Goal: Task Accomplishment & Management: Complete application form

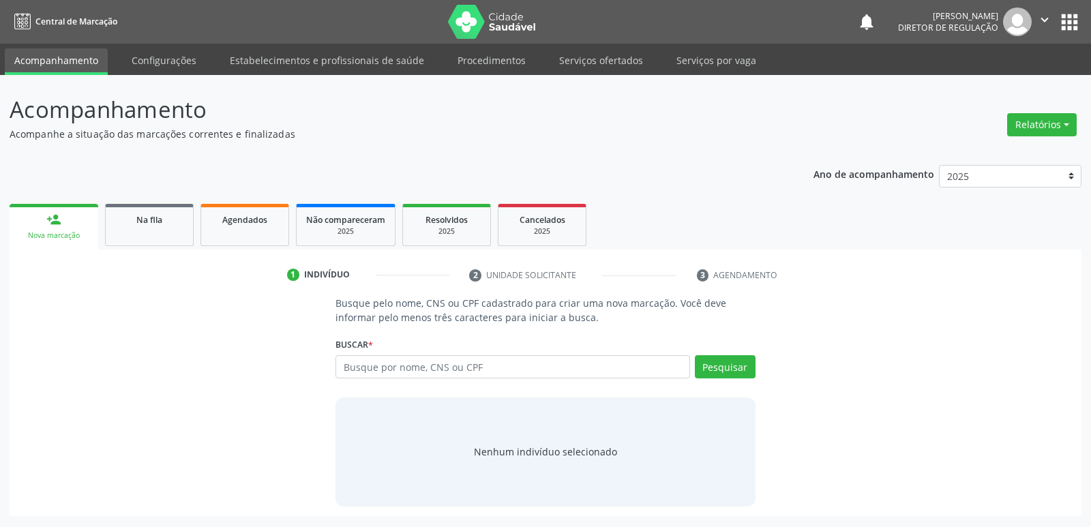
click at [528, 365] on input "text" at bounding box center [512, 366] width 354 height 23
type input "700 6049 9185 6069"
click at [735, 366] on button "Pesquisar" at bounding box center [725, 366] width 61 height 23
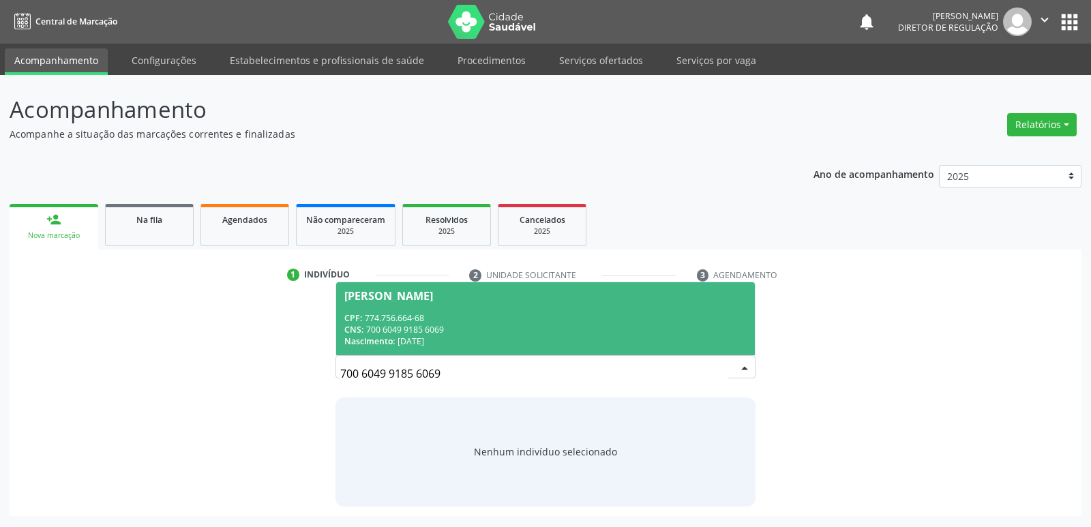
click at [382, 316] on div "CPF: 774.756.664-68" at bounding box center [545, 318] width 402 height 12
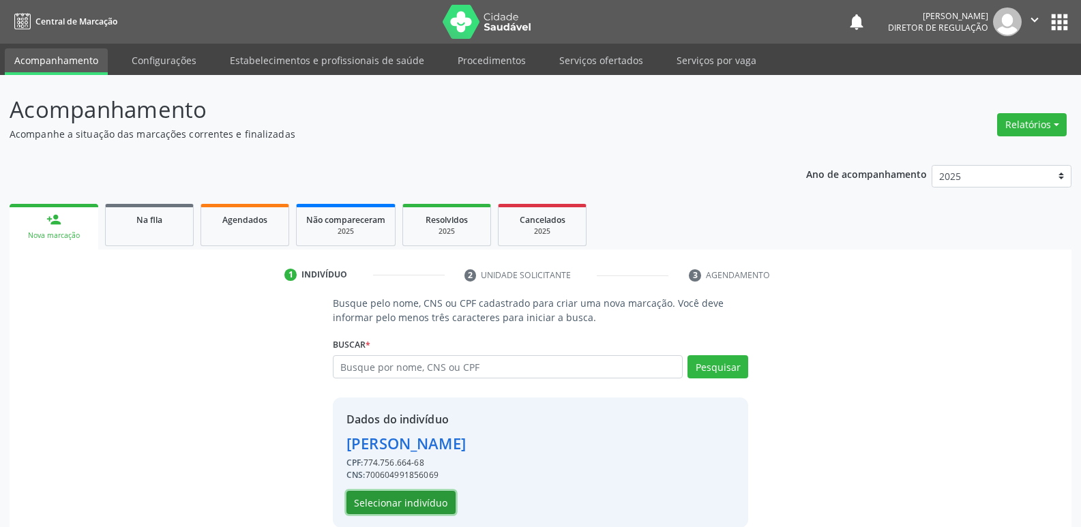
click at [404, 500] on button "Selecionar indivíduo" at bounding box center [400, 502] width 109 height 23
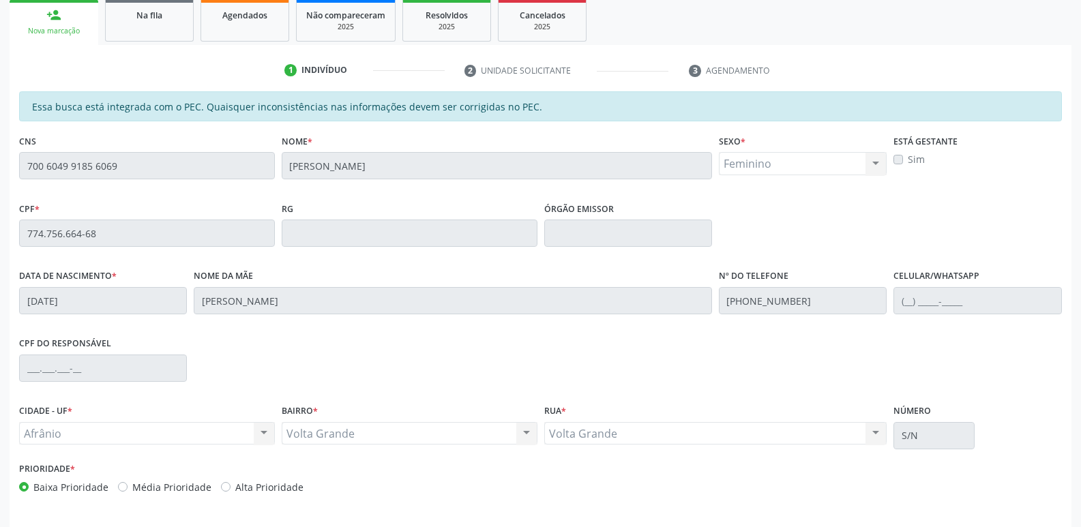
scroll to position [252, 0]
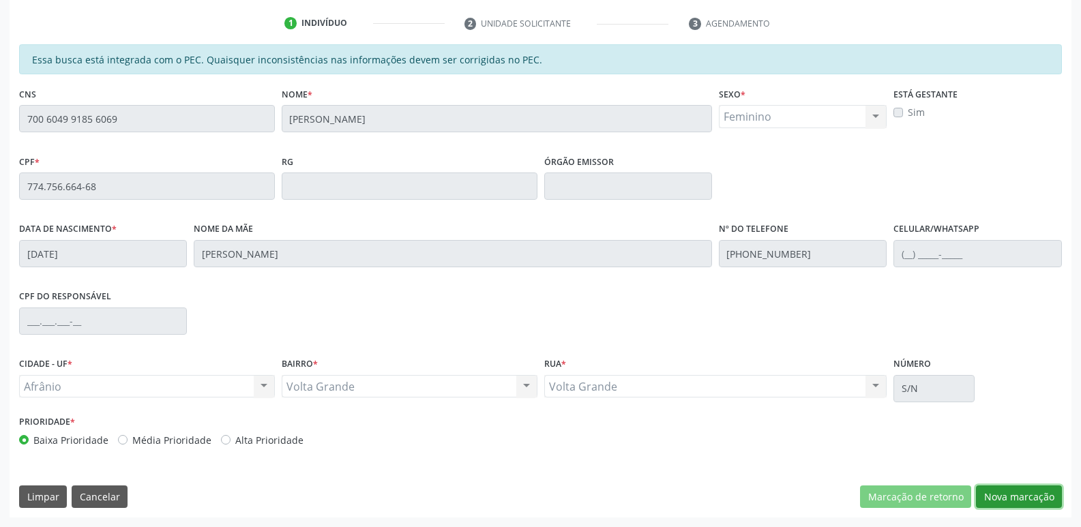
click at [1004, 498] on button "Nova marcação" at bounding box center [1019, 496] width 86 height 23
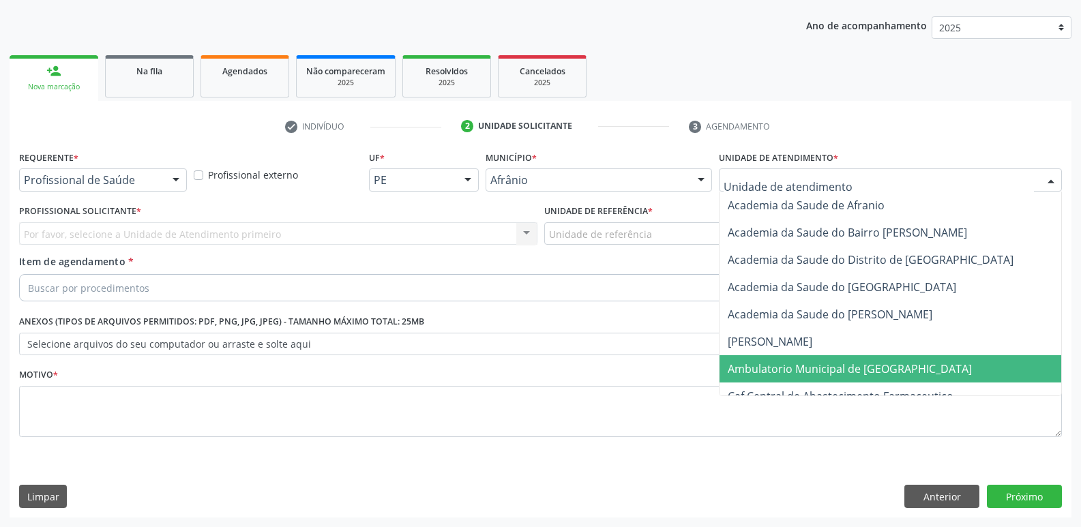
click at [794, 361] on span "Ambulatorio Municipal de [GEOGRAPHIC_DATA]" at bounding box center [849, 368] width 244 height 15
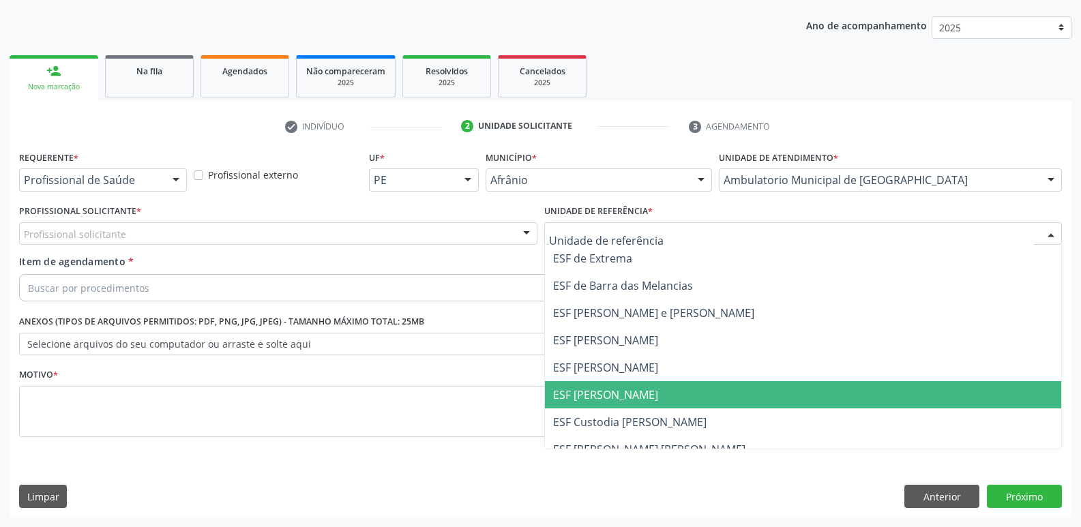
drag, startPoint x: 637, startPoint y: 395, endPoint x: 518, endPoint y: 365, distance: 122.2
click at [635, 395] on span "ESF [PERSON_NAME]" at bounding box center [803, 394] width 517 height 27
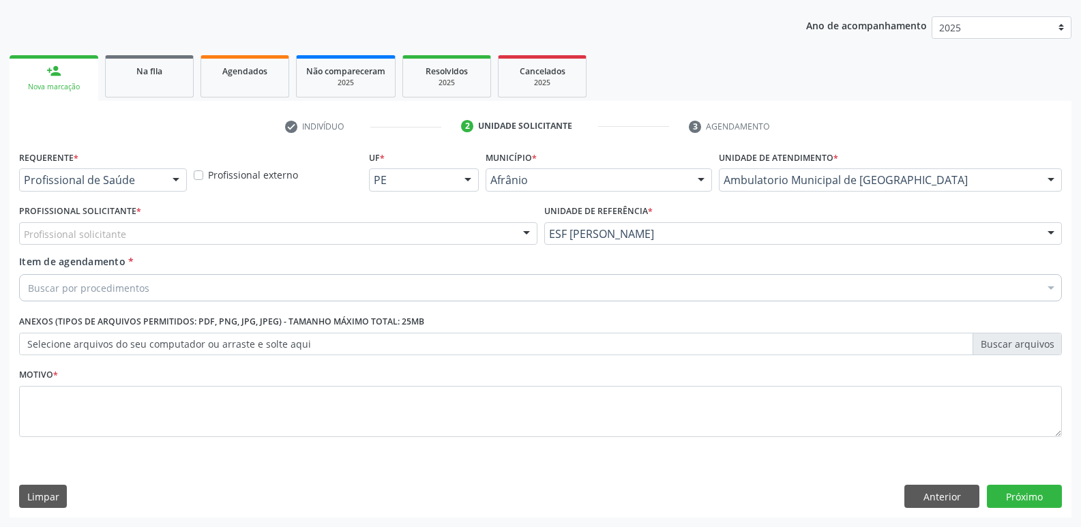
click at [391, 225] on div "Profissional solicitante" at bounding box center [278, 233] width 518 height 23
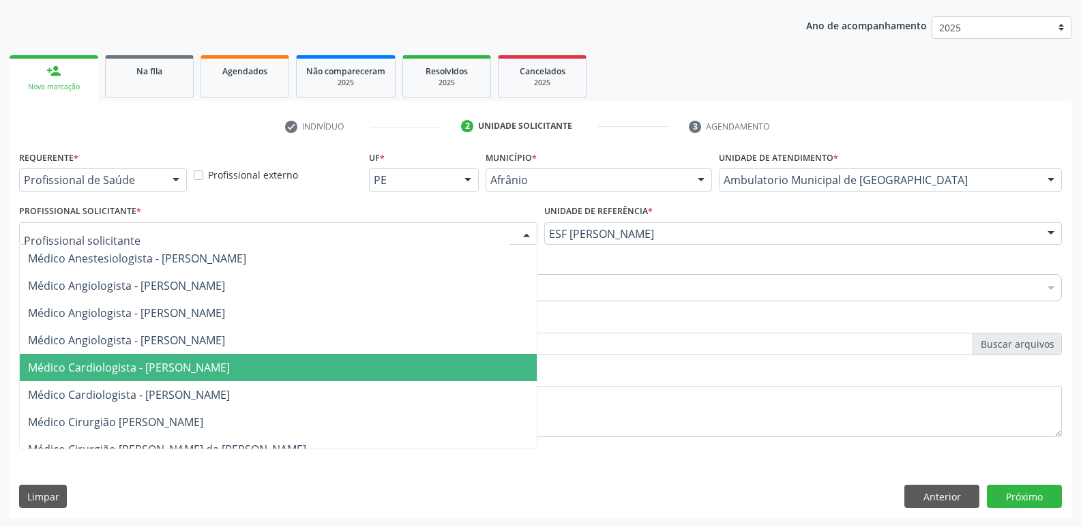
click at [331, 378] on span "Médico Cardiologista - [PERSON_NAME]" at bounding box center [278, 367] width 517 height 27
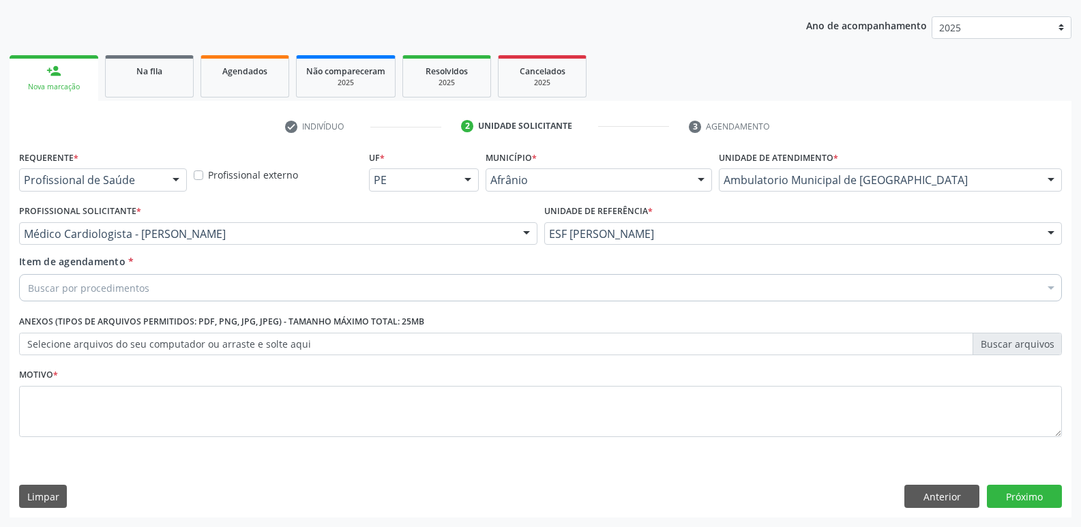
click at [322, 286] on div "Buscar por procedimentos" at bounding box center [540, 287] width 1042 height 27
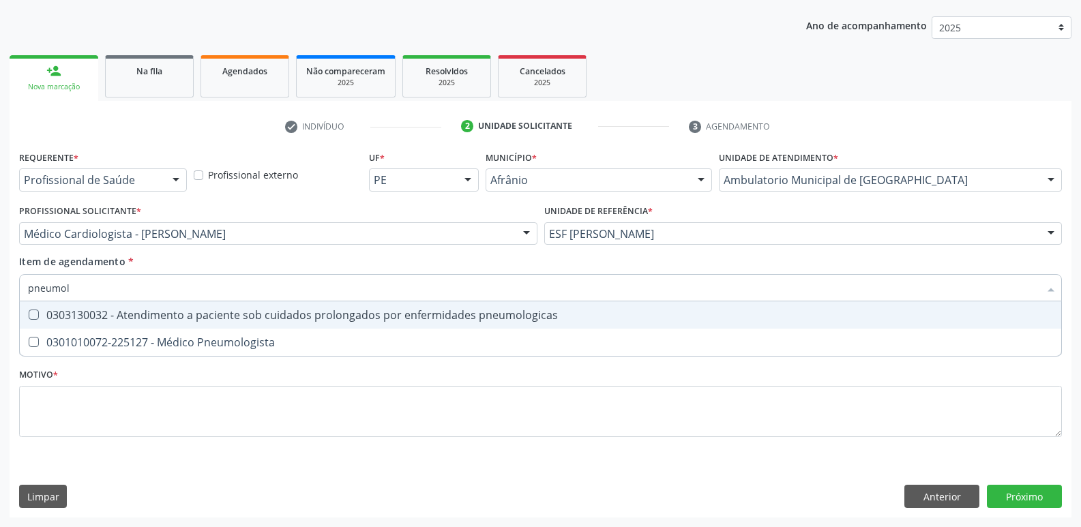
type input "pneumolo"
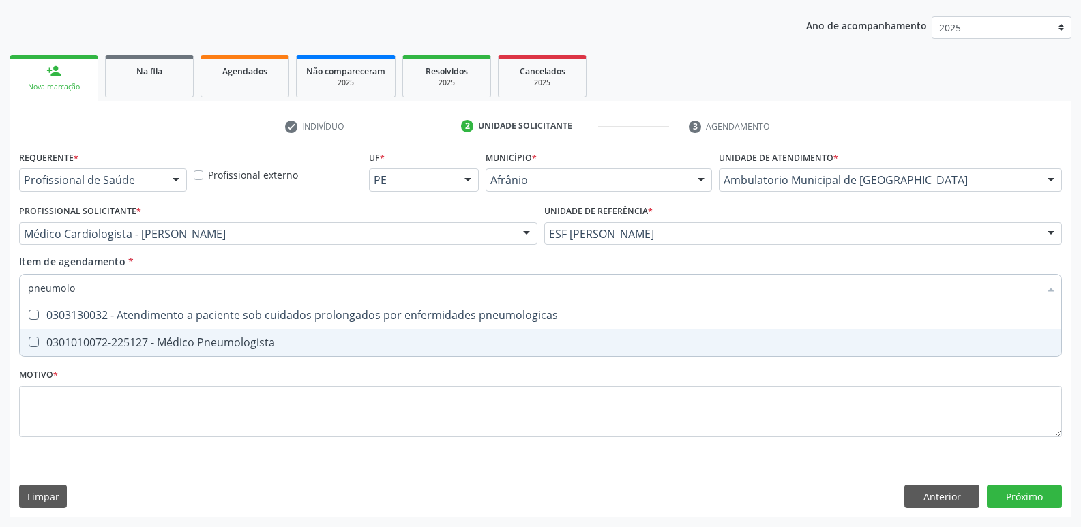
click at [284, 342] on div "0301010072-225127 - Médico Pneumologista" at bounding box center [540, 342] width 1025 height 11
checkbox Pneumologista "true"
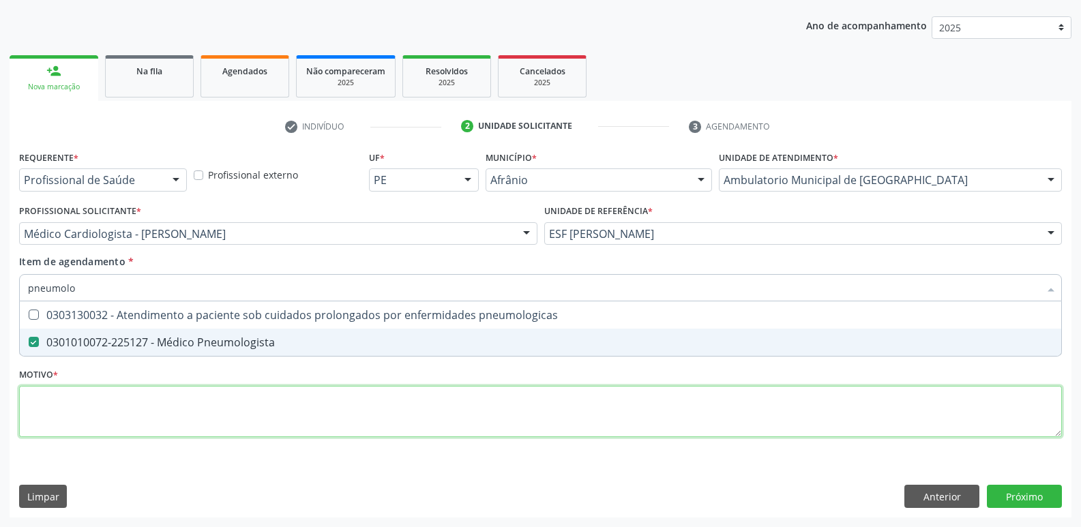
click at [283, 404] on div "Requerente * Profissional de Saúde Profissional de Saúde Paciente Nenhum result…" at bounding box center [540, 301] width 1042 height 309
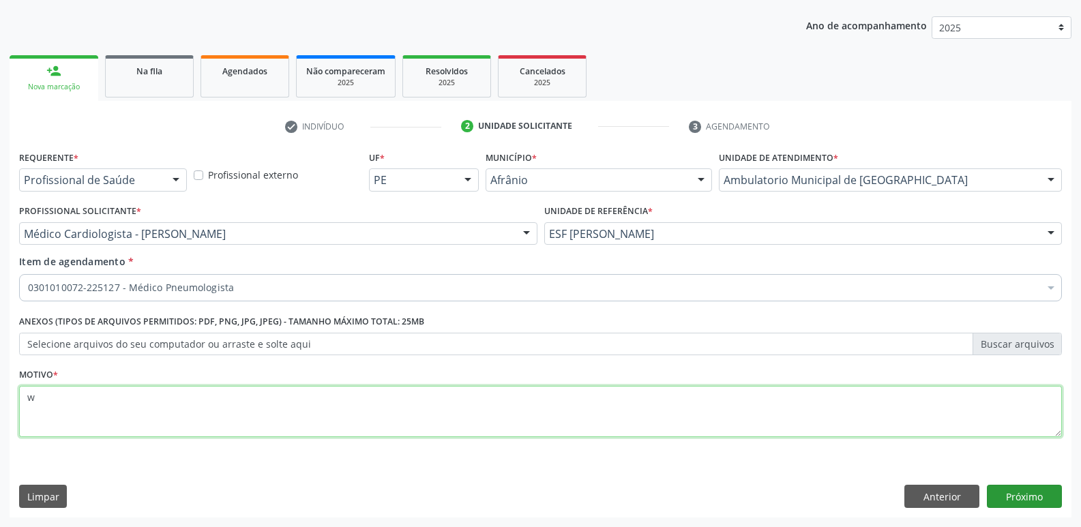
type textarea "w"
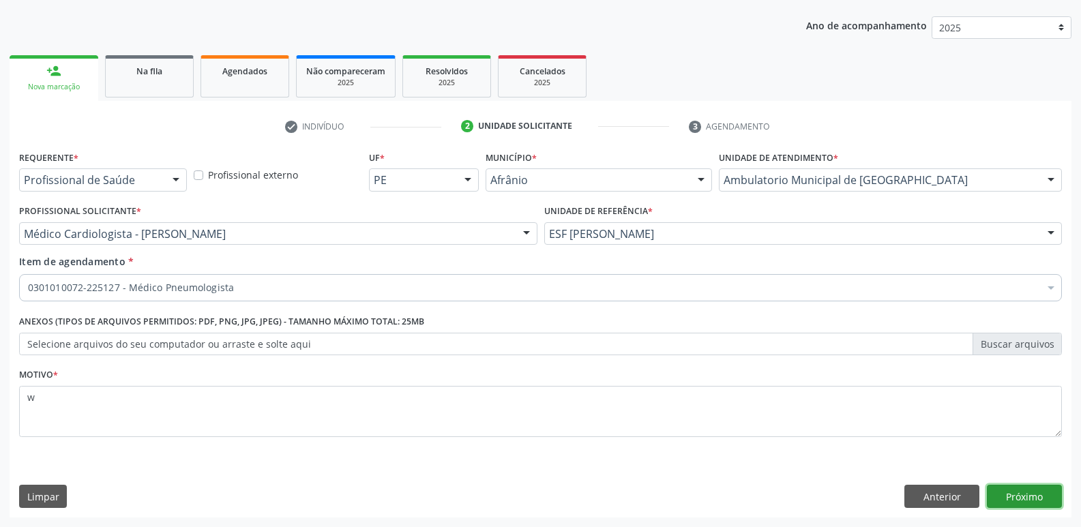
click at [1023, 498] on button "Próximo" at bounding box center [1023, 496] width 75 height 23
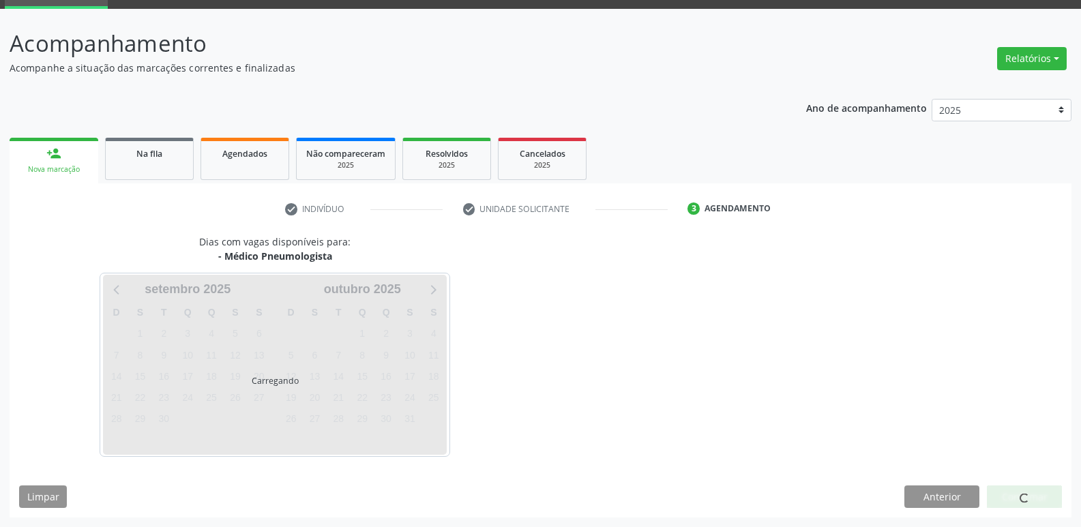
scroll to position [66, 0]
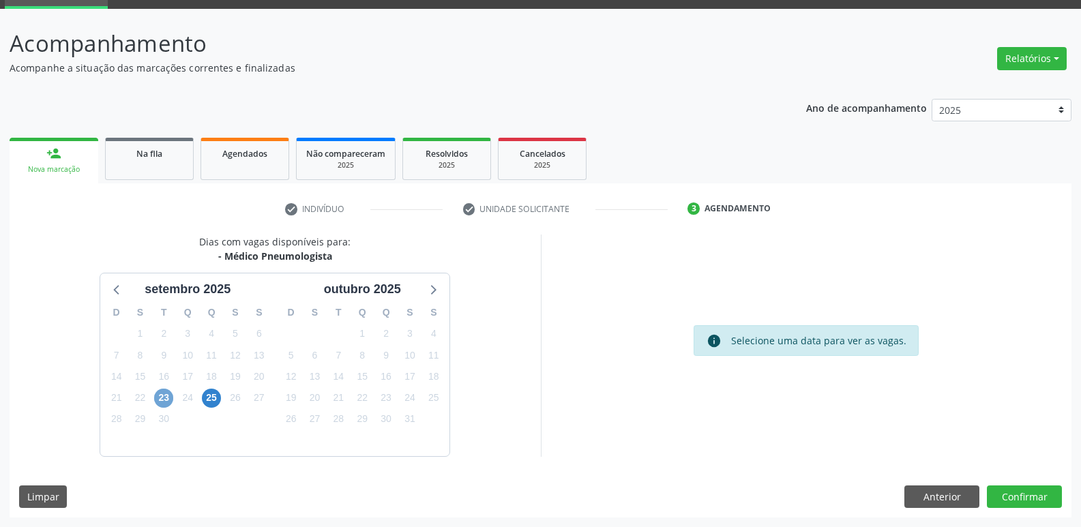
click at [162, 399] on span "23" at bounding box center [163, 398] width 19 height 19
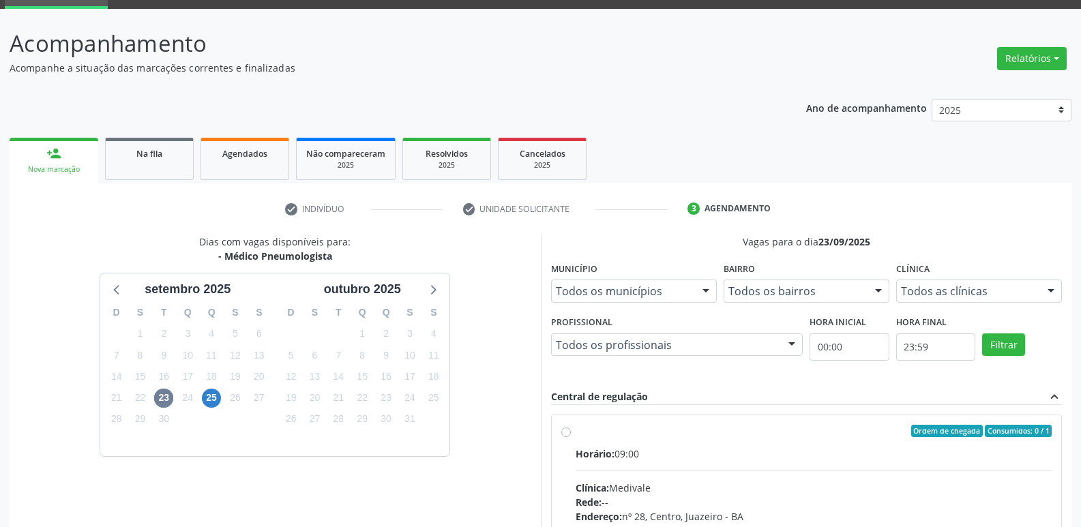
click at [606, 425] on div "Ordem de chegada Consumidos: 0 / 1" at bounding box center [813, 431] width 477 height 12
click at [571, 425] on input "Ordem de chegada Consumidos: 0 / 1 Horário: 09:00 Clínica: Medivale Rede: -- En…" at bounding box center [566, 431] width 10 height 12
radio input "true"
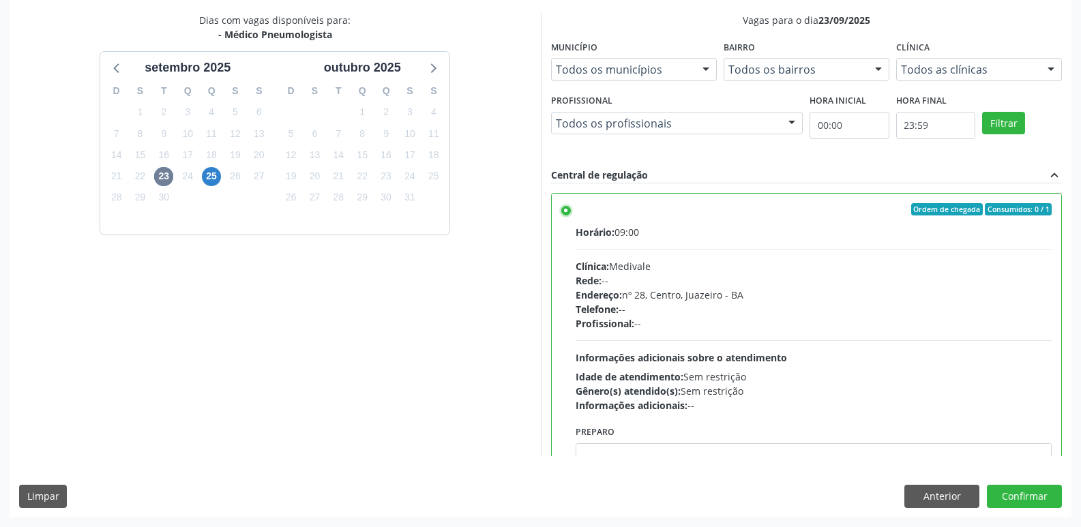
scroll to position [67, 0]
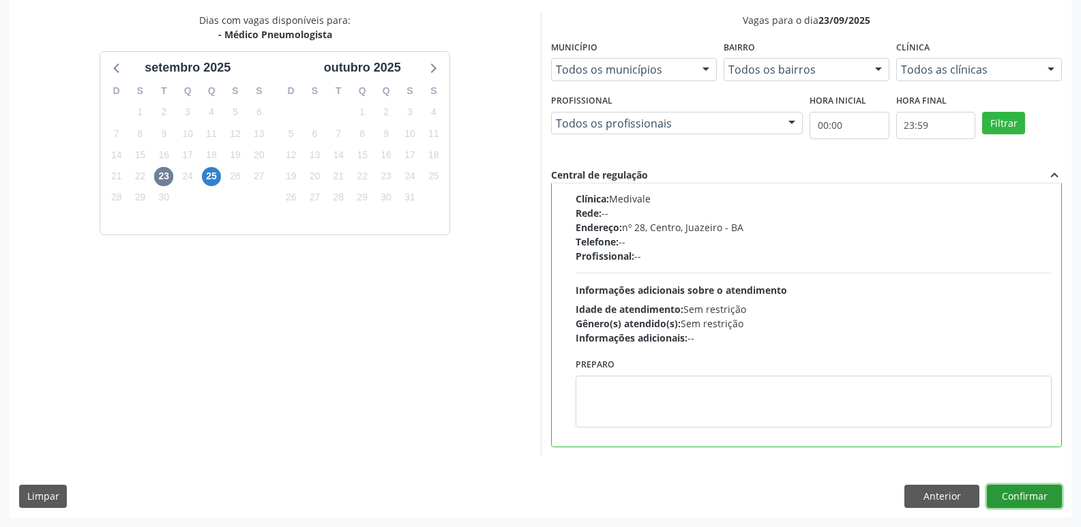
click at [1017, 487] on button "Confirmar" at bounding box center [1023, 496] width 75 height 23
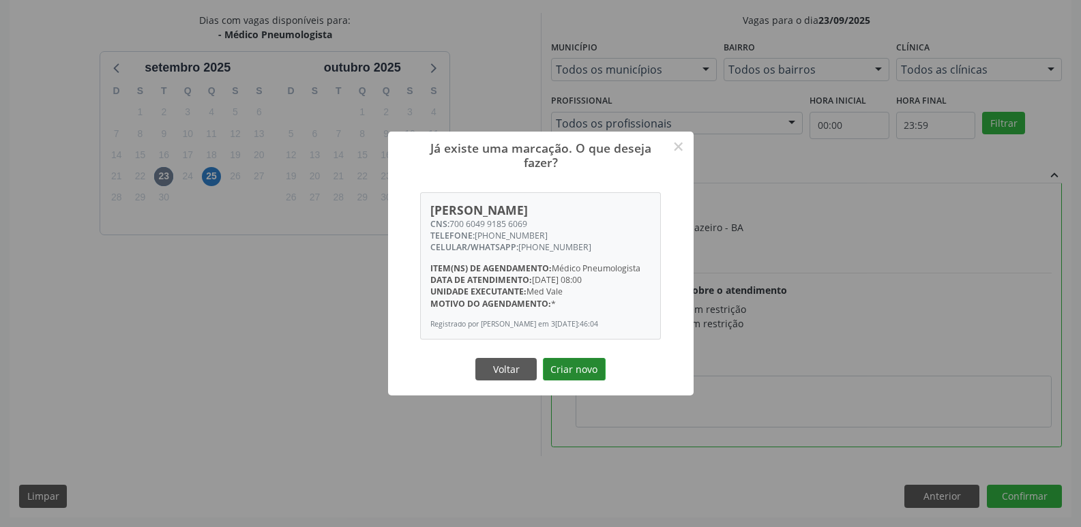
click at [594, 376] on button "Criar novo" at bounding box center [574, 369] width 63 height 23
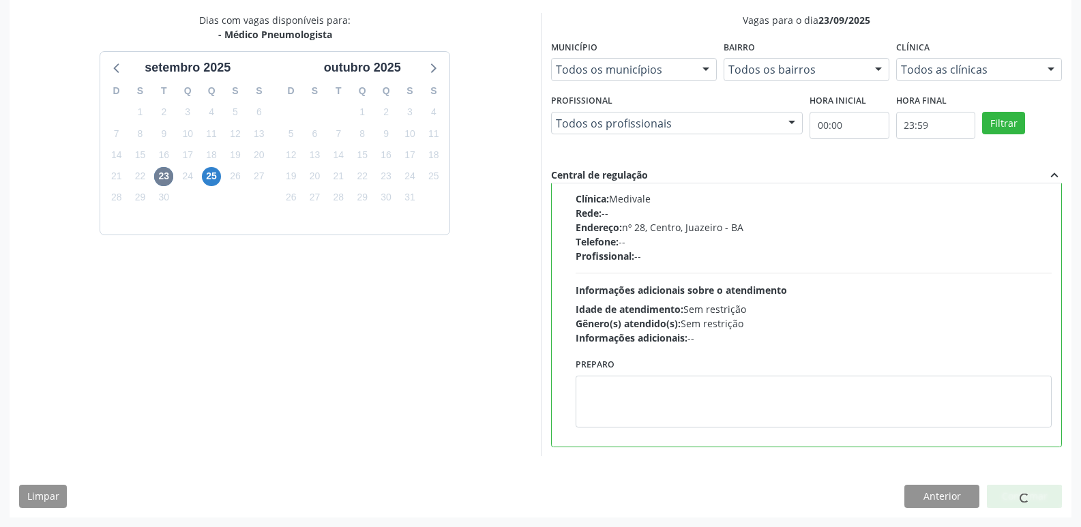
scroll to position [0, 0]
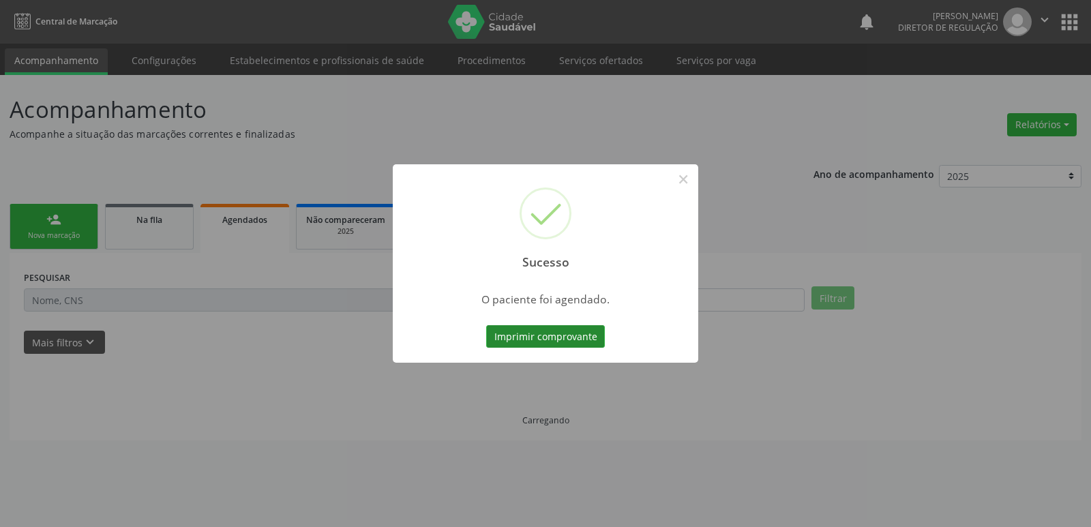
click at [590, 345] on button "Imprimir comprovante" at bounding box center [545, 336] width 119 height 23
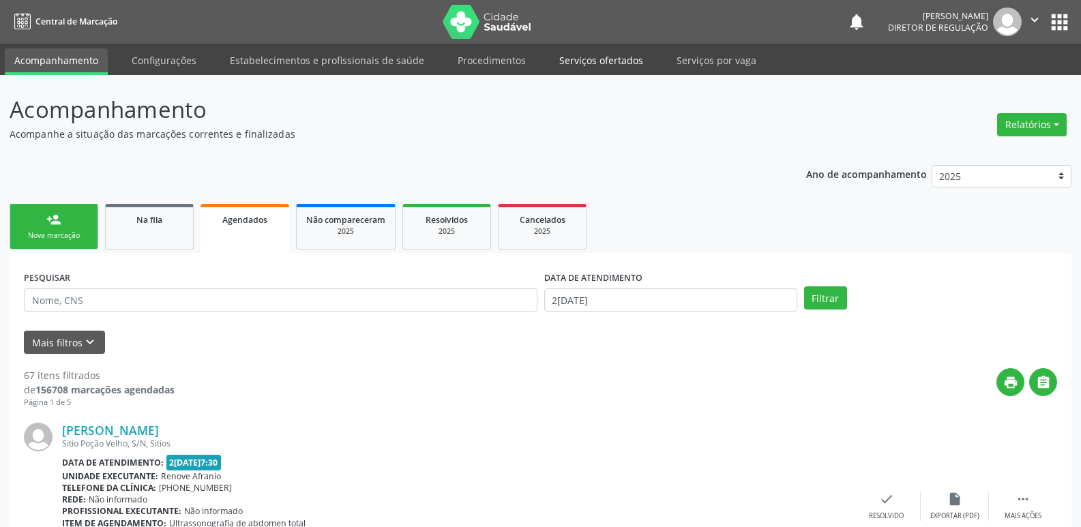
click at [600, 61] on link "Serviços ofertados" at bounding box center [600, 60] width 103 height 24
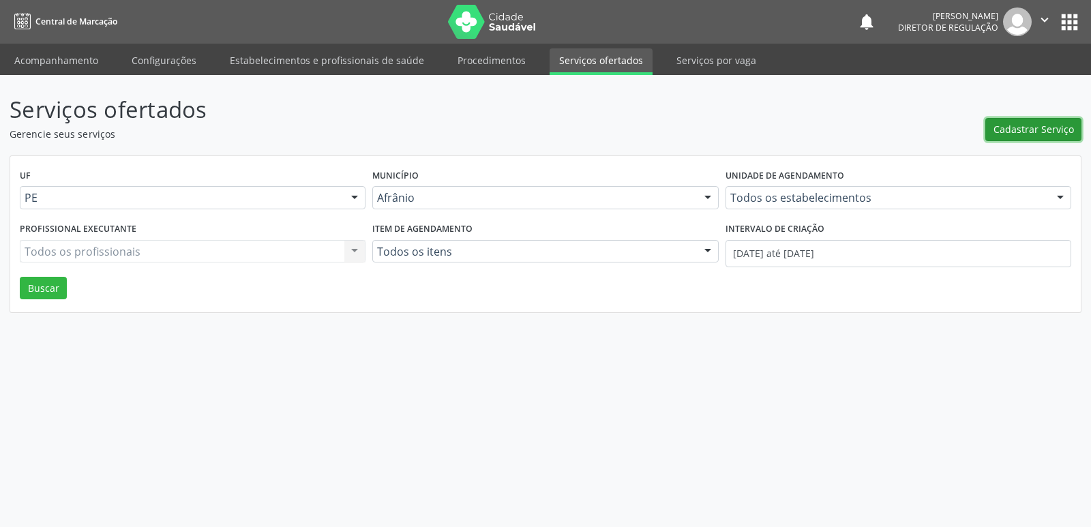
click at [1049, 129] on span "Cadastrar Serviço" at bounding box center [1033, 129] width 80 height 14
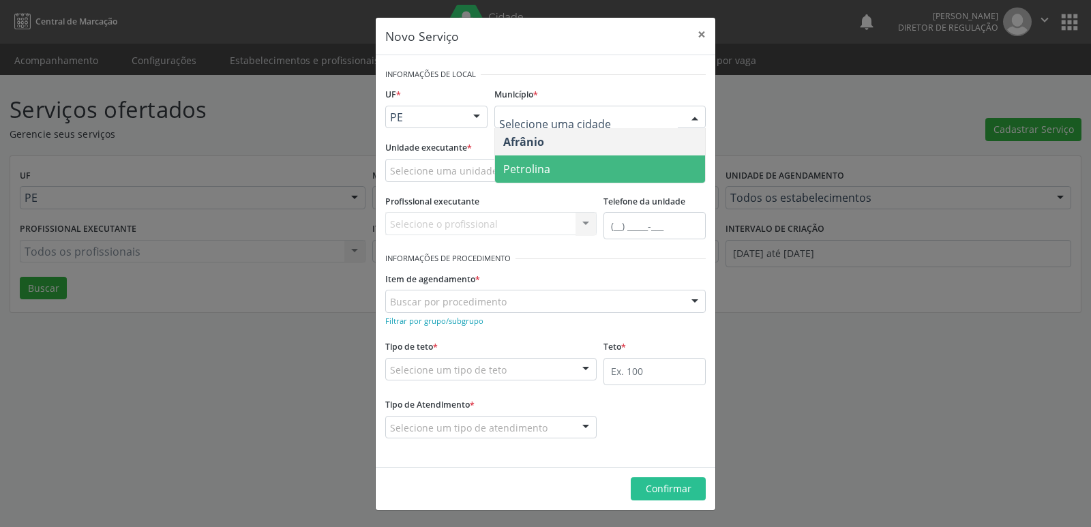
click at [562, 172] on span "Petrolina" at bounding box center [600, 168] width 210 height 27
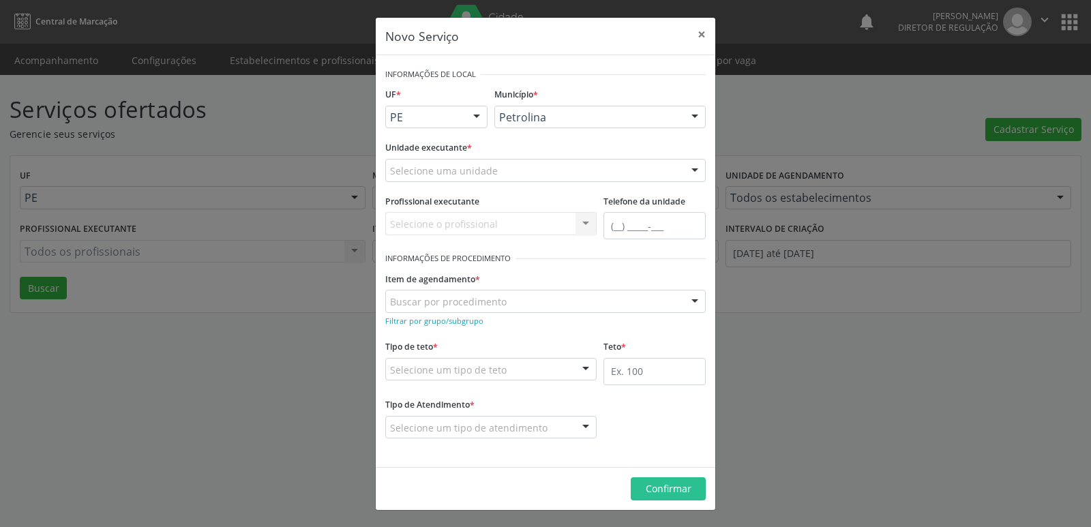
click at [516, 166] on div "Selecione uma unidade" at bounding box center [545, 170] width 320 height 23
type input "otoc"
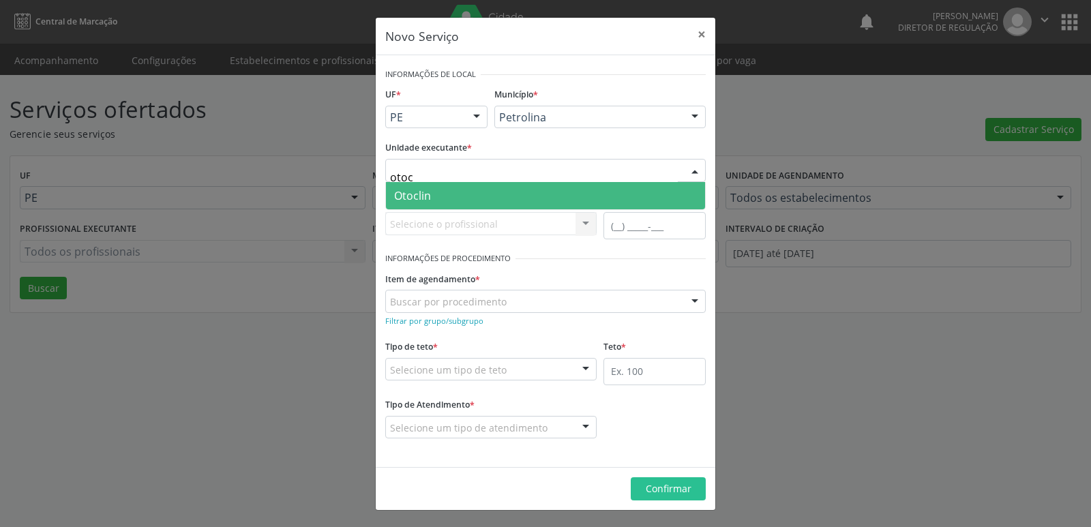
click at [487, 194] on span "Otoclin" at bounding box center [545, 195] width 319 height 27
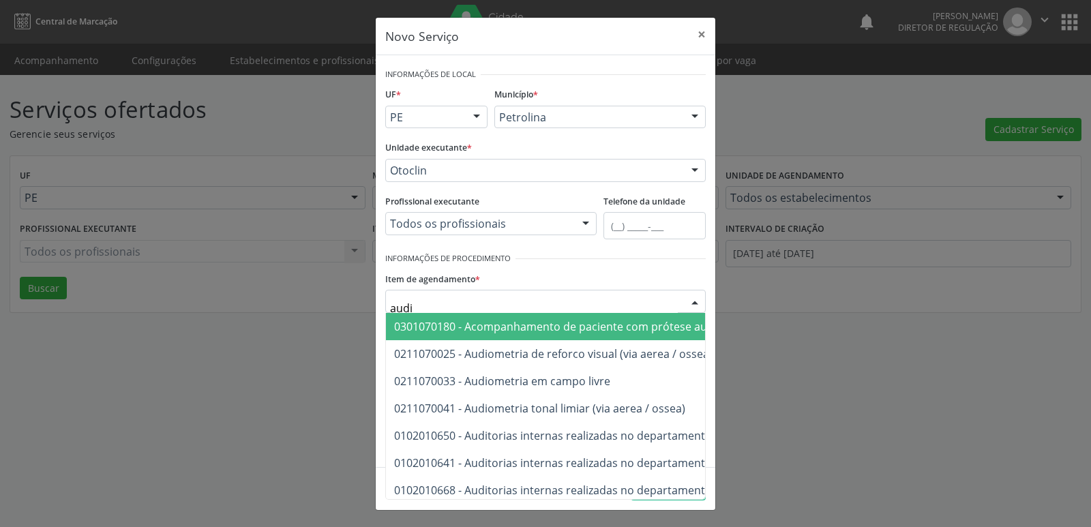
type input "audio"
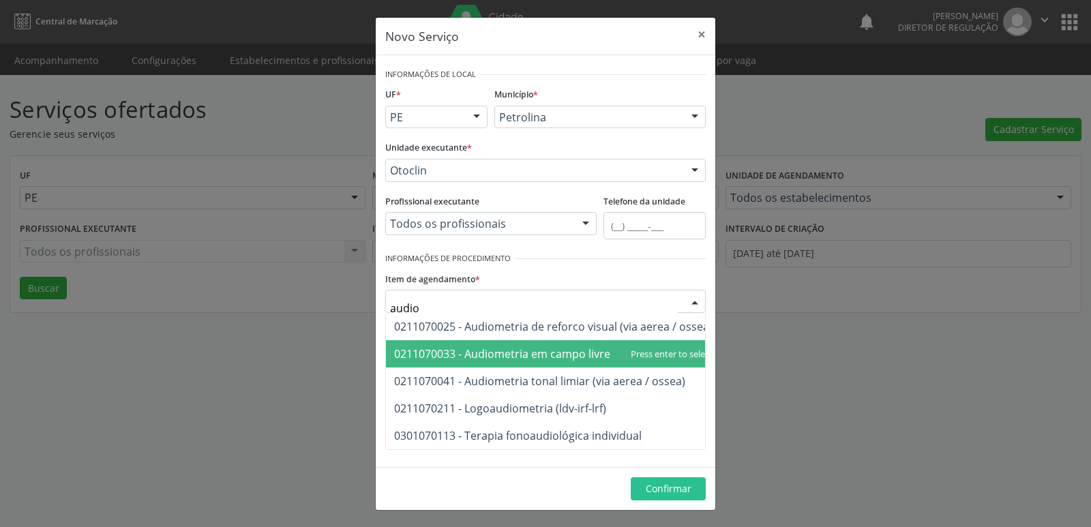
click at [543, 357] on span "0211070033 - Audiometria em campo livre" at bounding box center [502, 353] width 216 height 15
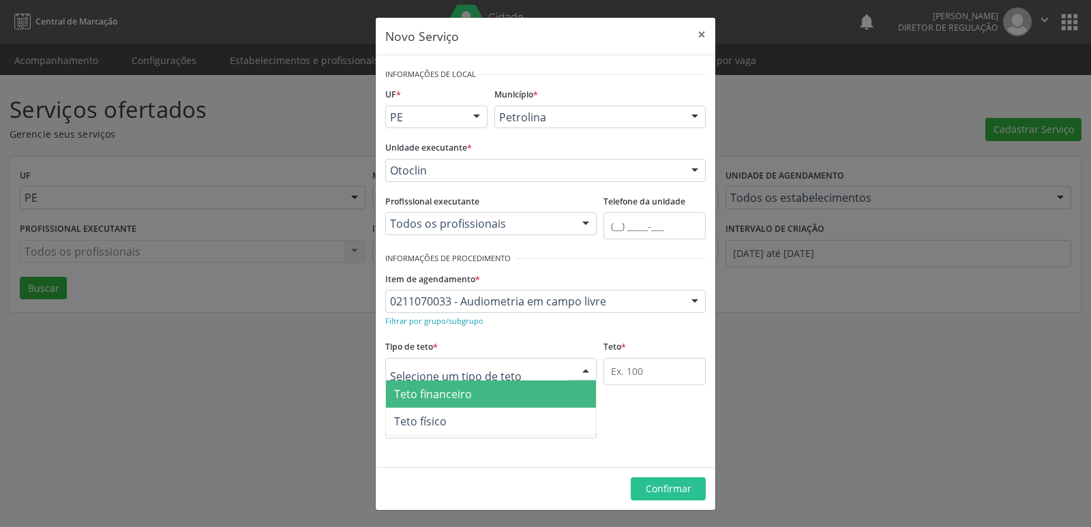
click at [522, 363] on div at bounding box center [490, 369] width 211 height 23
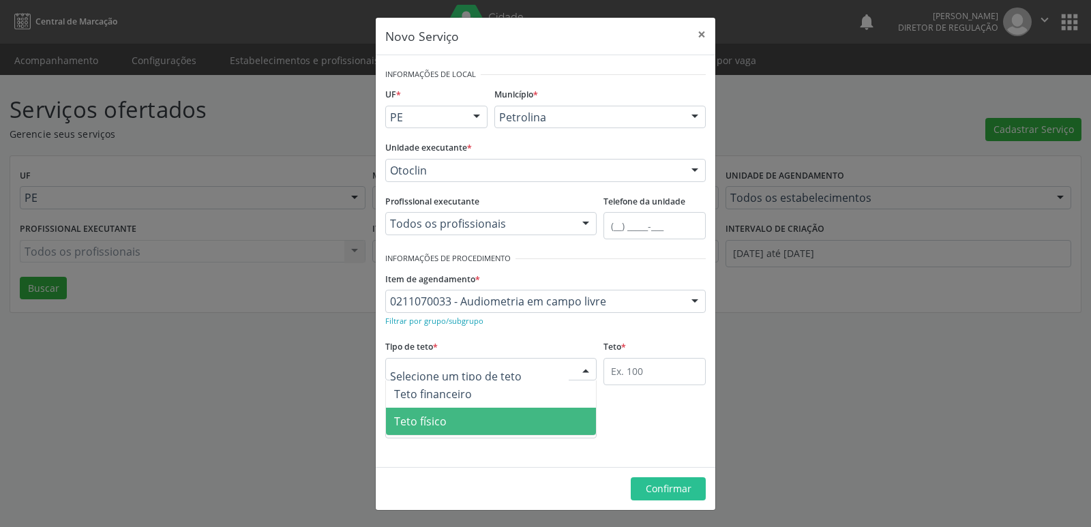
click at [506, 422] on span "Teto físico" at bounding box center [491, 421] width 210 height 27
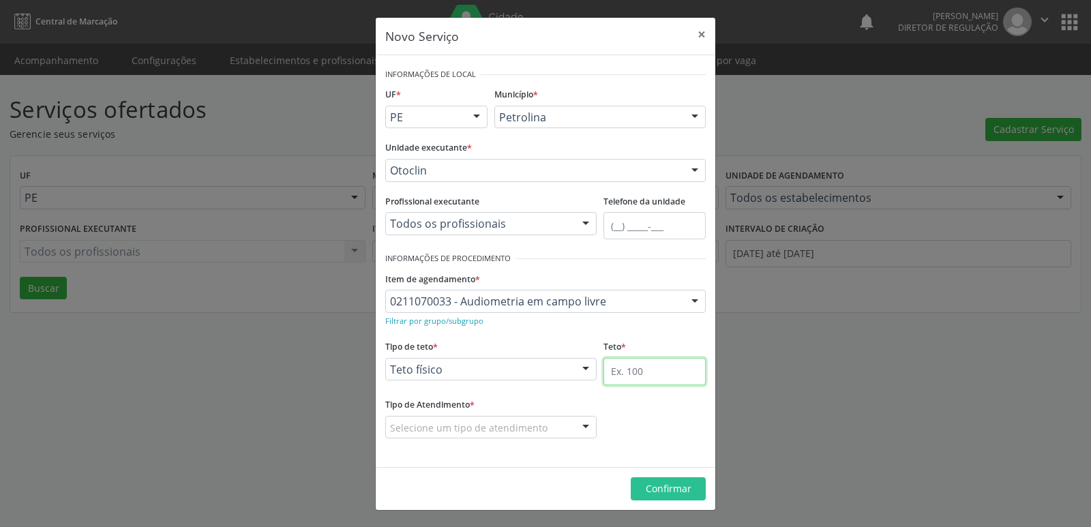
click at [659, 378] on input "text" at bounding box center [654, 371] width 102 height 27
type input "1"
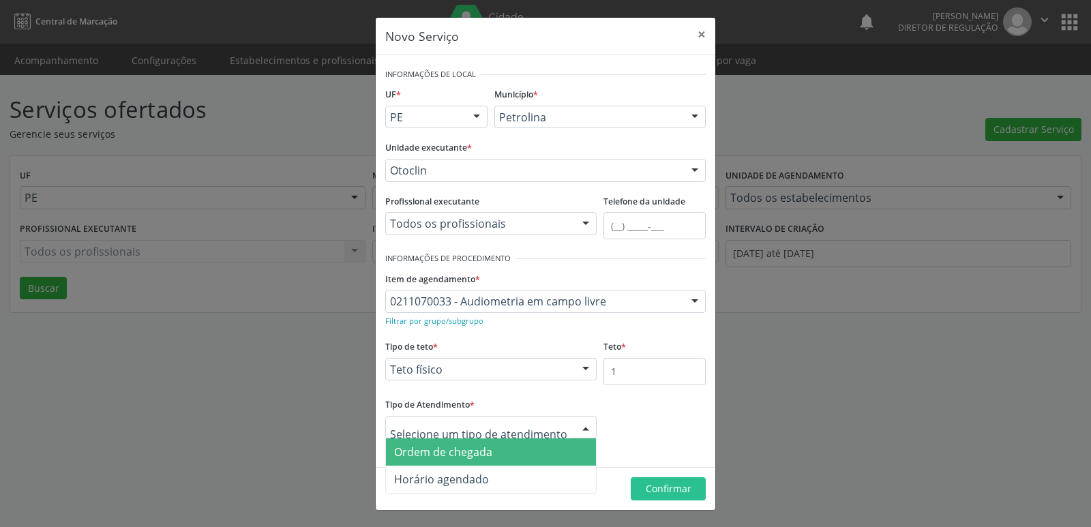
click at [483, 454] on span "Ordem de chegada" at bounding box center [443, 451] width 98 height 15
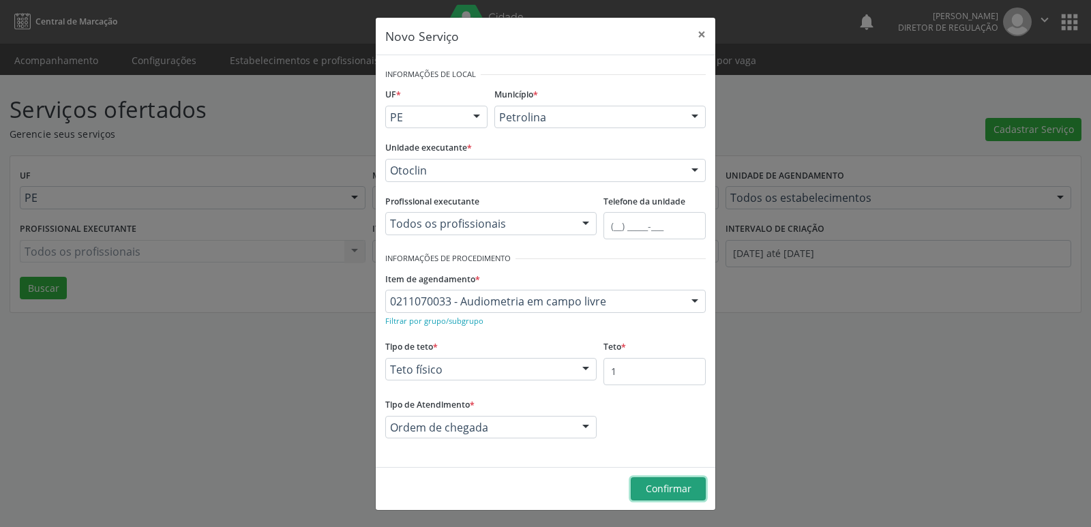
click at [689, 485] on span "Confirmar" at bounding box center [669, 488] width 46 height 13
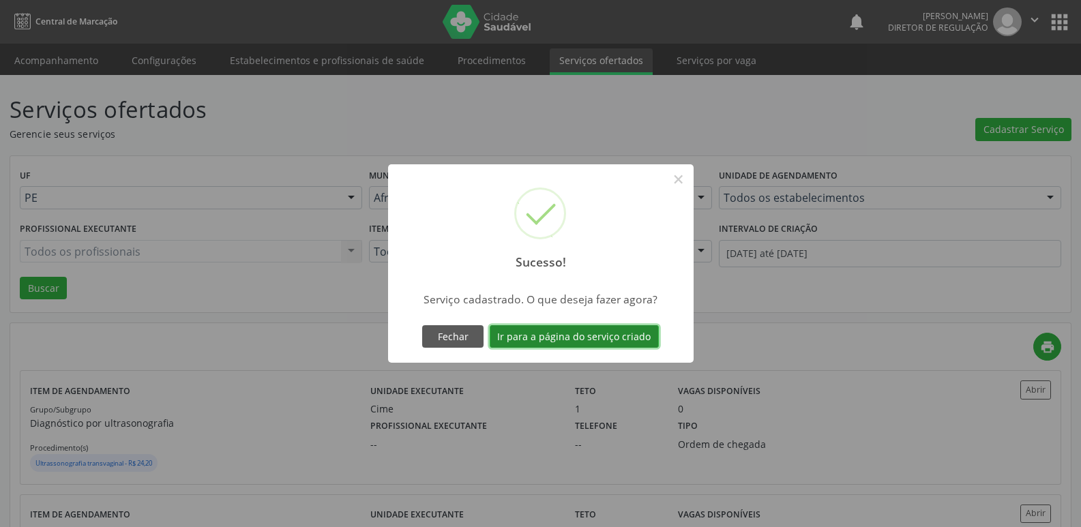
click at [610, 340] on button "Ir para a página do serviço criado" at bounding box center [573, 336] width 169 height 23
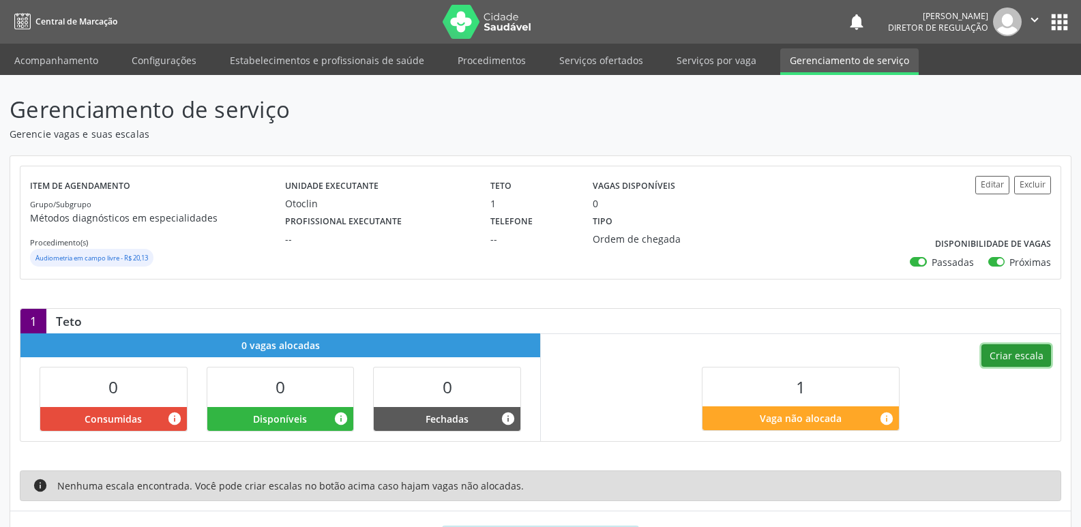
click at [1028, 354] on button "Criar escala" at bounding box center [1016, 355] width 70 height 23
select select "8"
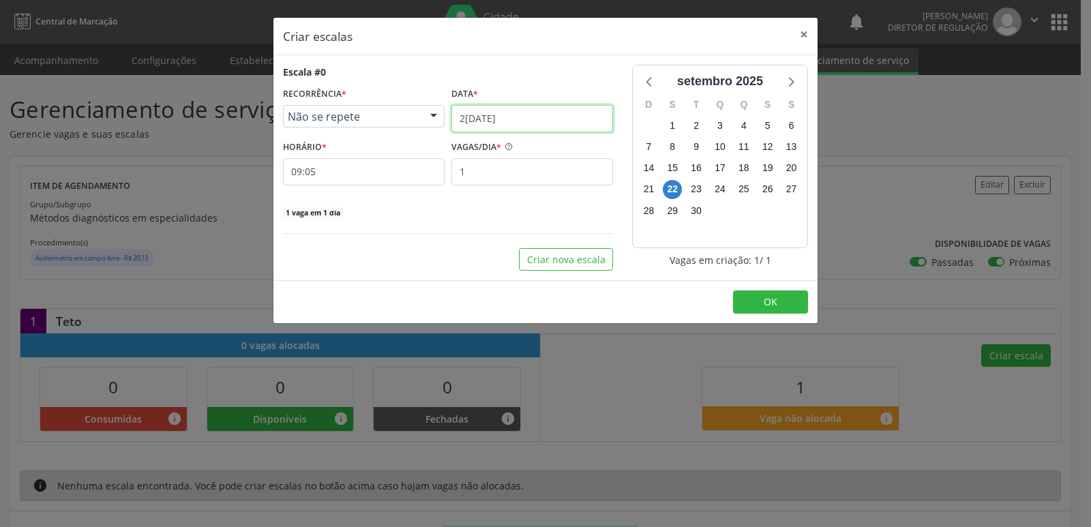
click at [572, 120] on input "22/09/2025" at bounding box center [532, 118] width 162 height 27
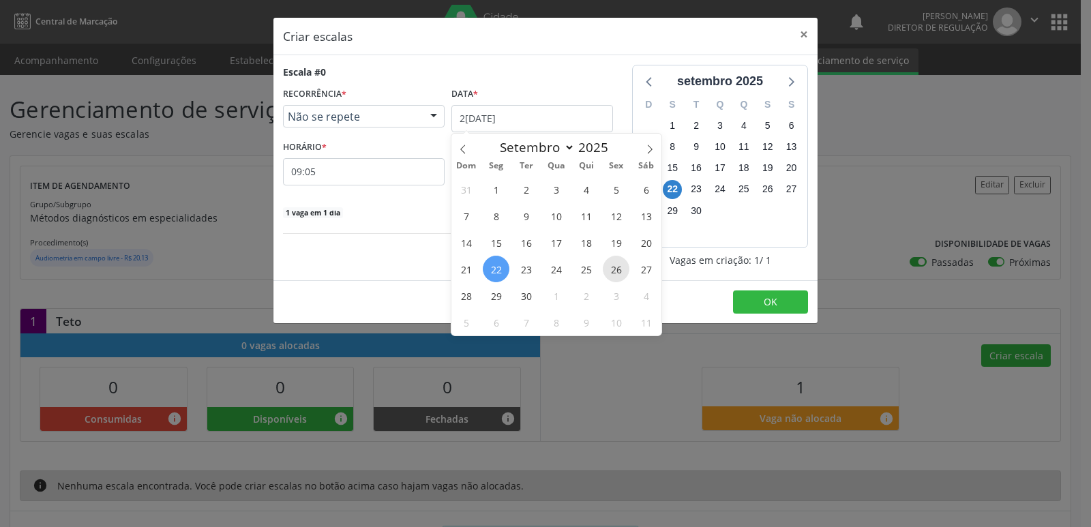
click at [616, 270] on span "26" at bounding box center [616, 269] width 27 height 27
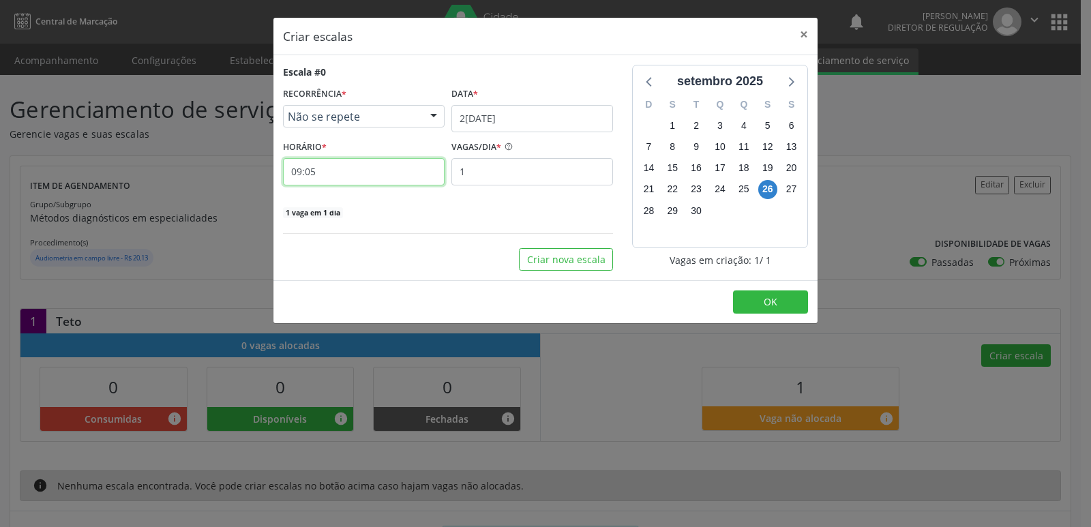
click at [363, 176] on input "09:05" at bounding box center [364, 171] width 162 height 27
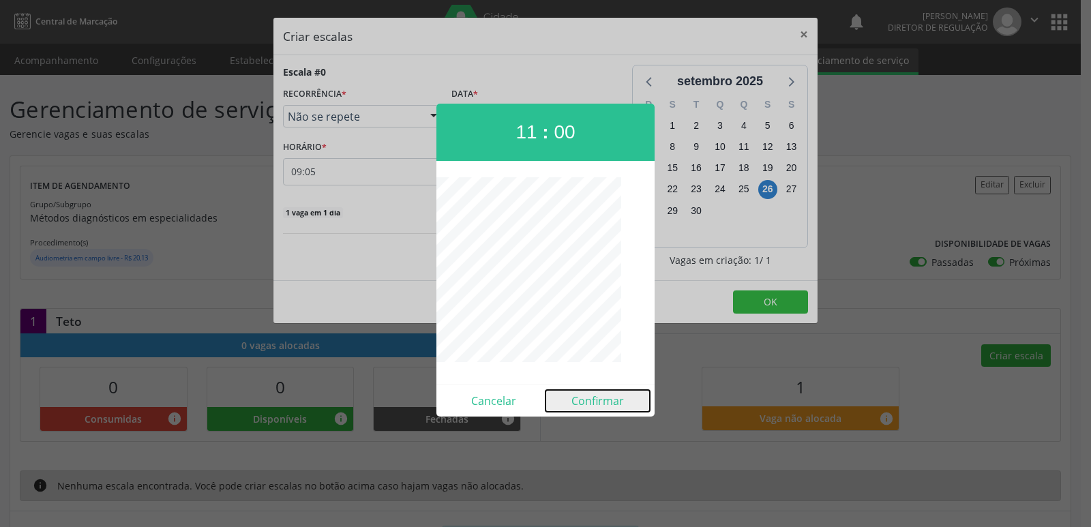
click at [597, 399] on button "Confirmar" at bounding box center [597, 401] width 104 height 22
type input "11:00"
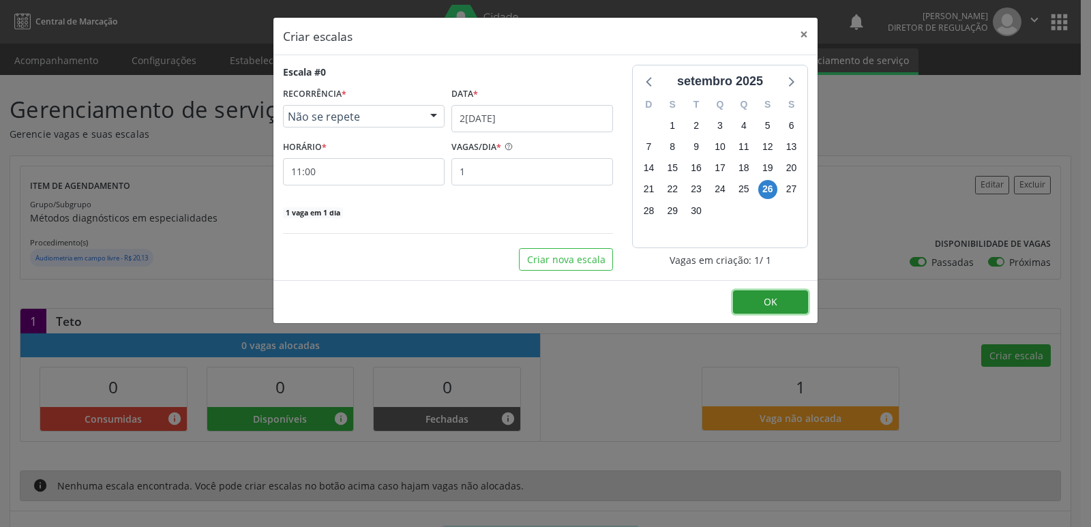
click at [774, 301] on span "OK" at bounding box center [771, 301] width 14 height 13
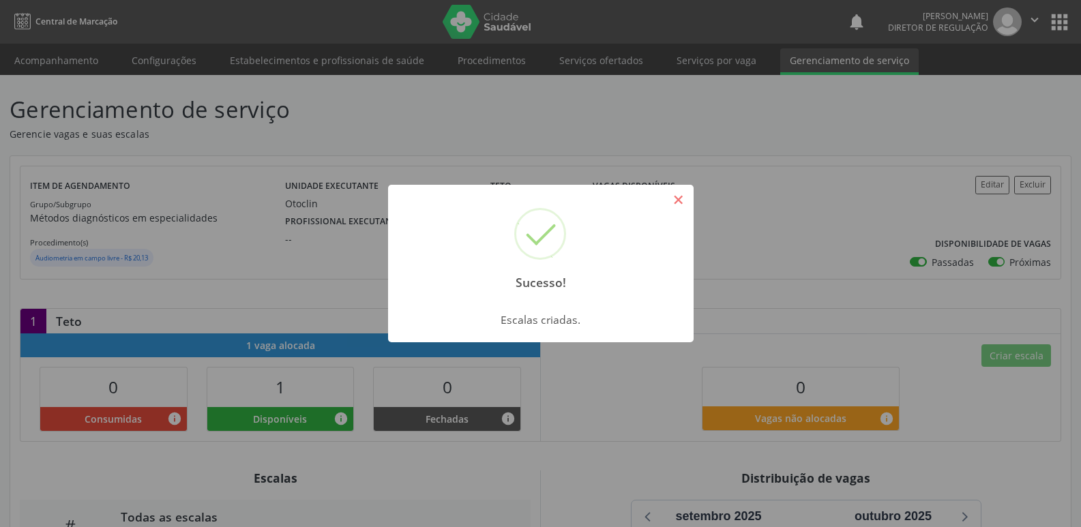
click at [675, 199] on button "×" at bounding box center [678, 199] width 23 height 23
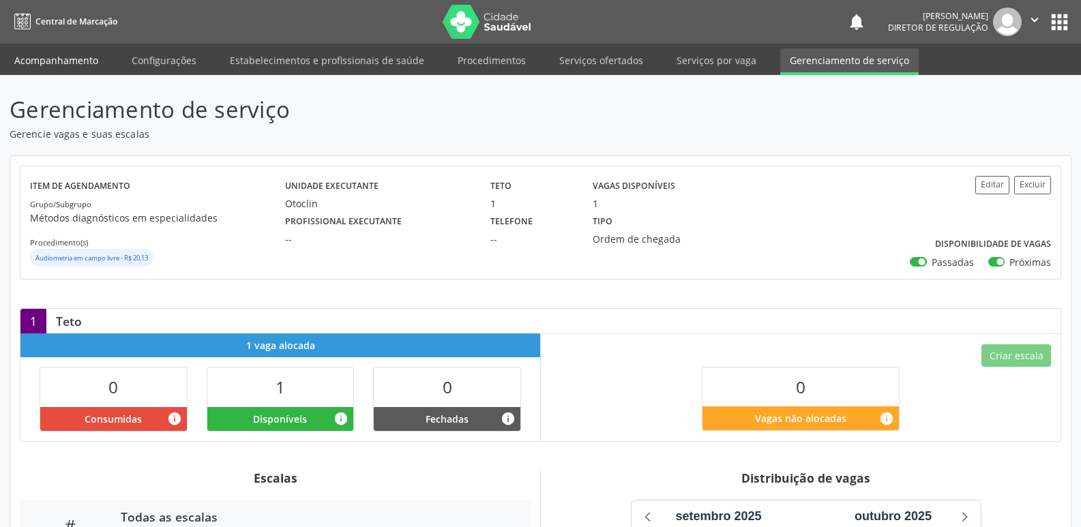
click at [72, 59] on link "Acompanhamento" at bounding box center [56, 60] width 103 height 24
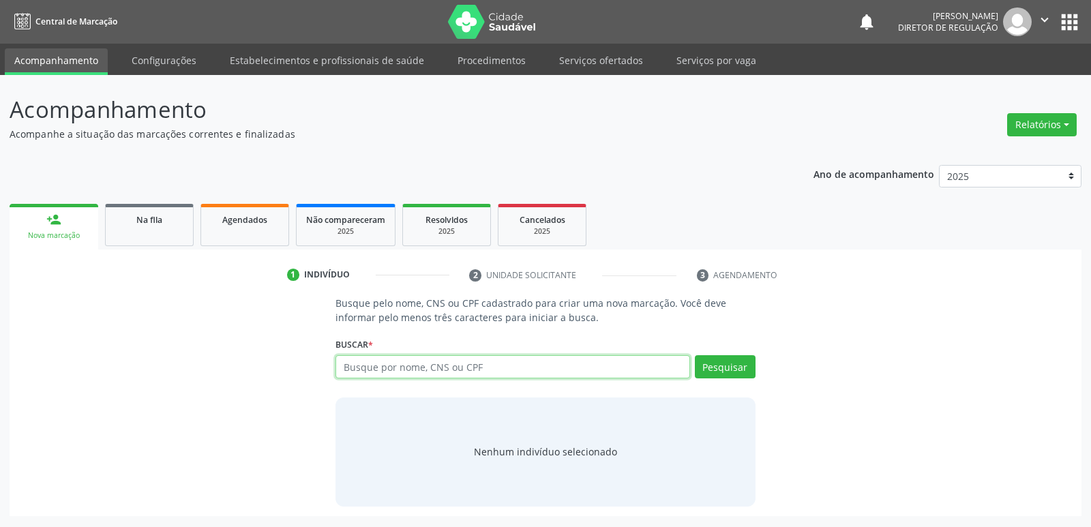
click at [370, 370] on input "text" at bounding box center [512, 366] width 354 height 23
paste input "700 6049 9185 6069"
type input "700 6049 9185 6069"
drag, startPoint x: 440, startPoint y: 365, endPoint x: 296, endPoint y: 373, distance: 144.1
click at [296, 373] on div "Busque pelo nome, CNS ou CPF cadastrado para criar uma nova marcação. Você deve…" at bounding box center [545, 401] width 1053 height 210
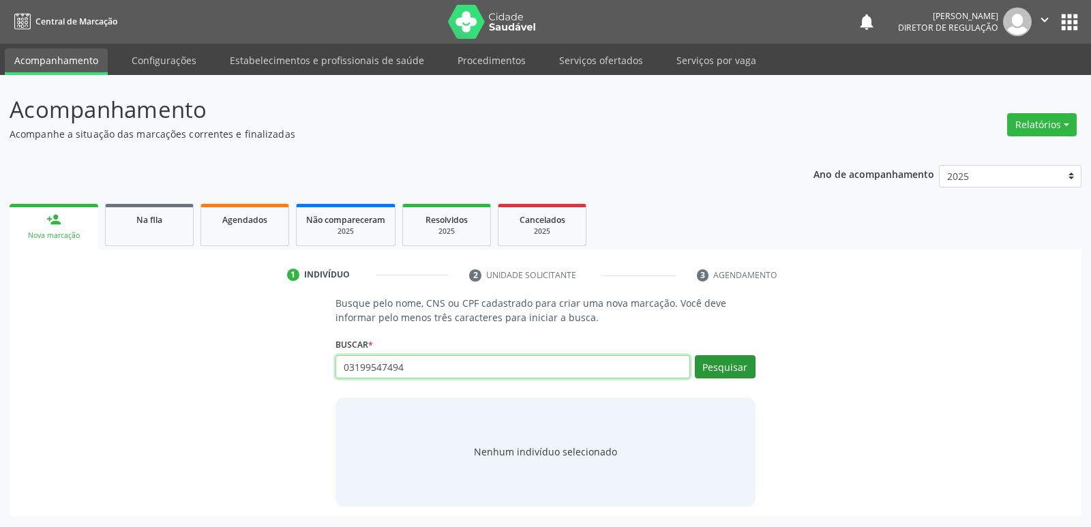
type input "03199547494"
click at [718, 365] on button "Pesquisar" at bounding box center [725, 366] width 61 height 23
type input "03199547494"
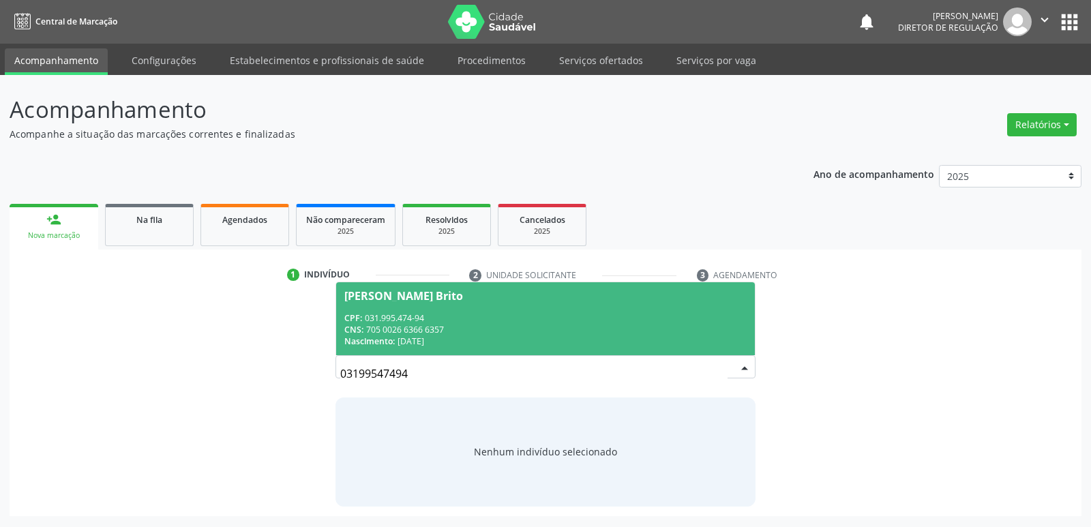
click at [423, 321] on div "CPF: 031.995.474-94" at bounding box center [545, 318] width 402 height 12
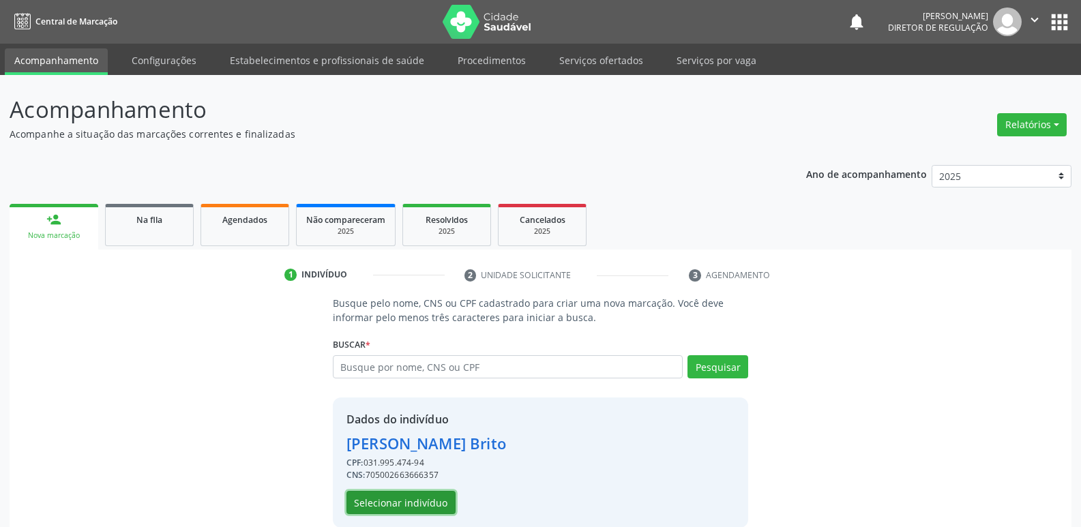
click at [425, 501] on button "Selecionar indivíduo" at bounding box center [400, 502] width 109 height 23
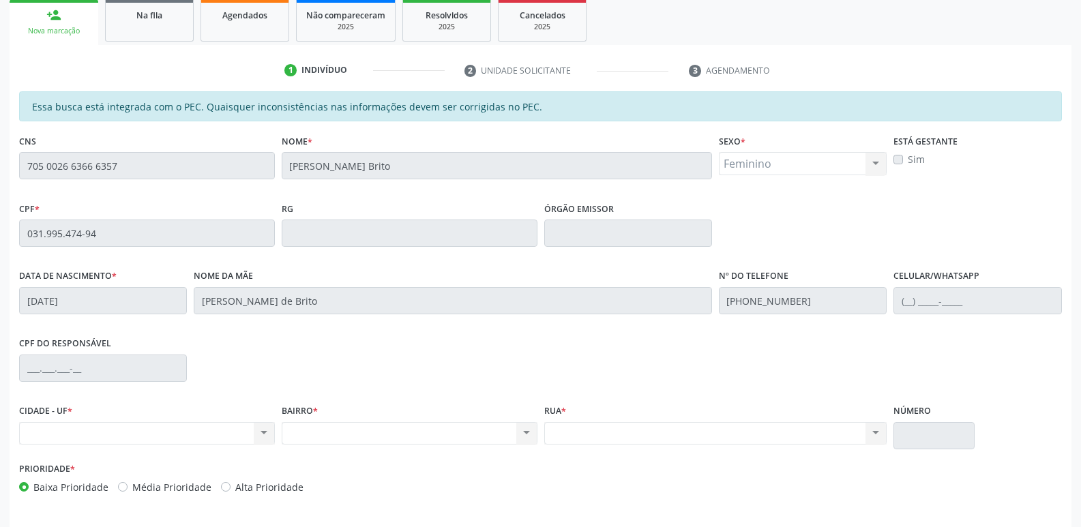
scroll to position [252, 0]
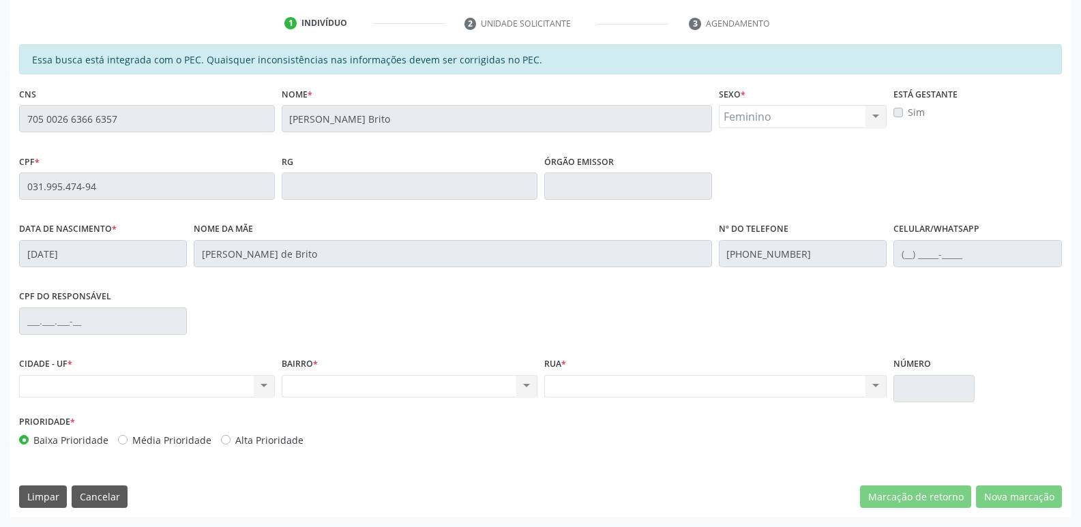
click at [768, 385] on div "Nenhum resultado encontrado para: " " Não há nenhuma opção para ser exibida." at bounding box center [715, 386] width 343 height 23
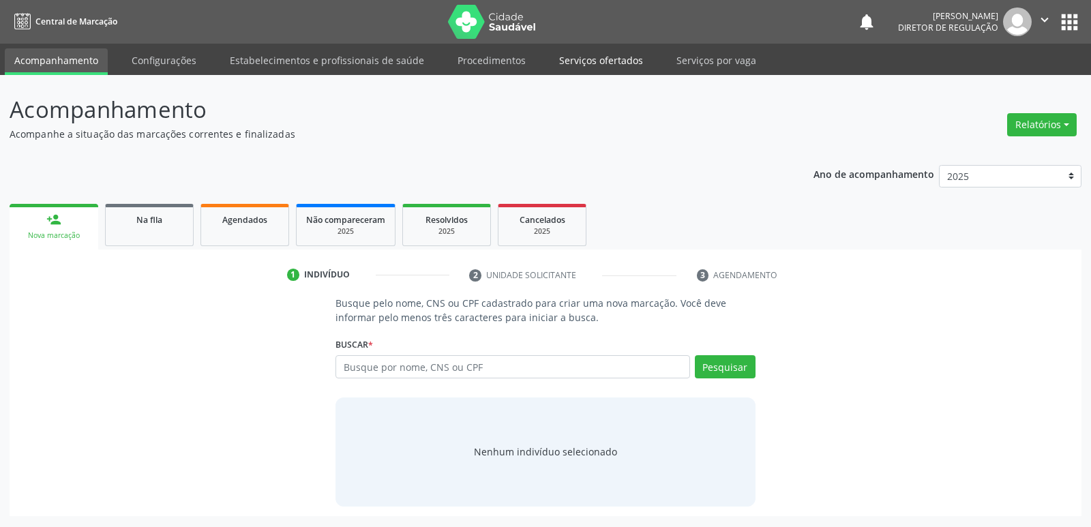
click at [590, 58] on link "Serviços ofertados" at bounding box center [600, 60] width 103 height 24
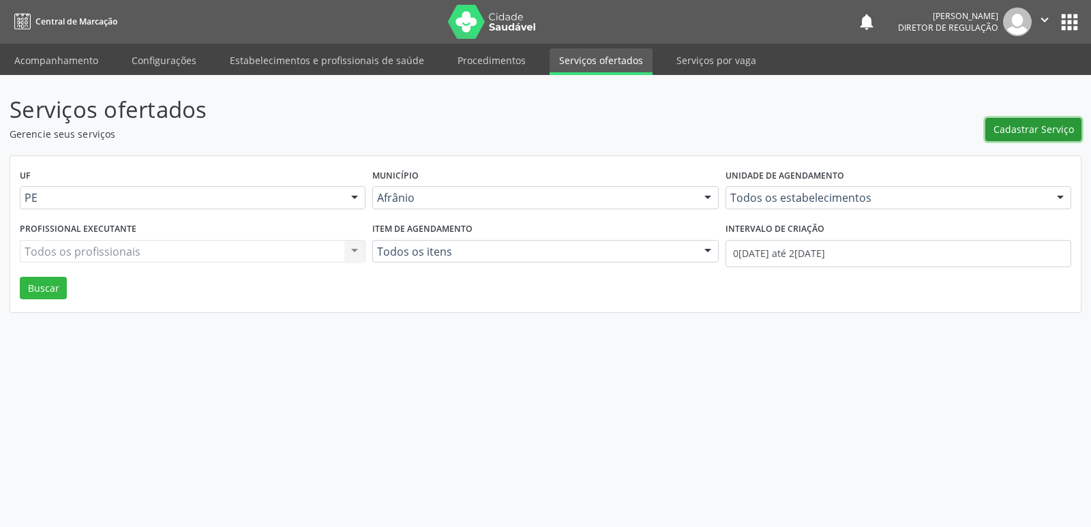
click at [1025, 129] on span "Cadastrar Serviço" at bounding box center [1033, 129] width 80 height 14
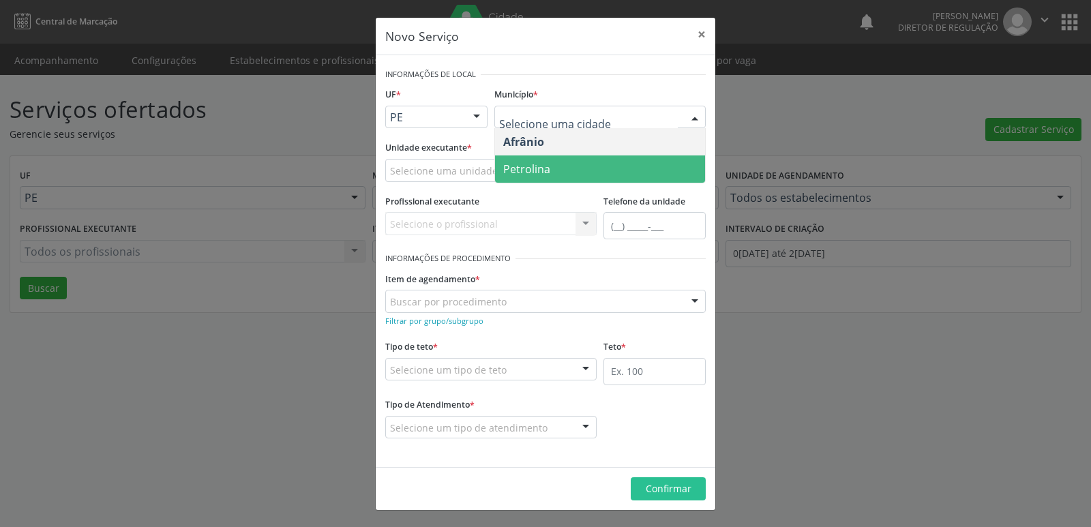
click at [585, 167] on span "Petrolina" at bounding box center [600, 168] width 210 height 27
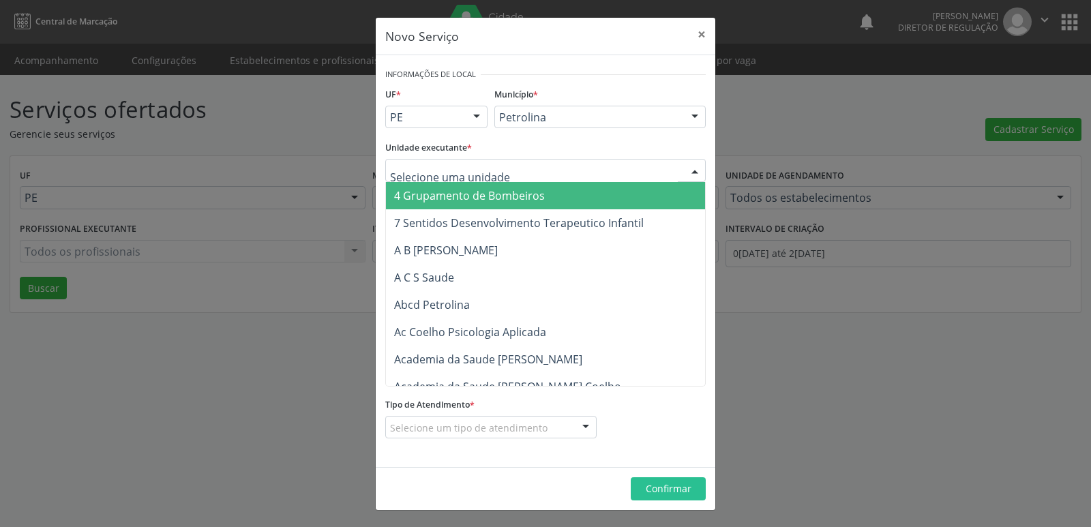
click at [563, 166] on div at bounding box center [545, 170] width 320 height 23
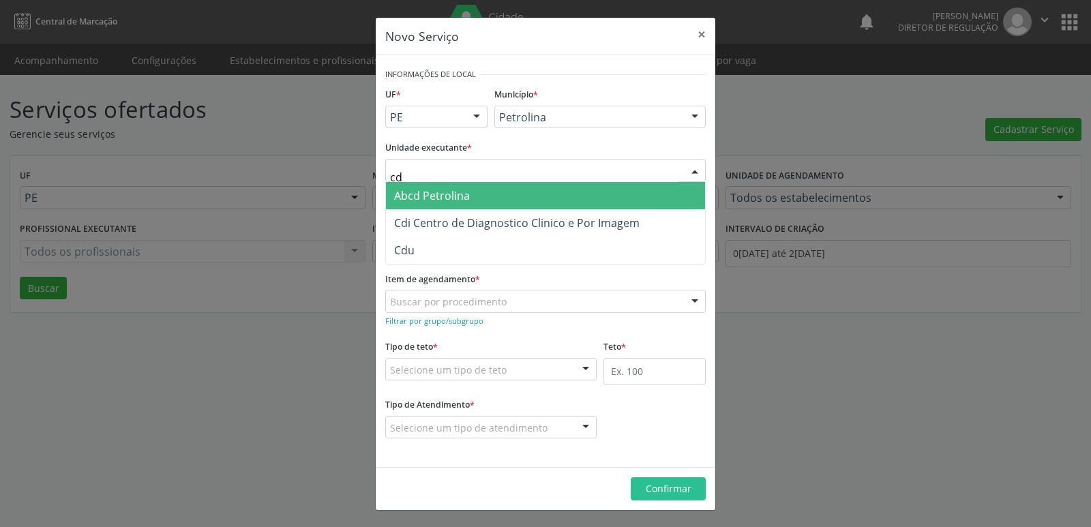
type input "cdi"
click at [566, 201] on span "Cdi Centro de Diagnostico Clinico e Por Imagem" at bounding box center [516, 195] width 245 height 15
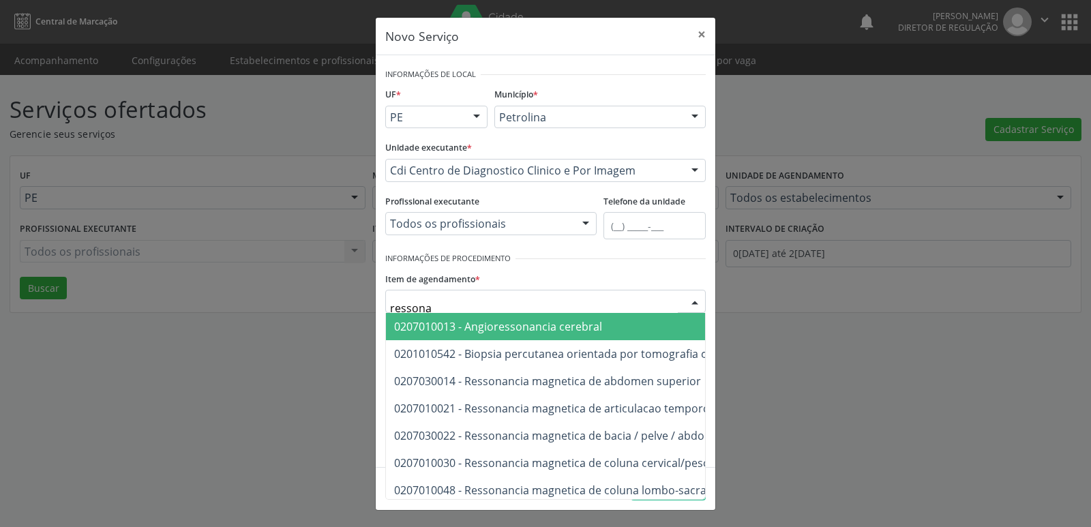
type input "ressonan"
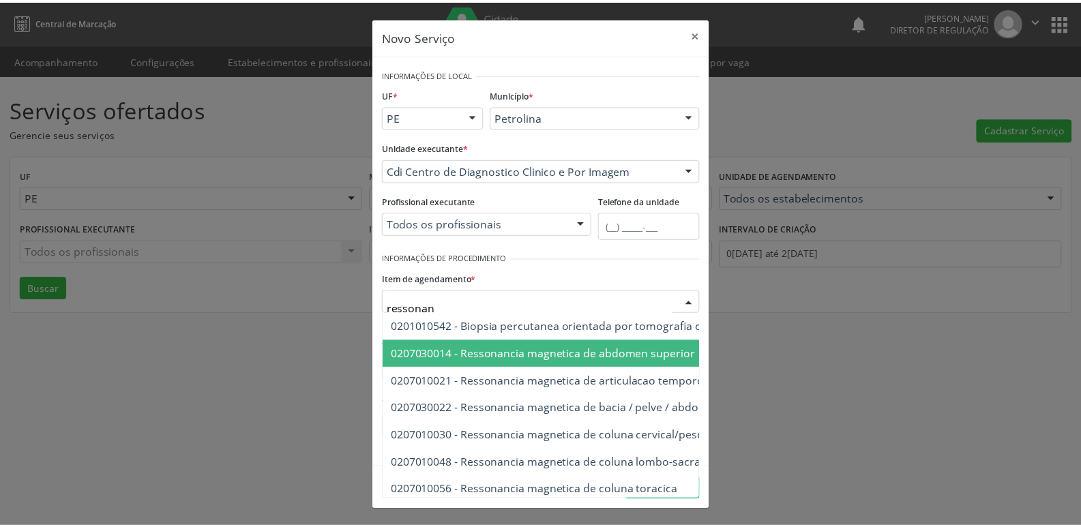
scroll to position [55, 0]
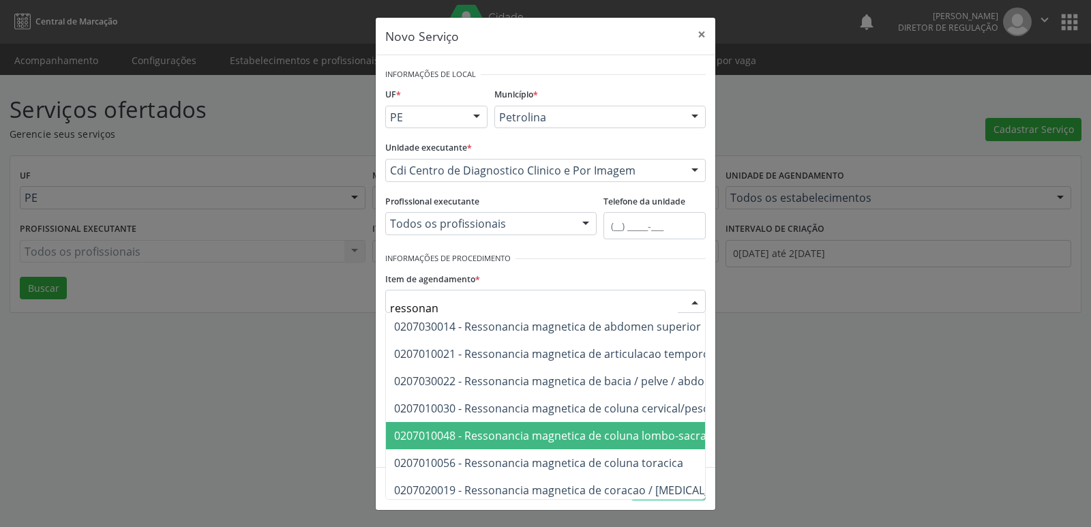
click at [680, 434] on span "0207010048 - Ressonancia magnetica de coluna lombo-sacra" at bounding box center [550, 435] width 312 height 15
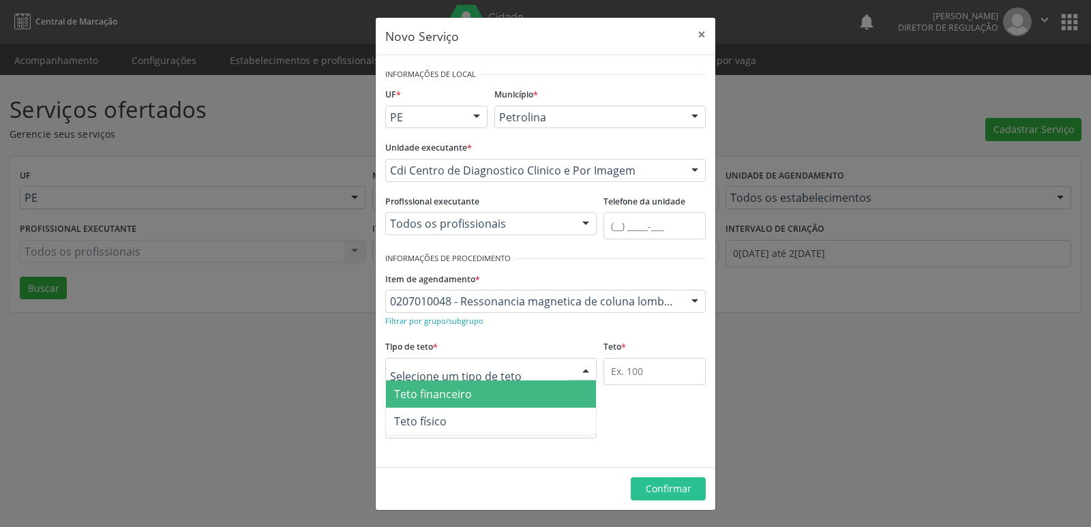
click at [534, 367] on div at bounding box center [490, 369] width 211 height 23
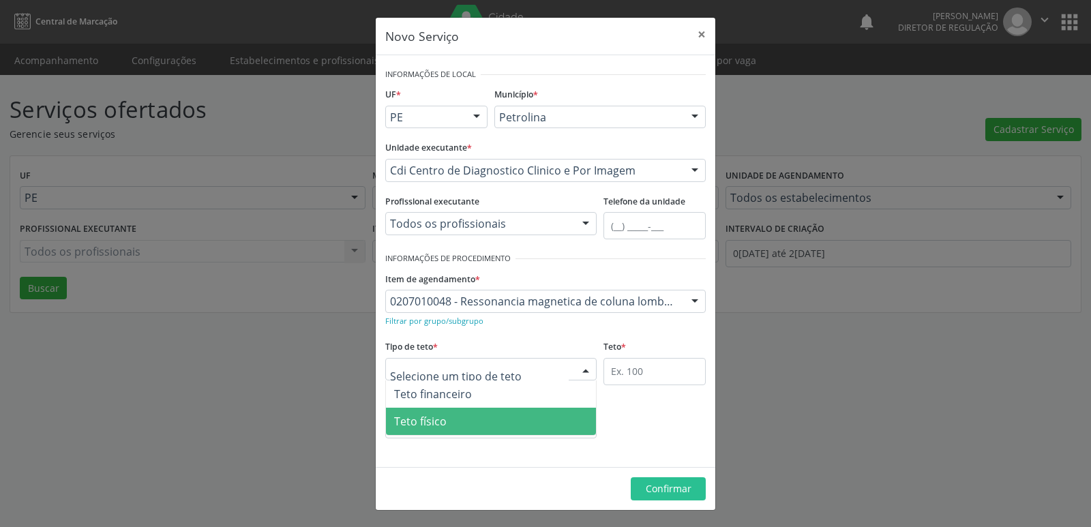
click at [523, 419] on span "Teto físico" at bounding box center [491, 421] width 210 height 27
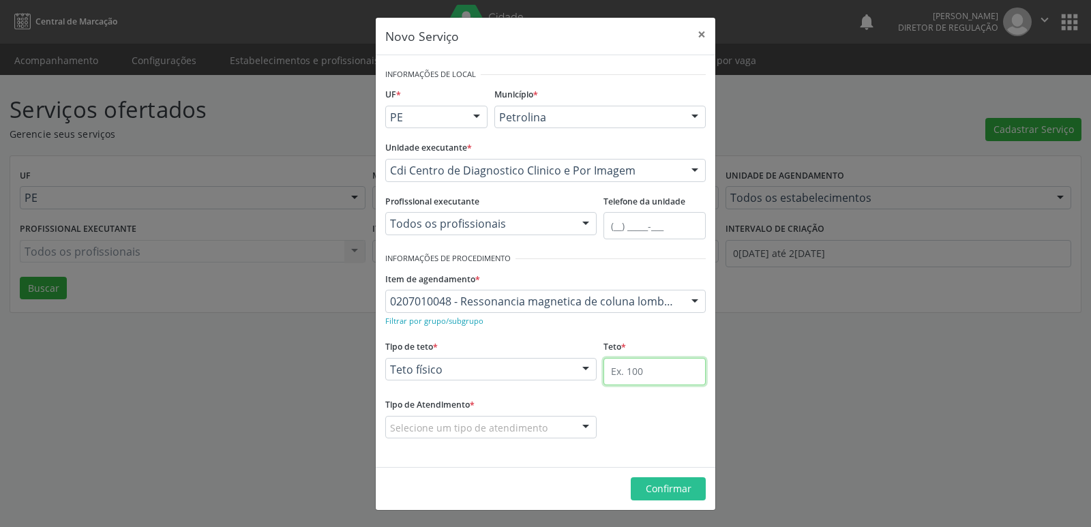
click at [637, 374] on input "text" at bounding box center [654, 371] width 102 height 27
type input "1"
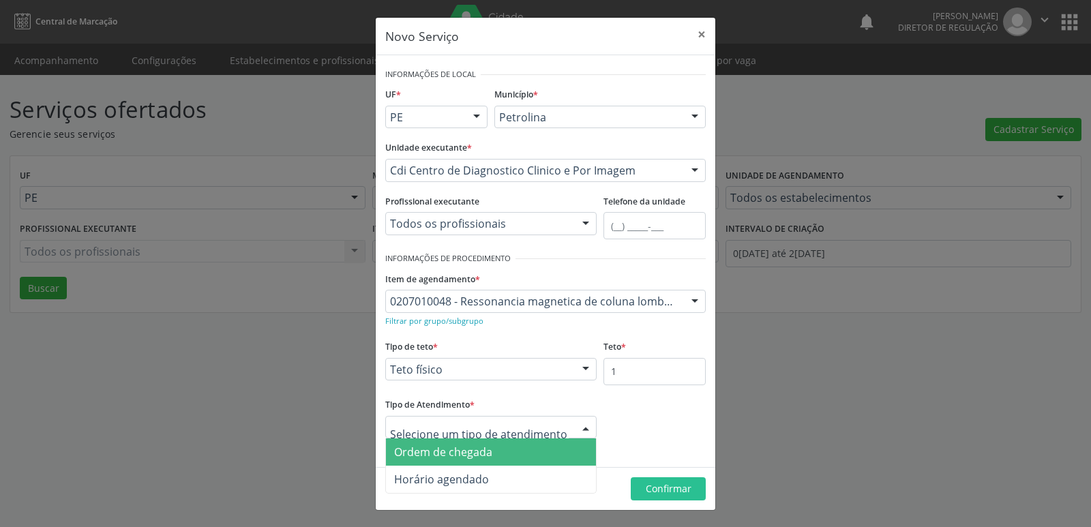
click at [526, 453] on span "Ordem de chegada" at bounding box center [491, 451] width 210 height 27
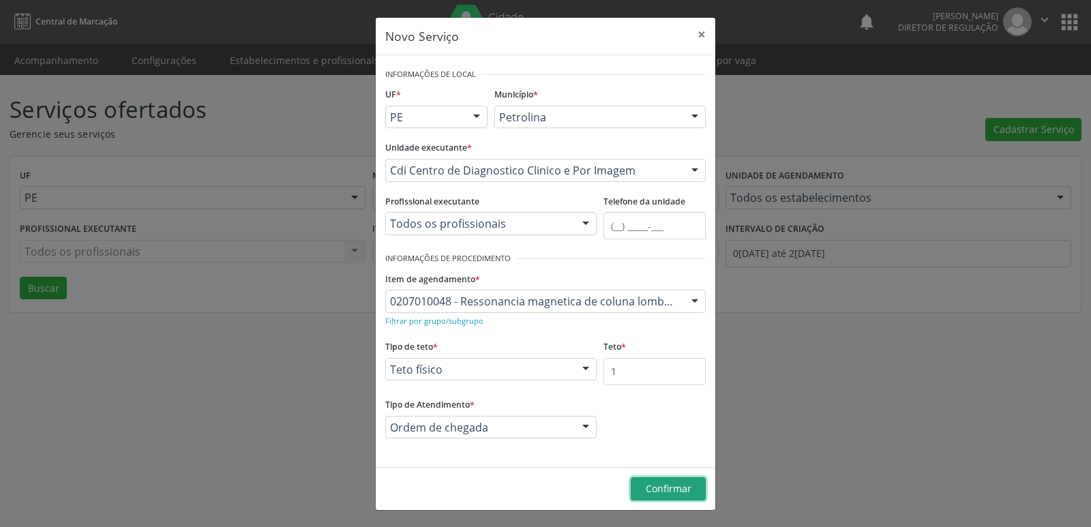
click at [657, 489] on span "Confirmar" at bounding box center [669, 488] width 46 height 13
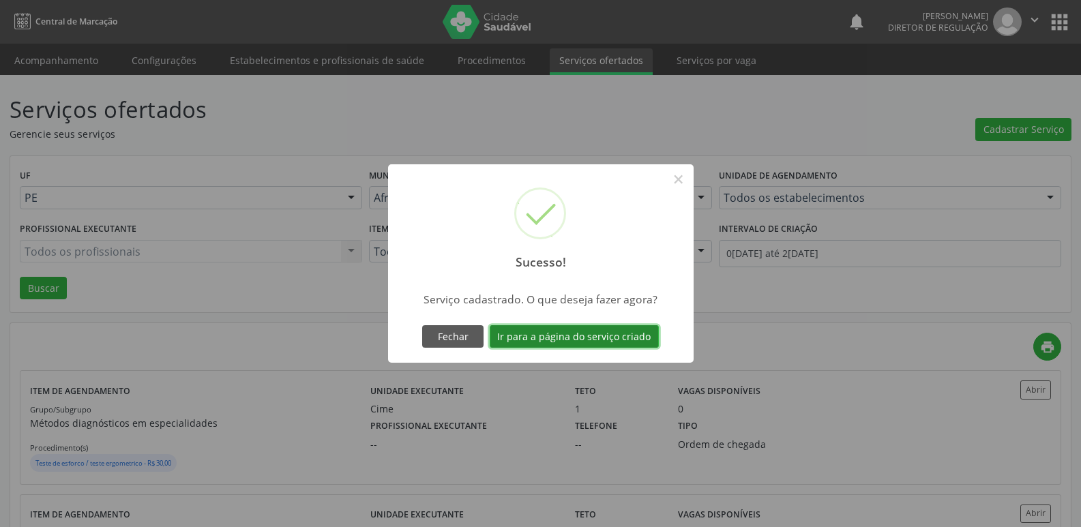
click at [607, 335] on button "Ir para a página do serviço criado" at bounding box center [573, 336] width 169 height 23
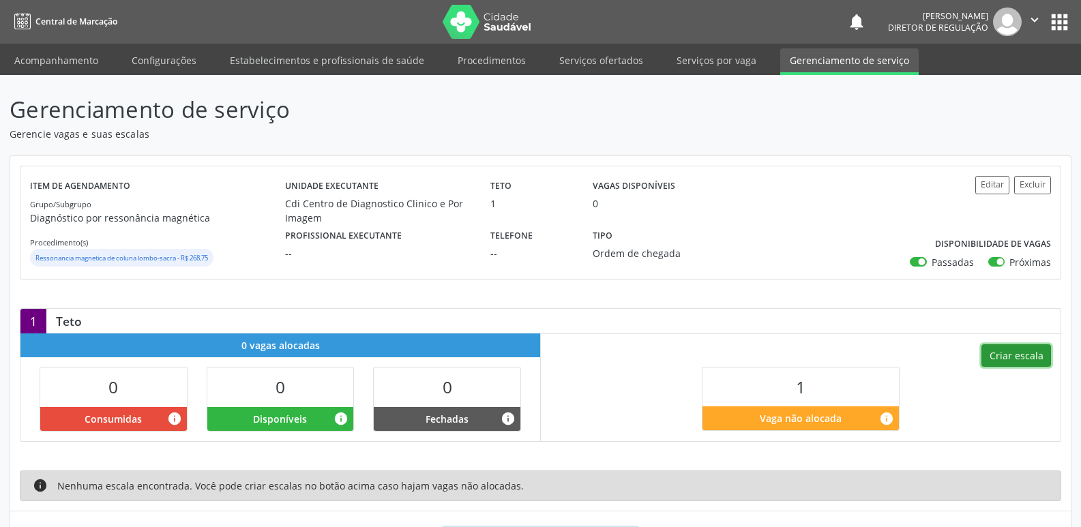
click at [1021, 357] on button "Criar escala" at bounding box center [1016, 355] width 70 height 23
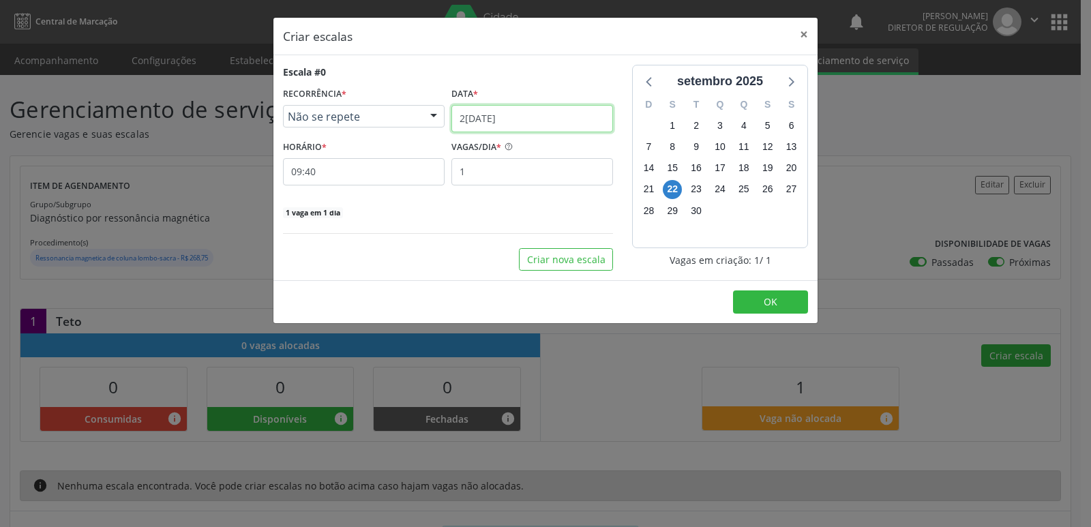
click at [554, 117] on input "[DATE]" at bounding box center [532, 118] width 162 height 27
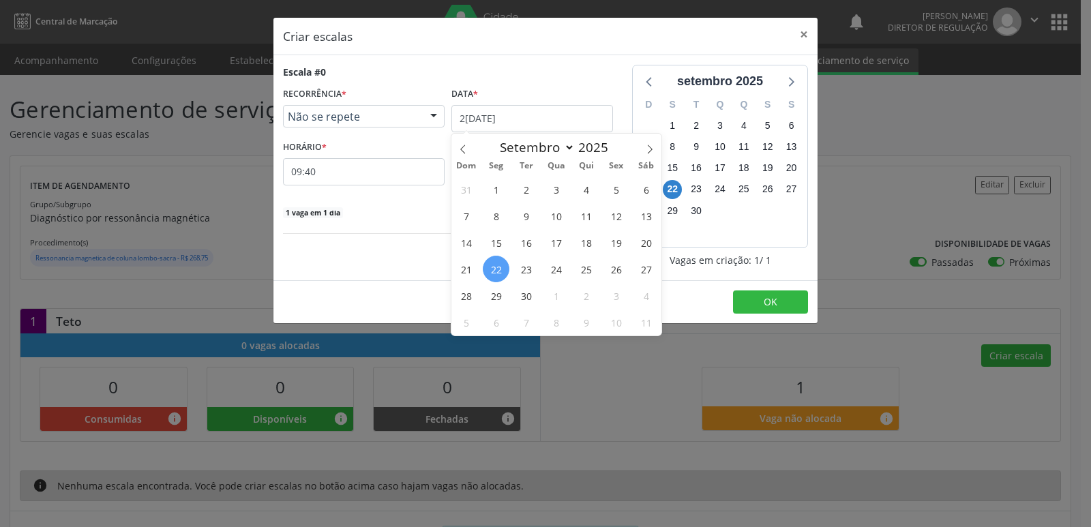
click at [530, 297] on span "30" at bounding box center [526, 295] width 27 height 27
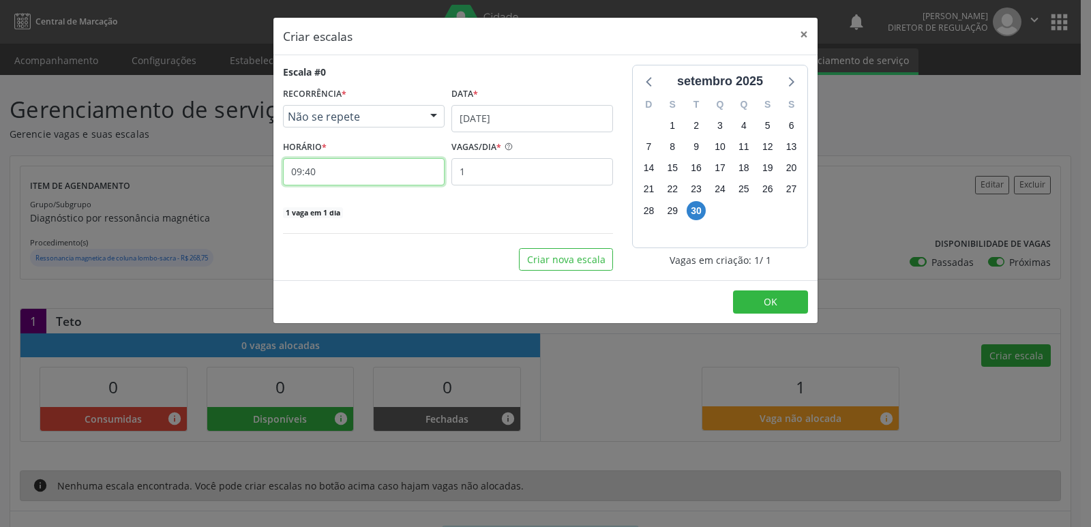
click at [365, 173] on input "09:40" at bounding box center [364, 171] width 162 height 27
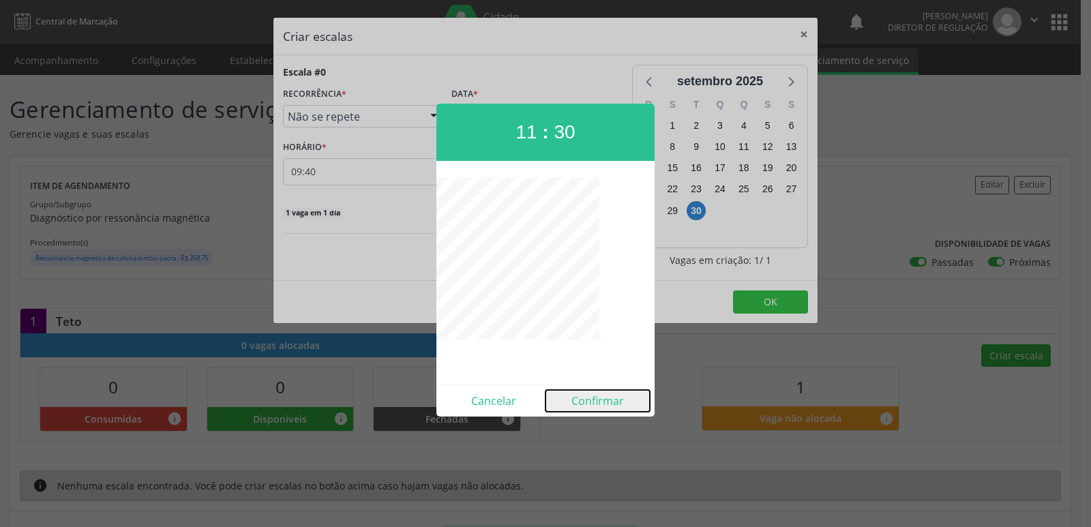
click at [587, 402] on button "Confirmar" at bounding box center [597, 401] width 104 height 22
type input "11:30"
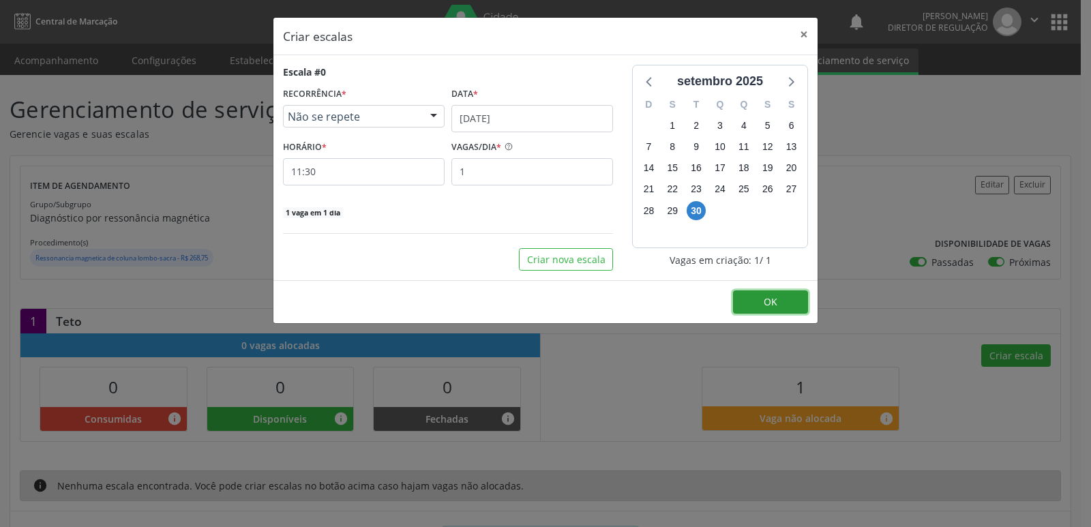
click at [766, 307] on span "OK" at bounding box center [771, 301] width 14 height 13
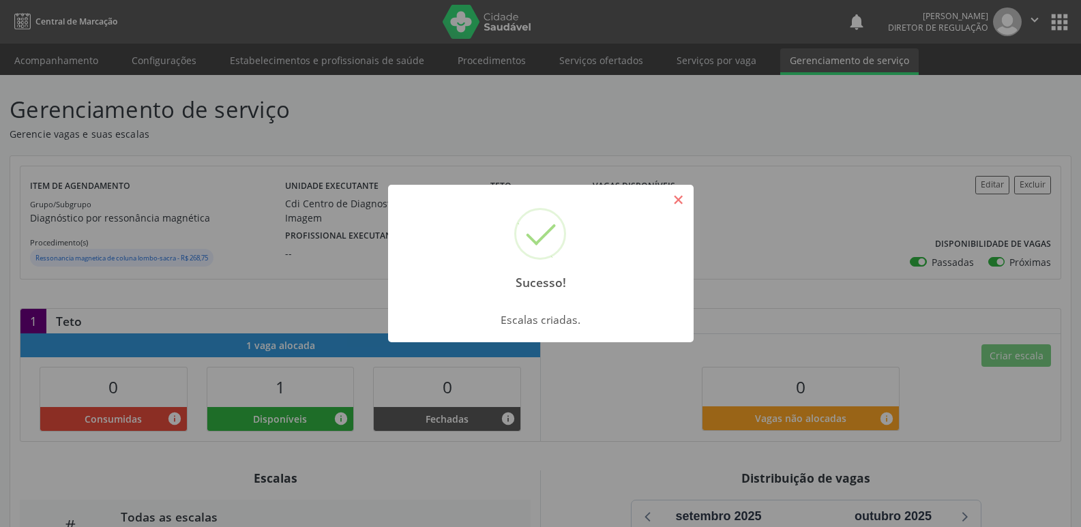
click at [680, 196] on button "×" at bounding box center [678, 199] width 23 height 23
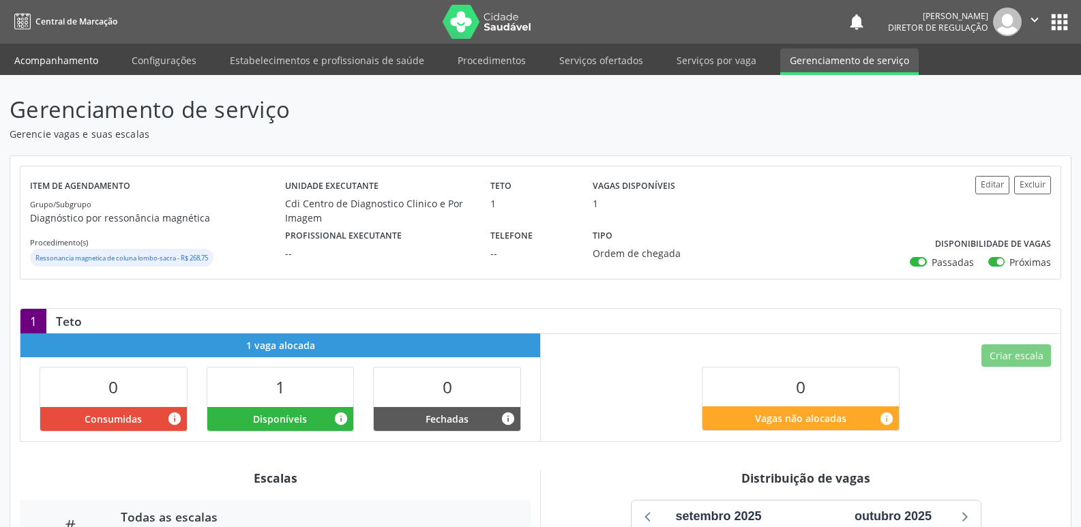
click at [51, 59] on link "Acompanhamento" at bounding box center [56, 60] width 103 height 24
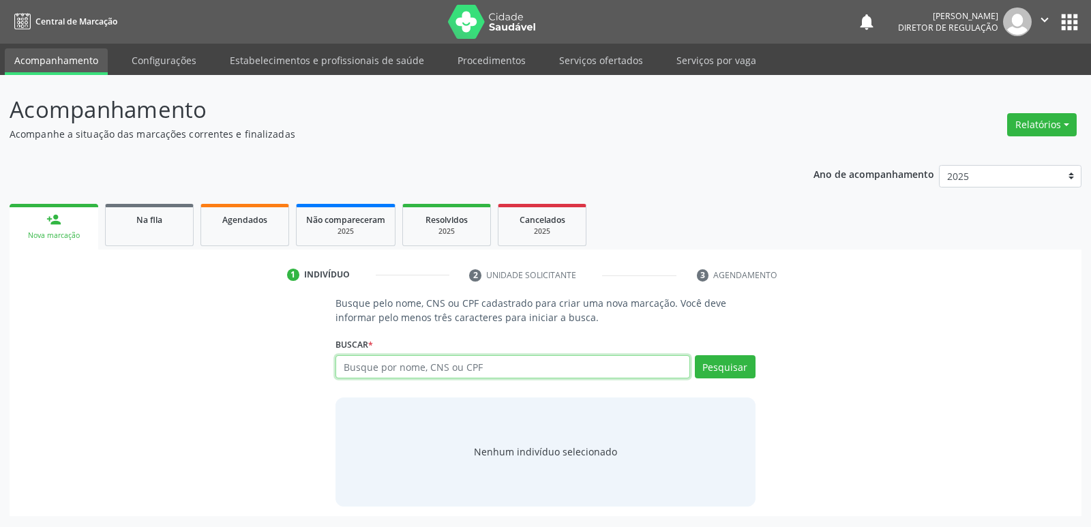
click at [415, 366] on input "text" at bounding box center [512, 366] width 354 height 23
type input "708707170317293"
click at [730, 370] on button "Pesquisar" at bounding box center [725, 366] width 61 height 23
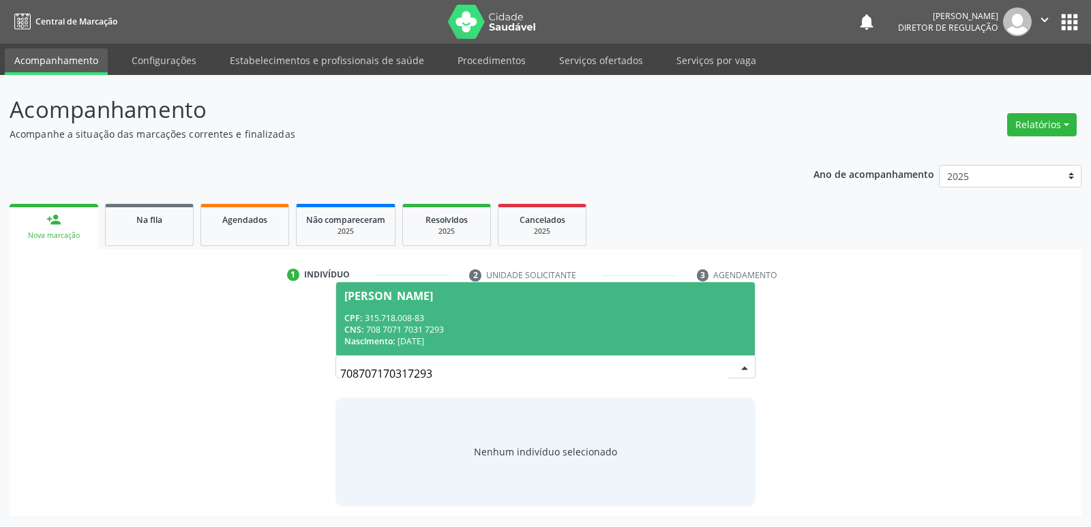
click at [421, 328] on div "CNS: 708 7071 7031 7293" at bounding box center [545, 330] width 402 height 12
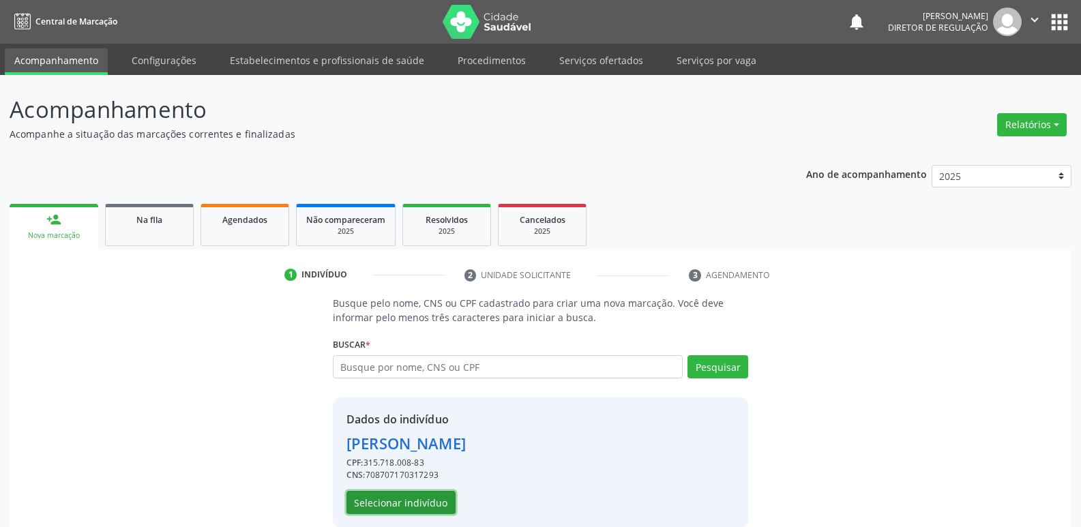
click at [431, 507] on button "Selecionar indivíduo" at bounding box center [400, 502] width 109 height 23
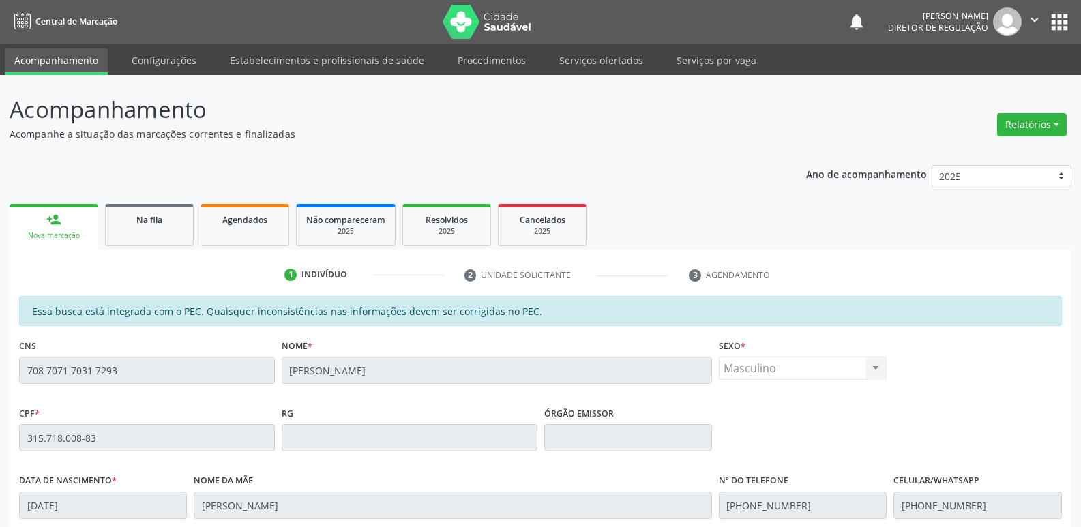
scroll to position [252, 0]
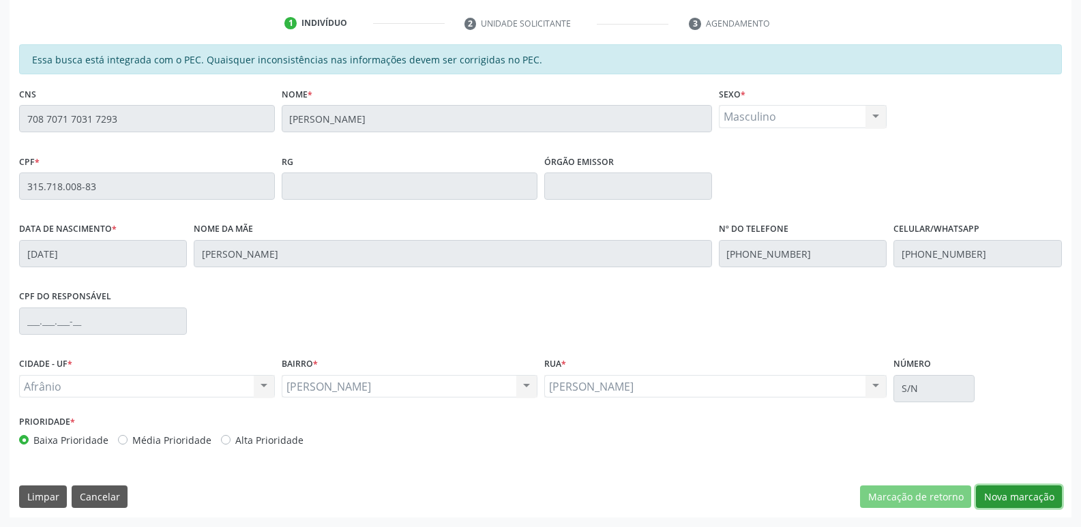
click at [1023, 497] on button "Nova marcação" at bounding box center [1019, 496] width 86 height 23
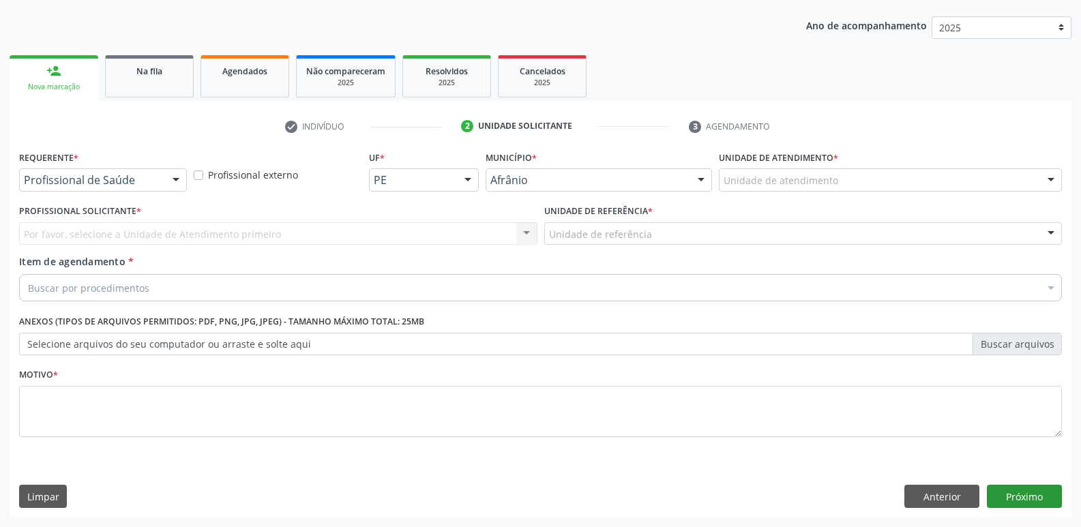
scroll to position [149, 0]
click at [849, 177] on div "Unidade de atendimento" at bounding box center [890, 179] width 343 height 23
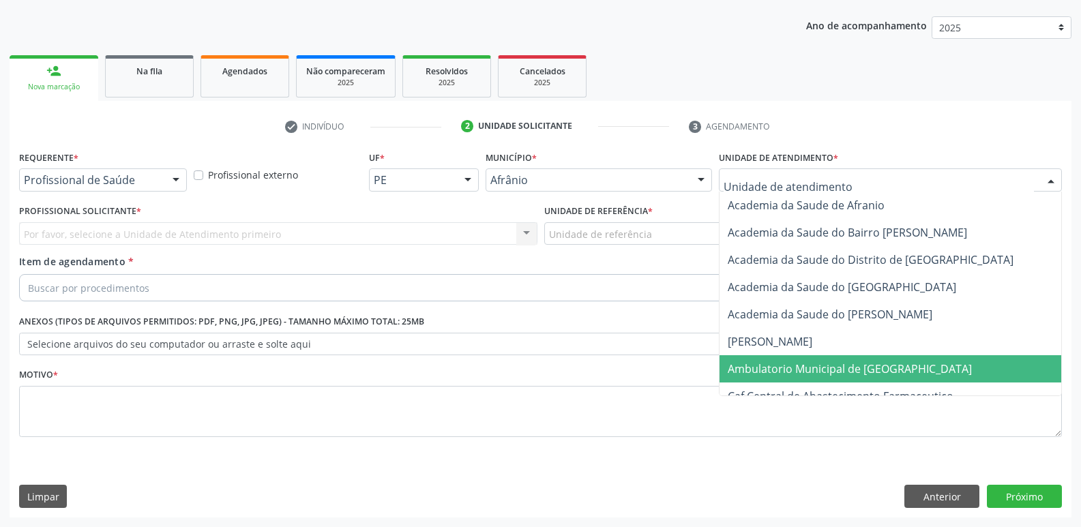
click at [844, 370] on span "Ambulatorio Municipal de [GEOGRAPHIC_DATA]" at bounding box center [849, 368] width 244 height 15
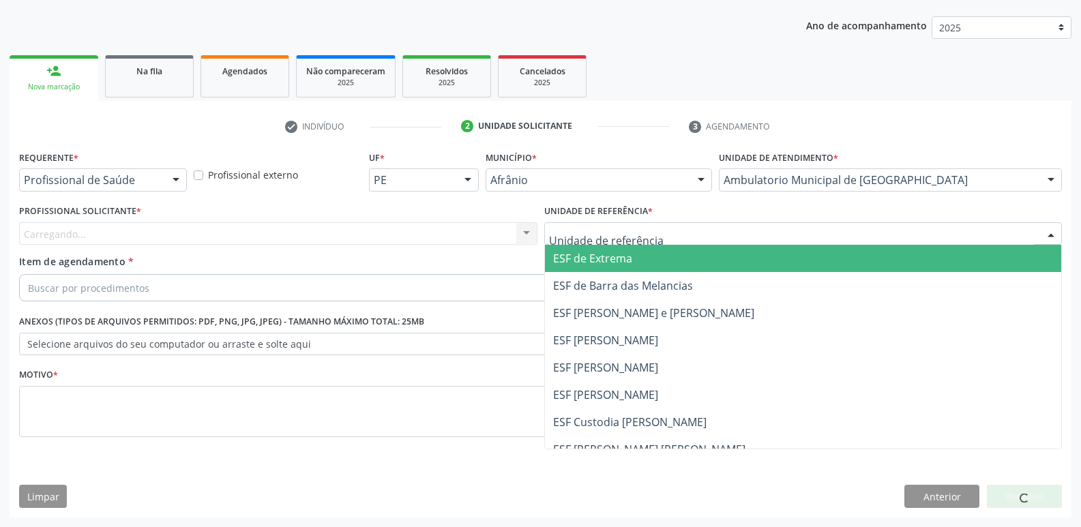
click at [694, 226] on div at bounding box center [803, 233] width 518 height 23
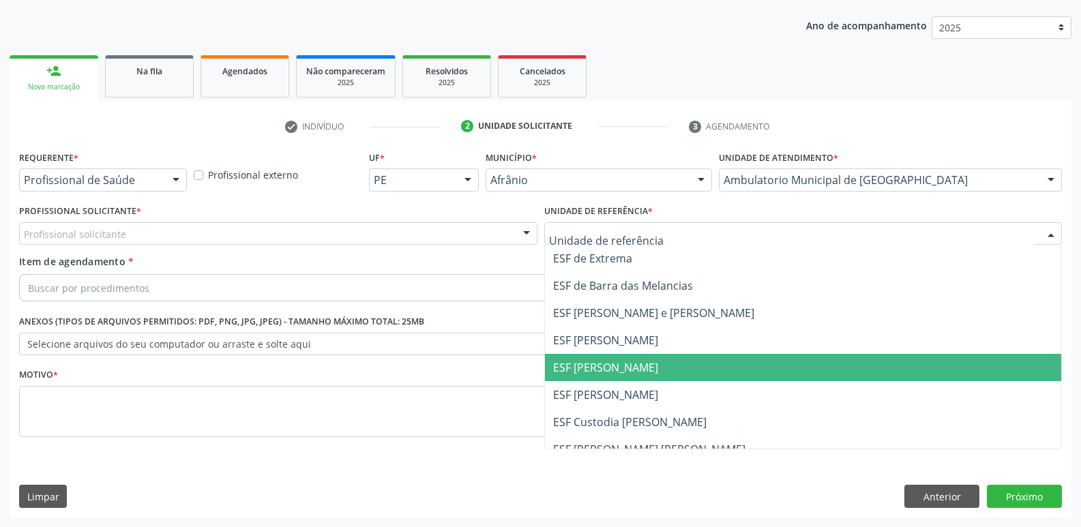
click at [672, 369] on span "ESF [PERSON_NAME]" at bounding box center [803, 367] width 517 height 27
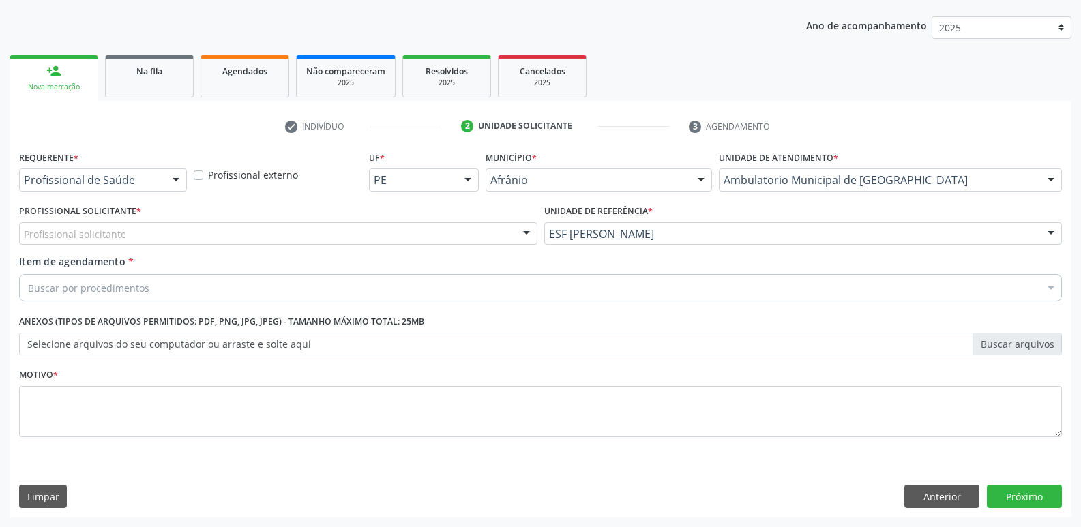
click at [286, 225] on div "Profissional solicitante" at bounding box center [278, 233] width 518 height 23
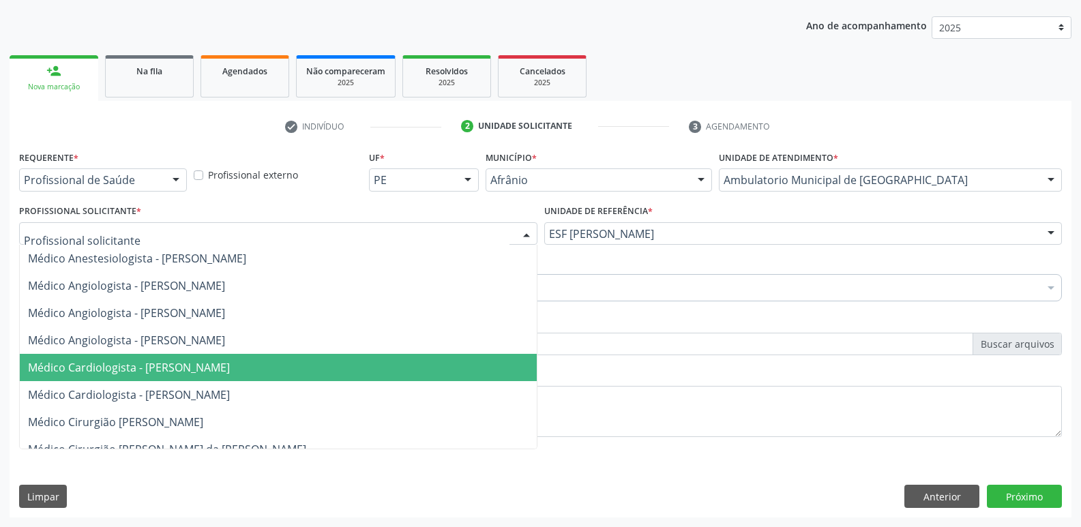
click at [230, 365] on span "Médico Cardiologista - [PERSON_NAME]" at bounding box center [129, 367] width 202 height 15
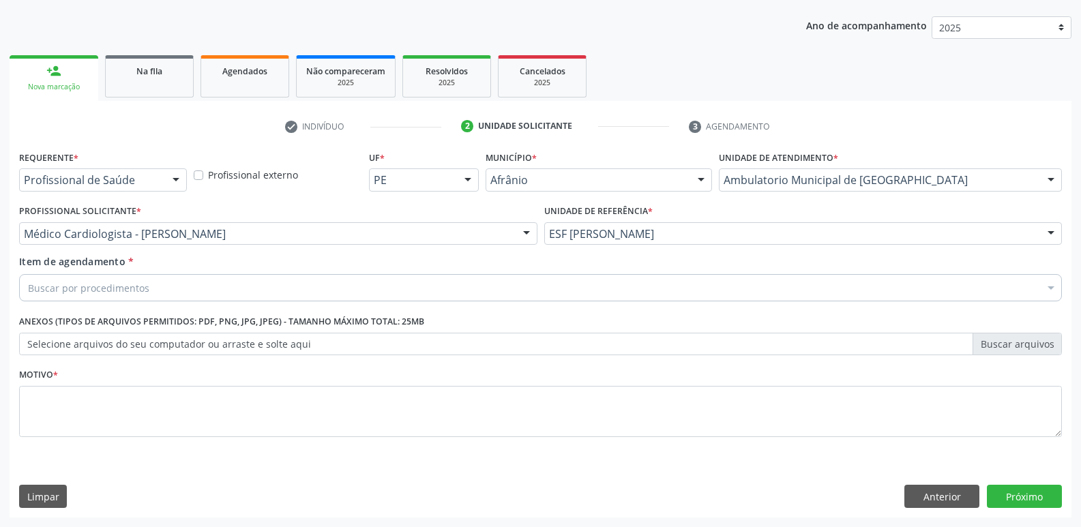
click at [265, 280] on div "Buscar por procedimentos" at bounding box center [540, 287] width 1042 height 27
type input "ressonan"
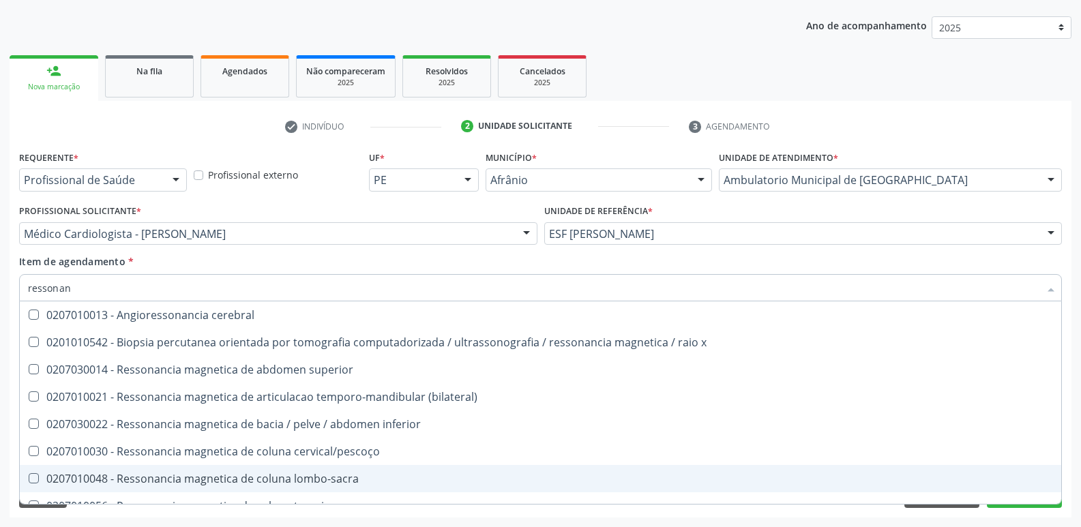
click at [308, 477] on div "0207010048 - Ressonancia magnetica de coluna lombo-sacra" at bounding box center [540, 478] width 1025 height 11
checkbox lombo-sacra "true"
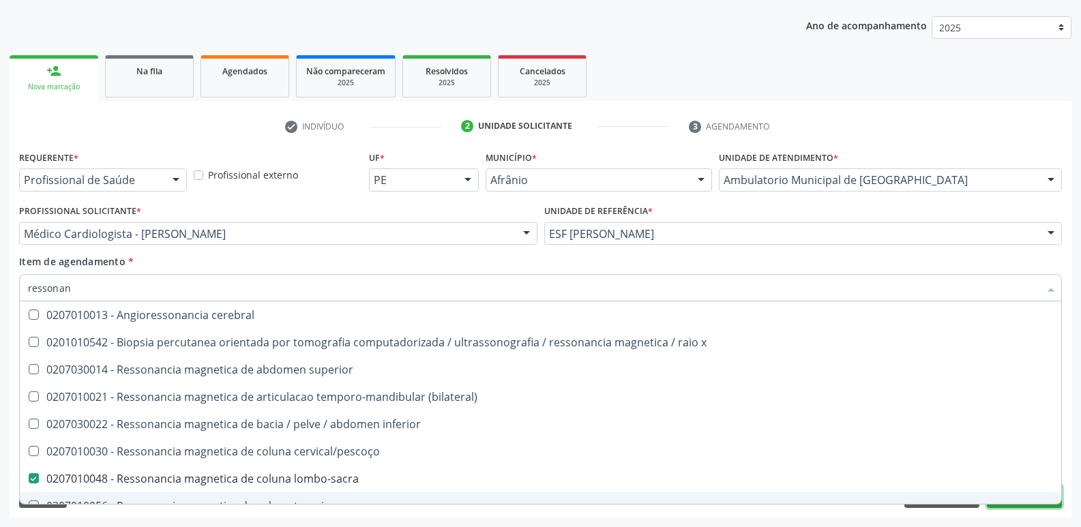
click at [1035, 505] on button "Próximo" at bounding box center [1023, 496] width 75 height 23
checkbox x "true"
checkbox lombo-sacra "false"
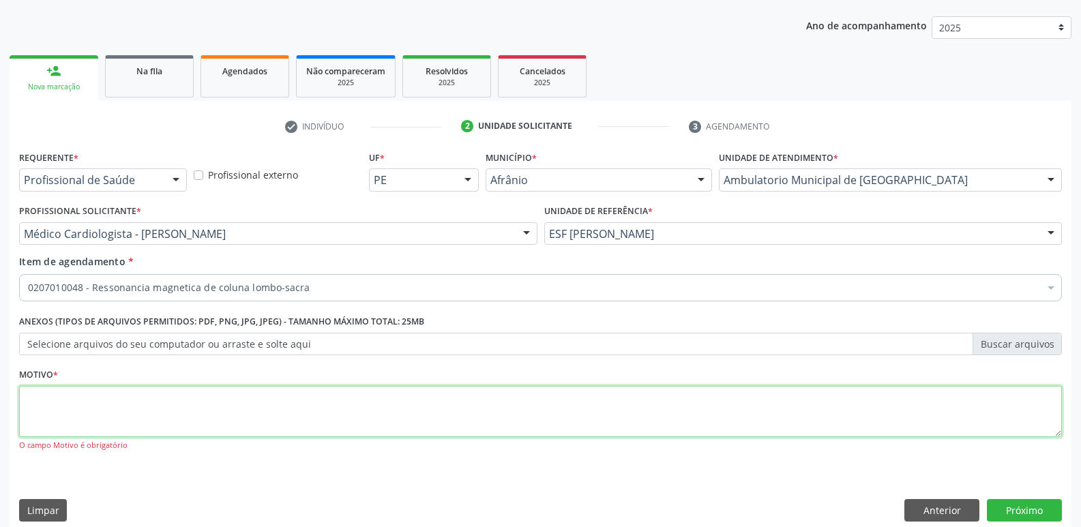
click at [595, 409] on textarea at bounding box center [540, 412] width 1042 height 52
type textarea "*"
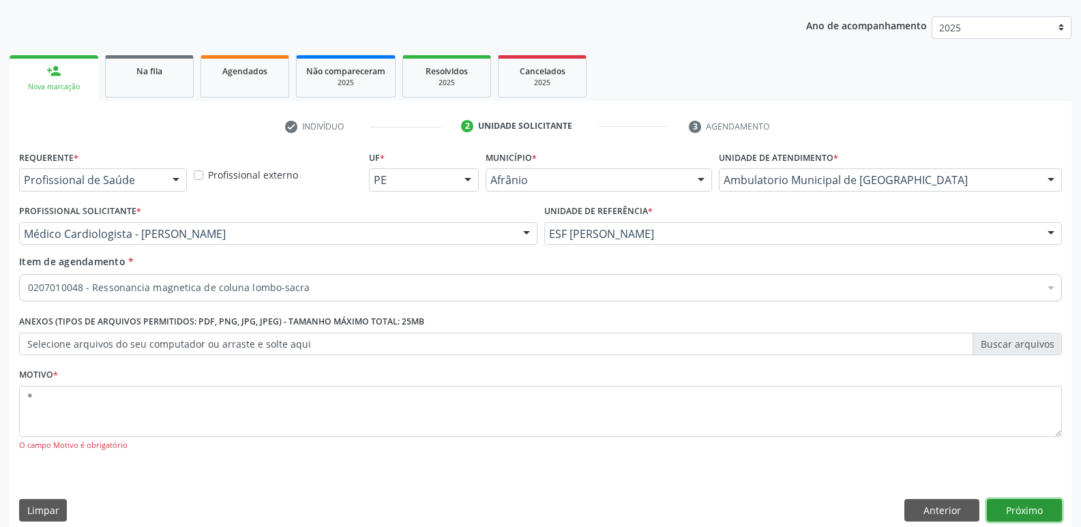
click at [1023, 513] on button "Próximo" at bounding box center [1023, 510] width 75 height 23
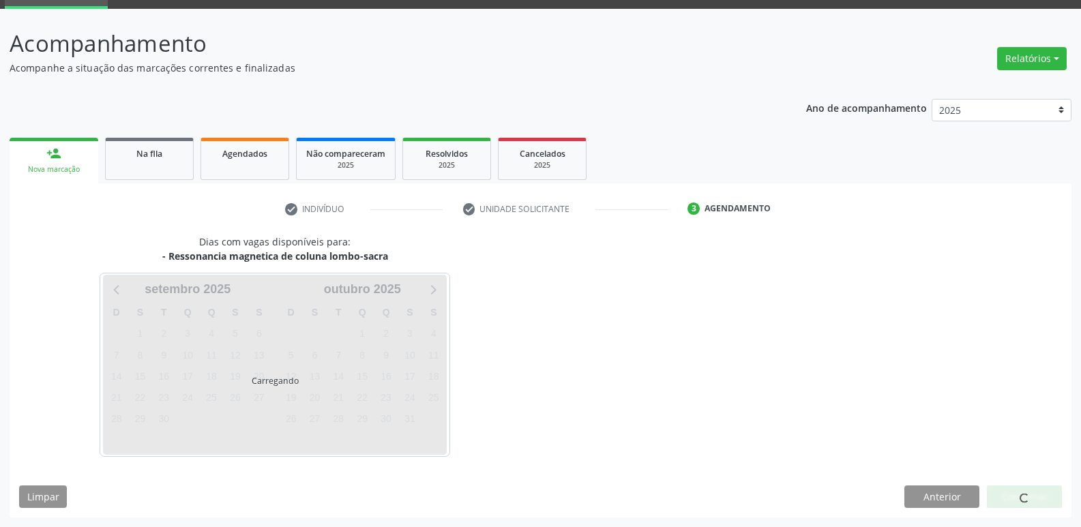
scroll to position [66, 0]
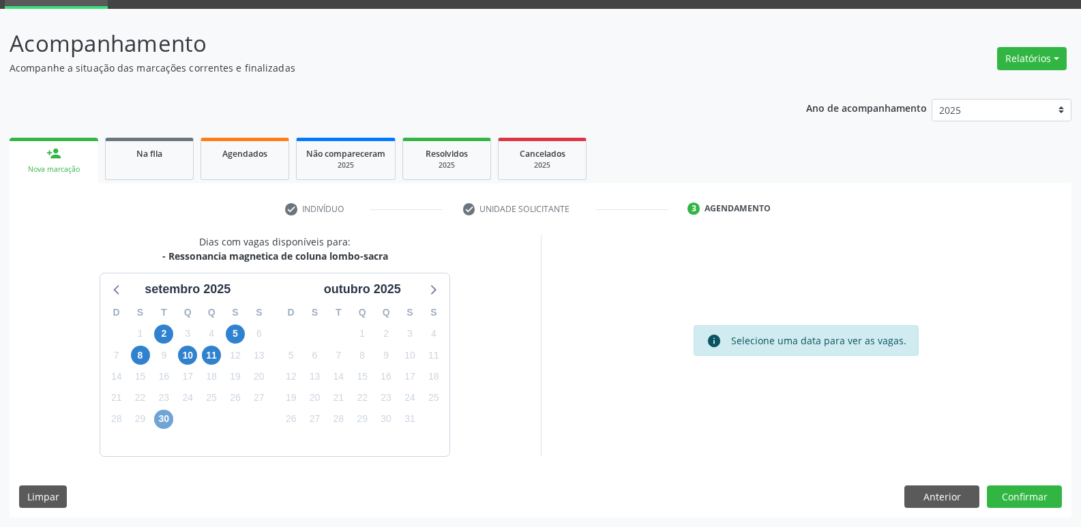
click at [164, 421] on span "30" at bounding box center [163, 419] width 19 height 19
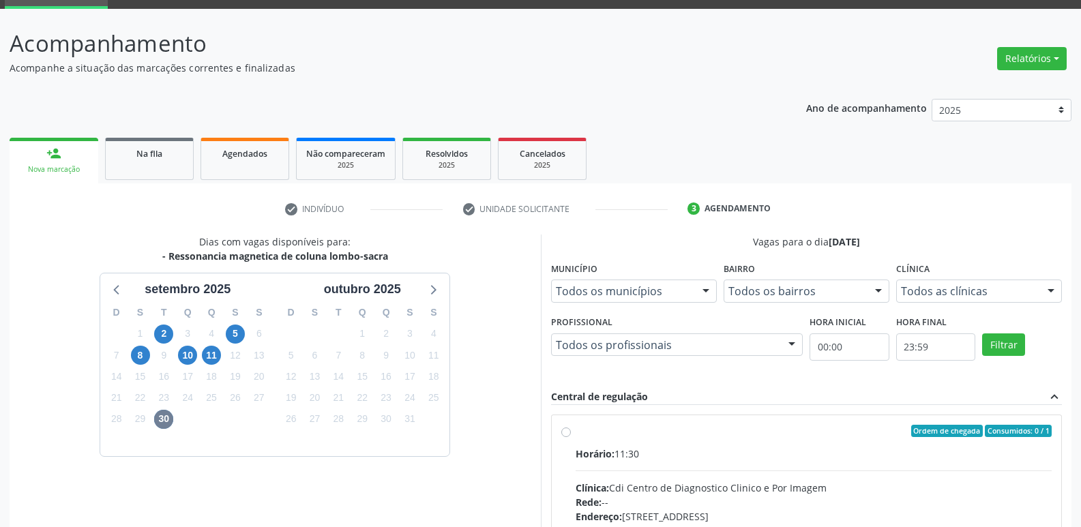
click at [607, 436] on div "Ordem de chegada Consumidos: 0 / 1" at bounding box center [813, 431] width 477 height 12
click at [571, 436] on input "Ordem de chegada Consumidos: 0 / 1 Horário: 11:30 Clínica: Cdi Centro de Diagno…" at bounding box center [566, 431] width 10 height 12
radio input "true"
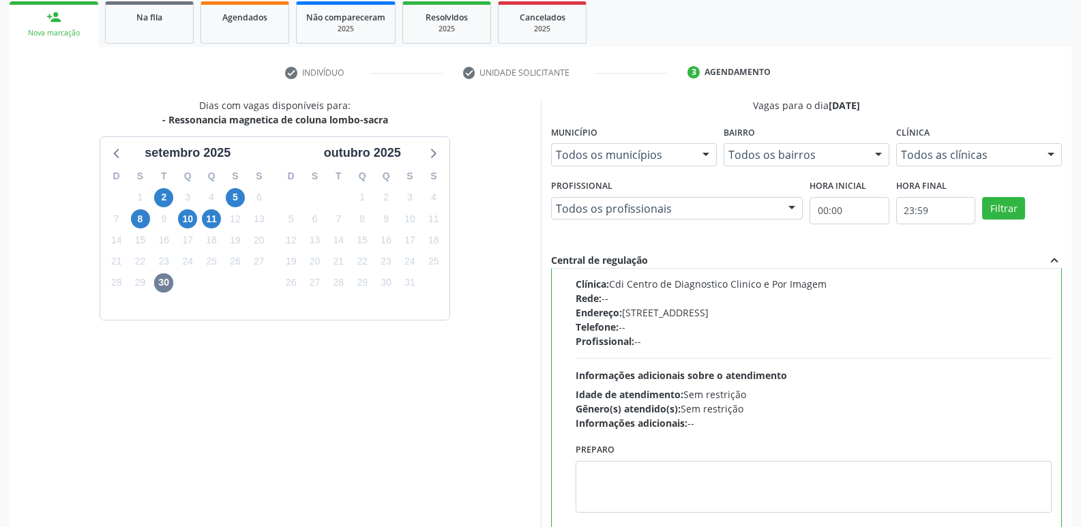
scroll to position [288, 0]
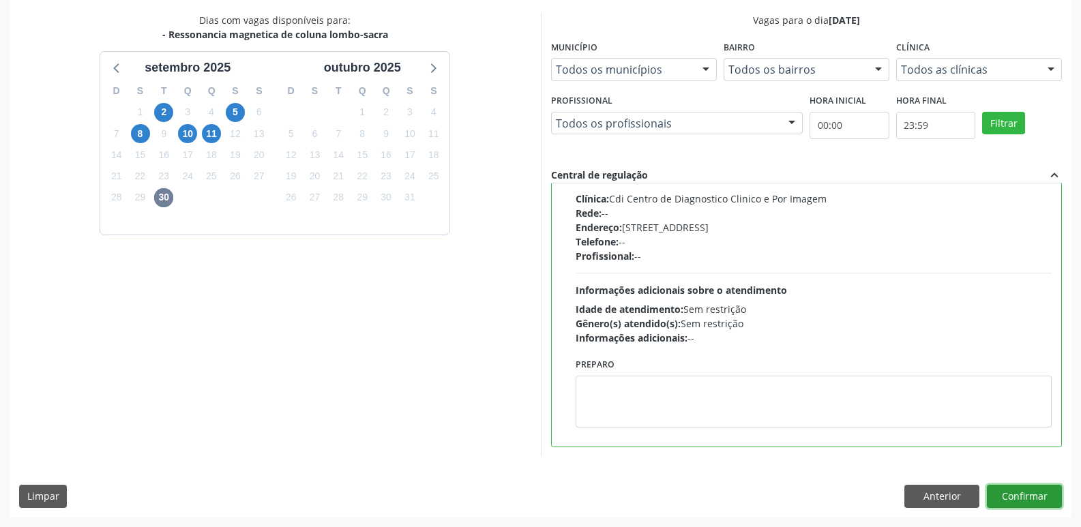
click at [1046, 502] on button "Confirmar" at bounding box center [1023, 496] width 75 height 23
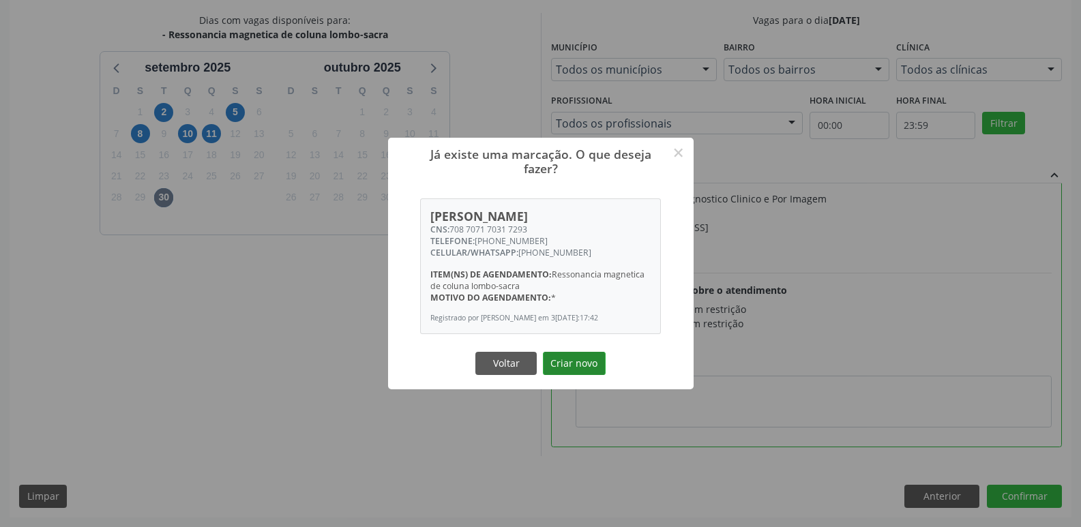
click at [581, 375] on button "Criar novo" at bounding box center [574, 363] width 63 height 23
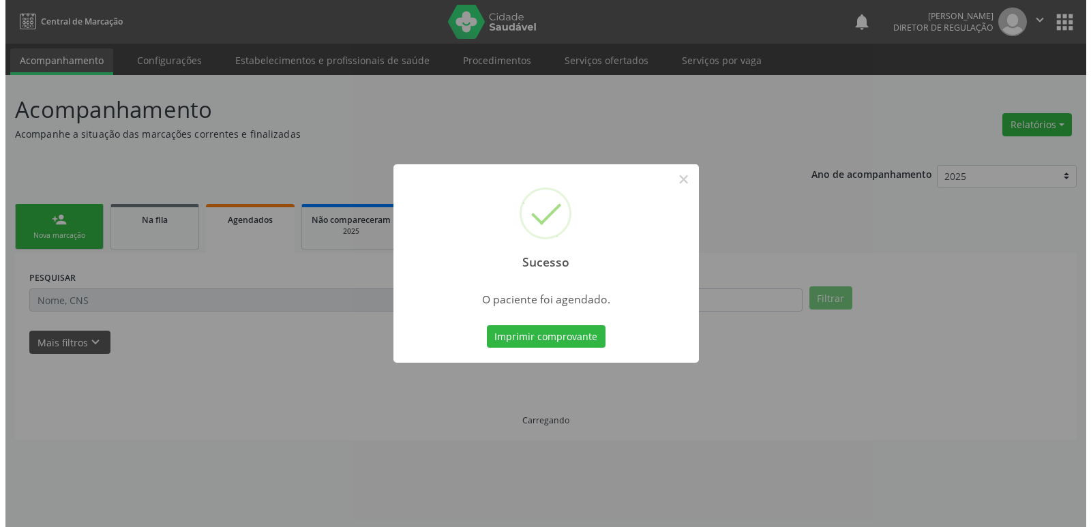
scroll to position [0, 0]
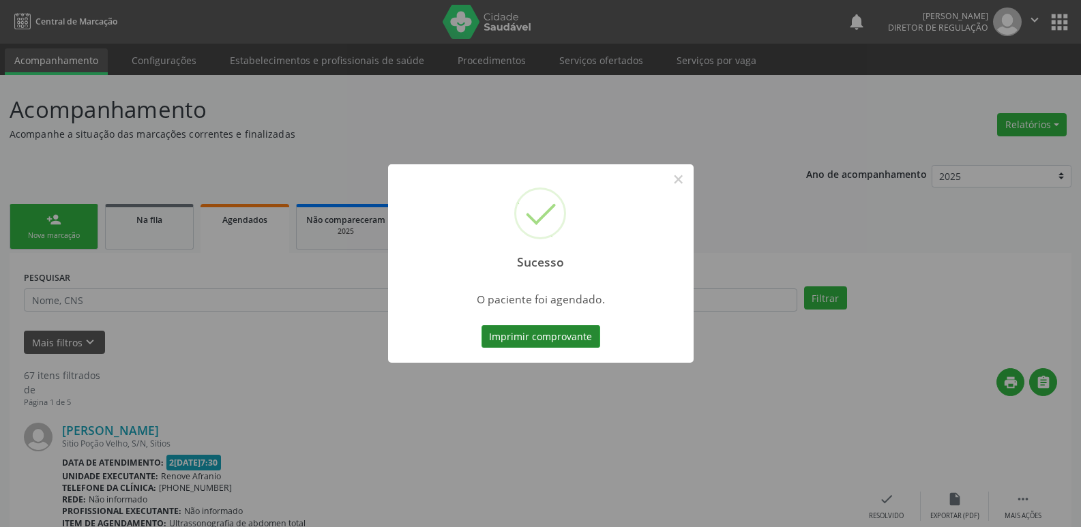
click at [587, 333] on button "Imprimir comprovante" at bounding box center [540, 336] width 119 height 23
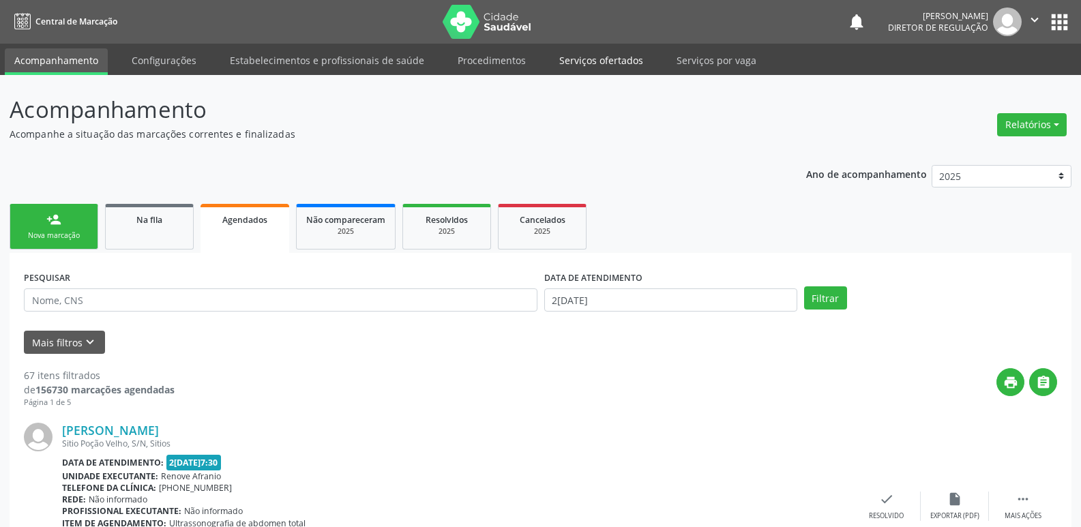
click at [596, 57] on link "Serviços ofertados" at bounding box center [600, 60] width 103 height 24
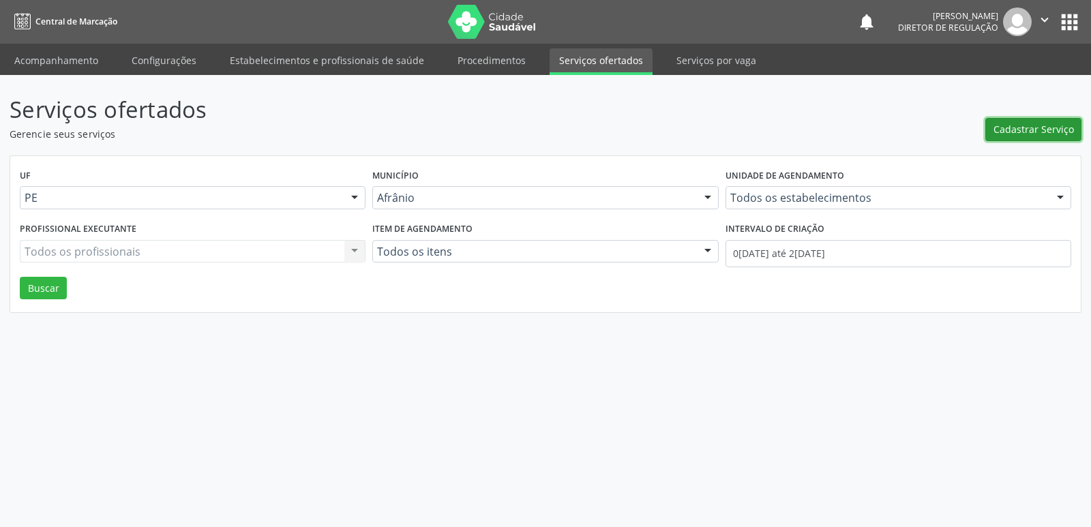
click at [1044, 125] on span "Cadastrar Serviço" at bounding box center [1033, 129] width 80 height 14
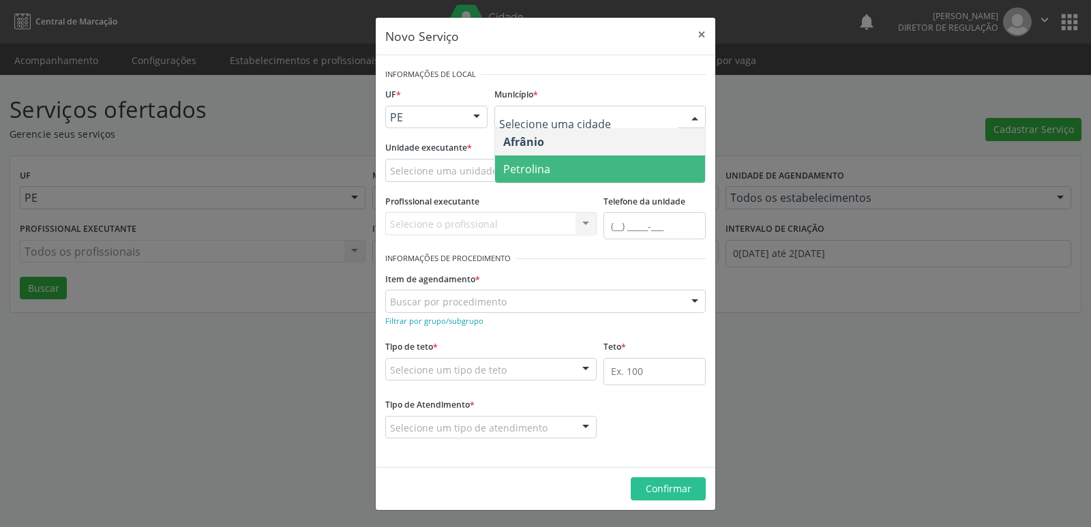
click at [573, 163] on span "Petrolina" at bounding box center [600, 168] width 210 height 27
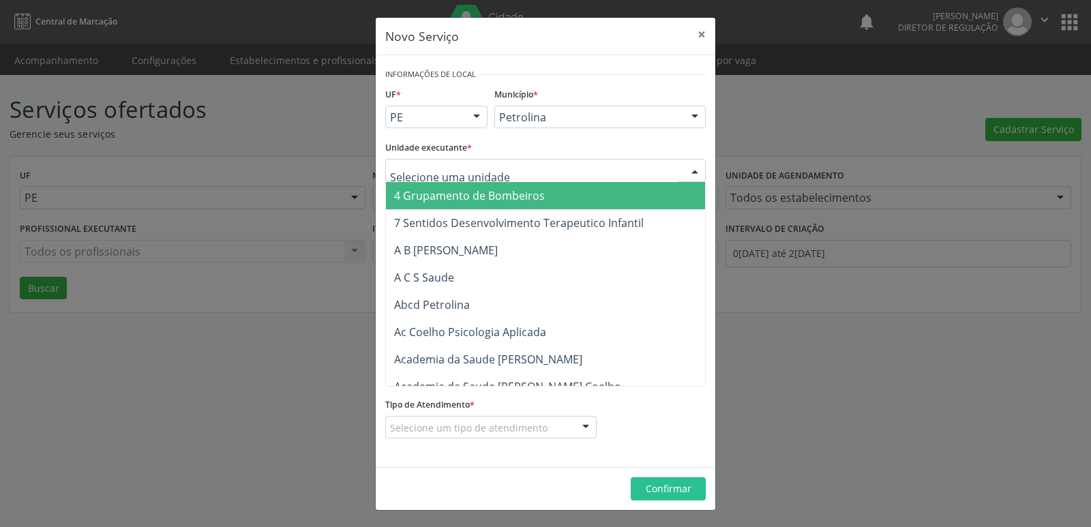
click at [534, 168] on div at bounding box center [545, 170] width 320 height 23
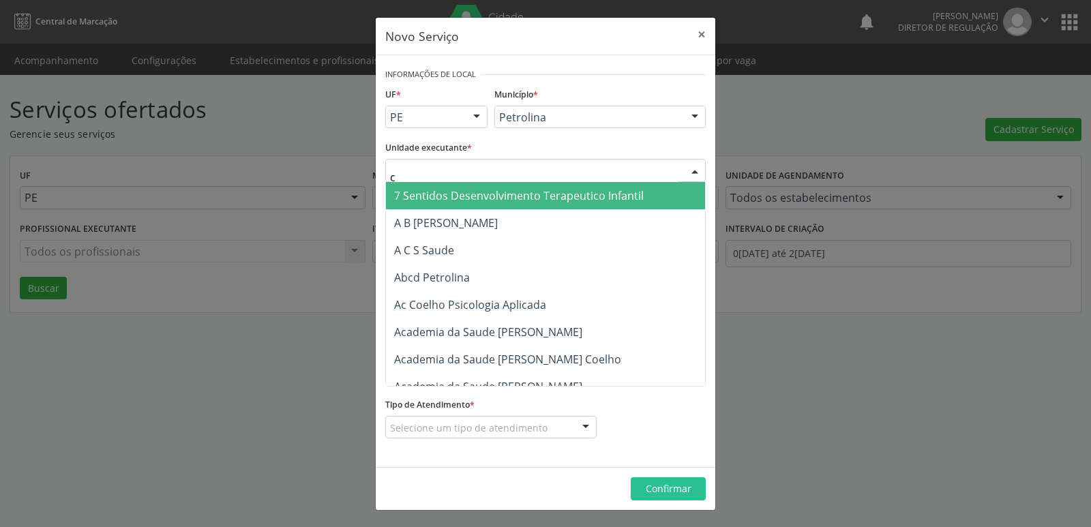
type input "cd"
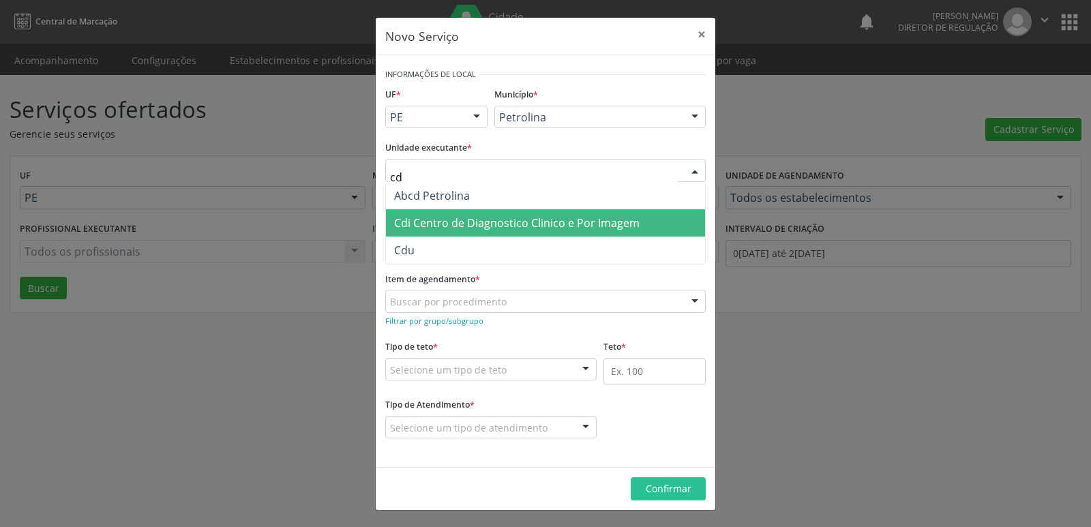
click at [526, 220] on span "Cdi Centro de Diagnostico Clinico e Por Imagem" at bounding box center [516, 222] width 245 height 15
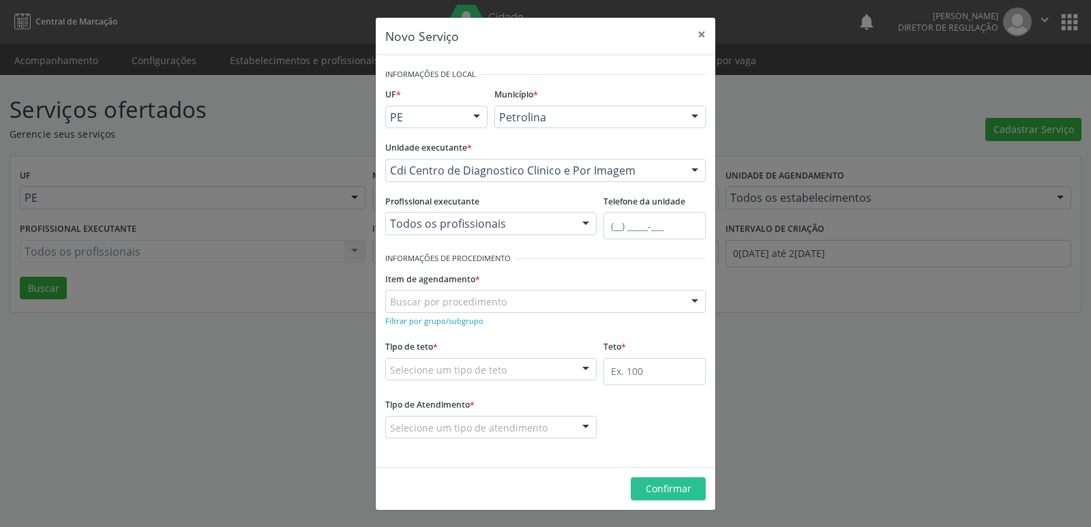
click at [526, 298] on div "Buscar por procedimento" at bounding box center [545, 301] width 320 height 23
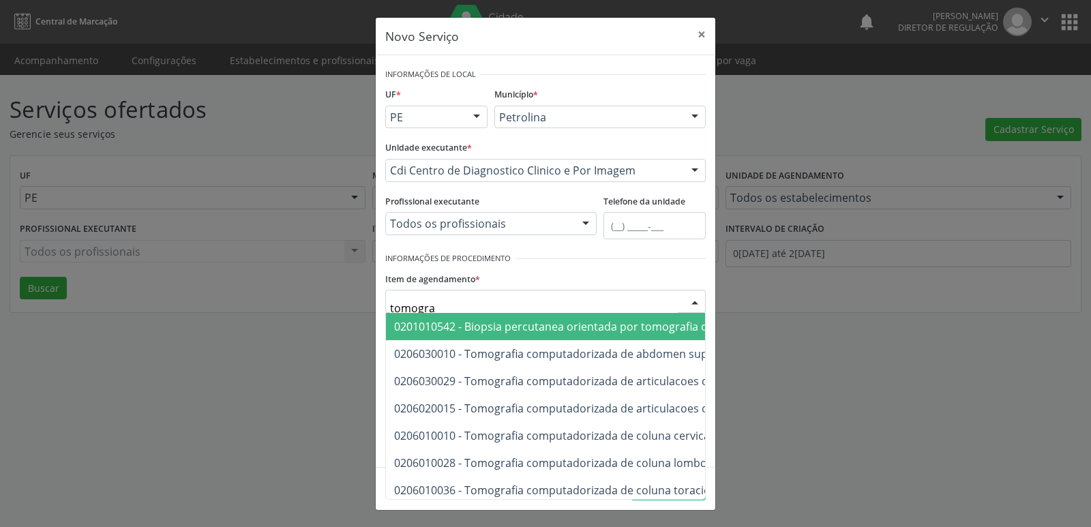
type input "tomograf"
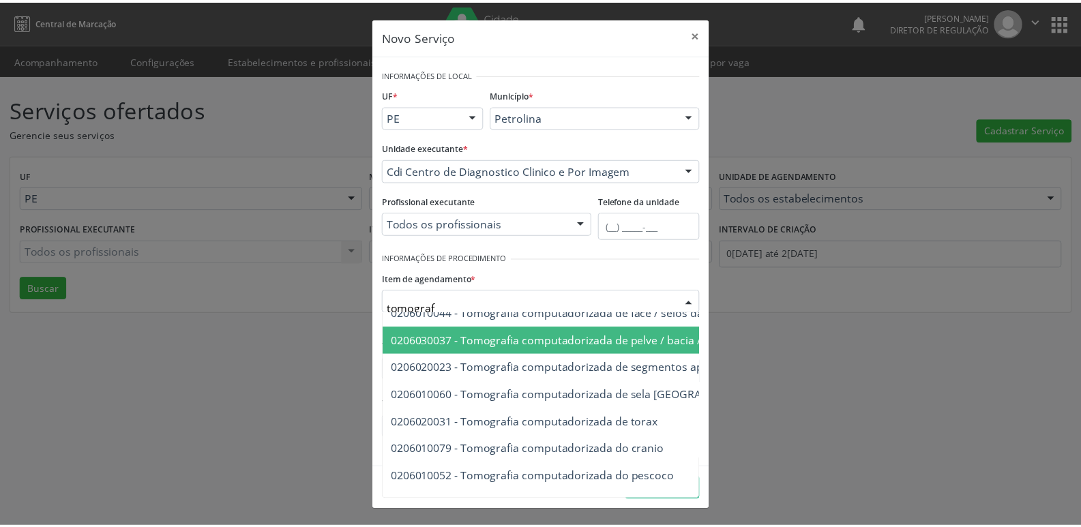
scroll to position [260, 0]
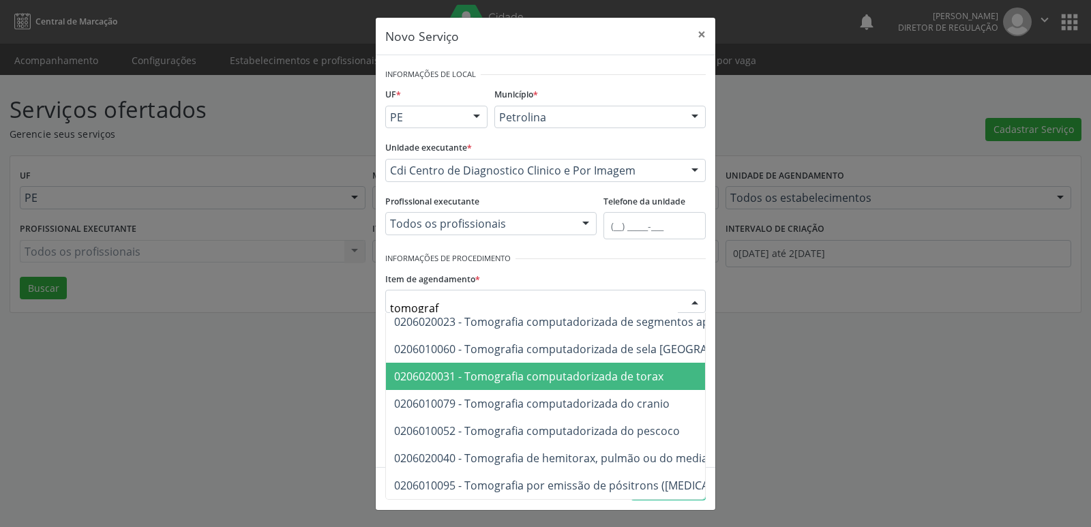
click at [608, 369] on span "0206020031 - Tomografia computadorizada de torax" at bounding box center [528, 376] width 269 height 15
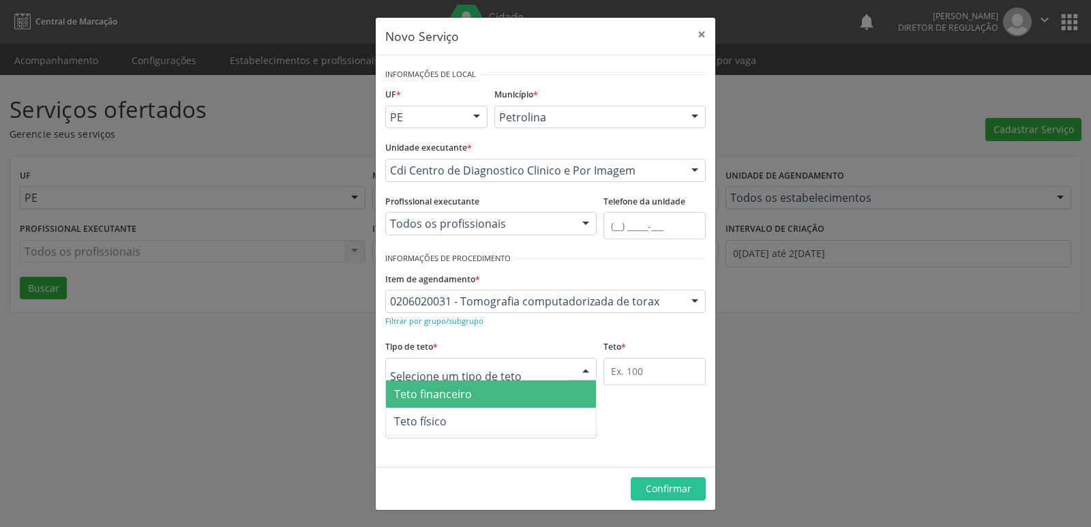
click at [547, 363] on div at bounding box center [490, 369] width 211 height 23
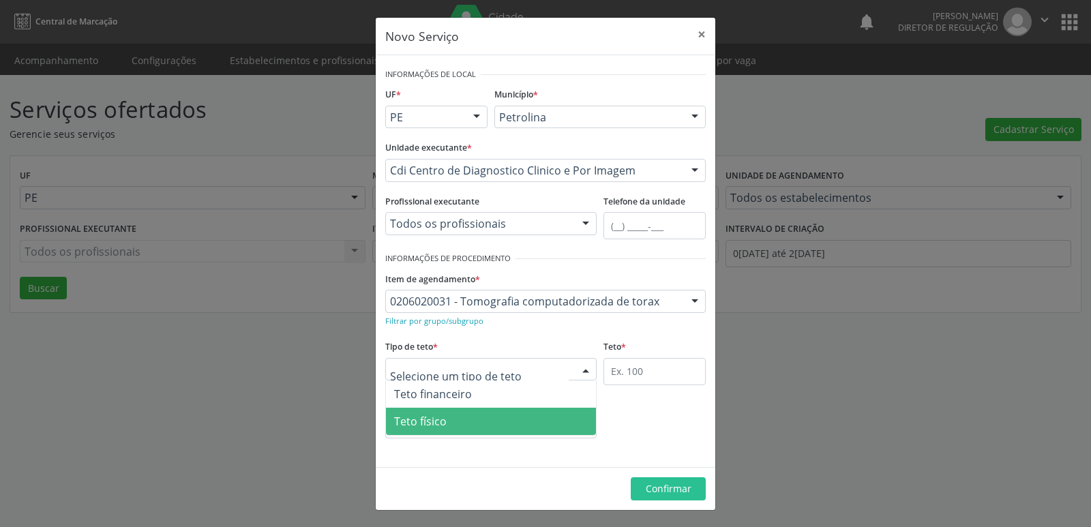
click at [496, 419] on span "Teto físico" at bounding box center [491, 421] width 210 height 27
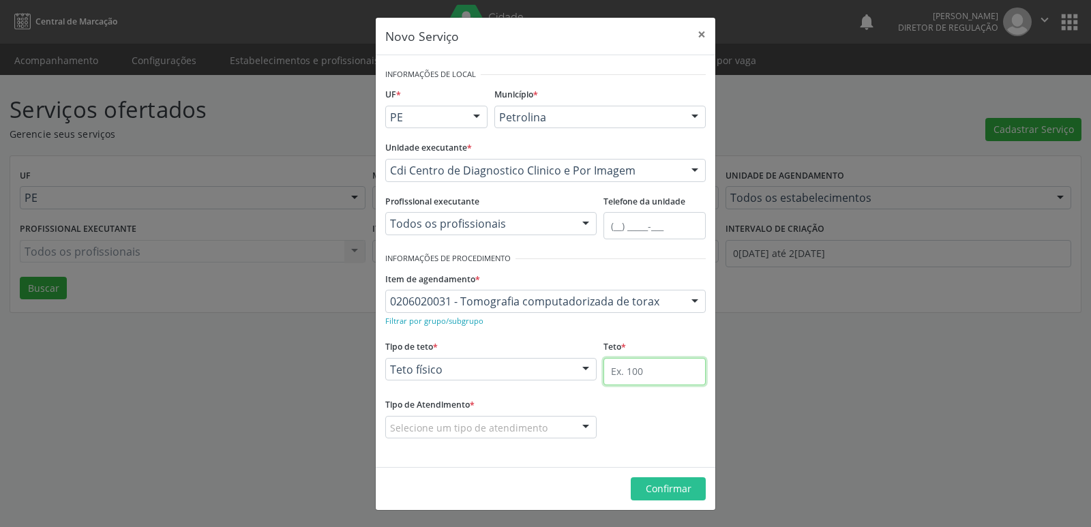
click at [638, 368] on input "text" at bounding box center [654, 371] width 102 height 27
type input "1"
click at [555, 427] on div "Selecione um tipo de atendimento" at bounding box center [490, 427] width 211 height 23
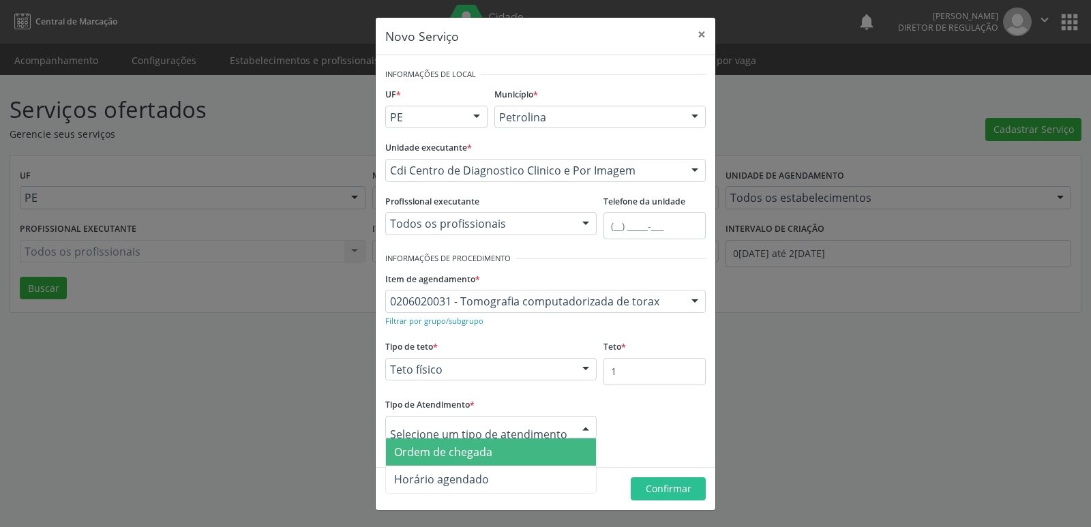
click at [538, 453] on span "Ordem de chegada" at bounding box center [491, 451] width 210 height 27
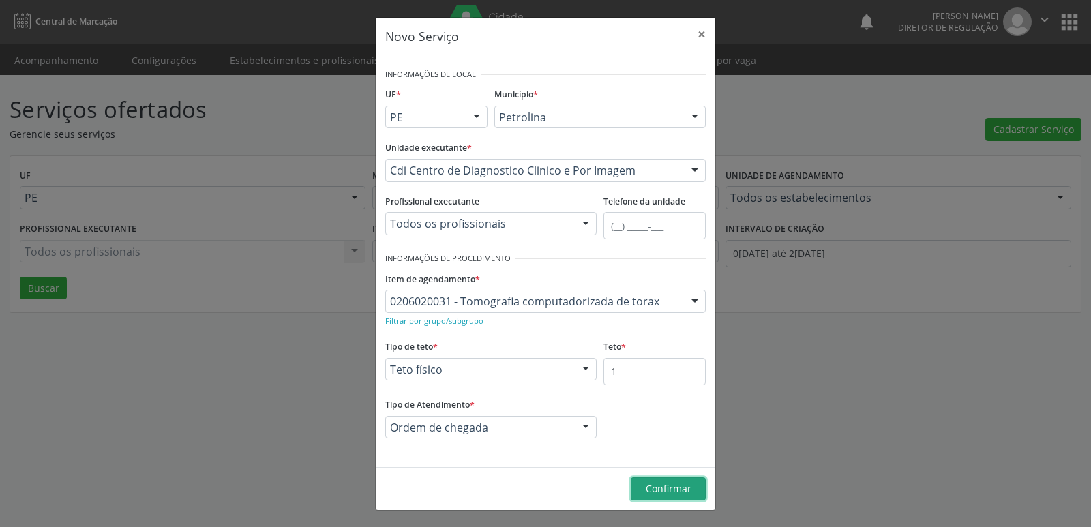
click at [665, 489] on span "Confirmar" at bounding box center [669, 488] width 46 height 13
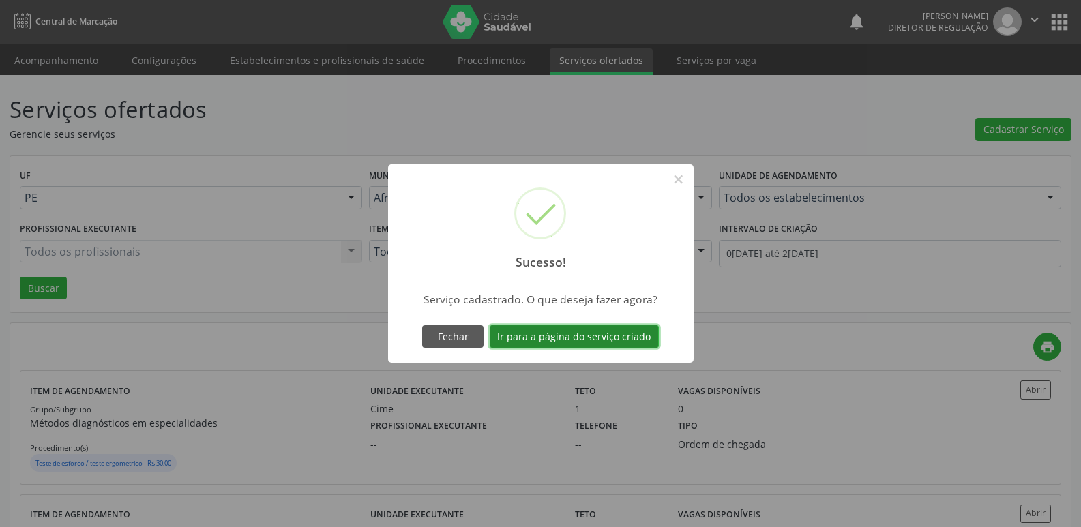
click at [624, 338] on button "Ir para a página do serviço criado" at bounding box center [573, 336] width 169 height 23
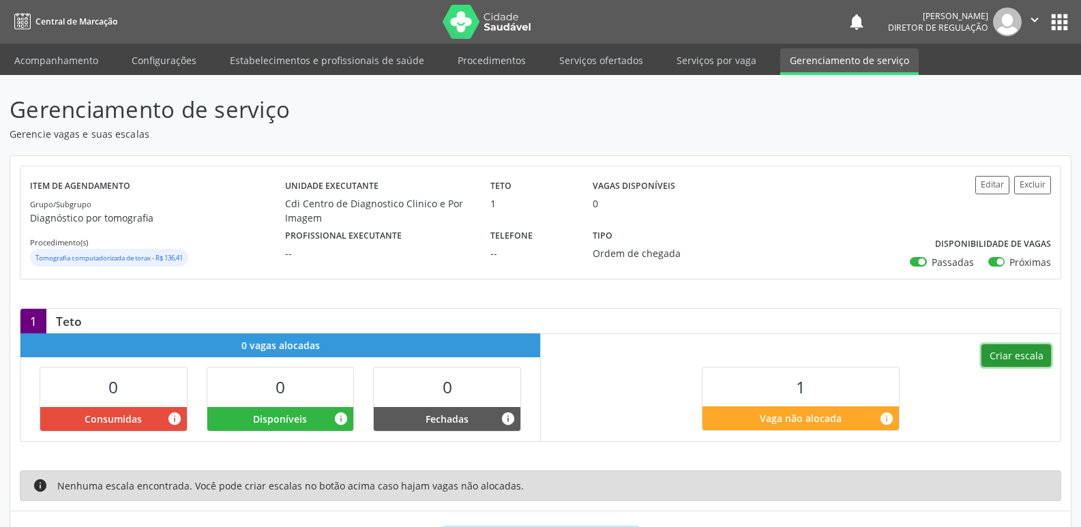
click at [1004, 356] on button "Criar escala" at bounding box center [1016, 355] width 70 height 23
select select "8"
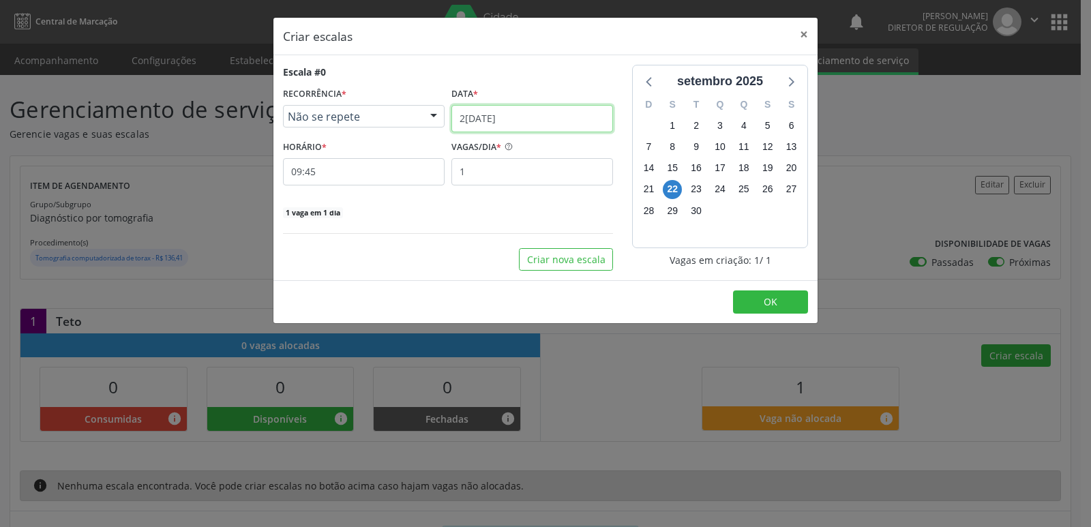
click at [513, 115] on input "[DATE]" at bounding box center [532, 118] width 162 height 27
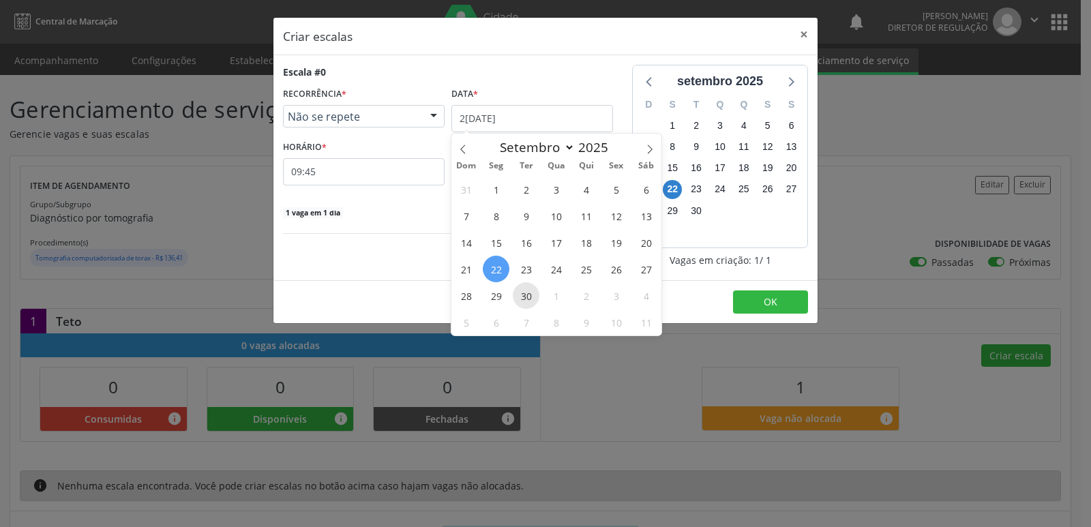
click at [520, 294] on span "30" at bounding box center [526, 295] width 27 height 27
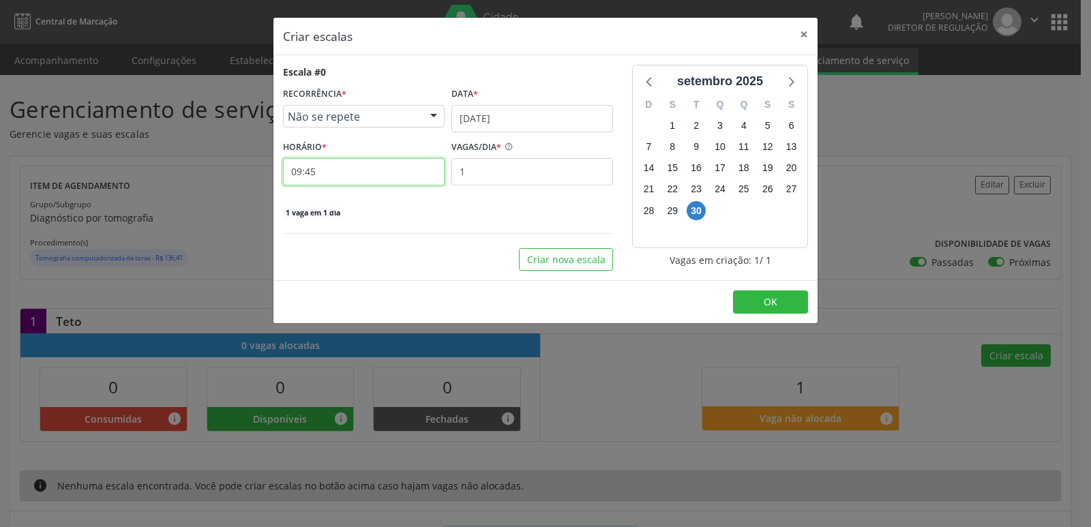
click at [332, 168] on input "09:45" at bounding box center [364, 171] width 162 height 27
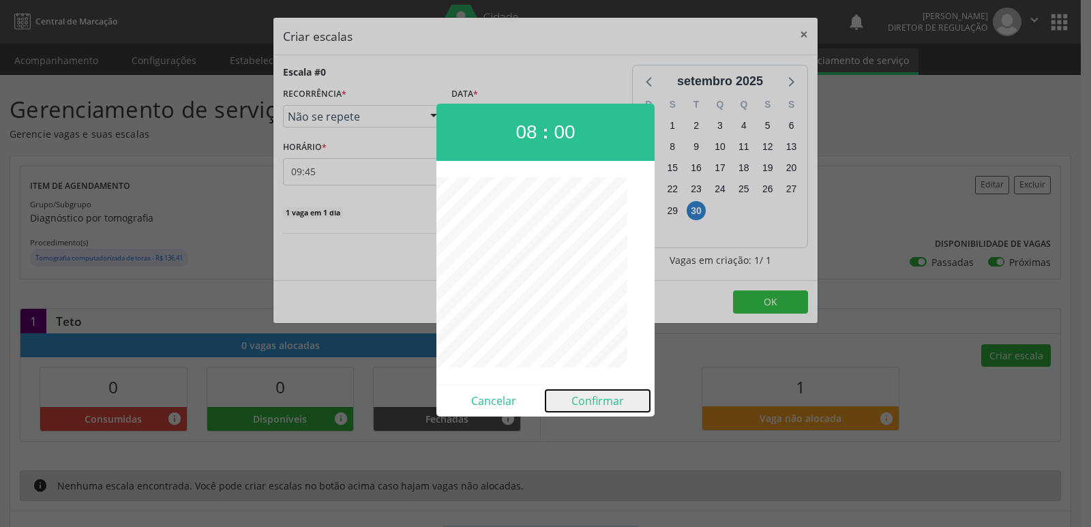
click at [598, 404] on button "Confirmar" at bounding box center [597, 401] width 104 height 22
type input "08:00"
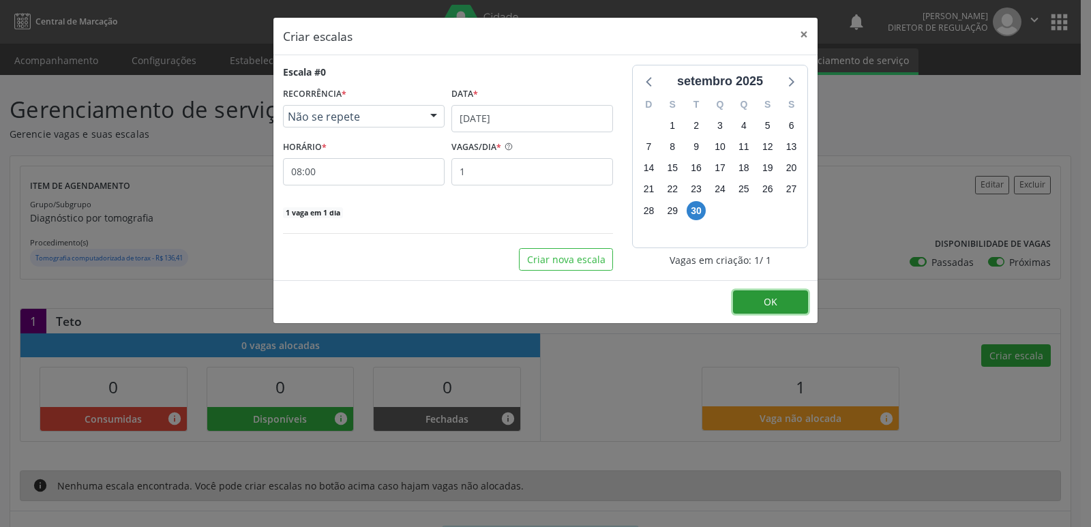
click at [783, 304] on button "OK" at bounding box center [770, 301] width 75 height 23
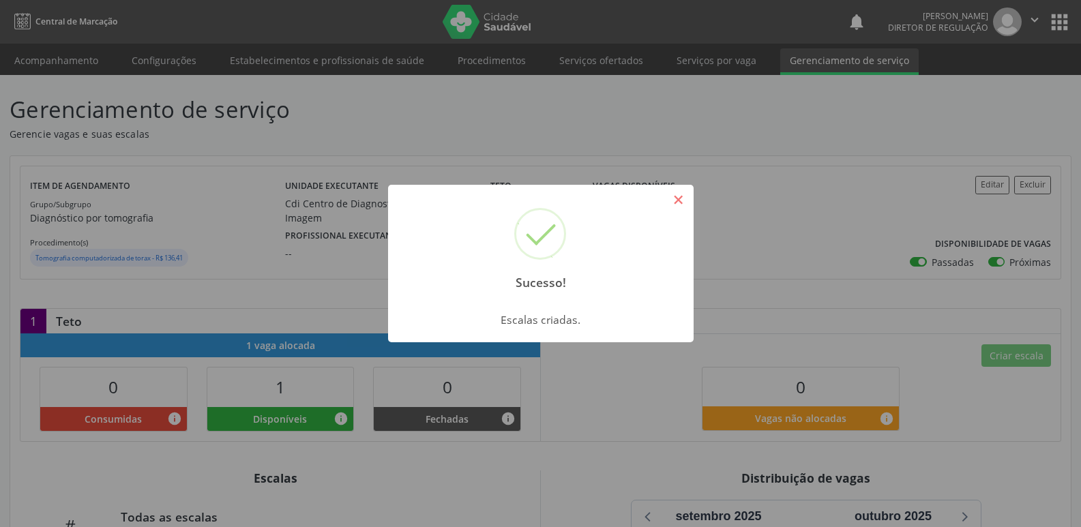
click at [689, 199] on button "×" at bounding box center [678, 199] width 23 height 23
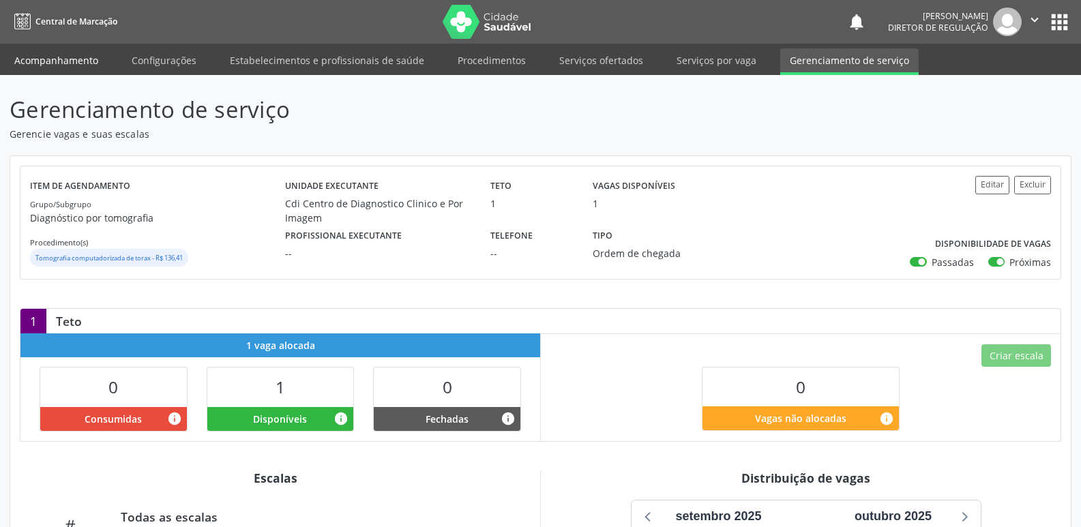
click at [77, 61] on link "Acompanhamento" at bounding box center [56, 60] width 103 height 24
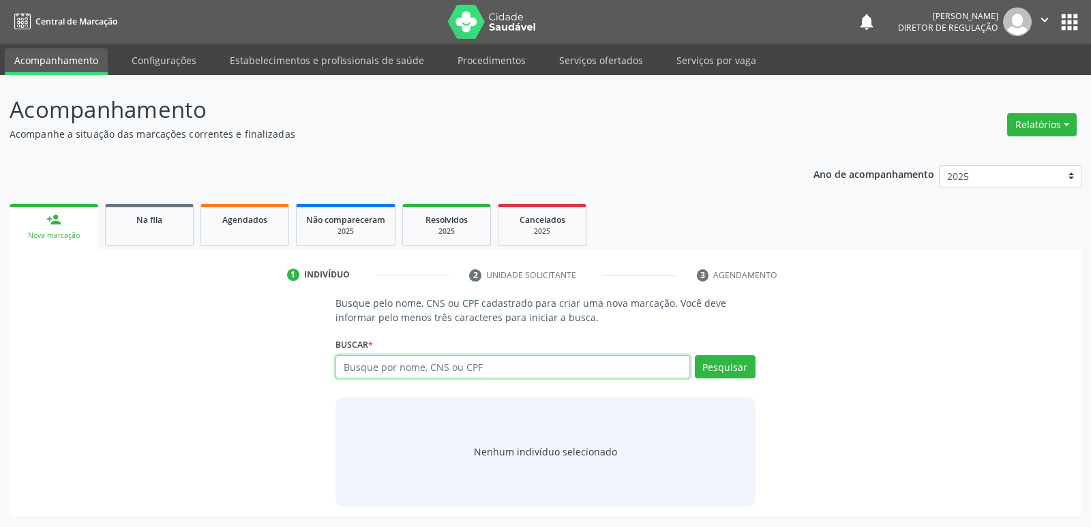
click at [487, 367] on input "text" at bounding box center [512, 366] width 354 height 23
type input "705009805030054"
click at [727, 371] on button "Pesquisar" at bounding box center [725, 366] width 61 height 23
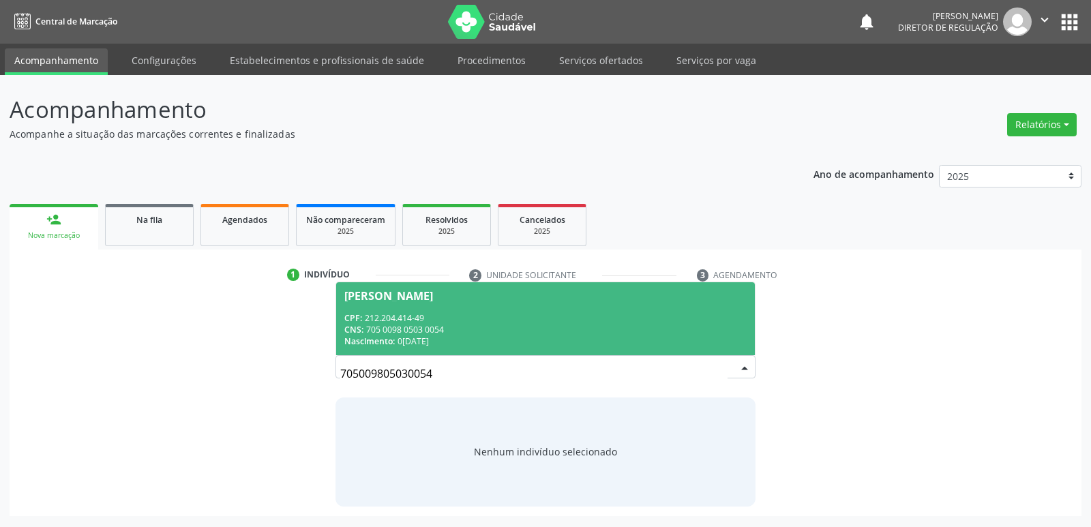
click at [445, 328] on div "CNS: 705 0098 0503 0054" at bounding box center [545, 330] width 402 height 12
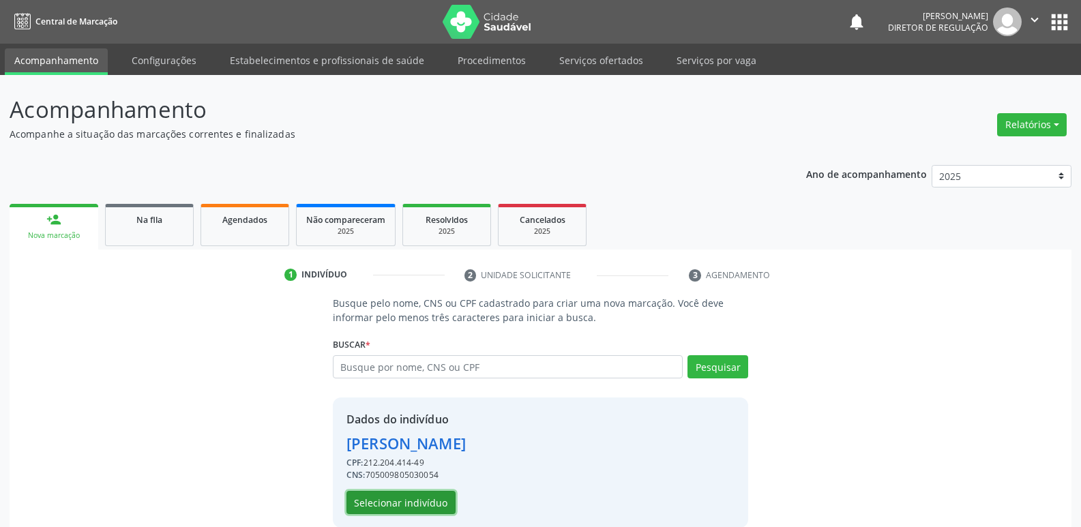
click at [427, 502] on button "Selecionar indivíduo" at bounding box center [400, 502] width 109 height 23
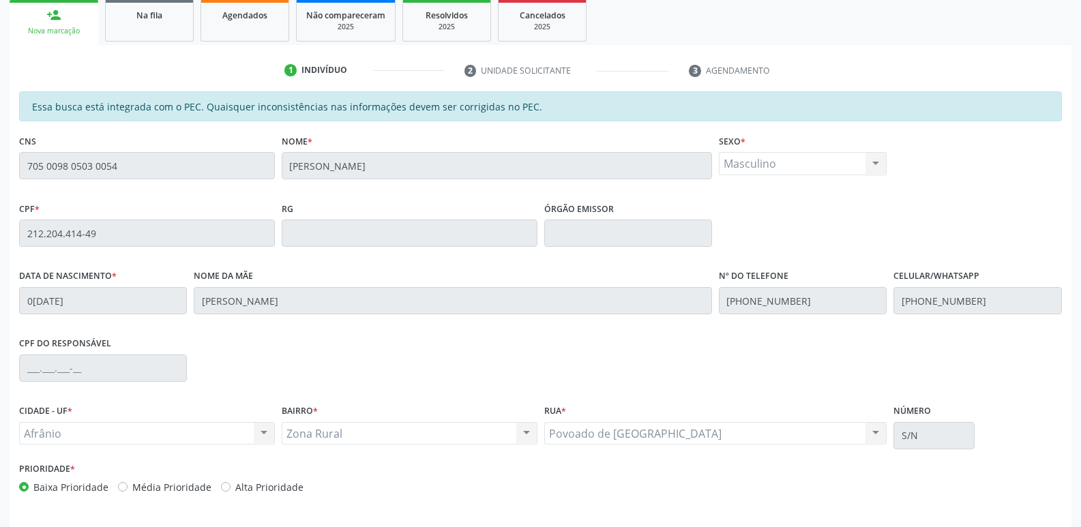
scroll to position [252, 0]
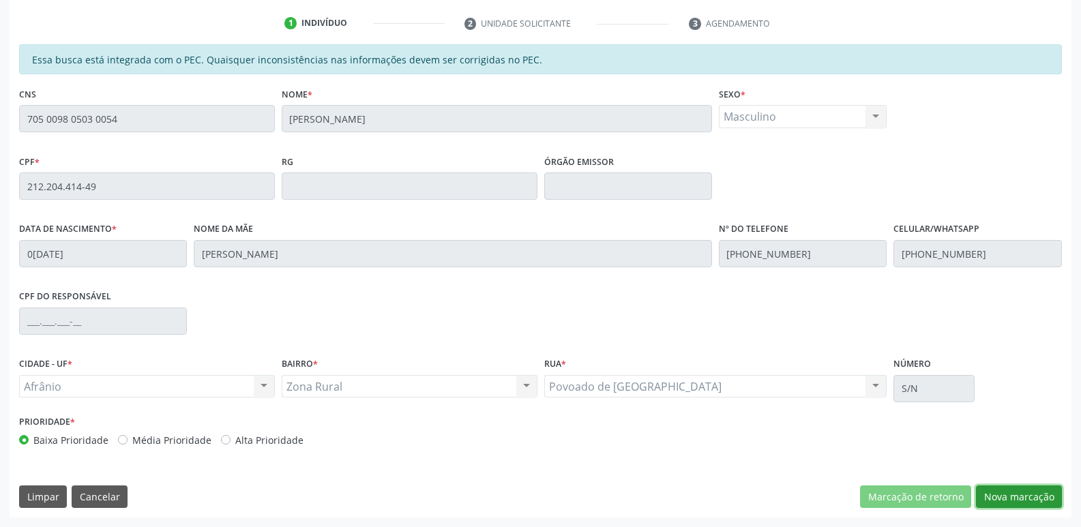
click at [1023, 495] on button "Nova marcação" at bounding box center [1019, 496] width 86 height 23
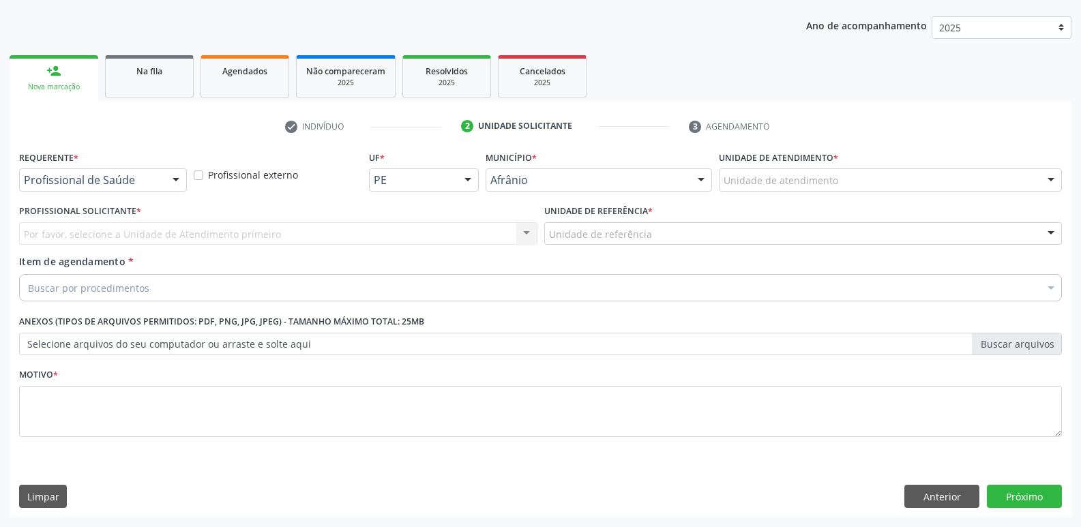
scroll to position [149, 0]
click at [843, 179] on div "Unidade de atendimento" at bounding box center [890, 179] width 343 height 23
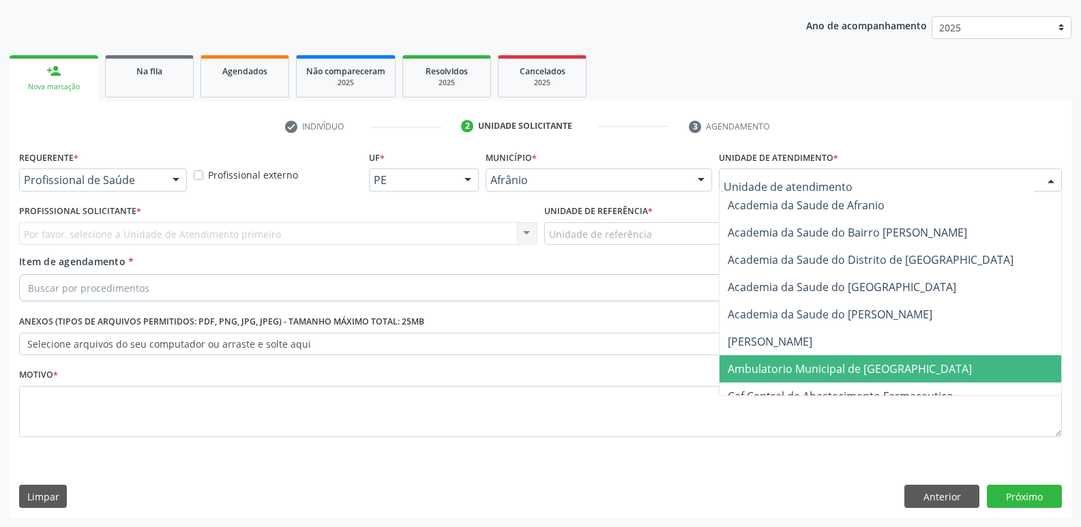
click at [831, 361] on span "Ambulatorio Municipal de [GEOGRAPHIC_DATA]" at bounding box center [849, 368] width 244 height 15
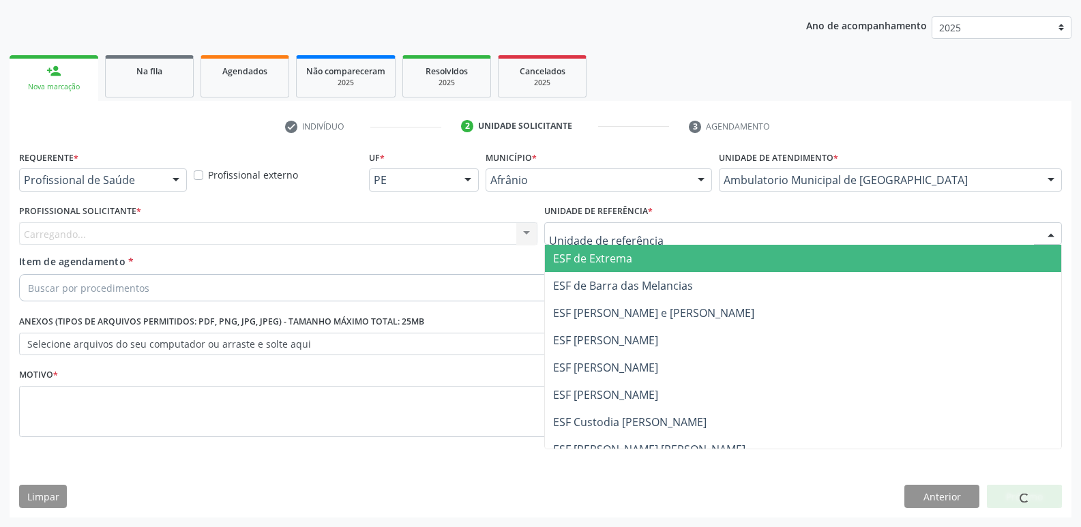
click at [653, 232] on div at bounding box center [803, 233] width 518 height 23
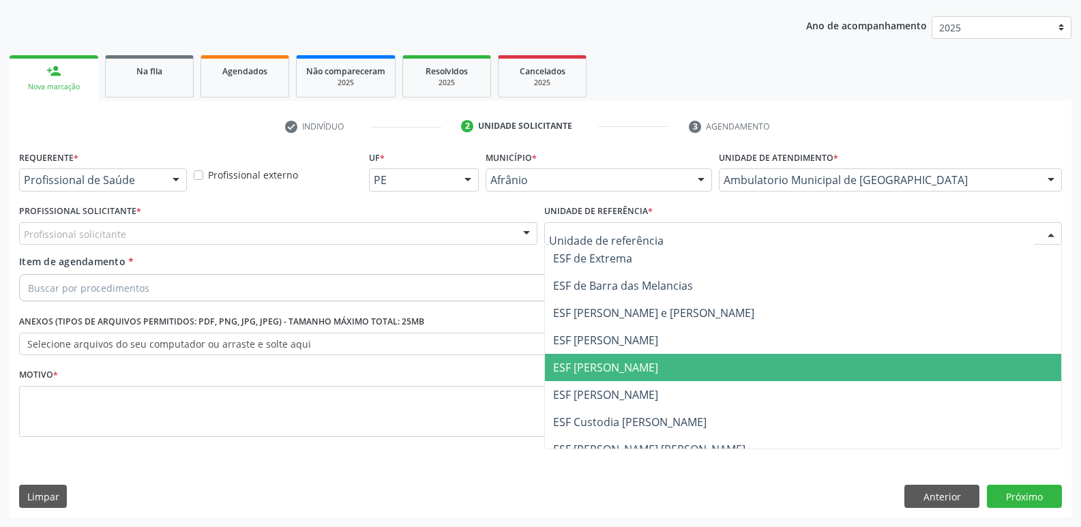
click at [654, 366] on span "ESF [PERSON_NAME]" at bounding box center [803, 367] width 517 height 27
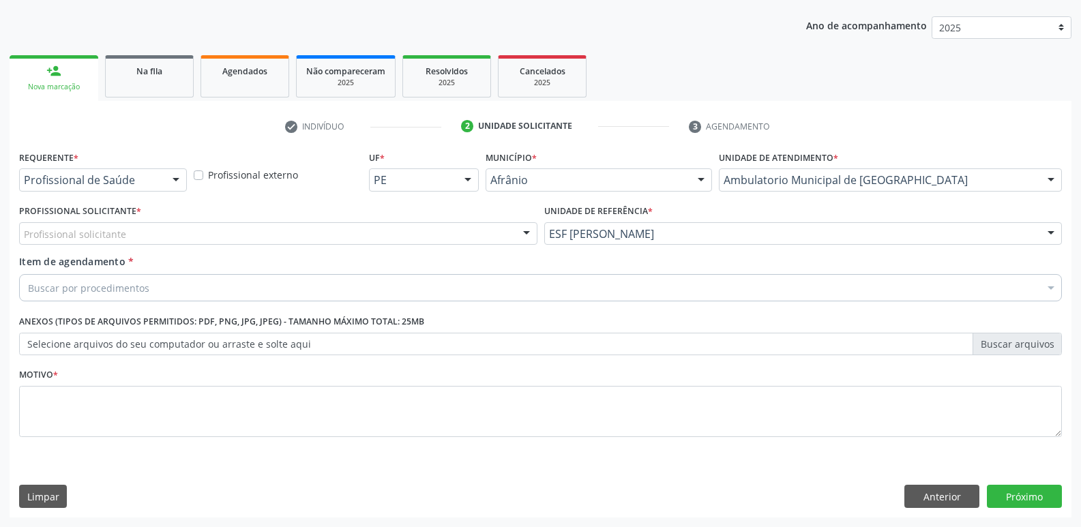
click at [224, 236] on div "Profissional solicitante" at bounding box center [278, 233] width 518 height 23
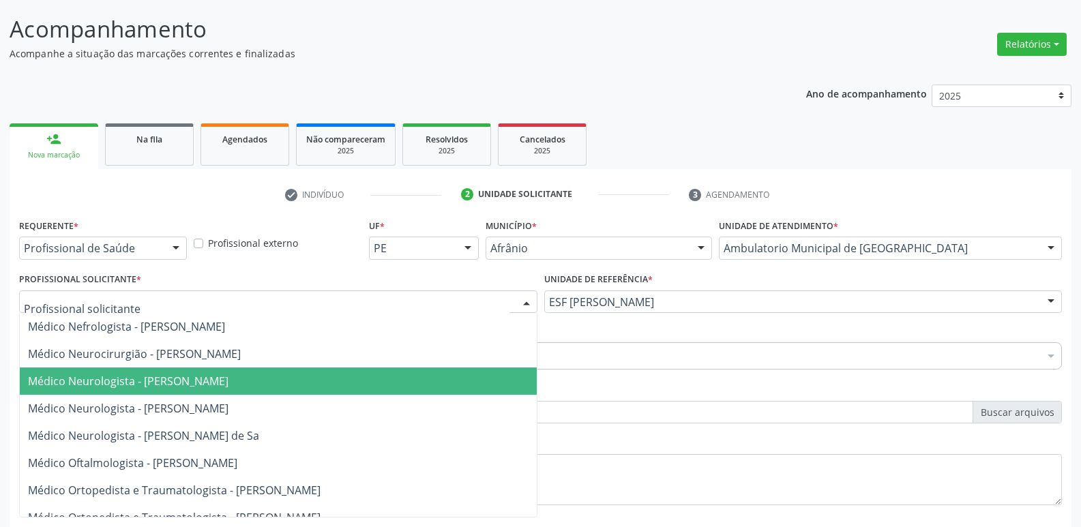
scroll to position [1159, 0]
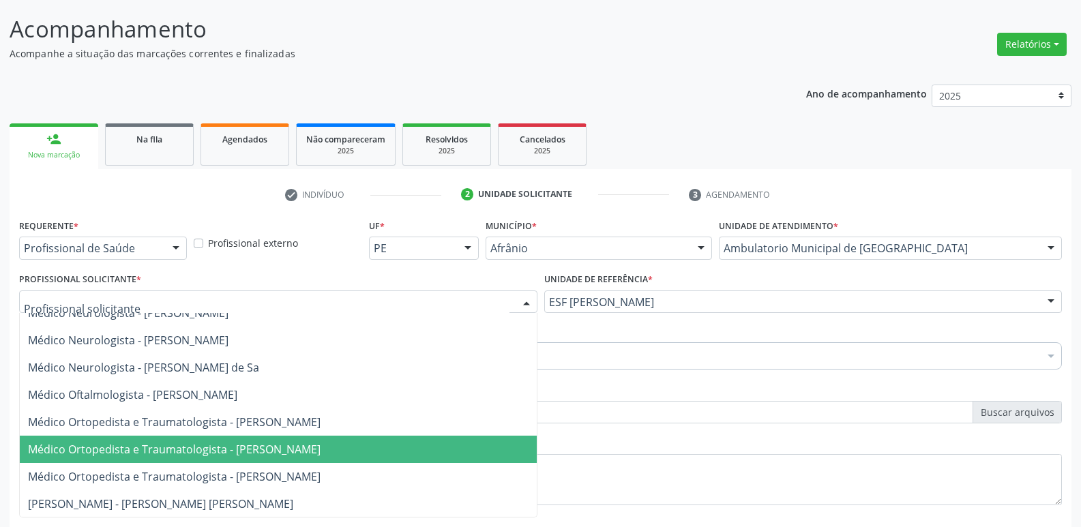
click at [265, 449] on span "Médico Ortopedista e Traumatologista - Joao Monteiro Neto" at bounding box center [174, 449] width 292 height 15
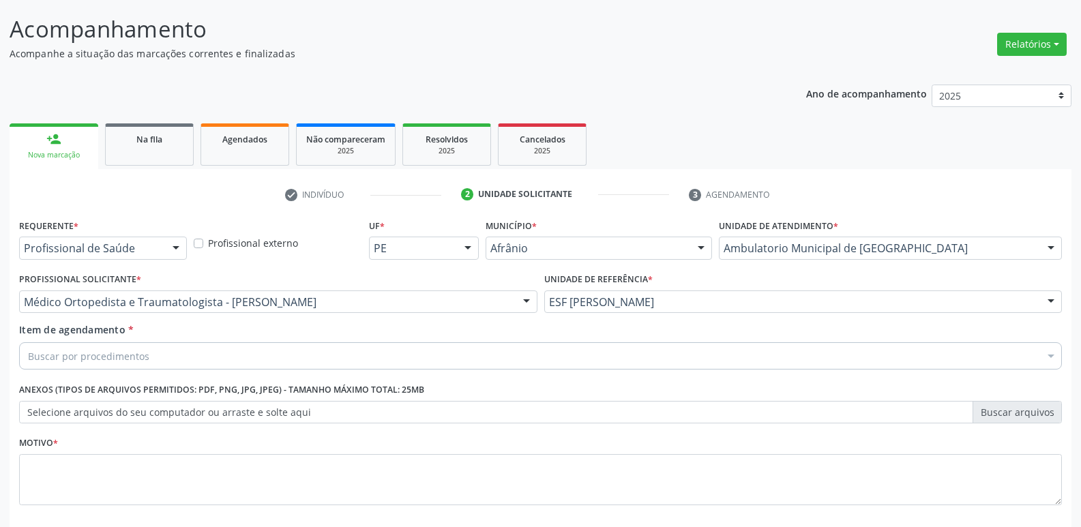
click at [276, 442] on div "Motivo *" at bounding box center [540, 469] width 1042 height 72
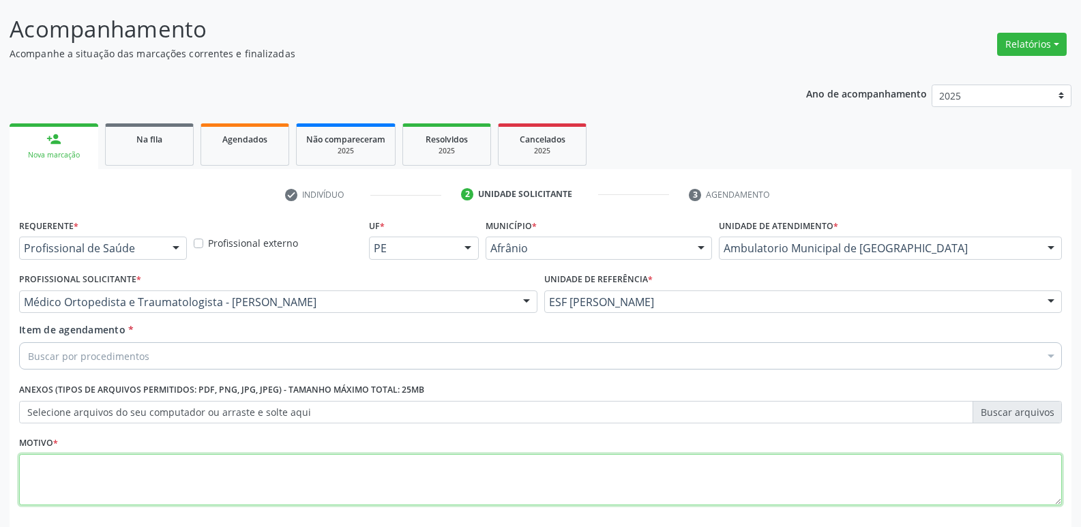
click at [287, 474] on textarea at bounding box center [540, 480] width 1042 height 52
type textarea "*"
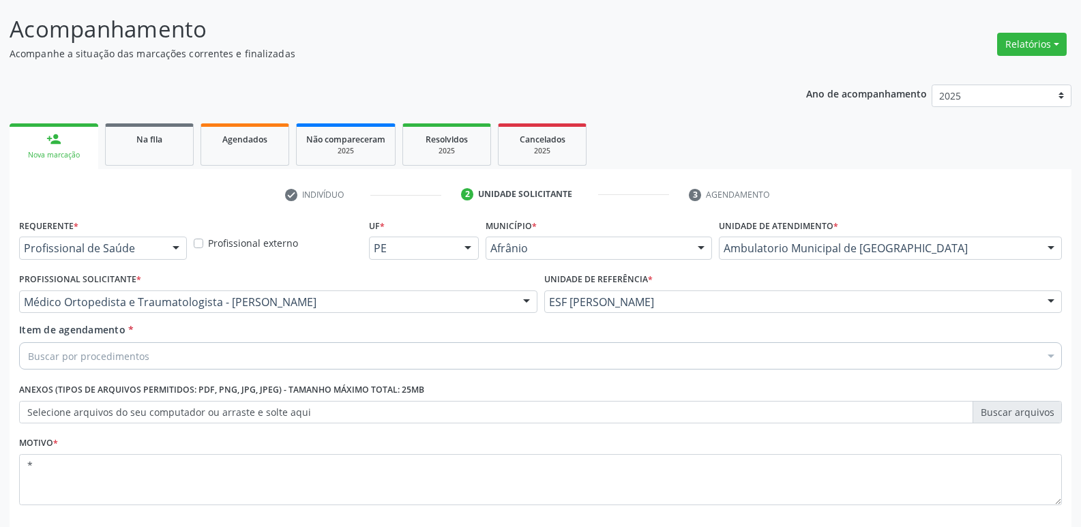
click at [359, 352] on div "Buscar por procedimentos" at bounding box center [540, 355] width 1042 height 27
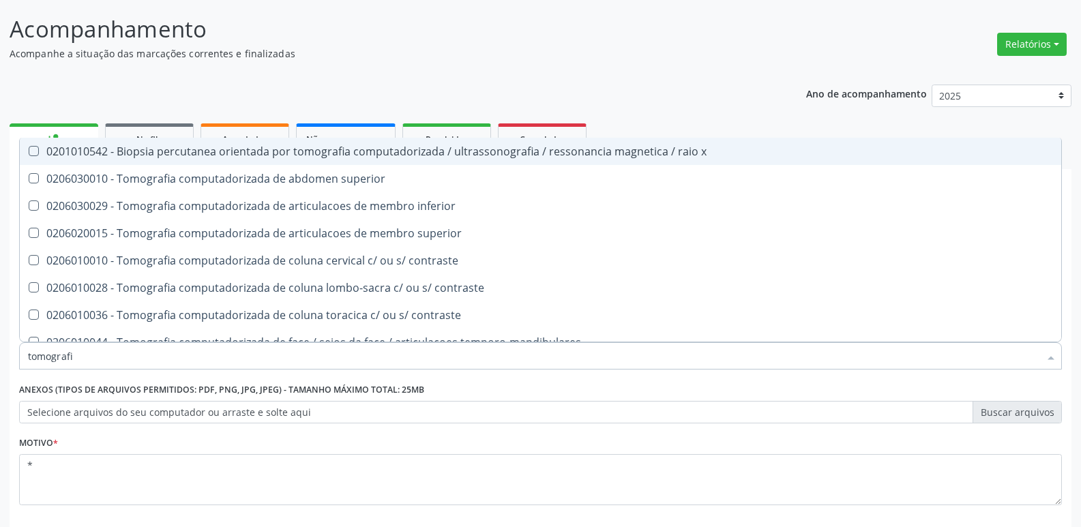
type input "tomografia"
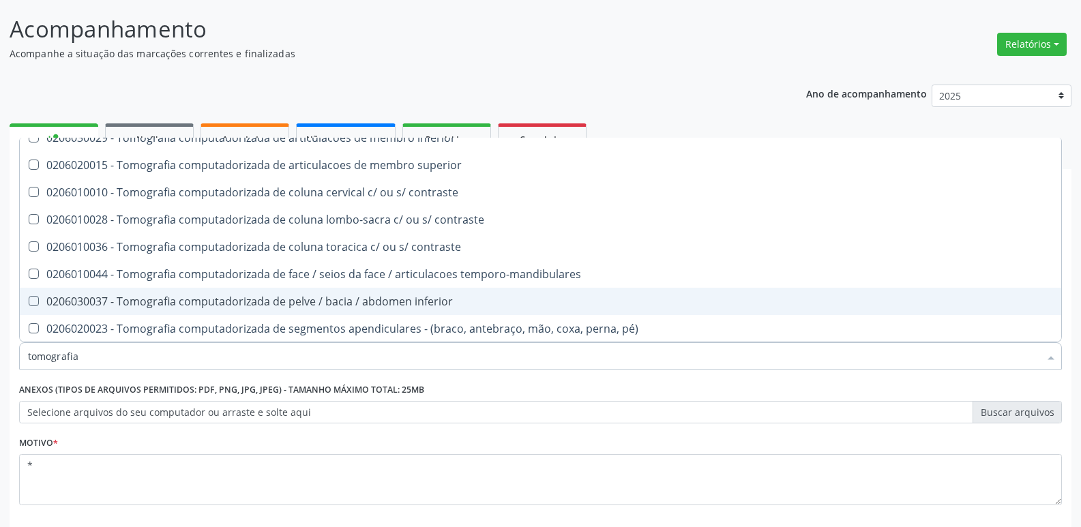
scroll to position [136, 0]
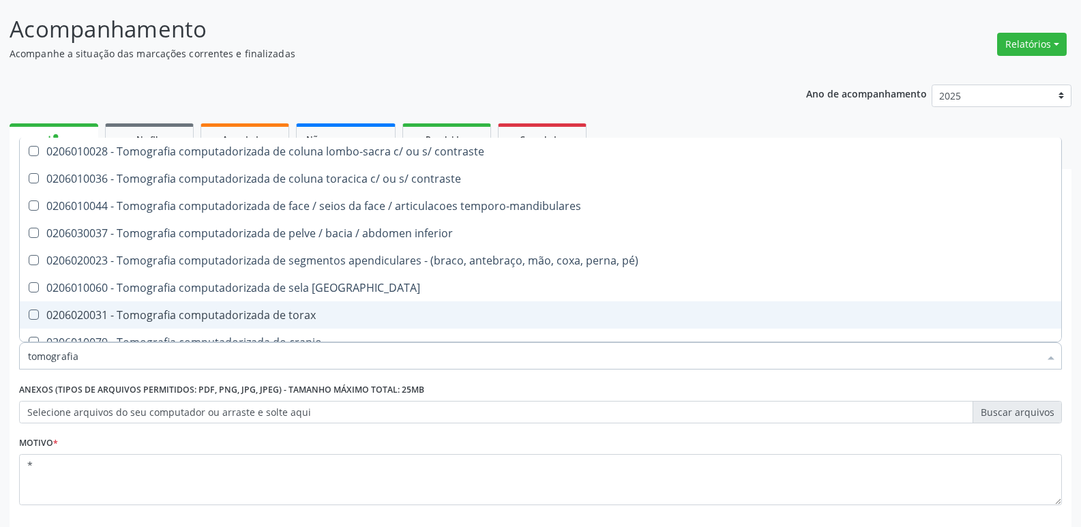
click at [339, 317] on div "0206020031 - Tomografia computadorizada de torax" at bounding box center [540, 315] width 1025 height 11
checkbox torax "true"
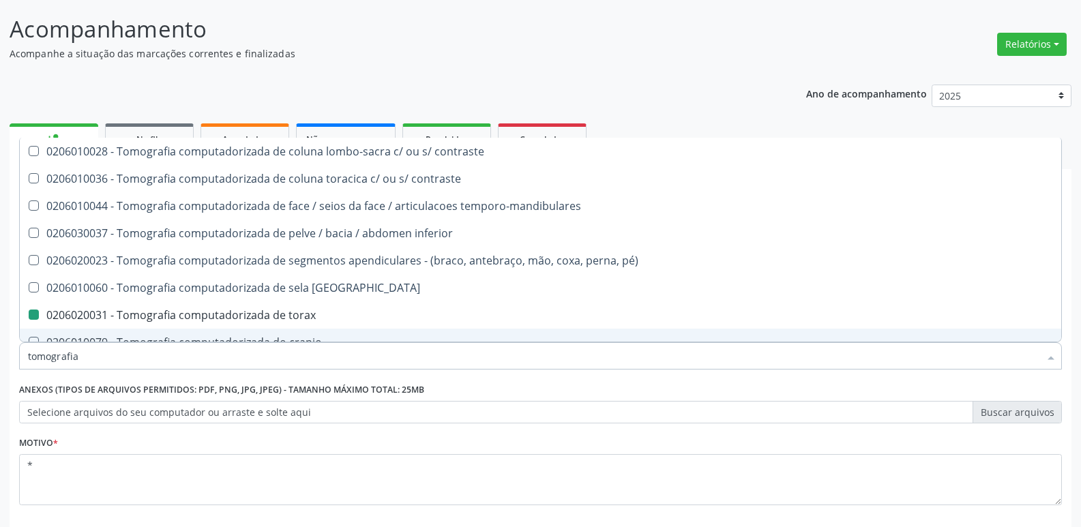
click at [1070, 497] on div "Requerente * Profissional de Saúde Profissional de Saúde Paciente Nenhum result…" at bounding box center [540, 400] width 1061 height 370
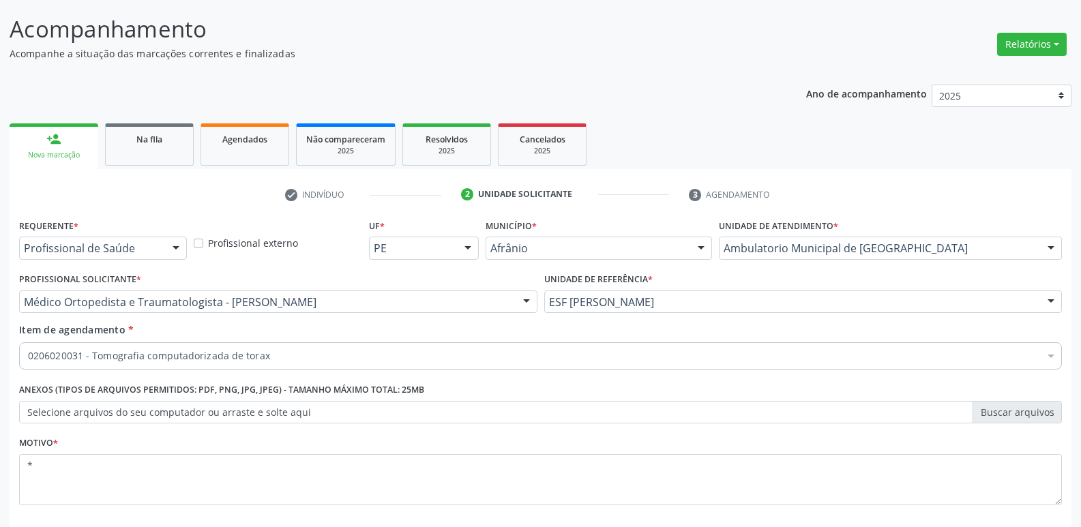
scroll to position [149, 0]
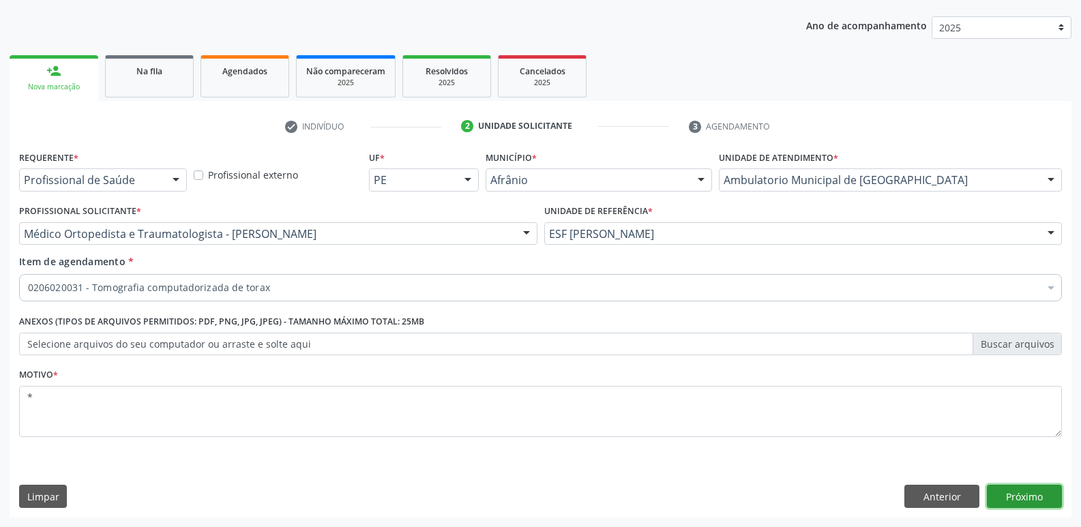
click at [1015, 499] on button "Próximo" at bounding box center [1023, 496] width 75 height 23
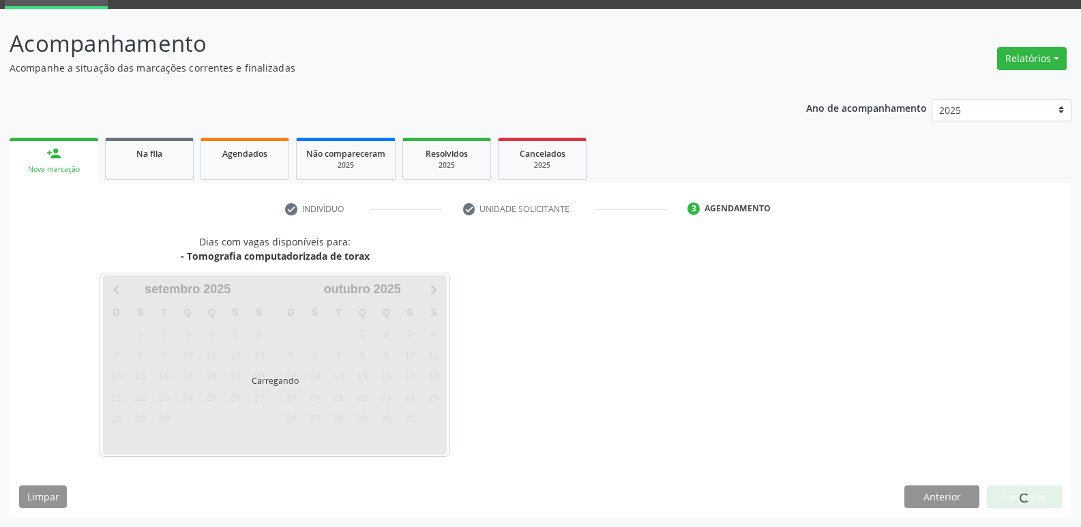
scroll to position [66, 0]
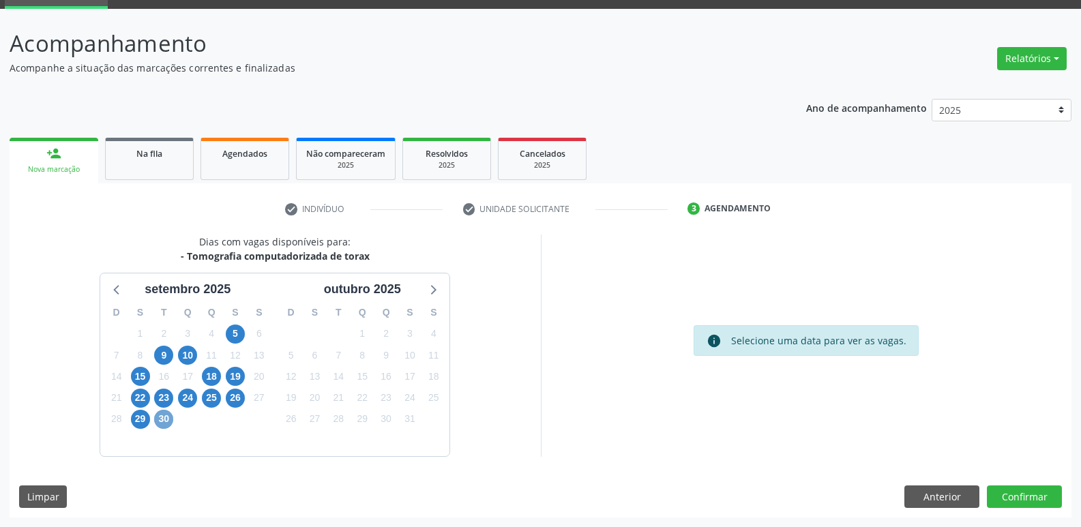
click at [167, 420] on span "30" at bounding box center [163, 419] width 19 height 19
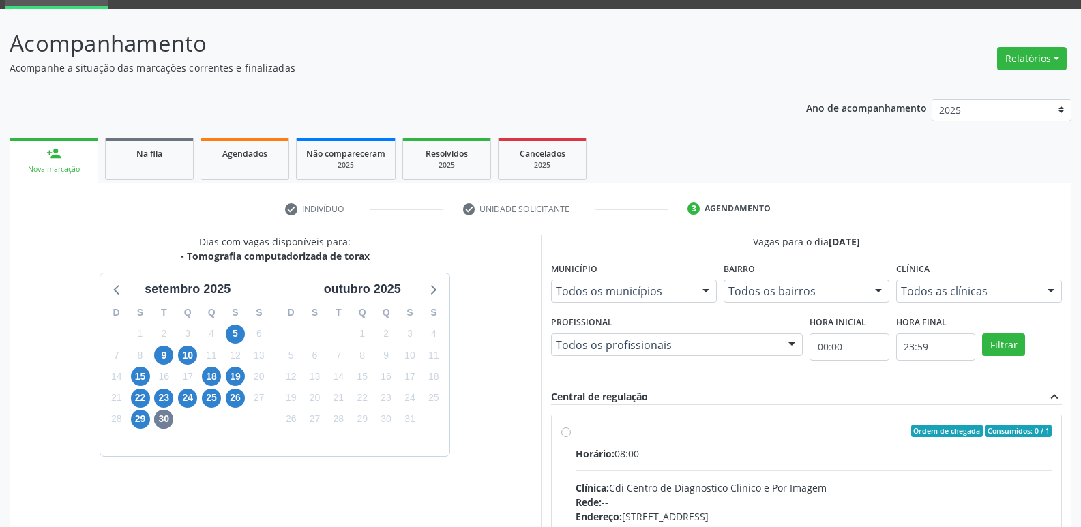
click at [669, 442] on label "Ordem de chegada Consumidos: 0 / 1 Horário: 08:00 Clínica: Cdi Centro de Diagno…" at bounding box center [813, 529] width 477 height 209
click at [571, 437] on input "Ordem de chegada Consumidos: 0 / 1 Horário: 08:00 Clínica: Cdi Centro de Diagno…" at bounding box center [566, 431] width 10 height 12
radio input "true"
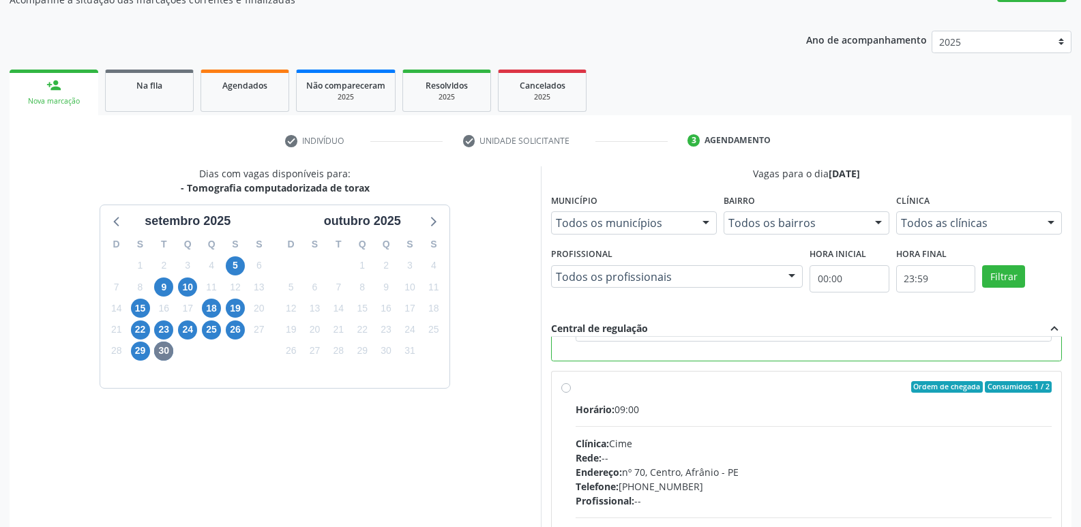
scroll to position [288, 0]
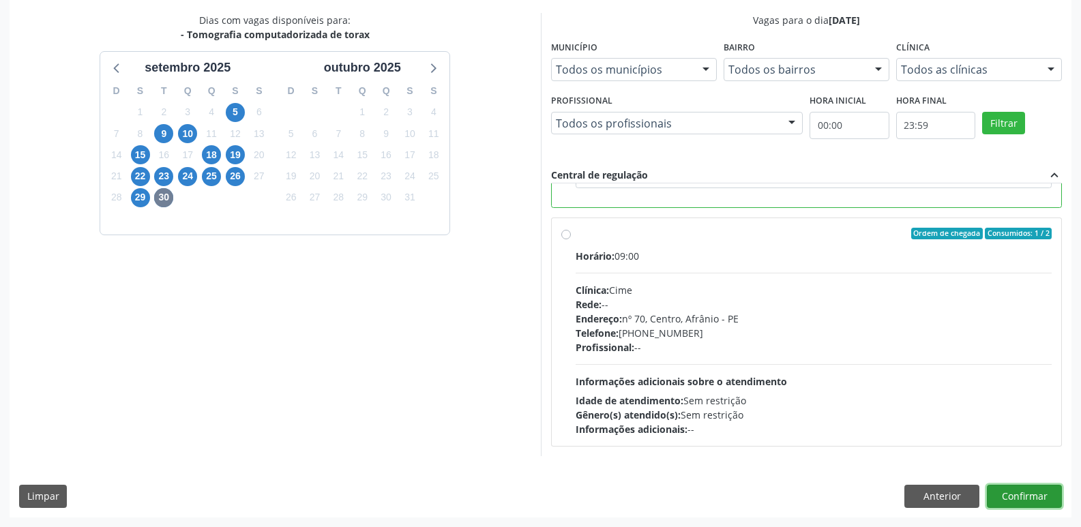
click at [1034, 495] on button "Confirmar" at bounding box center [1023, 496] width 75 height 23
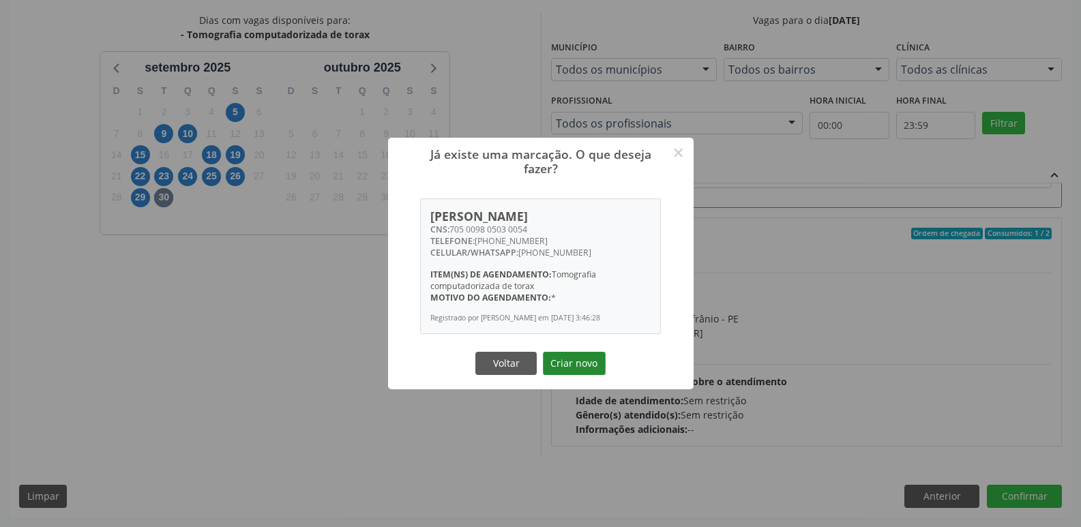
click at [584, 364] on button "Criar novo" at bounding box center [574, 363] width 63 height 23
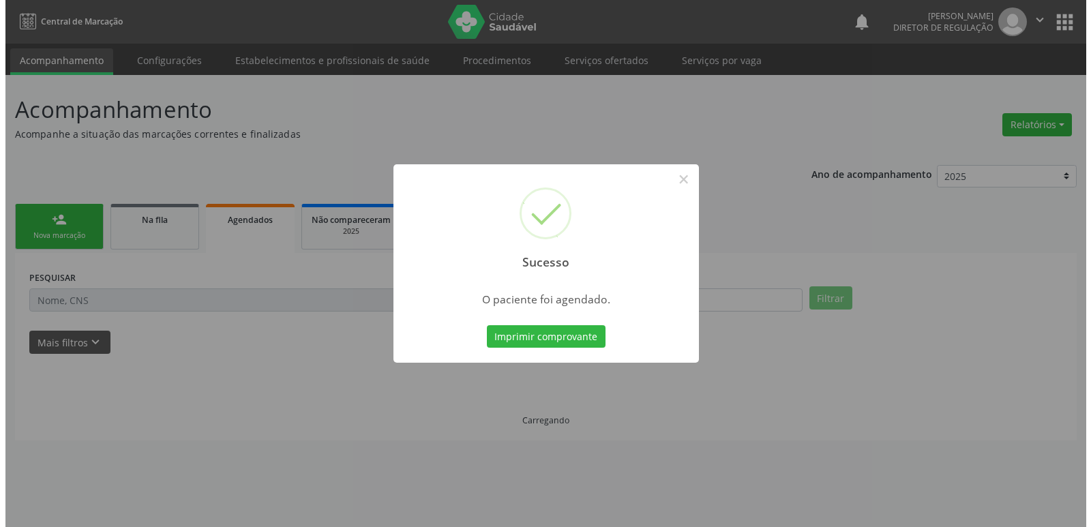
scroll to position [0, 0]
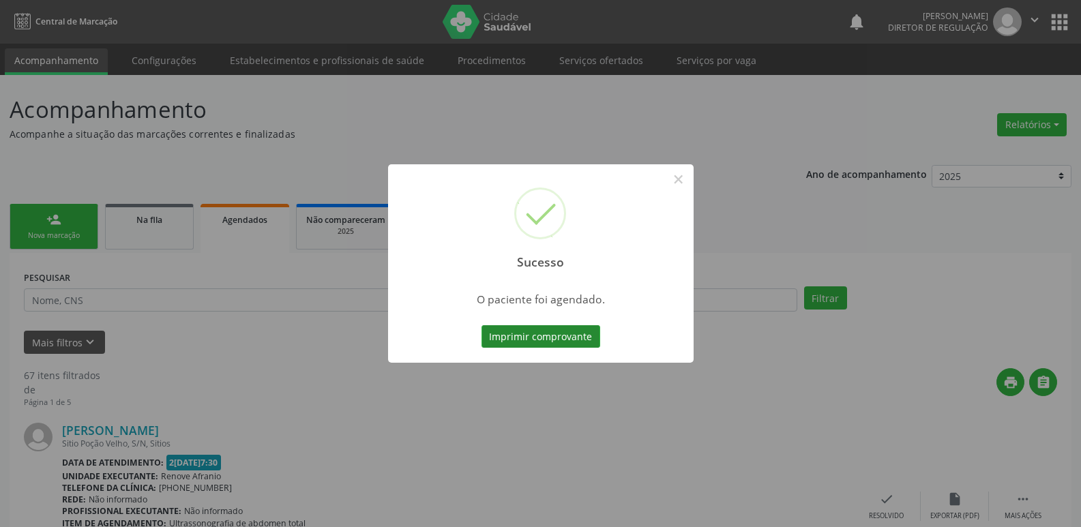
click at [577, 344] on button "Imprimir comprovante" at bounding box center [540, 336] width 119 height 23
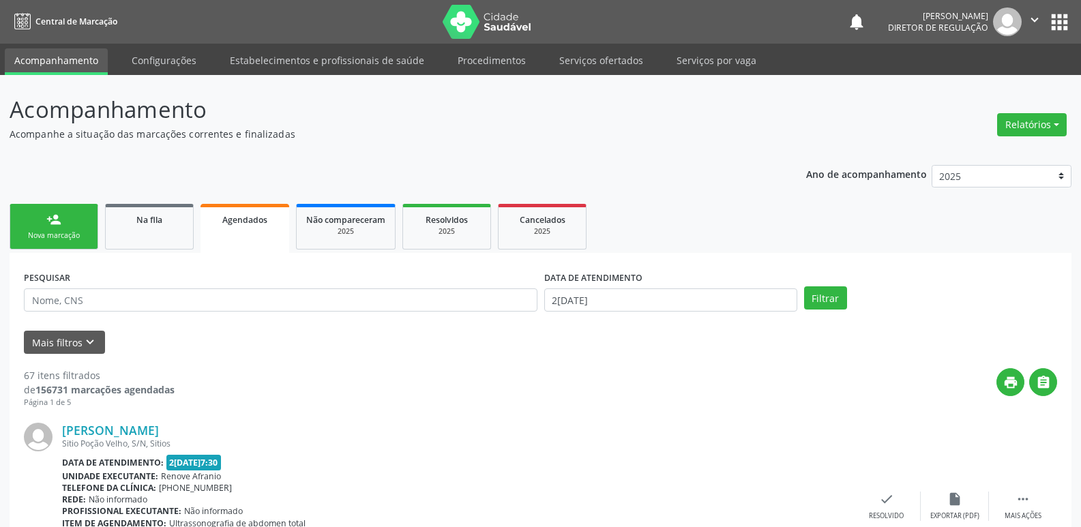
click at [78, 225] on link "person_add Nova marcação" at bounding box center [54, 227] width 89 height 46
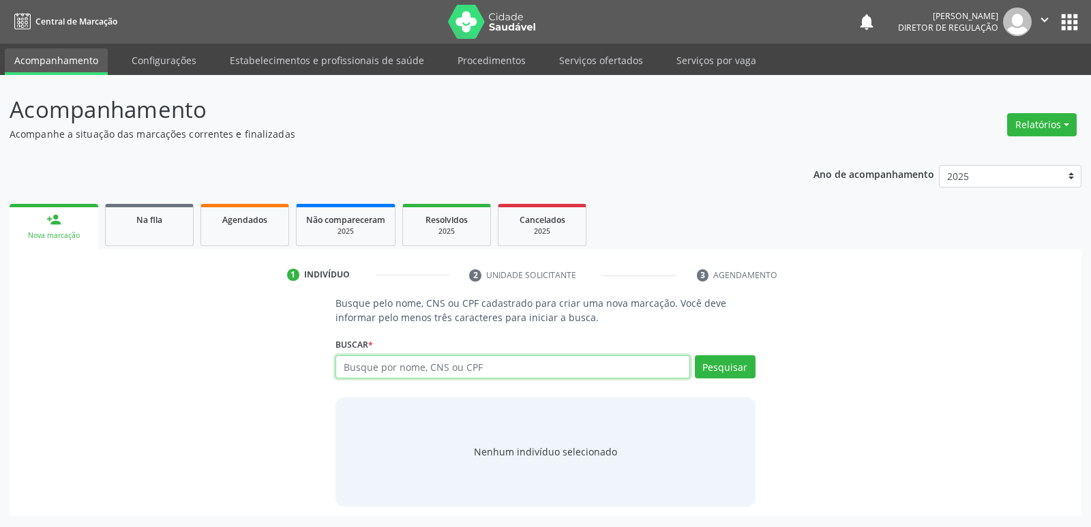
click at [387, 367] on input "text" at bounding box center [512, 366] width 354 height 23
drag, startPoint x: 387, startPoint y: 367, endPoint x: 379, endPoint y: 382, distance: 17.7
drag, startPoint x: 379, startPoint y: 382, endPoint x: 349, endPoint y: 363, distance: 35.6
click at [349, 363] on input "text" at bounding box center [512, 366] width 354 height 23
type input "ARTUR RAIMUNDO DA SILVA"
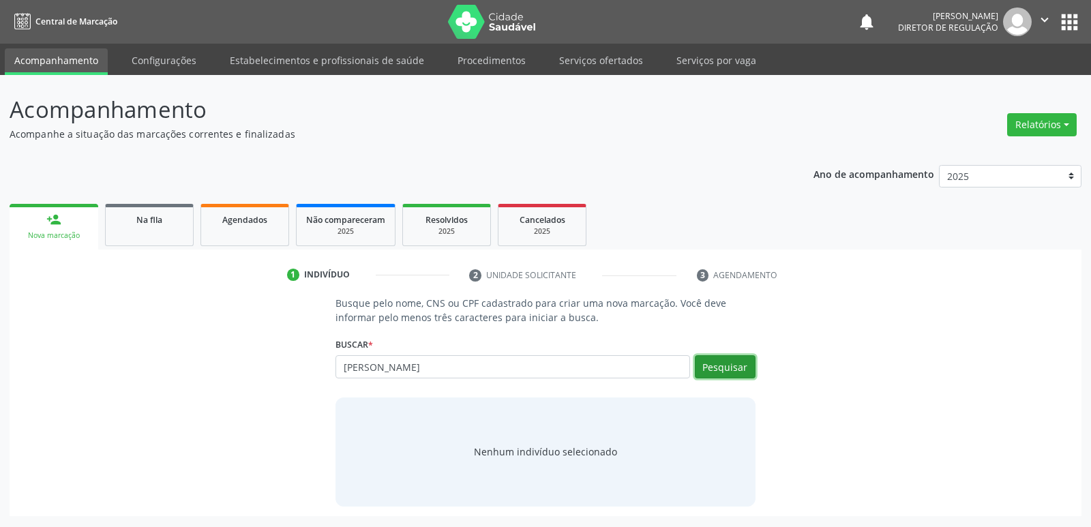
click at [719, 369] on button "Pesquisar" at bounding box center [725, 366] width 61 height 23
drag, startPoint x: 473, startPoint y: 370, endPoint x: 289, endPoint y: 370, distance: 184.1
click at [289, 370] on div "Busque pelo nome, CNS ou CPF cadastrado para criar uma nova marcação. Você deve…" at bounding box center [545, 401] width 1053 height 210
type input "ANA DE MACEDO RODRIGUES"
click at [747, 368] on button "Pesquisar" at bounding box center [725, 366] width 61 height 23
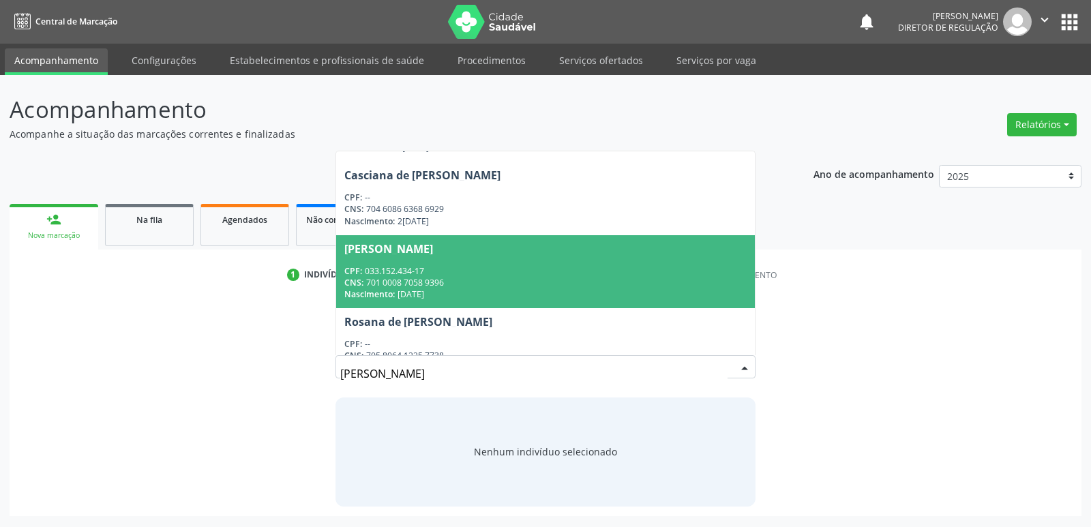
scroll to position [162, 0]
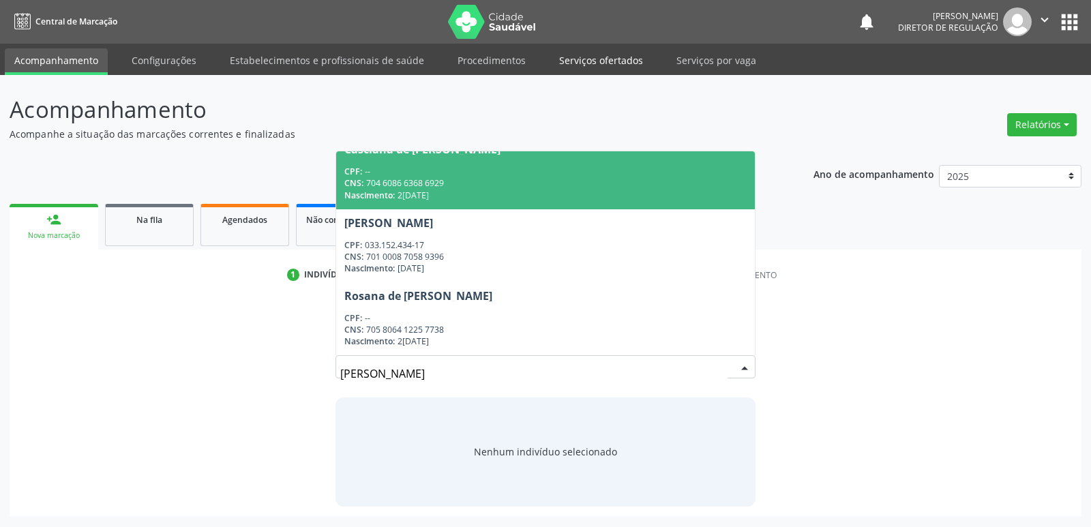
click at [585, 58] on link "Serviços ofertados" at bounding box center [600, 60] width 103 height 24
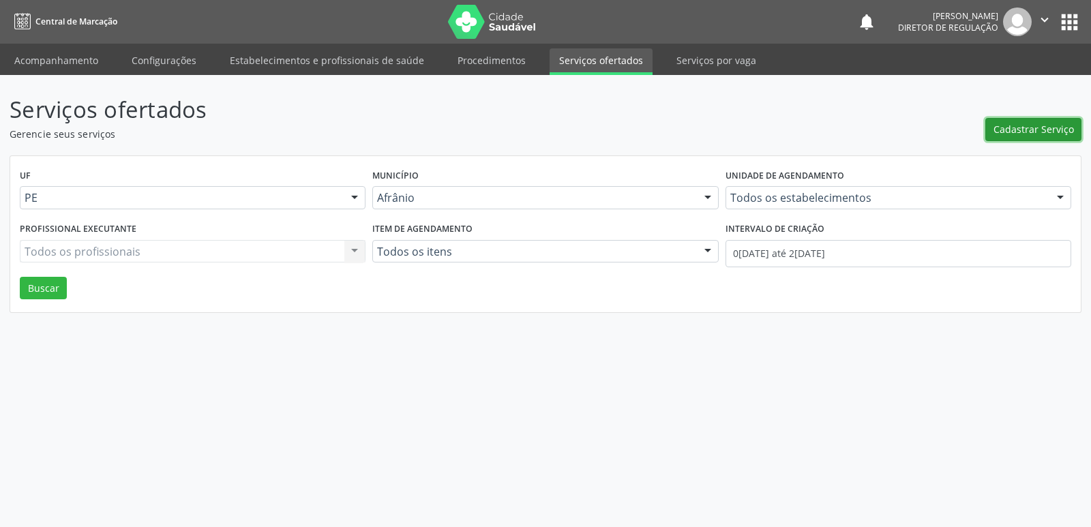
click at [1033, 135] on span "Cadastrar Serviço" at bounding box center [1033, 129] width 80 height 14
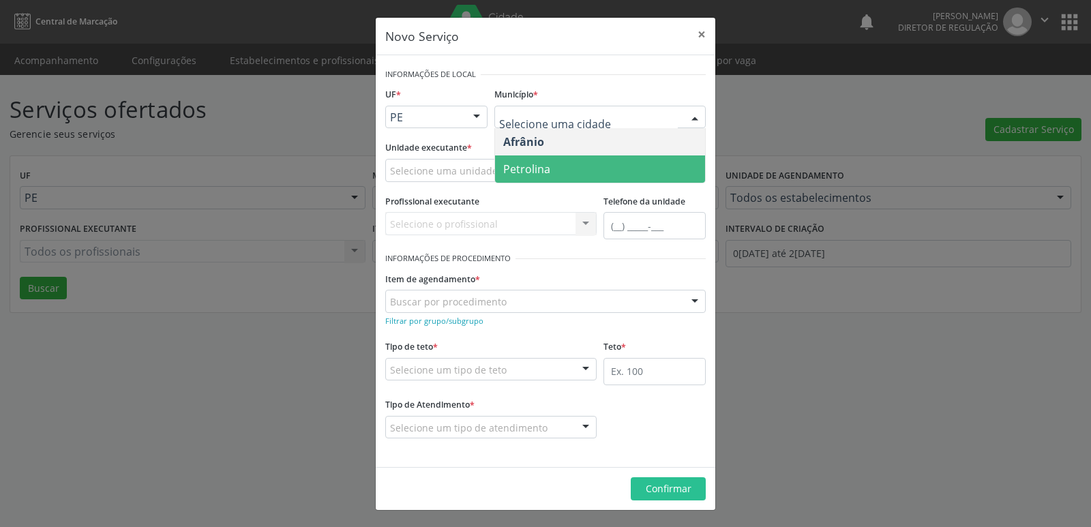
click at [596, 163] on span "Petrolina" at bounding box center [600, 168] width 210 height 27
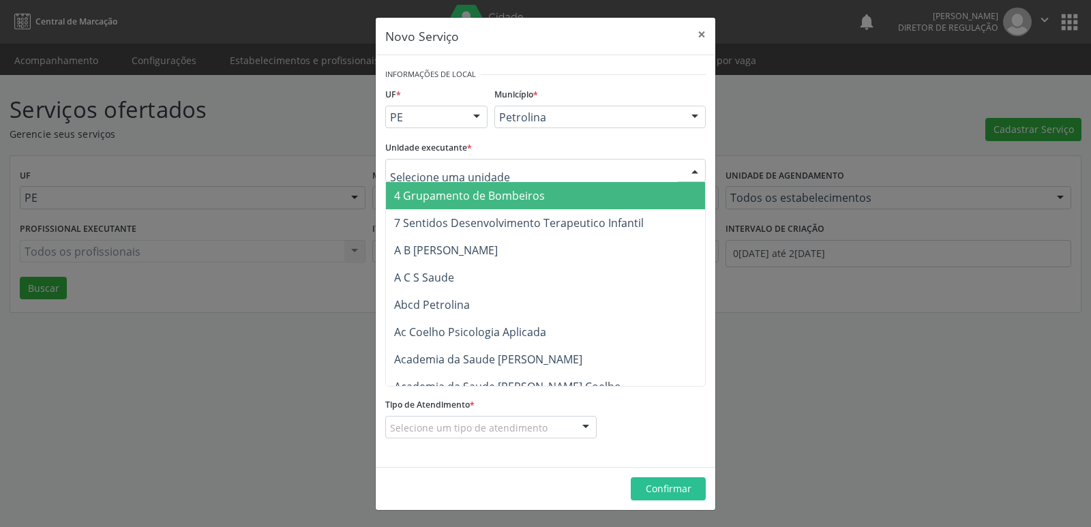
click at [548, 168] on div at bounding box center [545, 170] width 320 height 23
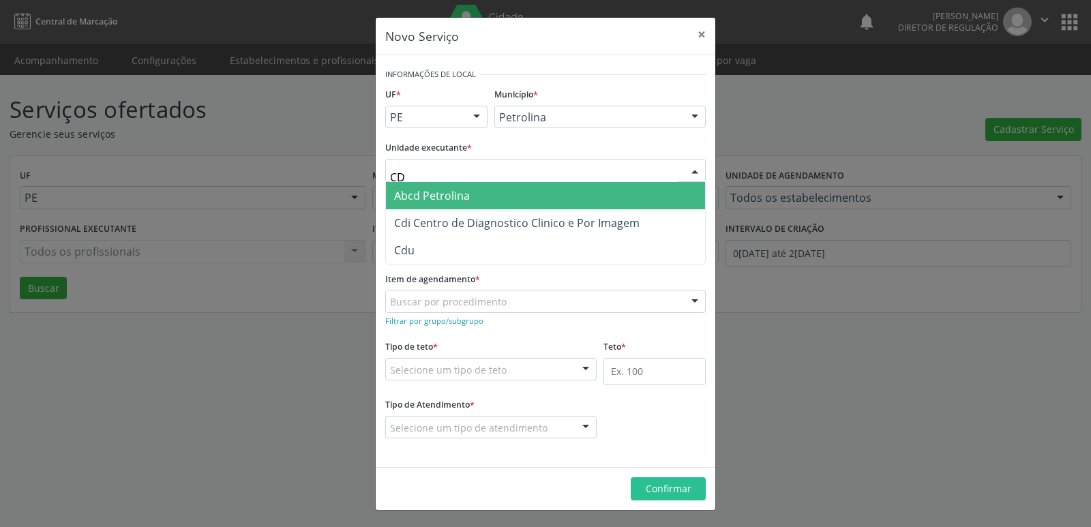
type input "CDI"
click at [560, 195] on span "Cdi Centro de Diagnostico Clinico e Por Imagem" at bounding box center [516, 195] width 245 height 15
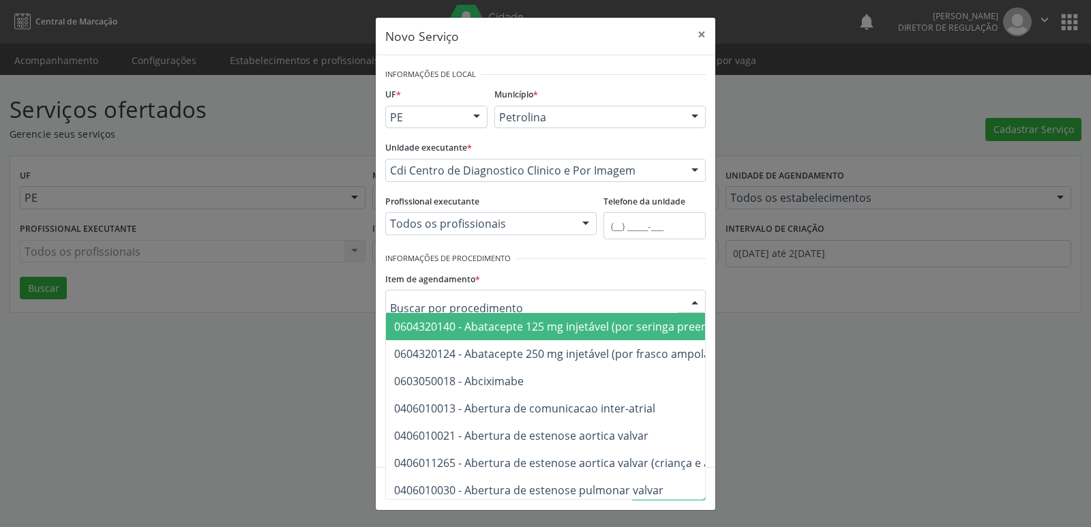
click at [520, 299] on div at bounding box center [545, 301] width 320 height 23
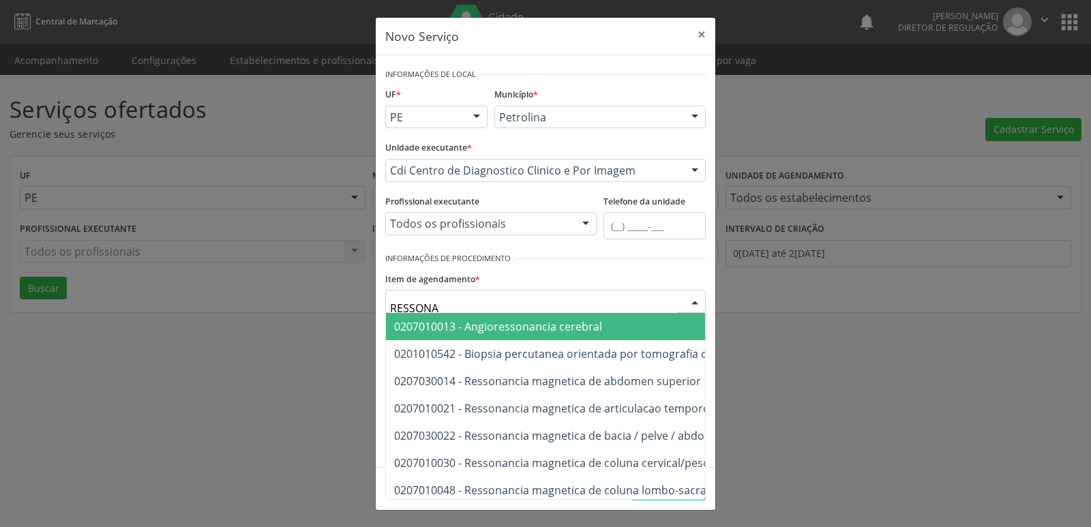
type input "RESSONAN"
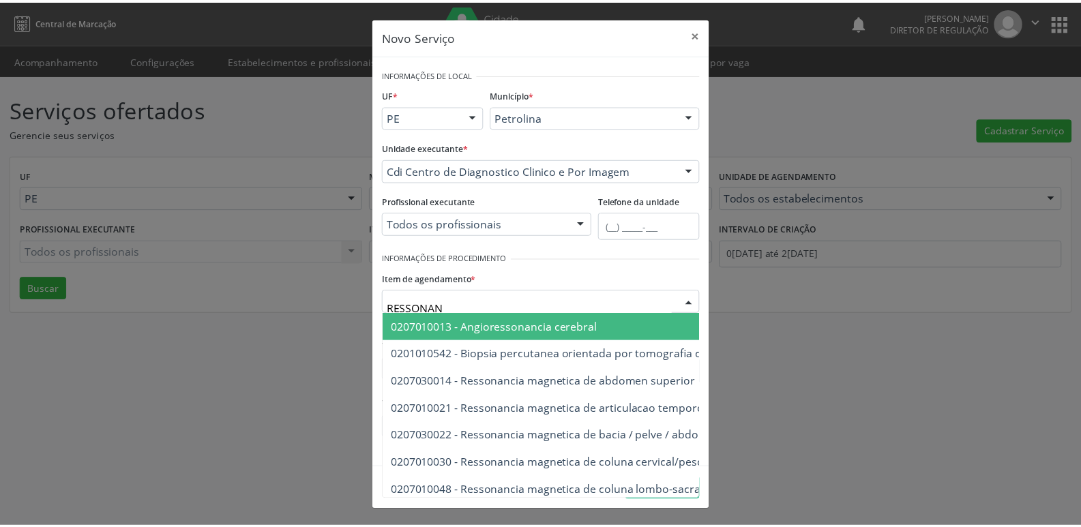
scroll to position [136, 0]
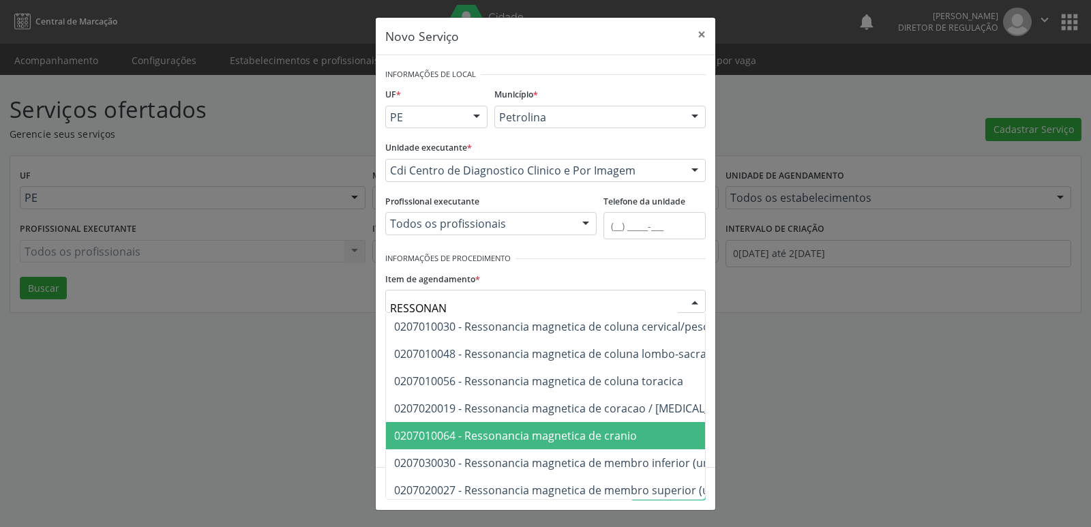
click at [574, 429] on span "0207010064 - Ressonancia magnetica de cranio" at bounding box center [515, 435] width 243 height 15
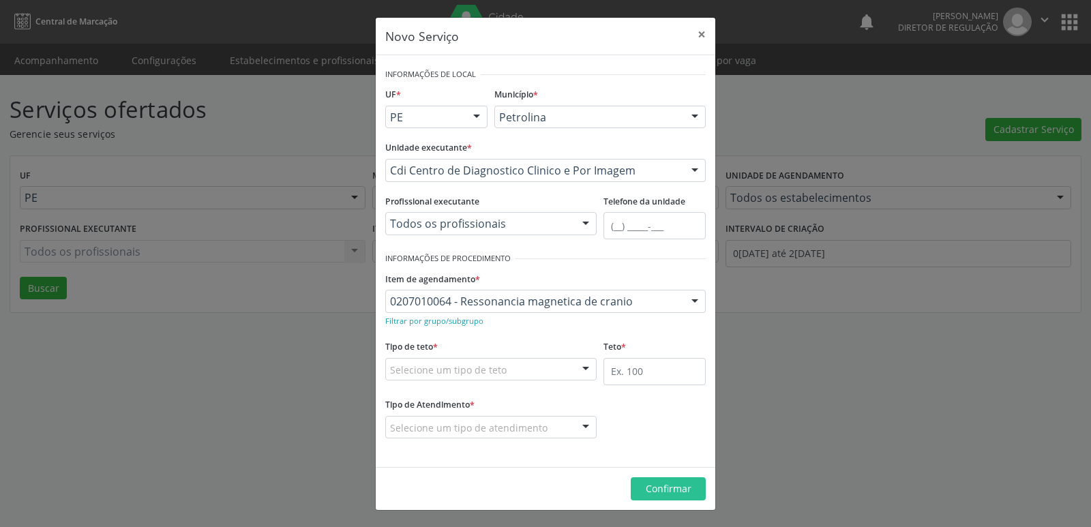
click at [549, 368] on div "Selecione um tipo de teto" at bounding box center [490, 369] width 211 height 23
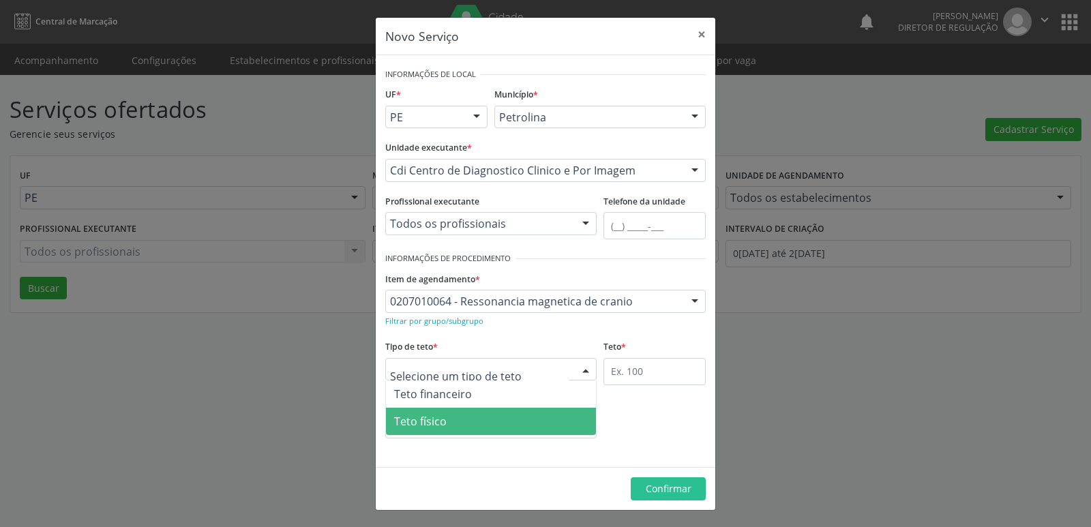
click at [496, 423] on span "Teto físico" at bounding box center [491, 421] width 210 height 27
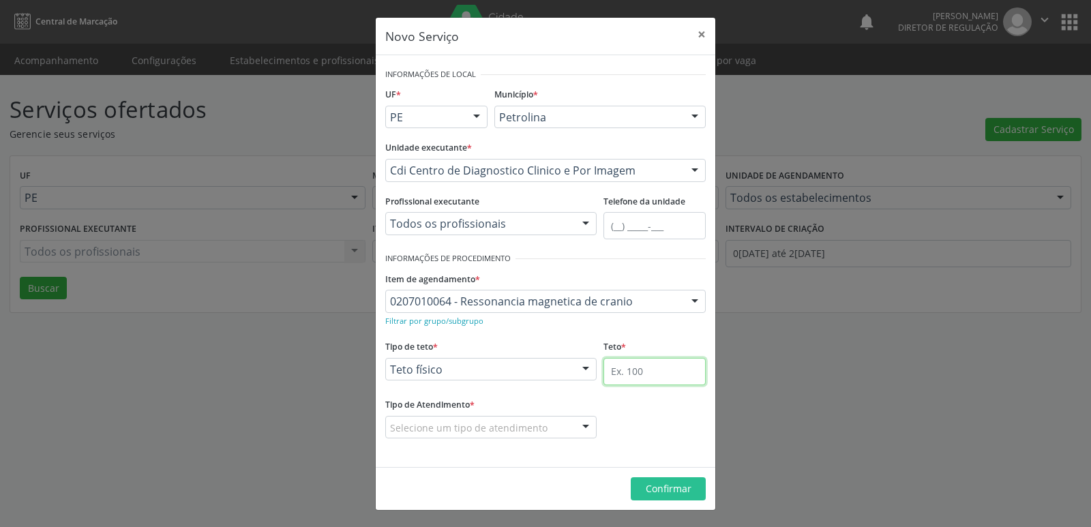
click at [648, 374] on input "text" at bounding box center [654, 371] width 102 height 27
type input "1"
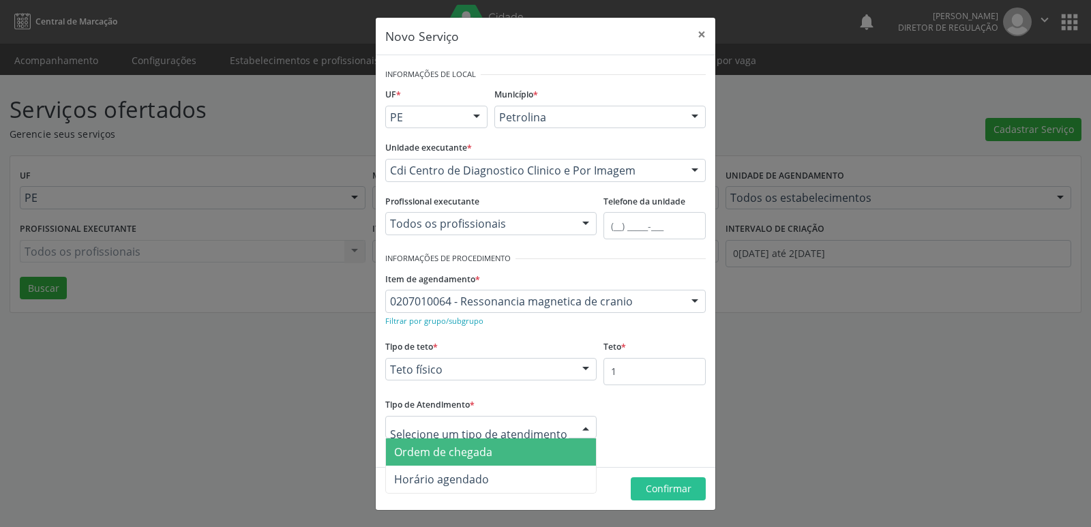
click at [515, 454] on span "Ordem de chegada" at bounding box center [491, 451] width 210 height 27
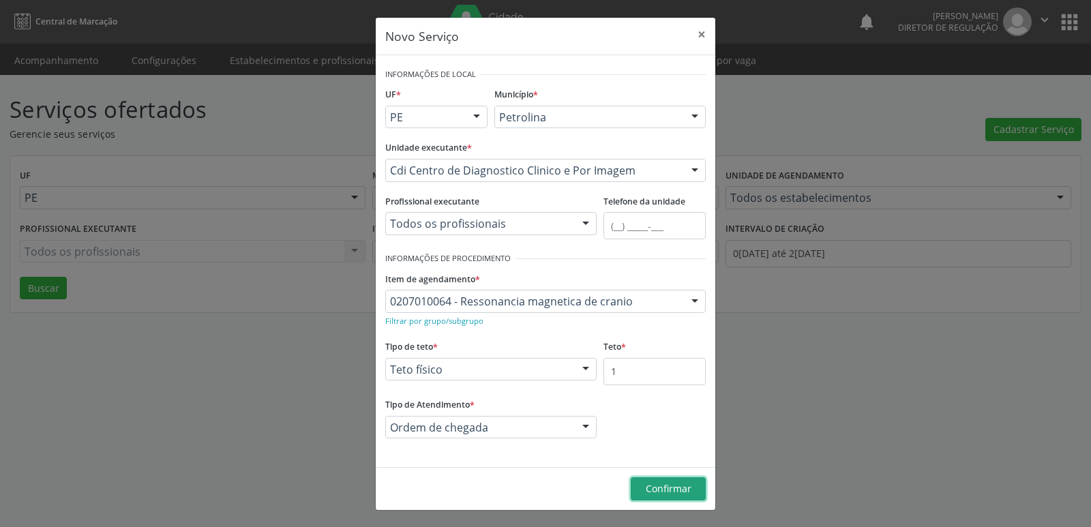
click at [689, 490] on span "Confirmar" at bounding box center [669, 488] width 46 height 13
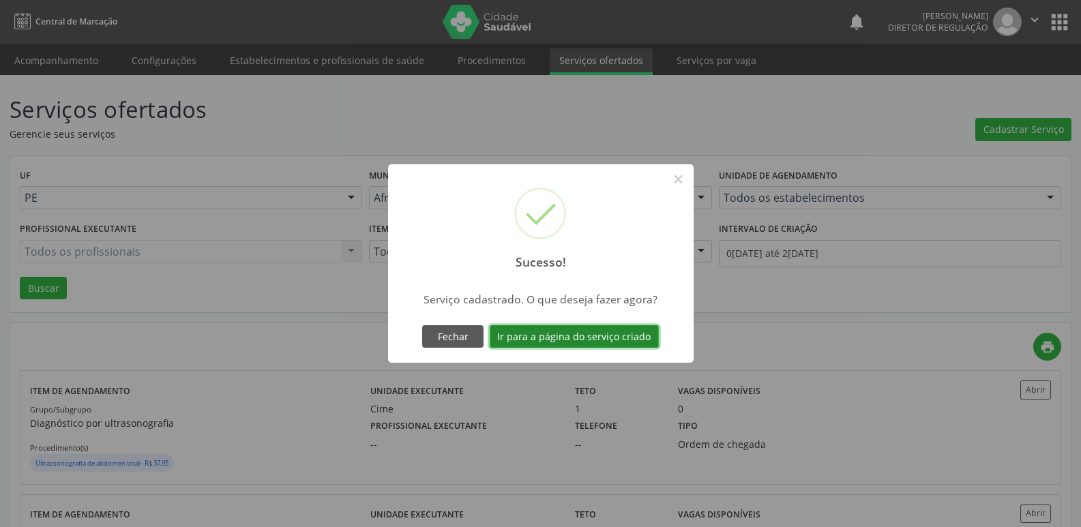
click at [622, 329] on button "Ir para a página do serviço criado" at bounding box center [573, 336] width 169 height 23
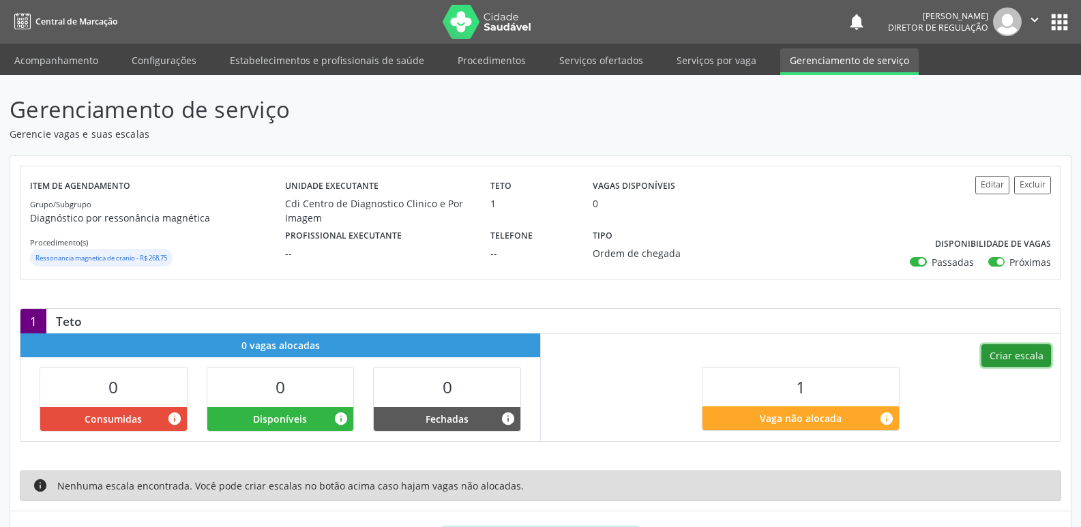
click at [1014, 355] on button "Criar escala" at bounding box center [1016, 355] width 70 height 23
select select "8"
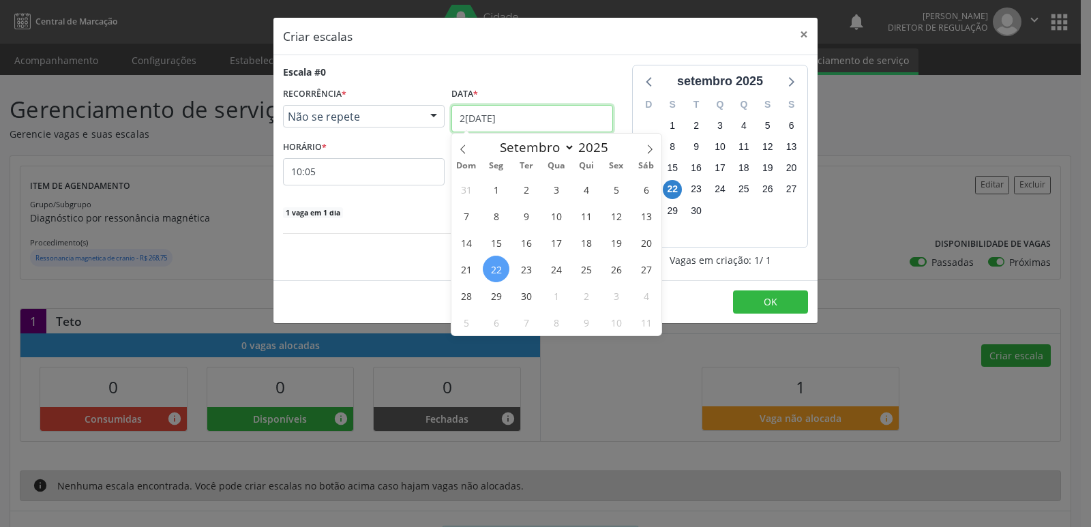
click at [529, 112] on input "[DATE]" at bounding box center [532, 118] width 162 height 27
click at [614, 270] on span "26" at bounding box center [616, 269] width 27 height 27
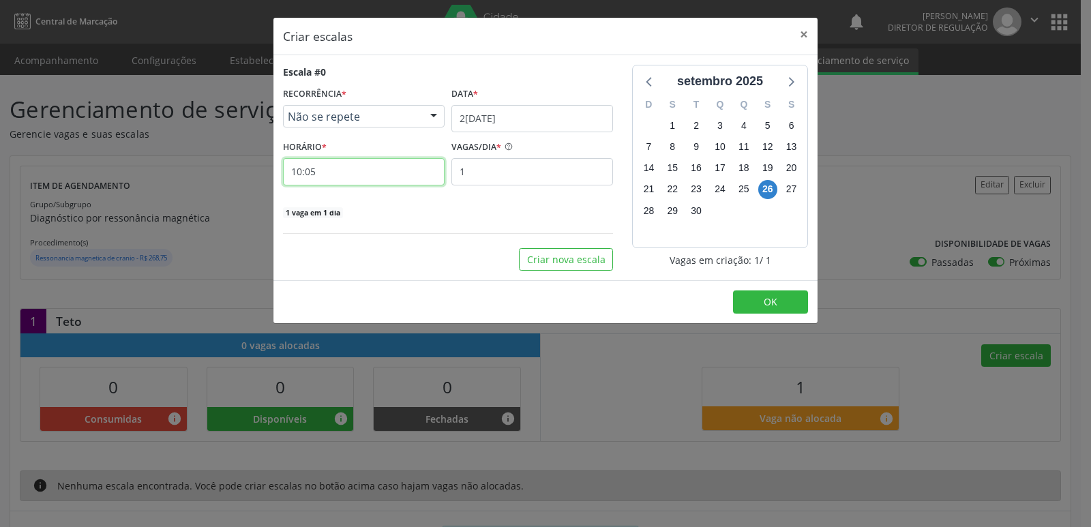
click at [367, 175] on input "10:05" at bounding box center [364, 171] width 162 height 27
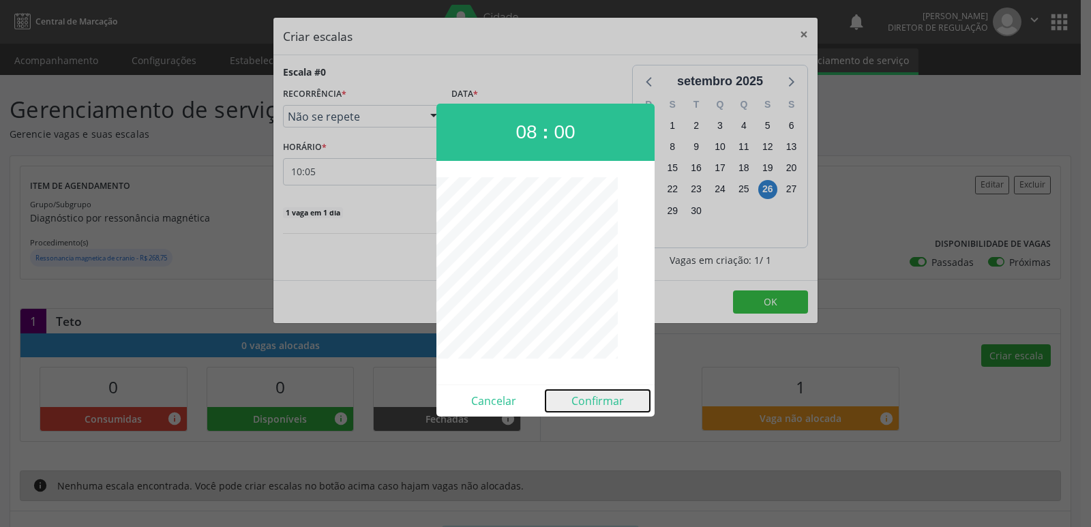
click at [599, 403] on button "Confirmar" at bounding box center [597, 401] width 104 height 22
type input "08:00"
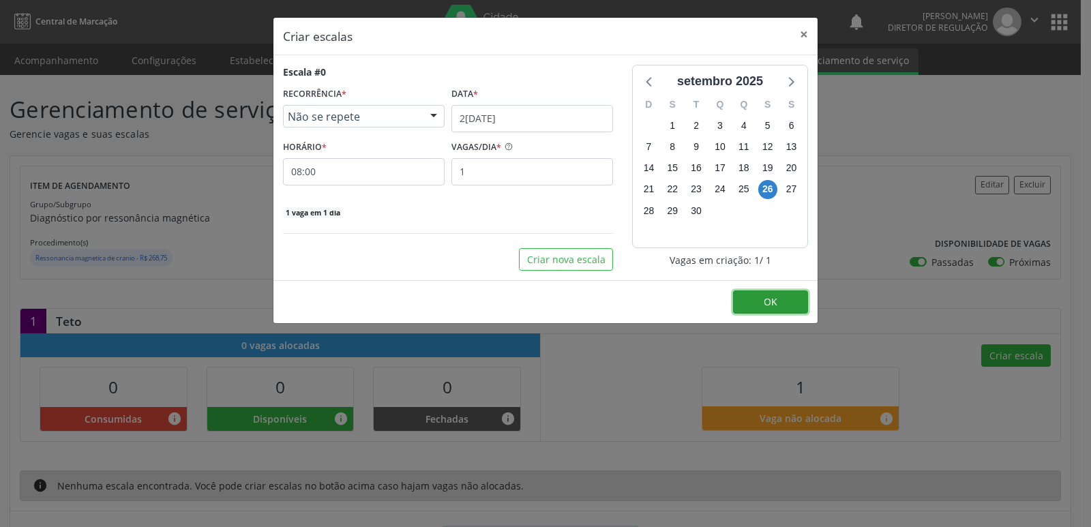
click at [777, 302] on span "OK" at bounding box center [771, 301] width 14 height 13
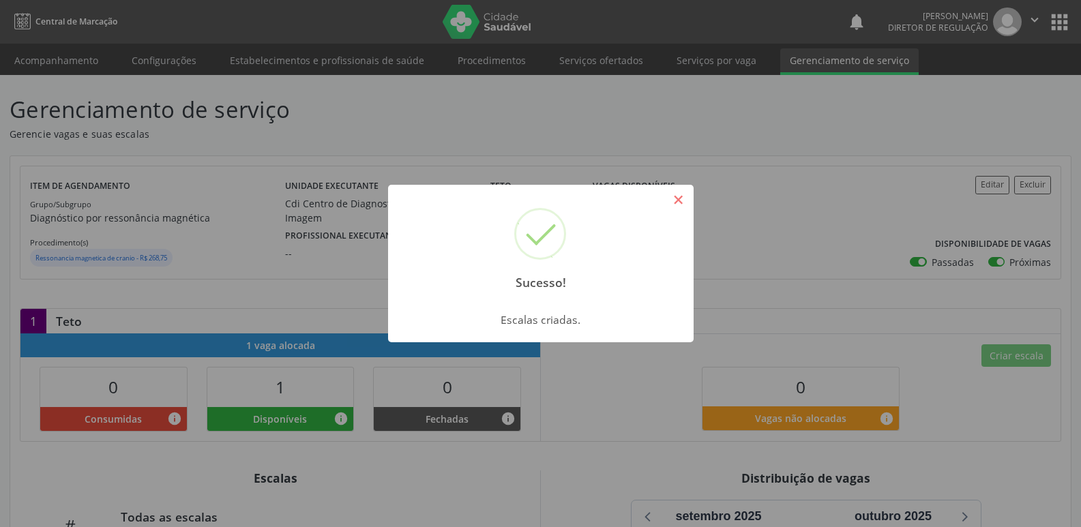
click at [678, 197] on button "×" at bounding box center [678, 199] width 23 height 23
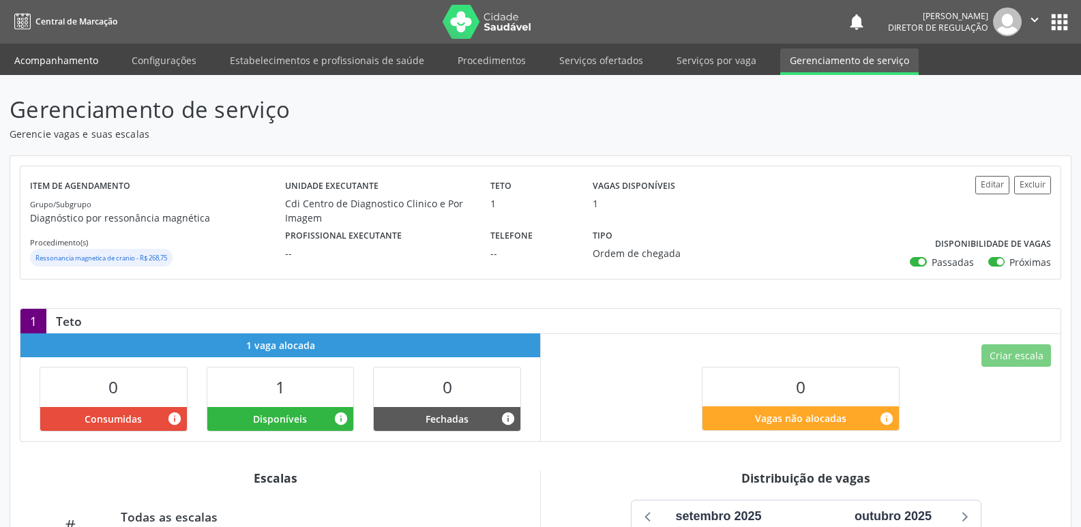
click at [59, 60] on link "Acompanhamento" at bounding box center [56, 60] width 103 height 24
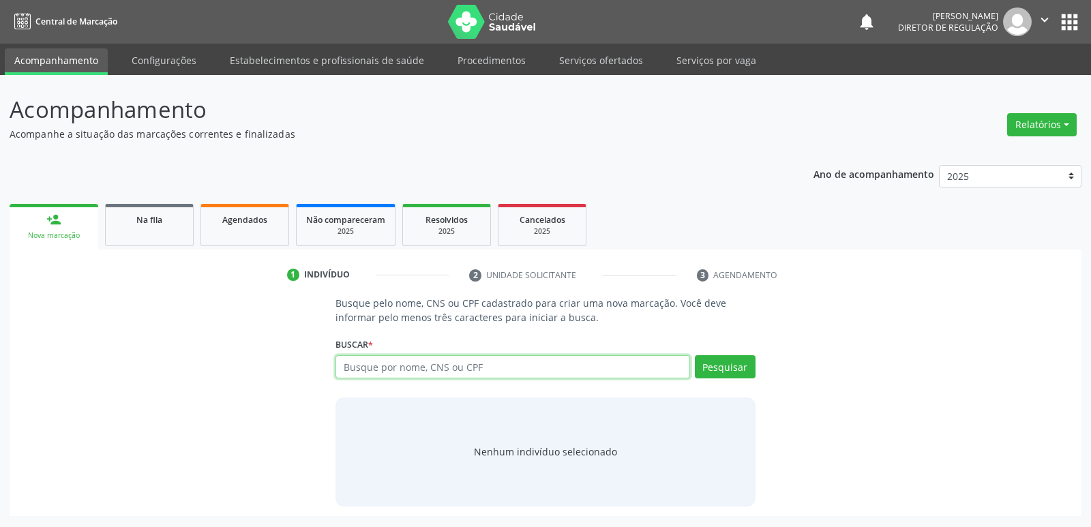
click at [427, 372] on input "text" at bounding box center [512, 366] width 354 height 23
type input "702808154911861"
click at [730, 365] on button "Pesquisar" at bounding box center [725, 366] width 61 height 23
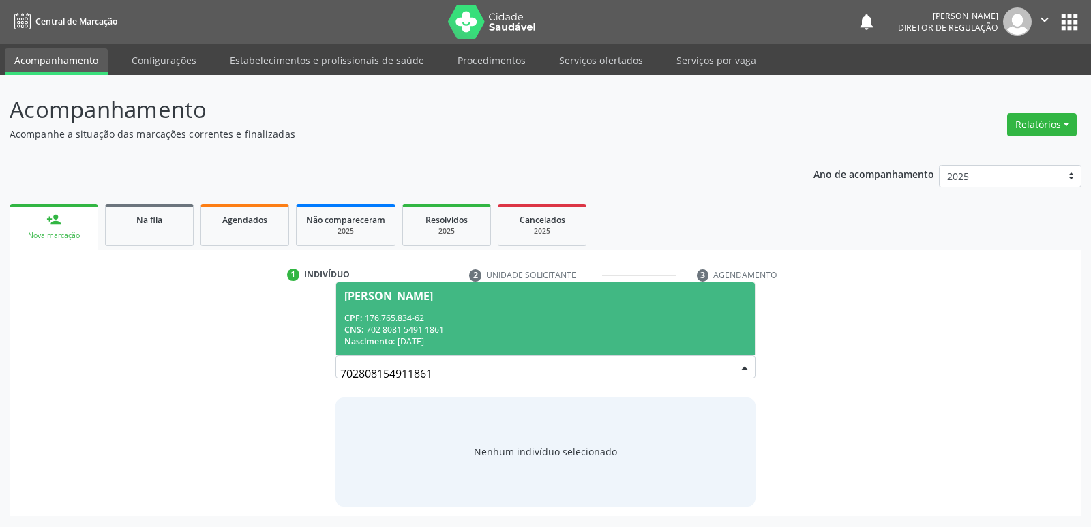
click at [468, 335] on div "CNS: 702 8081 5491 1861" at bounding box center [545, 330] width 402 height 12
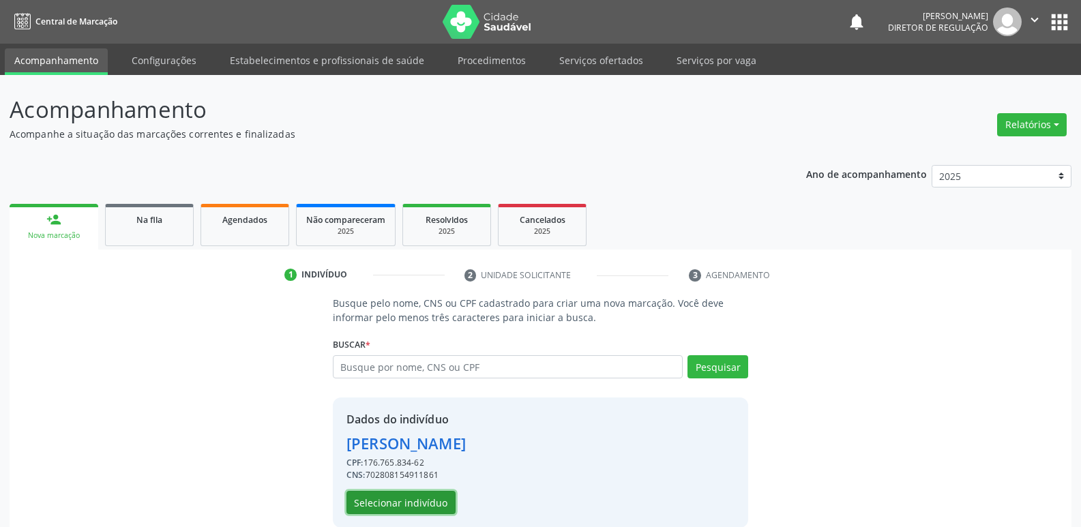
click at [439, 502] on button "Selecionar indivíduo" at bounding box center [400, 502] width 109 height 23
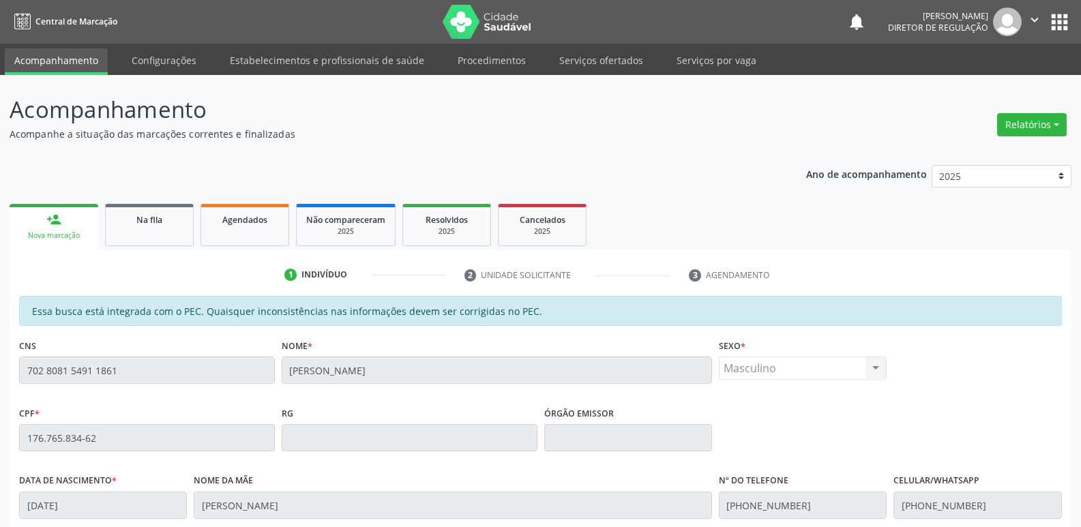
scroll to position [252, 0]
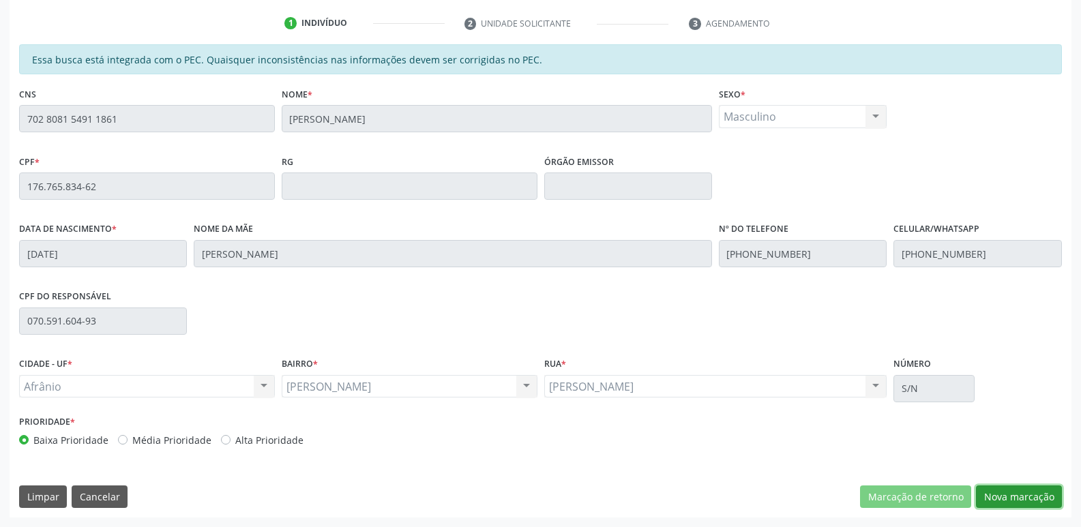
click at [1013, 498] on button "Nova marcação" at bounding box center [1019, 496] width 86 height 23
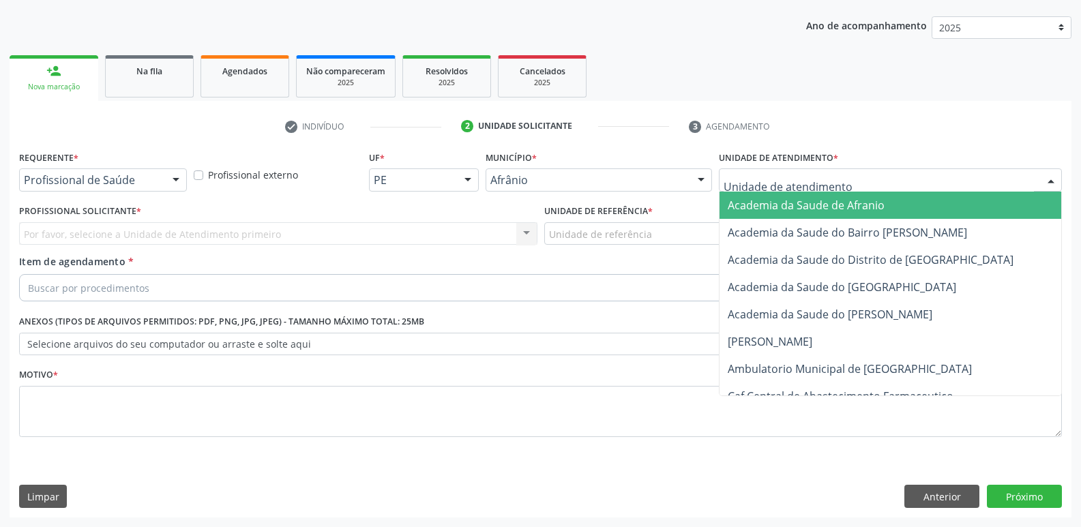
click at [889, 178] on div at bounding box center [890, 179] width 343 height 23
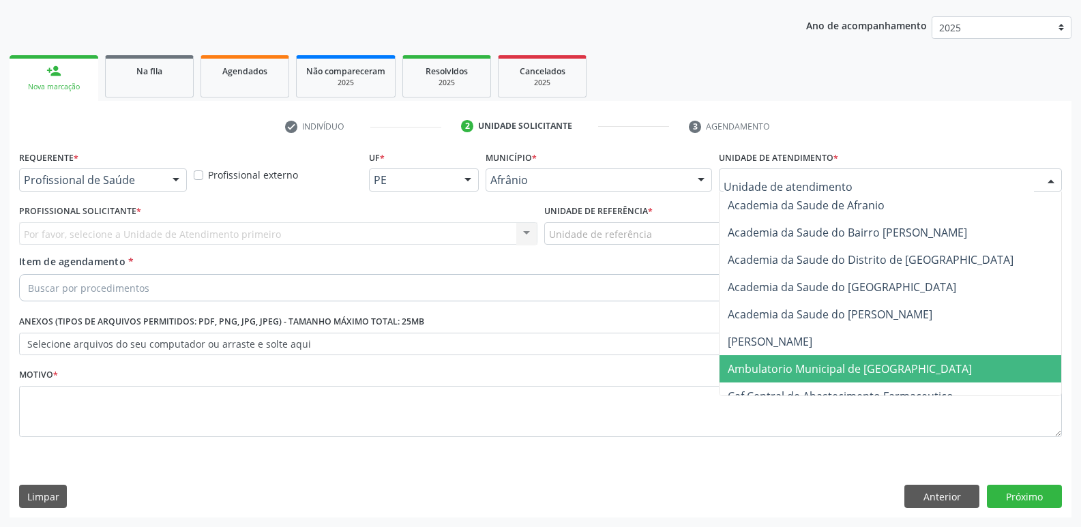
click at [879, 371] on span "Ambulatorio Municipal de [GEOGRAPHIC_DATA]" at bounding box center [849, 368] width 244 height 15
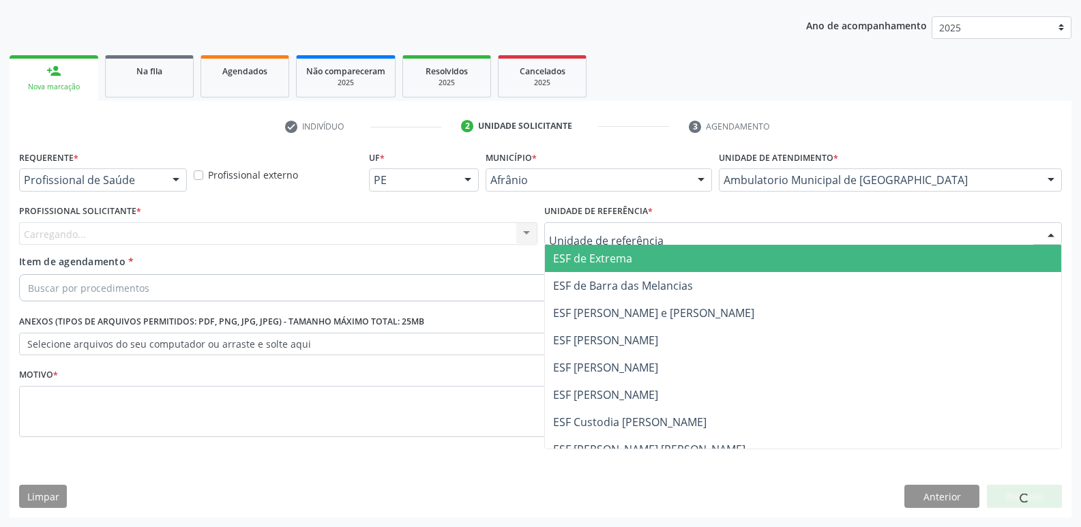
click at [659, 232] on div at bounding box center [803, 233] width 518 height 23
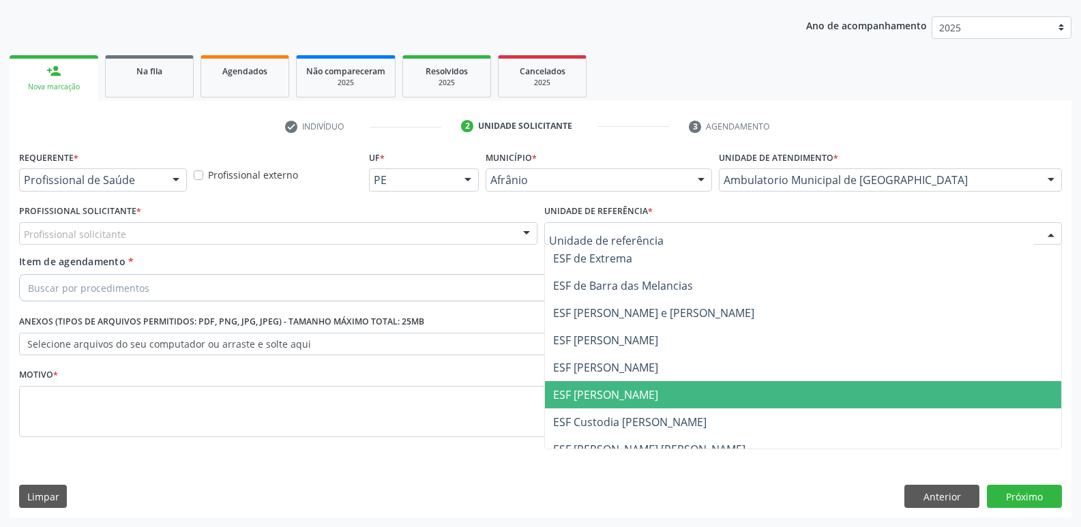
click at [632, 395] on span "ESF [PERSON_NAME]" at bounding box center [803, 394] width 517 height 27
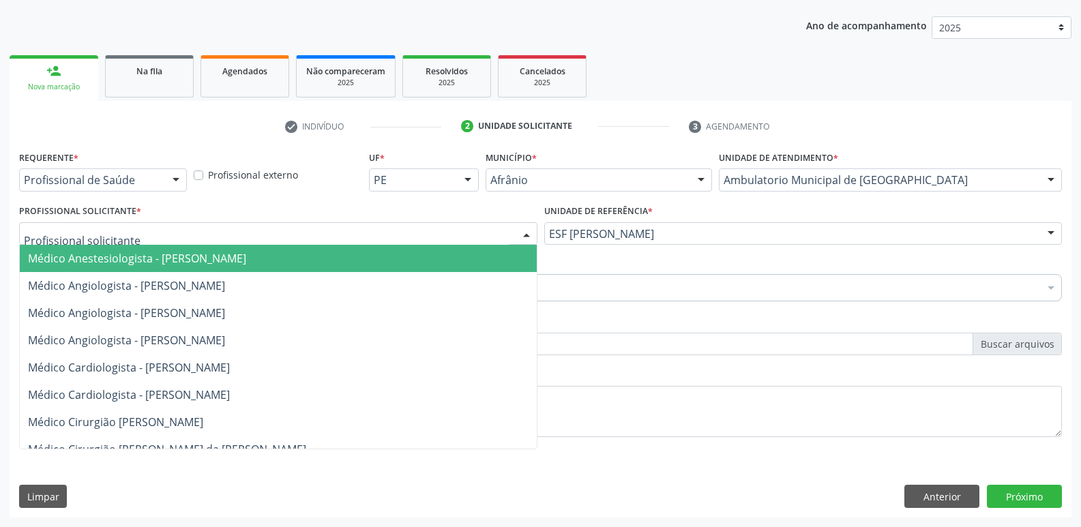
click at [411, 236] on div at bounding box center [278, 233] width 518 height 23
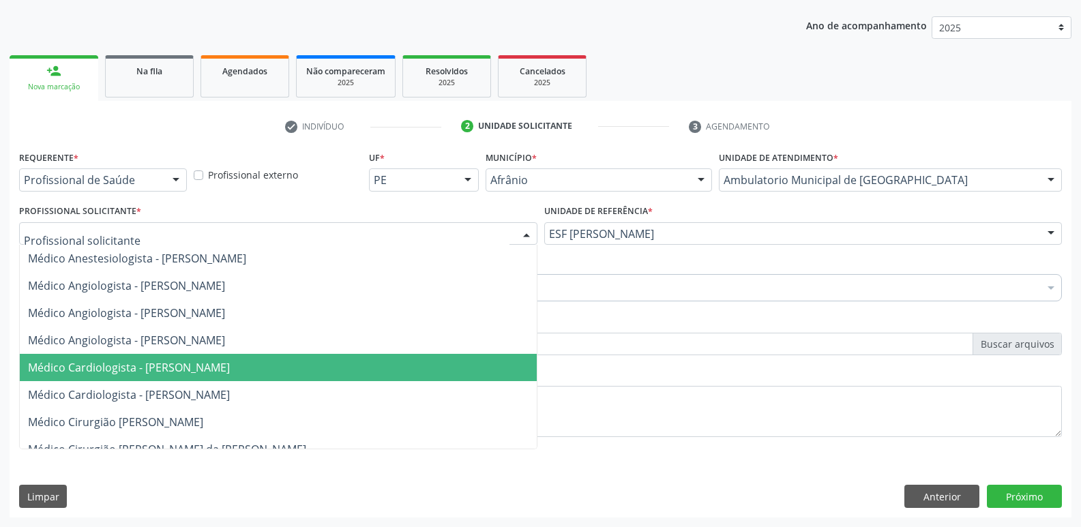
click at [379, 368] on span "Médico Cardiologista - [PERSON_NAME]" at bounding box center [278, 367] width 517 height 27
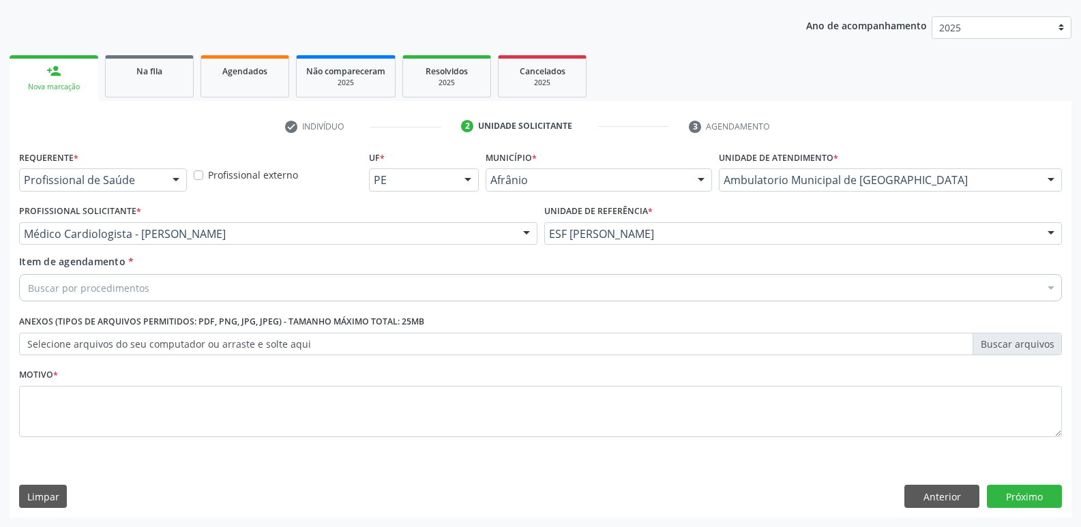
click at [355, 284] on div "Buscar por procedimentos" at bounding box center [540, 287] width 1042 height 27
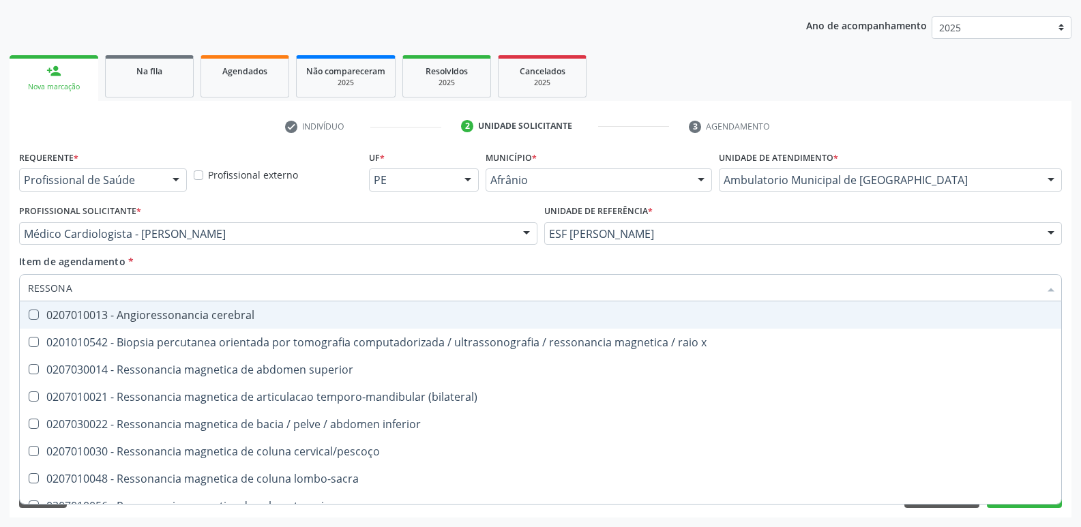
type input "RESSONAN"
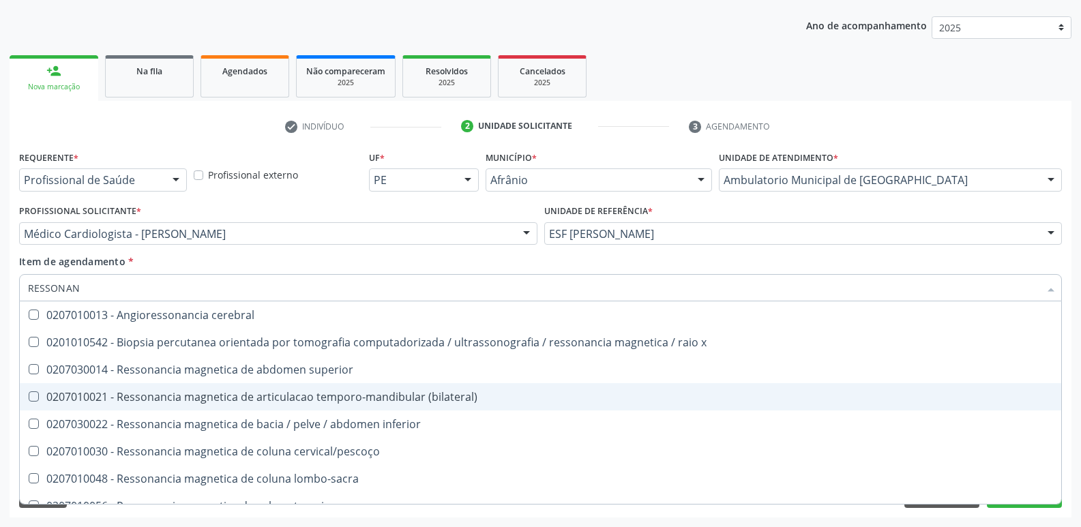
scroll to position [68, 0]
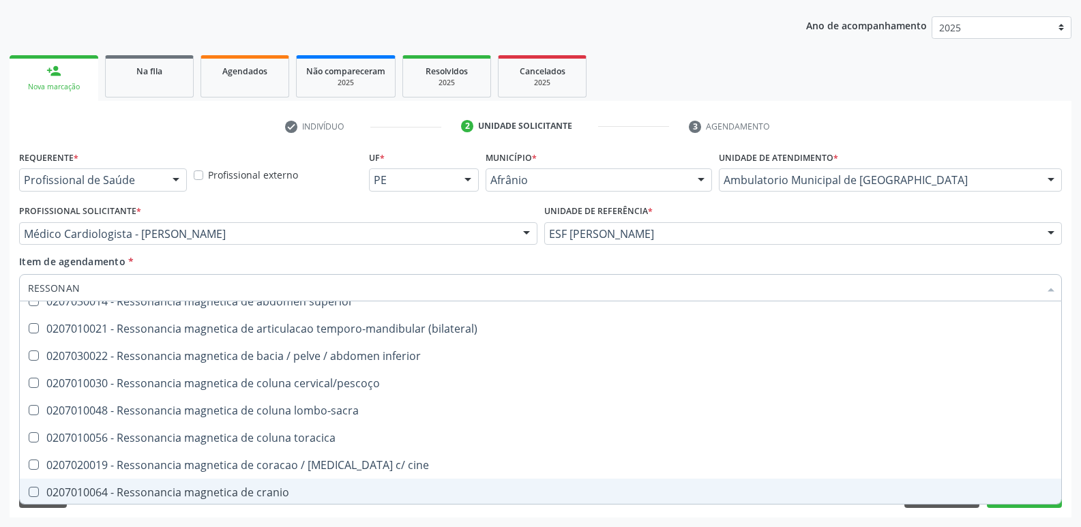
click at [363, 489] on div "0207010064 - Ressonancia magnetica de cranio" at bounding box center [540, 492] width 1025 height 11
checkbox cranio "true"
click at [998, 507] on button "Próximo" at bounding box center [1023, 496] width 75 height 23
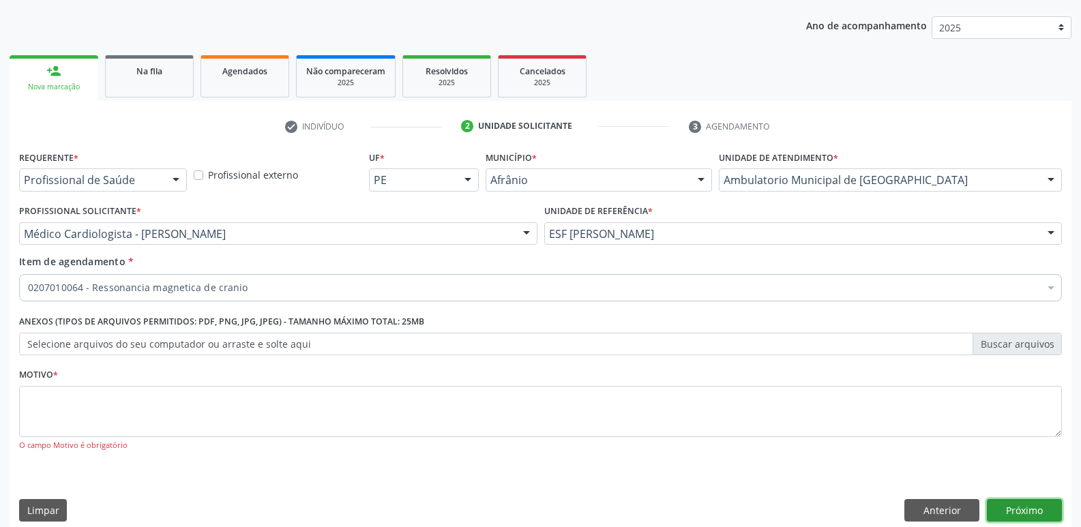
scroll to position [0, 0]
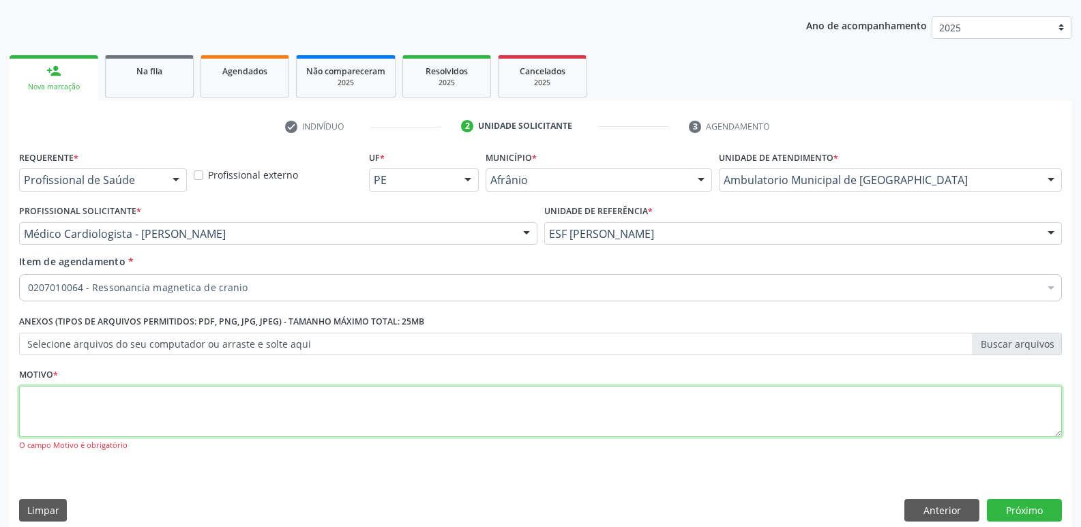
click at [652, 421] on textarea at bounding box center [540, 412] width 1042 height 52
type textarea "*"
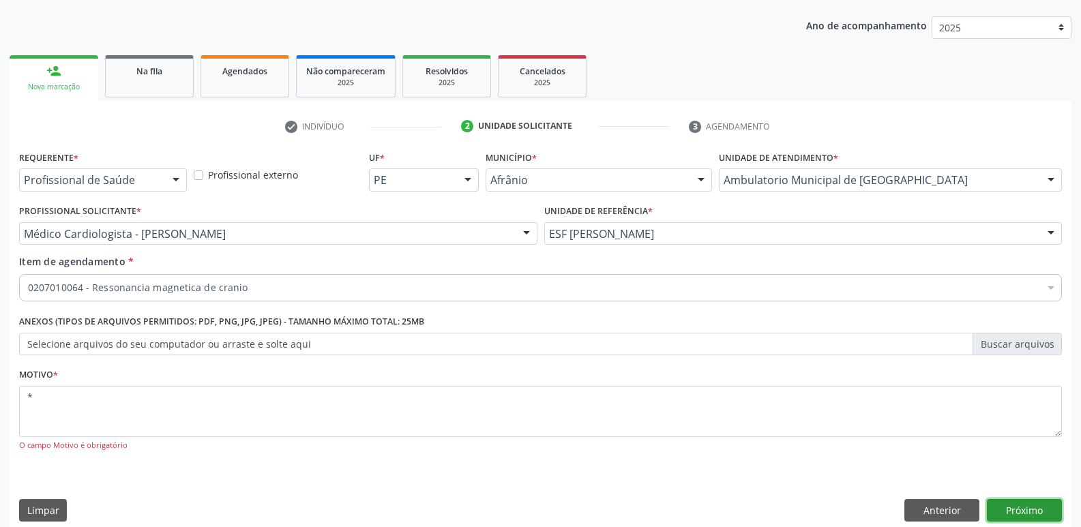
click at [1034, 512] on button "Próximo" at bounding box center [1023, 510] width 75 height 23
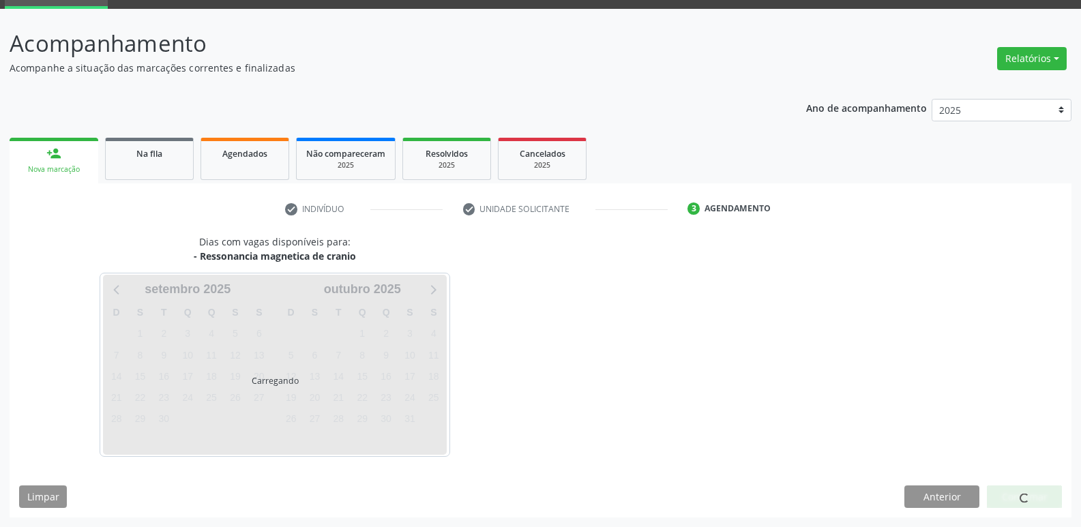
scroll to position [66, 0]
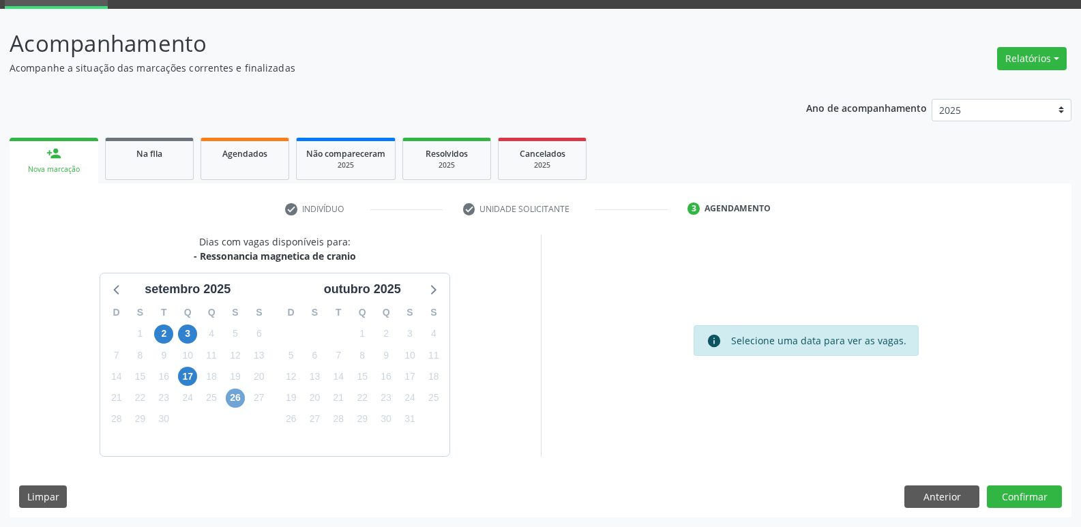
click at [240, 397] on span "26" at bounding box center [235, 398] width 19 height 19
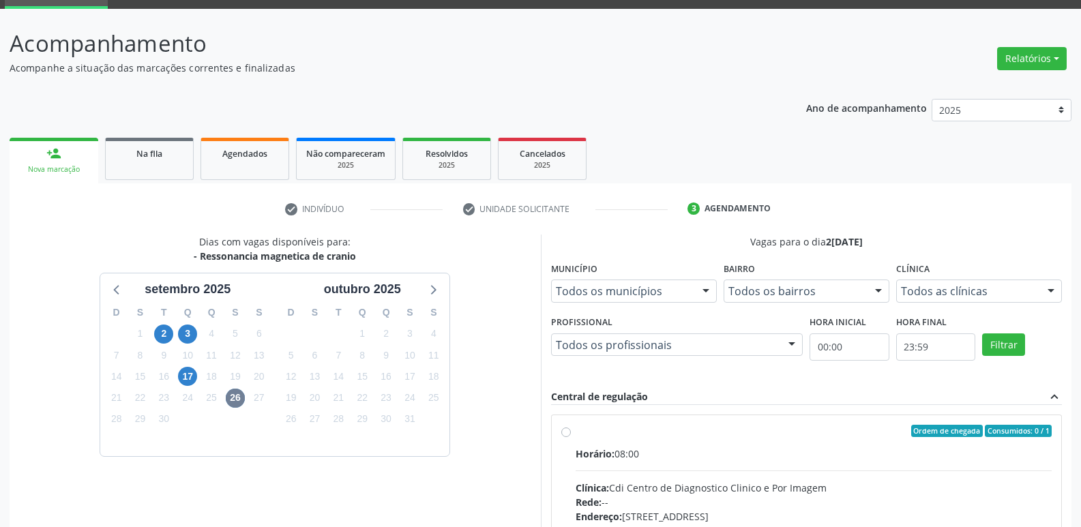
click at [665, 440] on label "Ordem de chegada Consumidos: 0 / 1 Horário: 08:00 Clínica: Cdi Centro de Diagno…" at bounding box center [813, 529] width 477 height 209
click at [571, 437] on input "Ordem de chegada Consumidos: 0 / 1 Horário: 08:00 Clínica: Cdi Centro de Diagno…" at bounding box center [566, 431] width 10 height 12
radio input "true"
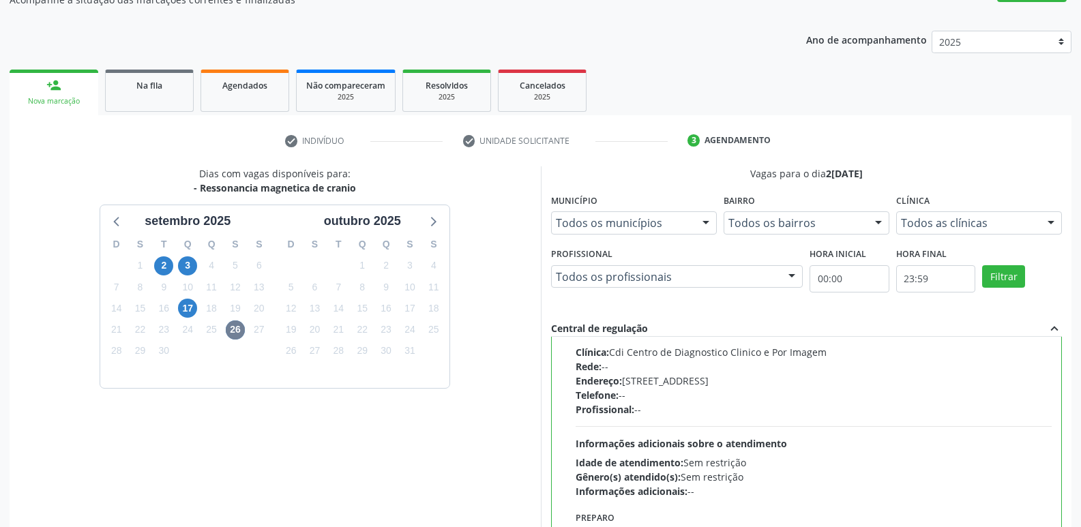
scroll to position [288, 0]
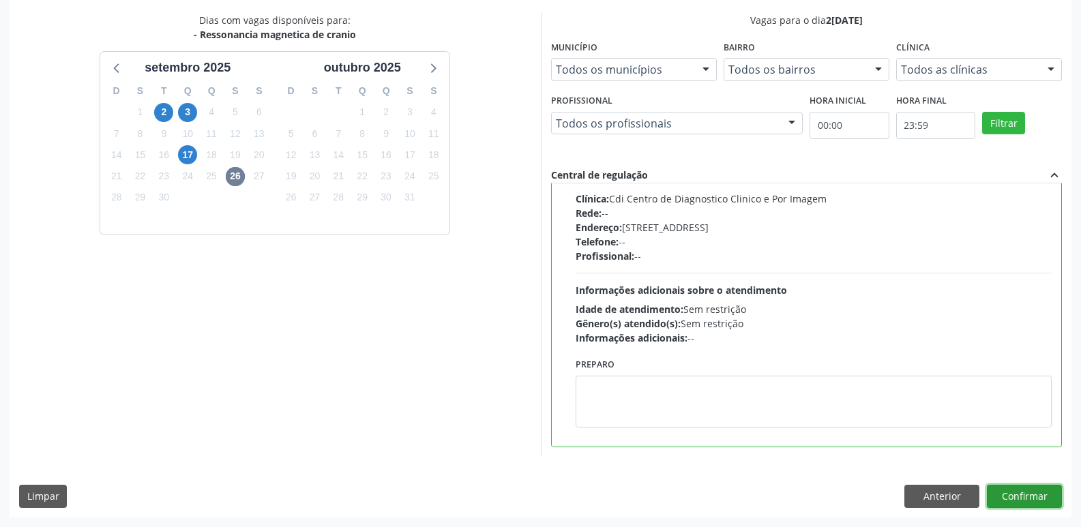
click at [1008, 498] on button "Confirmar" at bounding box center [1023, 496] width 75 height 23
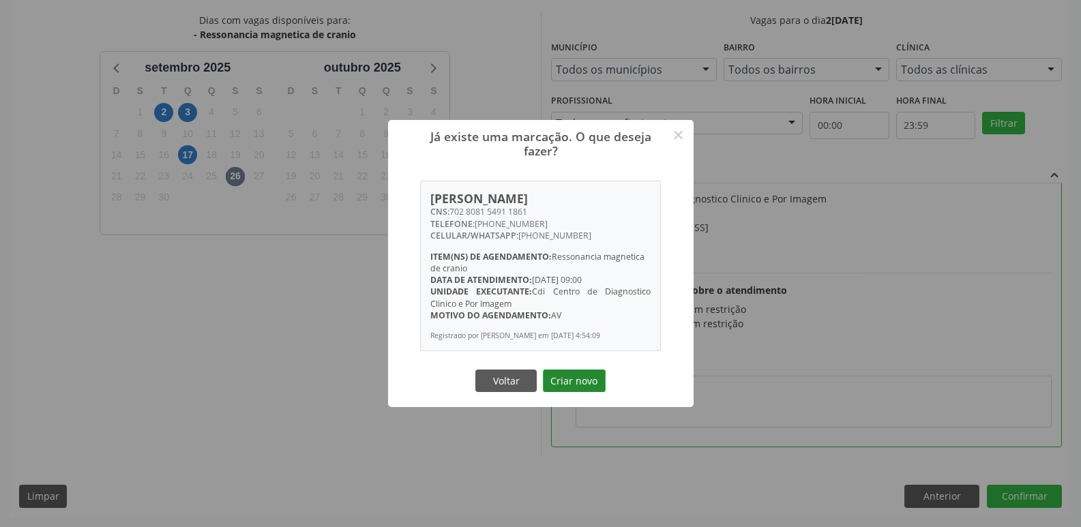
click at [589, 385] on button "Criar novo" at bounding box center [574, 381] width 63 height 23
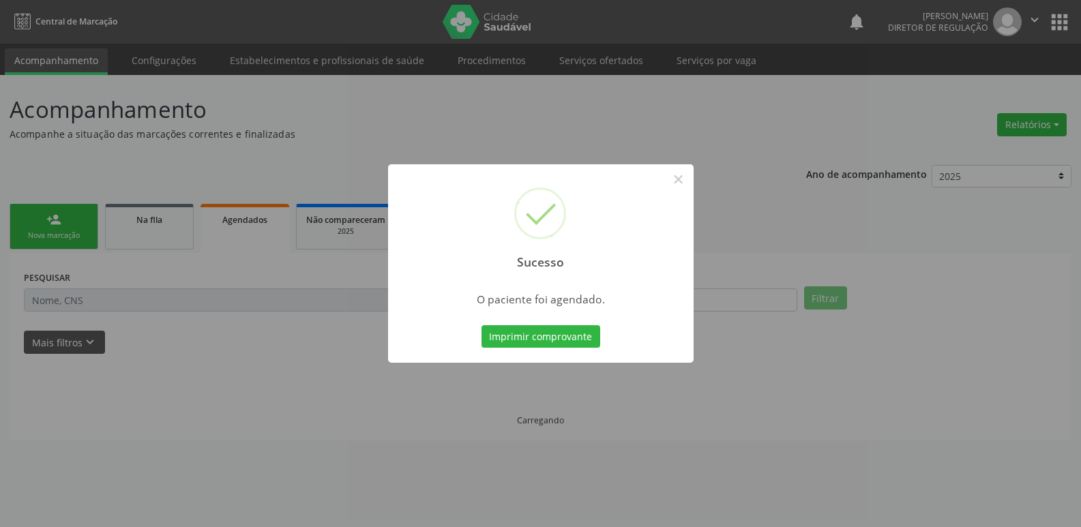
scroll to position [0, 0]
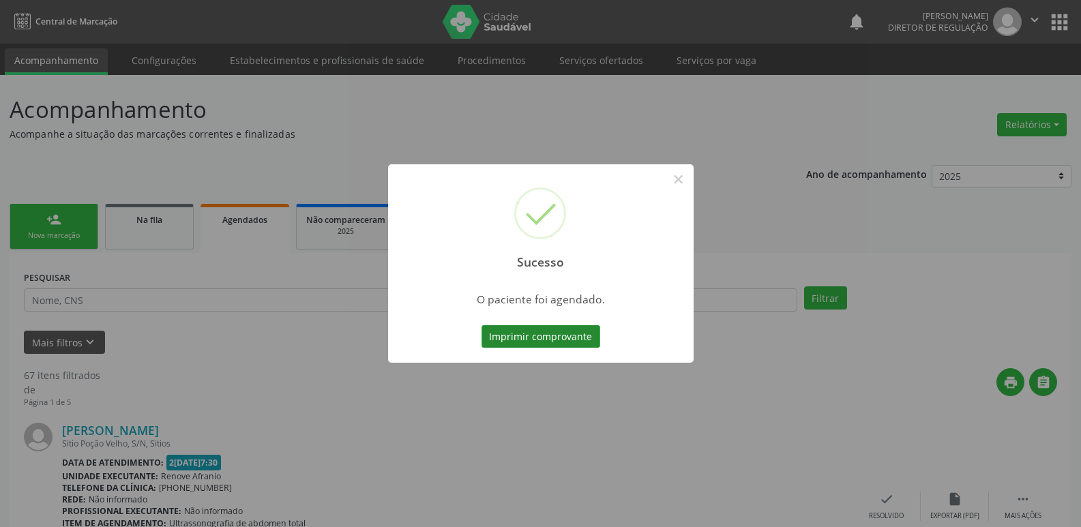
click at [587, 335] on button "Imprimir comprovante" at bounding box center [540, 336] width 119 height 23
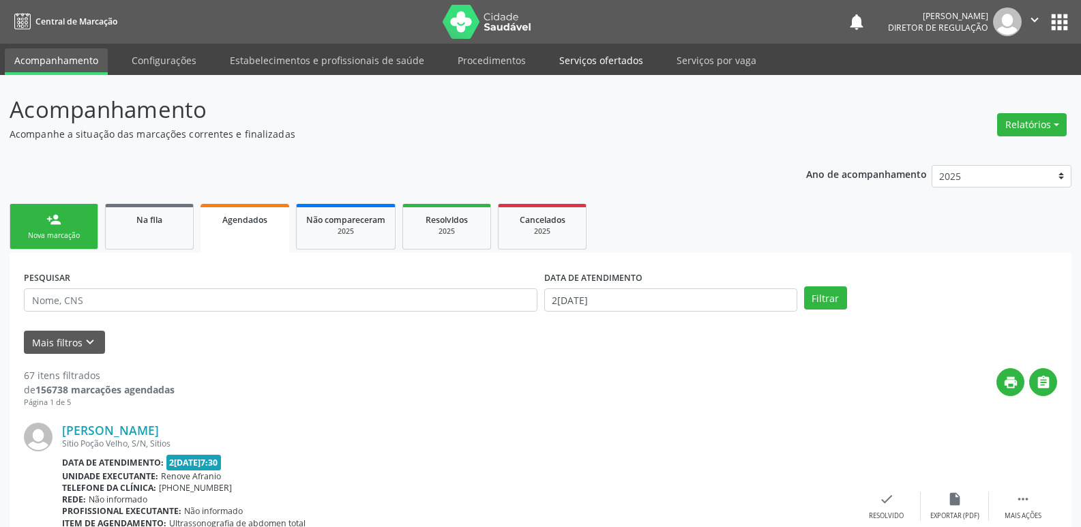
click at [610, 59] on link "Serviços ofertados" at bounding box center [600, 60] width 103 height 24
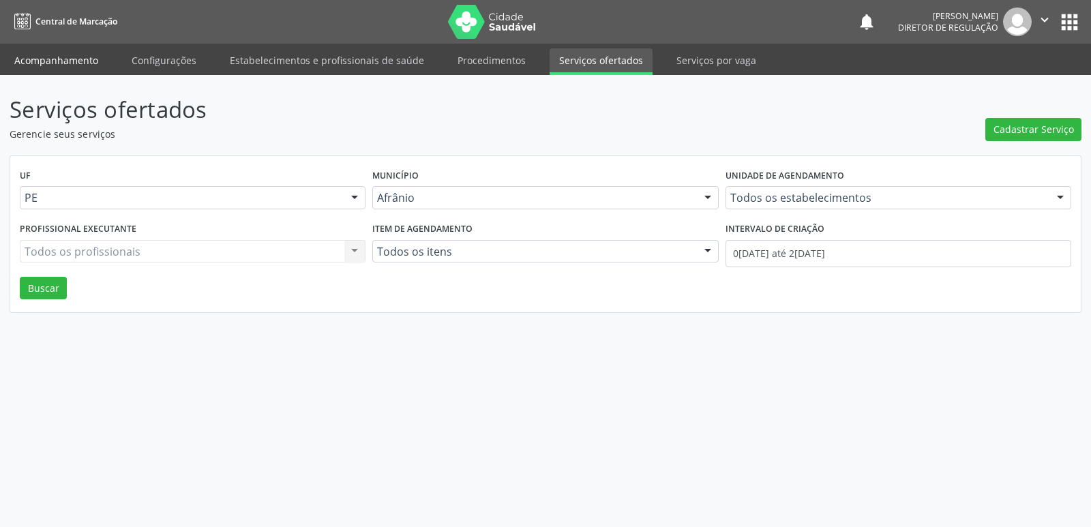
click at [72, 60] on link "Acompanhamento" at bounding box center [56, 60] width 103 height 24
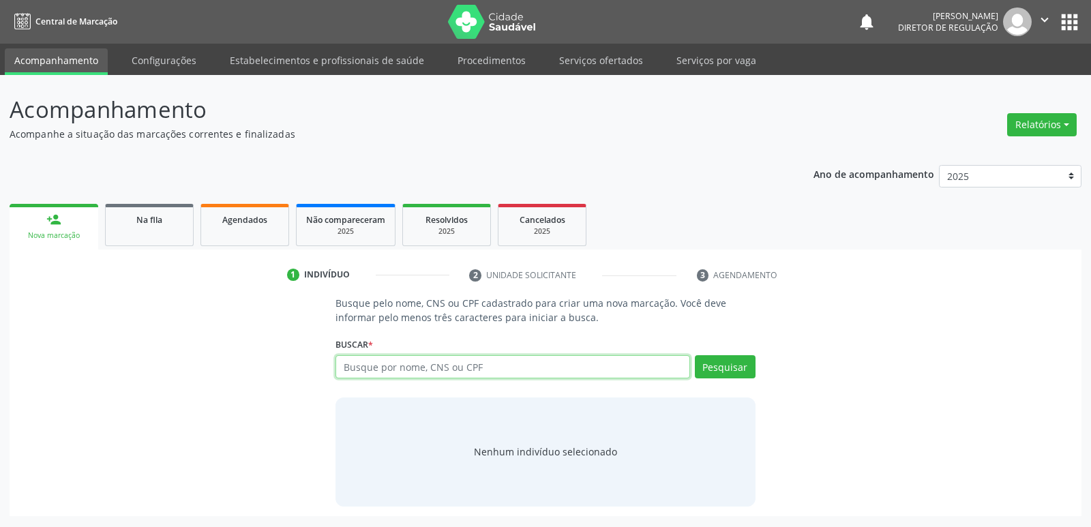
click at [403, 367] on input "text" at bounding box center [512, 366] width 354 height 23
click at [618, 65] on link "Serviços ofertados" at bounding box center [600, 60] width 103 height 24
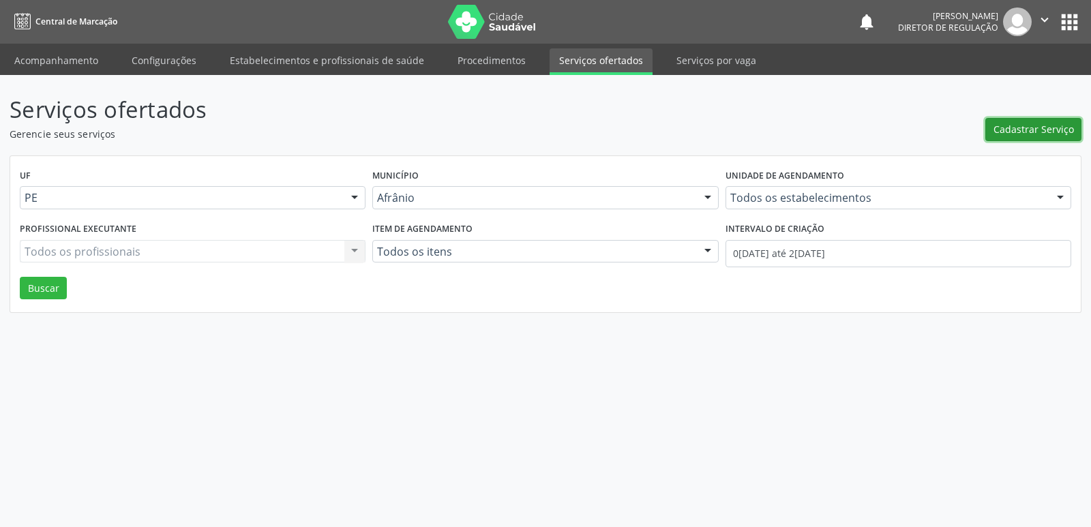
click at [1024, 130] on span "Cadastrar Serviço" at bounding box center [1033, 129] width 80 height 14
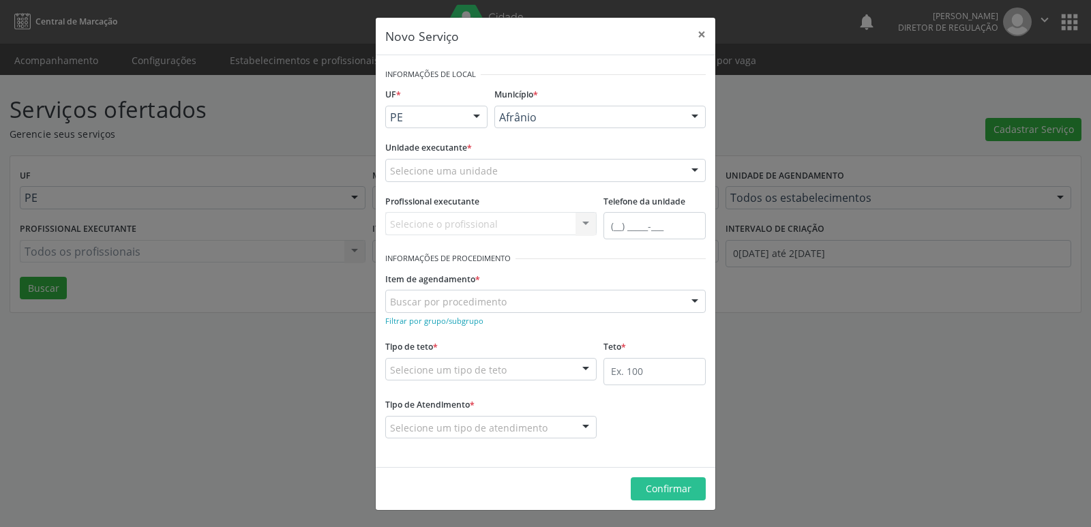
click at [478, 117] on div at bounding box center [476, 117] width 20 height 23
click at [421, 154] on span "BA" at bounding box center [436, 141] width 101 height 27
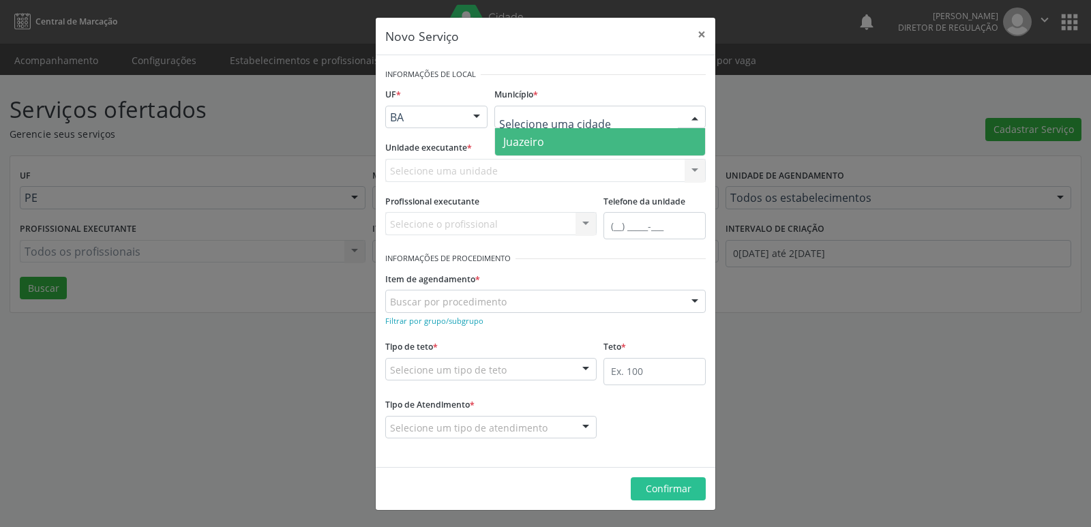
click at [546, 146] on span "Juazeiro" at bounding box center [600, 141] width 210 height 27
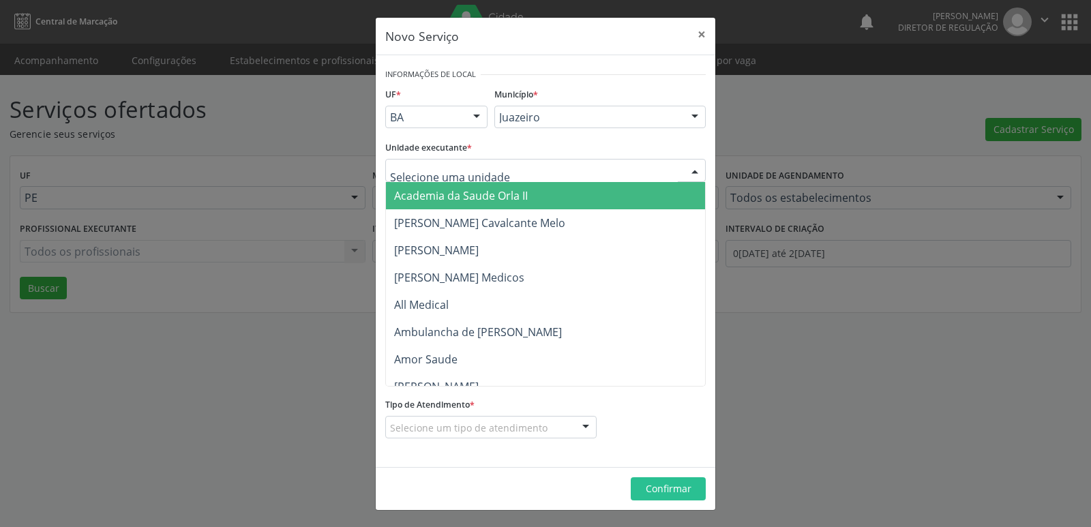
click at [505, 168] on div at bounding box center [545, 170] width 320 height 23
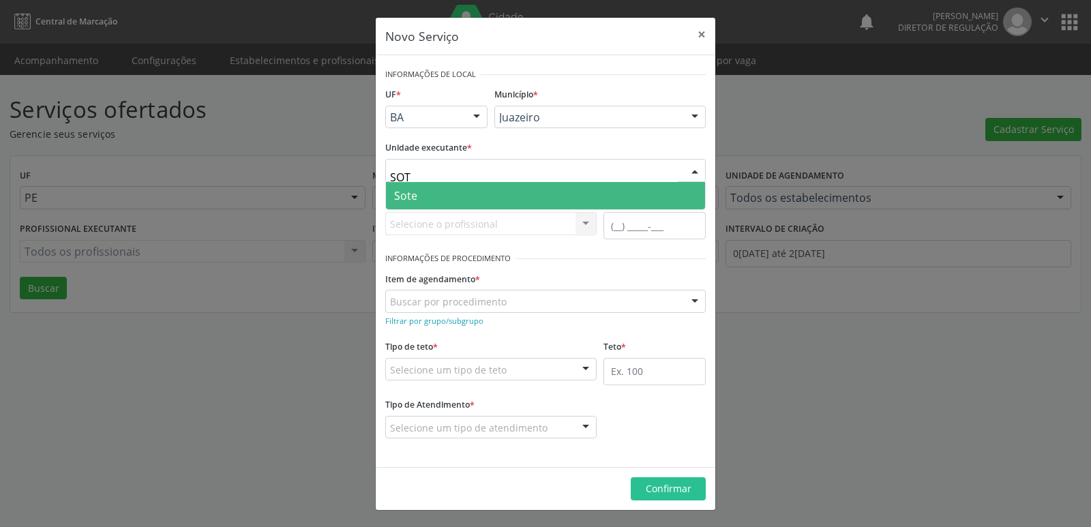
type input "SOTE"
click at [475, 197] on span "Sote" at bounding box center [545, 195] width 319 height 27
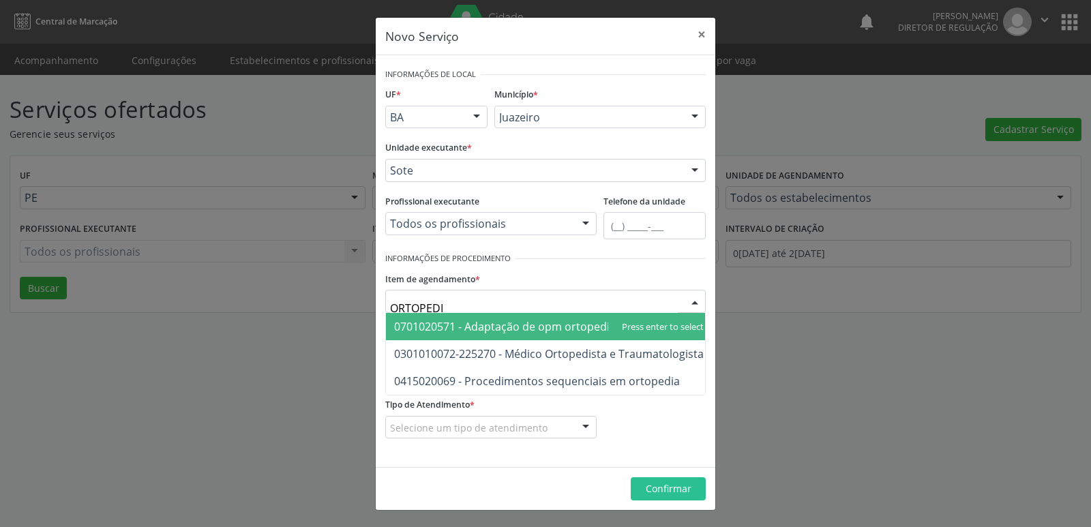
type input "ORTOPEDIS"
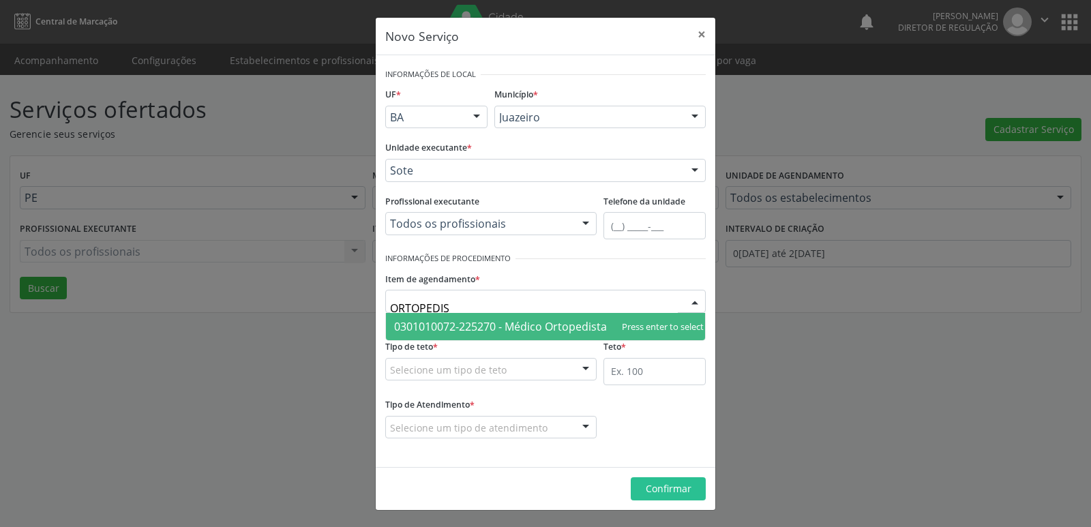
click at [504, 328] on span "0301010072-225270 - Médico Ortopedista e Traumatologista" at bounding box center [549, 326] width 310 height 15
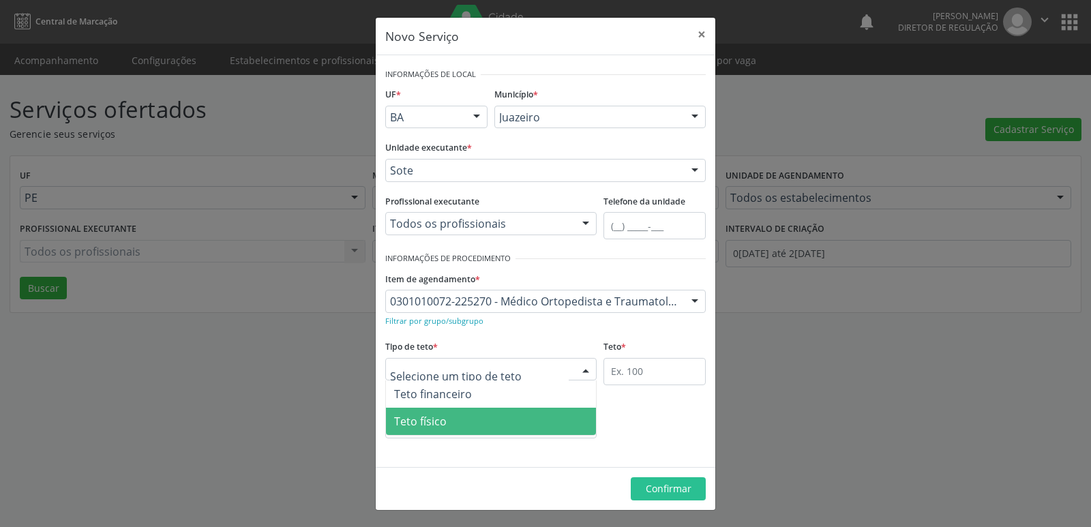
click at [487, 419] on span "Teto físico" at bounding box center [491, 421] width 210 height 27
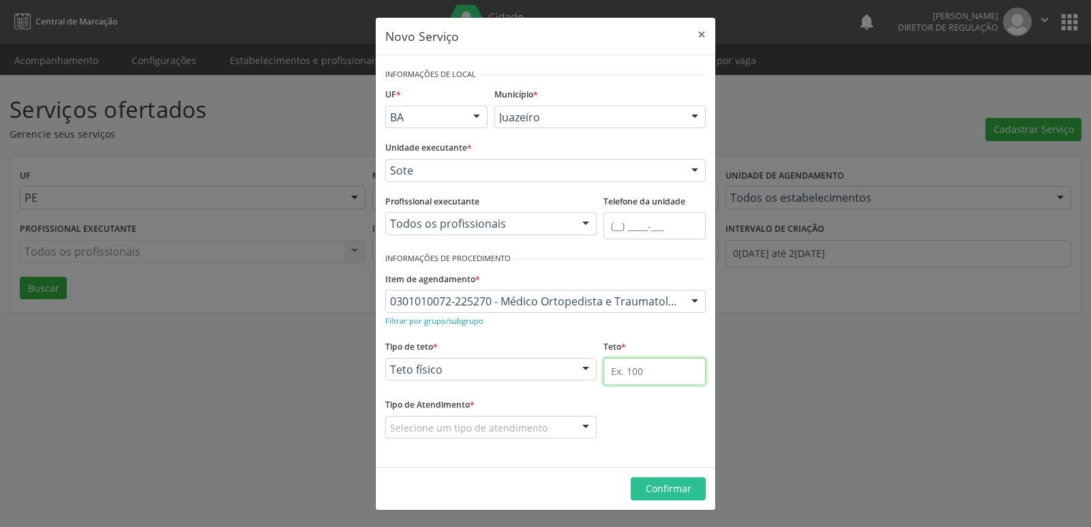
click at [631, 368] on input "text" at bounding box center [654, 371] width 102 height 27
type input "1"
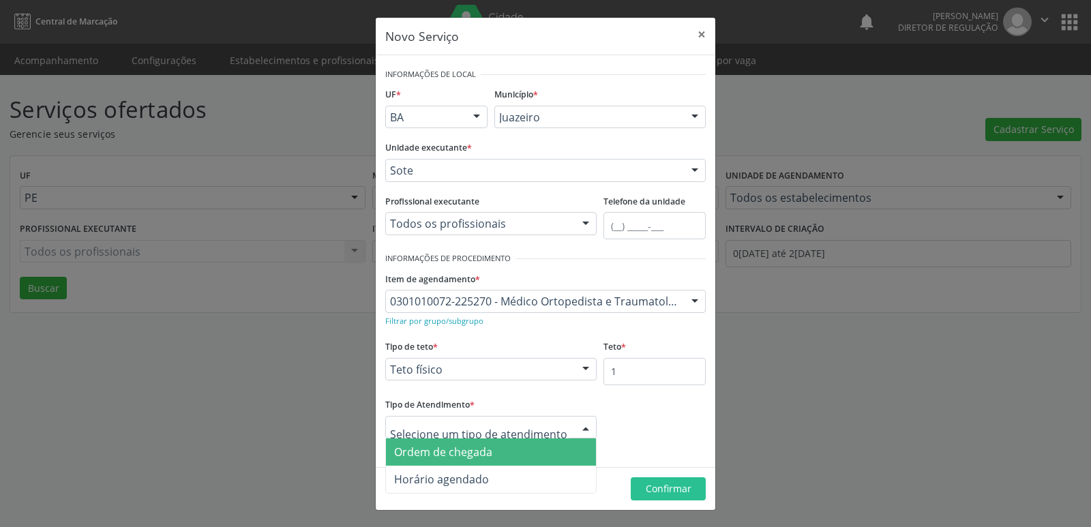
click at [532, 449] on span "Ordem de chegada" at bounding box center [491, 451] width 210 height 27
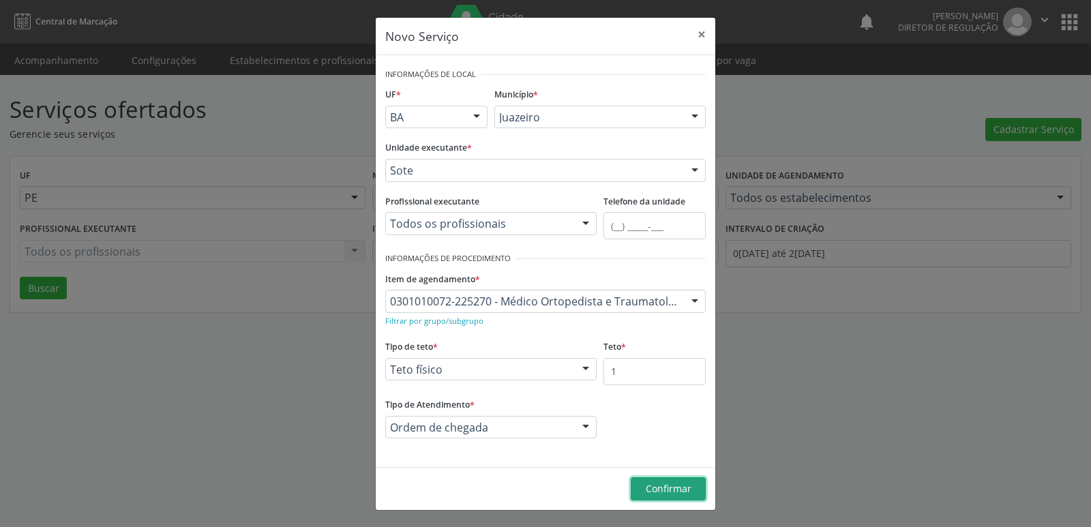
click at [682, 489] on span "Confirmar" at bounding box center [669, 488] width 46 height 13
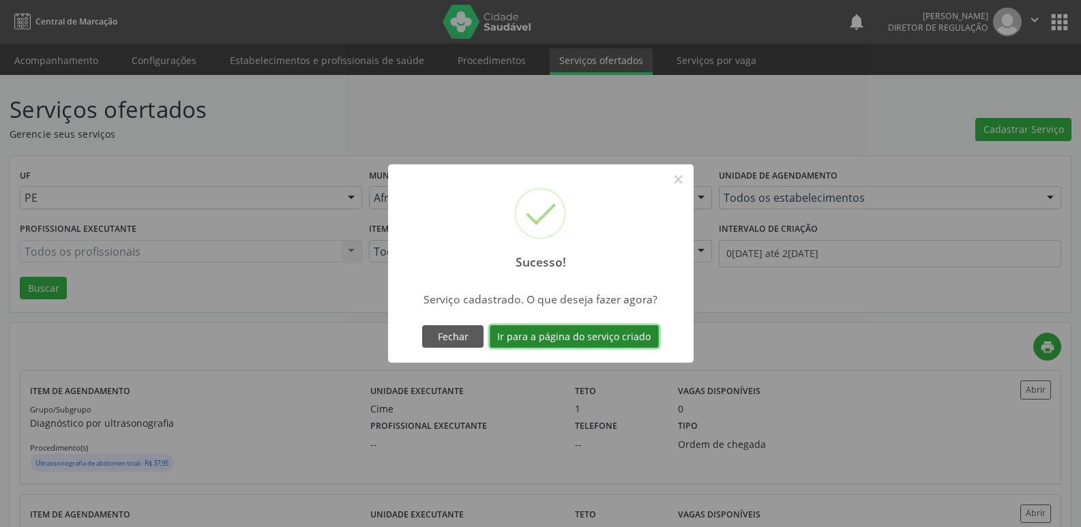
click at [624, 326] on button "Ir para a página do serviço criado" at bounding box center [573, 336] width 169 height 23
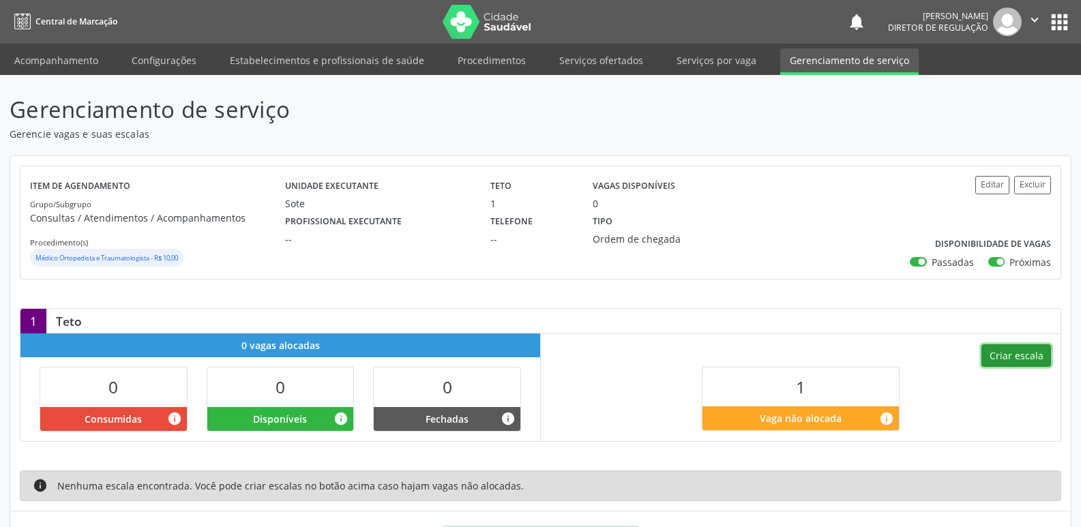
click at [1034, 352] on button "Criar escala" at bounding box center [1016, 355] width 70 height 23
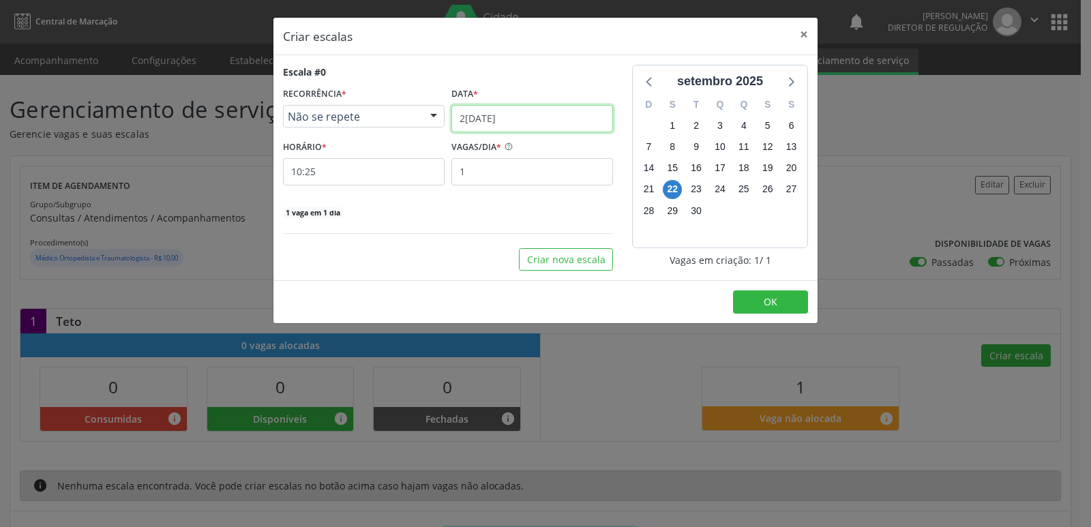
click at [554, 114] on input "[DATE]" at bounding box center [532, 118] width 162 height 27
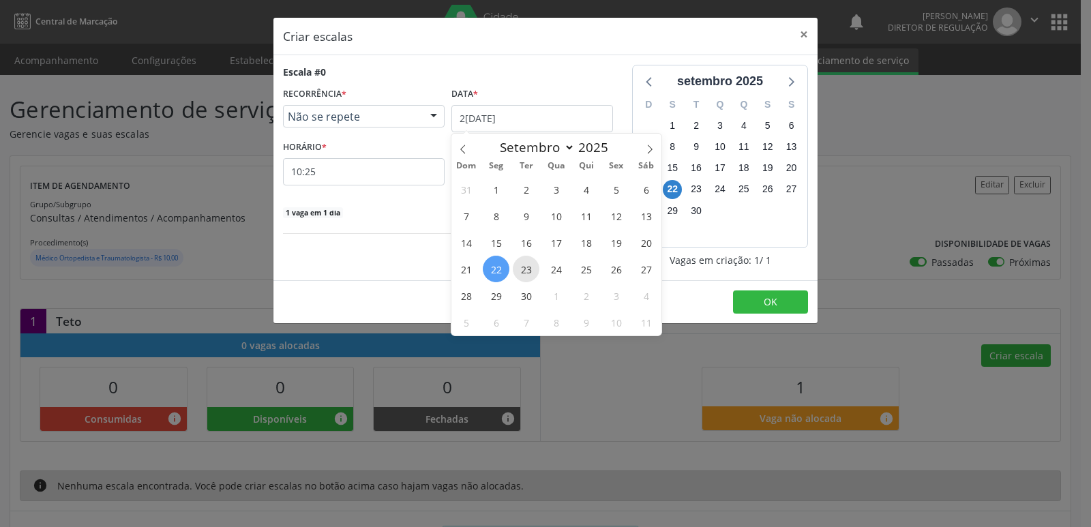
click at [524, 272] on span "23" at bounding box center [526, 269] width 27 height 27
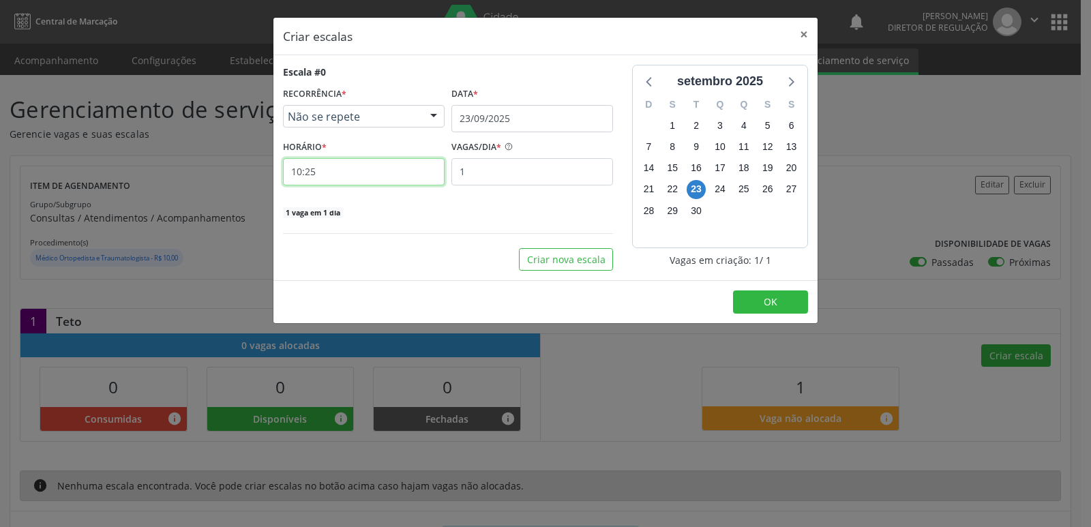
click at [395, 168] on input "10:25" at bounding box center [364, 171] width 162 height 27
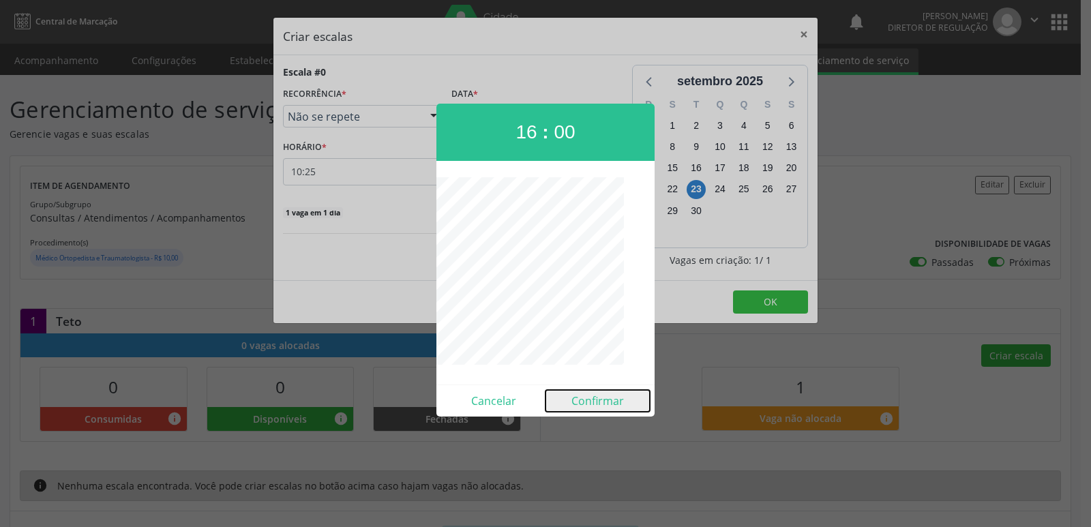
click at [612, 400] on button "Confirmar" at bounding box center [597, 401] width 104 height 22
type input "16:00"
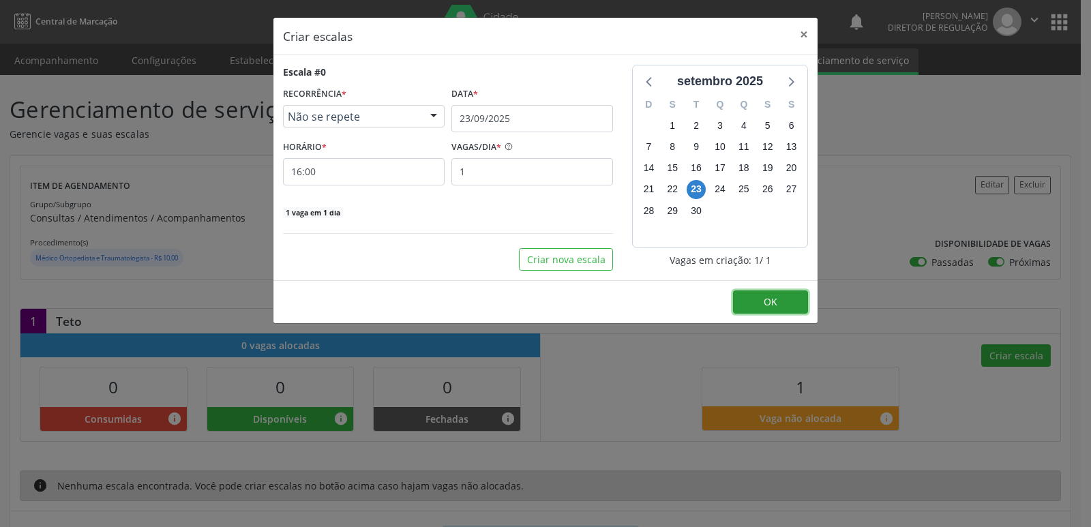
click at [759, 300] on button "OK" at bounding box center [770, 301] width 75 height 23
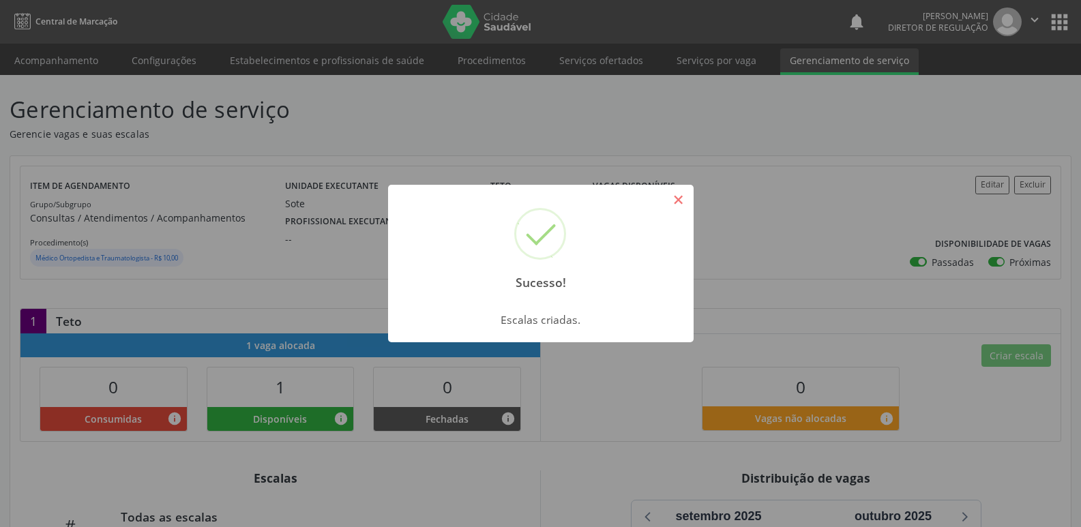
click at [676, 205] on button "×" at bounding box center [678, 199] width 23 height 23
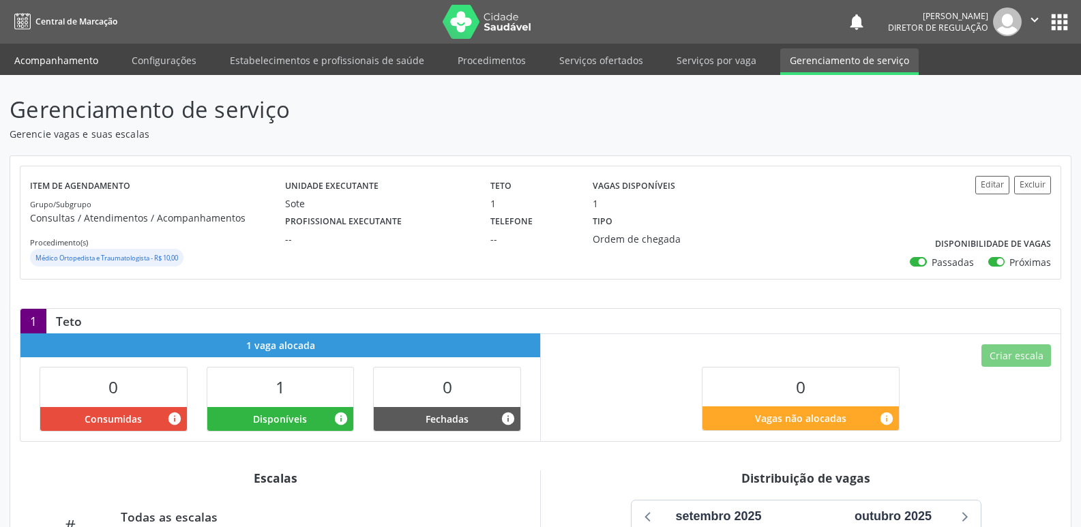
click at [80, 63] on link "Acompanhamento" at bounding box center [56, 60] width 103 height 24
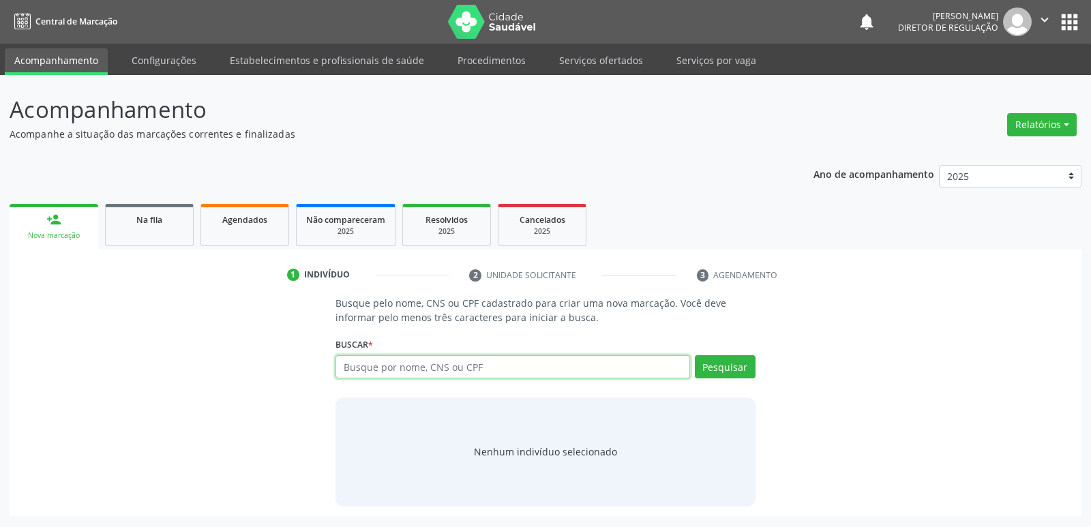
click at [421, 370] on input "text" at bounding box center [512, 366] width 354 height 23
type input "EDSON FERREIRA"
click at [729, 371] on button "Pesquisar" at bounding box center [725, 366] width 61 height 23
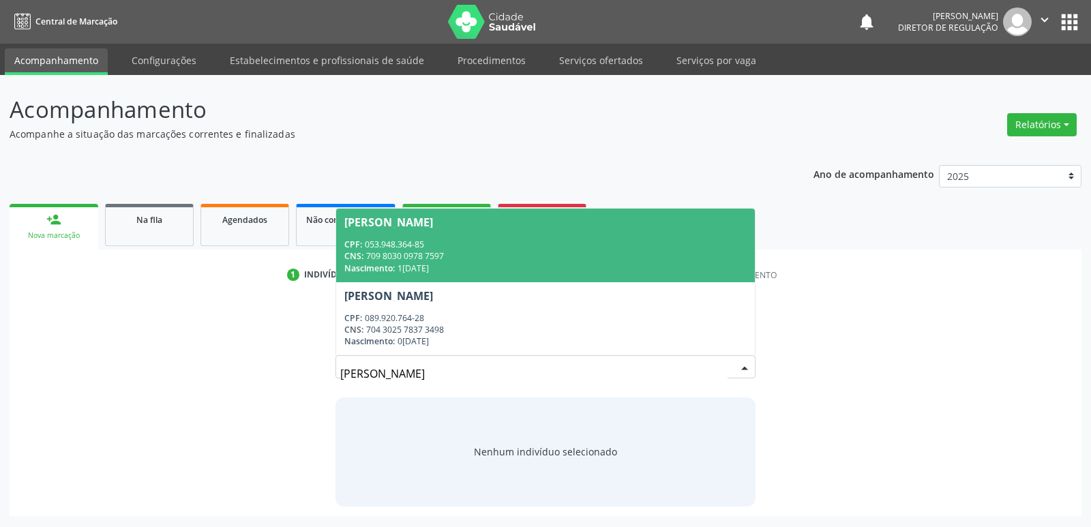
click at [443, 254] on div "CNS: 709 8030 0978 7597" at bounding box center [545, 256] width 402 height 12
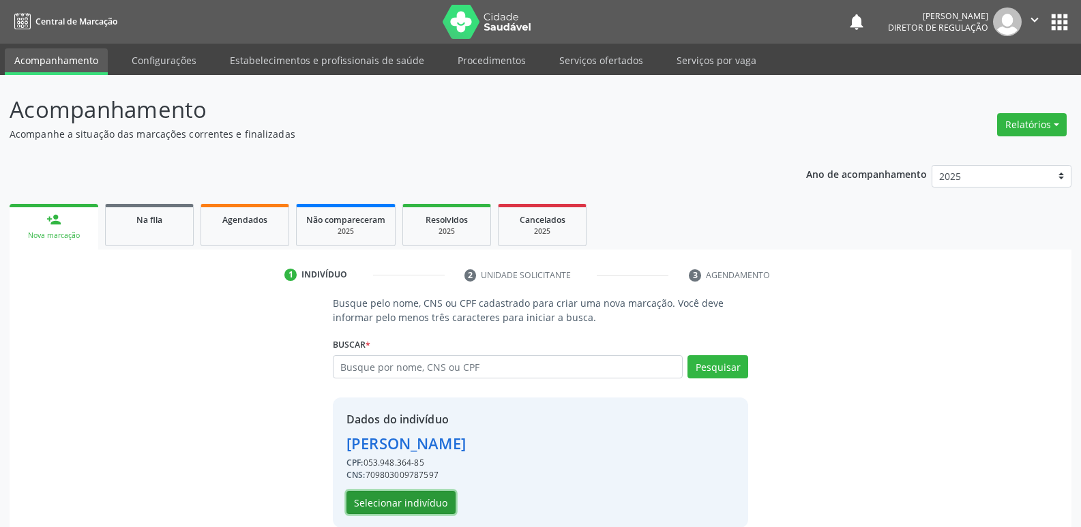
click at [419, 503] on button "Selecionar indivíduo" at bounding box center [400, 502] width 109 height 23
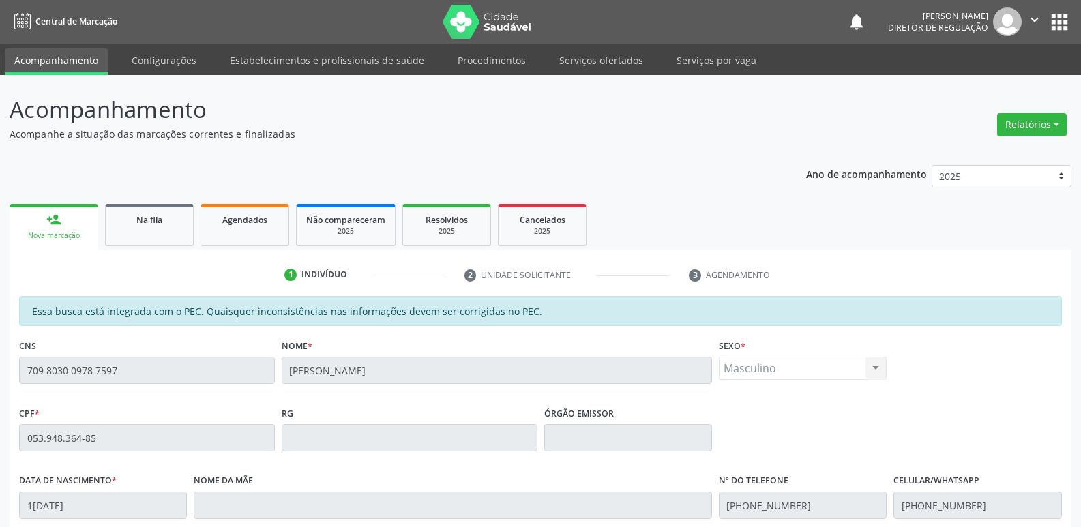
scroll to position [252, 0]
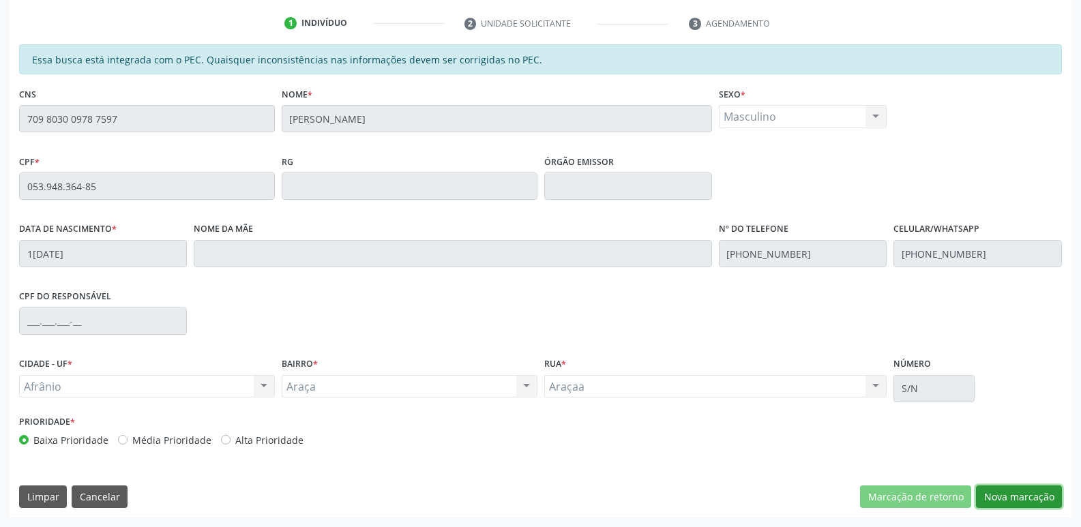
click at [1019, 495] on button "Nova marcação" at bounding box center [1019, 496] width 86 height 23
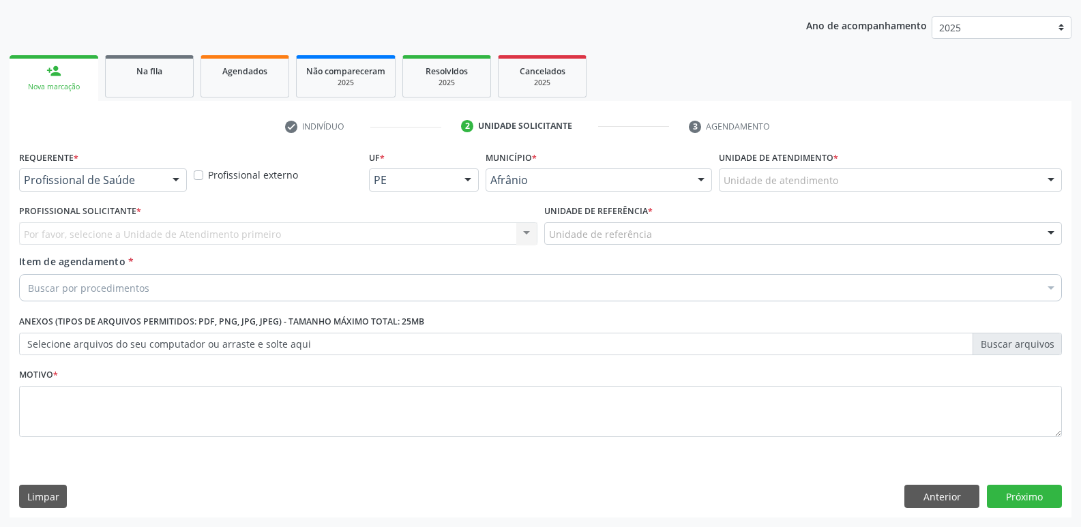
scroll to position [149, 0]
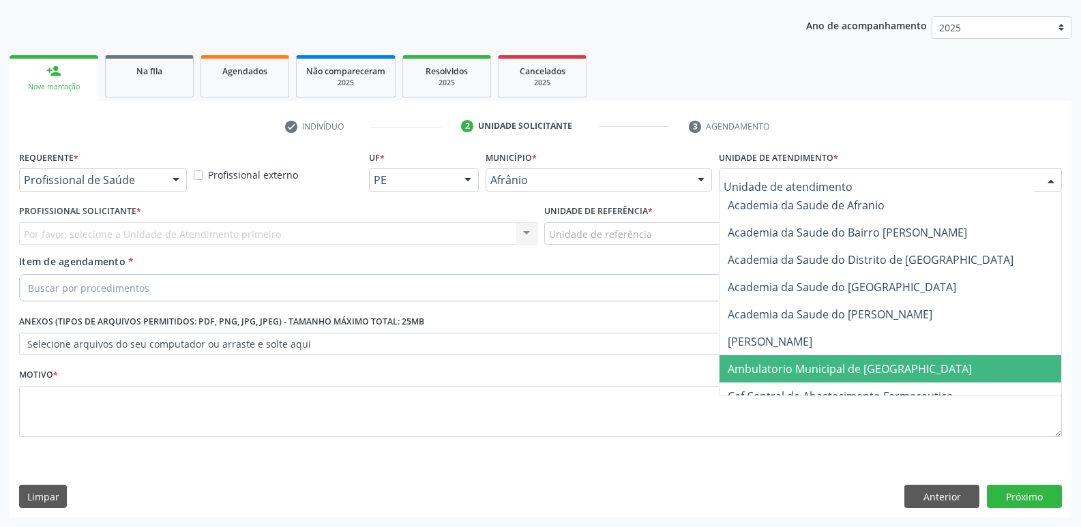
click at [821, 367] on span "Ambulatorio Municipal de [GEOGRAPHIC_DATA]" at bounding box center [849, 368] width 244 height 15
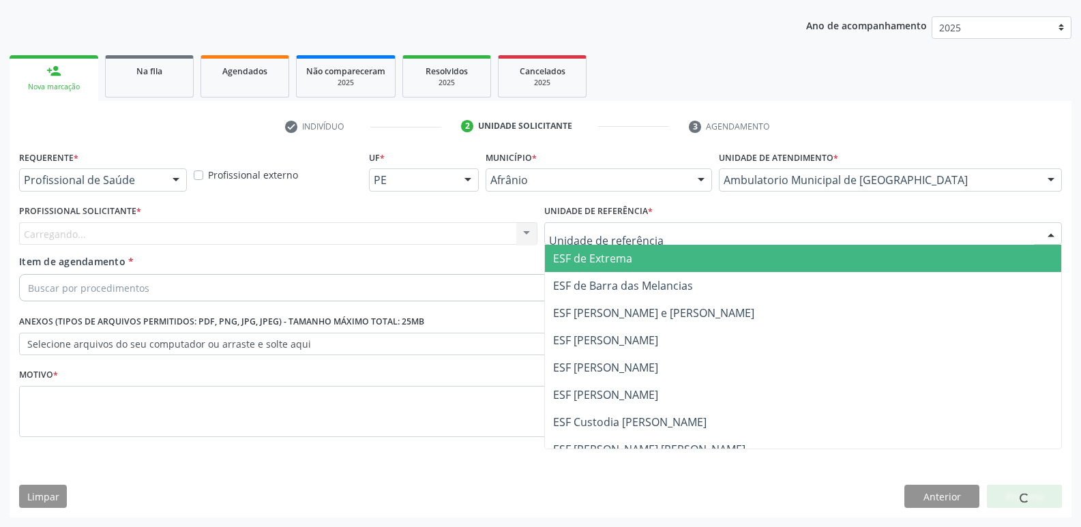
click at [663, 234] on div at bounding box center [803, 233] width 518 height 23
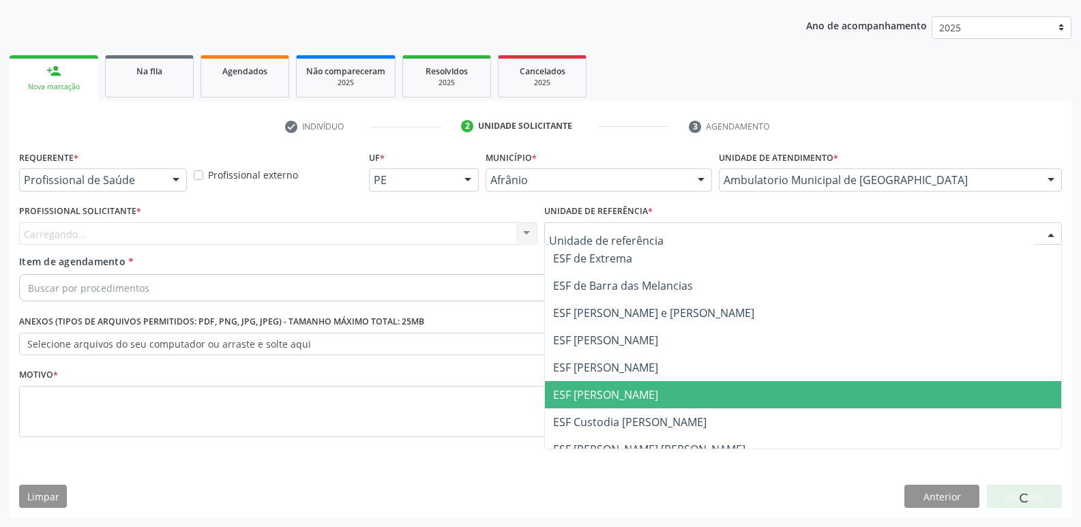
drag, startPoint x: 667, startPoint y: 390, endPoint x: 651, endPoint y: 391, distance: 16.4
click at [666, 391] on span "ESF [PERSON_NAME]" at bounding box center [803, 394] width 517 height 27
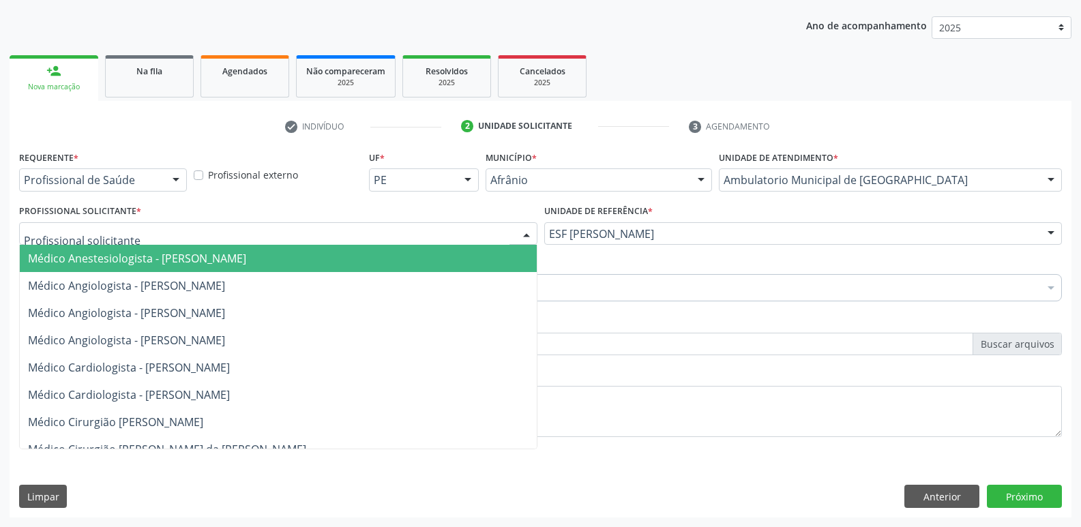
click at [438, 233] on div at bounding box center [278, 233] width 518 height 23
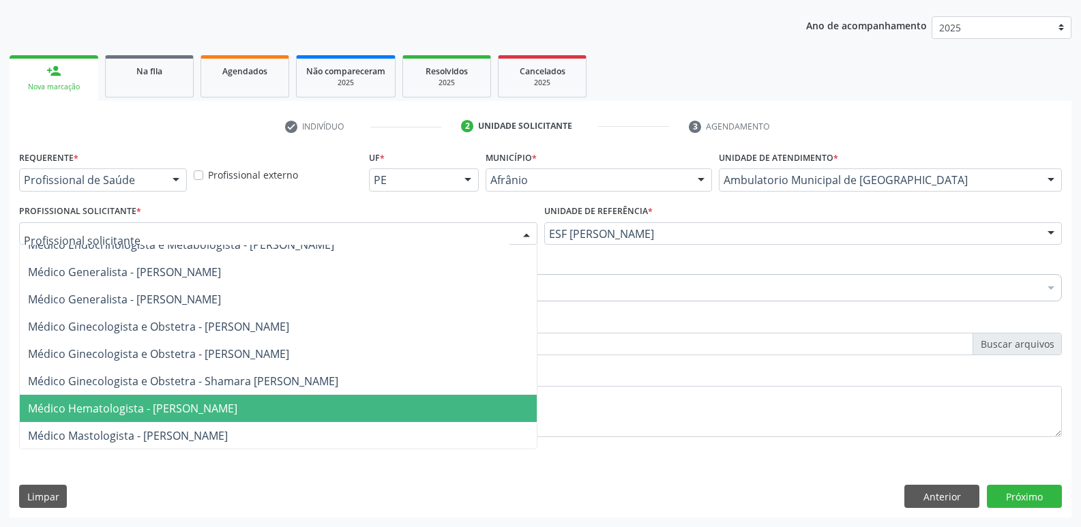
scroll to position [1091, 0]
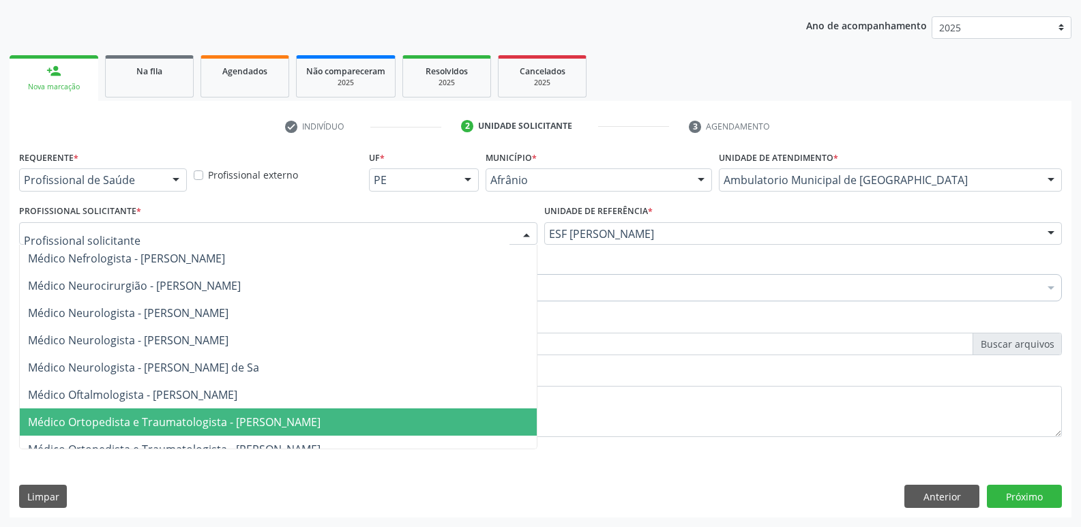
click at [446, 419] on span "Médico Ortopedista e Traumatologista - [PERSON_NAME]" at bounding box center [278, 421] width 517 height 27
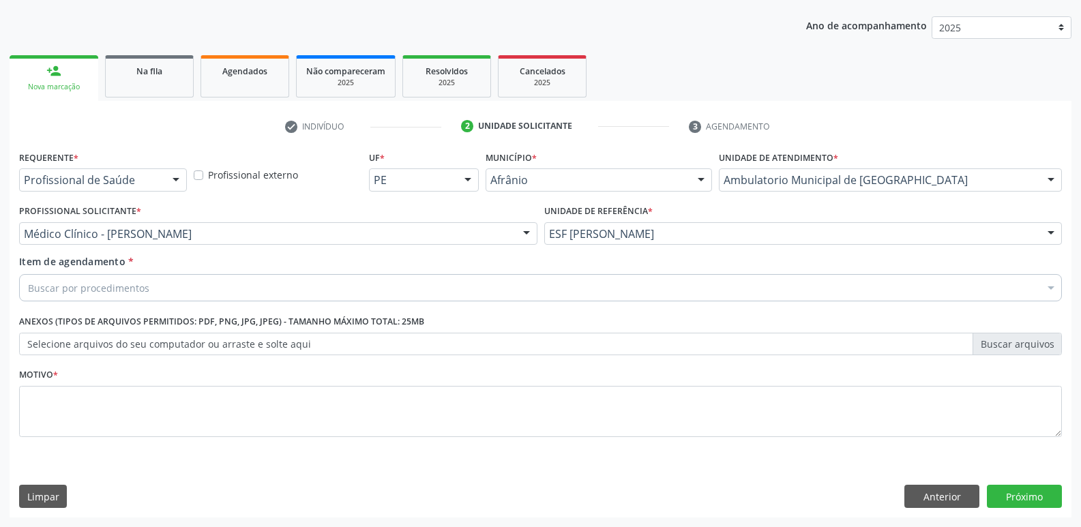
click at [287, 285] on div "Buscar por procedimentos" at bounding box center [540, 287] width 1042 height 27
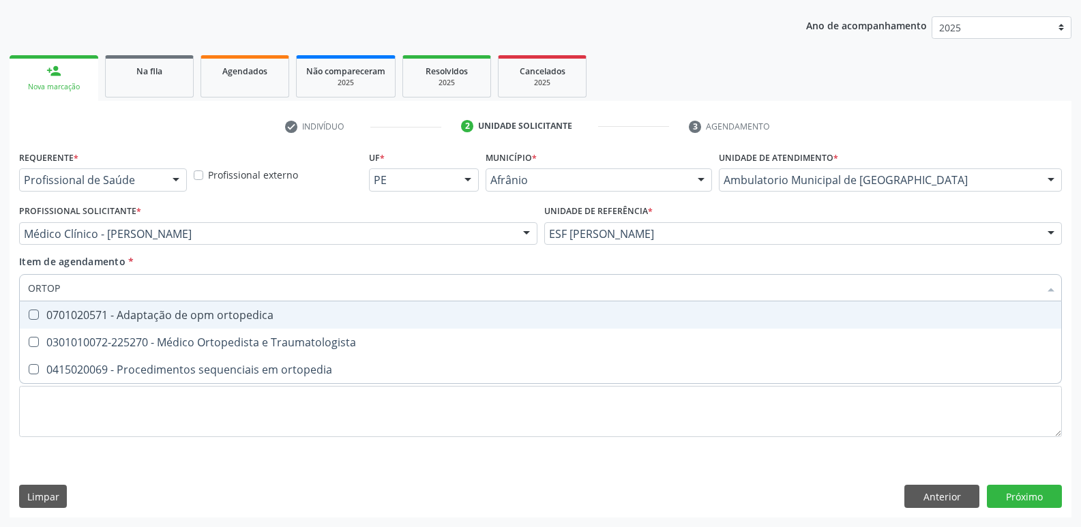
type input "ORTOPE"
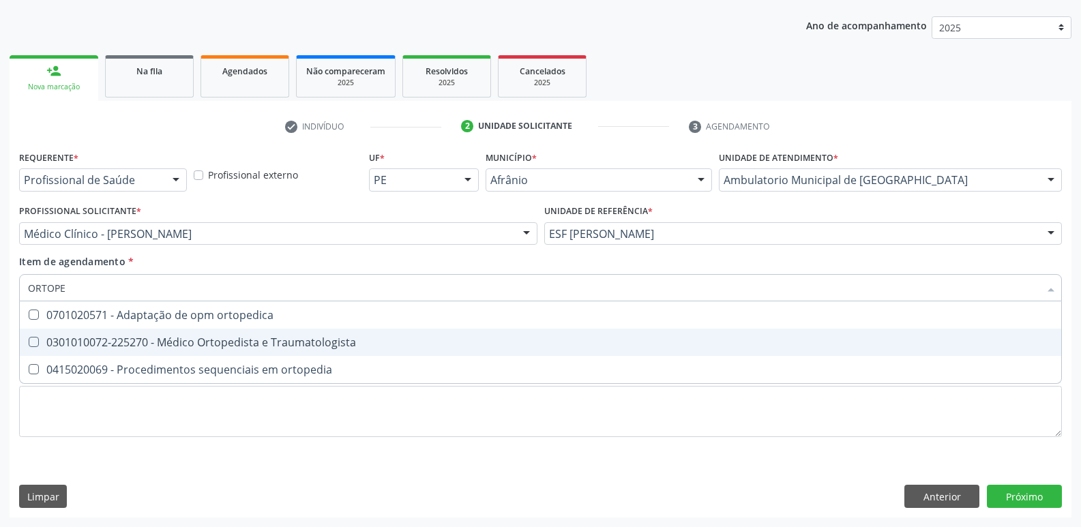
click at [296, 340] on div "0301010072-225270 - Médico Ortopedista e Traumatologista" at bounding box center [540, 342] width 1025 height 11
checkbox Traumatologista "true"
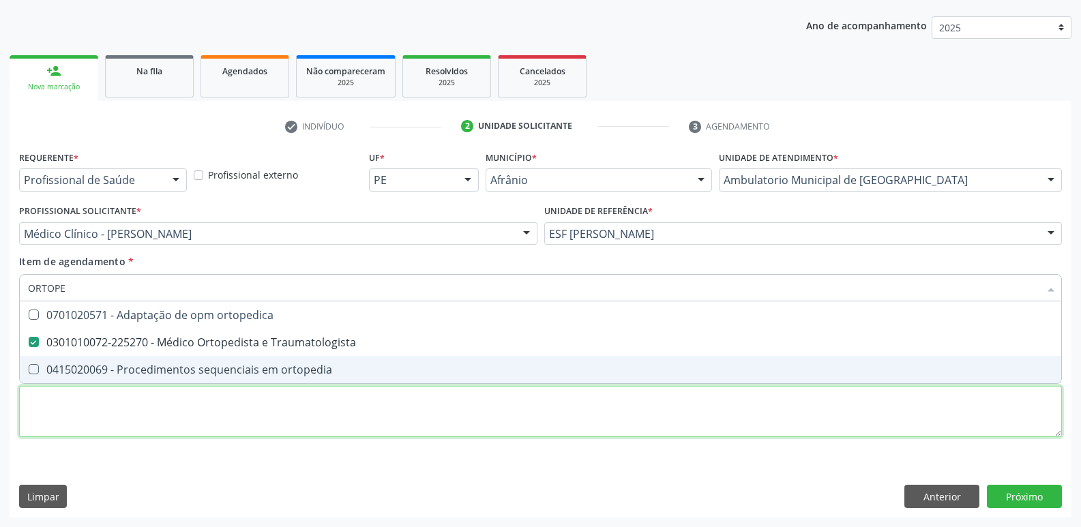
click at [300, 421] on div "Requerente * Profissional de Saúde Profissional de Saúde Paciente Nenhum result…" at bounding box center [540, 301] width 1042 height 309
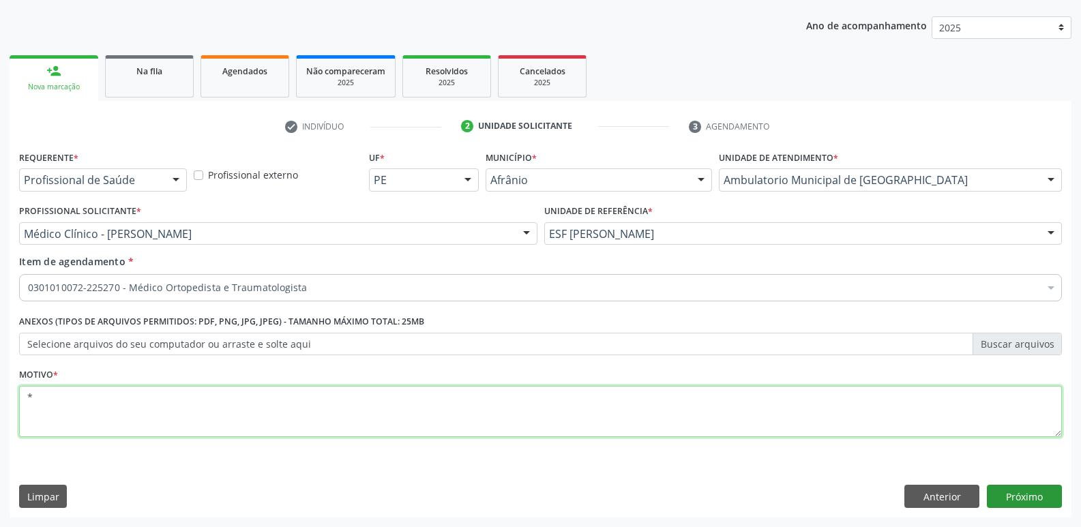
type textarea "*"
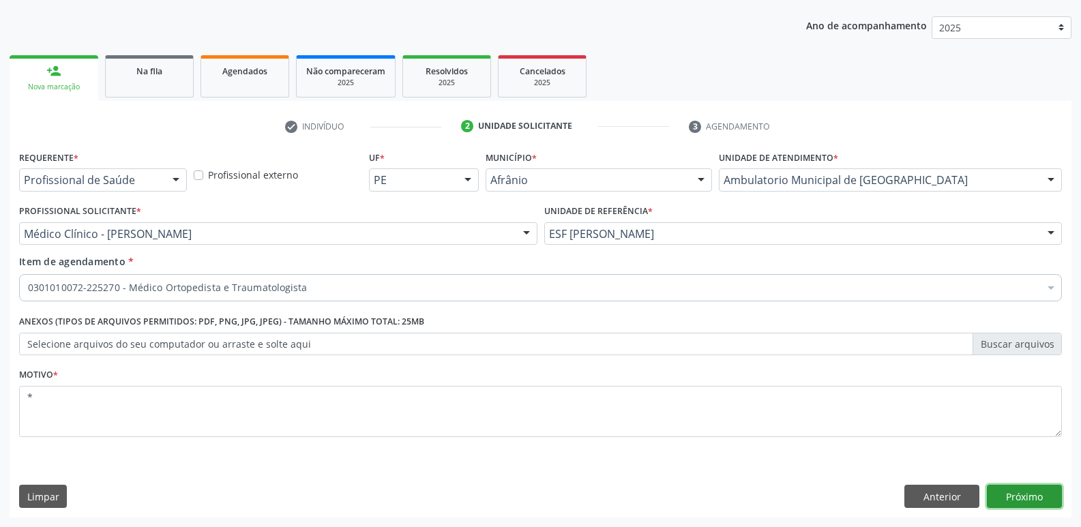
click at [1027, 498] on button "Próximo" at bounding box center [1023, 496] width 75 height 23
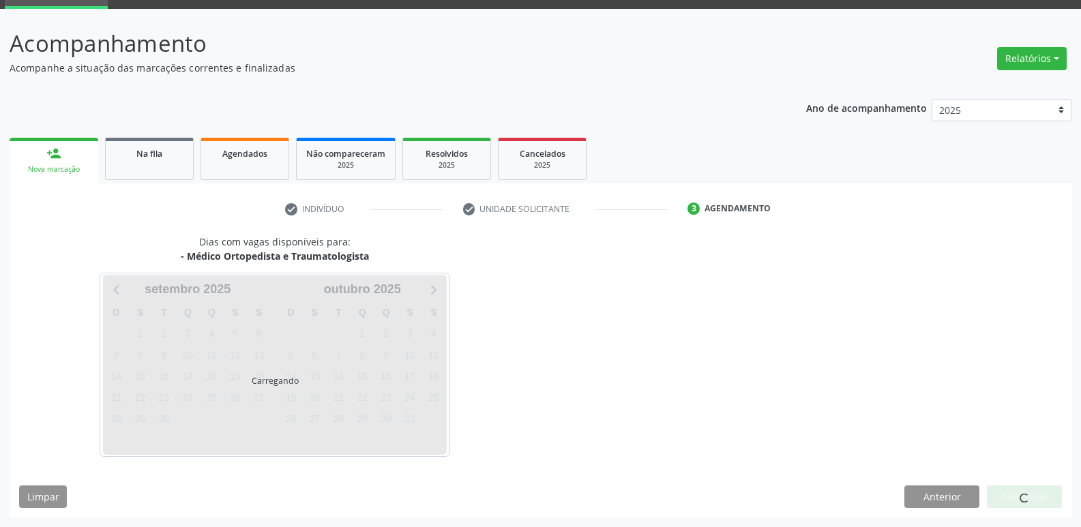
scroll to position [66, 0]
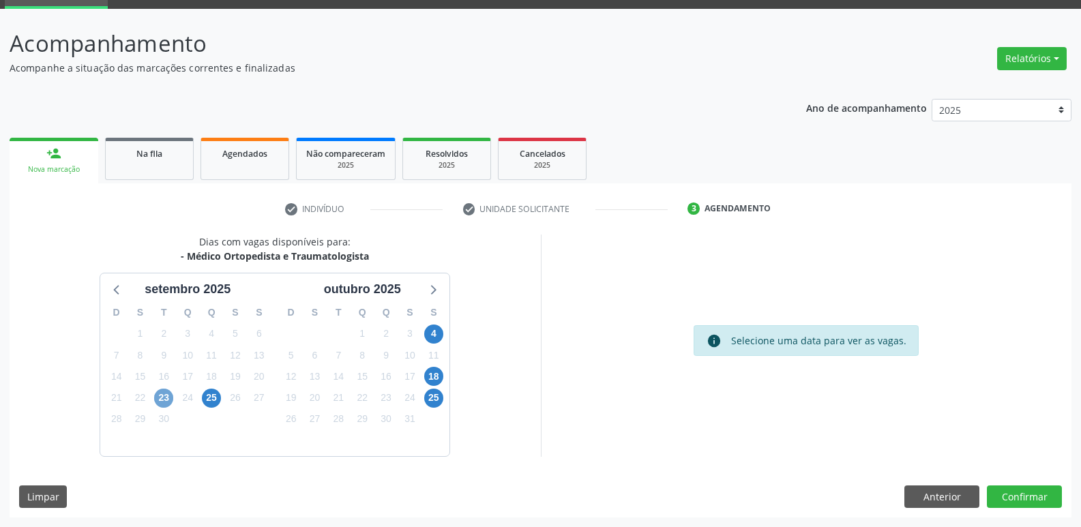
click at [166, 402] on span "23" at bounding box center [163, 398] width 19 height 19
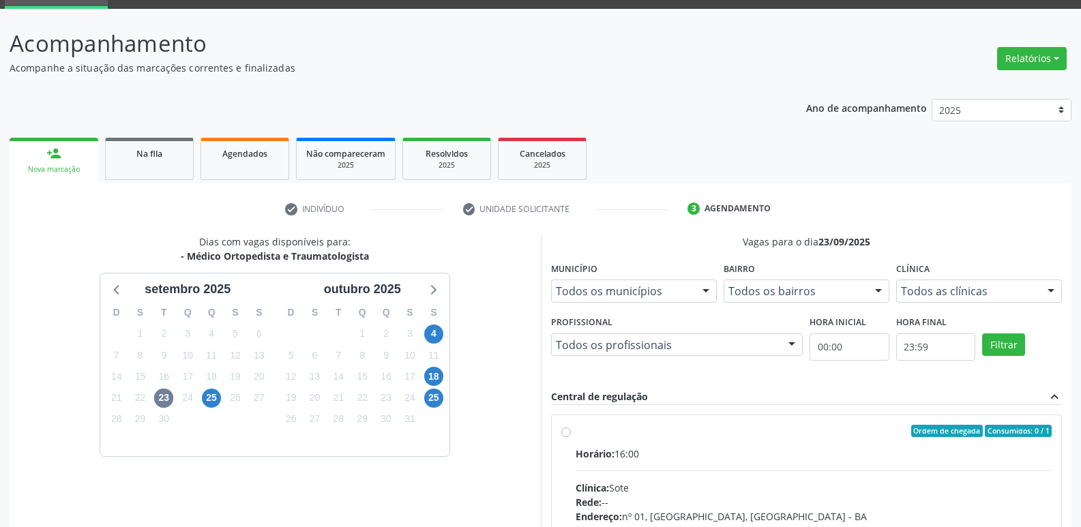
click at [674, 436] on div "Ordem de chegada Consumidos: 0 / 1" at bounding box center [813, 431] width 477 height 12
click at [571, 436] on input "Ordem de chegada Consumidos: 0 / 1 Horário: 16:00 Clínica: Sote Rede: -- Endere…" at bounding box center [566, 431] width 10 height 12
radio input "true"
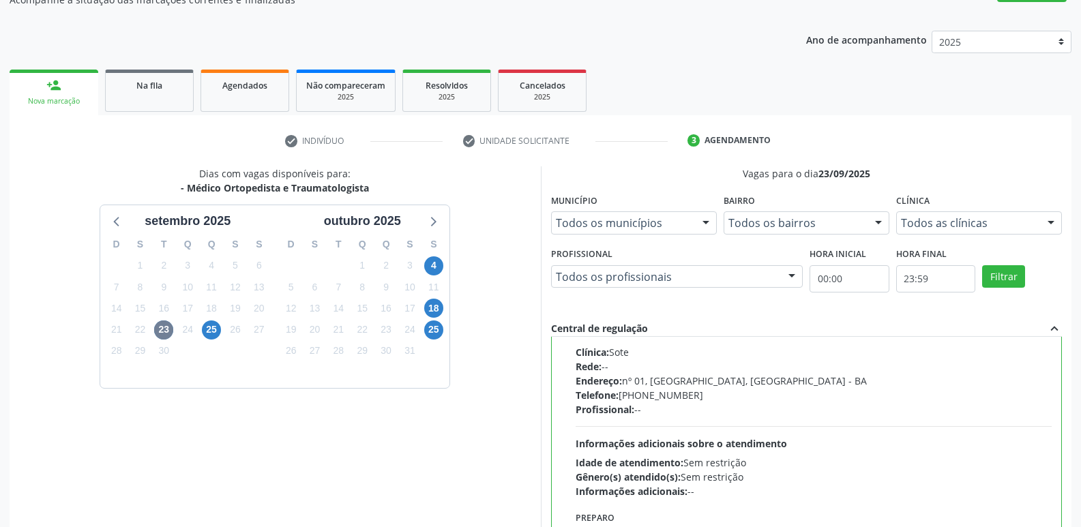
scroll to position [288, 0]
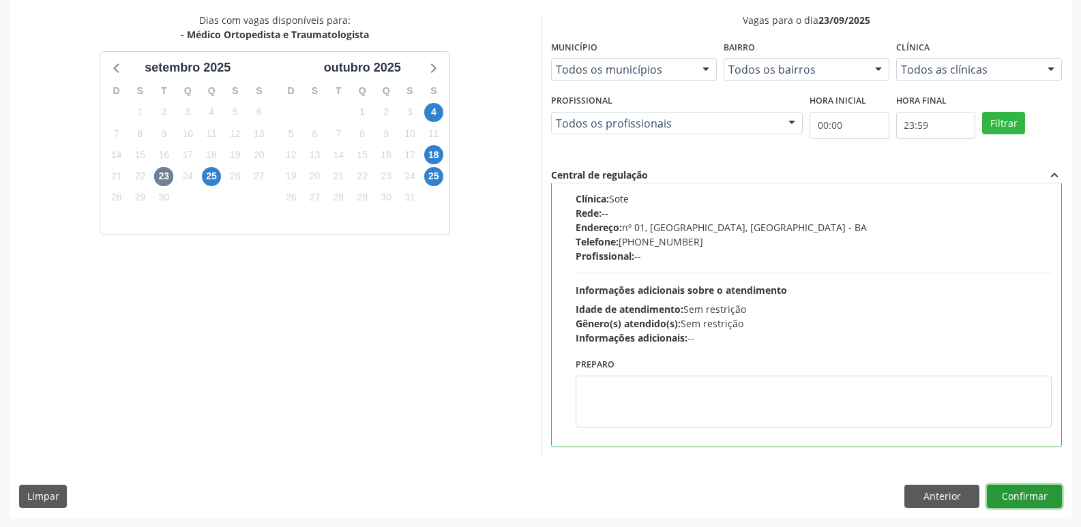
click at [1034, 498] on button "Confirmar" at bounding box center [1023, 496] width 75 height 23
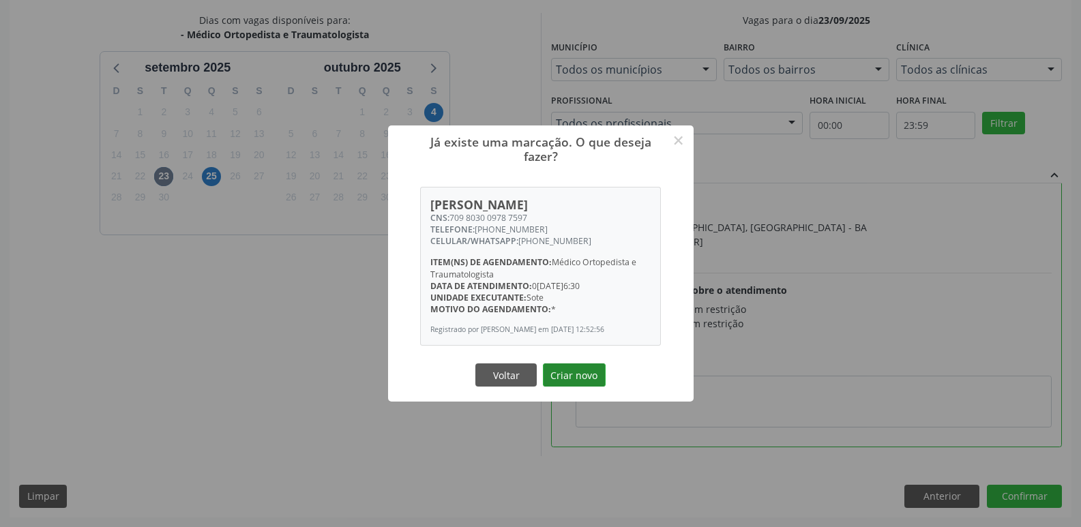
click at [569, 378] on button "Criar novo" at bounding box center [574, 374] width 63 height 23
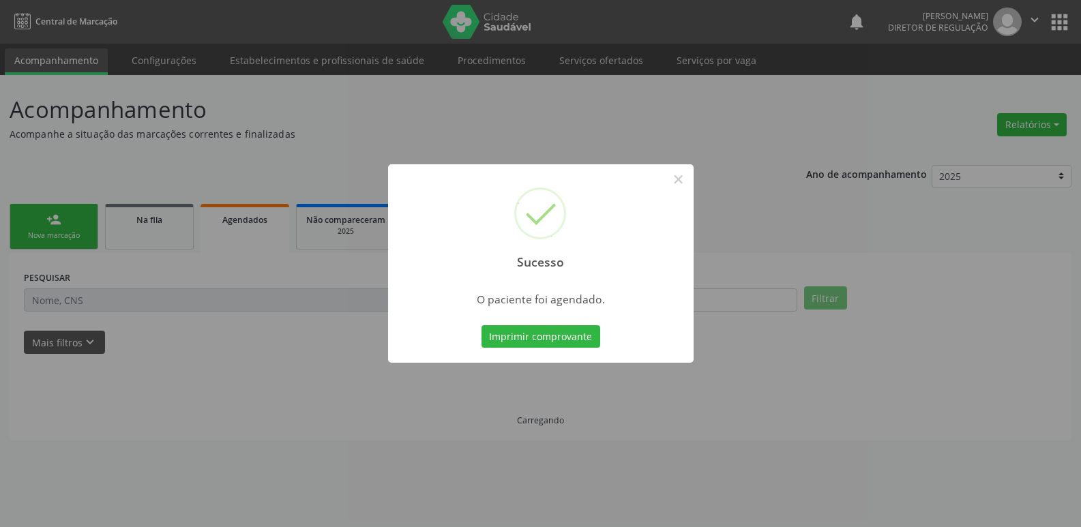
scroll to position [0, 0]
click at [553, 341] on button "Imprimir comprovante" at bounding box center [540, 336] width 119 height 23
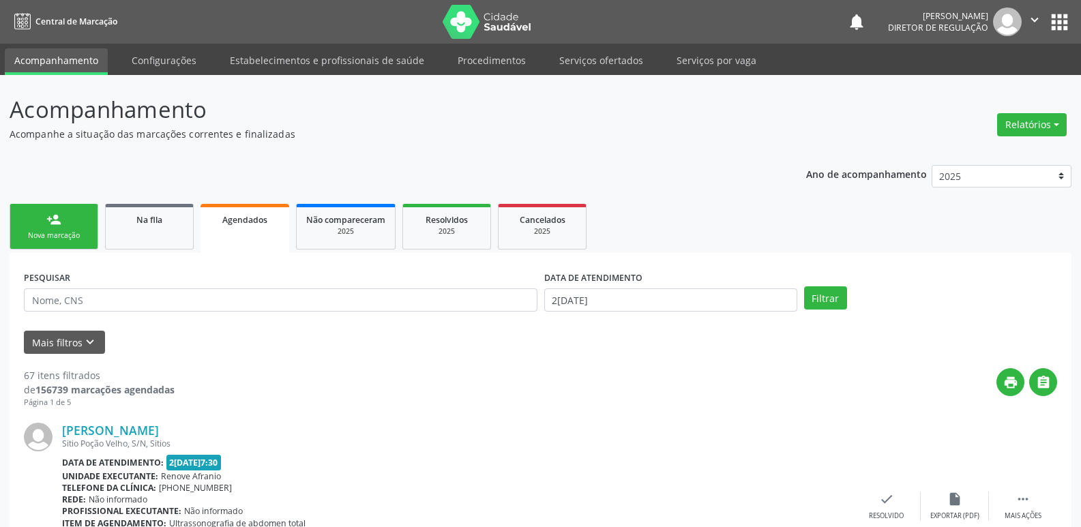
click at [68, 223] on link "person_add Nova marcação" at bounding box center [54, 227] width 89 height 46
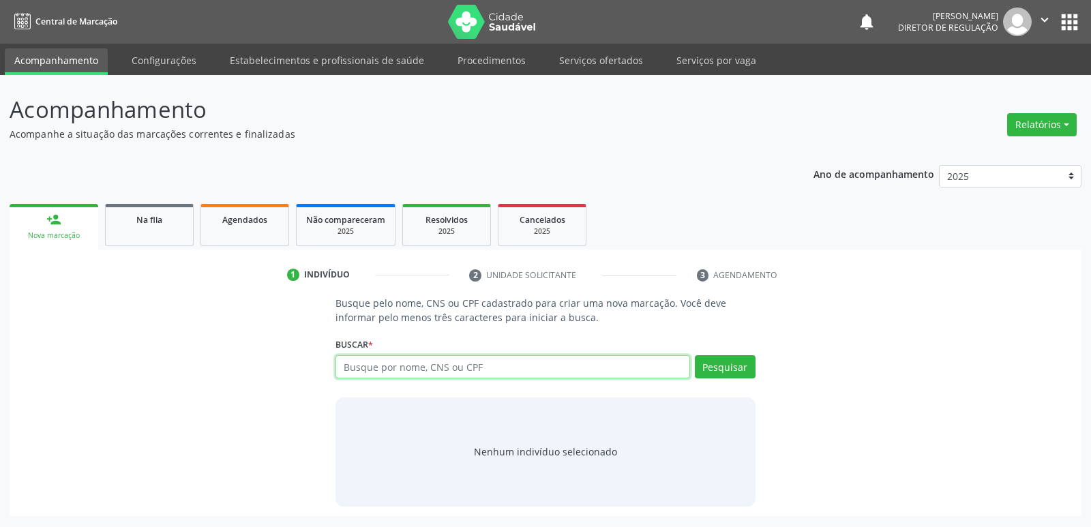
click at [443, 361] on input "text" at bounding box center [512, 366] width 354 height 23
type input "700008387814207"
click at [717, 369] on button "Pesquisar" at bounding box center [725, 366] width 61 height 23
drag, startPoint x: 444, startPoint y: 363, endPoint x: 275, endPoint y: 369, distance: 168.5
click at [275, 369] on div "Busque pelo nome, CNS ou CPF cadastrado para criar uma nova marcação. Você deve…" at bounding box center [545, 401] width 1053 height 210
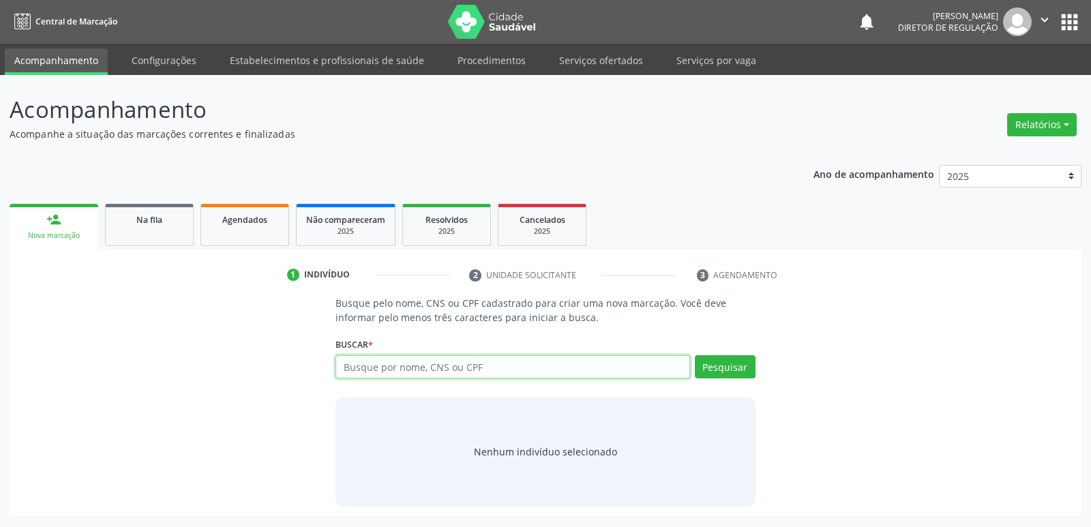
paste input "MARIA JOSE MACEDO RODRIGUES"
type input "MARIA JOSE MACEDO RODRIGUES"
click at [728, 365] on button "Pesquisar" at bounding box center [725, 366] width 61 height 23
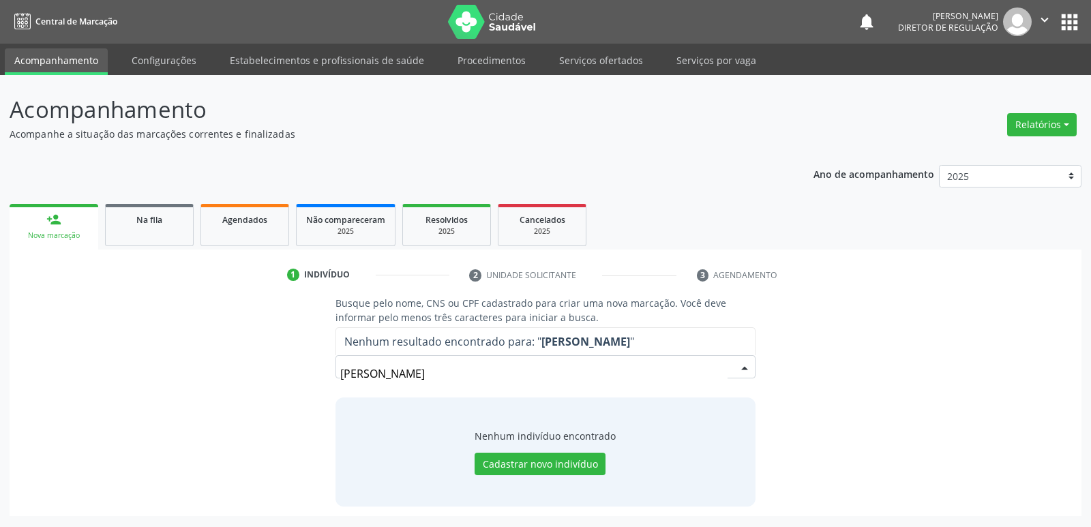
click at [401, 372] on input "MARIA JOSE MACEDO RODRIGUES" at bounding box center [533, 373] width 387 height 27
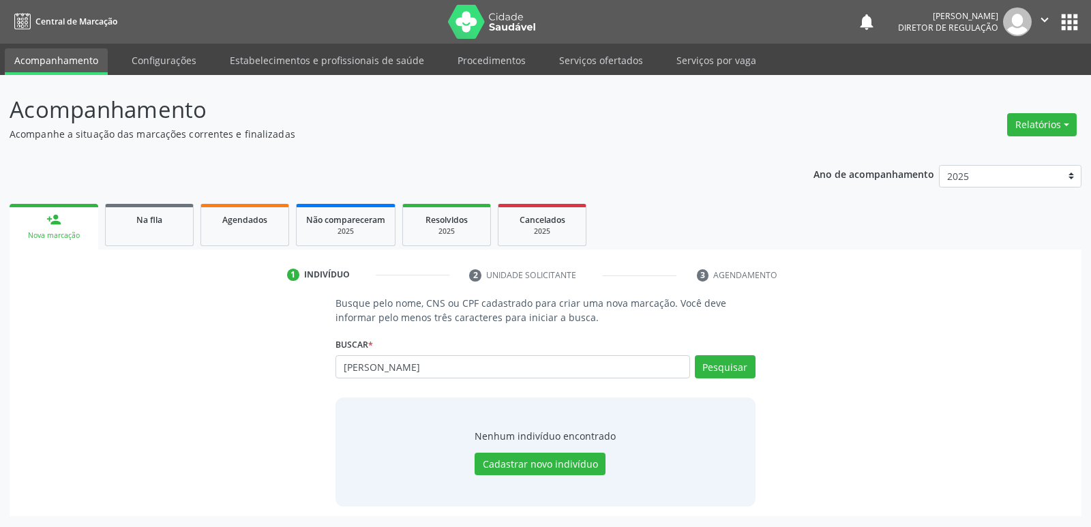
click at [396, 367] on input "MARIA JOSE MACEDO RODRIGUESDE" at bounding box center [512, 366] width 354 height 23
click at [416, 365] on input "MARIA JOSE DE MACEDO RODRIGUESDE" at bounding box center [512, 366] width 354 height 23
click at [525, 369] on input "MARIA JOSE DE MACEDO RODRIGUESDE" at bounding box center [512, 366] width 354 height 23
type input "MARIA JOSE DE MACEDO RODRIGUES"
click at [721, 365] on button "Pesquisar" at bounding box center [725, 366] width 61 height 23
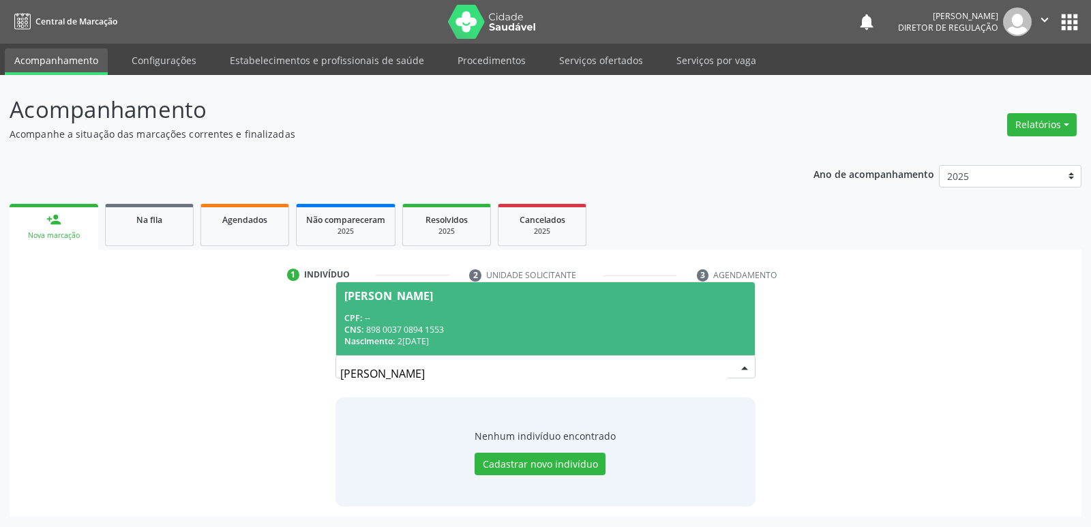
click at [496, 329] on div "CNS: 898 0037 0894 1553" at bounding box center [545, 330] width 402 height 12
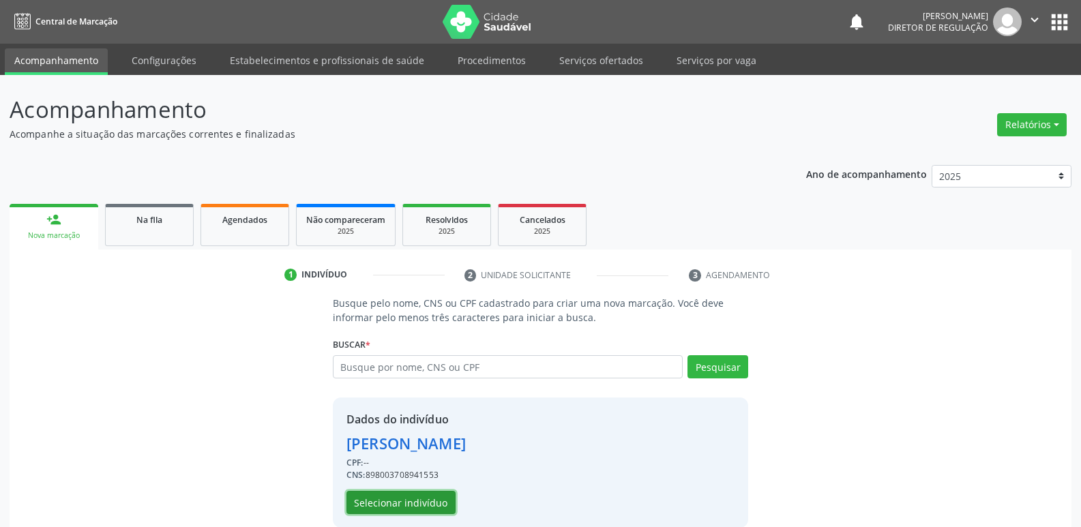
click at [437, 500] on button "Selecionar indivíduo" at bounding box center [400, 502] width 109 height 23
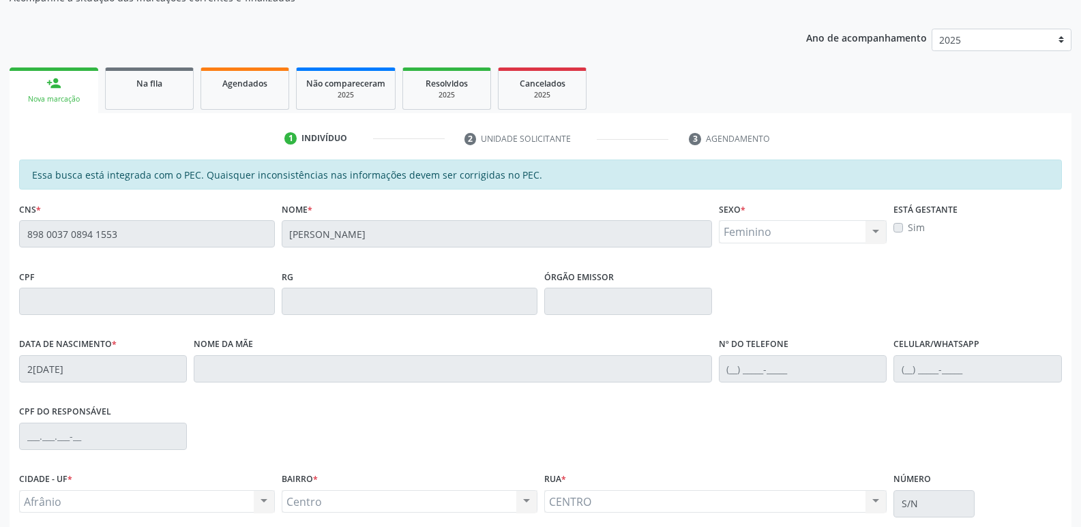
scroll to position [205, 0]
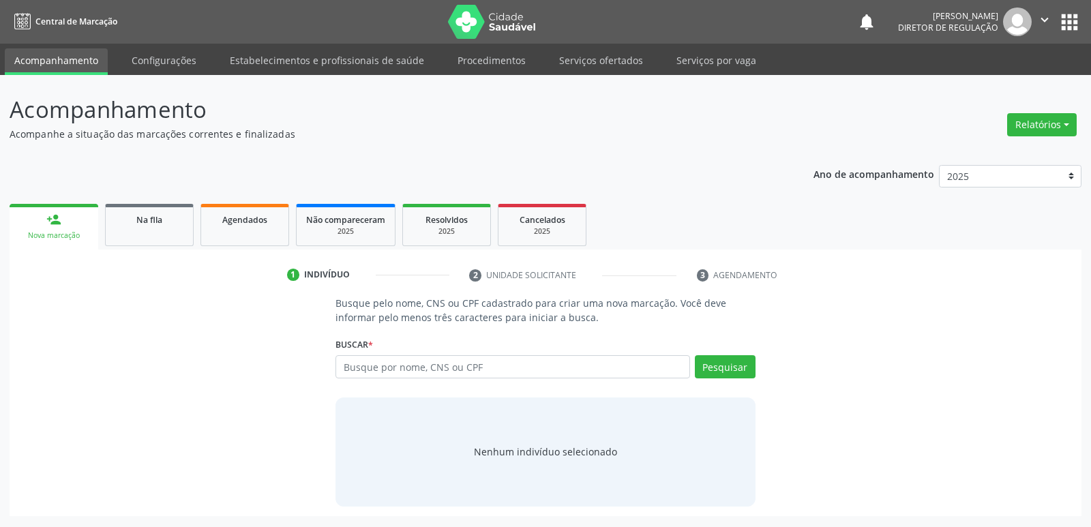
click at [367, 367] on input "text" at bounding box center [512, 366] width 354 height 23
type input "[PERSON_NAME]"
click at [716, 361] on button "Pesquisar" at bounding box center [725, 366] width 61 height 23
type input "M"
type input "03199547494"
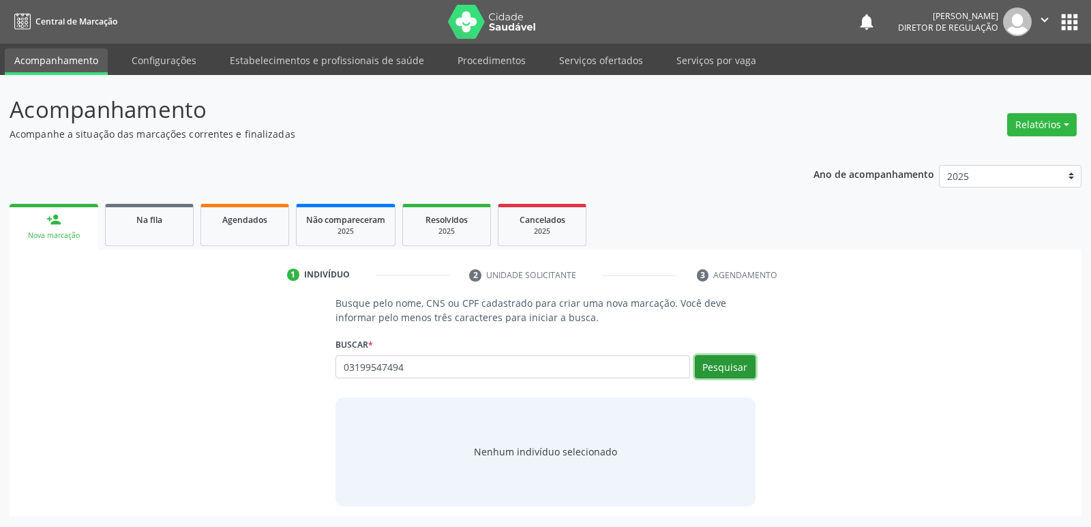
click at [722, 367] on button "Pesquisar" at bounding box center [725, 366] width 61 height 23
type input "03199547494"
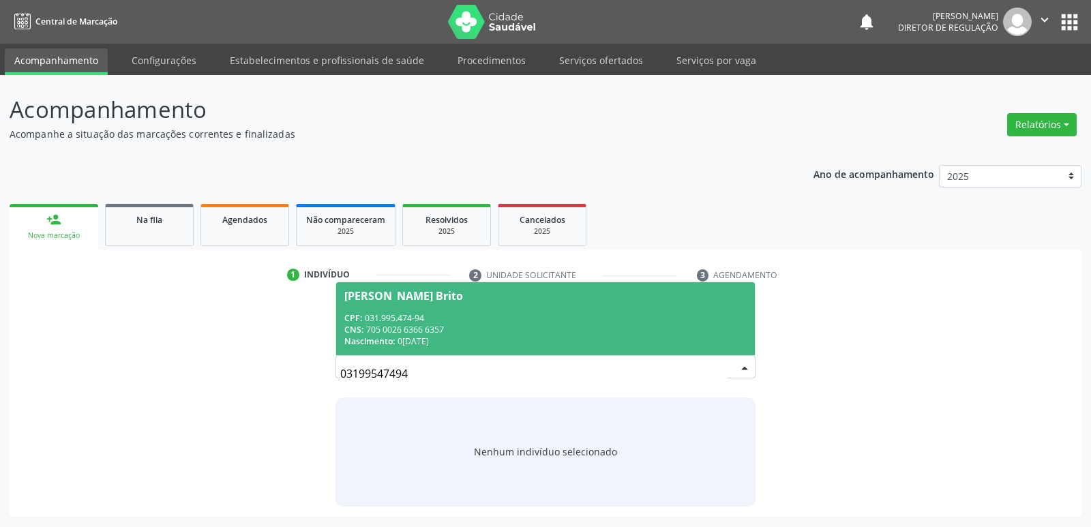
click at [400, 325] on div "CNS: 705 0026 6366 6357" at bounding box center [545, 330] width 402 height 12
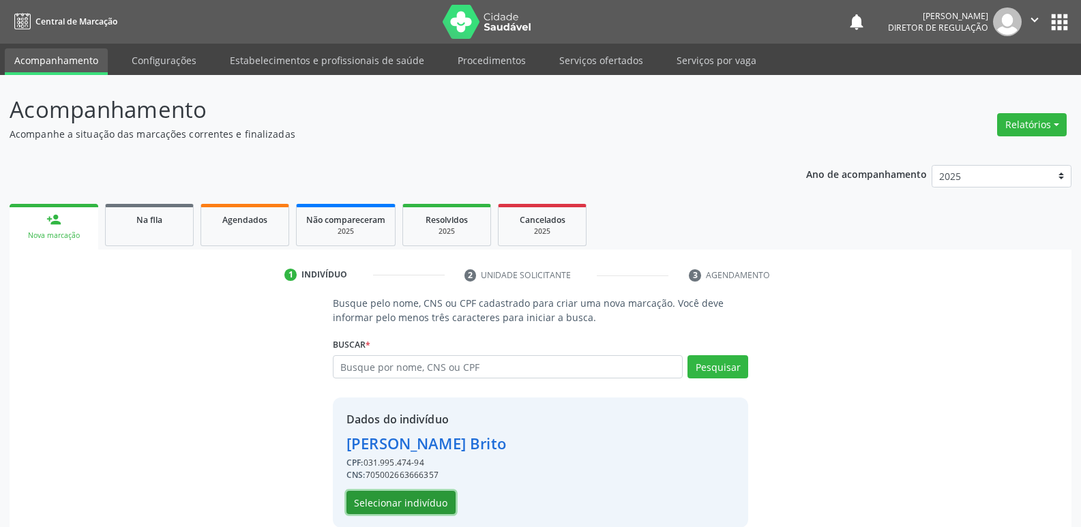
click at [408, 506] on button "Selecionar indivíduo" at bounding box center [400, 502] width 109 height 23
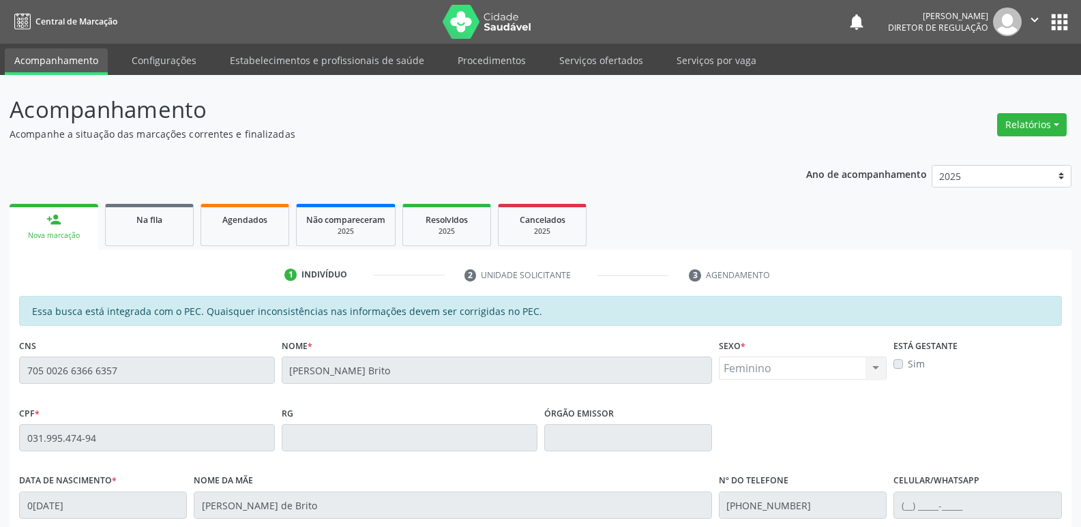
scroll to position [252, 0]
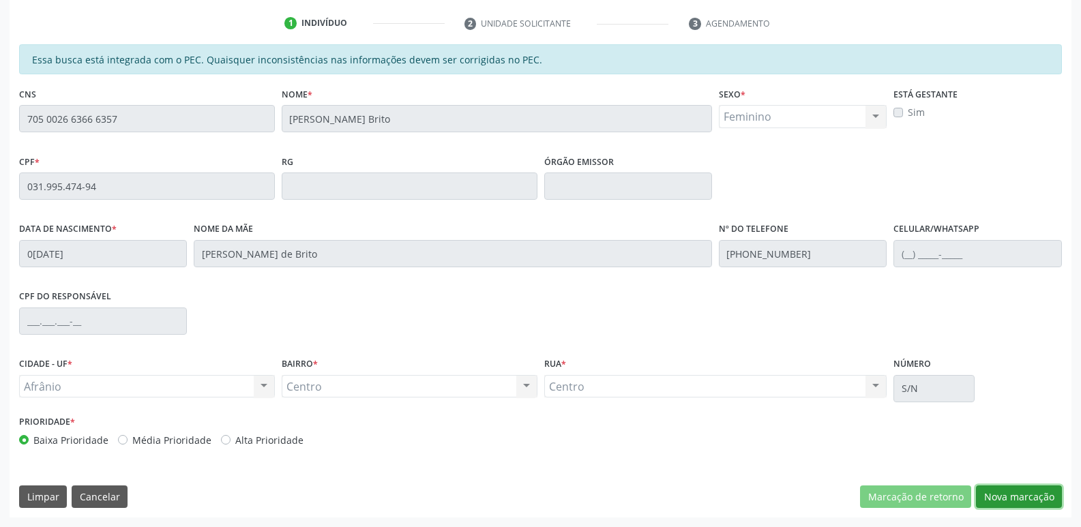
click at [1033, 495] on button "Nova marcação" at bounding box center [1019, 496] width 86 height 23
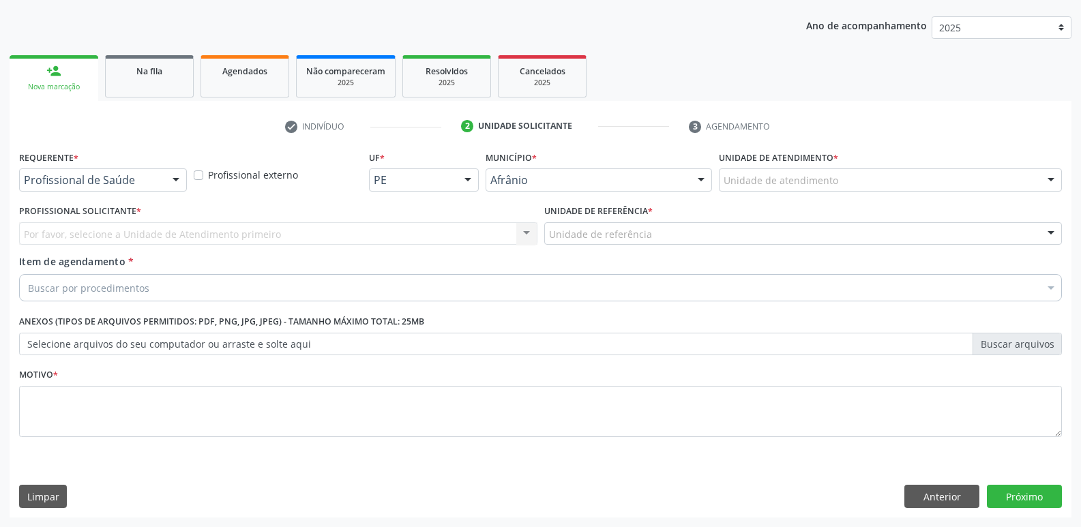
scroll to position [149, 0]
click at [886, 179] on div "Unidade de atendimento" at bounding box center [890, 179] width 343 height 23
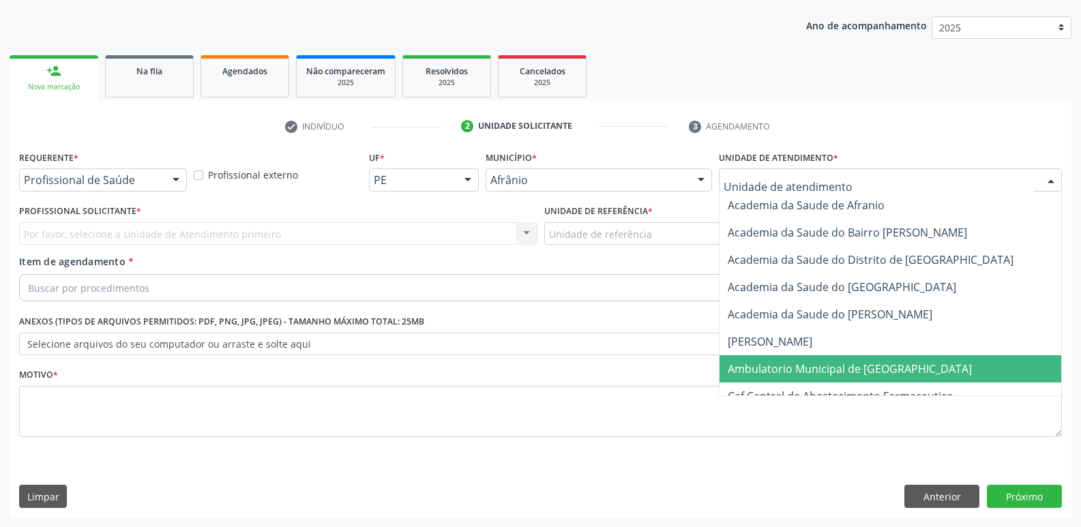
click at [851, 367] on span "Ambulatorio Municipal de [GEOGRAPHIC_DATA]" at bounding box center [849, 368] width 244 height 15
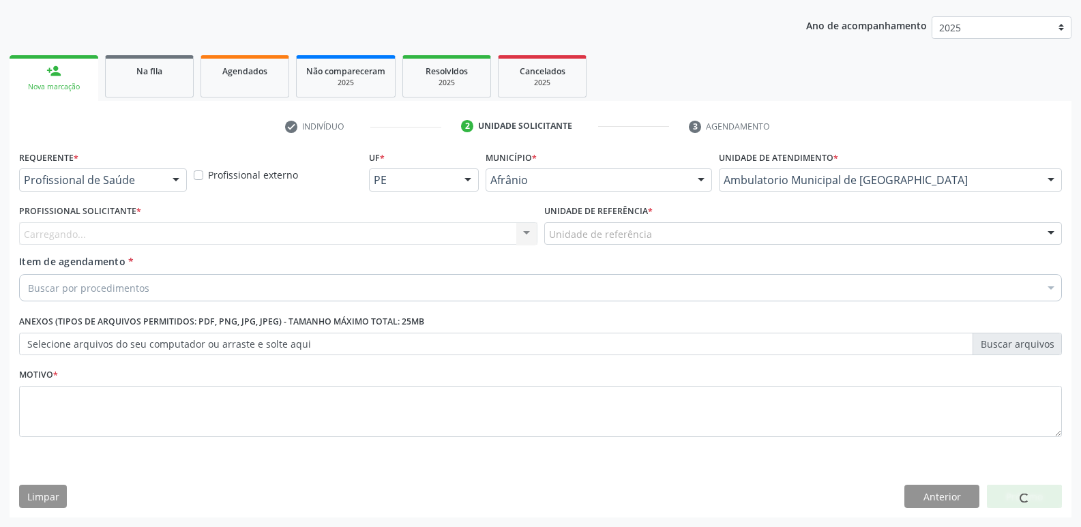
click at [669, 239] on div "Unidade de referência" at bounding box center [803, 233] width 518 height 23
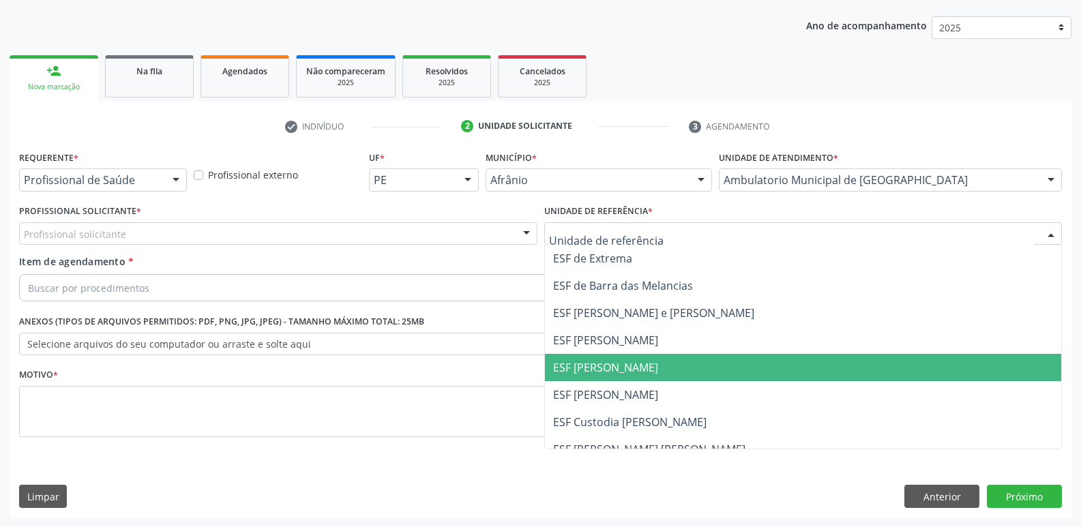
click at [648, 370] on span "ESF [PERSON_NAME]" at bounding box center [803, 367] width 517 height 27
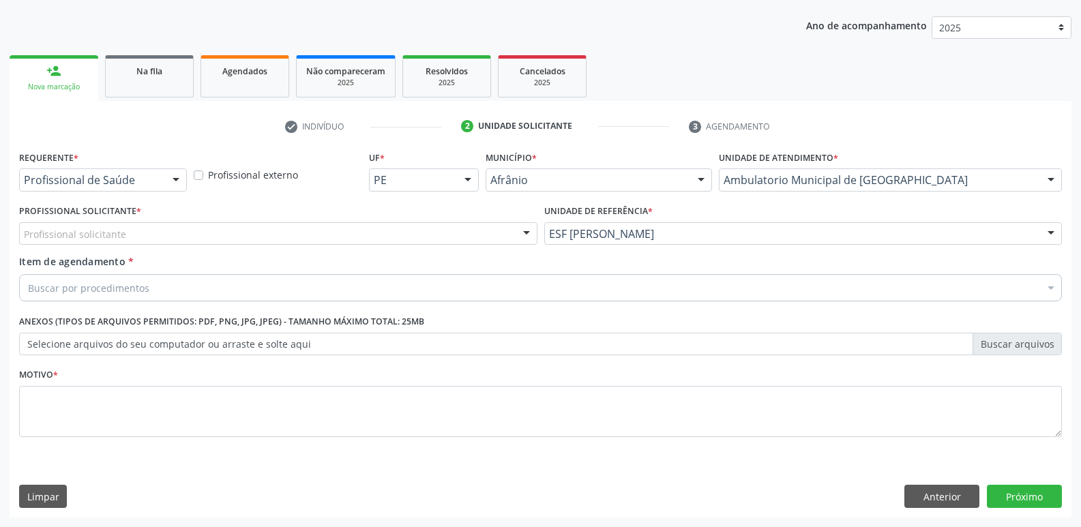
click at [351, 230] on div "Profissional solicitante" at bounding box center [278, 233] width 518 height 23
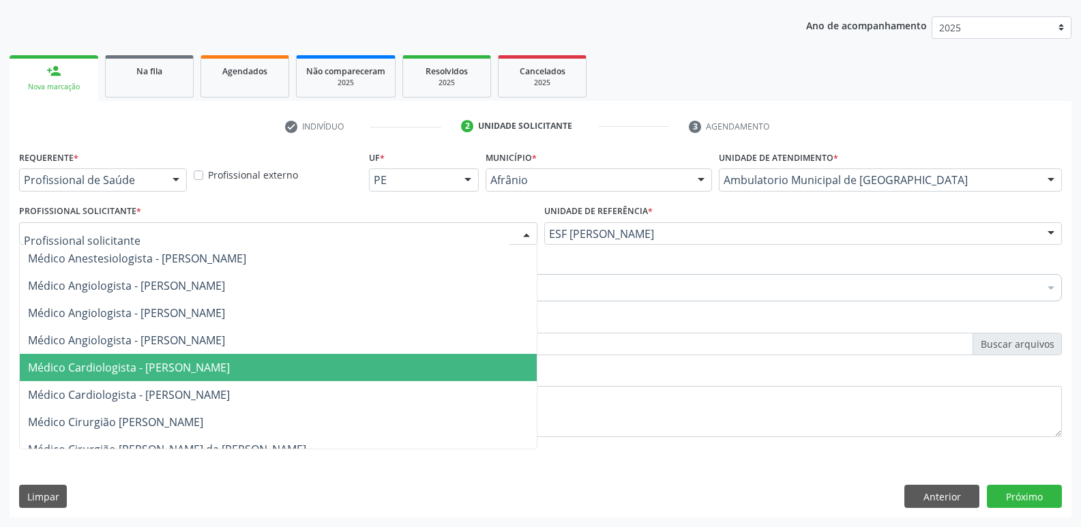
click at [353, 365] on span "Médico Cardiologista - [PERSON_NAME]" at bounding box center [278, 367] width 517 height 27
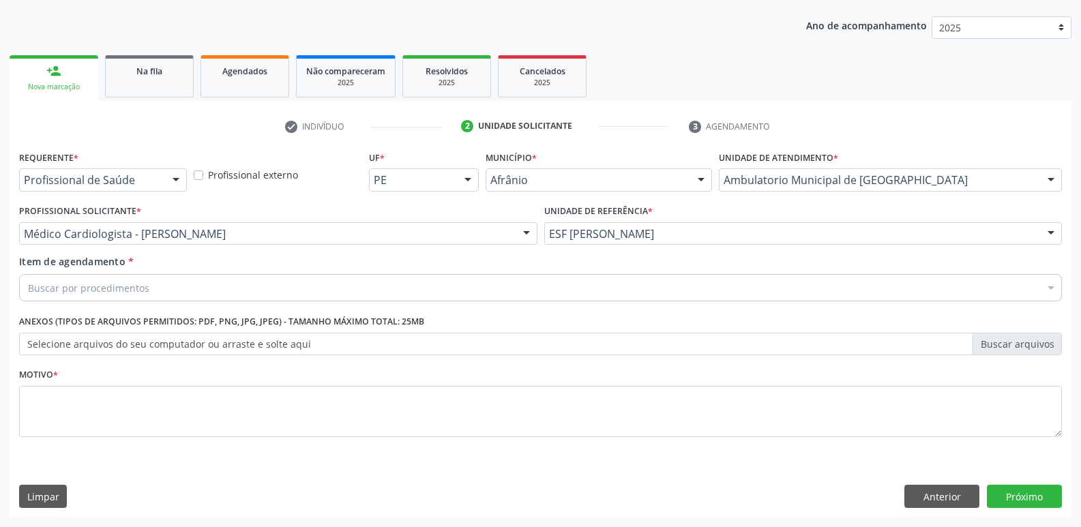
click at [327, 276] on div "Buscar por procedimentos" at bounding box center [540, 287] width 1042 height 27
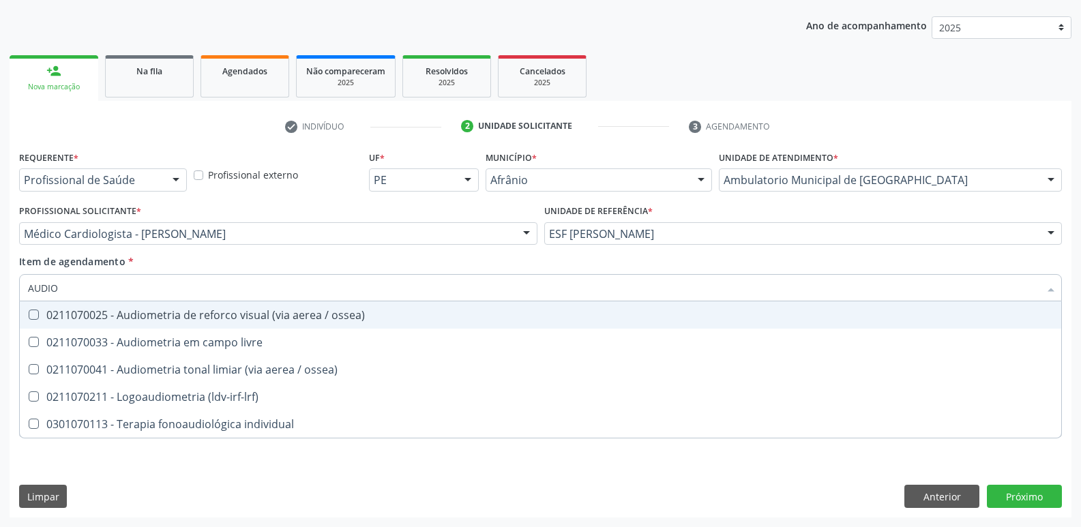
type input "AUDIOM"
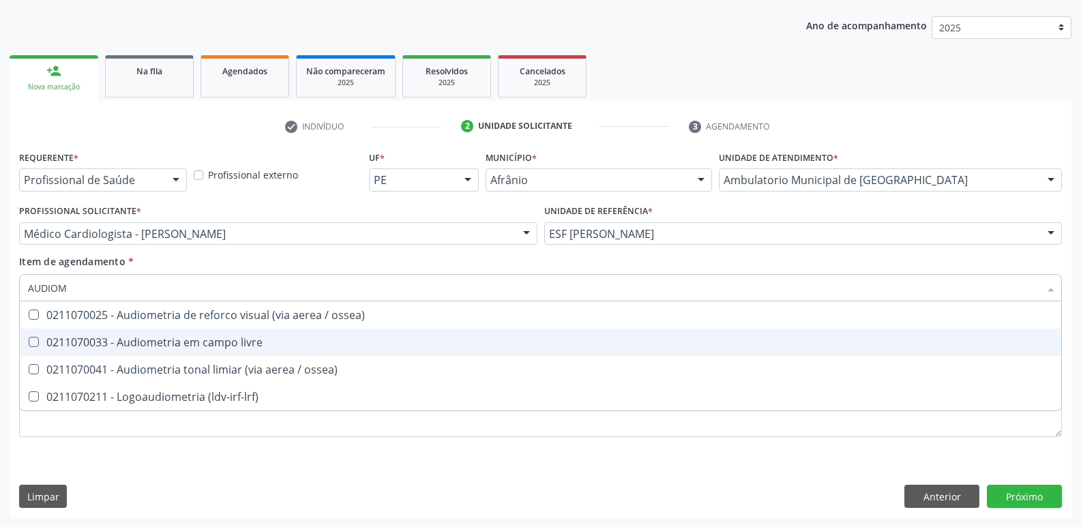
click at [315, 340] on div "0211070033 - Audiometria em campo livre" at bounding box center [540, 342] width 1025 height 11
checkbox livre "true"
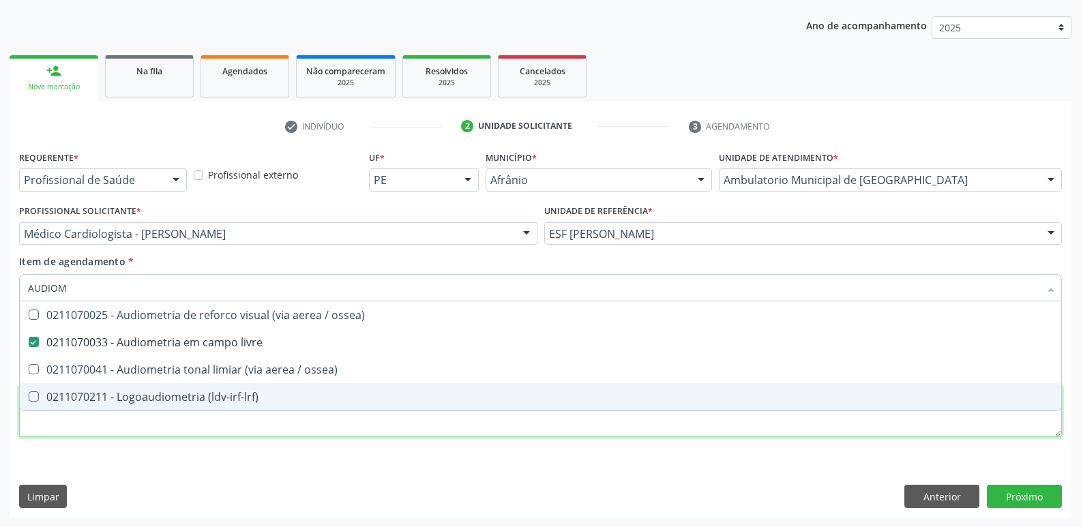
click at [525, 423] on div "Requerente * Profissional de Saúde Profissional de Saúde Paciente Nenhum result…" at bounding box center [540, 301] width 1042 height 309
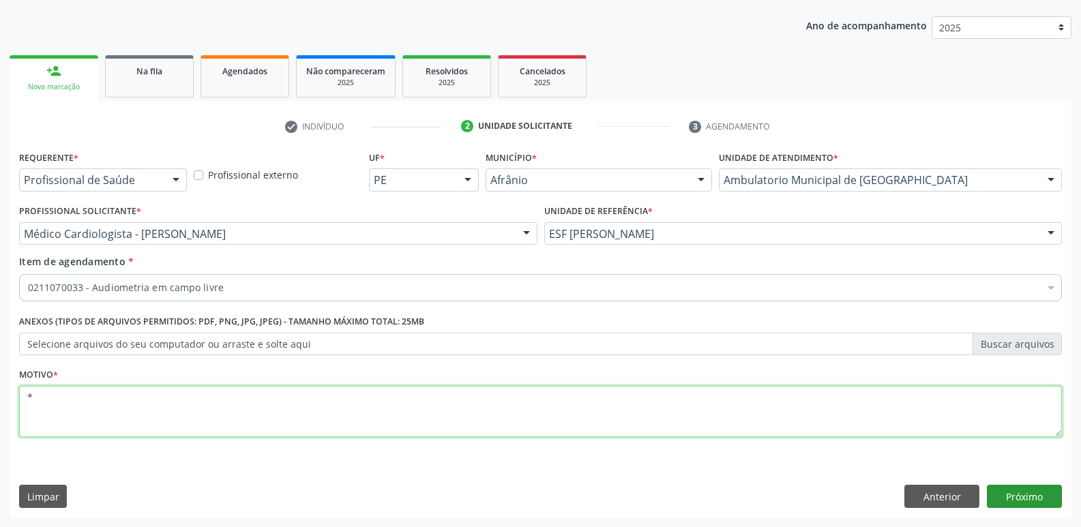
type textarea "*"
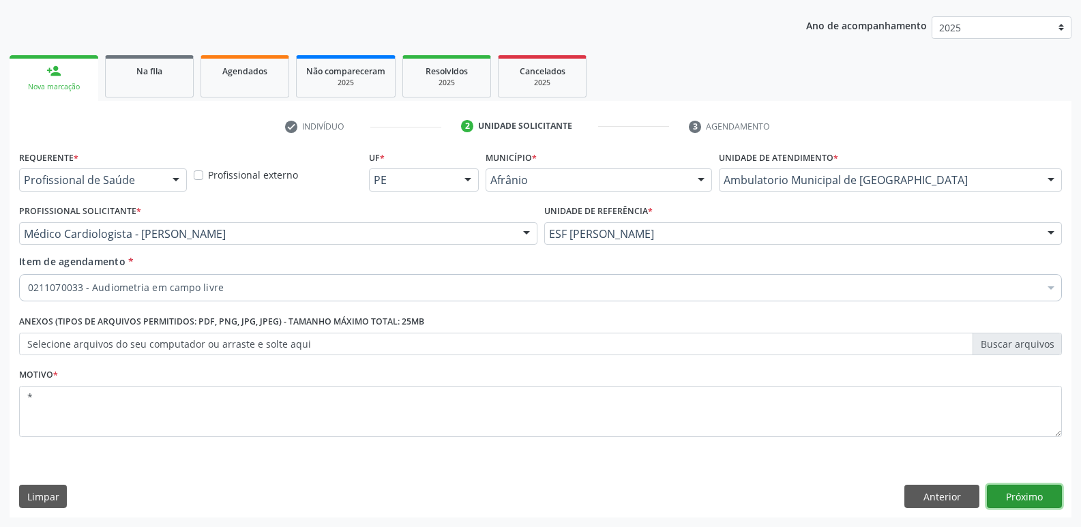
click at [1018, 499] on button "Próximo" at bounding box center [1023, 496] width 75 height 23
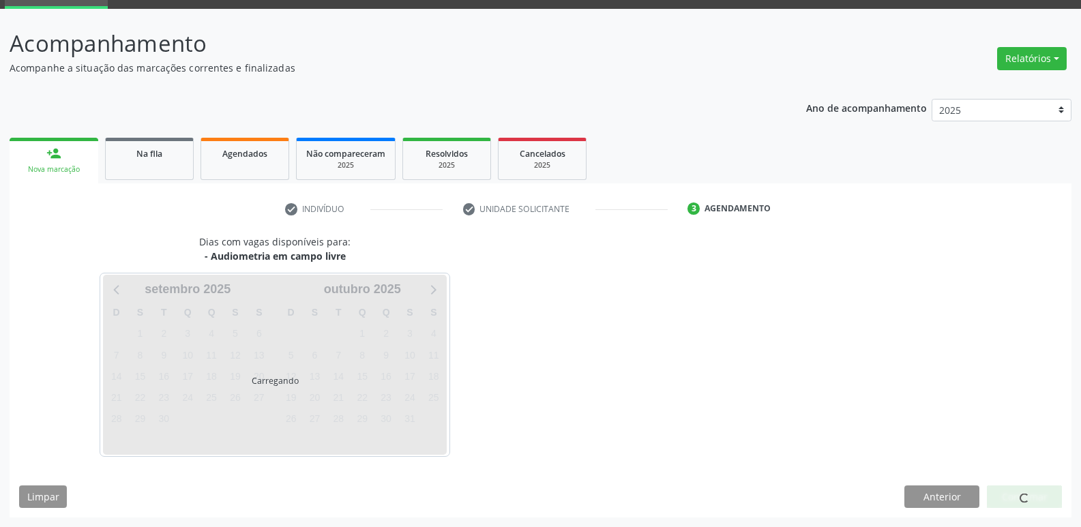
scroll to position [66, 0]
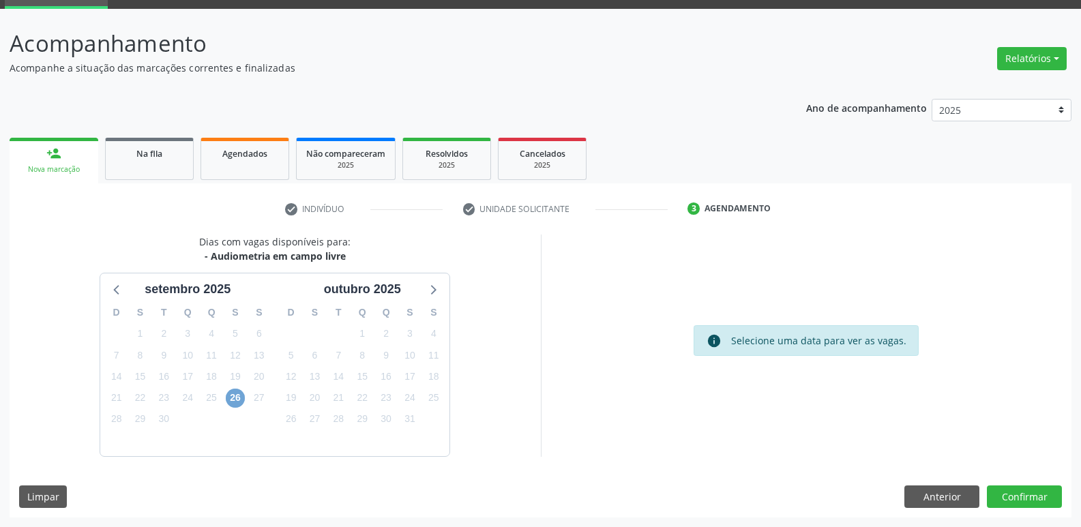
click at [234, 397] on span "26" at bounding box center [235, 398] width 19 height 19
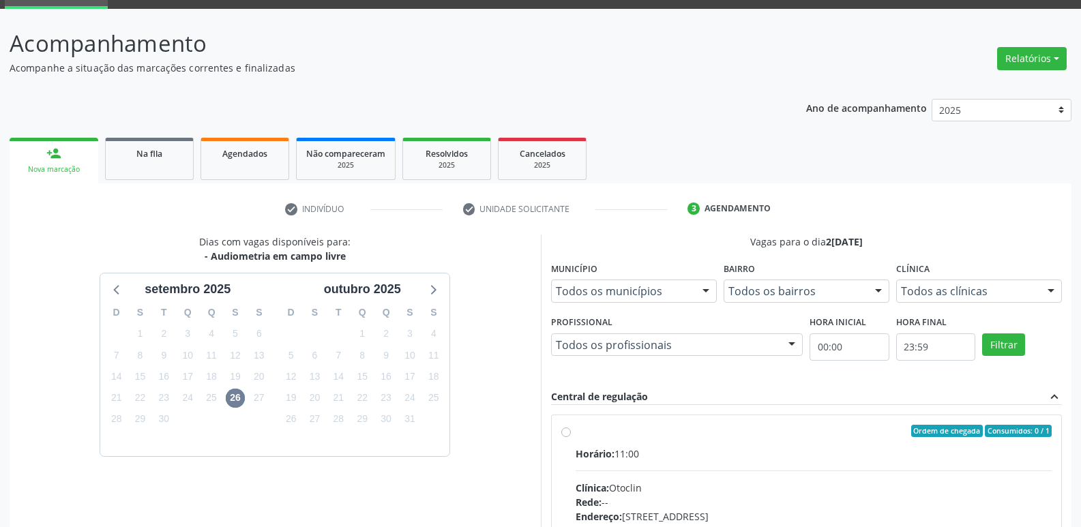
click at [596, 428] on div "Ordem de chegada Consumidos: 0 / 1" at bounding box center [813, 431] width 477 height 12
click at [571, 428] on input "Ordem de chegada Consumidos: 0 / 1 Horário: 11:00 Clínica: Otoclin Rede: -- End…" at bounding box center [566, 431] width 10 height 12
radio input "true"
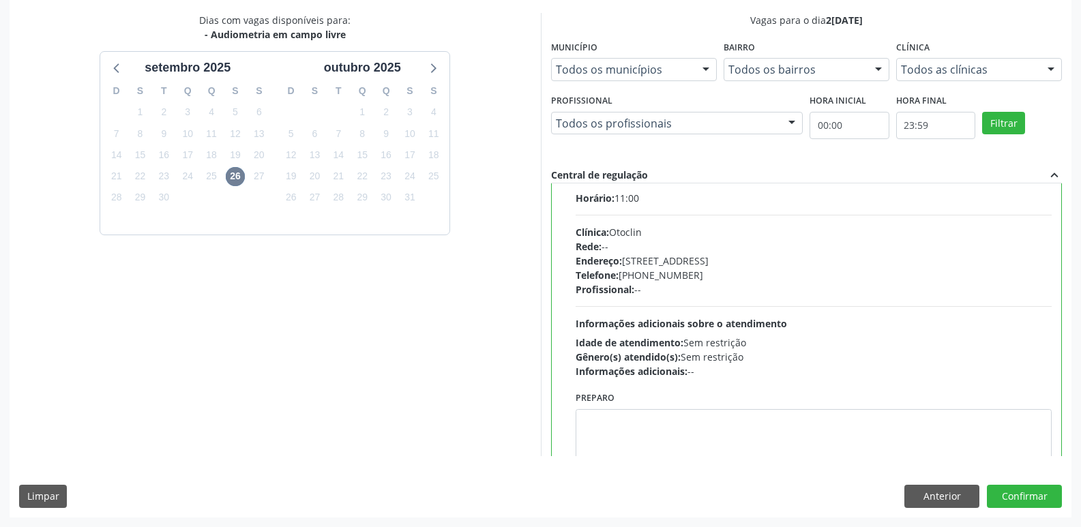
scroll to position [0, 0]
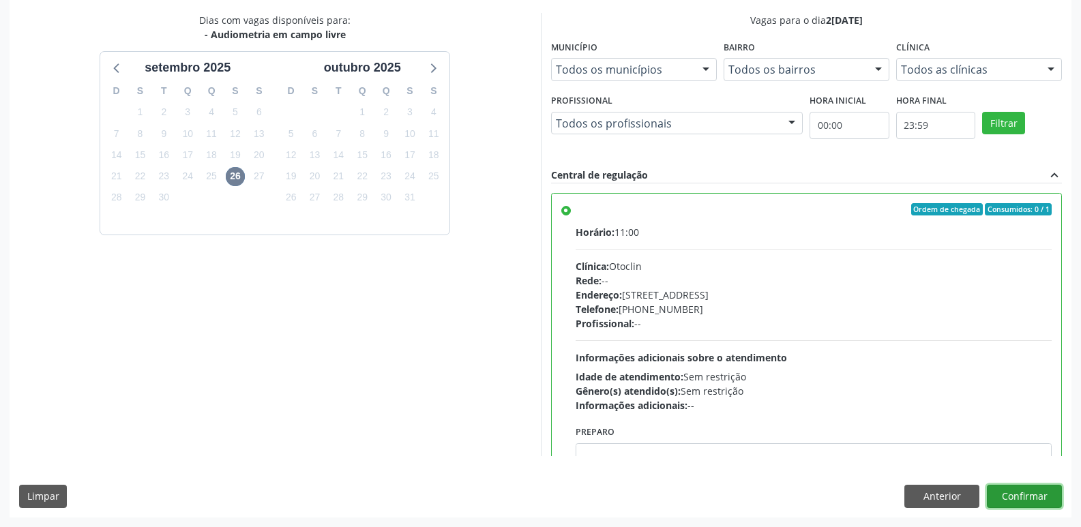
click at [1017, 492] on button "Confirmar" at bounding box center [1023, 496] width 75 height 23
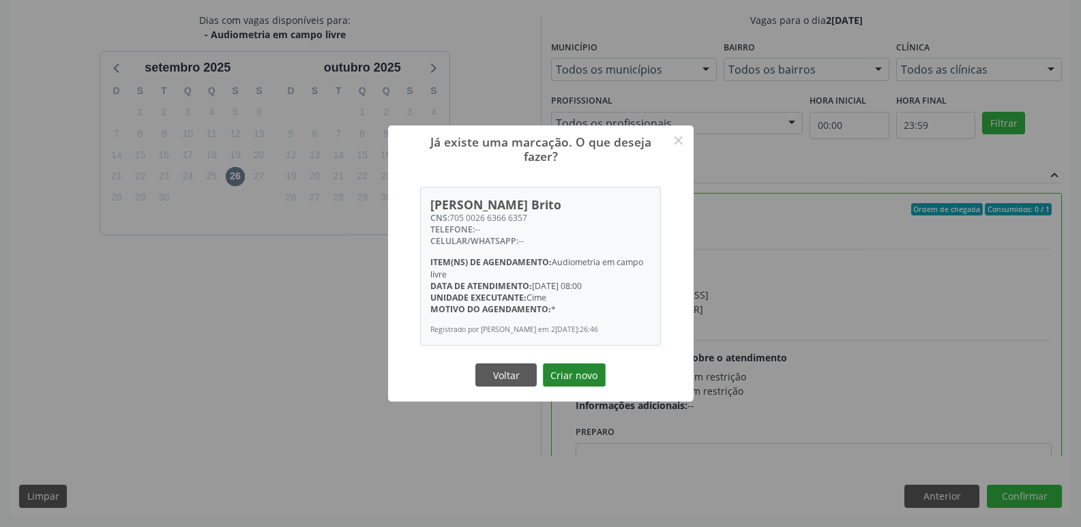
click at [584, 381] on button "Criar novo" at bounding box center [574, 374] width 63 height 23
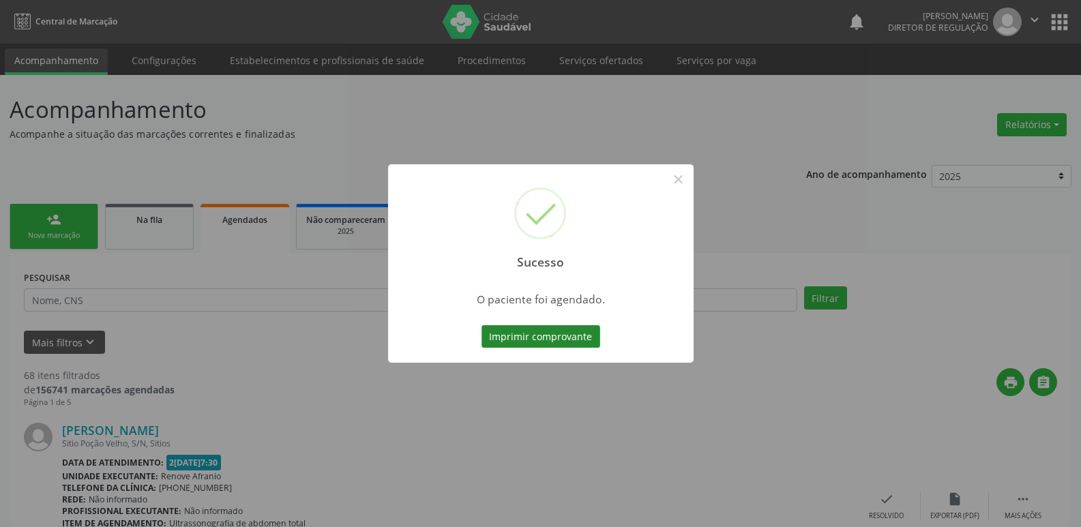
click at [553, 335] on button "Imprimir comprovante" at bounding box center [540, 336] width 119 height 23
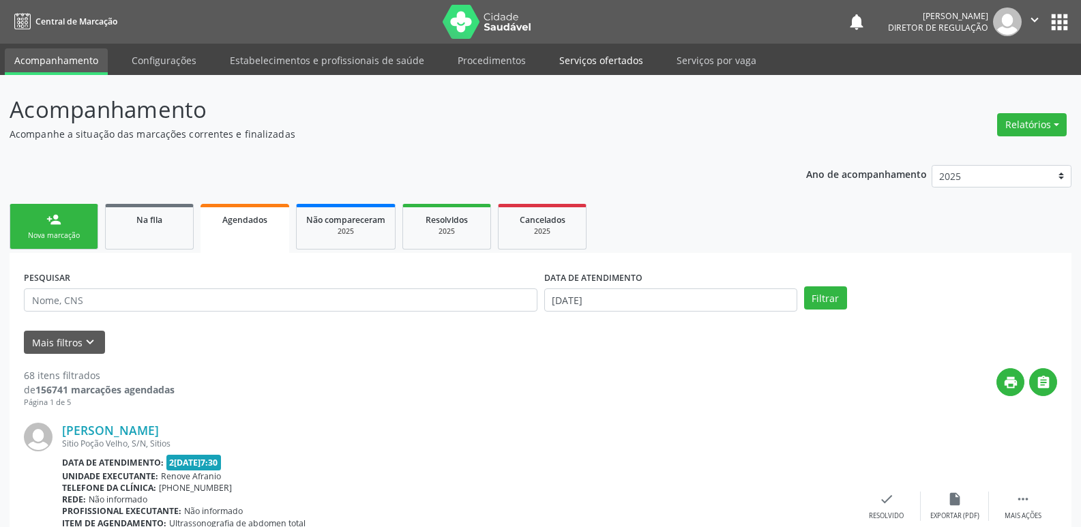
click at [592, 59] on link "Serviços ofertados" at bounding box center [600, 60] width 103 height 24
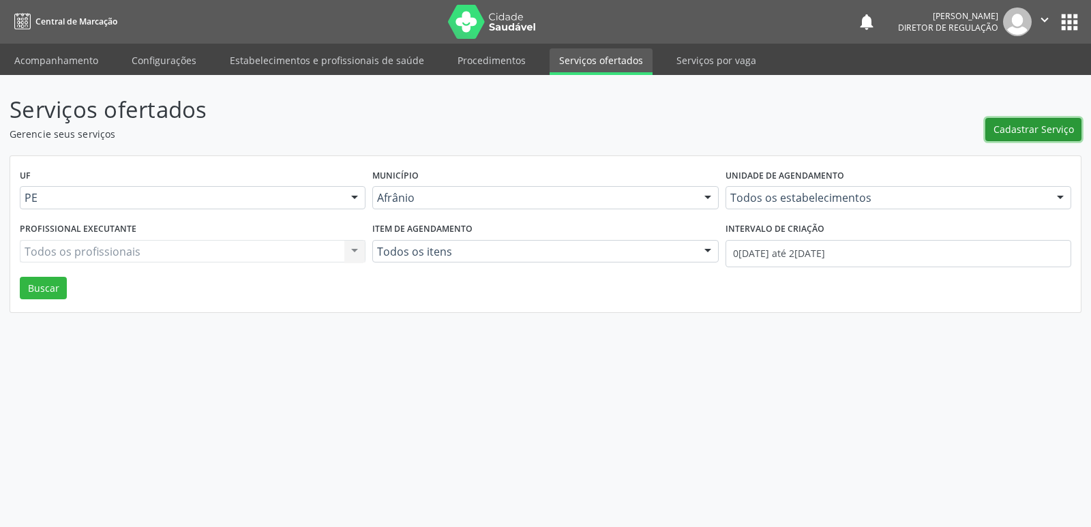
click at [1042, 132] on span "Cadastrar Serviço" at bounding box center [1033, 129] width 80 height 14
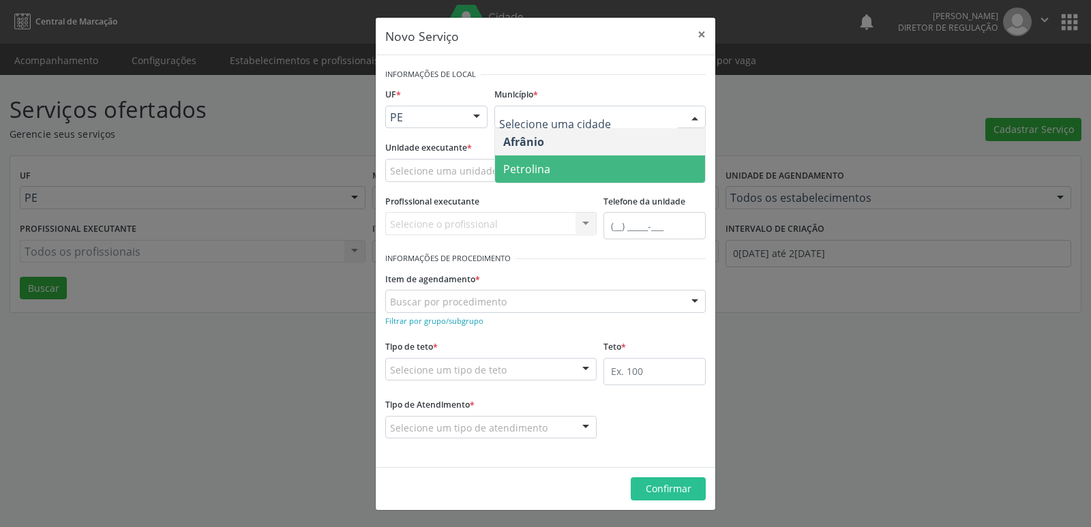
click at [569, 174] on span "Petrolina" at bounding box center [600, 168] width 210 height 27
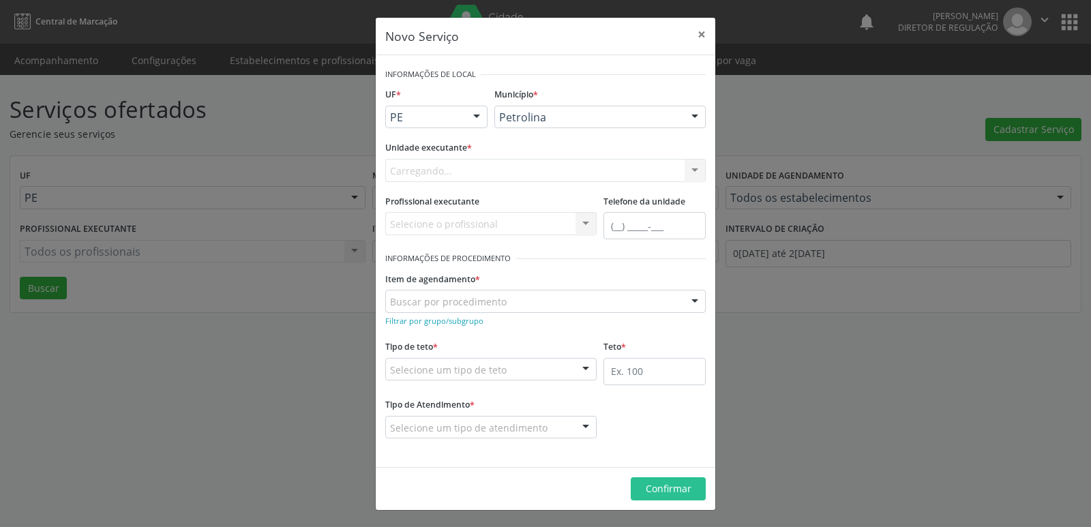
click at [514, 166] on div "Carregando..." at bounding box center [545, 170] width 320 height 23
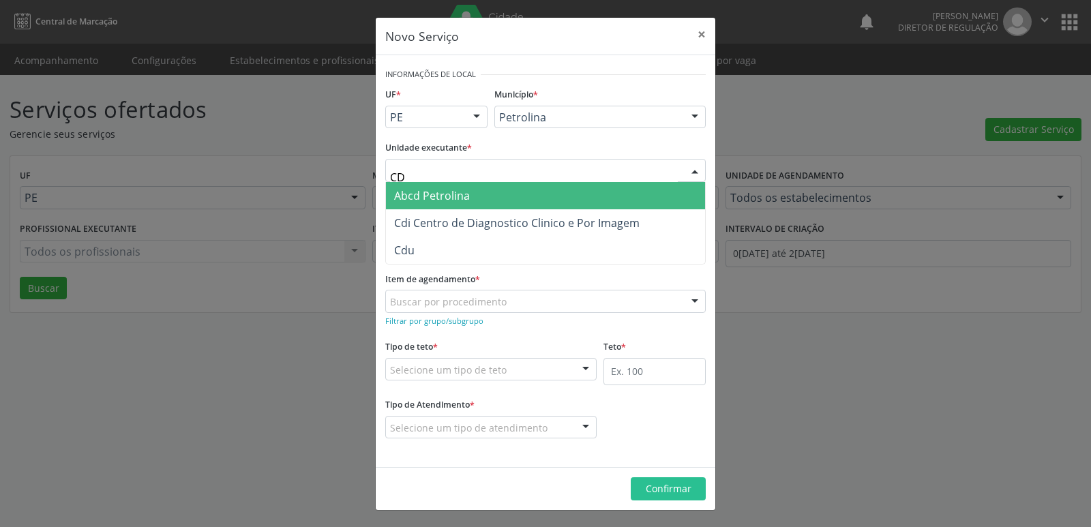
type input "CDI"
click at [518, 193] on span "Cdi Centro de Diagnostico Clinico e Por Imagem" at bounding box center [516, 195] width 245 height 15
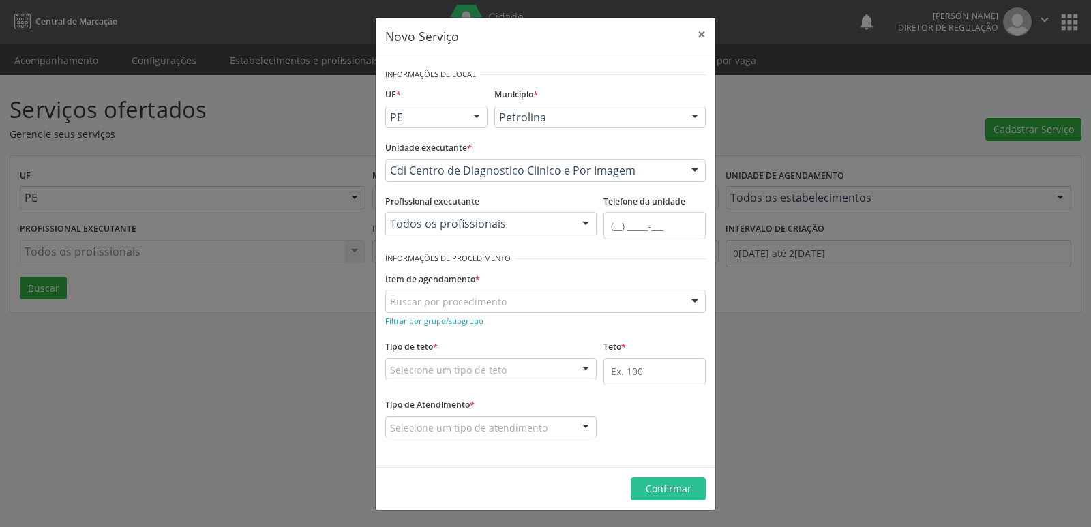
click at [509, 299] on div "Buscar por procedimento" at bounding box center [545, 301] width 320 height 23
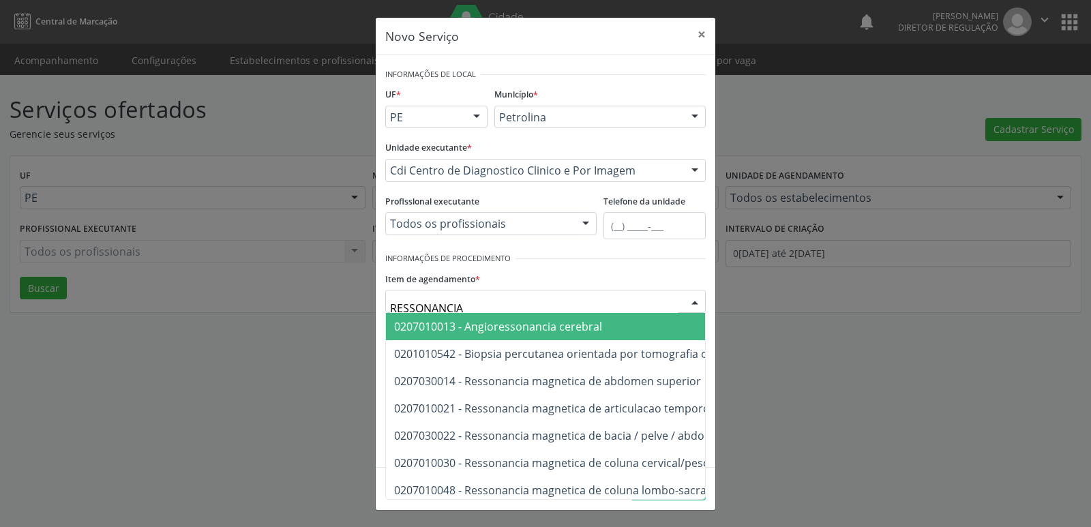
type input "RESSONANCIA"
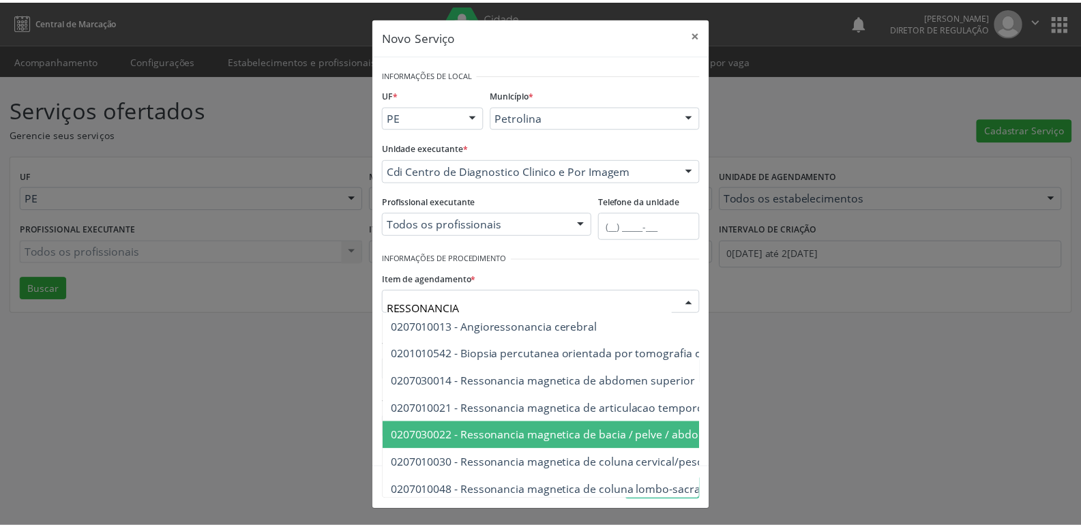
scroll to position [68, 0]
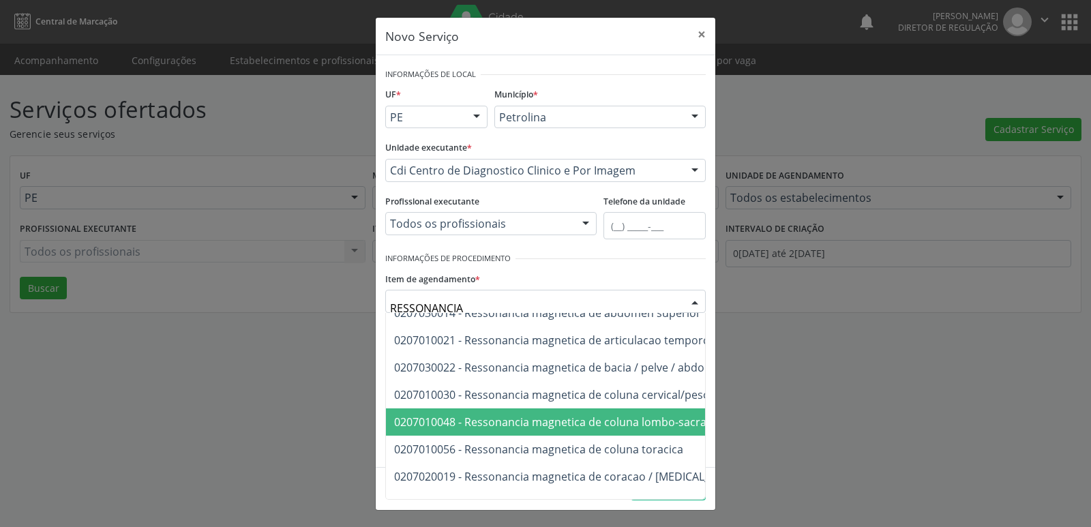
click at [566, 428] on span "0207010048 - Ressonancia magnetica de coluna lombo-sacra" at bounding box center [550, 421] width 312 height 15
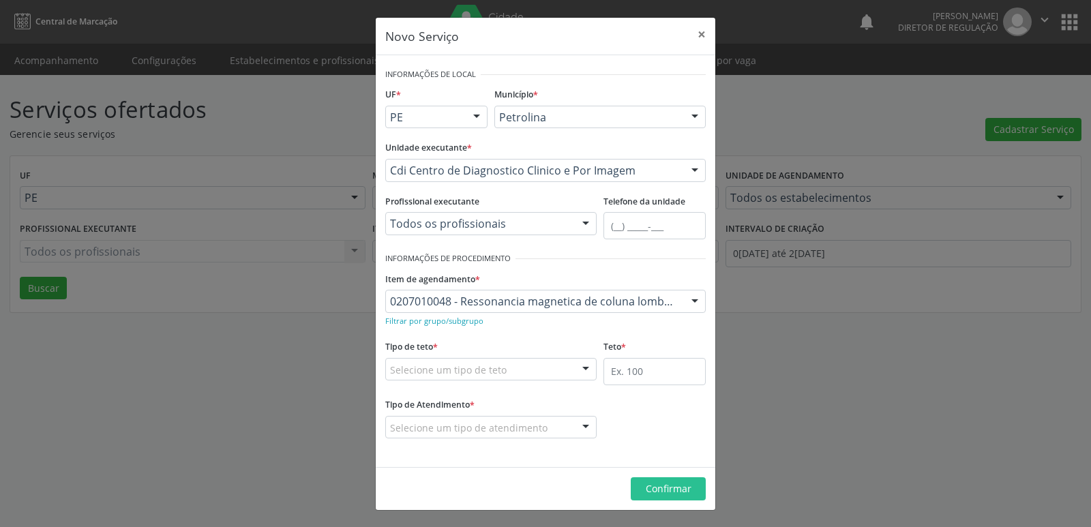
click at [534, 368] on div "Selecione um tipo de teto" at bounding box center [490, 369] width 211 height 23
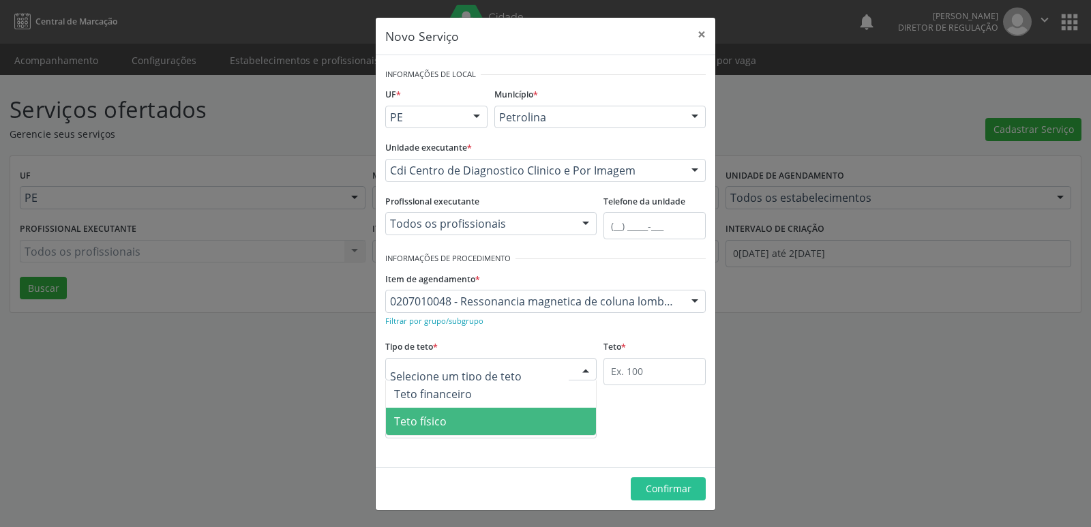
drag, startPoint x: 531, startPoint y: 421, endPoint x: 627, endPoint y: 397, distance: 99.2
click at [534, 422] on span "Teto físico" at bounding box center [491, 421] width 210 height 27
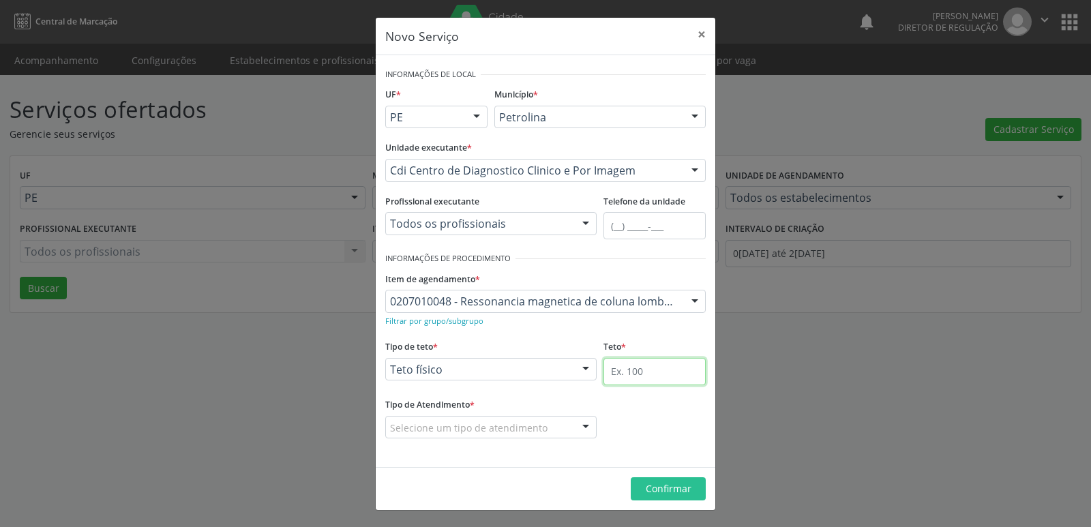
click at [657, 376] on input "text" at bounding box center [654, 371] width 102 height 27
type input "1"
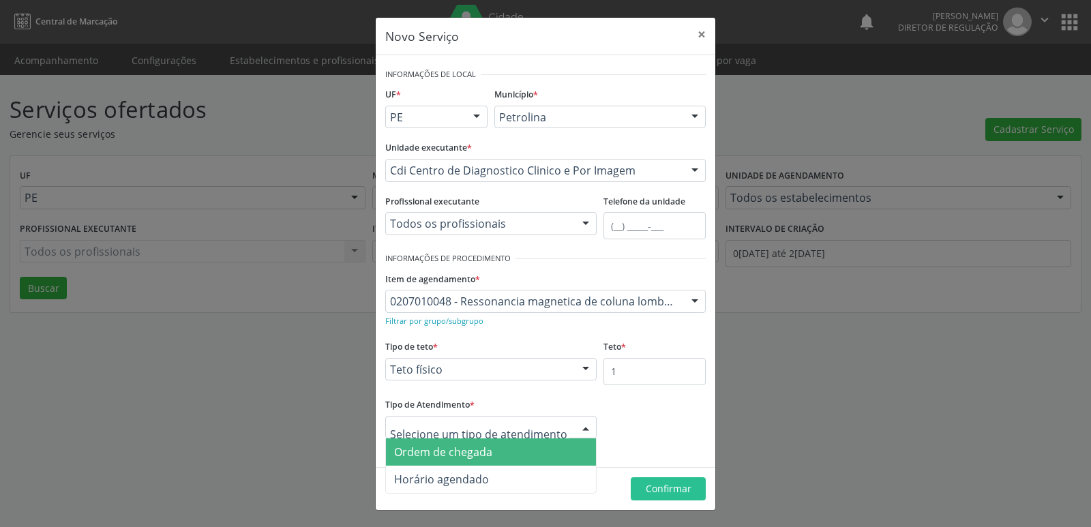
click at [512, 459] on span "Ordem de chegada" at bounding box center [491, 451] width 210 height 27
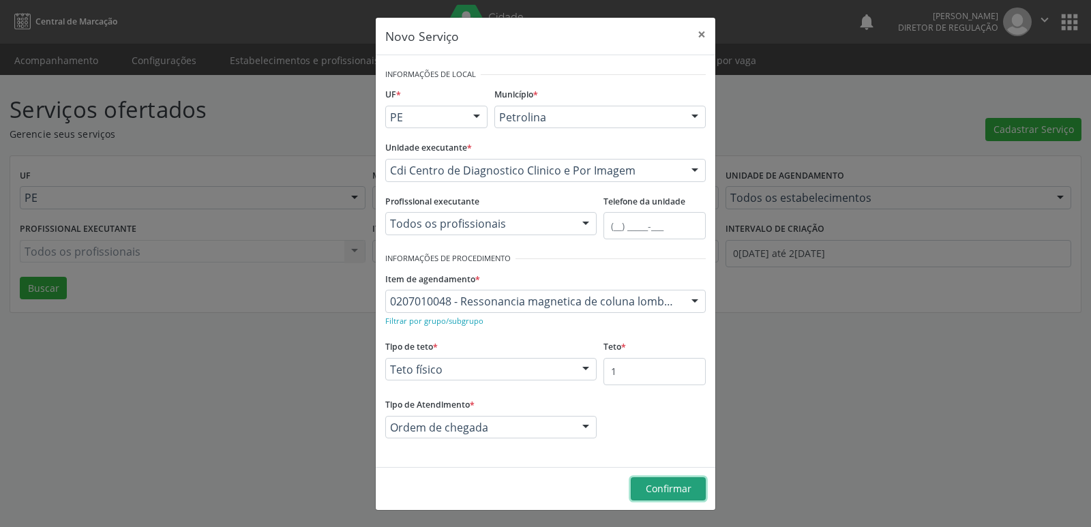
click at [660, 488] on span "Confirmar" at bounding box center [669, 488] width 46 height 13
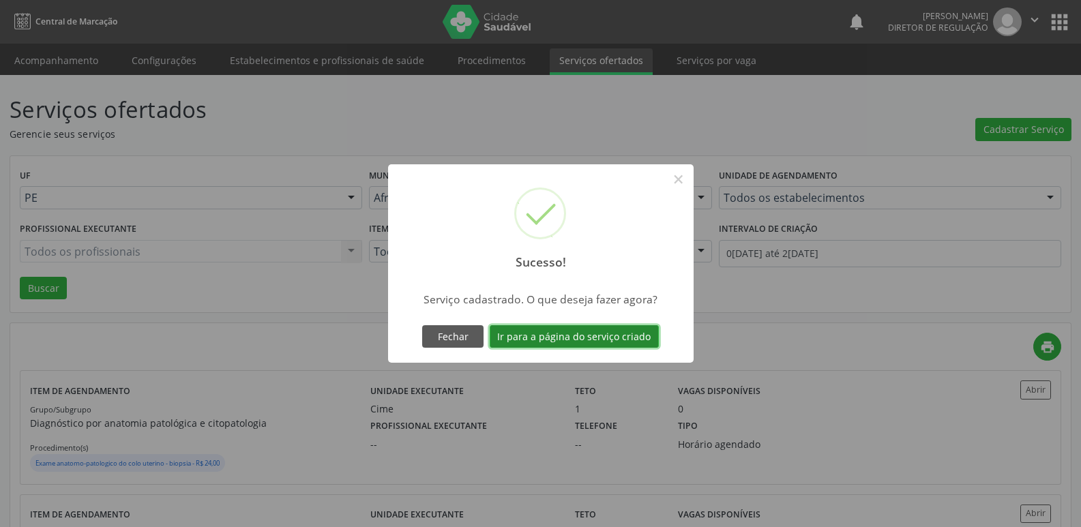
click at [618, 339] on button "Ir para a página do serviço criado" at bounding box center [573, 336] width 169 height 23
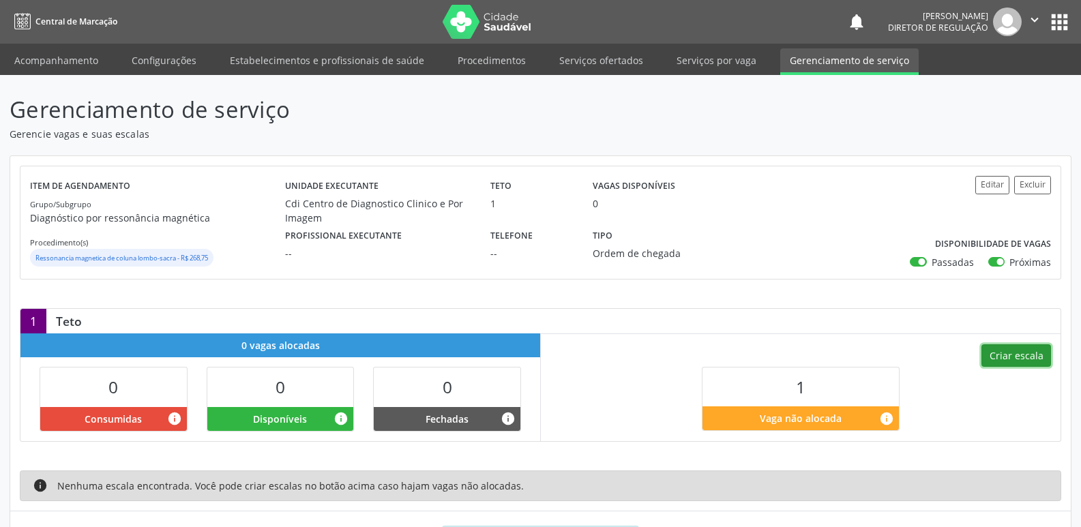
click at [999, 357] on button "Criar escala" at bounding box center [1016, 355] width 70 height 23
select select "8"
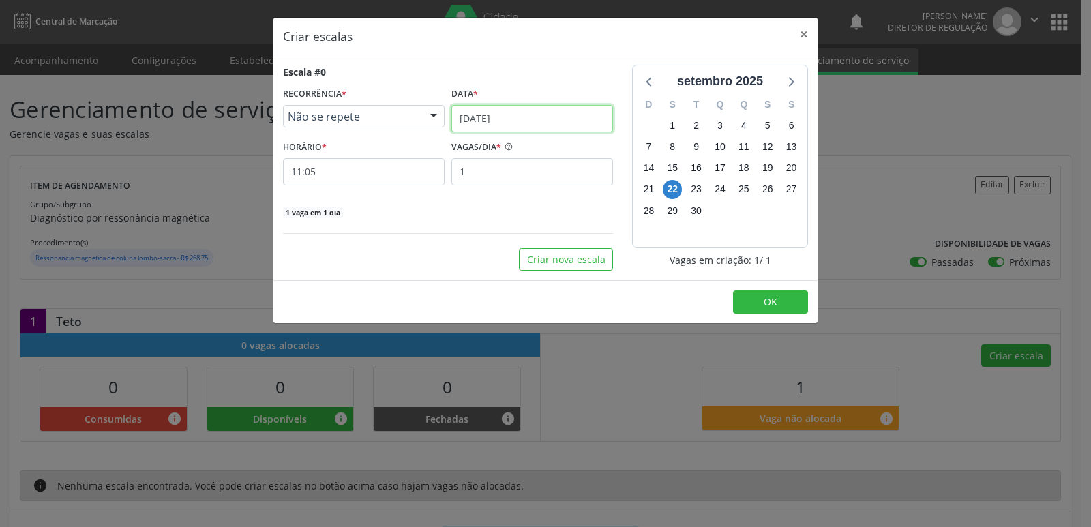
click at [538, 115] on input "[DATE]" at bounding box center [532, 118] width 162 height 27
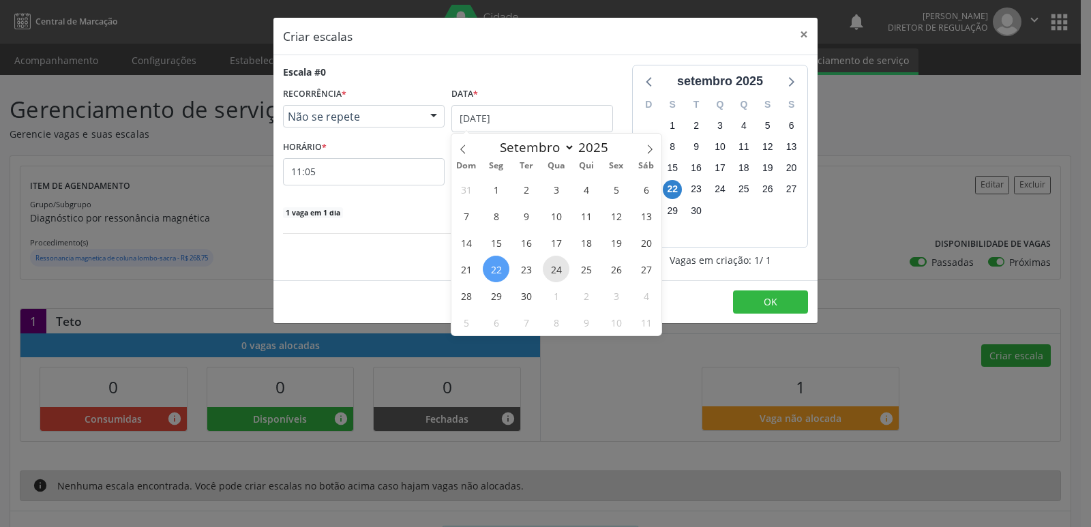
click at [558, 271] on span "24" at bounding box center [556, 269] width 27 height 27
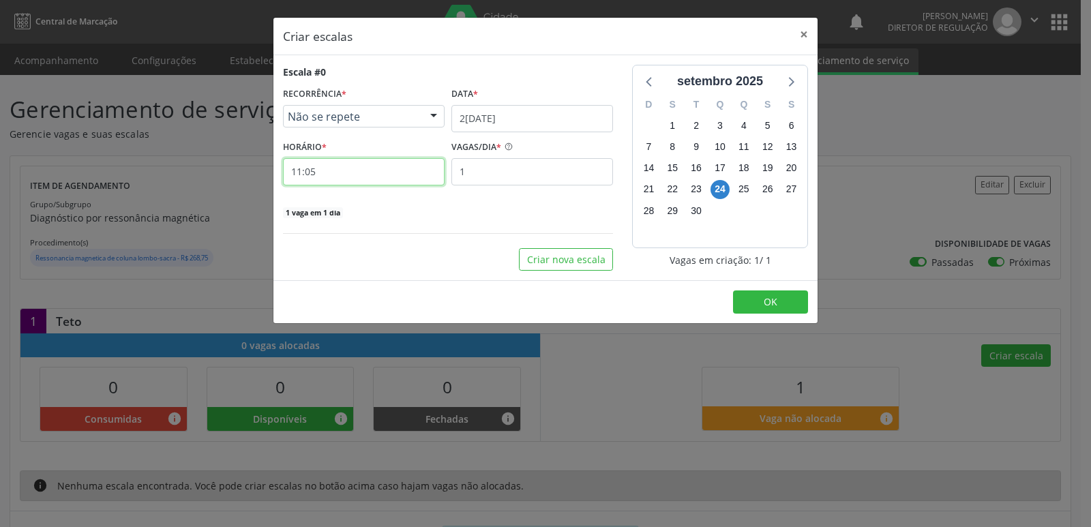
click at [380, 169] on input "11:05" at bounding box center [364, 171] width 162 height 27
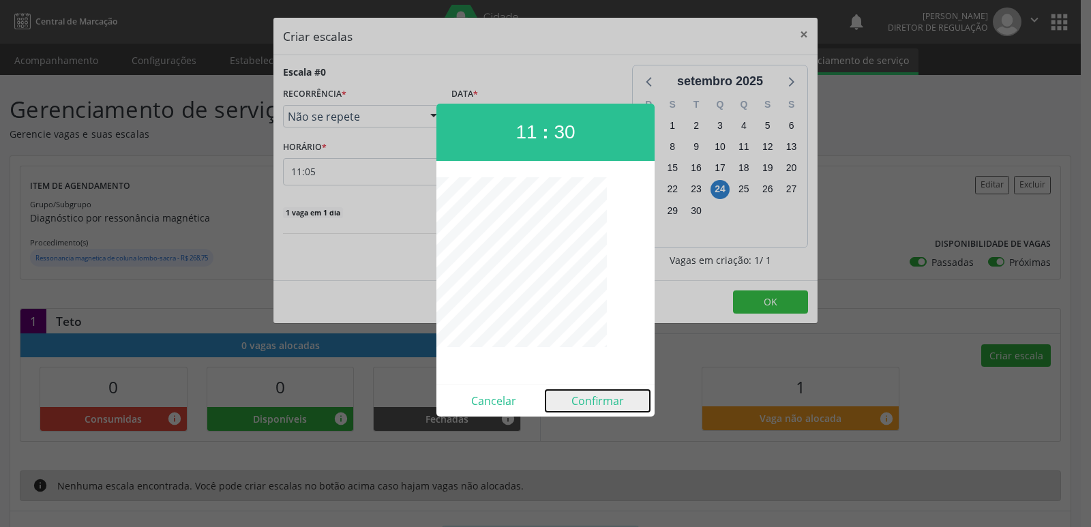
click at [597, 403] on button "Confirmar" at bounding box center [597, 401] width 104 height 22
type input "11:30"
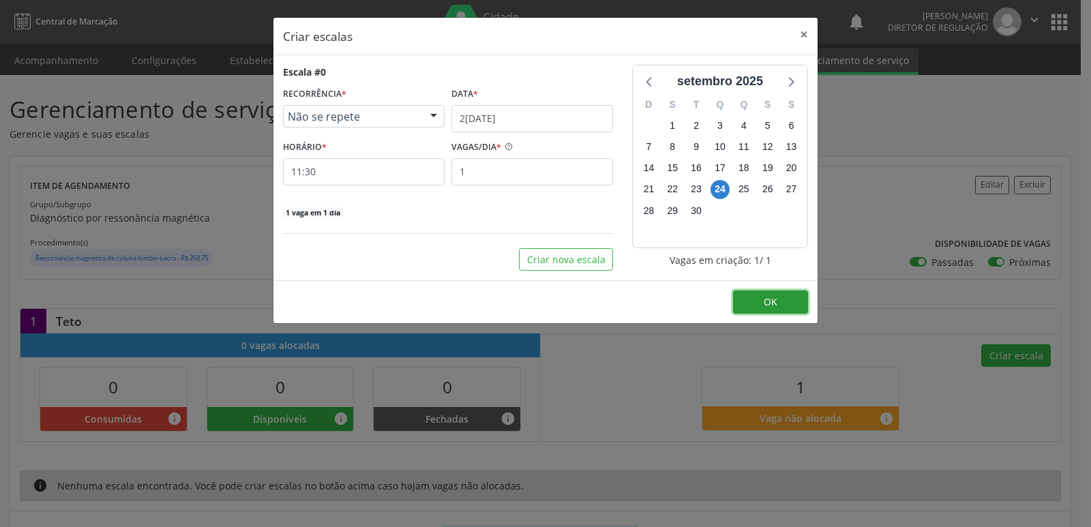
click at [776, 298] on span "OK" at bounding box center [771, 301] width 14 height 13
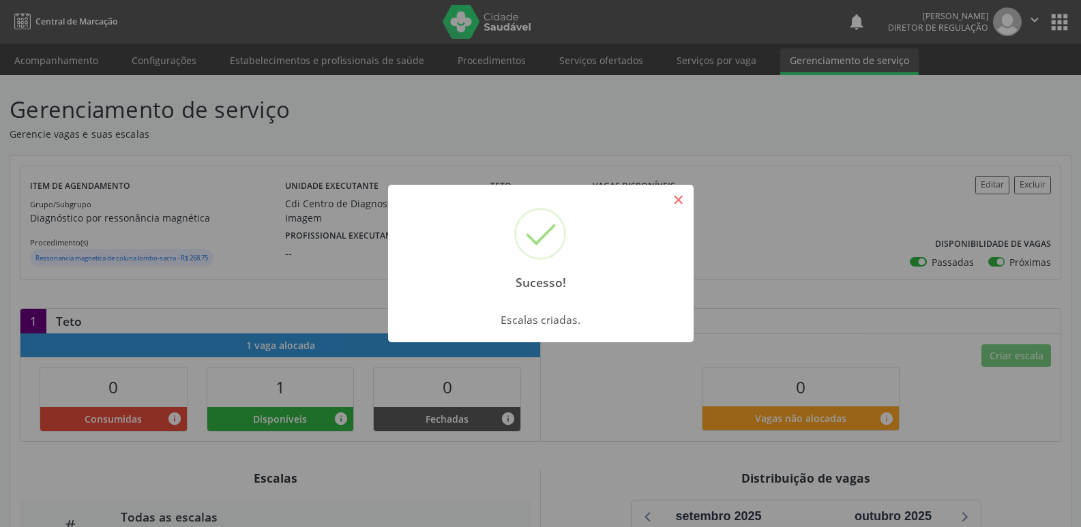
click at [672, 203] on button "×" at bounding box center [678, 199] width 23 height 23
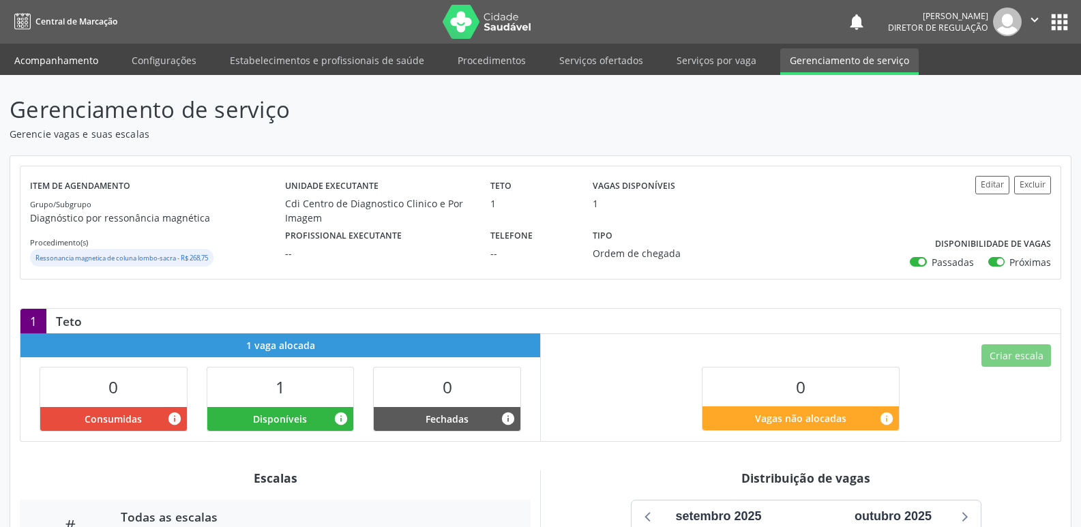
click at [76, 61] on link "Acompanhamento" at bounding box center [56, 60] width 103 height 24
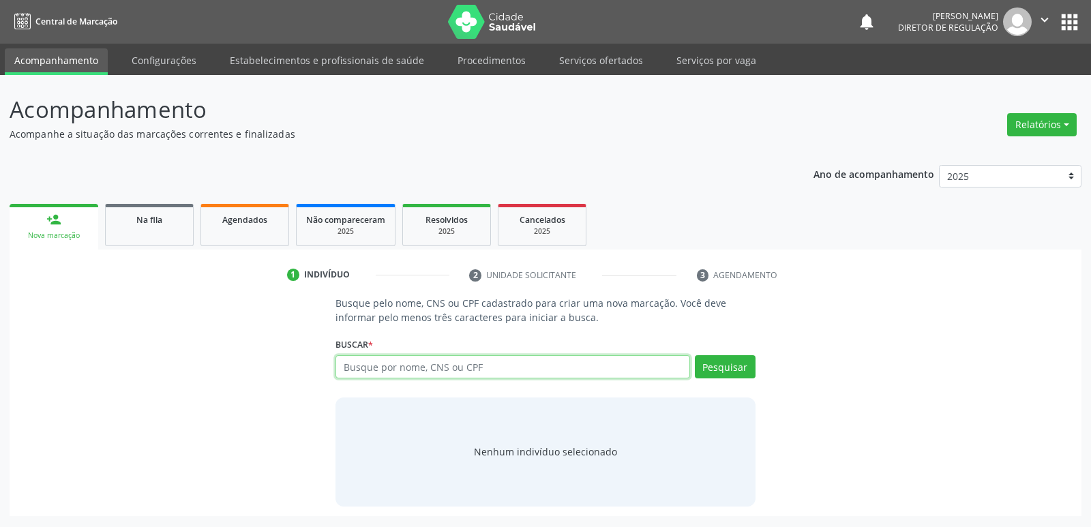
click at [385, 369] on input "text" at bounding box center [512, 366] width 354 height 23
type input "700803949662690"
click at [717, 362] on button "Pesquisar" at bounding box center [725, 366] width 61 height 23
type input "700803949662690"
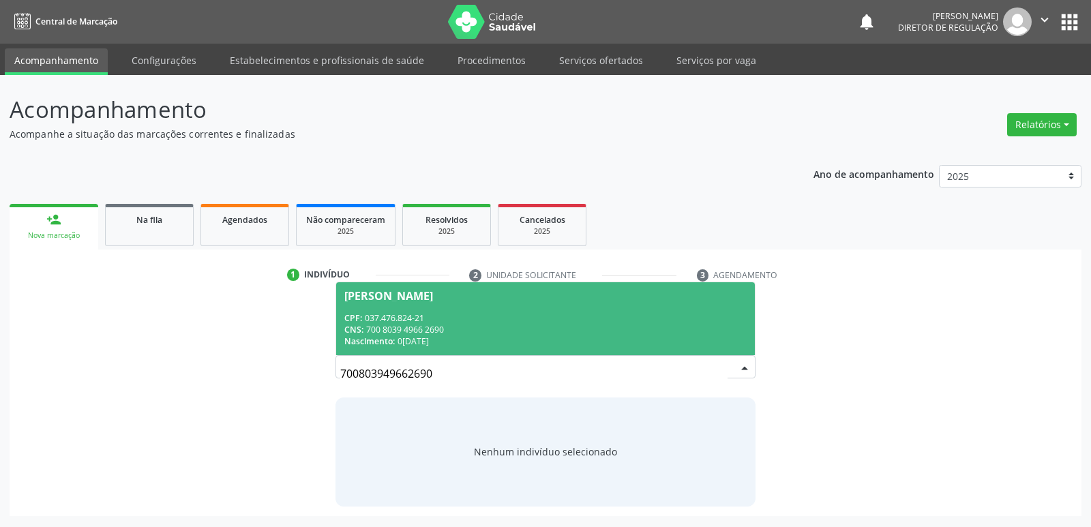
click at [423, 329] on div "CNS: 700 8039 4966 2690" at bounding box center [545, 330] width 402 height 12
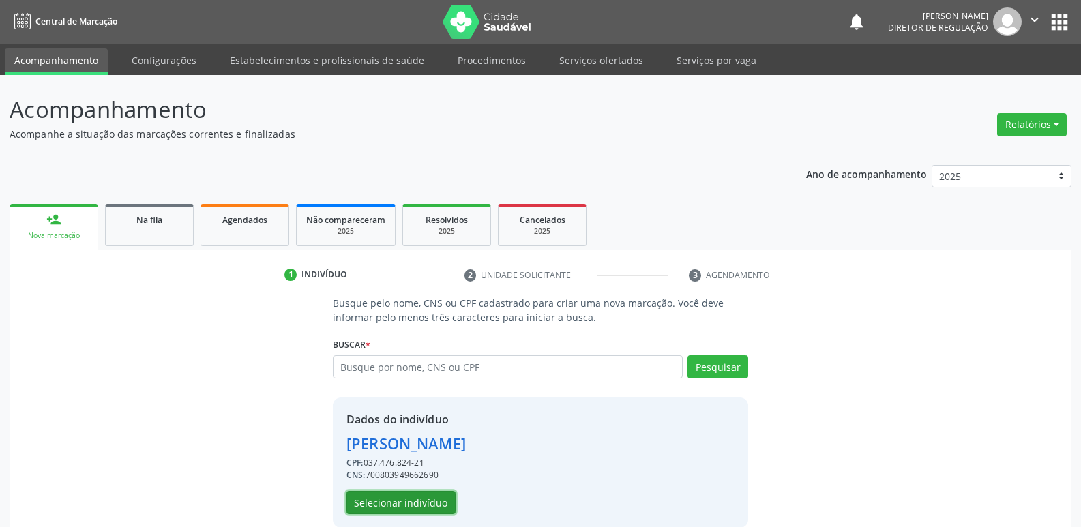
click at [427, 500] on button "Selecionar indivíduo" at bounding box center [400, 502] width 109 height 23
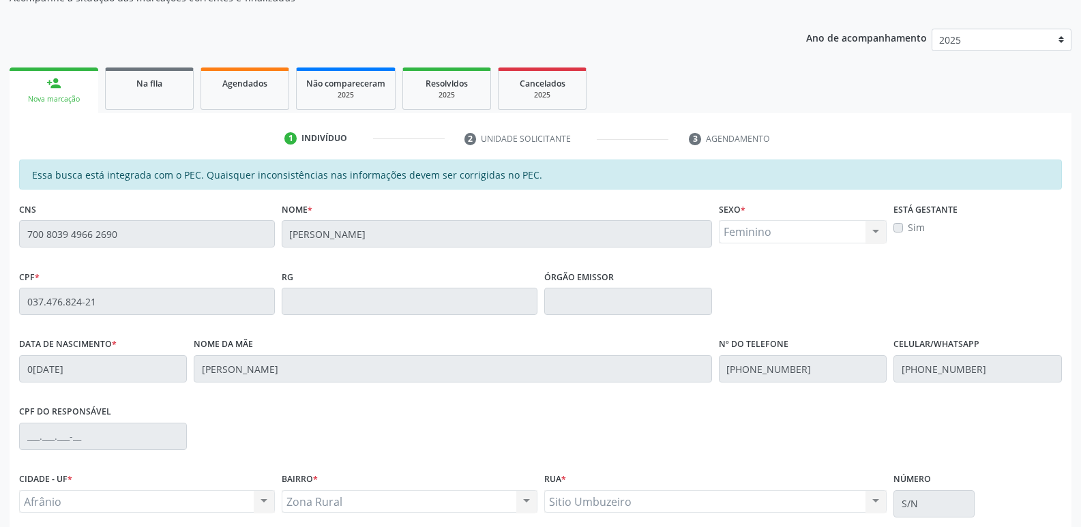
scroll to position [252, 0]
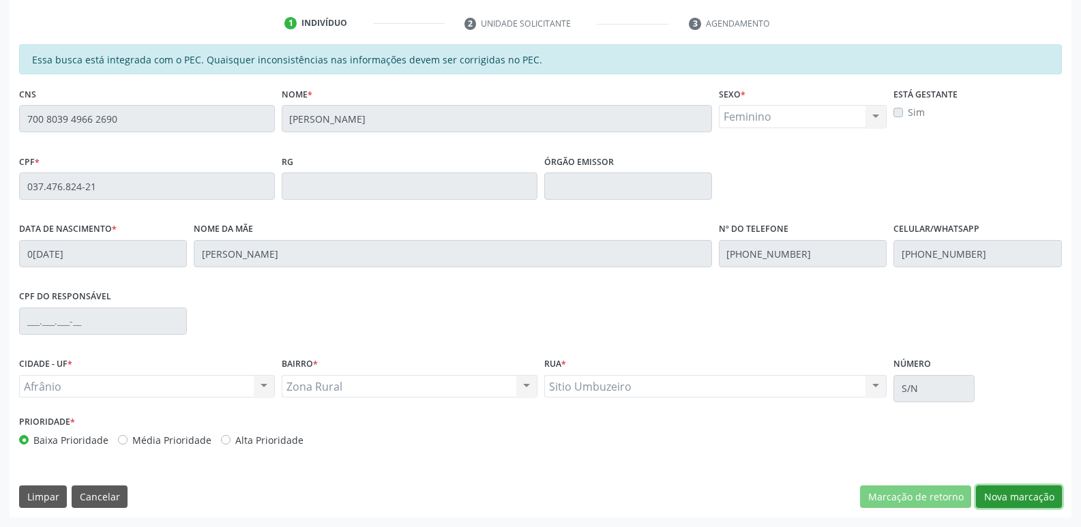
click at [1017, 498] on button "Nova marcação" at bounding box center [1019, 496] width 86 height 23
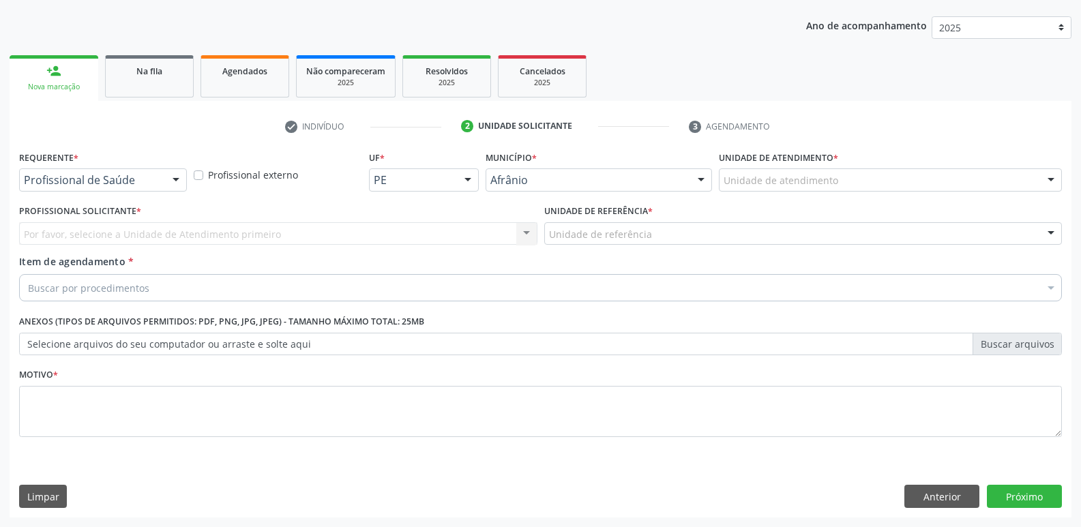
scroll to position [149, 0]
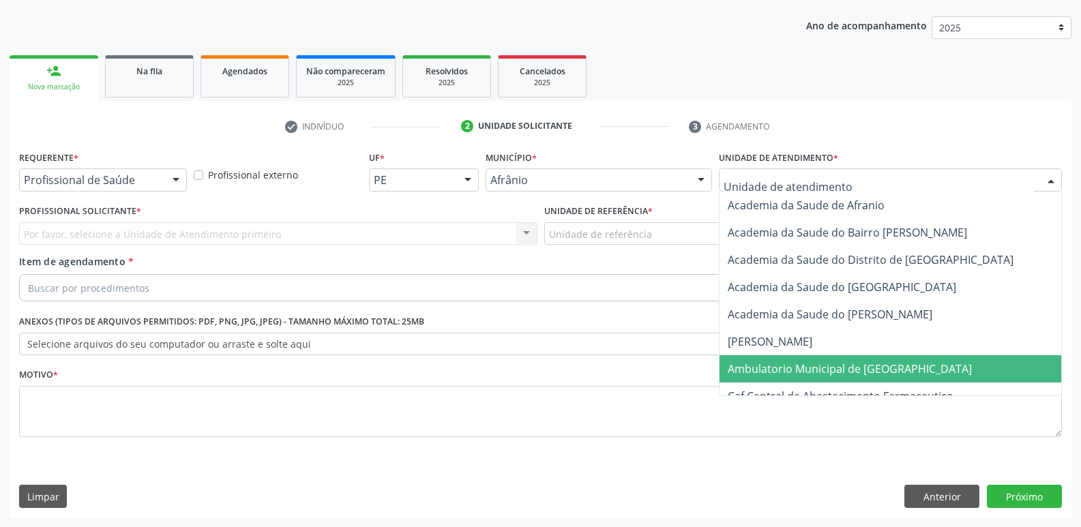
click at [761, 365] on span "Ambulatorio Municipal de [GEOGRAPHIC_DATA]" at bounding box center [849, 368] width 244 height 15
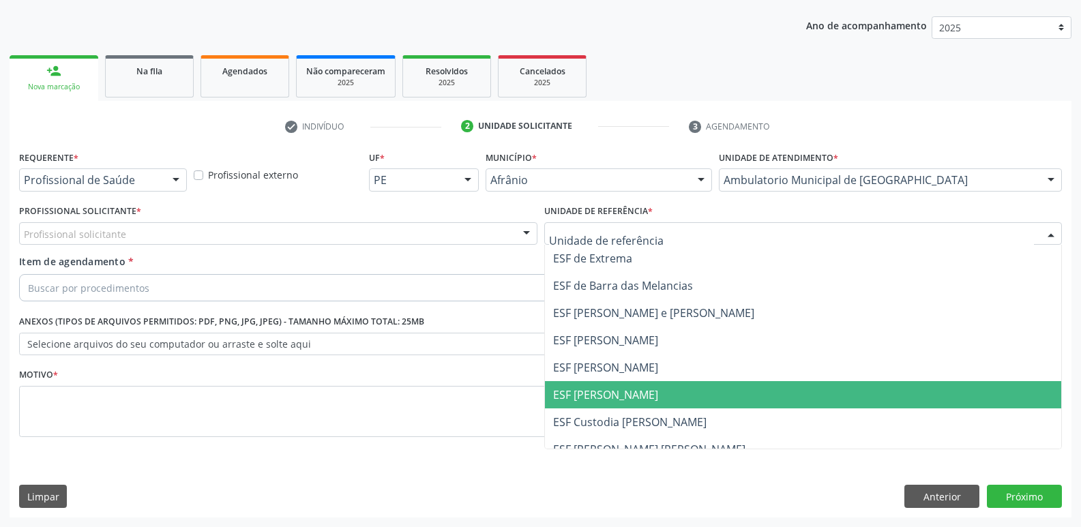
click at [599, 397] on span "ESF [PERSON_NAME]" at bounding box center [605, 394] width 105 height 15
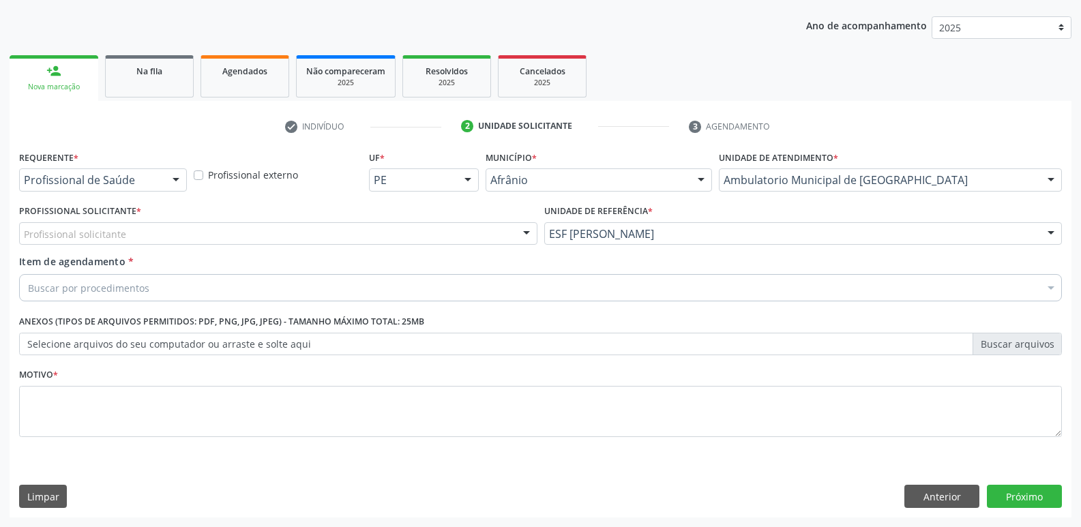
click at [480, 236] on div "Profissional solicitante" at bounding box center [278, 233] width 518 height 23
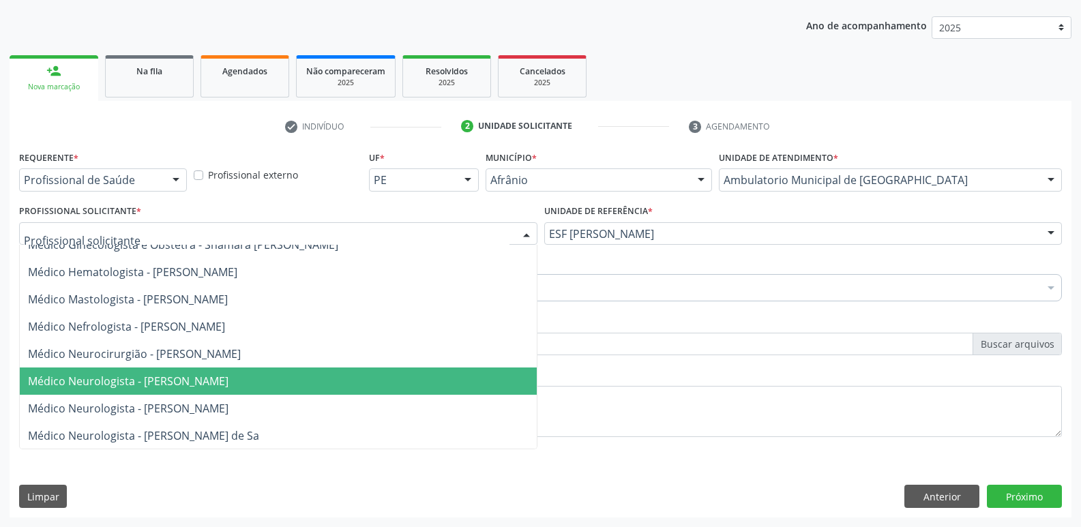
scroll to position [1091, 0]
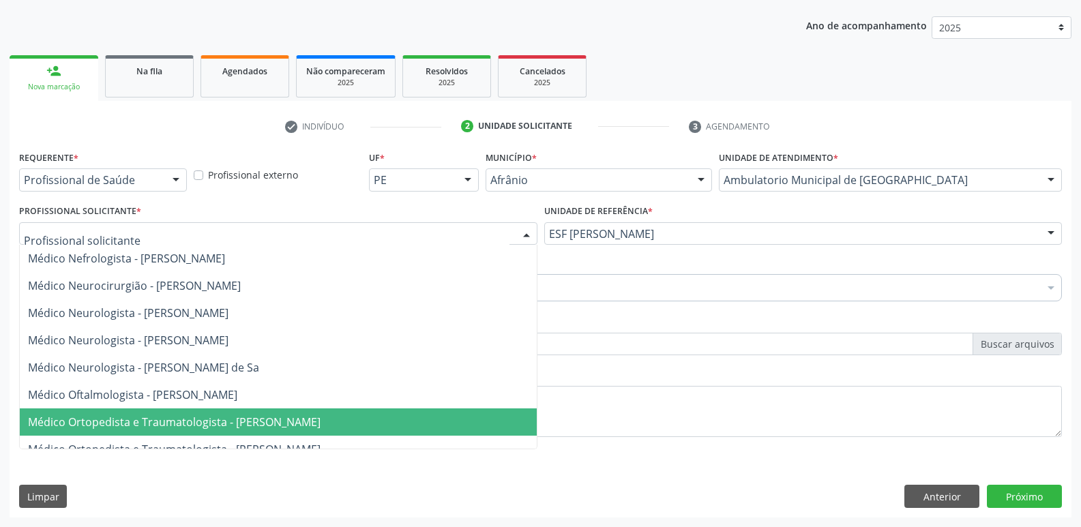
click at [383, 421] on span "Médico Ortopedista e Traumatologista - [PERSON_NAME]" at bounding box center [278, 421] width 517 height 27
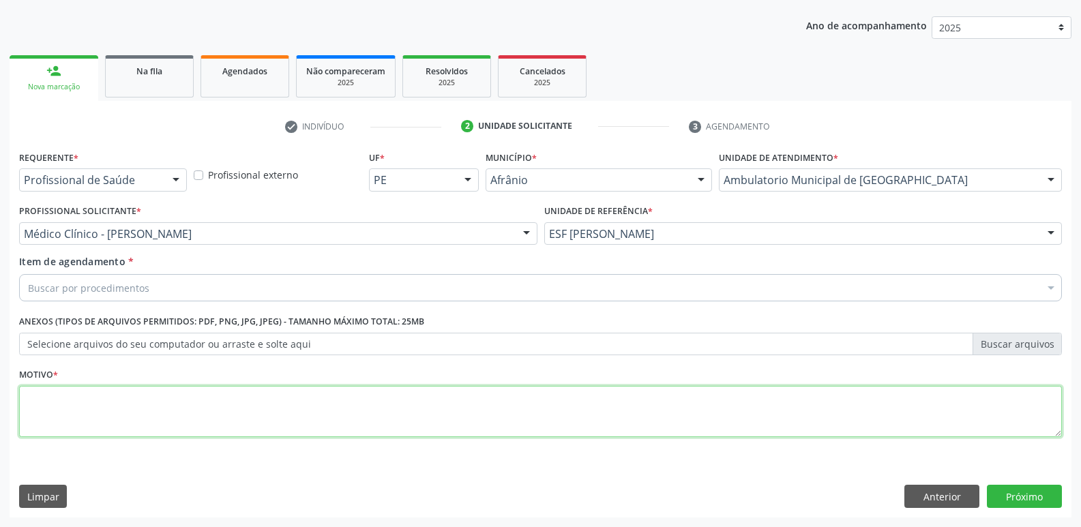
click at [427, 414] on textarea at bounding box center [540, 412] width 1042 height 52
type textarea "Q"
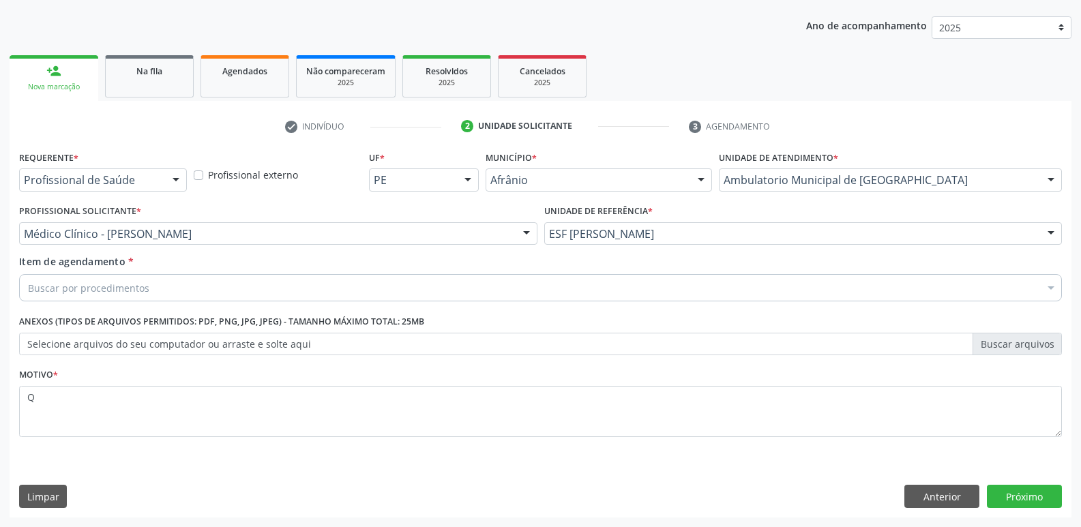
click at [517, 288] on div "Buscar por procedimentos" at bounding box center [540, 287] width 1042 height 27
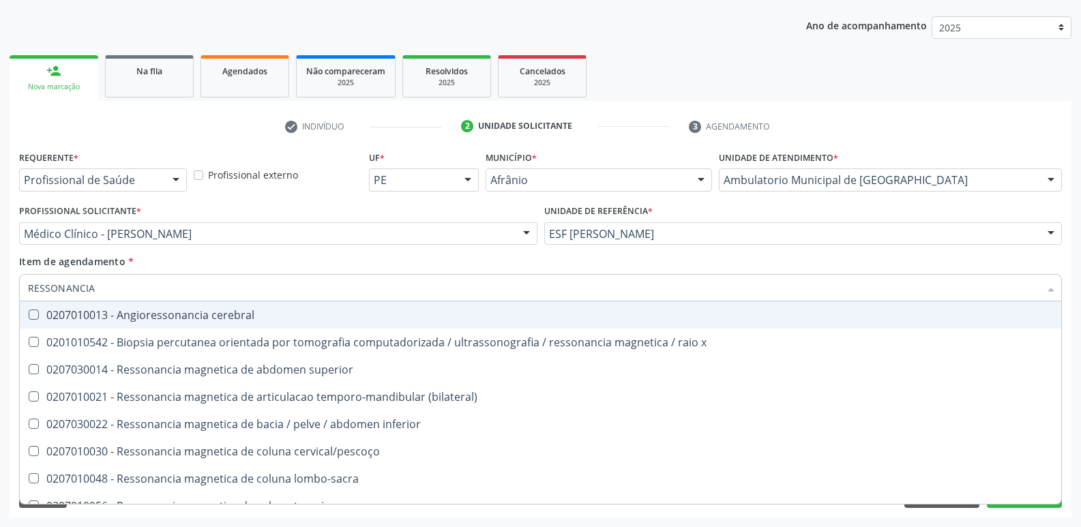
type input "RESSONANCIA"
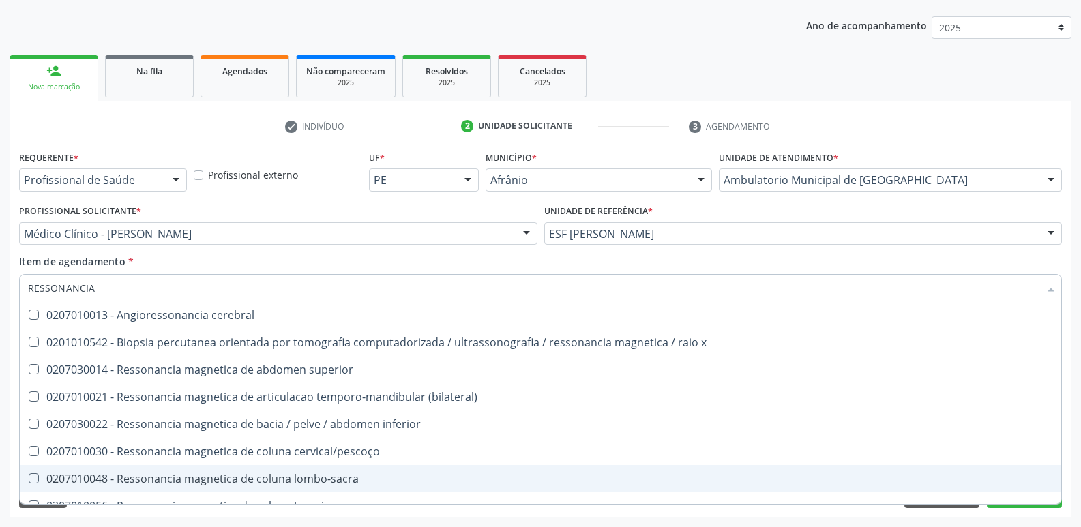
click at [336, 477] on div "0207010048 - Ressonancia magnetica de coluna lombo-sacra" at bounding box center [540, 478] width 1025 height 11
checkbox lombo-sacra "true"
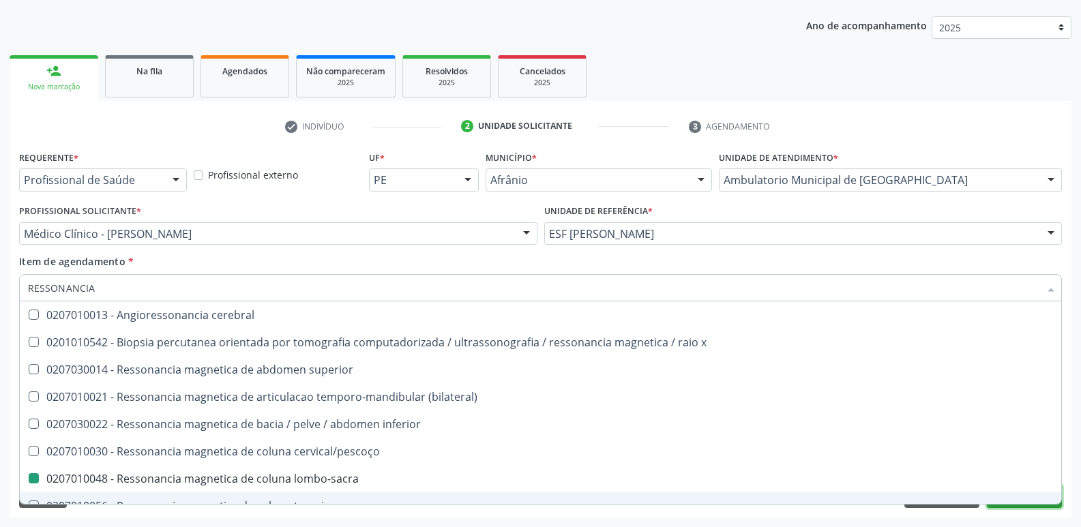
click at [1034, 506] on button "Próximo" at bounding box center [1023, 496] width 75 height 23
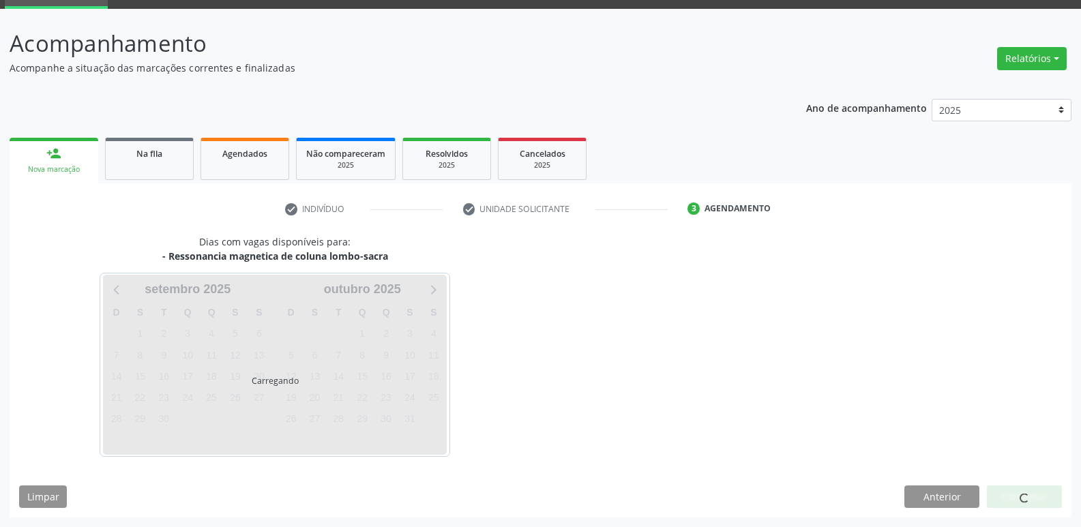
scroll to position [66, 0]
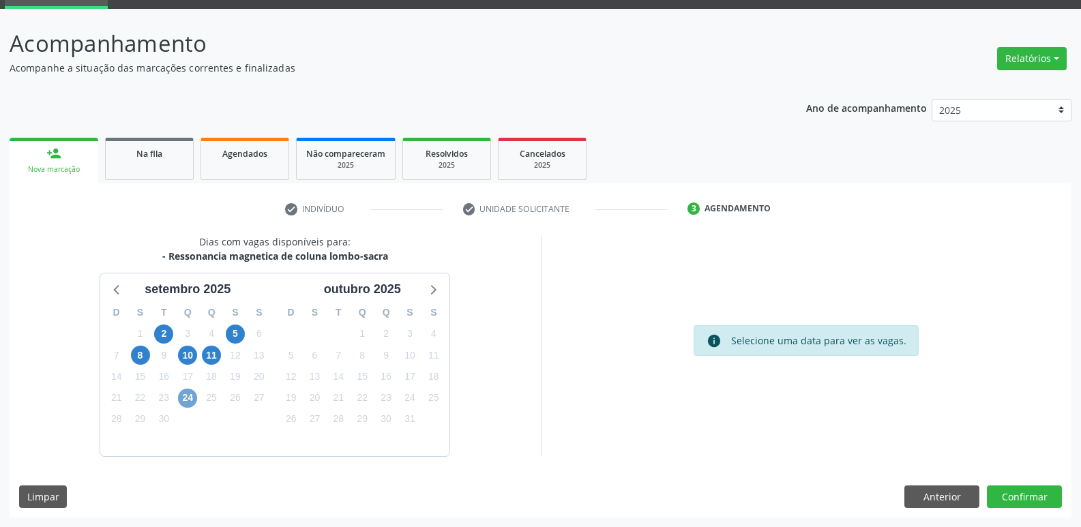
click at [185, 398] on span "24" at bounding box center [187, 398] width 19 height 19
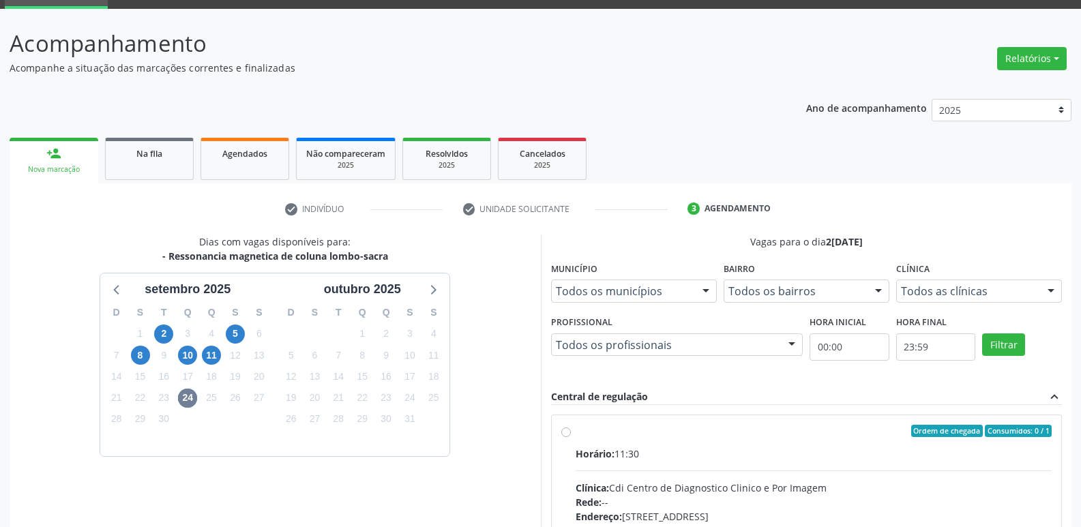
click at [637, 434] on div "Ordem de chegada Consumidos: 0 / 1" at bounding box center [813, 431] width 477 height 12
click at [571, 434] on input "Ordem de chegada Consumidos: 0 / 1 Horário: 11:30 Clínica: Cdi Centro de Diagno…" at bounding box center [566, 431] width 10 height 12
radio input "true"
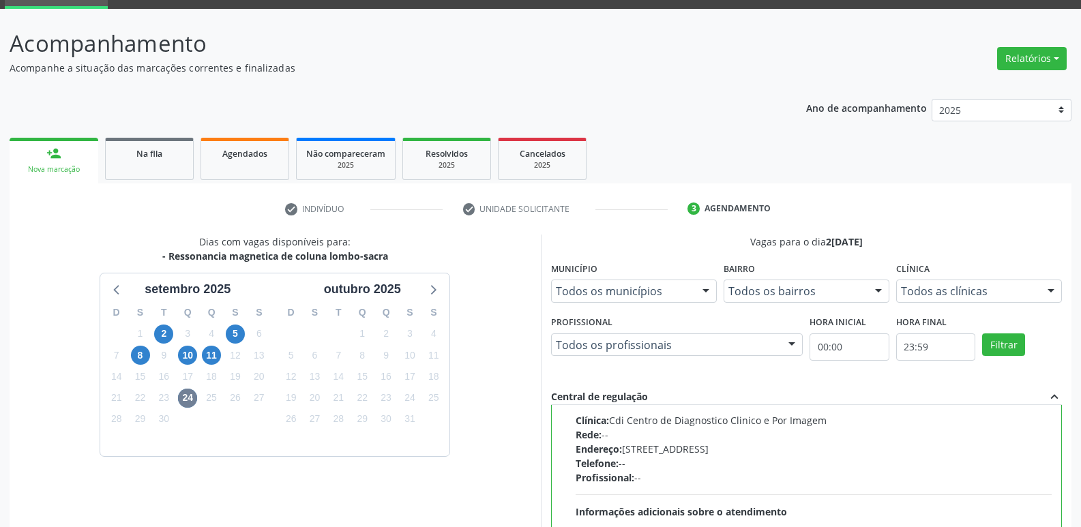
scroll to position [271, 0]
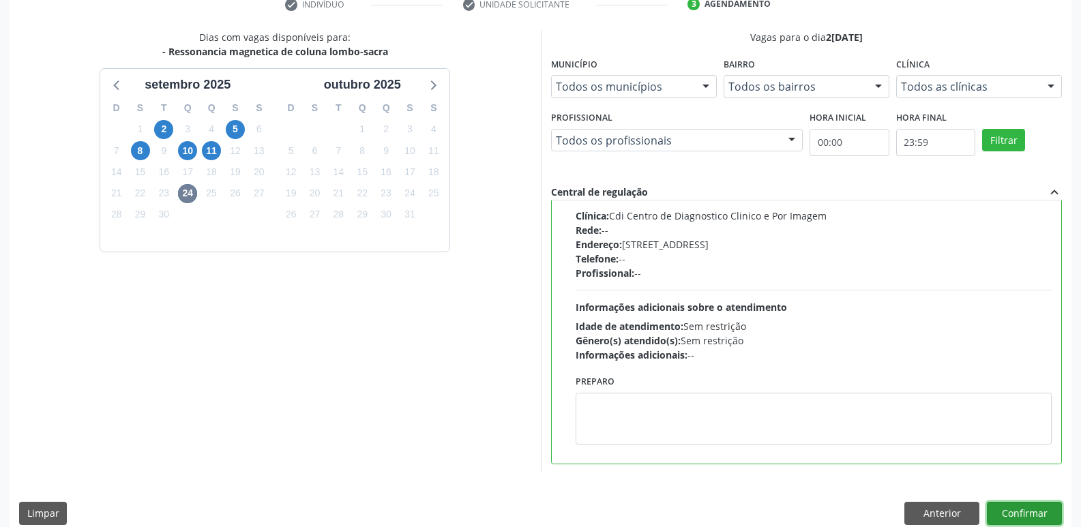
click at [1034, 515] on button "Confirmar" at bounding box center [1023, 513] width 75 height 23
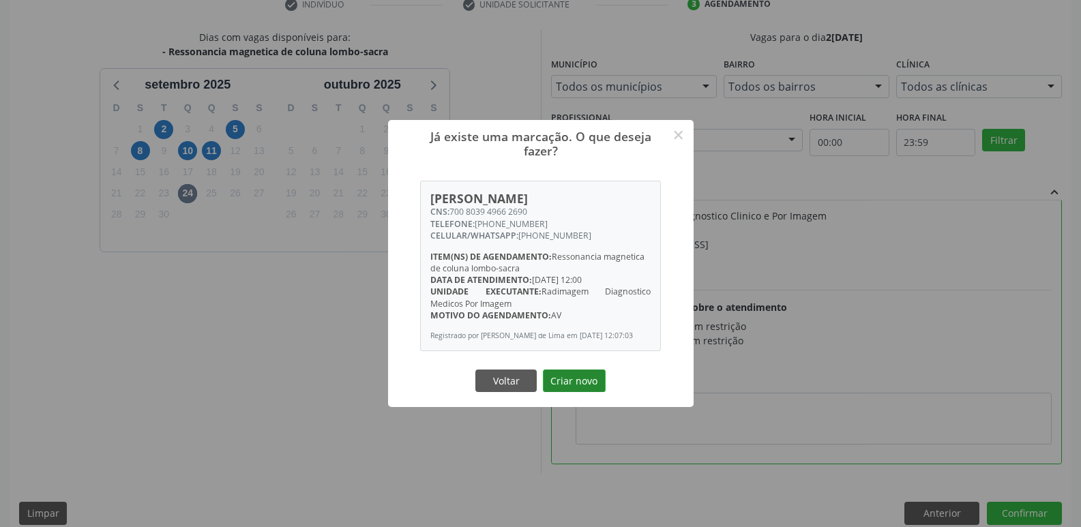
click at [578, 380] on button "Criar novo" at bounding box center [574, 381] width 63 height 23
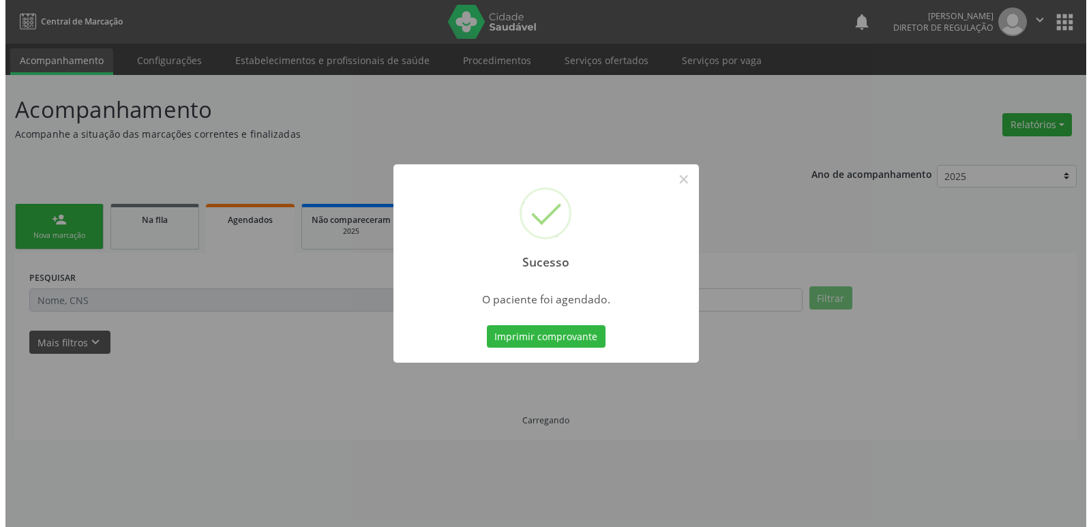
scroll to position [0, 0]
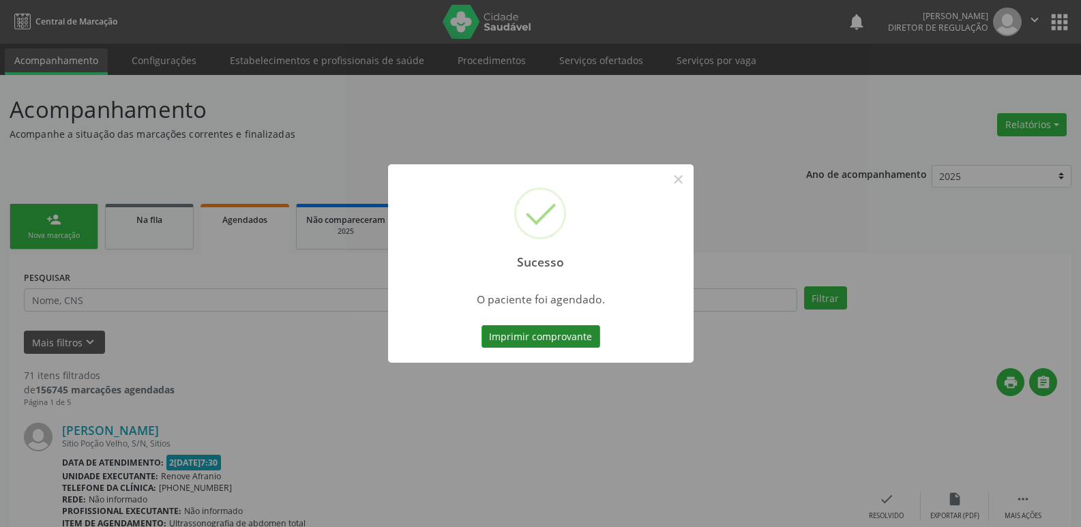
click at [564, 338] on button "Imprimir comprovante" at bounding box center [540, 336] width 119 height 23
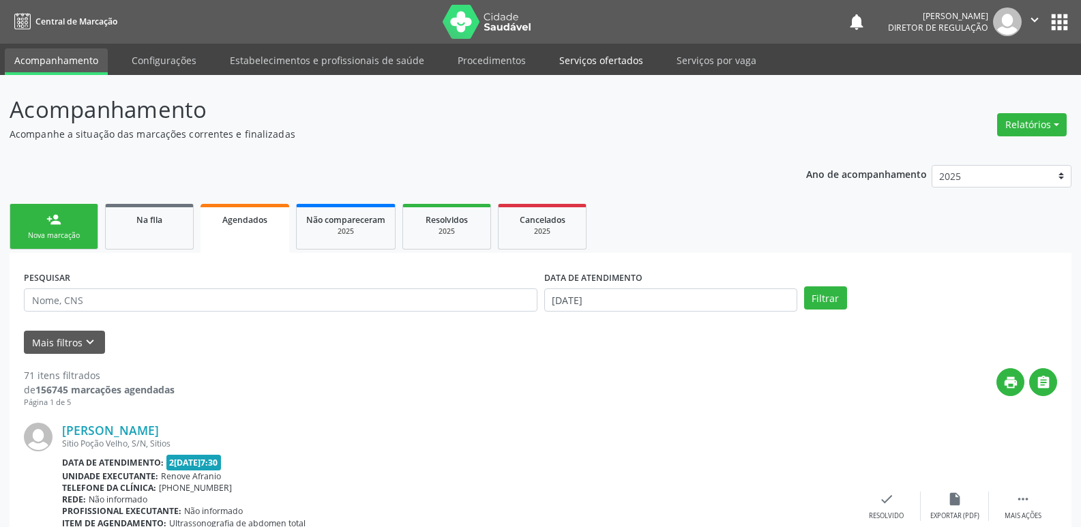
click at [620, 60] on link "Serviços ofertados" at bounding box center [600, 60] width 103 height 24
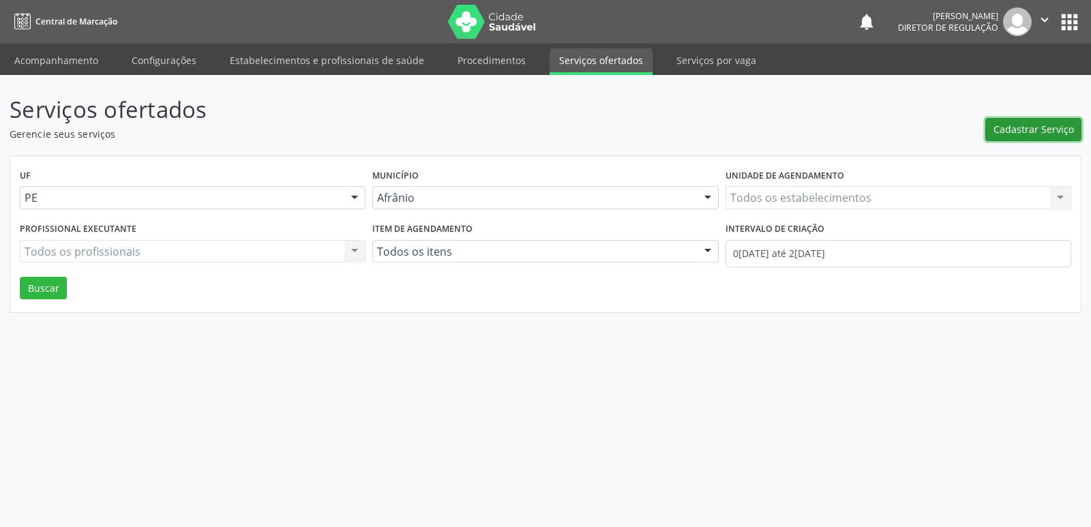
click at [1030, 131] on span "Cadastrar Serviço" at bounding box center [1033, 129] width 80 height 14
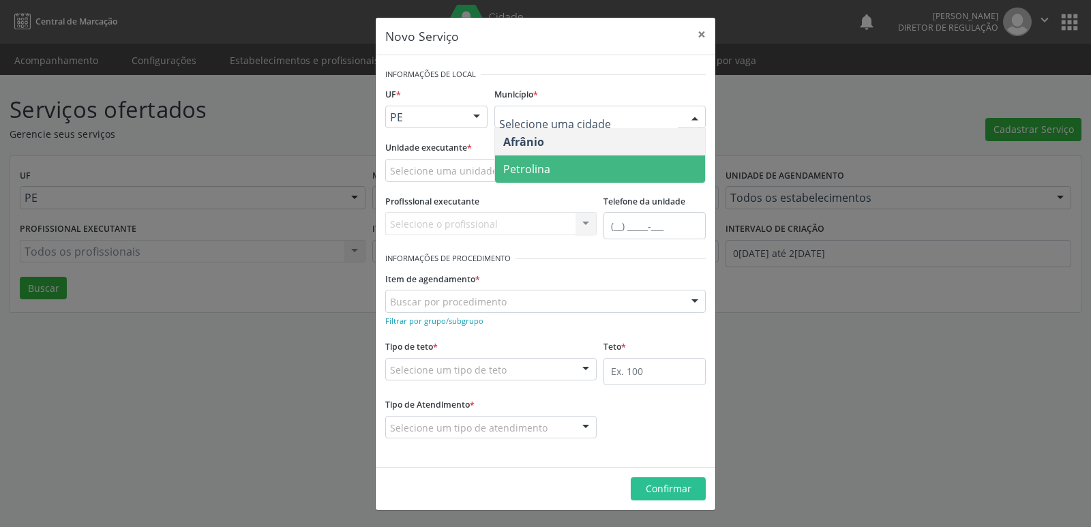
click at [567, 171] on span "Petrolina" at bounding box center [600, 168] width 210 height 27
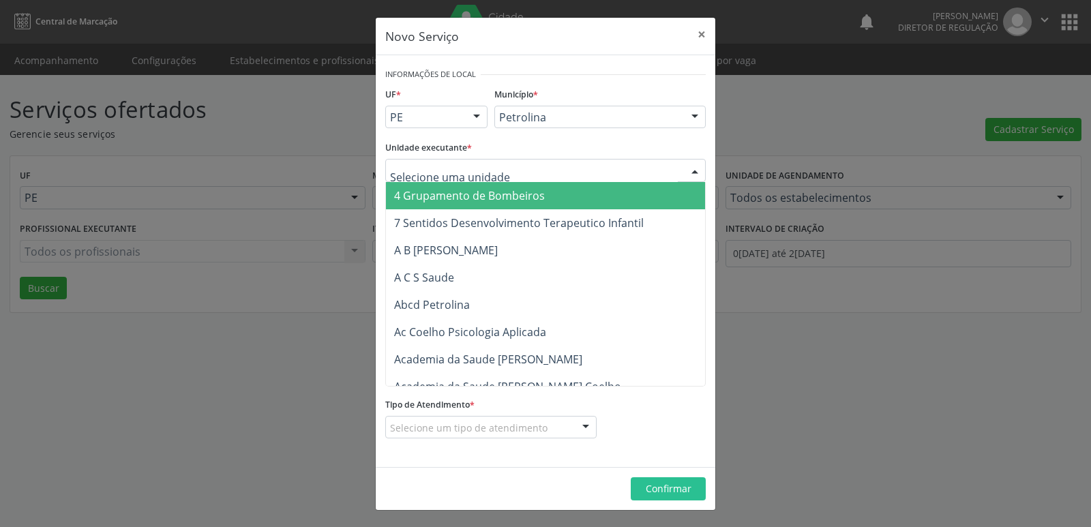
click at [519, 168] on div at bounding box center [545, 170] width 320 height 23
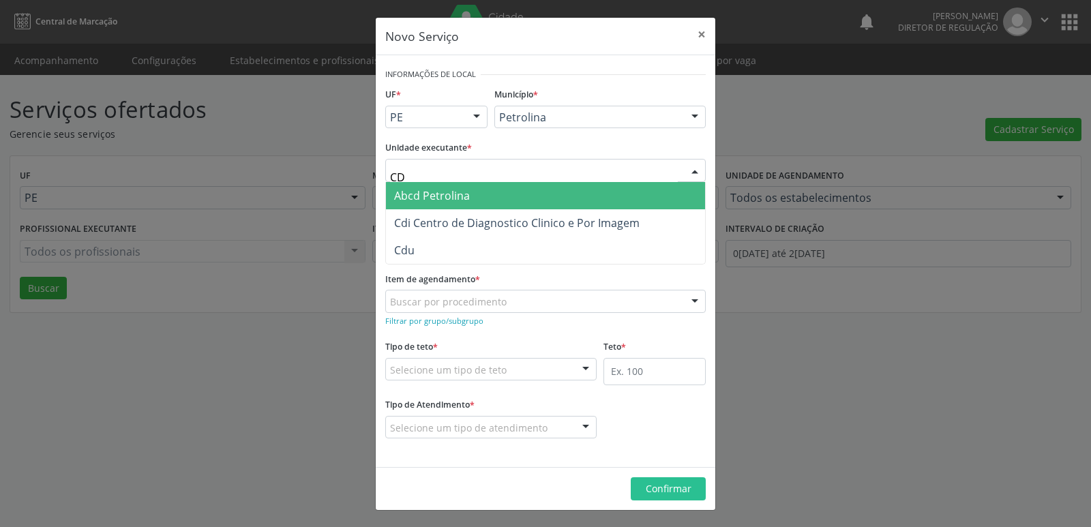
type input "CDI"
click at [507, 194] on span "Cdi Centro de Diagnostico Clinico e Por Imagem" at bounding box center [516, 195] width 245 height 15
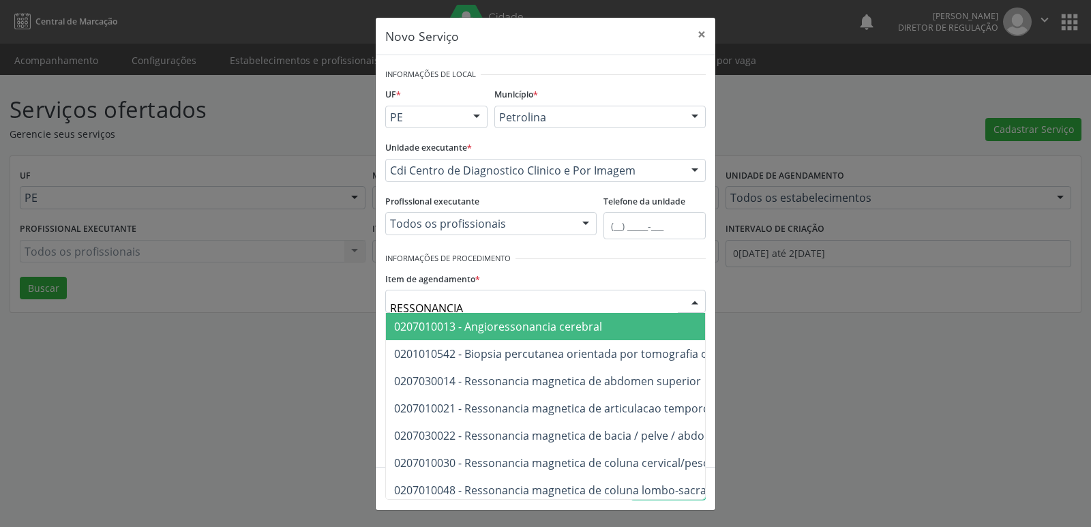
type input "RESSONANCIA"
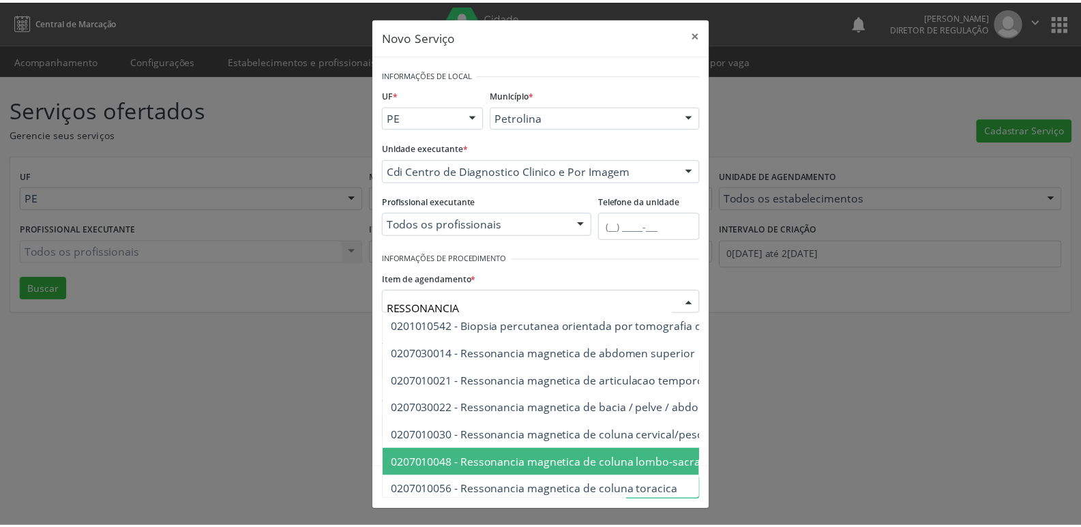
scroll to position [55, 0]
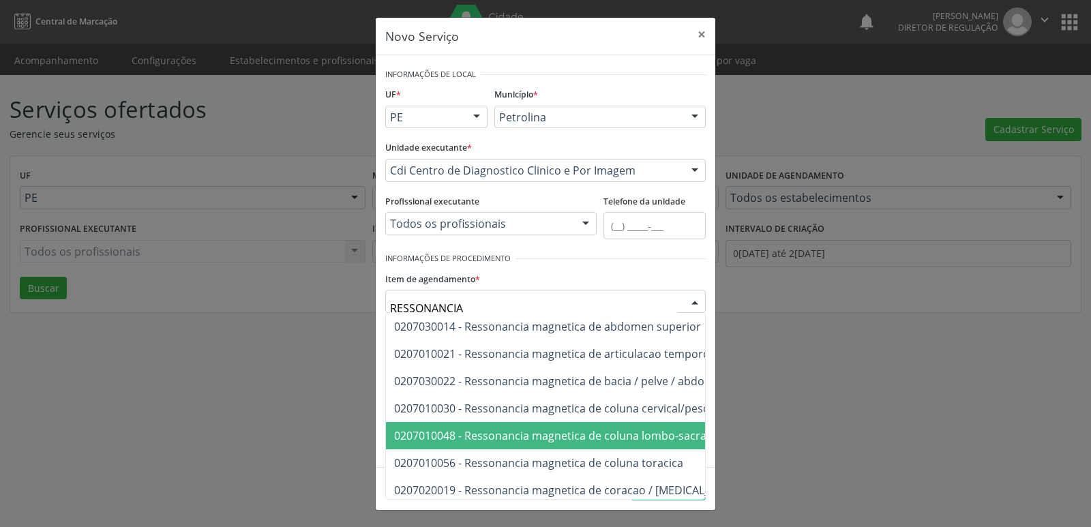
click at [648, 440] on span "0207010048 - Ressonancia magnetica de coluna lombo-sacra" at bounding box center [550, 435] width 312 height 15
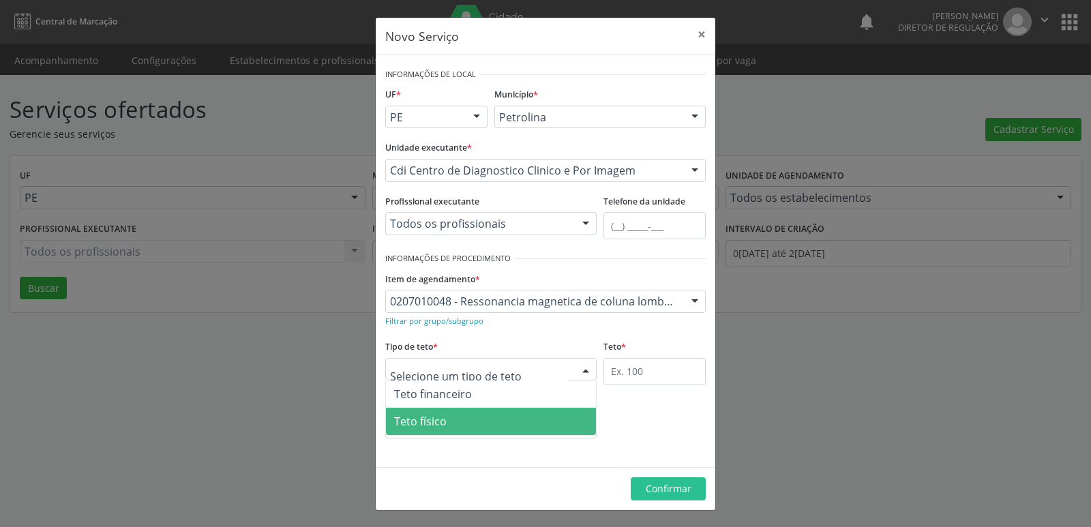
click at [487, 429] on span "Teto físico" at bounding box center [491, 421] width 210 height 27
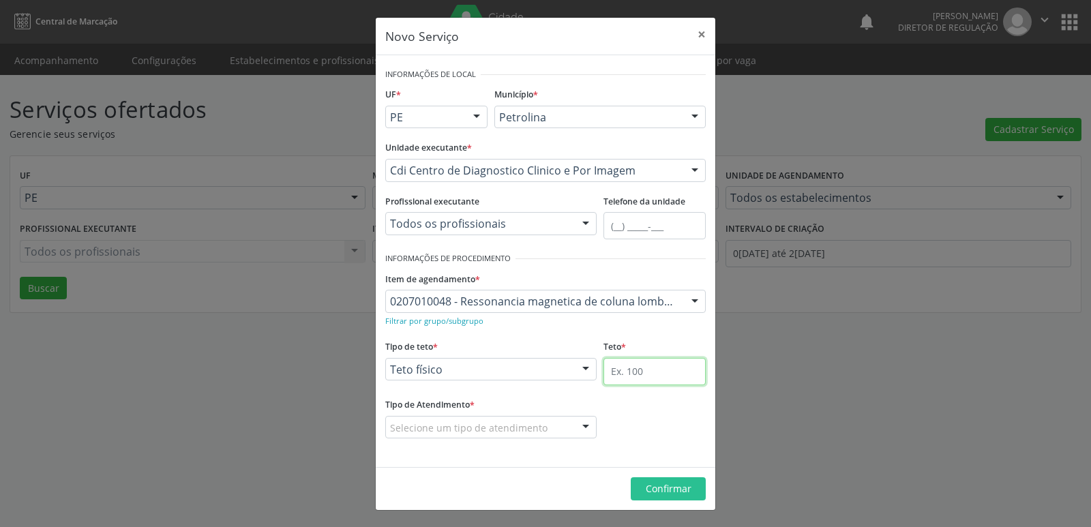
click at [651, 371] on input "text" at bounding box center [654, 371] width 102 height 27
type input "1"
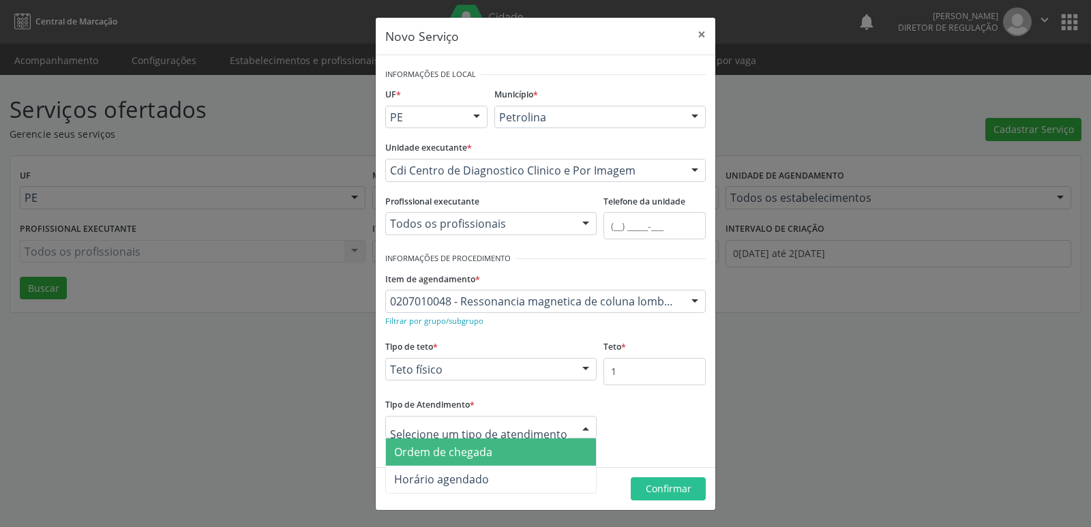
click at [552, 428] on div at bounding box center [490, 427] width 211 height 23
click at [548, 451] on span "Ordem de chegada" at bounding box center [491, 451] width 210 height 27
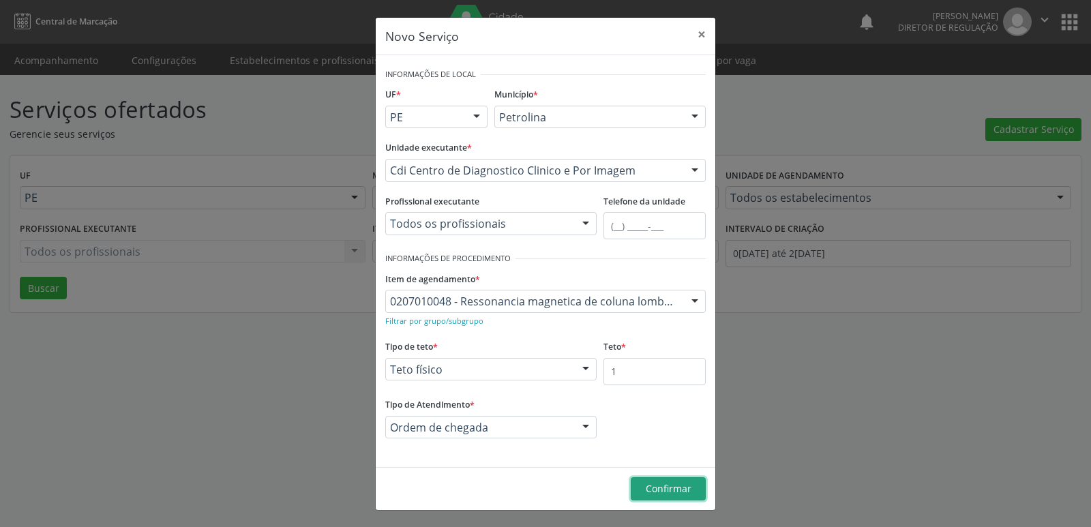
click at [667, 483] on button "Confirmar" at bounding box center [668, 488] width 75 height 23
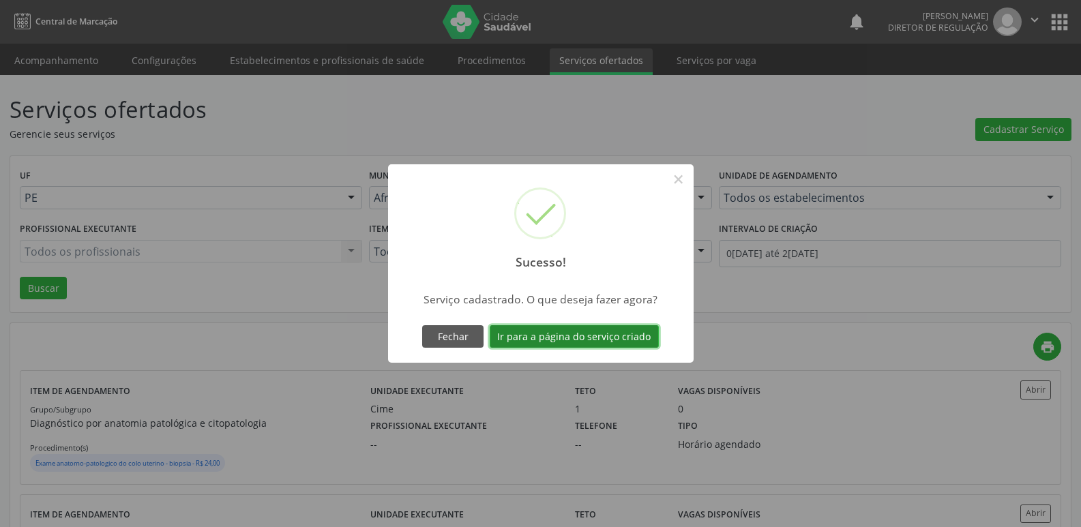
click at [608, 333] on button "Ir para a página do serviço criado" at bounding box center [573, 336] width 169 height 23
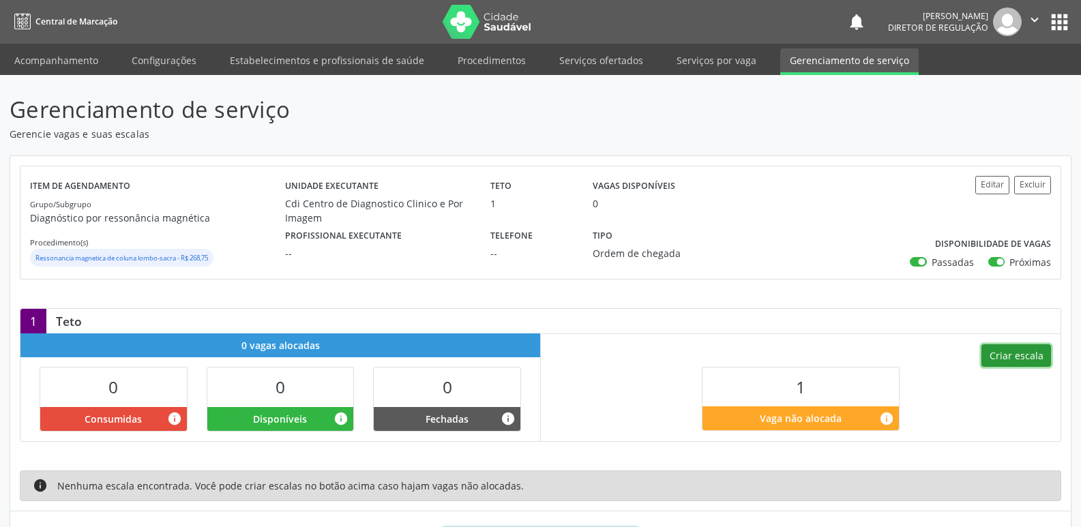
click at [1031, 355] on button "Criar escala" at bounding box center [1016, 355] width 70 height 23
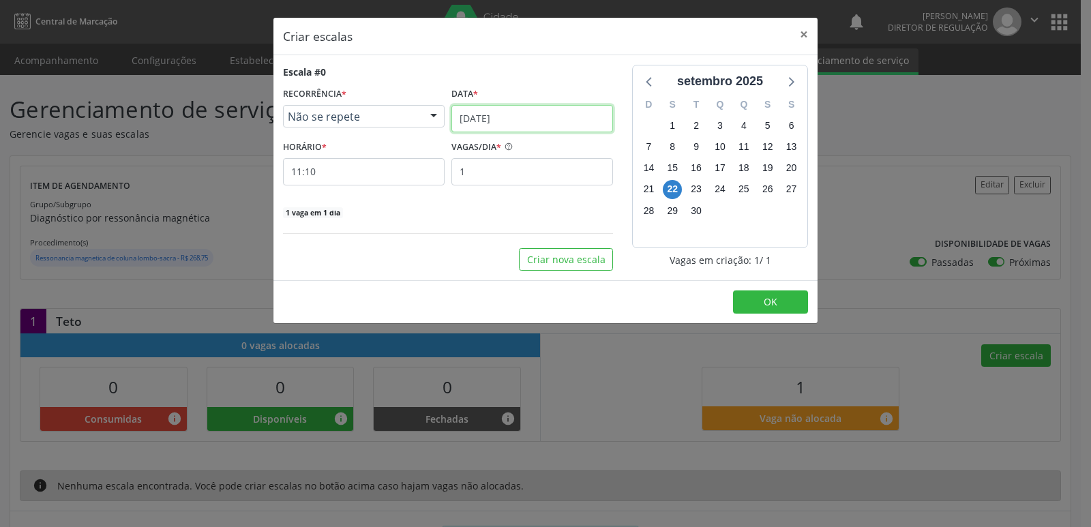
click at [516, 117] on input "2[DATE]" at bounding box center [532, 118] width 162 height 27
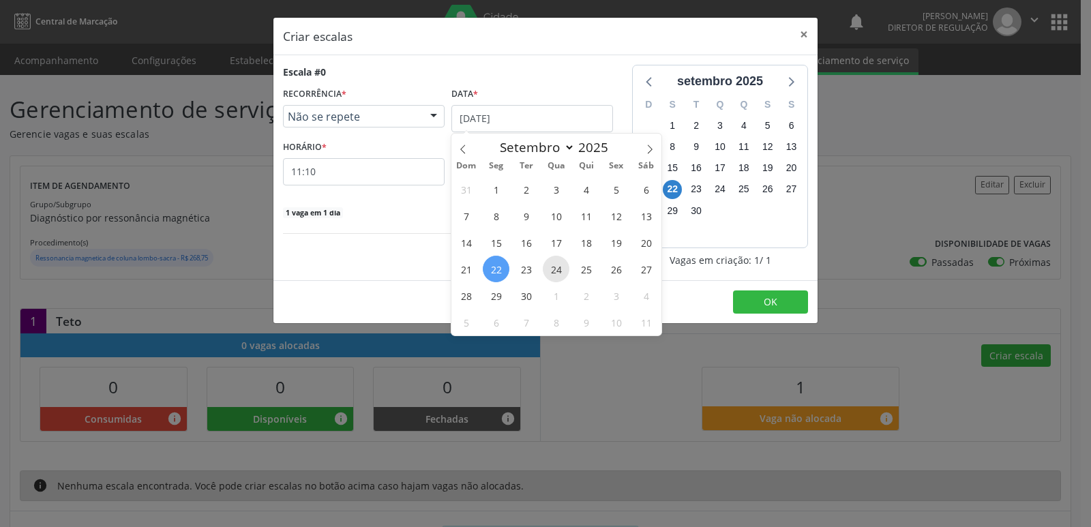
click at [558, 269] on span "24" at bounding box center [556, 269] width 27 height 27
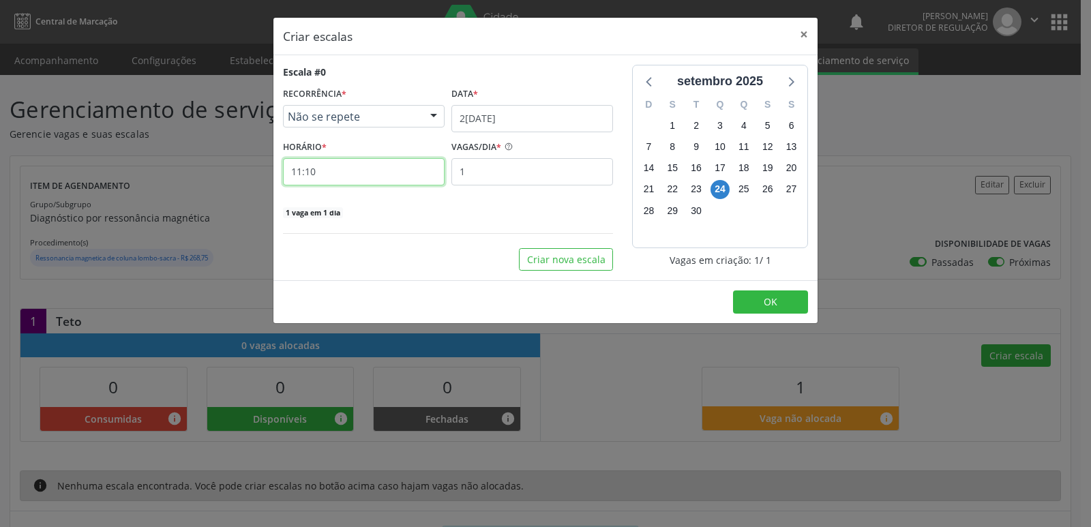
click at [391, 172] on input "11:10" at bounding box center [364, 171] width 162 height 27
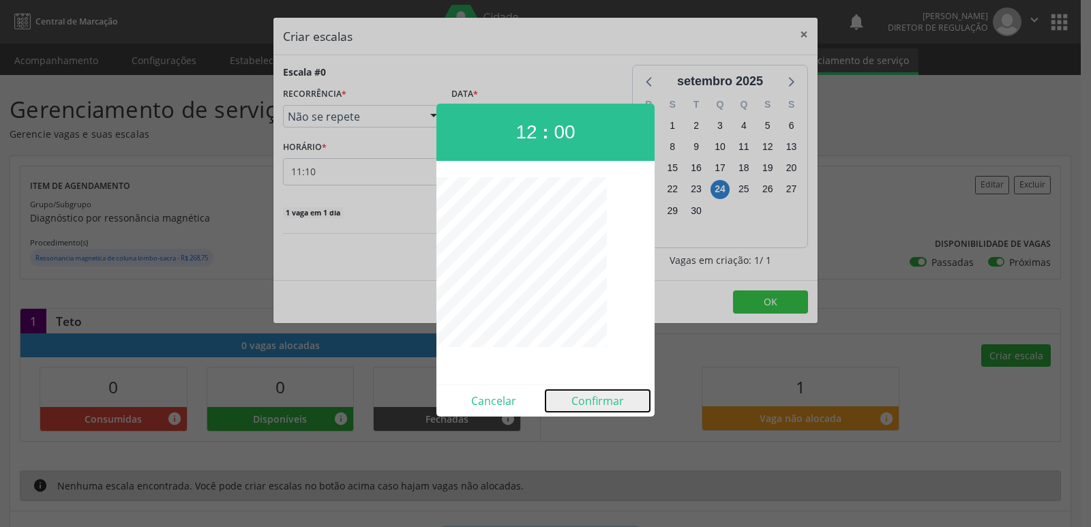
click at [608, 401] on button "Confirmar" at bounding box center [597, 401] width 104 height 22
type input "12:00"
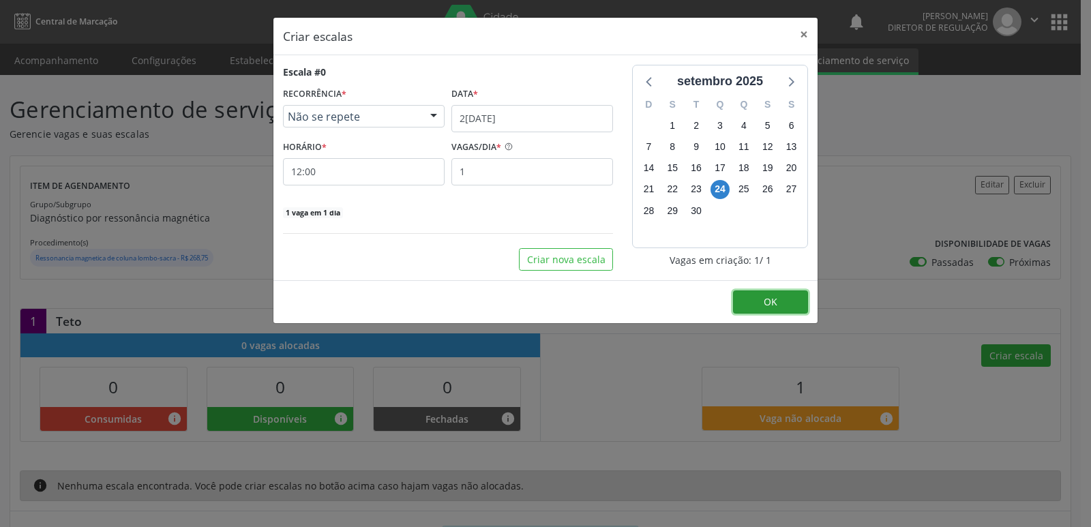
click at [757, 303] on button "OK" at bounding box center [770, 301] width 75 height 23
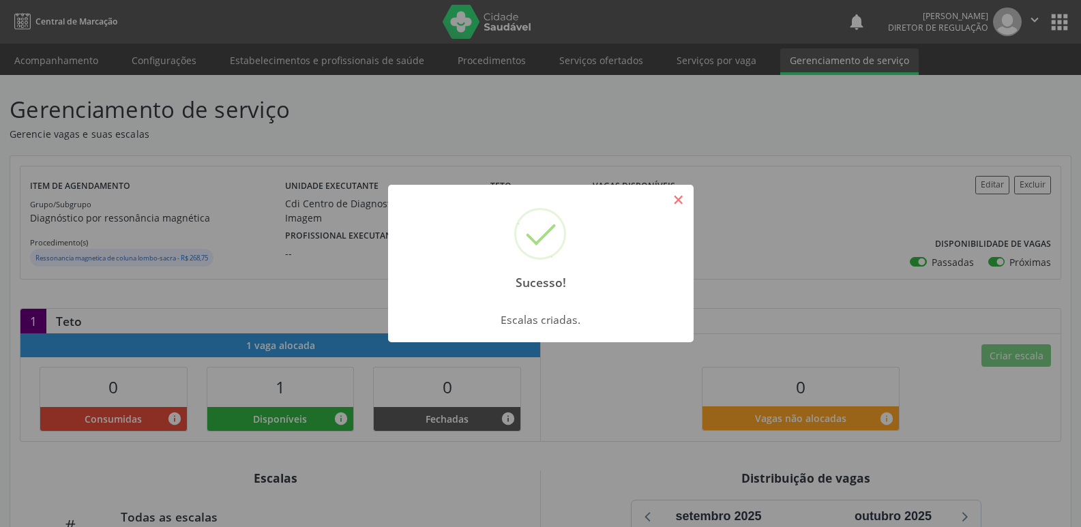
click at [673, 192] on button "×" at bounding box center [678, 199] width 23 height 23
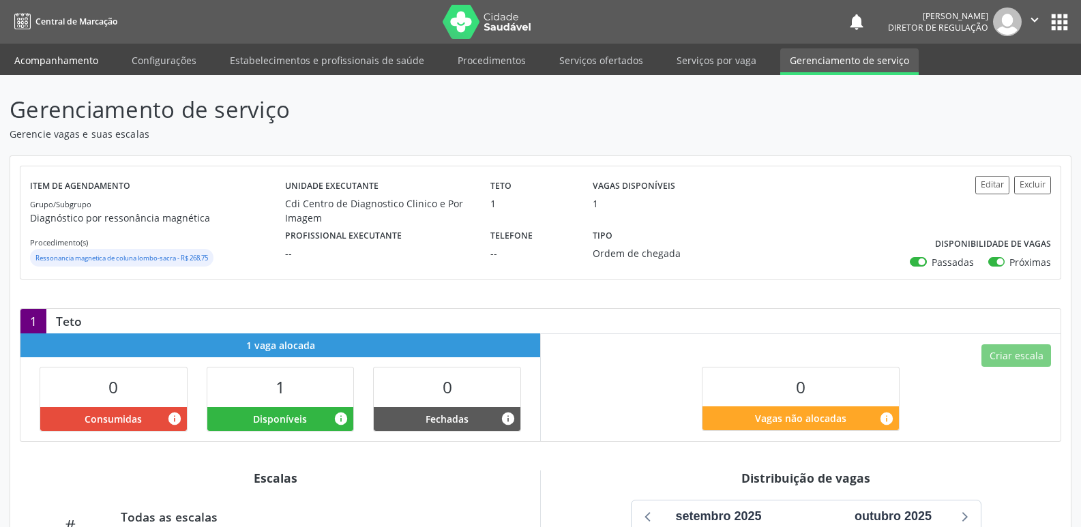
click at [88, 59] on link "Acompanhamento" at bounding box center [56, 60] width 103 height 24
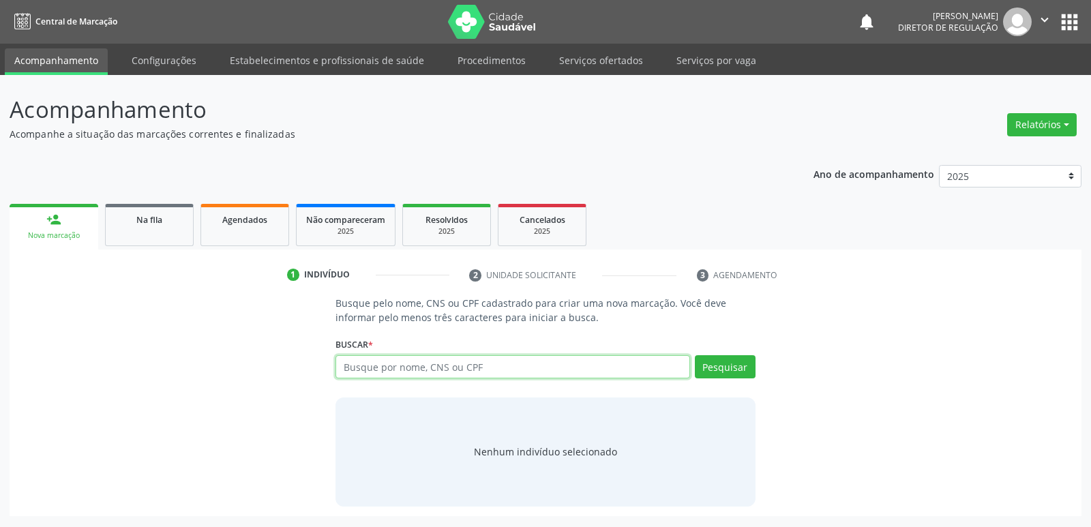
click at [389, 367] on input "text" at bounding box center [512, 366] width 354 height 23
type input "700403401959949"
click at [719, 367] on button "Pesquisar" at bounding box center [725, 366] width 61 height 23
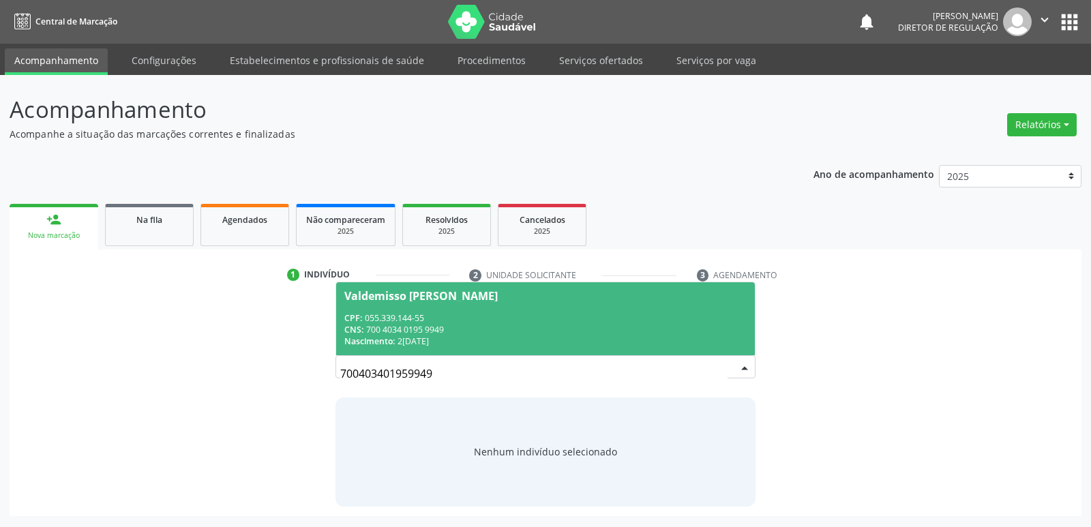
click at [428, 324] on div "CNS: 700 4034 0195 9949" at bounding box center [545, 330] width 402 height 12
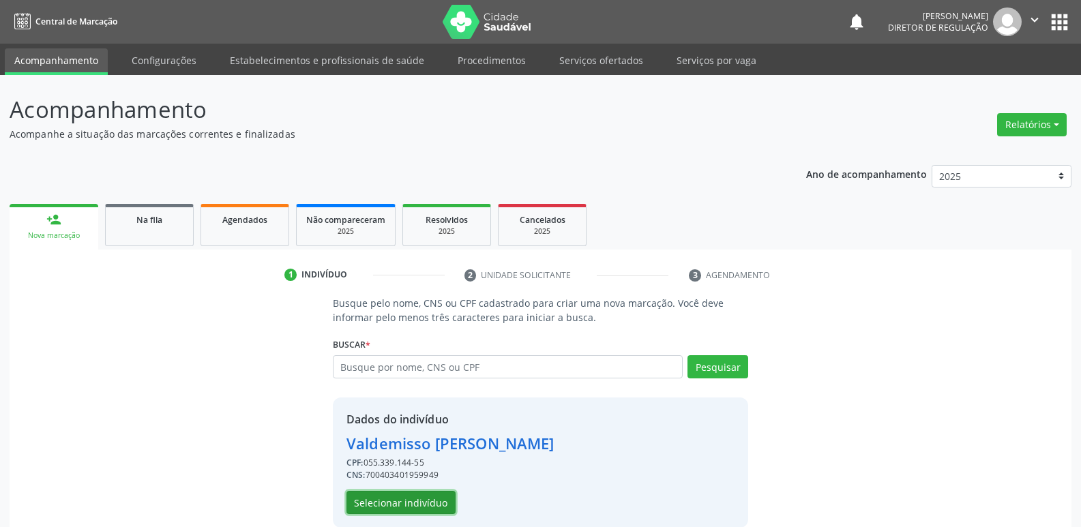
click at [427, 498] on button "Selecionar indivíduo" at bounding box center [400, 502] width 109 height 23
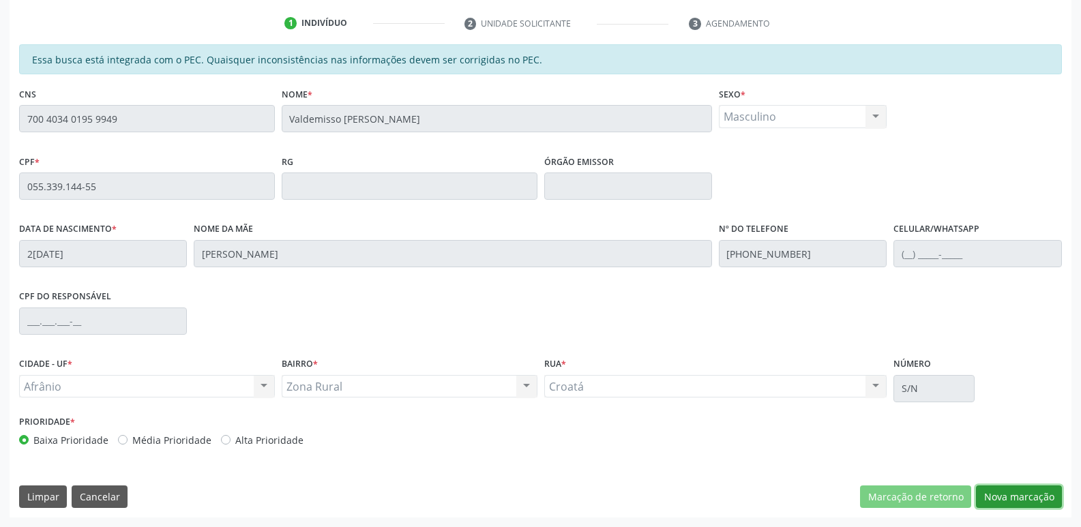
click at [1017, 489] on button "Nova marcação" at bounding box center [1019, 496] width 86 height 23
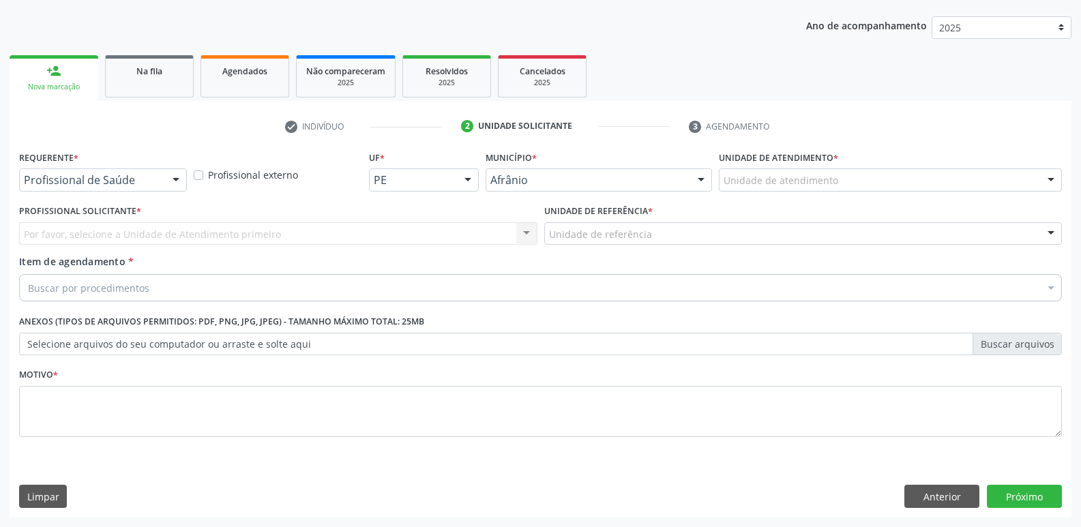
scroll to position [149, 0]
click at [916, 178] on div "Unidade de atendimento" at bounding box center [890, 179] width 343 height 23
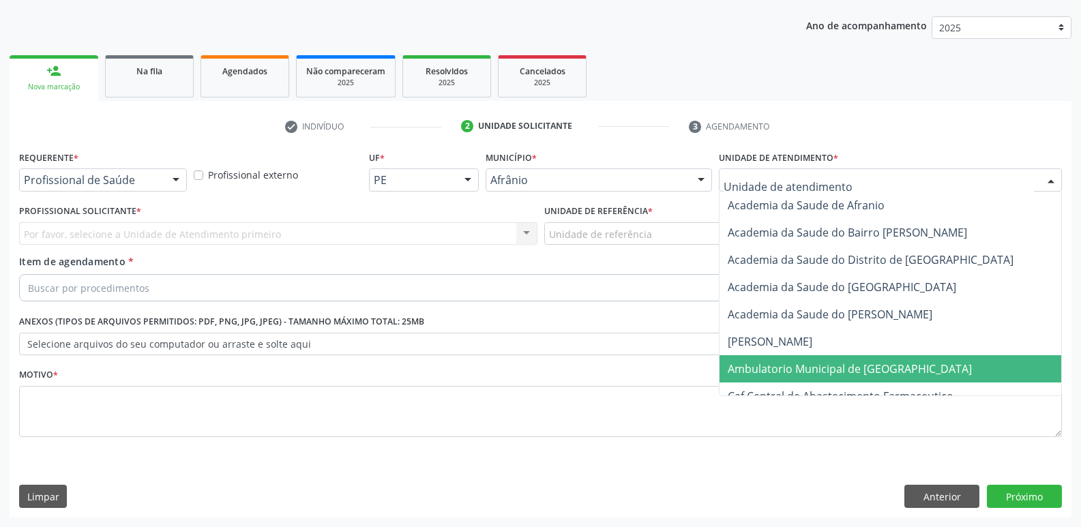
click at [830, 363] on span "Ambulatorio Municipal de [GEOGRAPHIC_DATA]" at bounding box center [849, 368] width 244 height 15
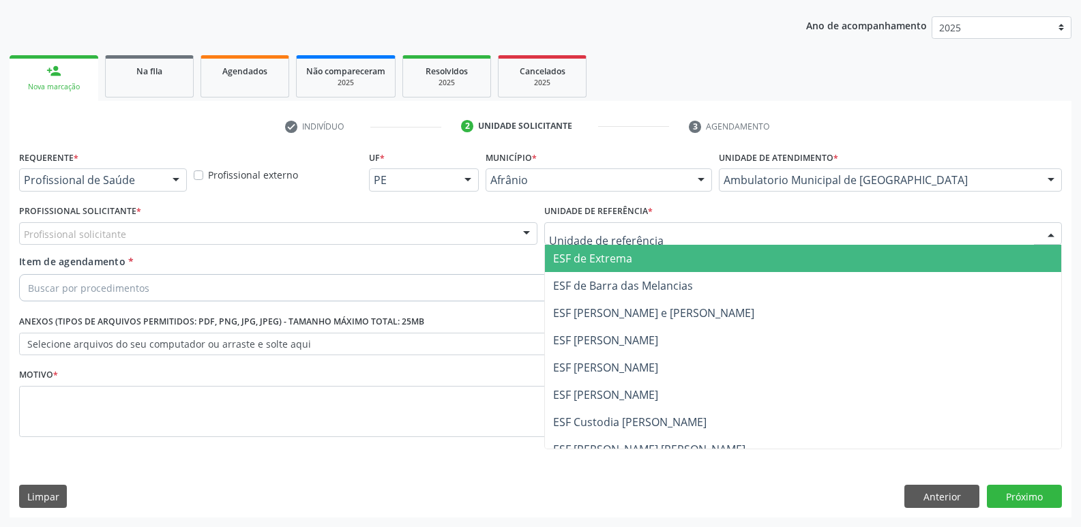
click at [687, 227] on div at bounding box center [803, 233] width 518 height 23
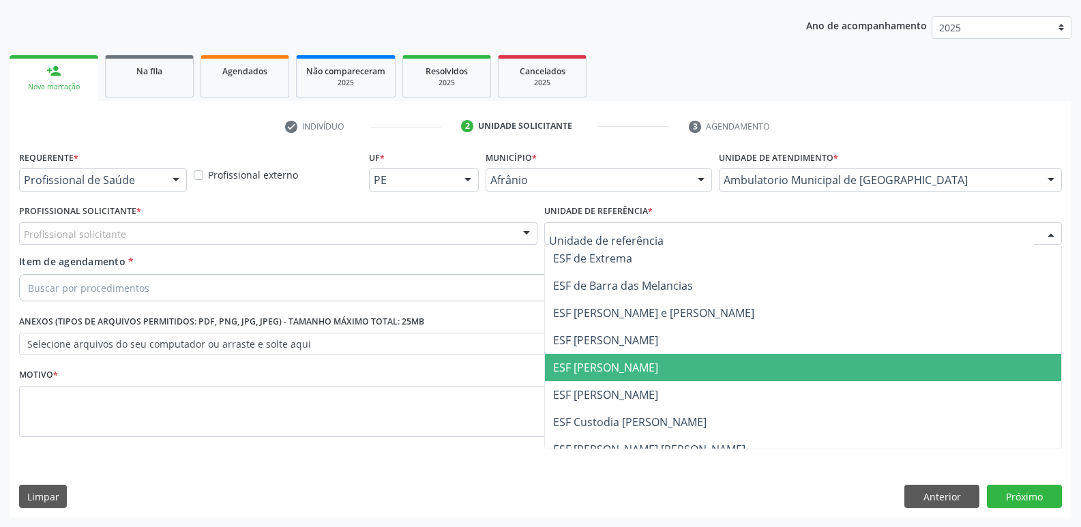
click at [682, 368] on span "ESF [PERSON_NAME]" at bounding box center [803, 367] width 517 height 27
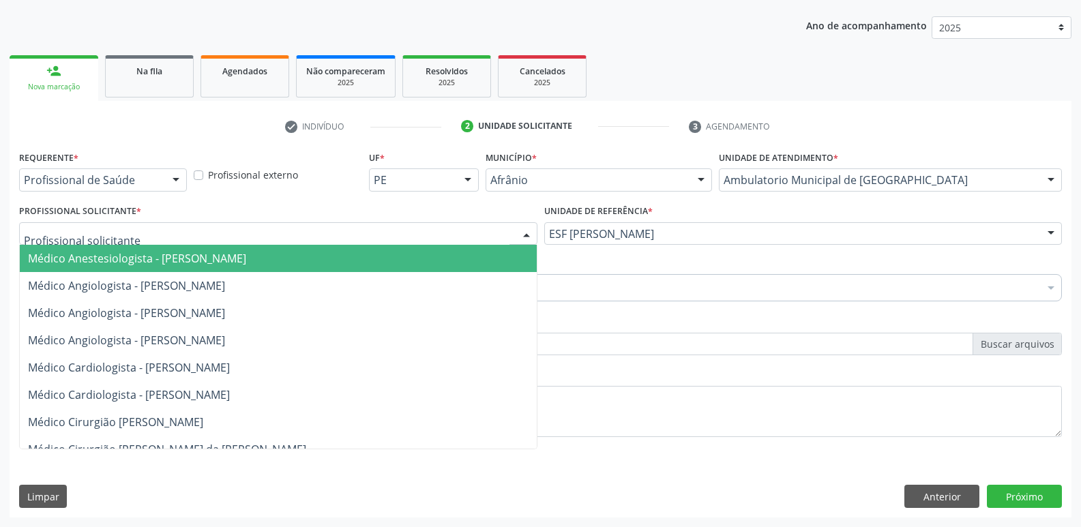
click at [435, 231] on div at bounding box center [278, 233] width 518 height 23
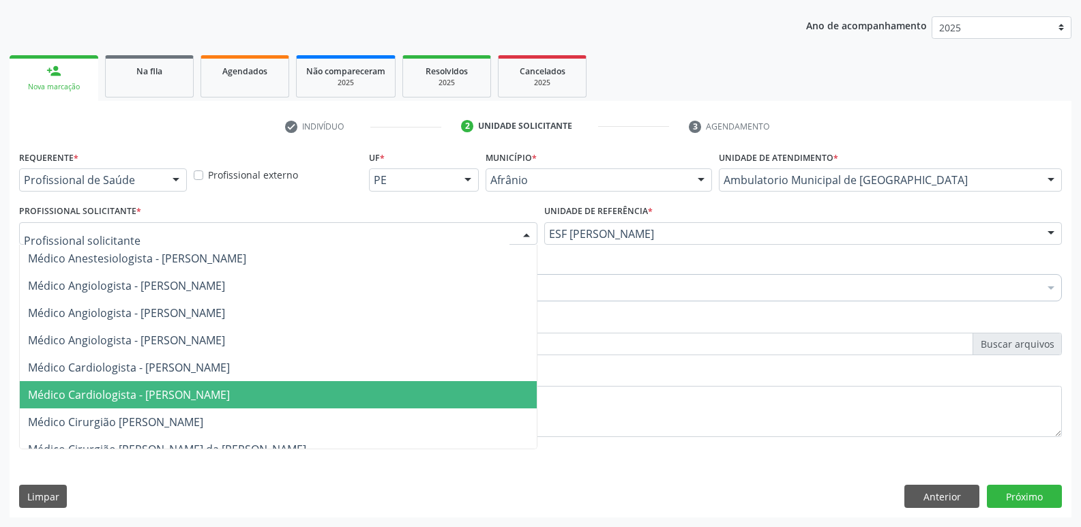
scroll to position [136, 0]
drag, startPoint x: 444, startPoint y: 385, endPoint x: 441, endPoint y: 378, distance: 8.2
click at [406, 391] on span "Médico Cirurgião Geral - [PERSON_NAME]" at bounding box center [278, 394] width 517 height 27
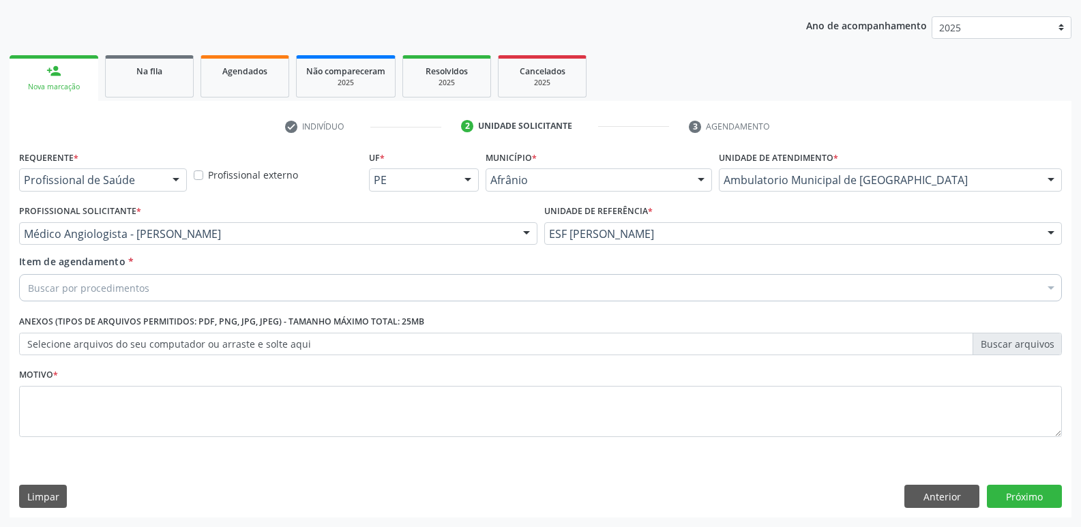
click at [226, 290] on div "Buscar por procedimentos" at bounding box center [540, 287] width 1042 height 27
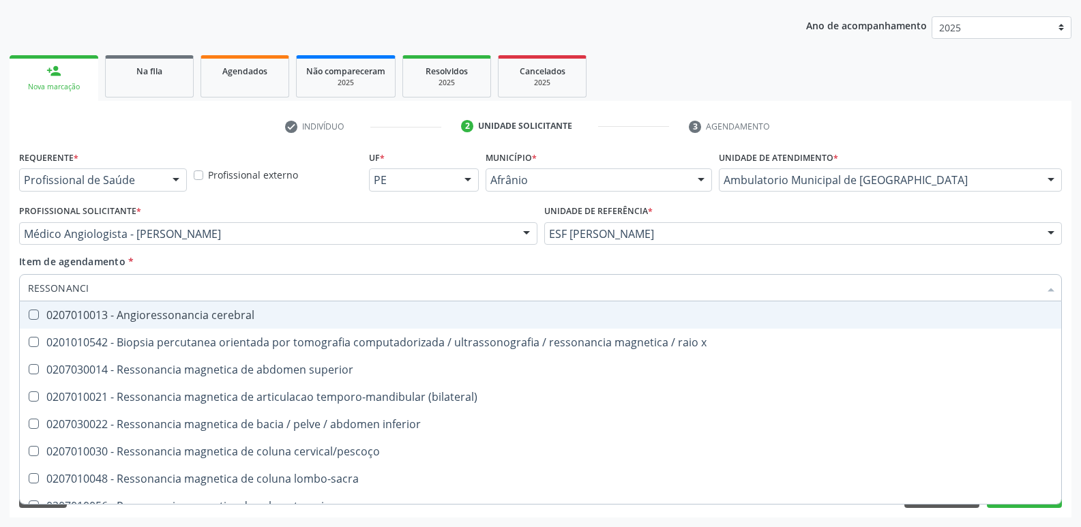
type input "RESSONANCIA"
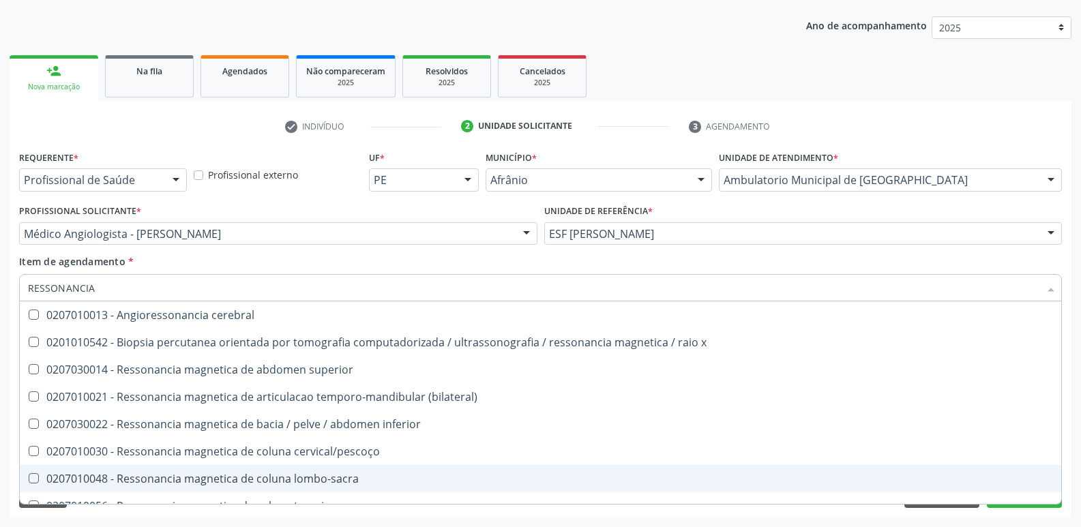
click at [309, 478] on div "0207010048 - Ressonancia magnetica de coluna lombo-sacra" at bounding box center [540, 478] width 1025 height 11
checkbox lombo-sacra "true"
click at [1038, 506] on button "Próximo" at bounding box center [1023, 496] width 75 height 23
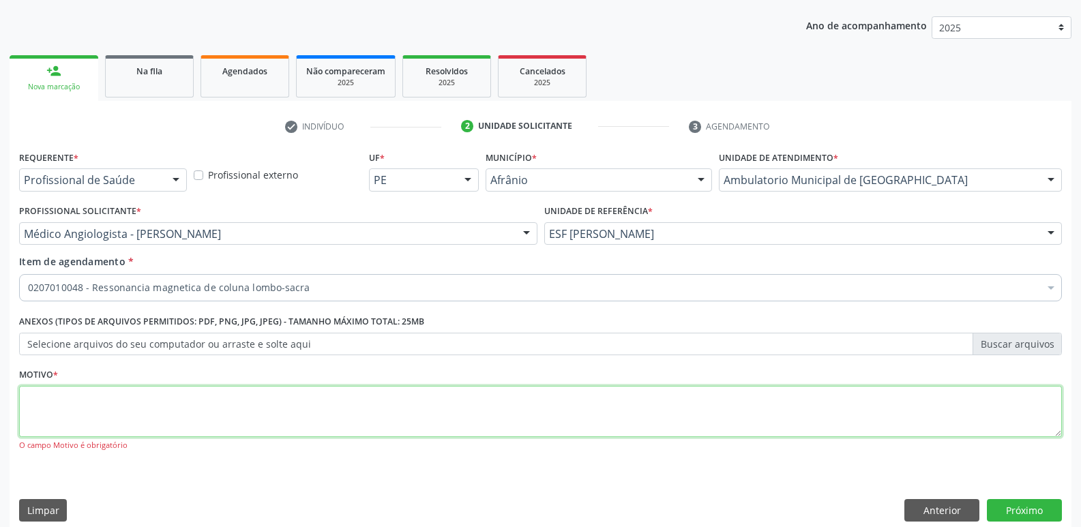
click at [486, 398] on textarea at bounding box center [540, 412] width 1042 height 52
type textarea "*"
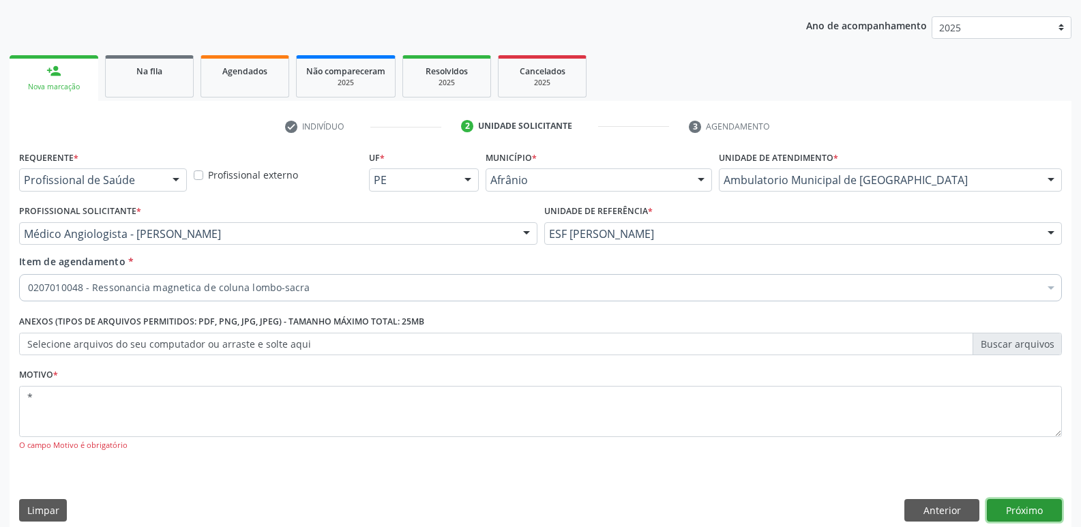
click at [1022, 509] on button "Próximo" at bounding box center [1023, 510] width 75 height 23
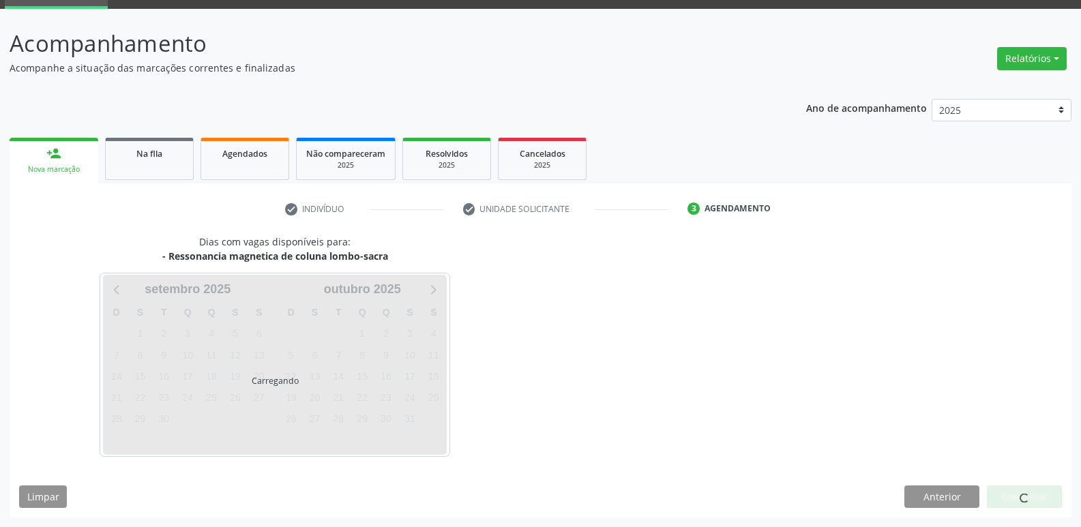
scroll to position [66, 0]
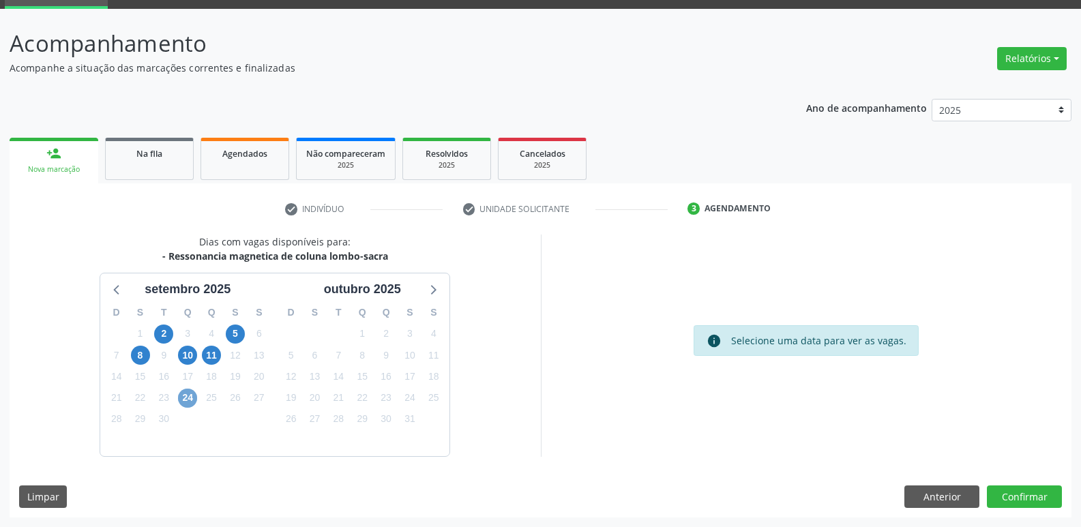
click at [183, 400] on span "24" at bounding box center [187, 398] width 19 height 19
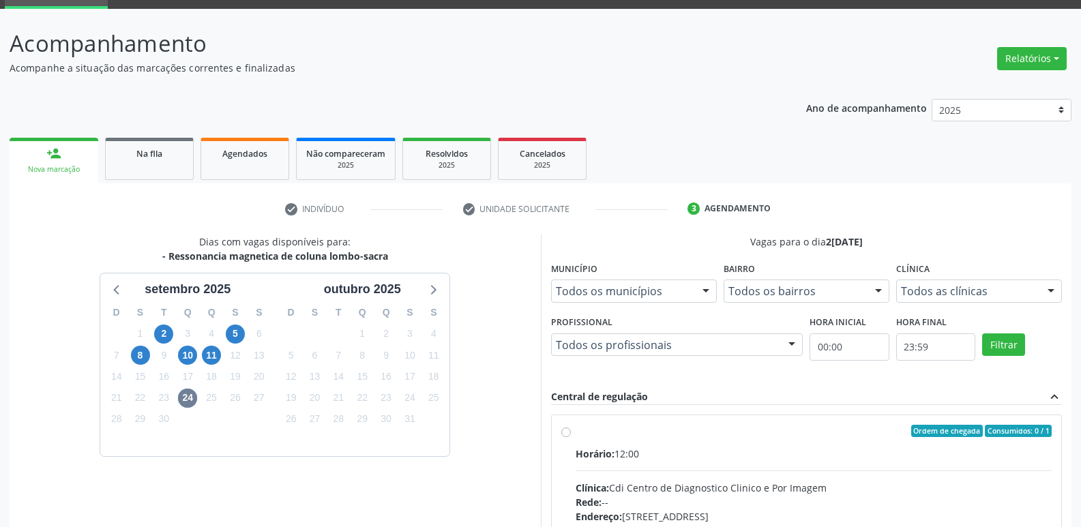
click at [599, 438] on label "Ordem de chegada Consumidos: 0 / 1 Horário: 12:00 Clínica: Cdi Centro de Diagno…" at bounding box center [813, 529] width 477 height 209
click at [571, 437] on input "Ordem de chegada Consumidos: 0 / 1 Horário: 12:00 Clínica: Cdi Centro de Diagno…" at bounding box center [566, 431] width 10 height 12
radio input "true"
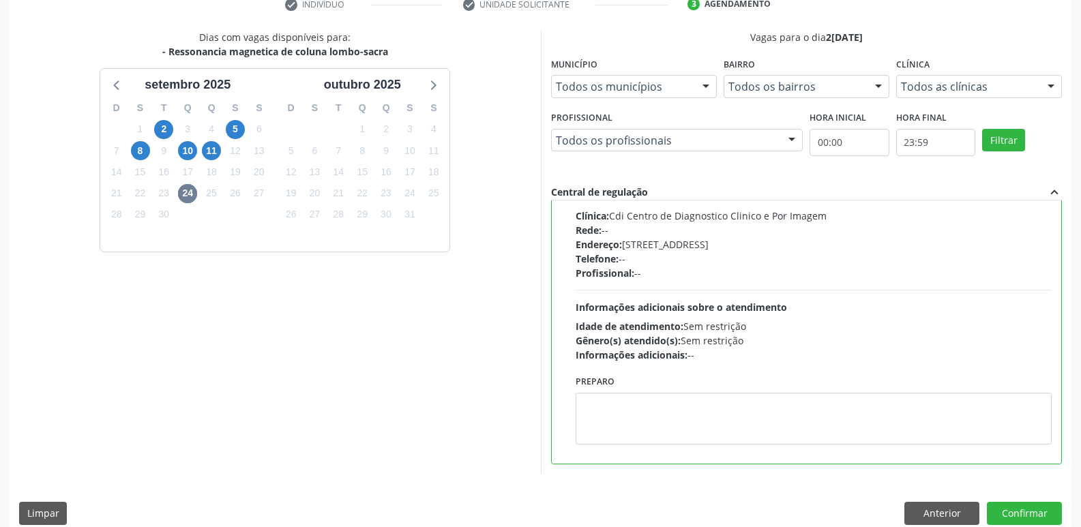
scroll to position [288, 0]
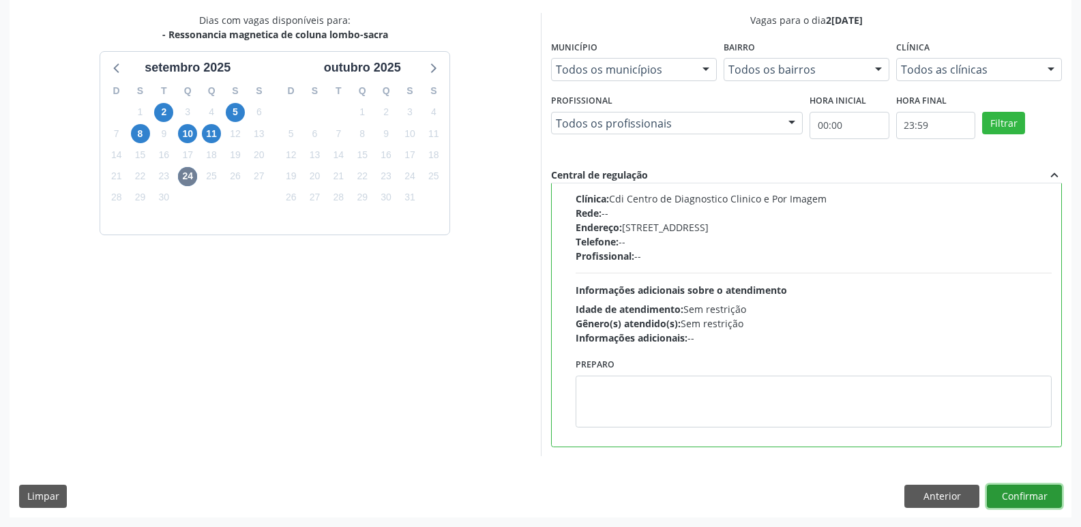
click at [1007, 494] on button "Confirmar" at bounding box center [1023, 496] width 75 height 23
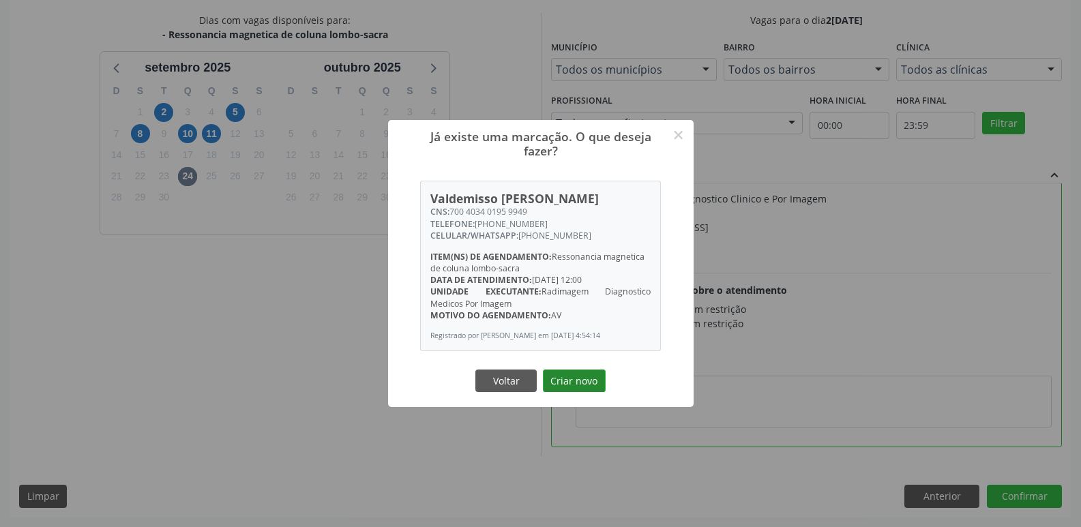
click at [565, 385] on button "Criar novo" at bounding box center [574, 381] width 63 height 23
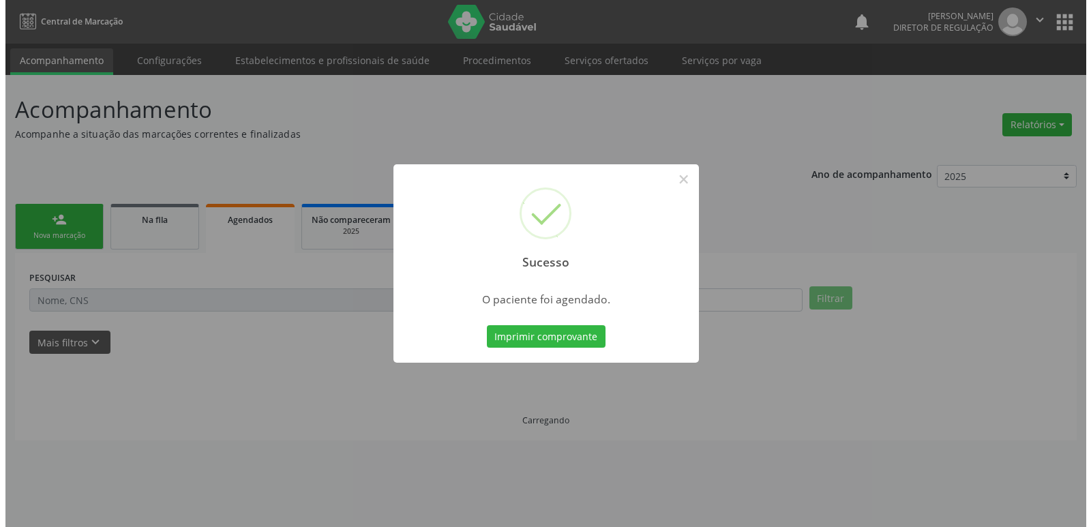
scroll to position [0, 0]
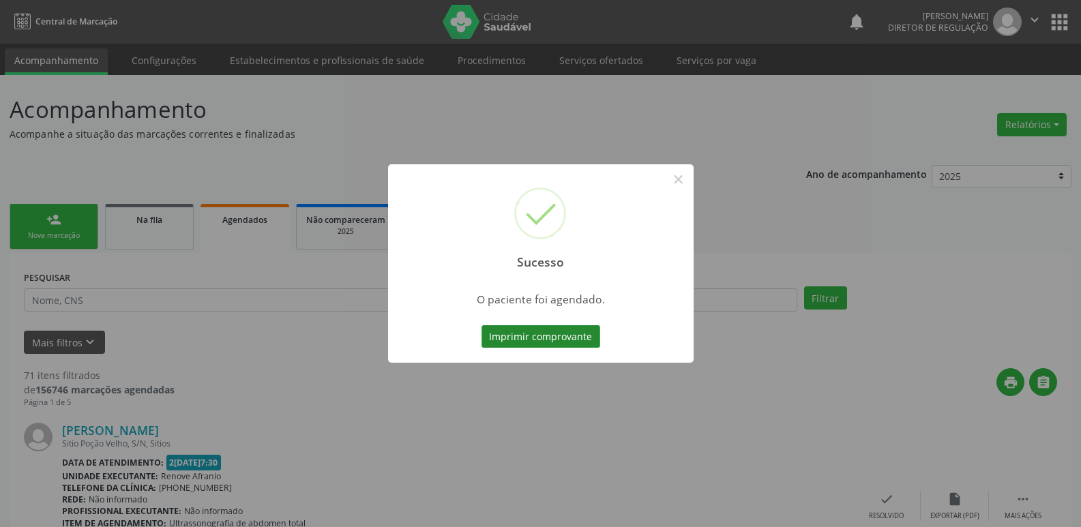
click at [575, 340] on button "Imprimir comprovante" at bounding box center [540, 336] width 119 height 23
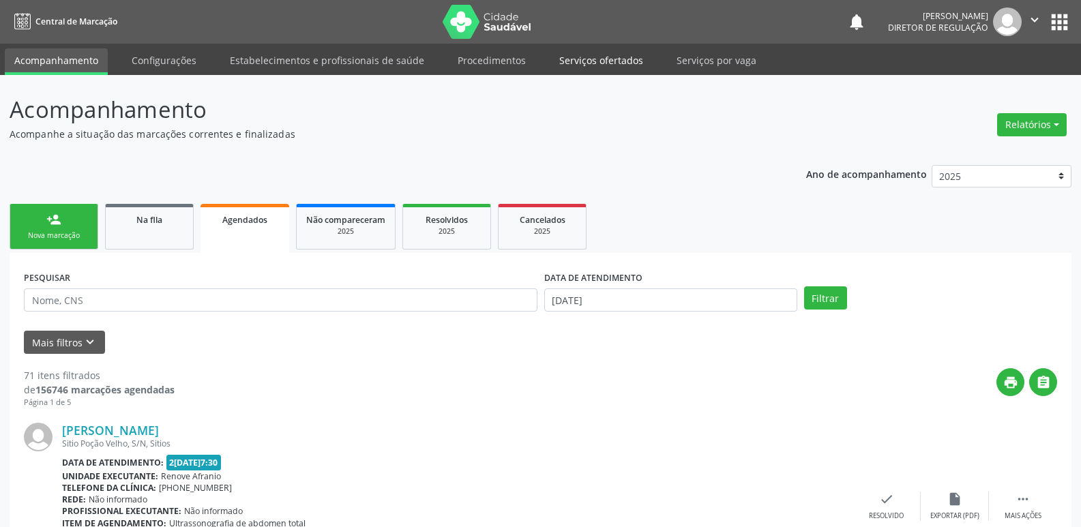
click at [607, 58] on link "Serviços ofertados" at bounding box center [600, 60] width 103 height 24
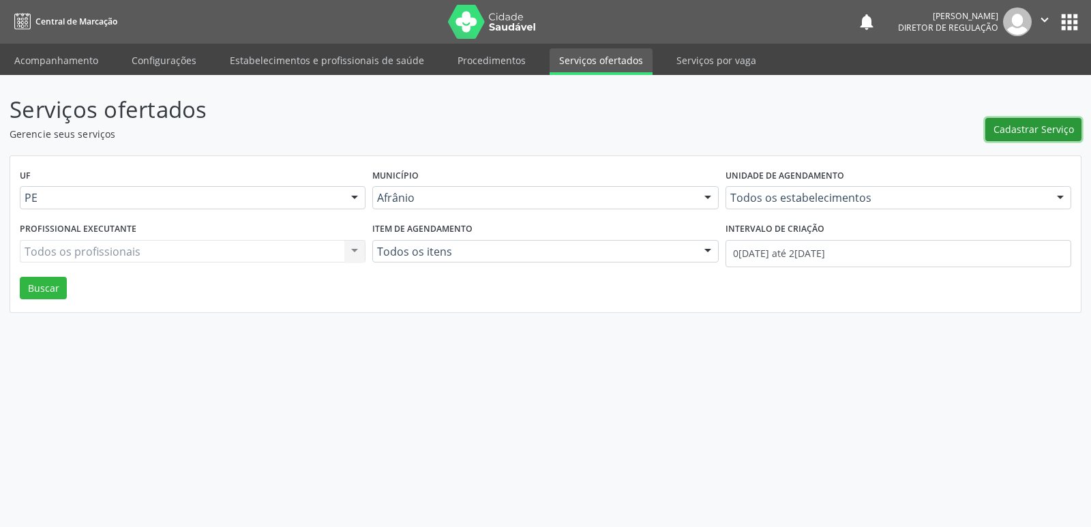
click at [1036, 125] on button "Cadastrar Serviço" at bounding box center [1033, 129] width 96 height 23
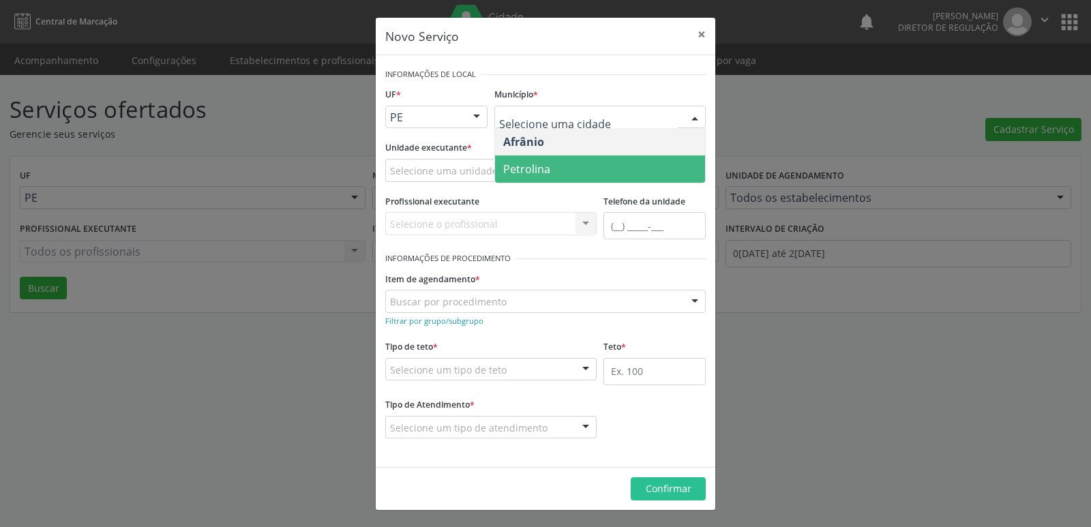
click at [616, 170] on span "Petrolina" at bounding box center [600, 168] width 210 height 27
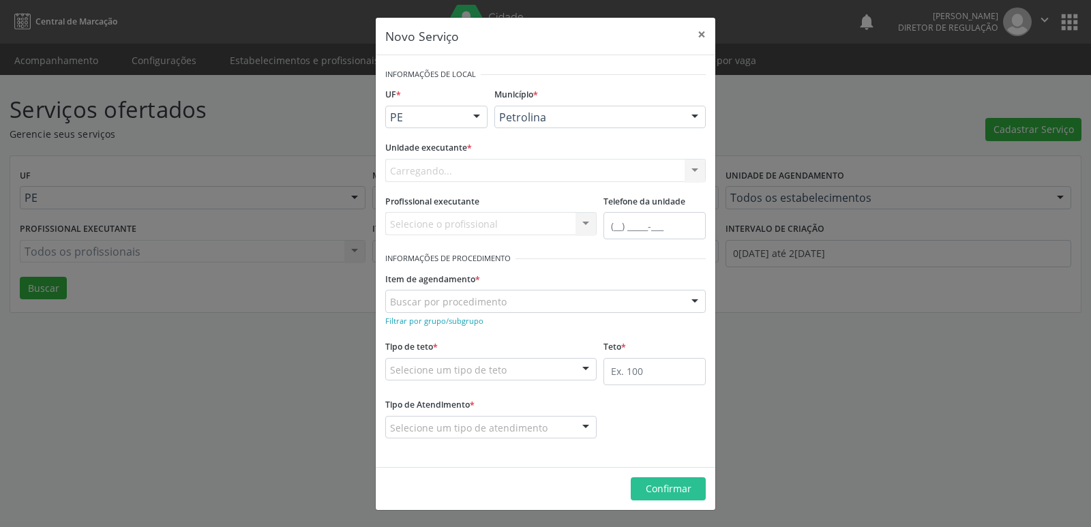
click at [542, 165] on div "Carregando... Academia da Saude de Afranio Academia da Saude do Bairro Roberto …" at bounding box center [545, 170] width 320 height 23
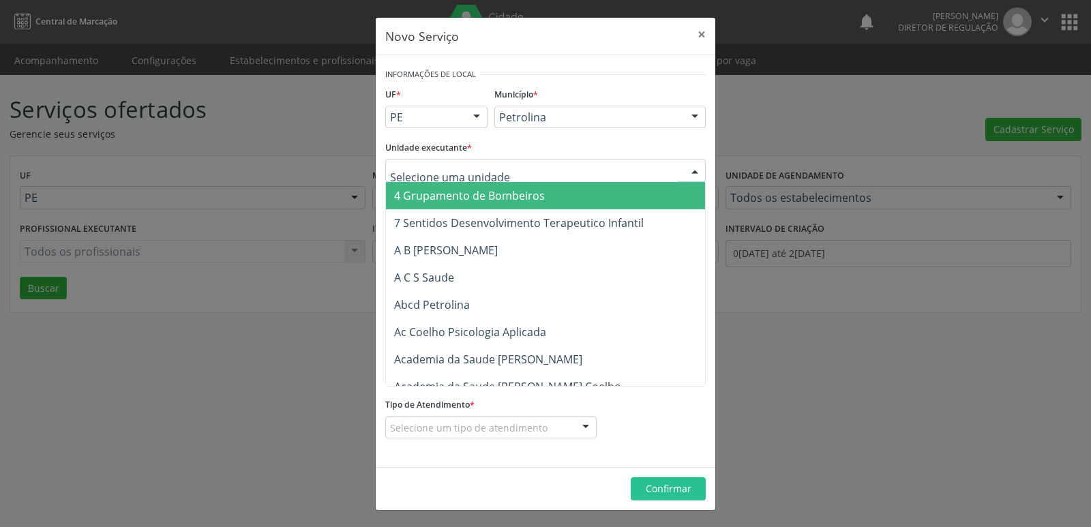
click at [542, 166] on div at bounding box center [545, 170] width 320 height 23
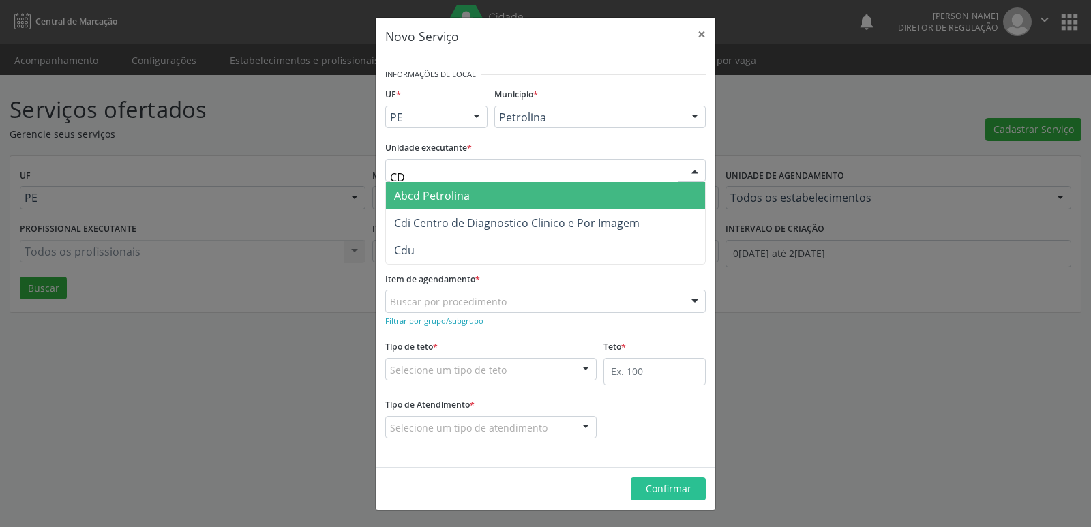
type input "CDI"
click at [512, 194] on span "Cdi Centro de Diagnostico Clinico e Por Imagem" at bounding box center [516, 195] width 245 height 15
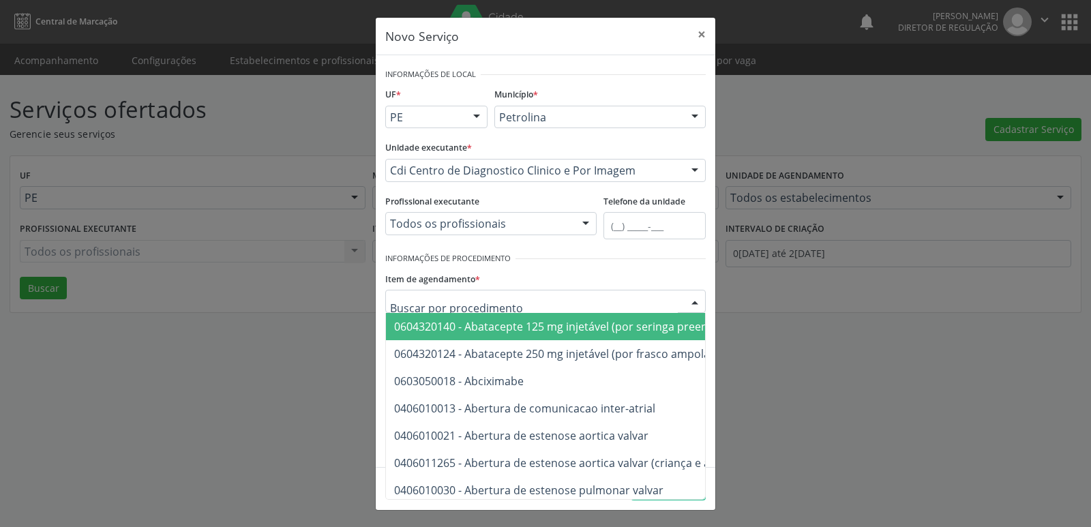
click at [505, 284] on div "Item de agendamento * 0604320140 - Abatacepte 125 mg injetável (por seringa pre…" at bounding box center [545, 291] width 320 height 44
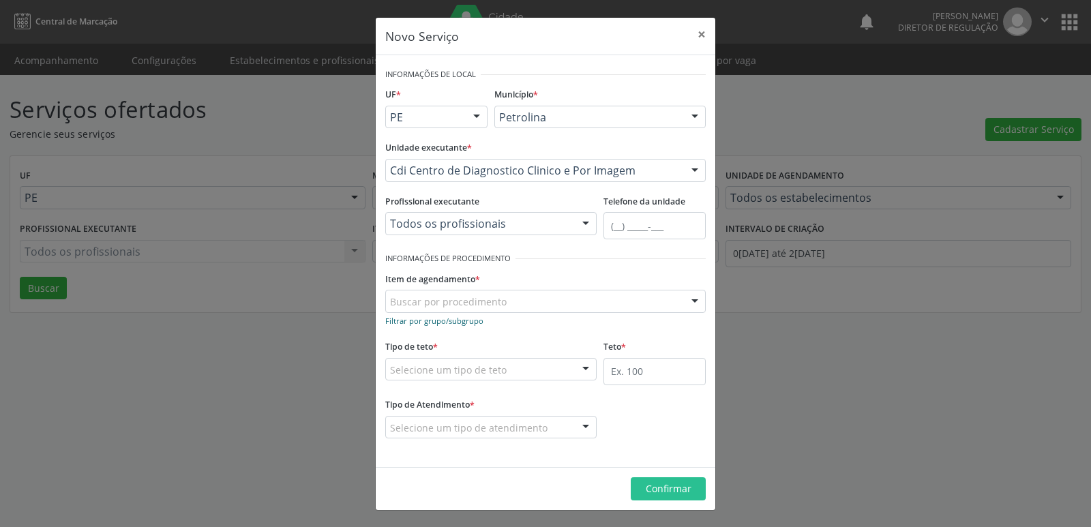
click at [473, 320] on small "Filtrar por grupo/subgrupo" at bounding box center [434, 321] width 98 height 10
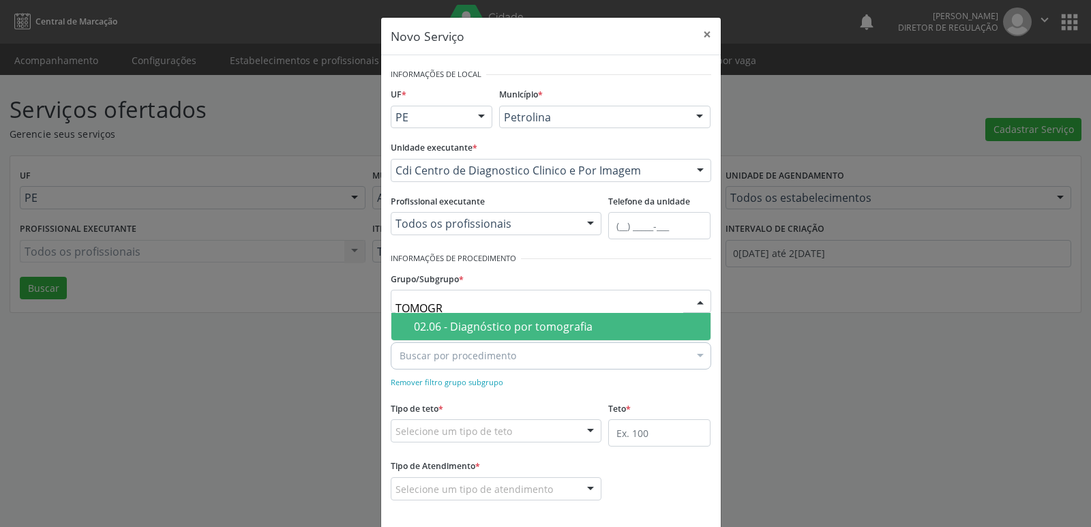
type input "TOMOGRA"
click at [489, 322] on div "02.06 - Diagnóstico por tomografia" at bounding box center [558, 326] width 288 height 11
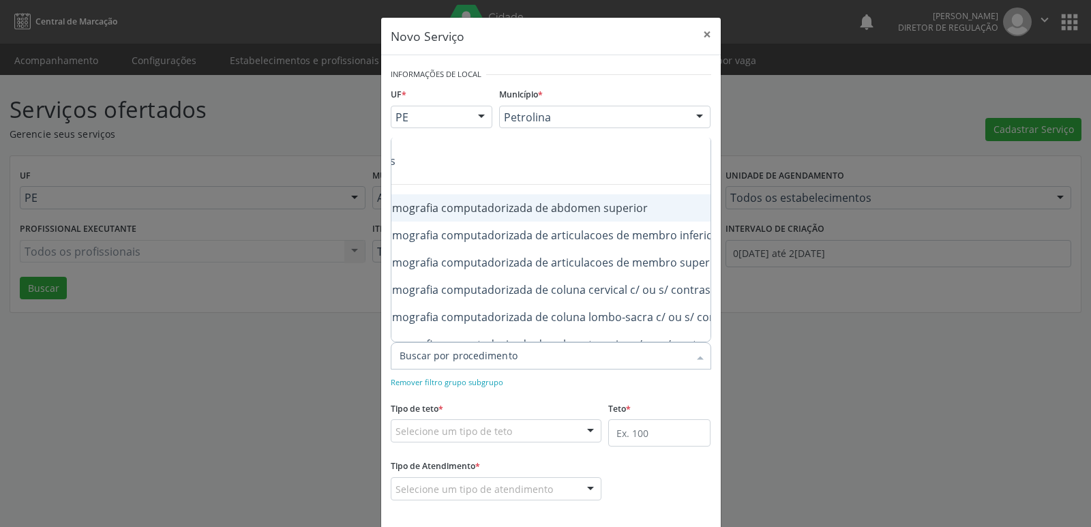
scroll to position [0, 136]
click at [600, 207] on div "0206030010 - Tomografia computadorizada de abdomen superior" at bounding box center [568, 207] width 610 height 11
checkbox superior "true"
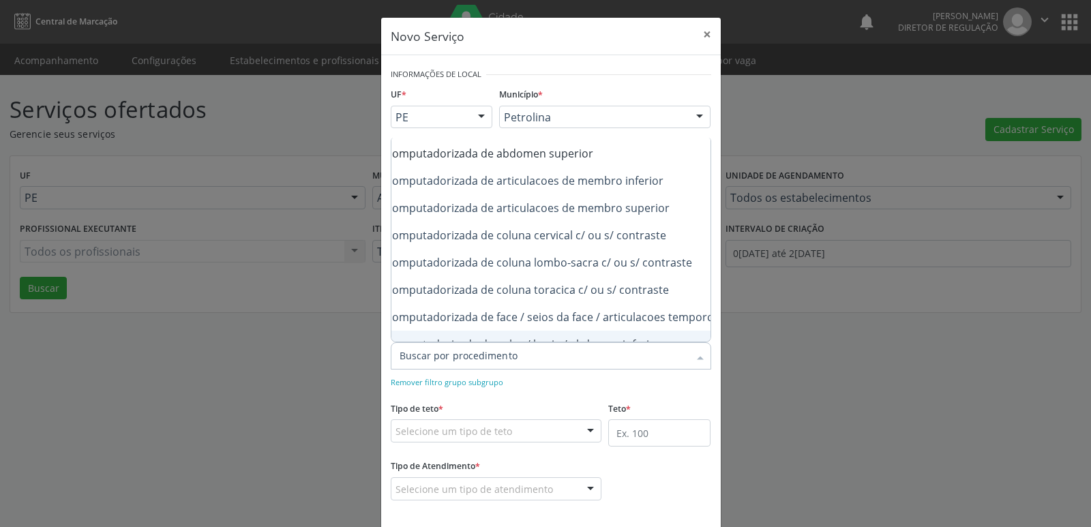
scroll to position [82, 164]
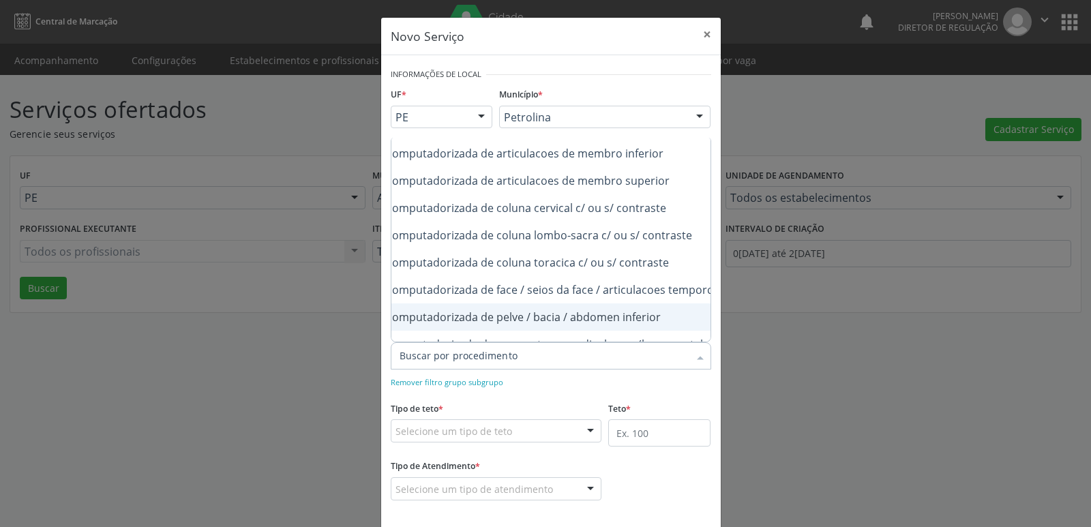
click at [642, 316] on div "0206030037 - Tomografia computadorizada de pelve / bacia / abdomen inferior" at bounding box center [541, 317] width 610 height 11
checkbox inferior "true"
checkbox superior "true"
checkbox inferior "false"
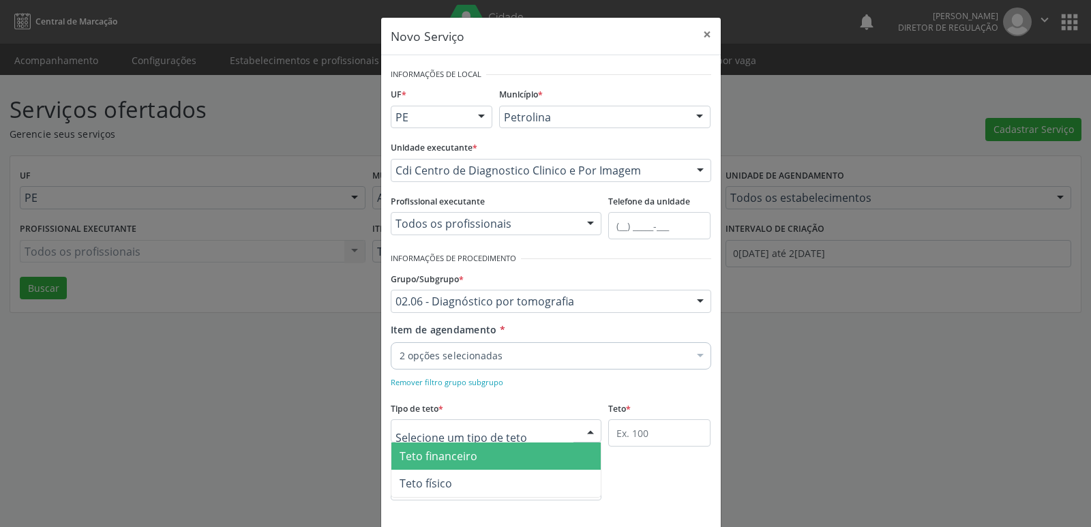
scroll to position [0, 0]
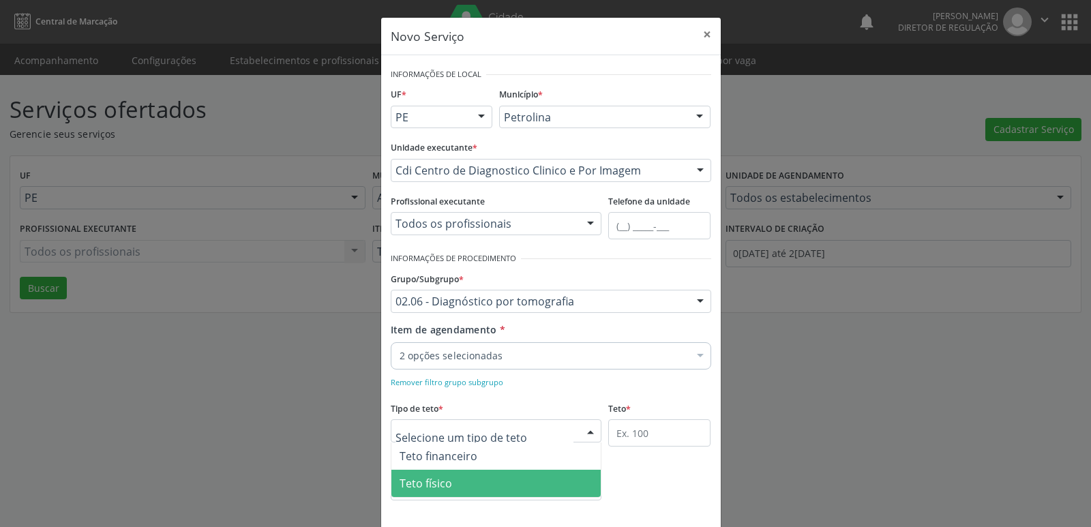
drag, startPoint x: 488, startPoint y: 490, endPoint x: 654, endPoint y: 441, distance: 173.4
click at [499, 488] on span "Teto físico" at bounding box center [496, 483] width 210 height 27
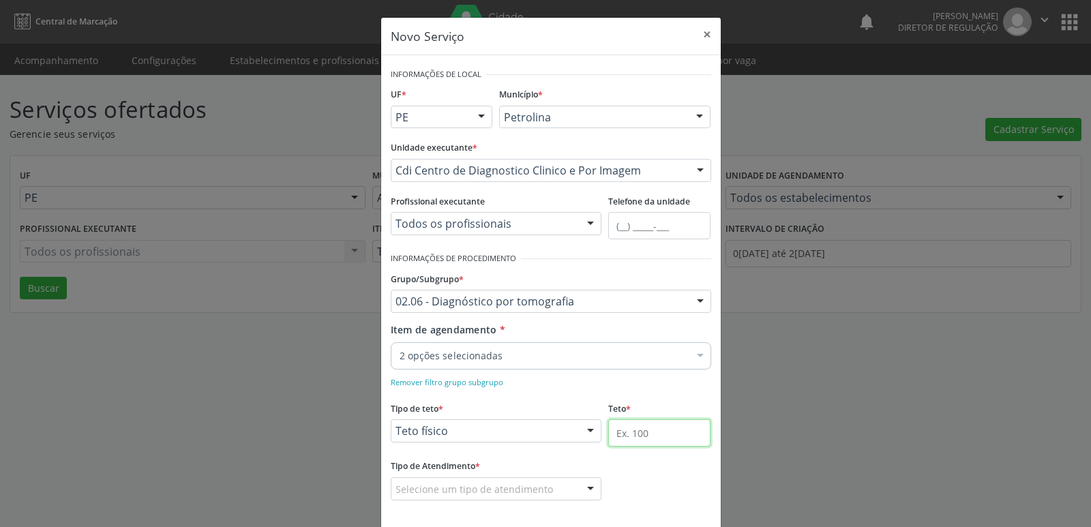
click at [667, 432] on input "text" at bounding box center [659, 432] width 102 height 27
type input "1"
click at [652, 432] on input "1" at bounding box center [659, 432] width 102 height 27
click at [653, 434] on input "text" at bounding box center [659, 432] width 102 height 27
type input "2"
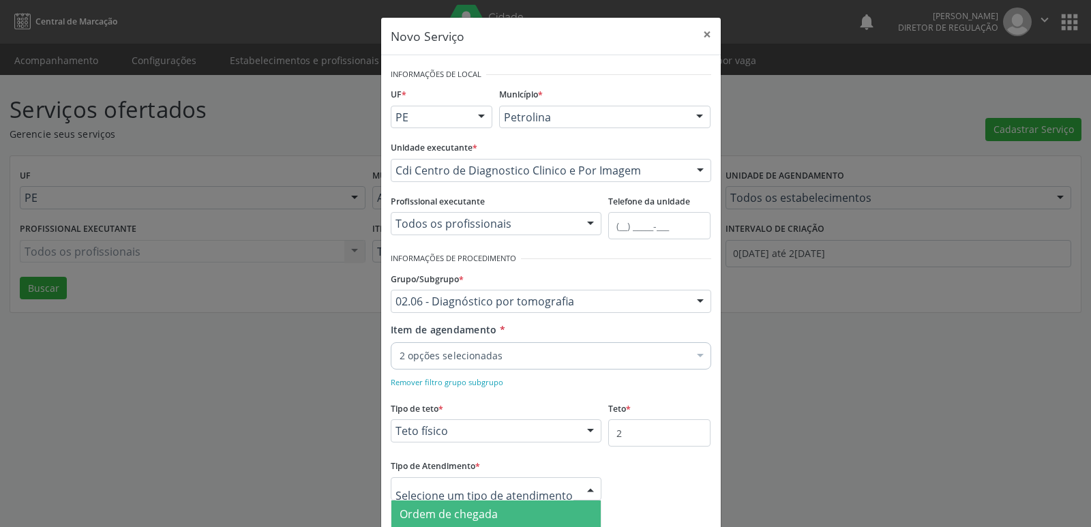
scroll to position [62, 0]
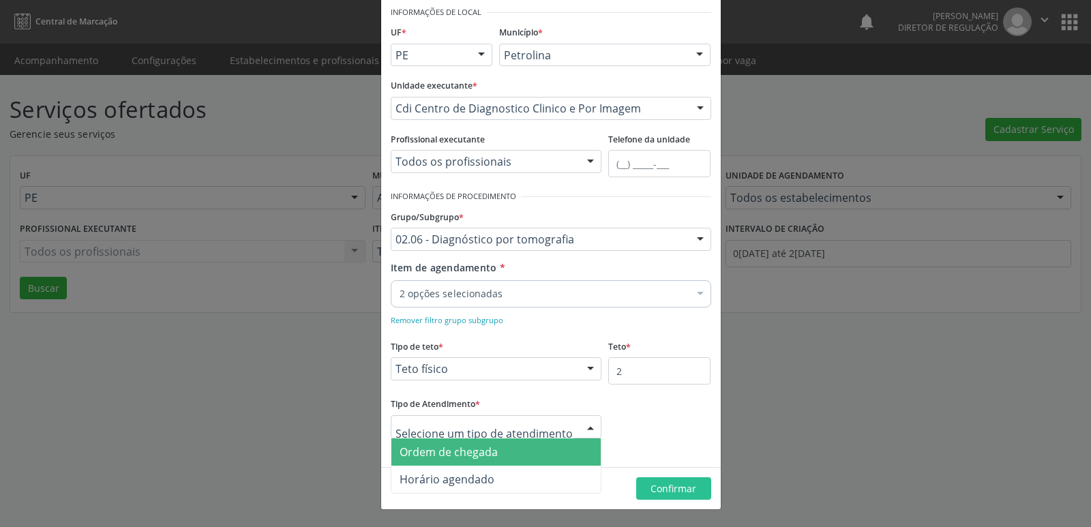
click at [487, 453] on span "Ordem de chegada" at bounding box center [449, 451] width 98 height 15
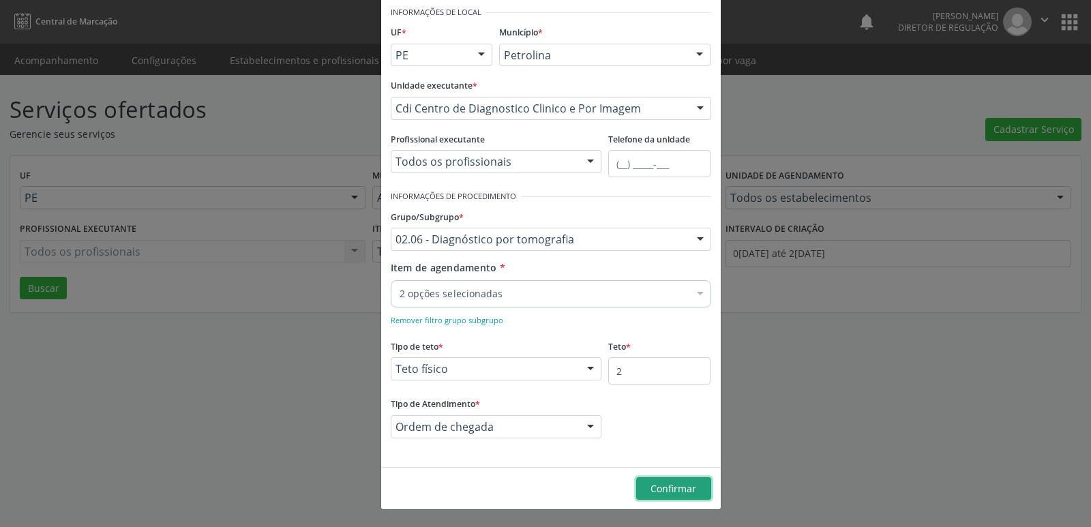
click at [670, 485] on span "Confirmar" at bounding box center [673, 488] width 46 height 13
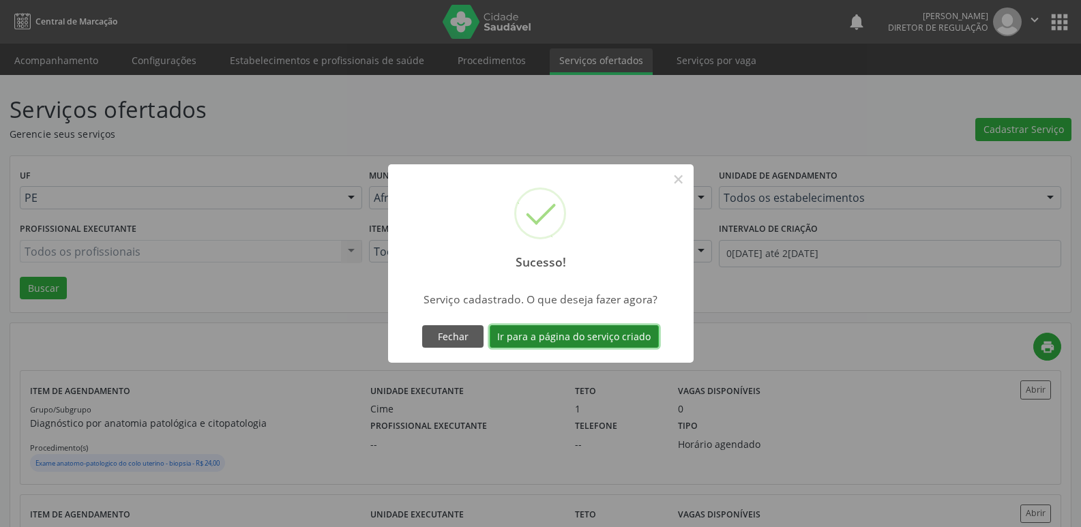
click at [609, 337] on button "Ir para a página do serviço criado" at bounding box center [573, 336] width 169 height 23
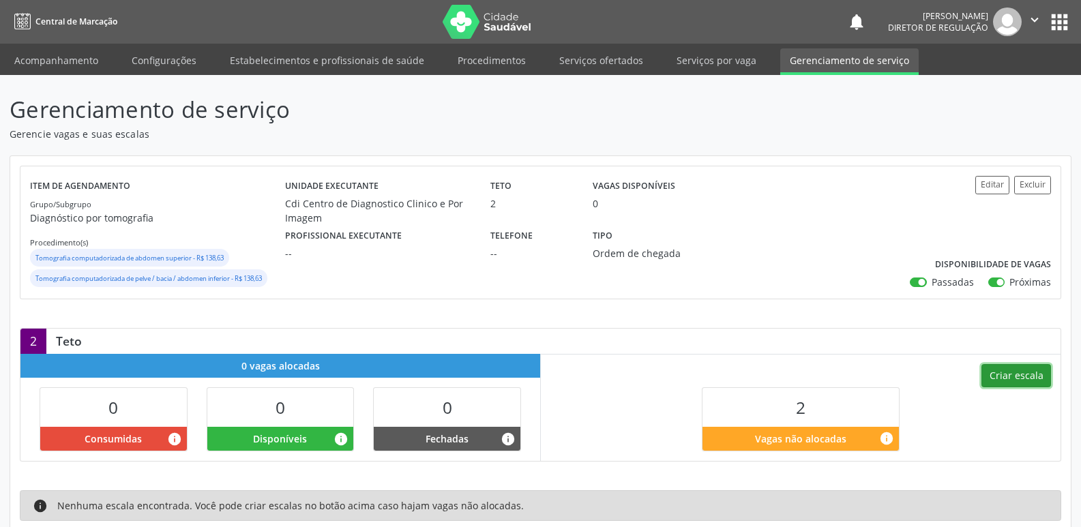
click at [1010, 374] on button "Criar escala" at bounding box center [1016, 375] width 70 height 23
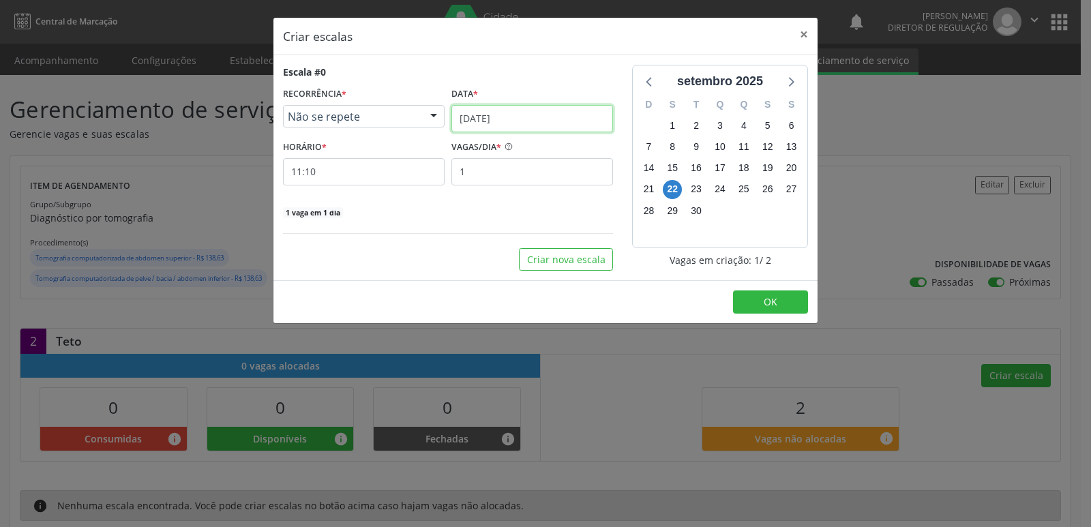
click at [537, 119] on input "[DATE]" at bounding box center [532, 118] width 162 height 27
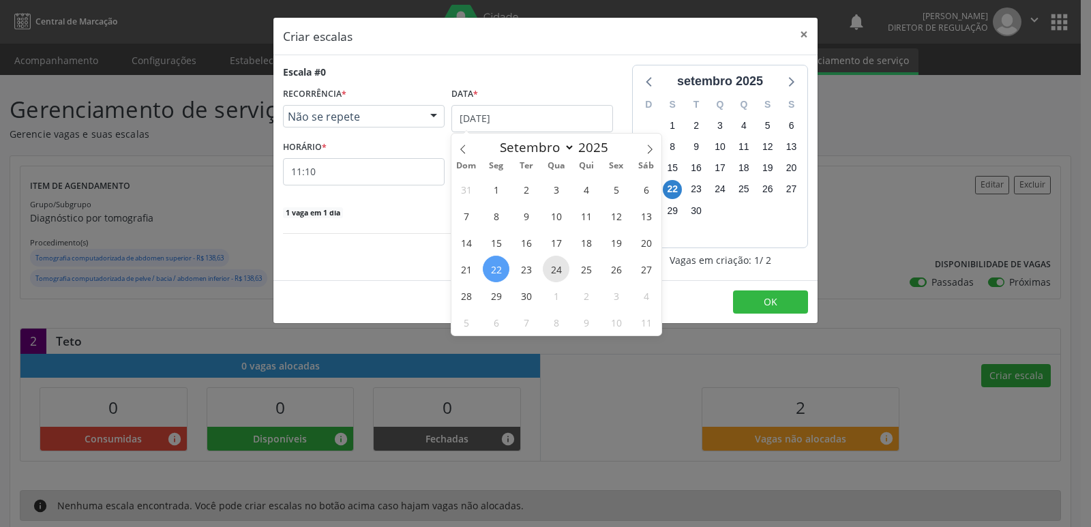
click at [557, 270] on span "24" at bounding box center [556, 269] width 27 height 27
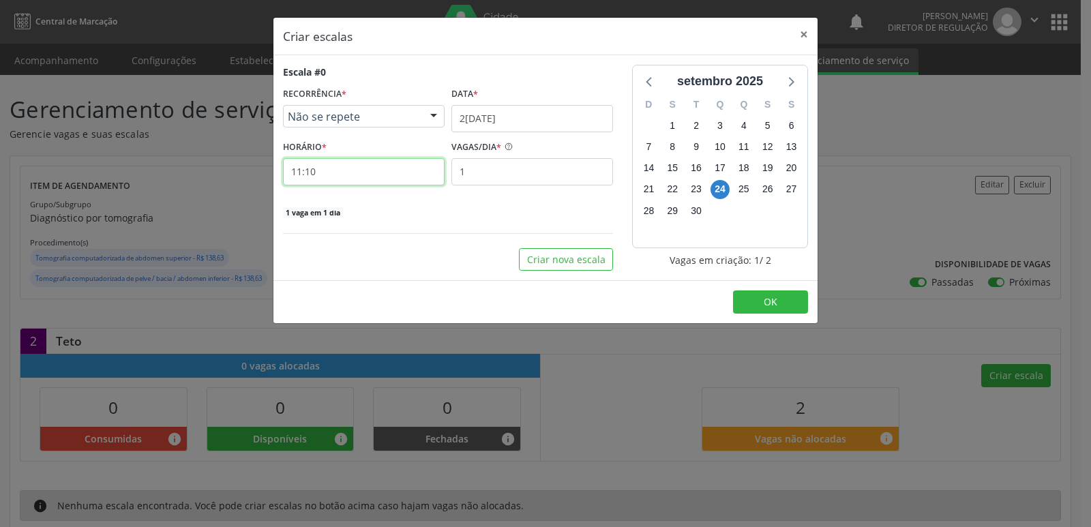
click at [360, 174] on input "11:10" at bounding box center [364, 171] width 162 height 27
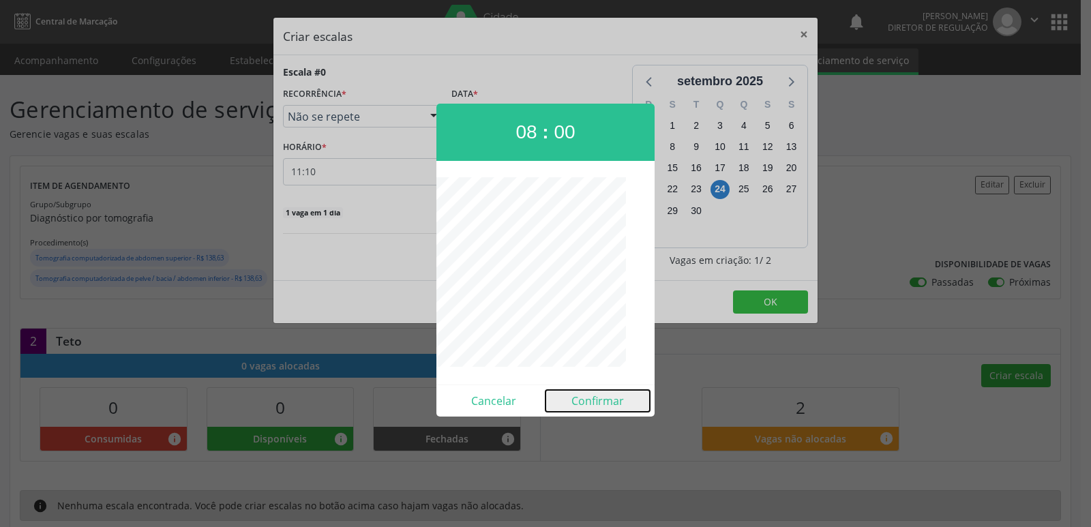
click at [611, 400] on button "Confirmar" at bounding box center [597, 401] width 104 height 22
type input "08:00"
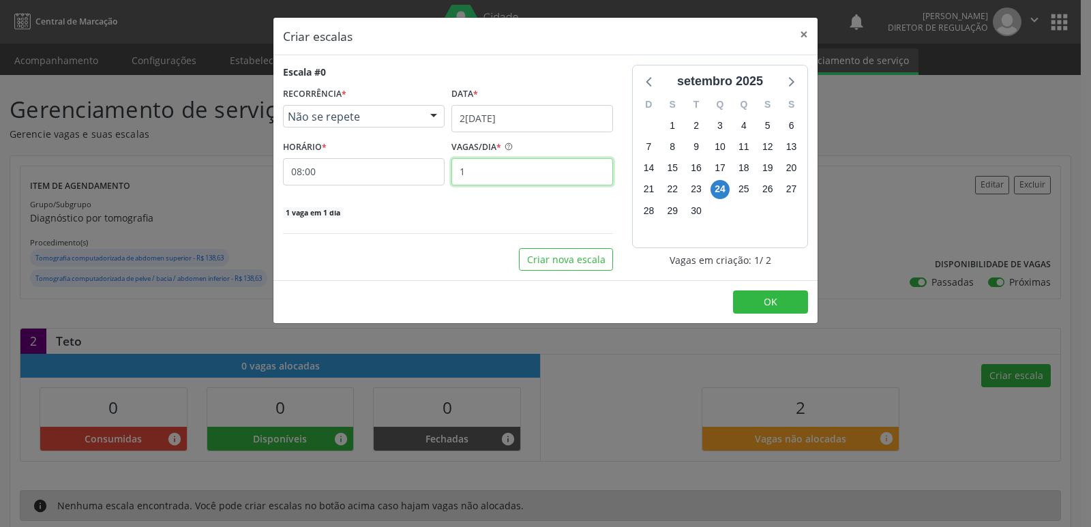
click at [505, 170] on input "1" at bounding box center [532, 171] width 162 height 27
type input "2"
click at [770, 306] on span "OK" at bounding box center [771, 301] width 14 height 13
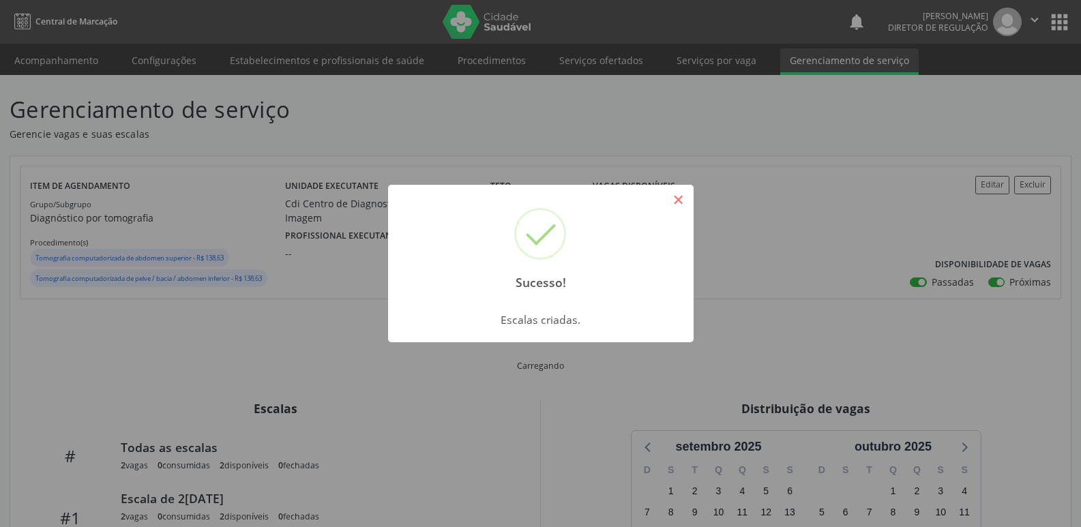
click at [687, 203] on button "×" at bounding box center [678, 199] width 23 height 23
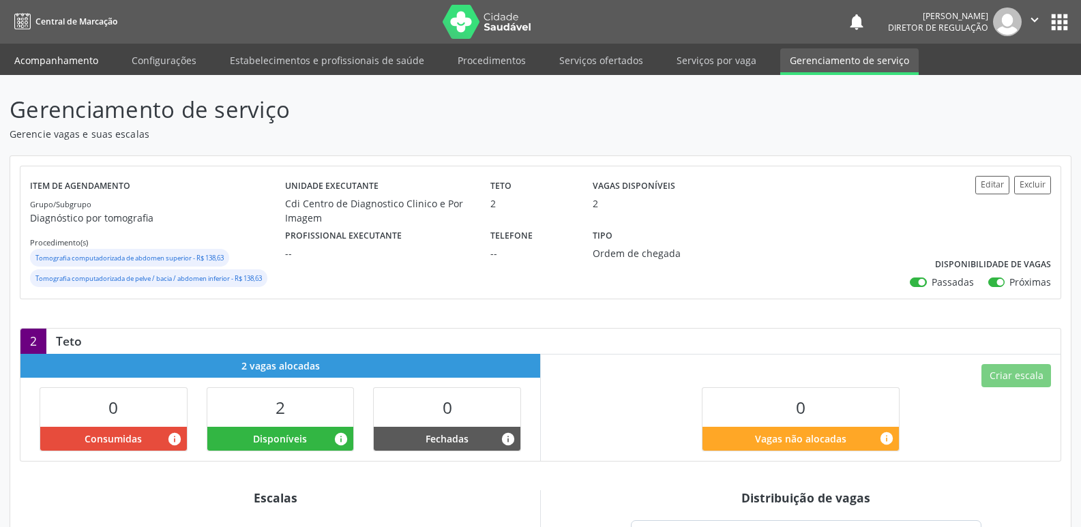
click at [57, 56] on link "Acompanhamento" at bounding box center [56, 60] width 103 height 24
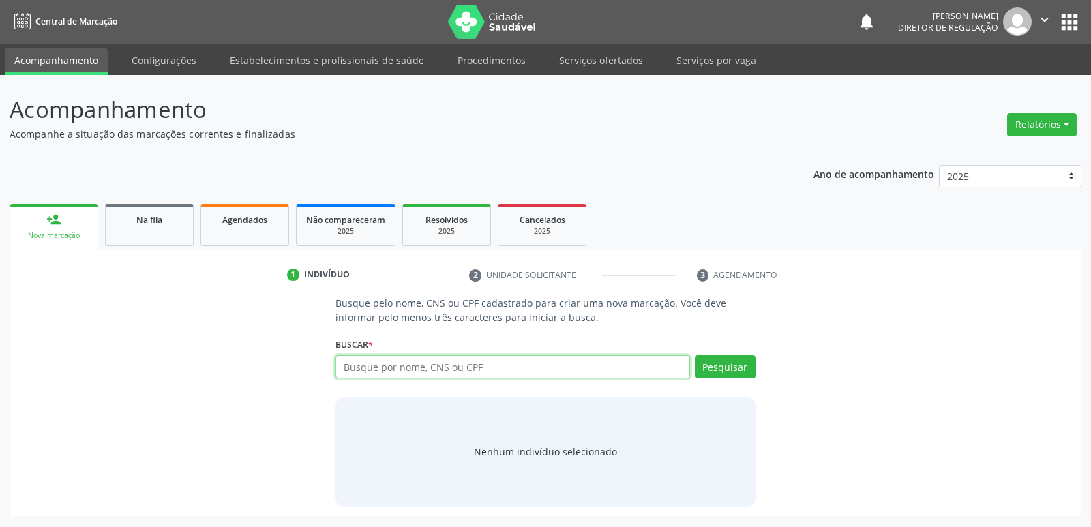
click at [357, 371] on input "text" at bounding box center [512, 366] width 354 height 23
type input "705"
click at [160, 226] on link "Na fila" at bounding box center [149, 225] width 89 height 42
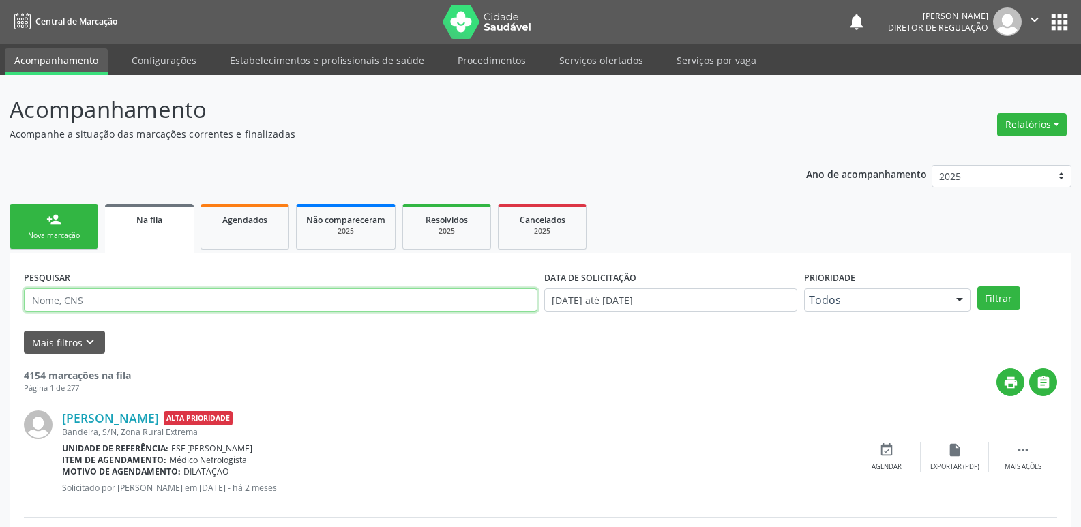
click at [157, 302] on input "text" at bounding box center [280, 299] width 513 height 23
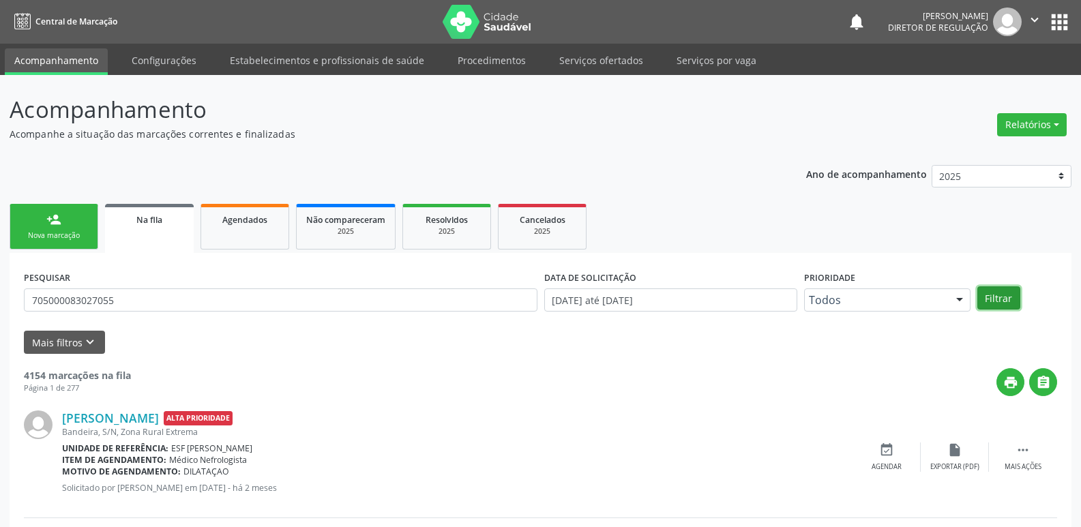
click at [999, 299] on button "Filtrar" at bounding box center [998, 297] width 43 height 23
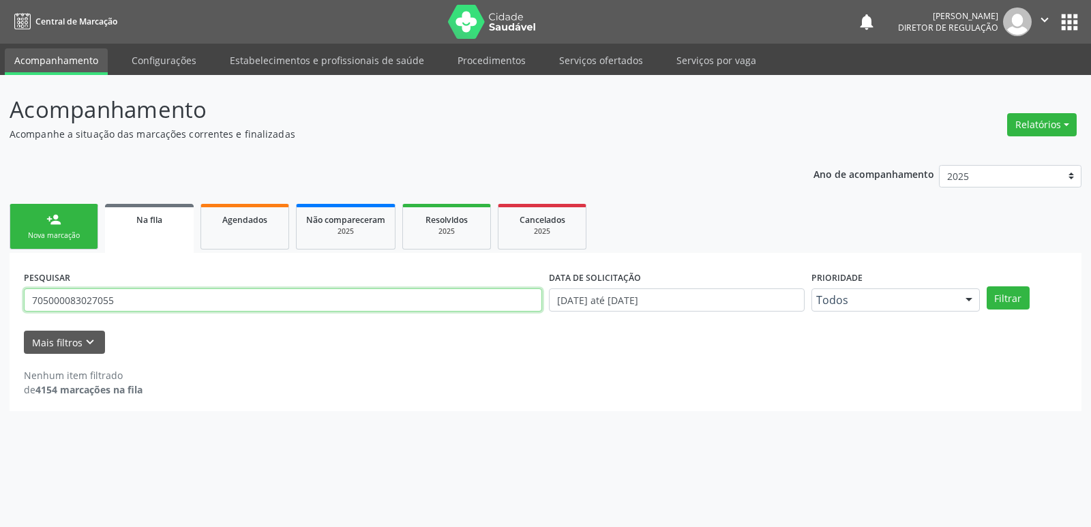
drag, startPoint x: 116, startPoint y: 302, endPoint x: 33, endPoint y: 311, distance: 83.0
click at [33, 311] on input "705000083027055" at bounding box center [283, 299] width 518 height 23
paste input "NOME: APOLINÁRIO NUNES DN: 08/12/1974 TEL:87 98162-5896 PROCEDIMENTO: GASTRO SE…"
type input "NOME: APOLINÁRIO NUNES DN: 08/12/1974 TEL:87 98162-5896 PROCEDIMENTO: GASTRO SE…"
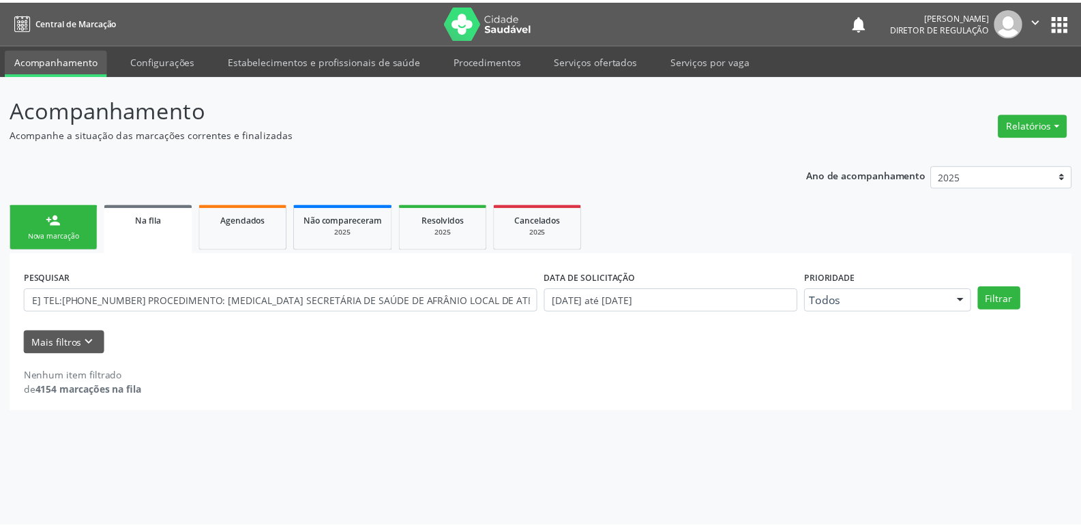
scroll to position [0, 0]
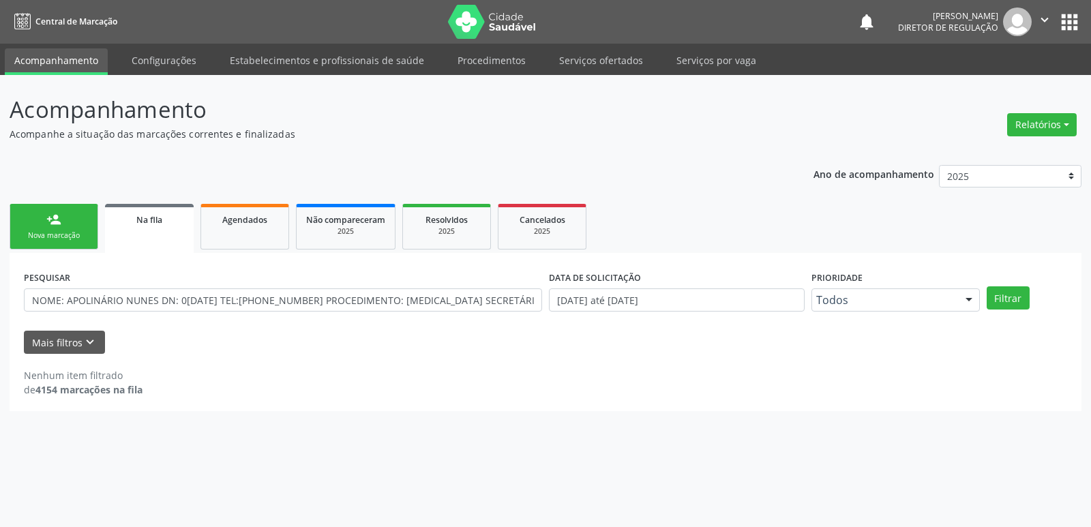
click at [73, 239] on div "Nova marcação" at bounding box center [54, 235] width 68 height 10
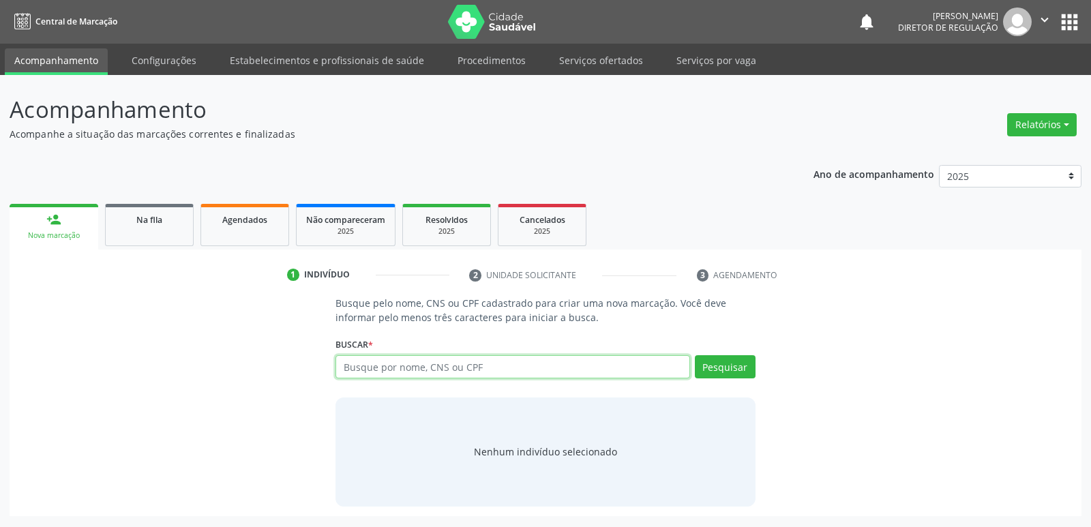
click at [485, 370] on input "text" at bounding box center [512, 366] width 354 height 23
click at [382, 367] on input "text" at bounding box center [512, 366] width 354 height 23
type input "705000083027055"
click at [712, 368] on button "Pesquisar" at bounding box center [725, 366] width 61 height 23
type input "705000083027055"
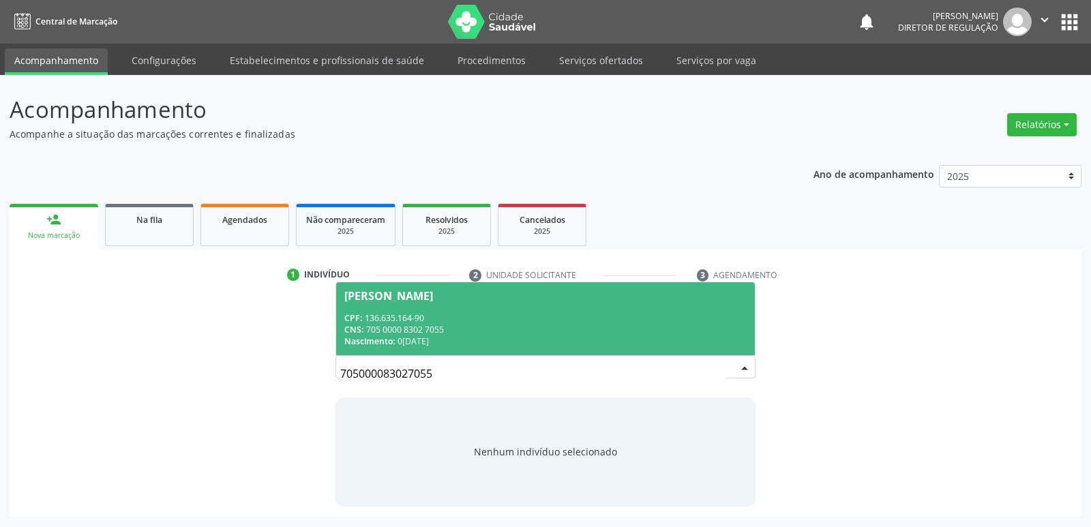
click at [414, 319] on div "CPF: 136.635.164-90" at bounding box center [545, 318] width 402 height 12
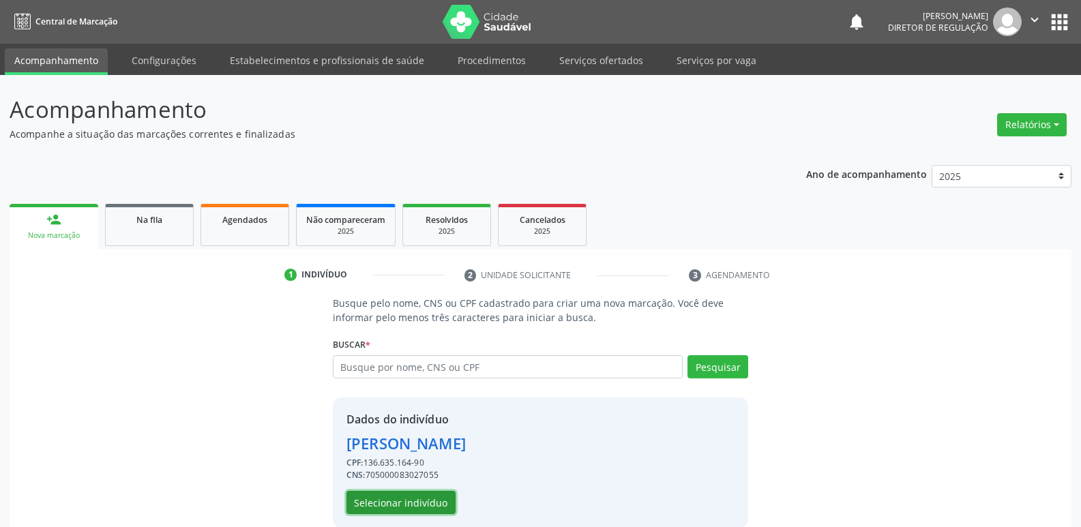
click at [438, 500] on button "Selecionar indivíduo" at bounding box center [400, 502] width 109 height 23
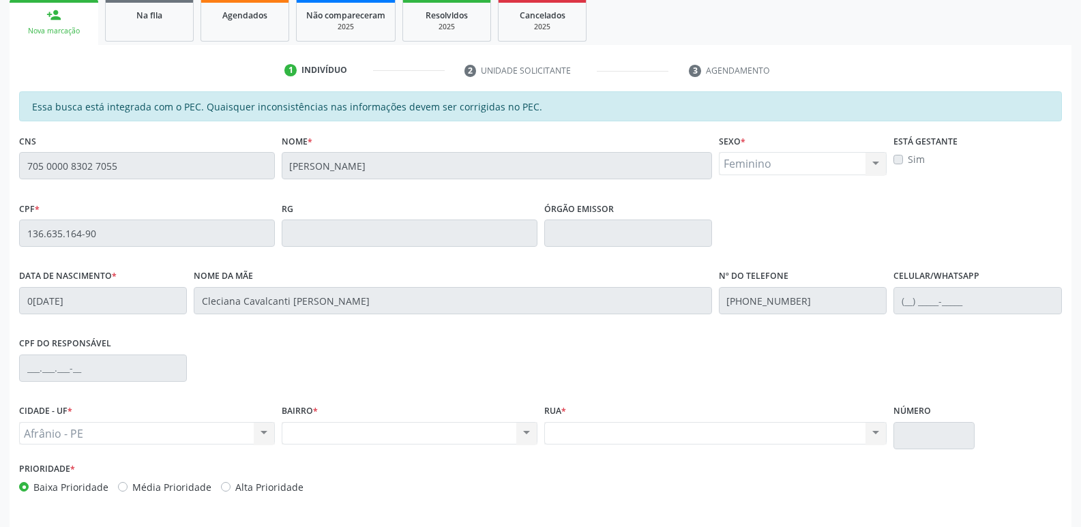
scroll to position [252, 0]
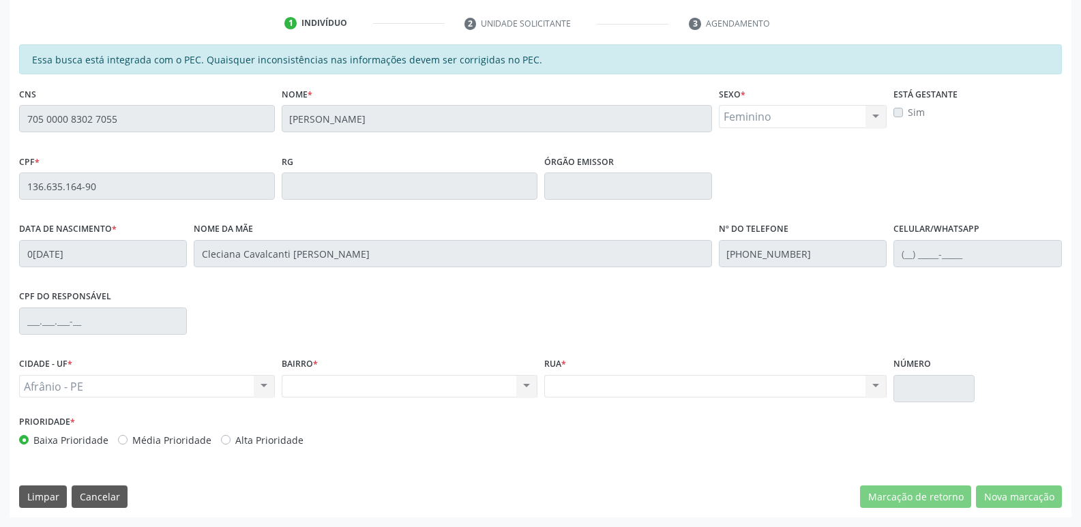
click at [0, 130] on div "Acompanhamento Acompanhe a situação das marcações correntes e finalizadas Relat…" at bounding box center [540, 175] width 1081 height 704
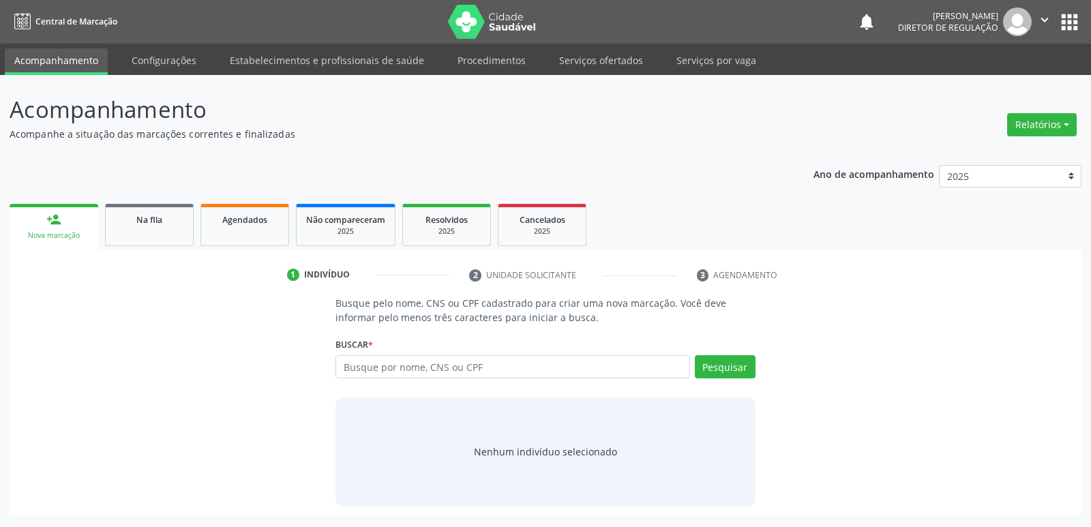
click at [361, 367] on input "text" at bounding box center [512, 366] width 354 height 23
type input "705 0000 8302 7055"
click at [742, 367] on button "Pesquisar" at bounding box center [725, 366] width 61 height 23
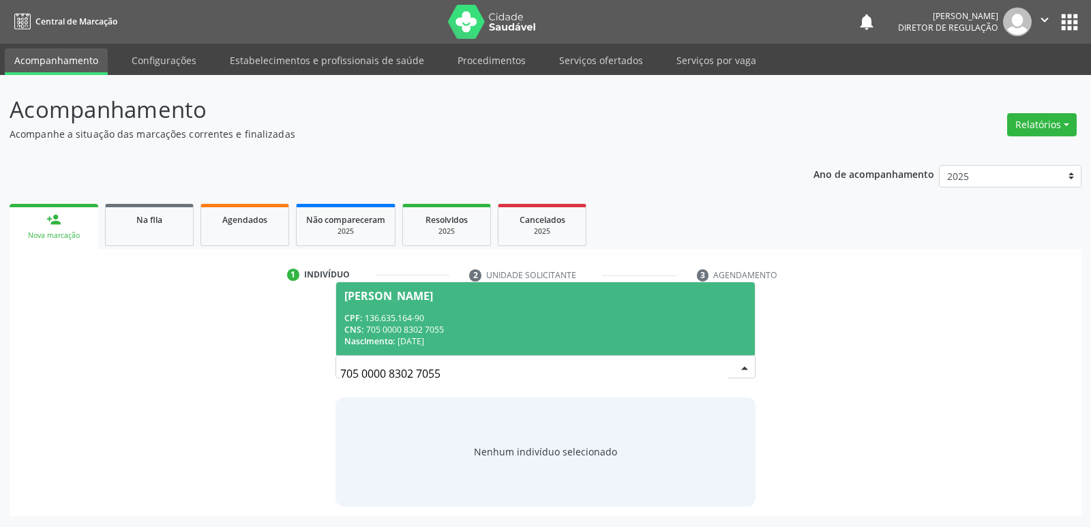
click at [393, 340] on span "Nascimento:" at bounding box center [369, 341] width 50 height 12
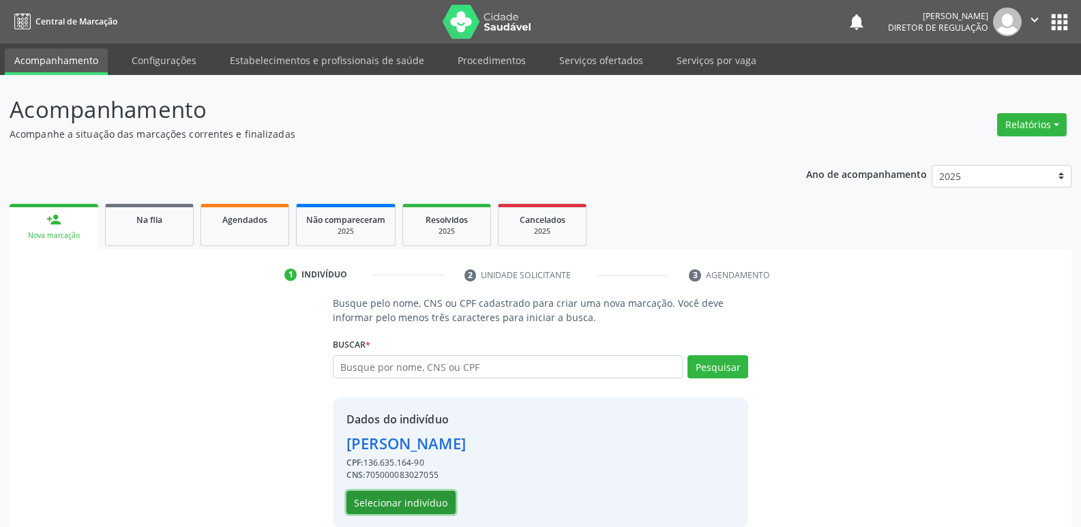
click at [416, 498] on button "Selecionar indivíduo" at bounding box center [400, 502] width 109 height 23
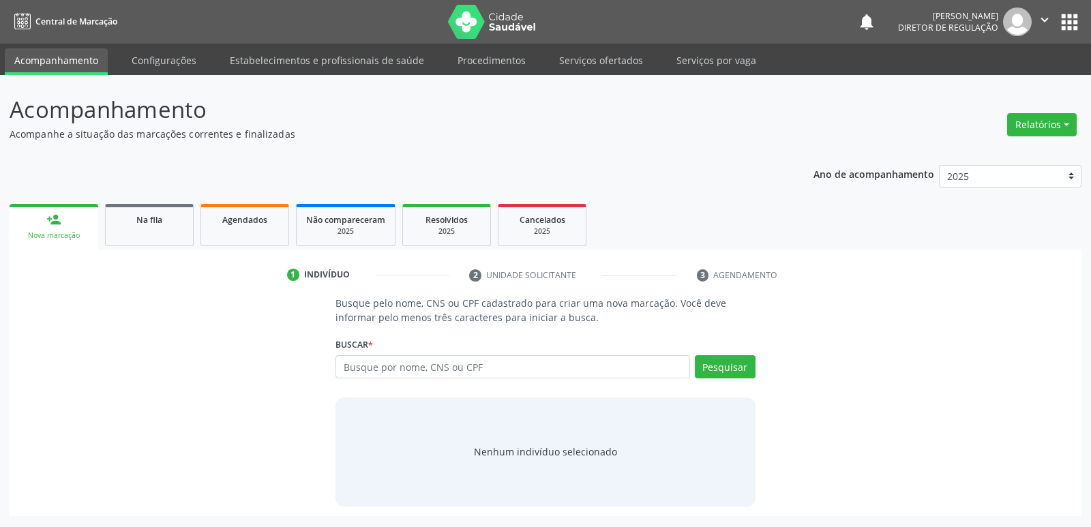
click at [362, 366] on input "text" at bounding box center [512, 366] width 354 height 23
type input "705 0000 8302 7055"
click at [723, 373] on button "Pesquisar" at bounding box center [725, 366] width 61 height 23
type input "705 0000 8302 7055"
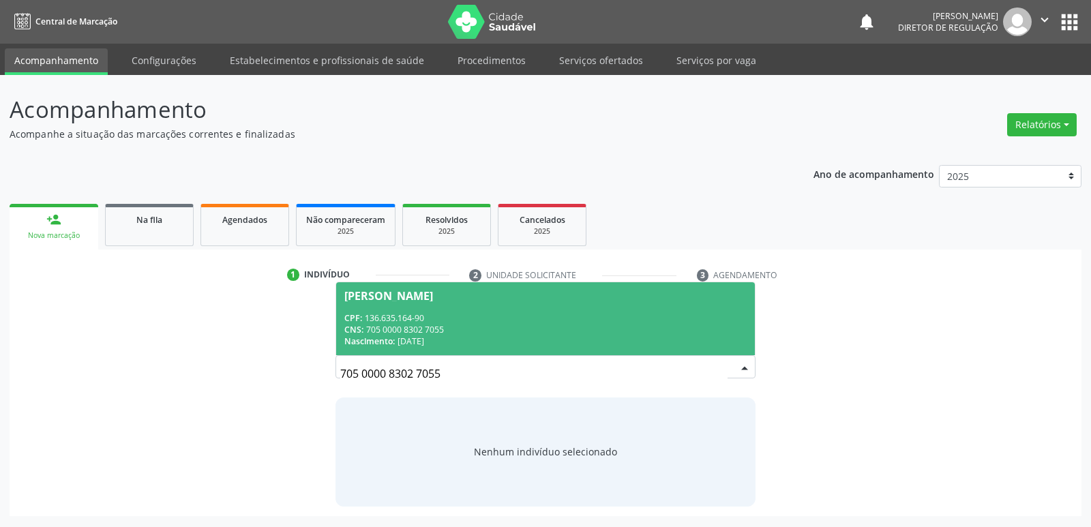
click at [497, 335] on div "Nascimento: 06/05/2015" at bounding box center [545, 341] width 402 height 12
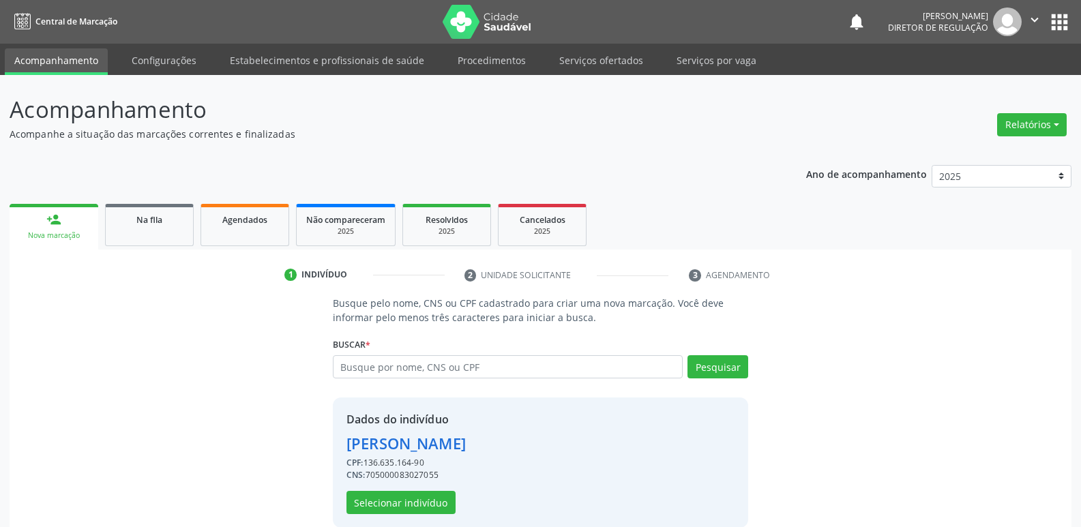
scroll to position [20, 0]
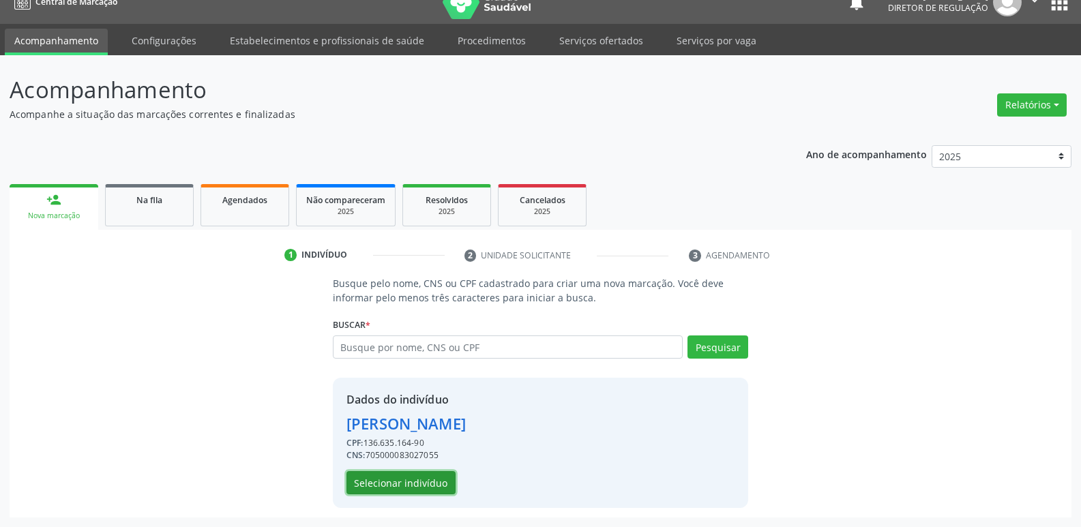
click at [434, 483] on button "Selecionar indivíduo" at bounding box center [400, 482] width 109 height 23
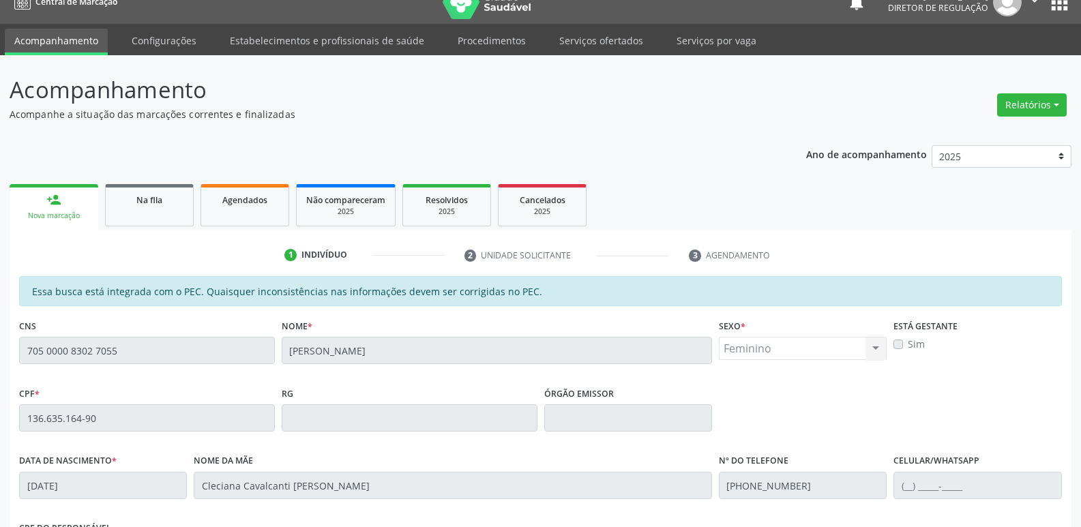
scroll to position [252, 0]
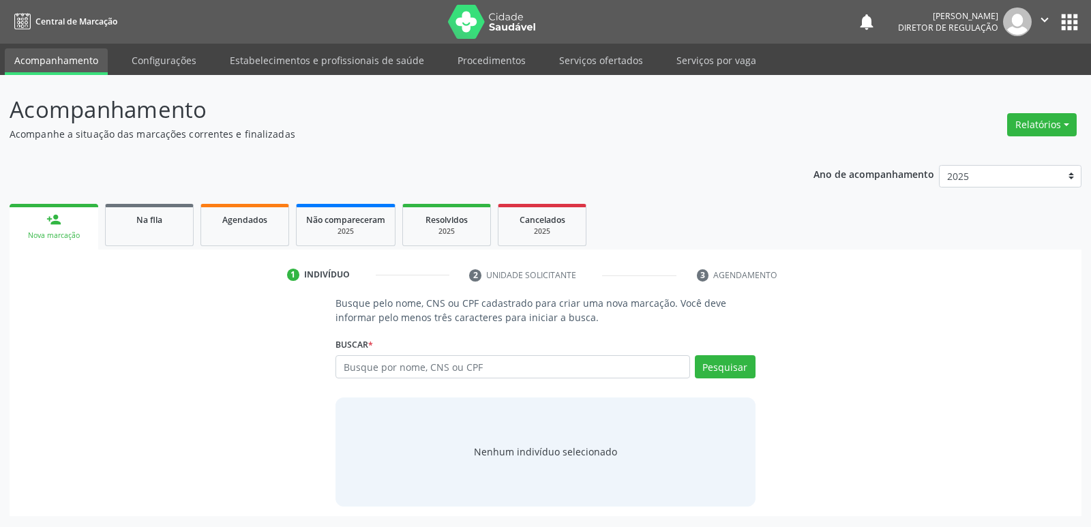
click at [385, 367] on input "text" at bounding box center [512, 366] width 354 height 23
type input "705 0000 8302 7055"
click at [738, 367] on button "Pesquisar" at bounding box center [725, 366] width 61 height 23
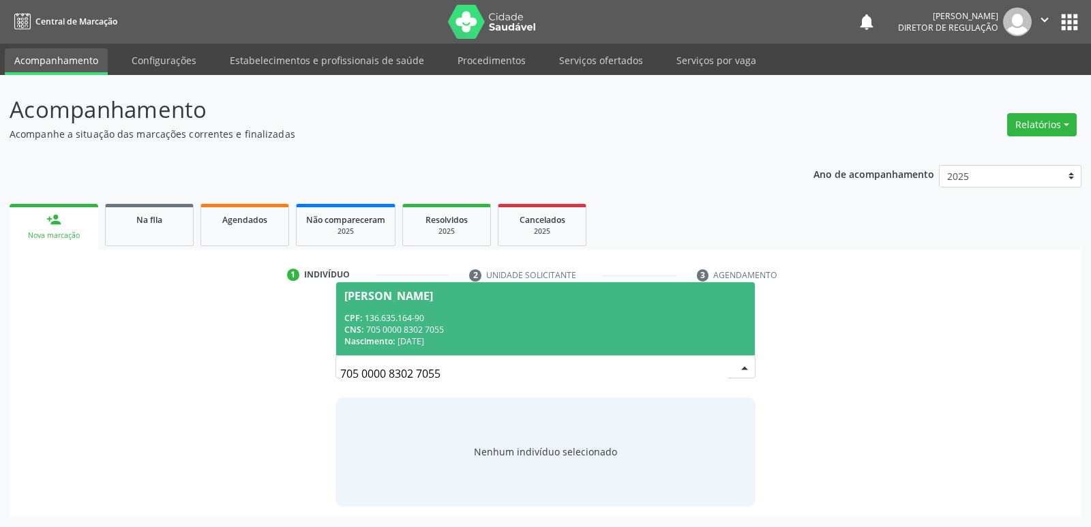
click at [425, 321] on div "CPF: 136.635.164-90" at bounding box center [545, 318] width 402 height 12
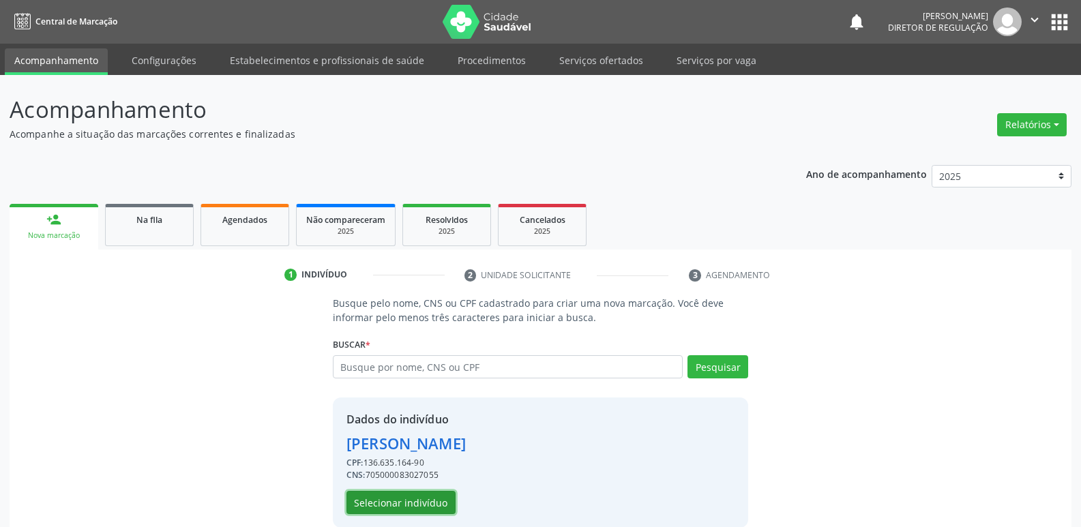
click at [416, 509] on button "Selecionar indivíduo" at bounding box center [400, 502] width 109 height 23
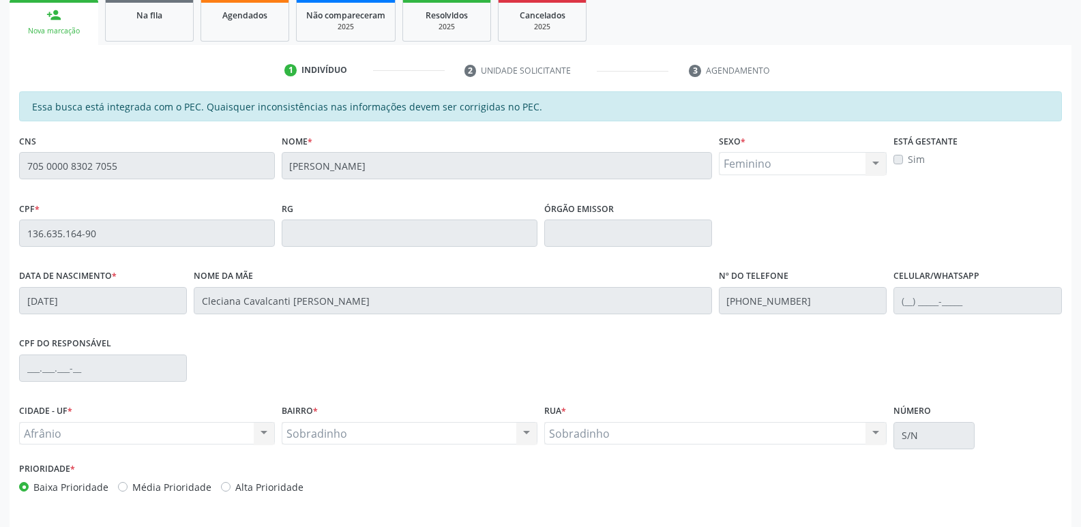
scroll to position [252, 0]
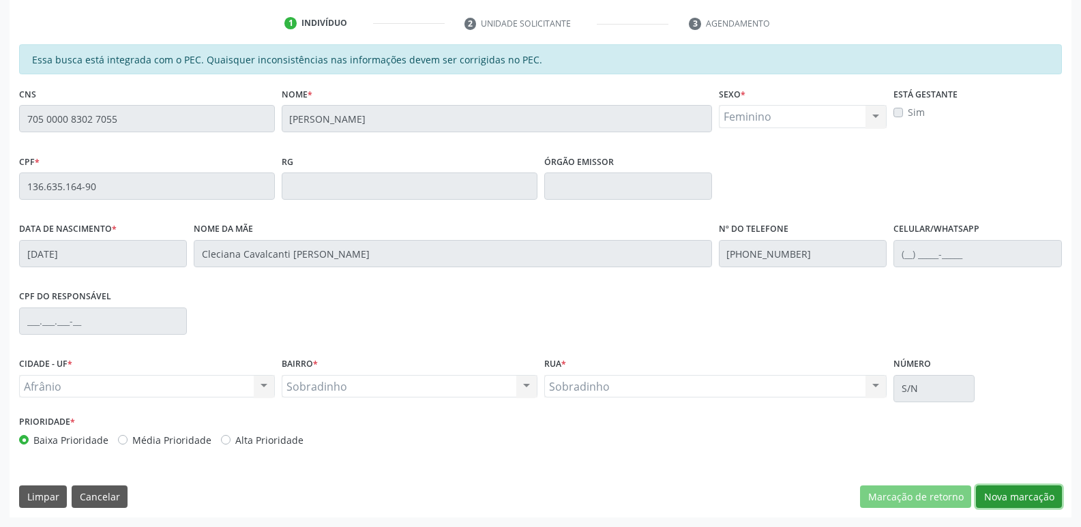
click at [1025, 495] on button "Nova marcação" at bounding box center [1019, 496] width 86 height 23
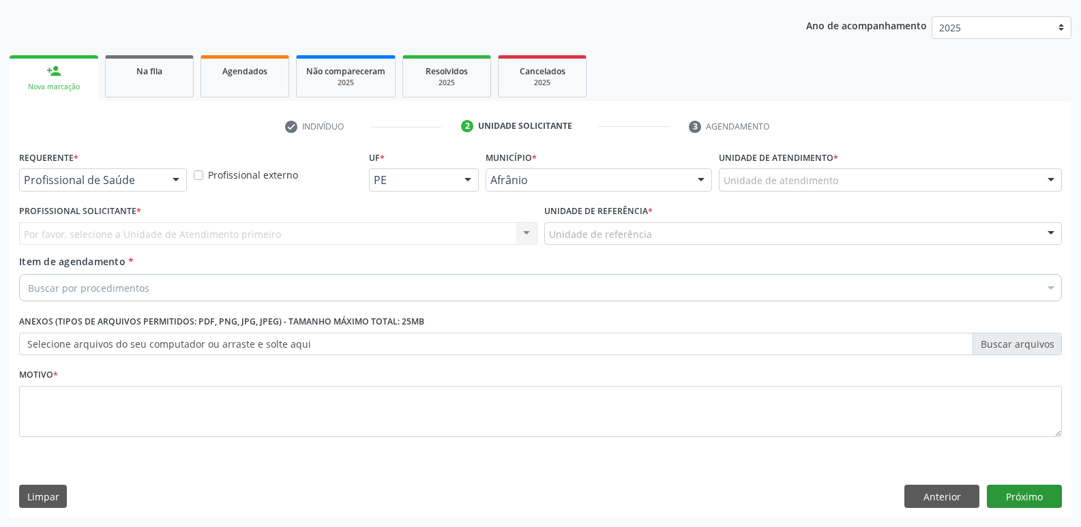
scroll to position [149, 0]
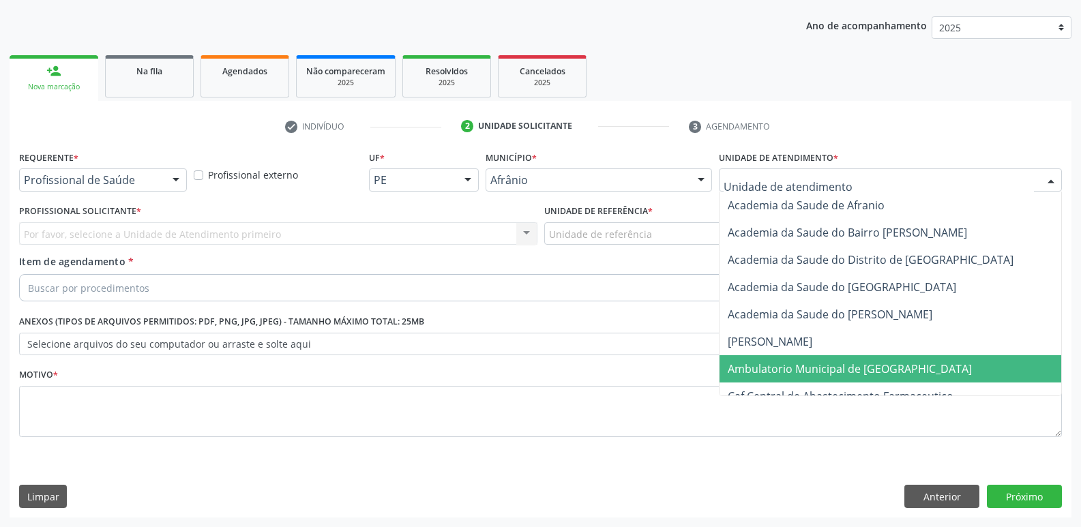
click at [796, 369] on span "Ambulatorio Municipal de [GEOGRAPHIC_DATA]" at bounding box center [849, 368] width 244 height 15
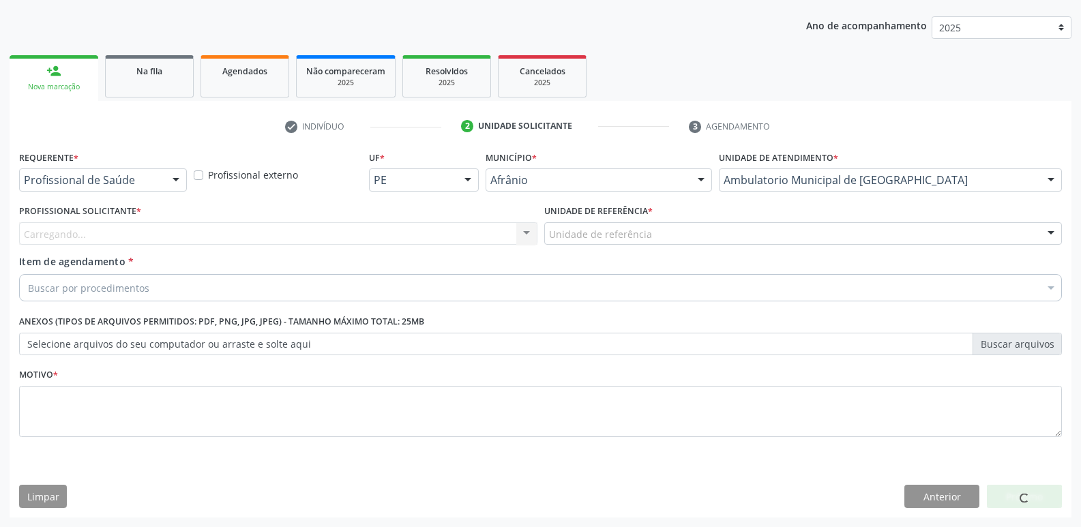
click at [655, 229] on div "Unidade de referência" at bounding box center [803, 233] width 518 height 23
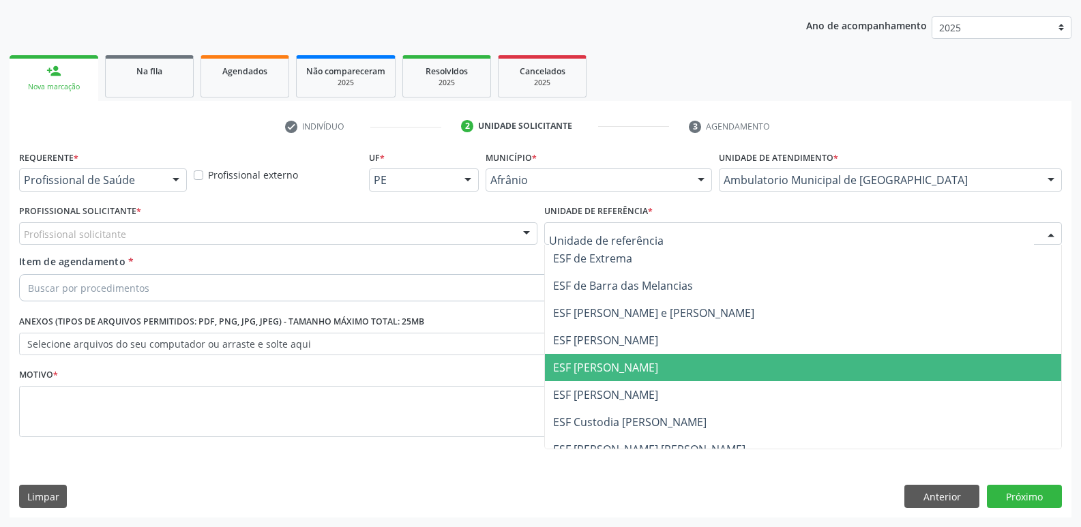
click at [656, 363] on span "ESF [PERSON_NAME]" at bounding box center [803, 367] width 517 height 27
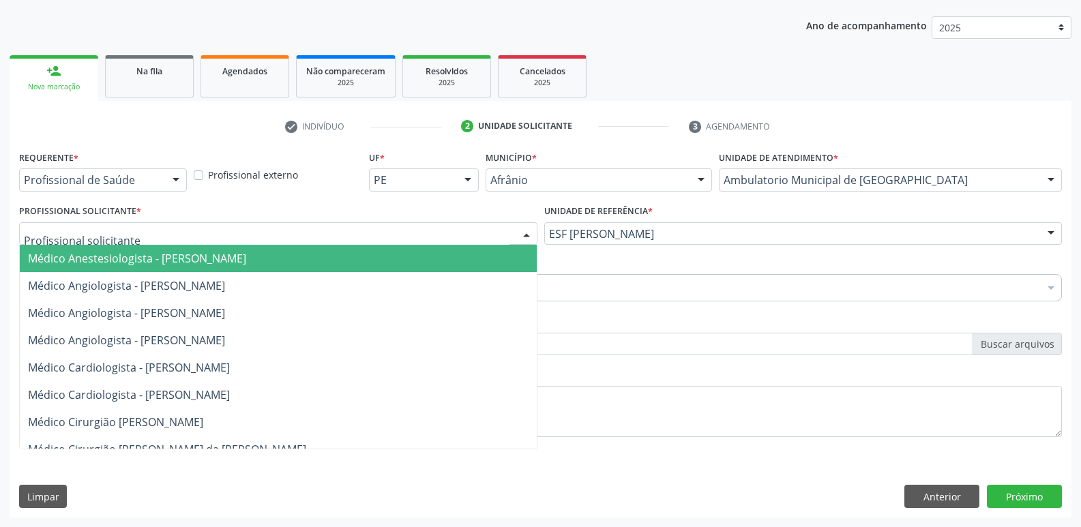
click at [404, 226] on div at bounding box center [278, 233] width 518 height 23
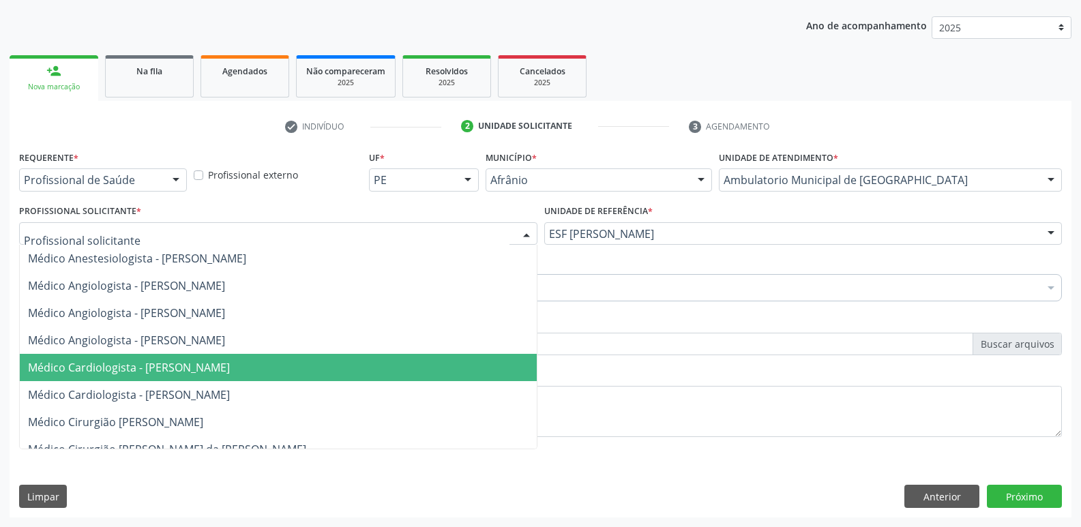
click at [399, 371] on span "Médico Cardiologista - [PERSON_NAME]" at bounding box center [278, 367] width 517 height 27
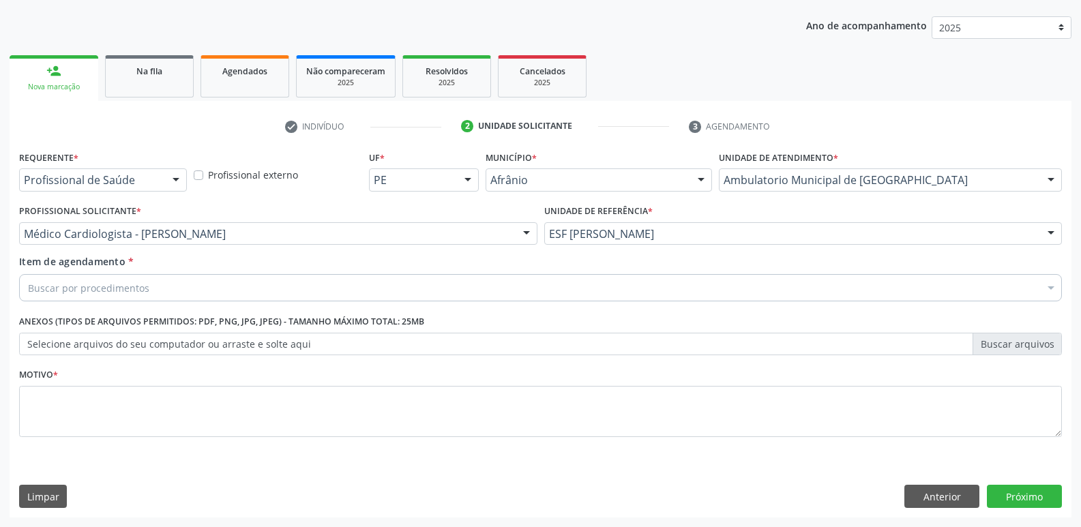
click at [314, 287] on div "Buscar por procedimentos" at bounding box center [540, 287] width 1042 height 27
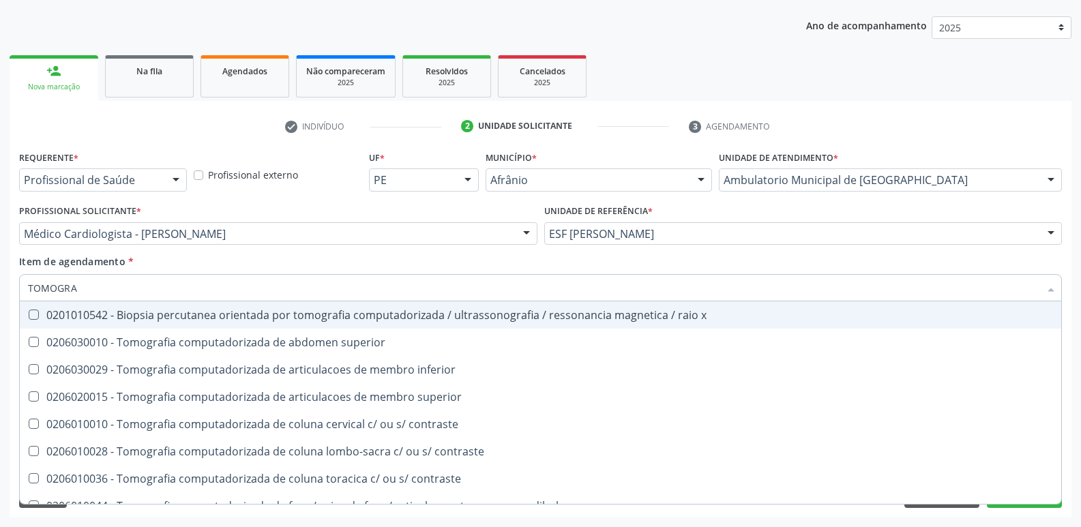
type input "TOMOGRAF"
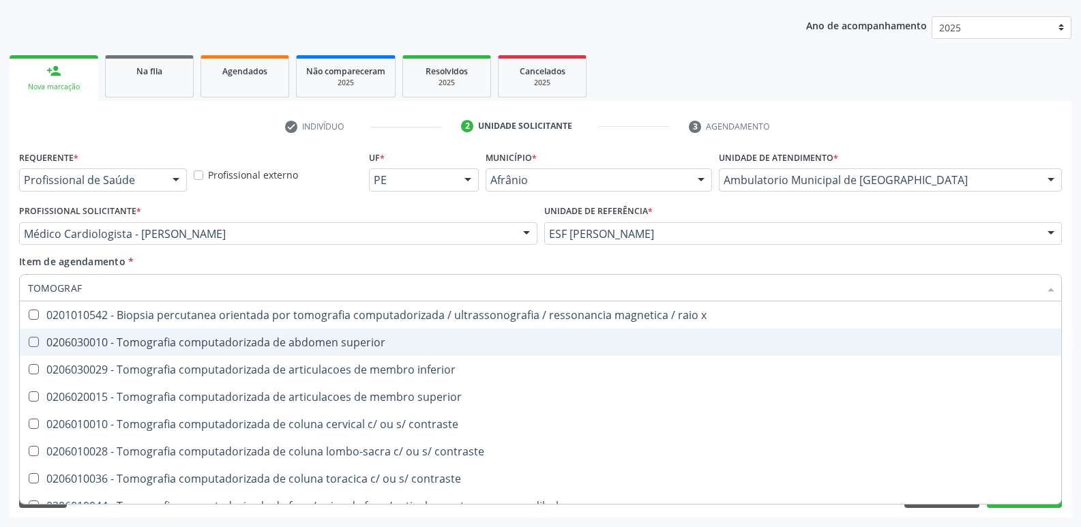
click at [325, 343] on div "0206030010 - Tomografia computadorizada de abdomen superior" at bounding box center [540, 342] width 1025 height 11
checkbox superior "true"
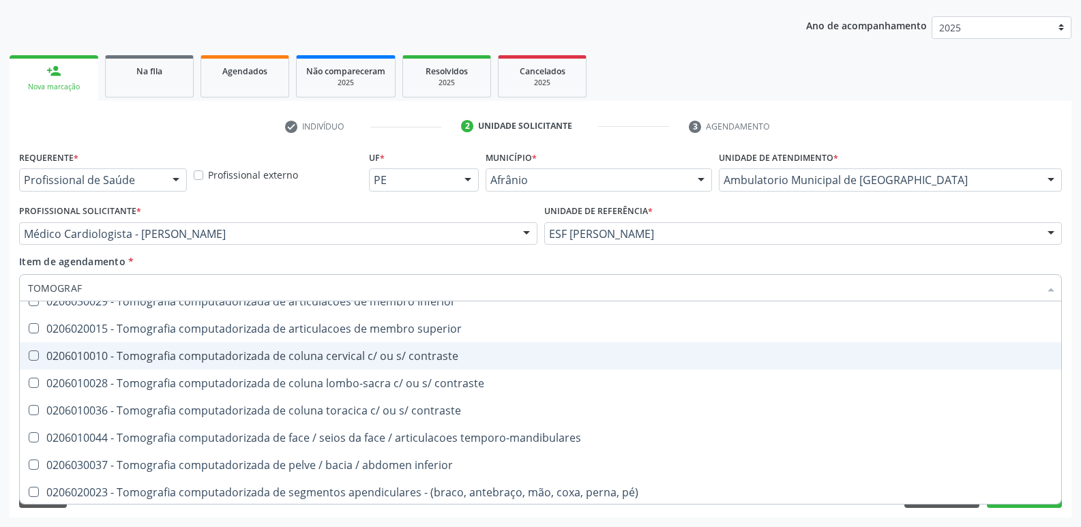
scroll to position [136, 0]
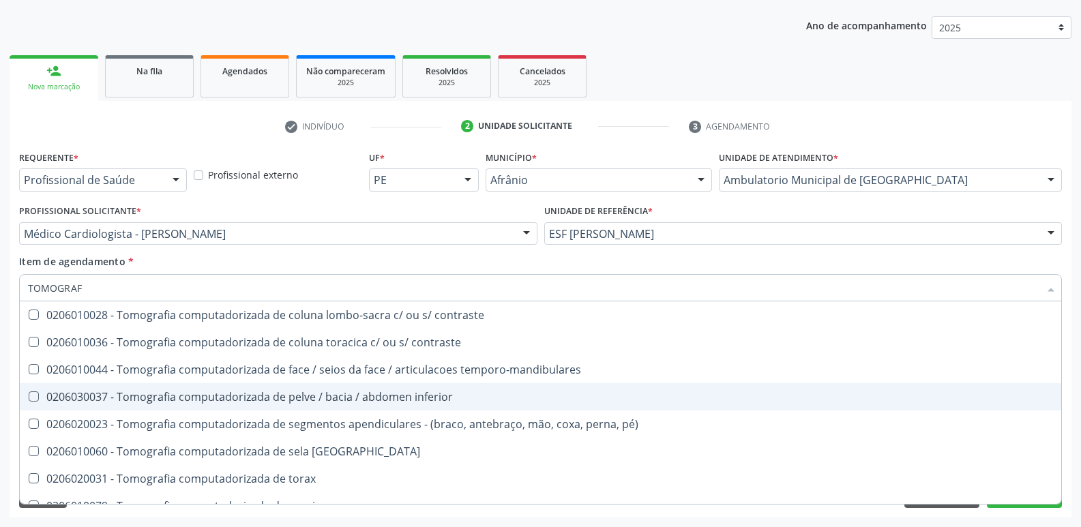
click at [460, 397] on div "0206030037 - Tomografia computadorizada de pelve / bacia / abdomen inferior" at bounding box center [540, 396] width 1025 height 11
checkbox inferior "true"
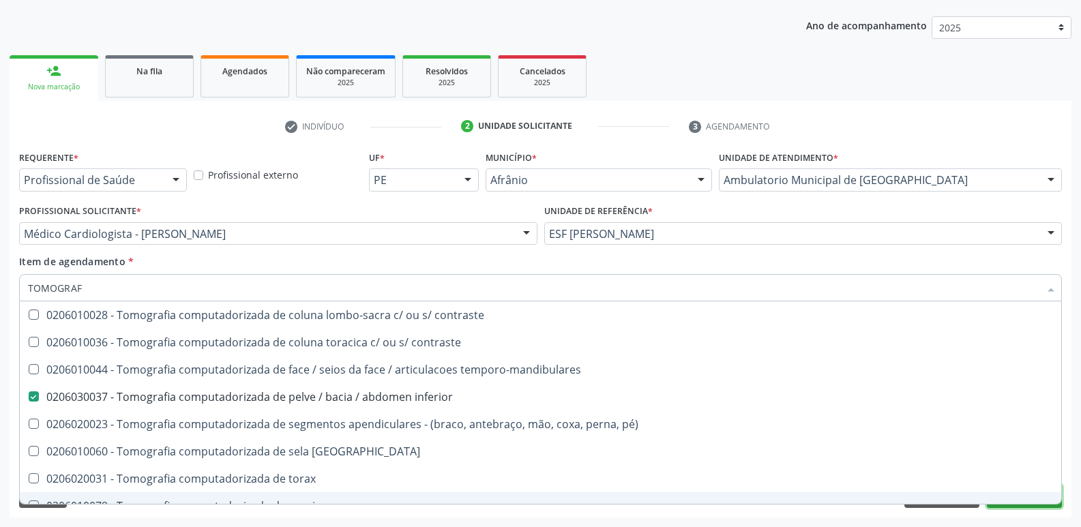
click at [991, 505] on button "Próximo" at bounding box center [1023, 496] width 75 height 23
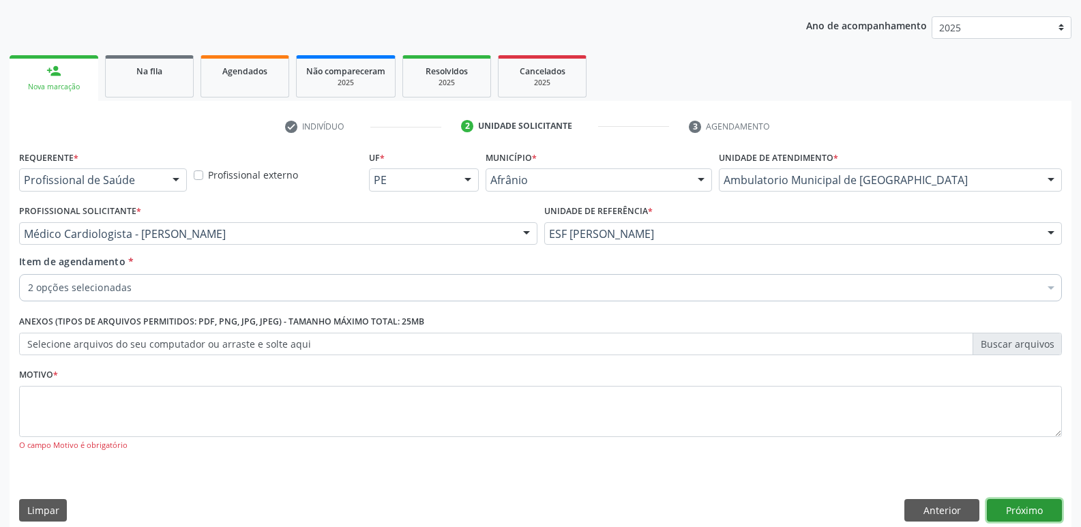
scroll to position [0, 0]
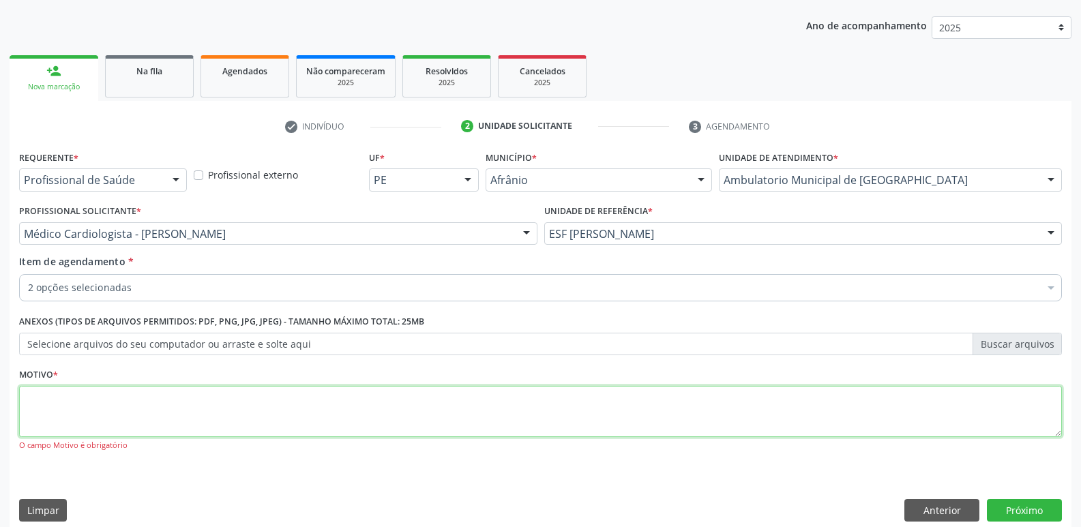
click at [343, 419] on textarea at bounding box center [540, 412] width 1042 height 52
type textarea "*"
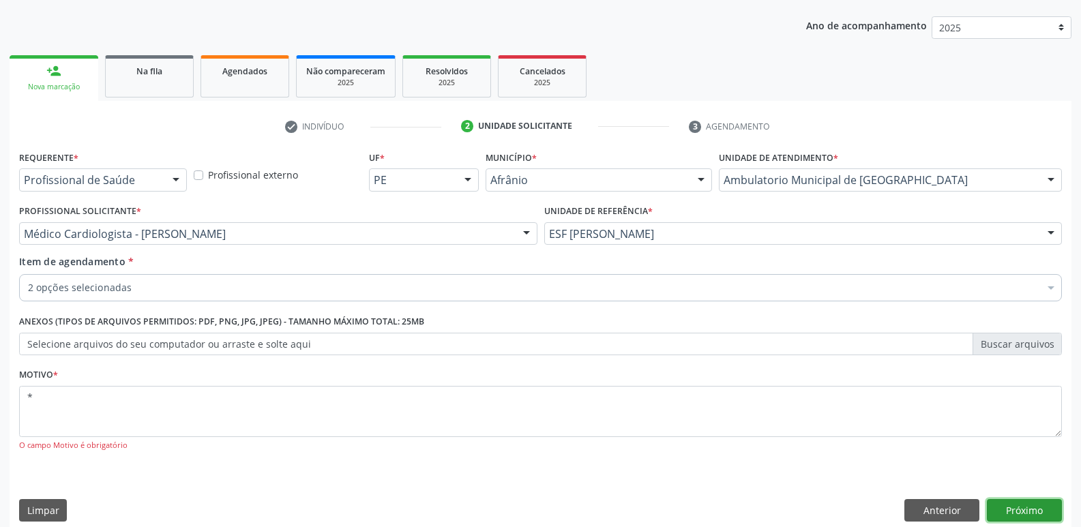
click at [1029, 513] on button "Próximo" at bounding box center [1023, 510] width 75 height 23
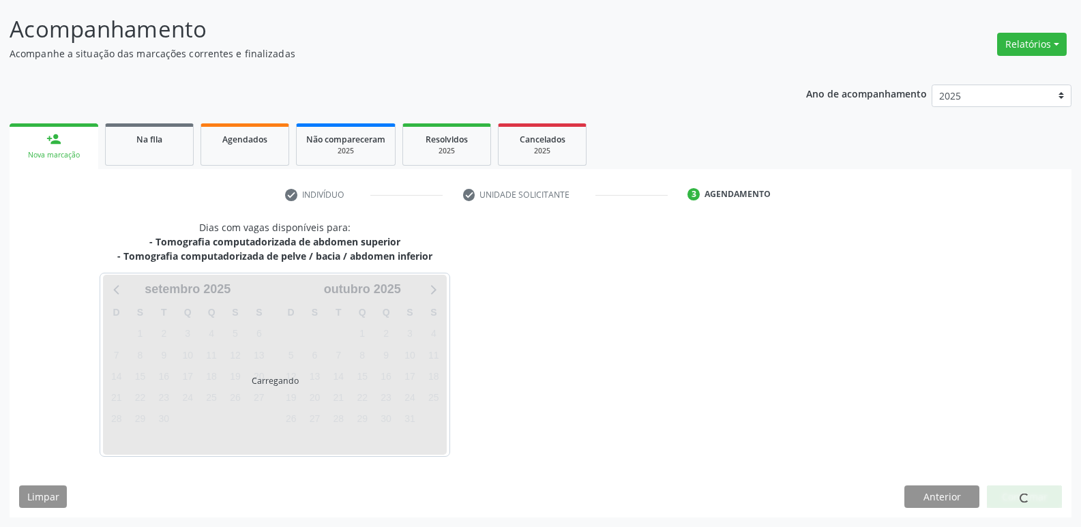
scroll to position [80, 0]
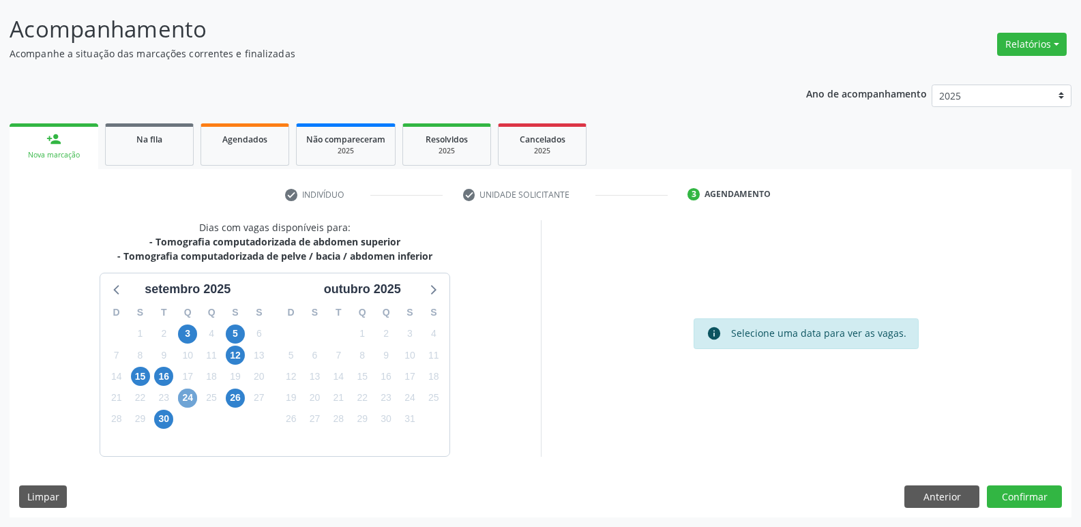
click at [187, 395] on span "24" at bounding box center [187, 398] width 19 height 19
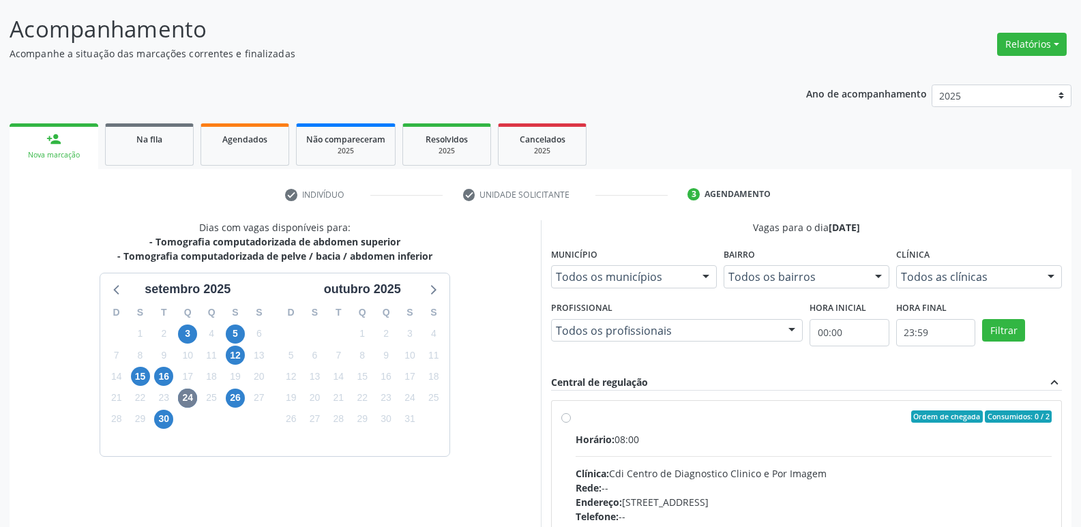
click at [650, 419] on div "Ordem de chegada Consumidos: 0 / 2" at bounding box center [813, 416] width 477 height 12
click at [571, 419] on input "Ordem de chegada Consumidos: 0 / 2 Horário: 08:00 Clínica: Cdi Centro de Diagno…" at bounding box center [566, 416] width 10 height 12
radio input "true"
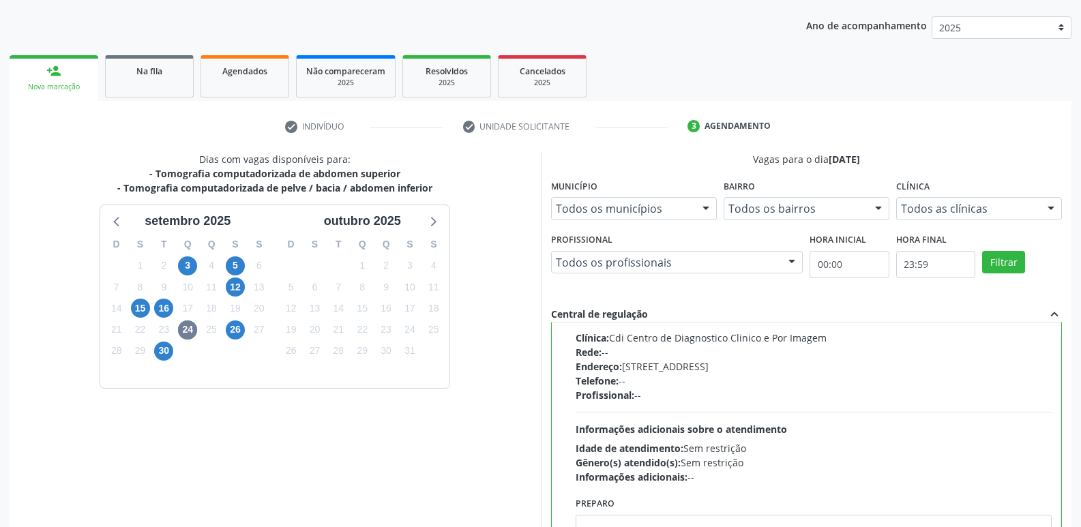
scroll to position [288, 0]
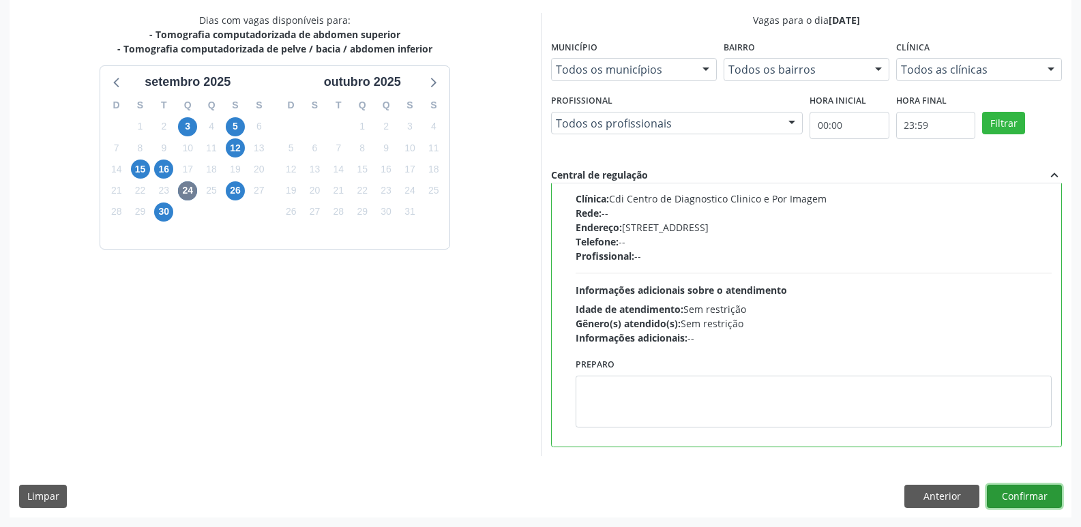
click at [1019, 497] on button "Confirmar" at bounding box center [1023, 496] width 75 height 23
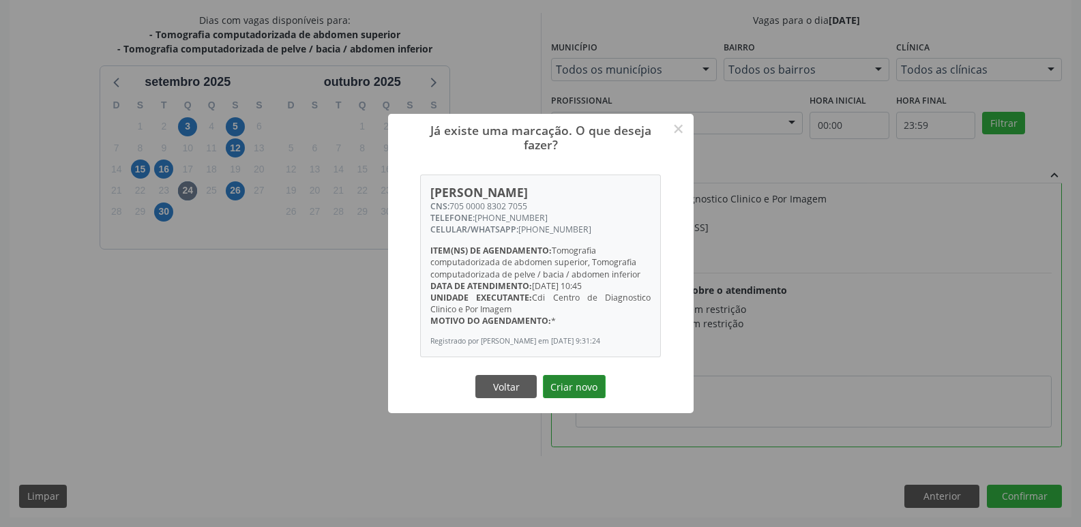
click at [562, 398] on button "Criar novo" at bounding box center [574, 386] width 63 height 23
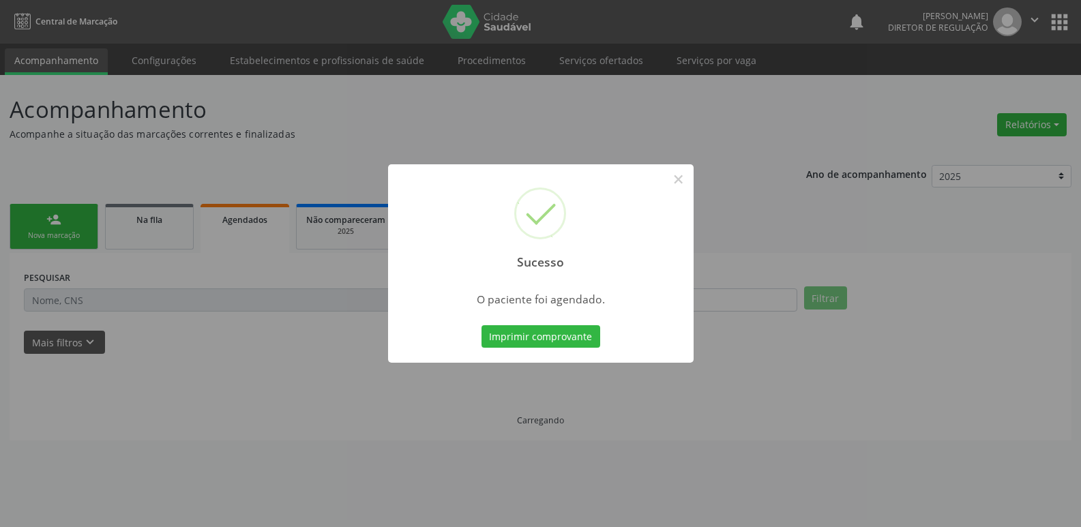
scroll to position [0, 0]
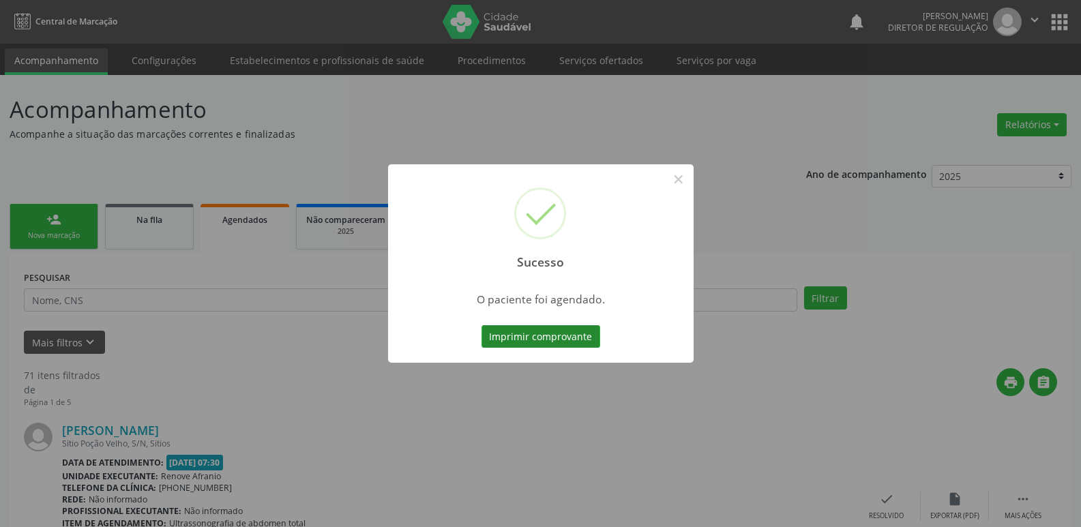
click at [594, 338] on button "Imprimir comprovante" at bounding box center [540, 336] width 119 height 23
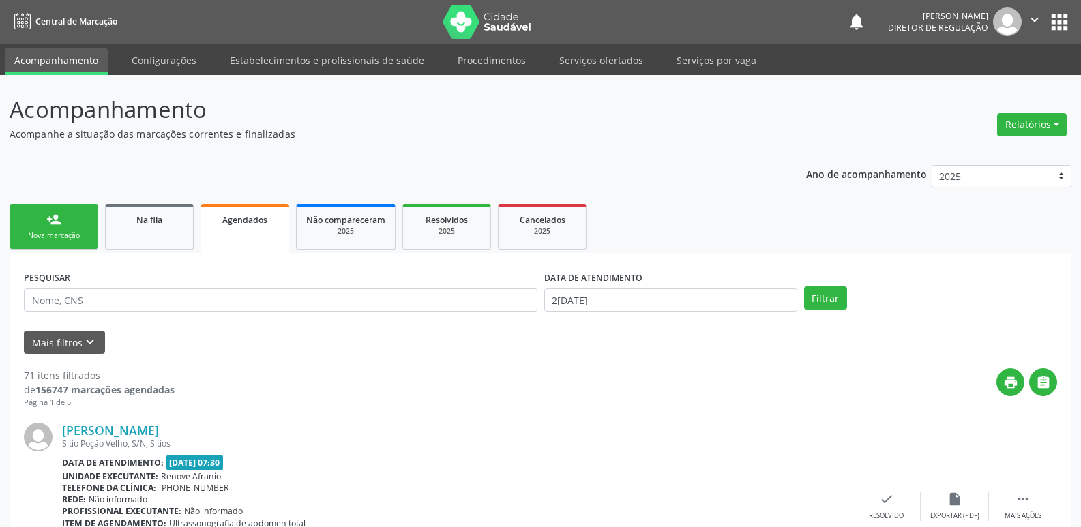
click at [80, 225] on link "person_add Nova marcação" at bounding box center [54, 227] width 89 height 46
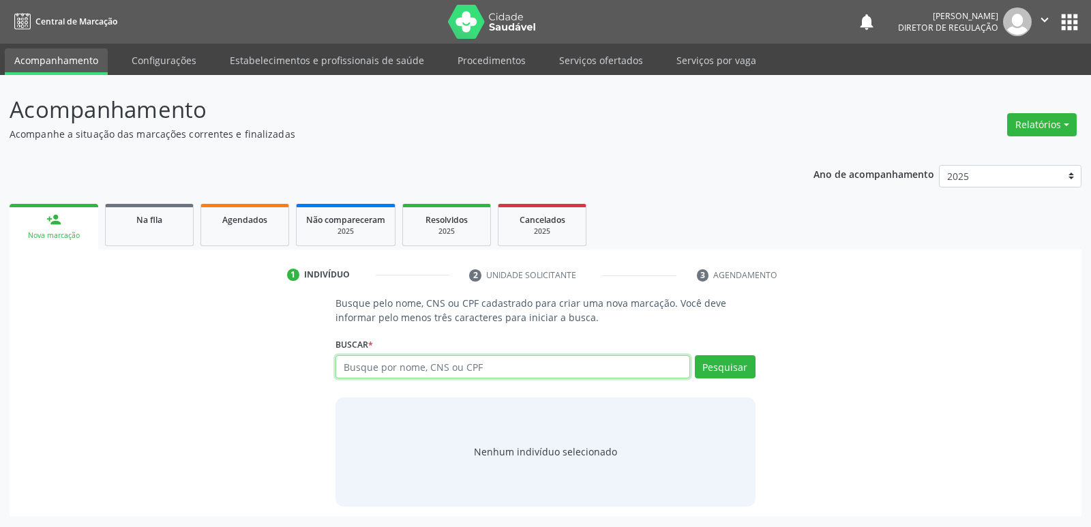
click at [414, 364] on input "text" at bounding box center [512, 366] width 354 height 23
click at [397, 369] on input "text" at bounding box center [512, 366] width 354 height 23
type input "700008387814207"
click at [722, 370] on button "Pesquisar" at bounding box center [725, 366] width 61 height 23
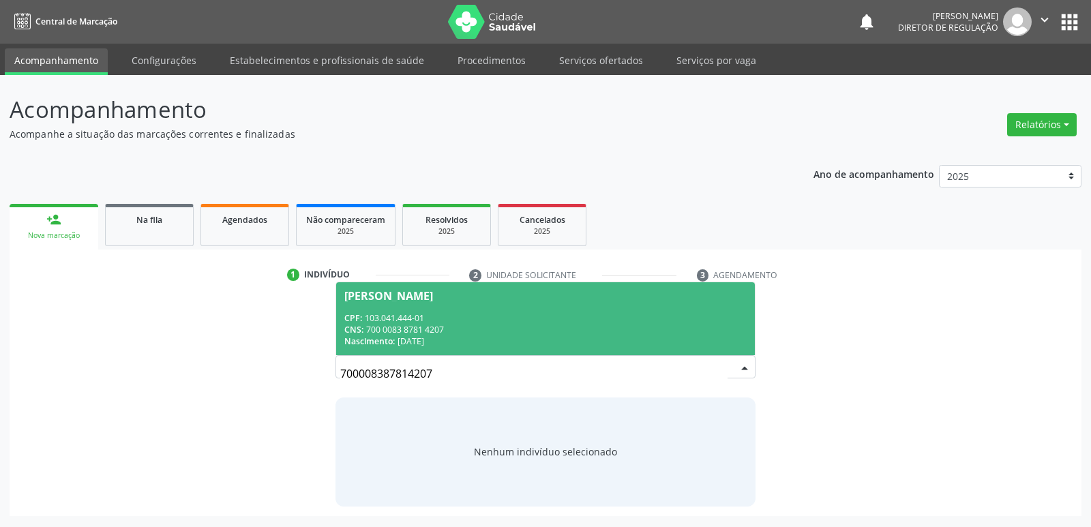
click at [388, 329] on div "CNS: 700 0083 8781 4207" at bounding box center [545, 330] width 402 height 12
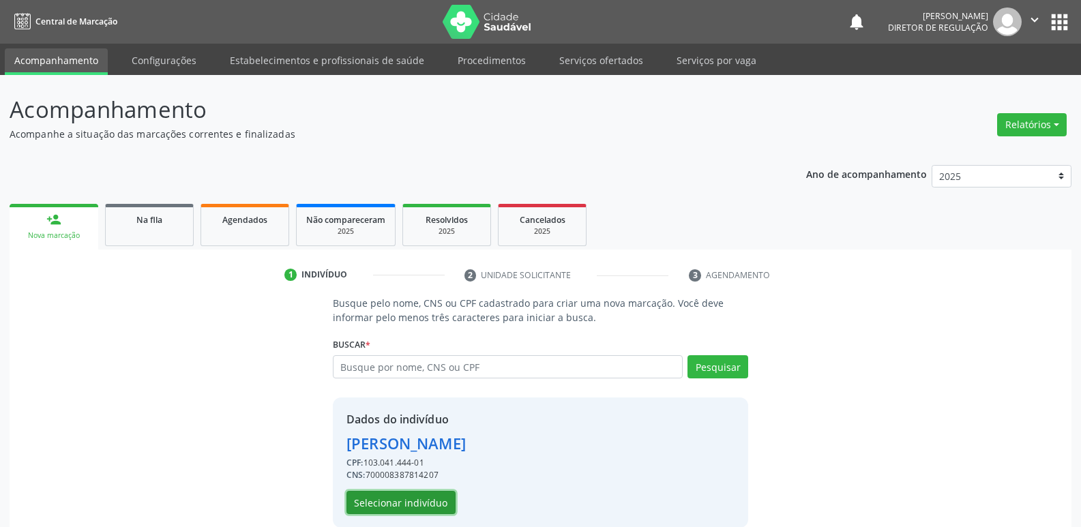
click at [416, 494] on button "Selecionar indivíduo" at bounding box center [400, 502] width 109 height 23
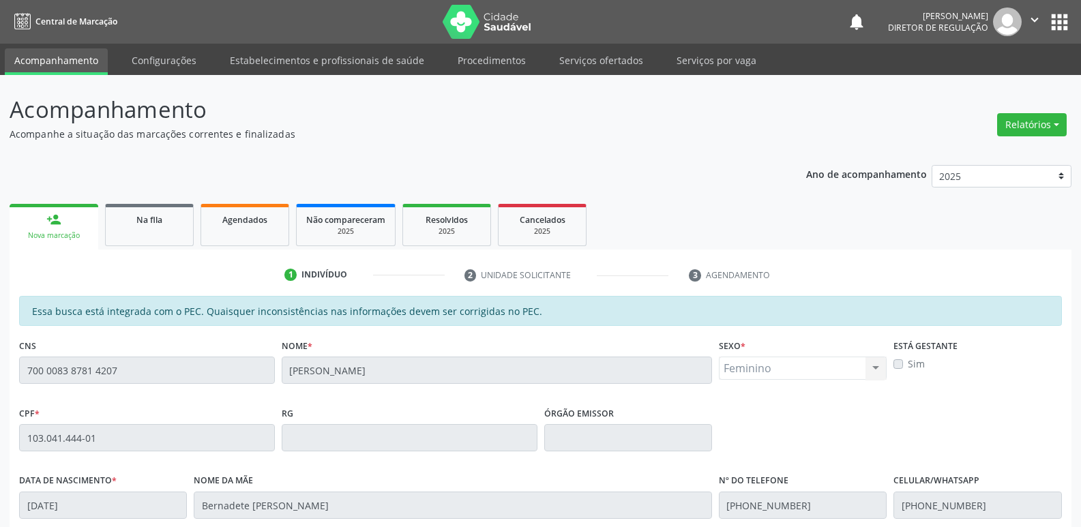
scroll to position [252, 0]
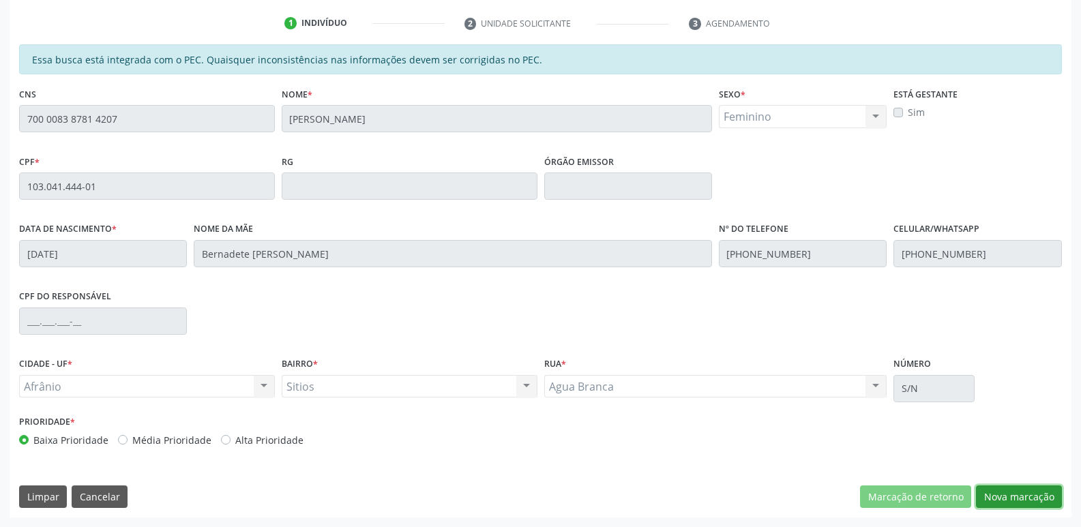
click at [1003, 491] on button "Nova marcação" at bounding box center [1019, 496] width 86 height 23
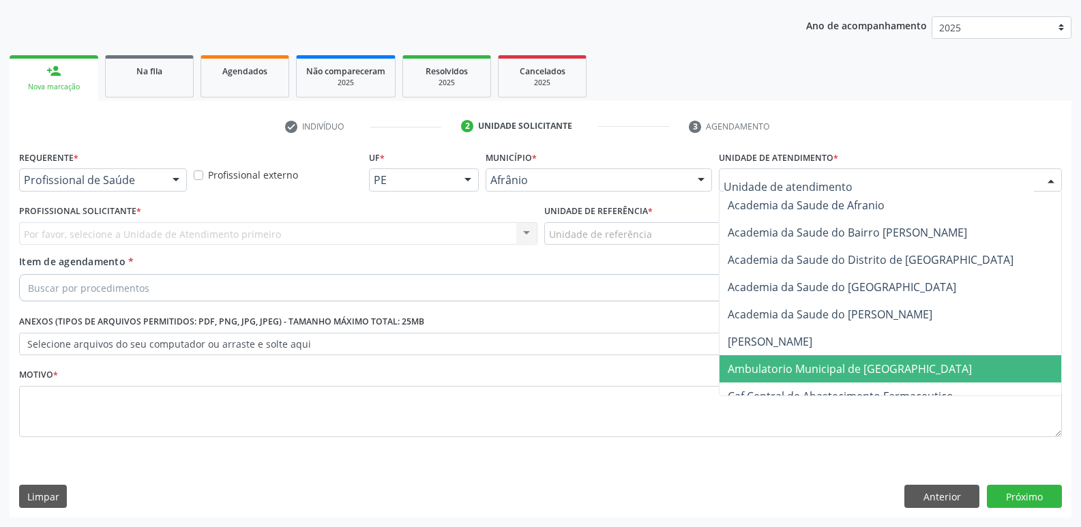
click at [815, 366] on span "Ambulatorio Municipal de [GEOGRAPHIC_DATA]" at bounding box center [849, 368] width 244 height 15
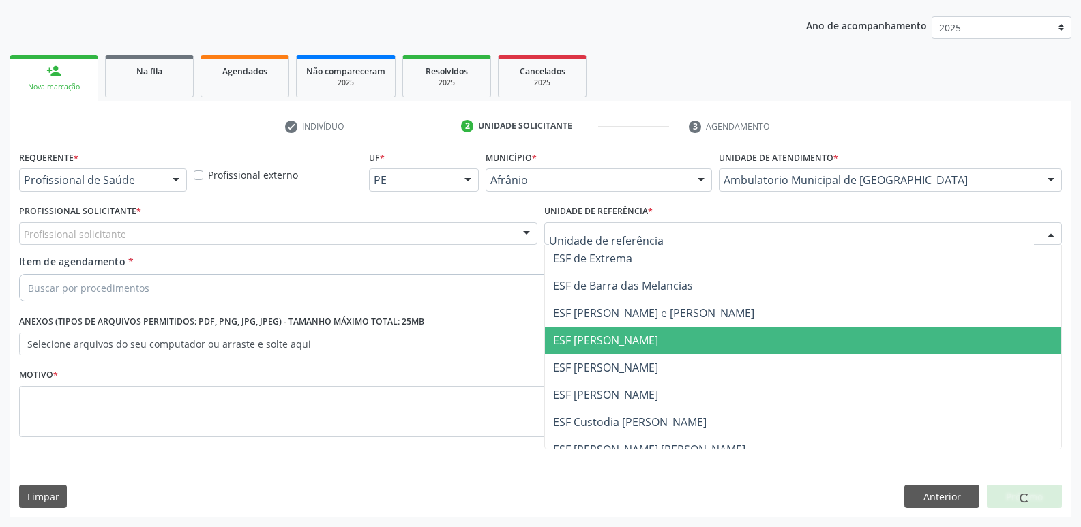
click at [609, 338] on span "ESF [PERSON_NAME]" at bounding box center [605, 340] width 105 height 15
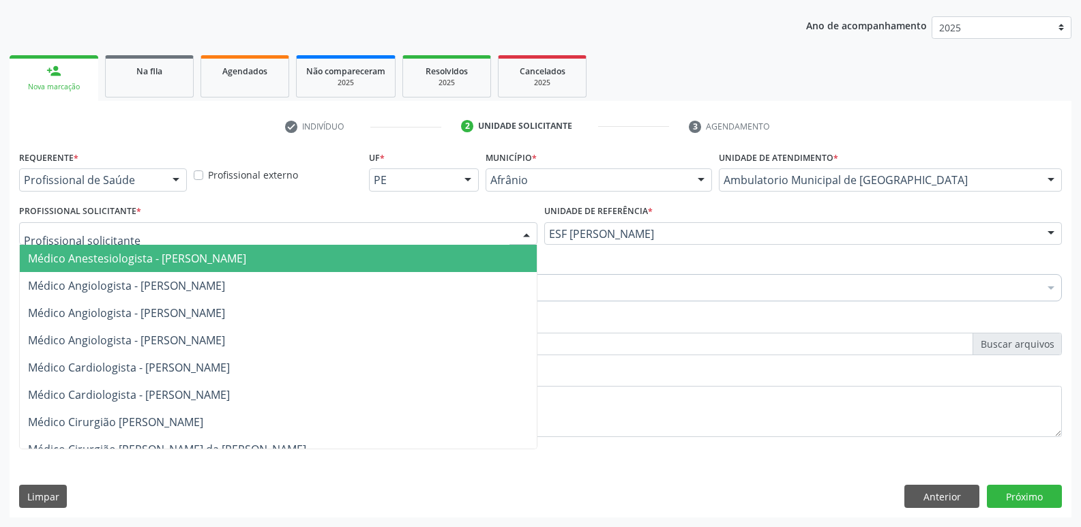
click at [470, 226] on div at bounding box center [278, 233] width 518 height 23
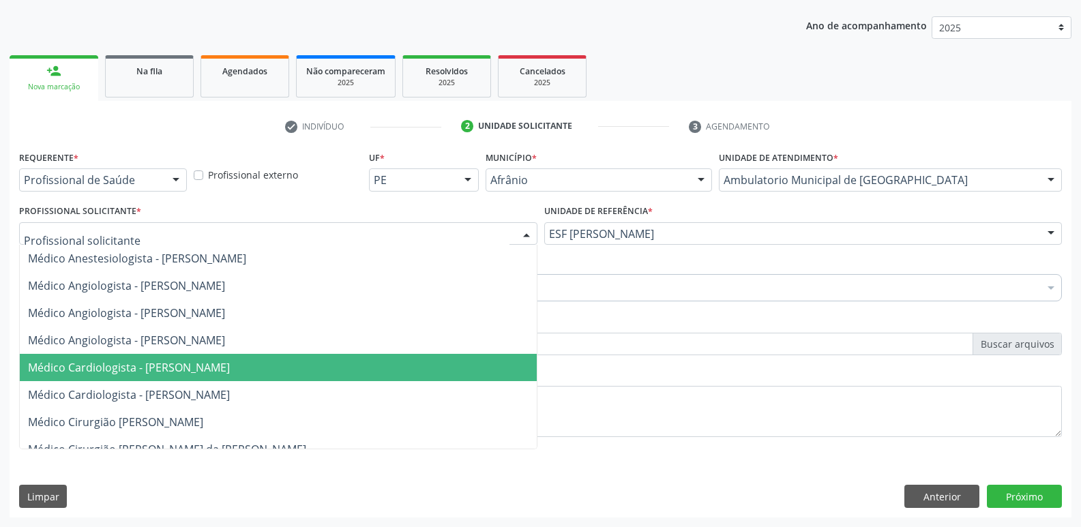
click at [434, 375] on span "Médico Cardiologista - [PERSON_NAME]" at bounding box center [278, 367] width 517 height 27
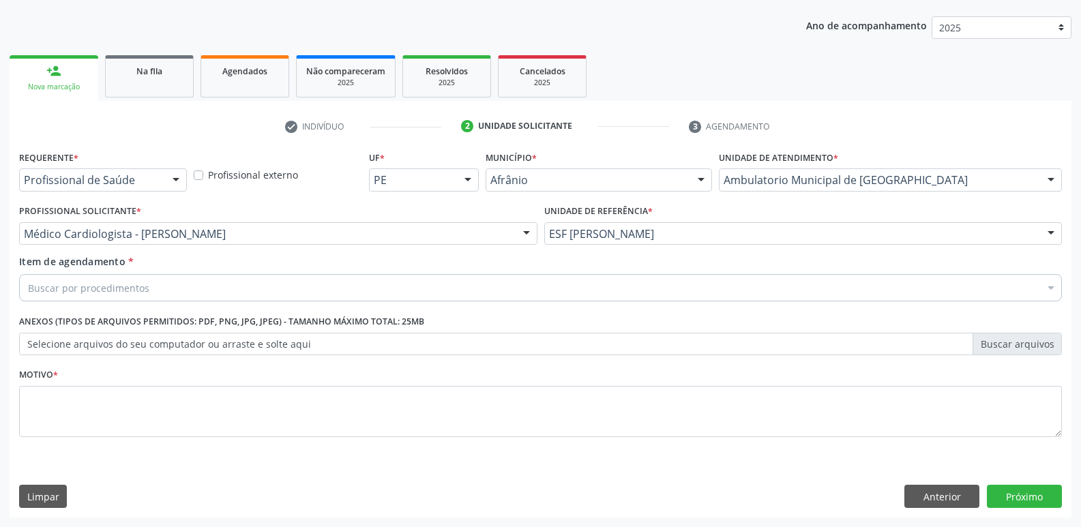
click at [338, 285] on div "Buscar por procedimentos" at bounding box center [540, 287] width 1042 height 27
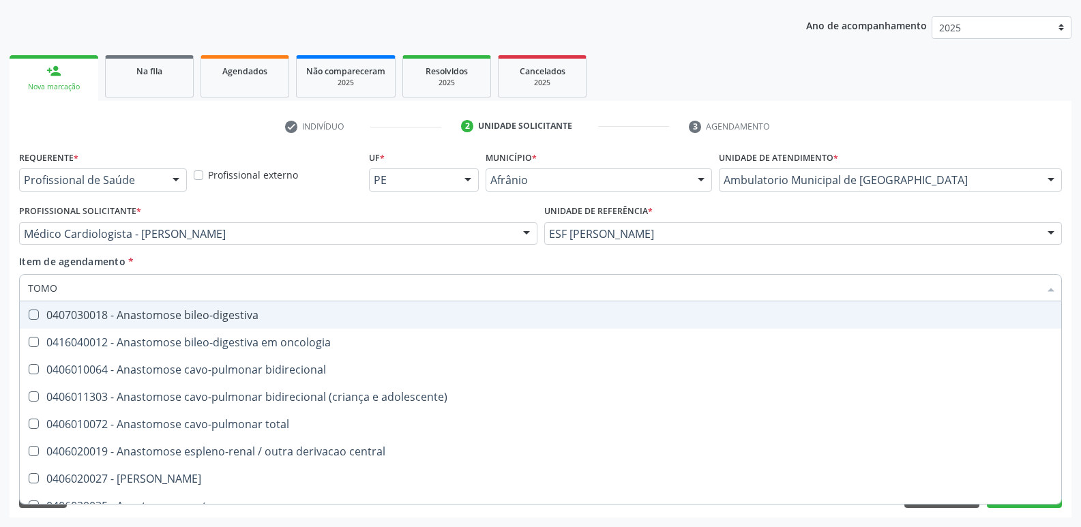
type input "TOMOG"
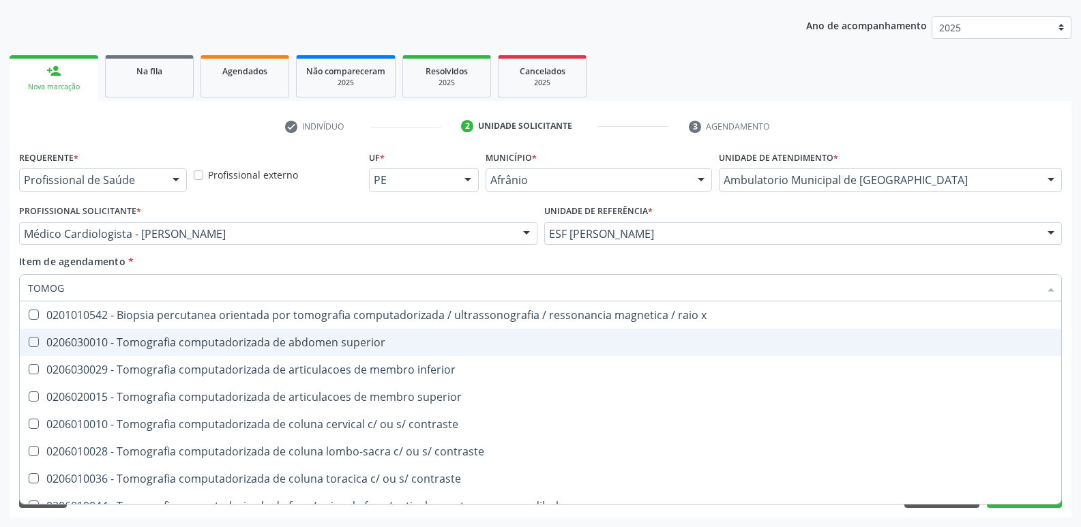
click at [491, 339] on div "0206030010 - Tomografia computadorizada de abdomen superior" at bounding box center [540, 342] width 1025 height 11
checkbox superior "true"
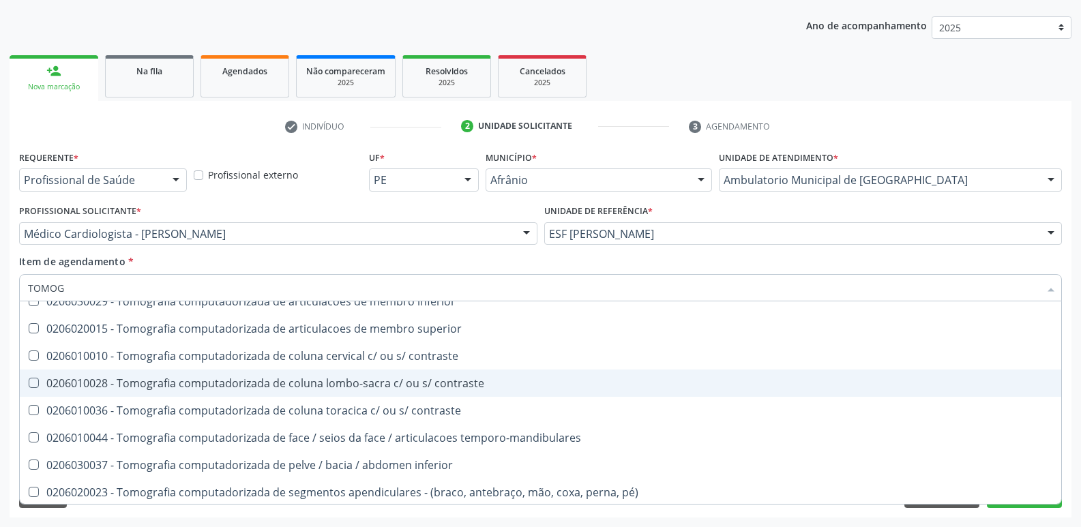
scroll to position [205, 0]
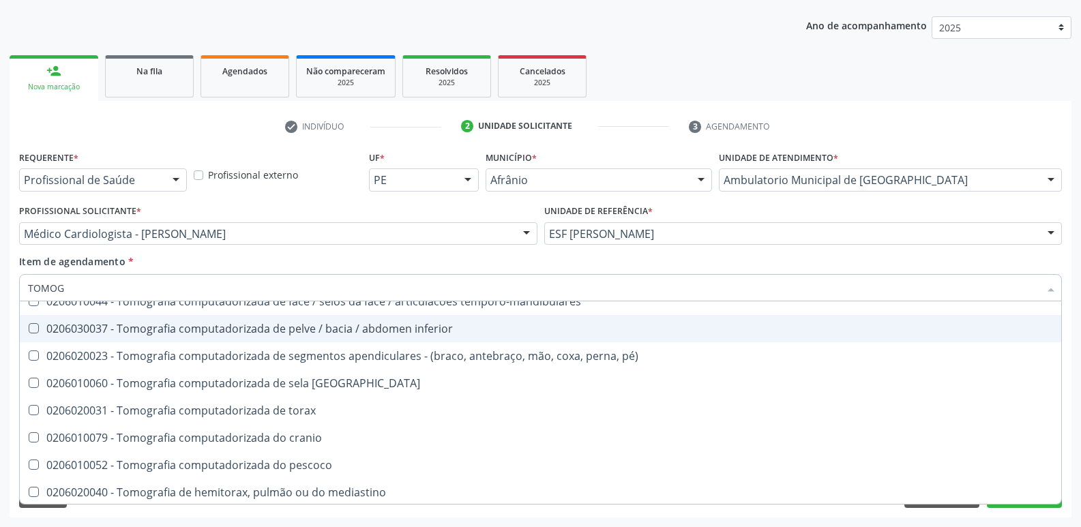
click at [456, 325] on div "0206030037 - Tomografia computadorizada de pelve / bacia / abdomen inferior" at bounding box center [540, 328] width 1025 height 11
checkbox inferior "true"
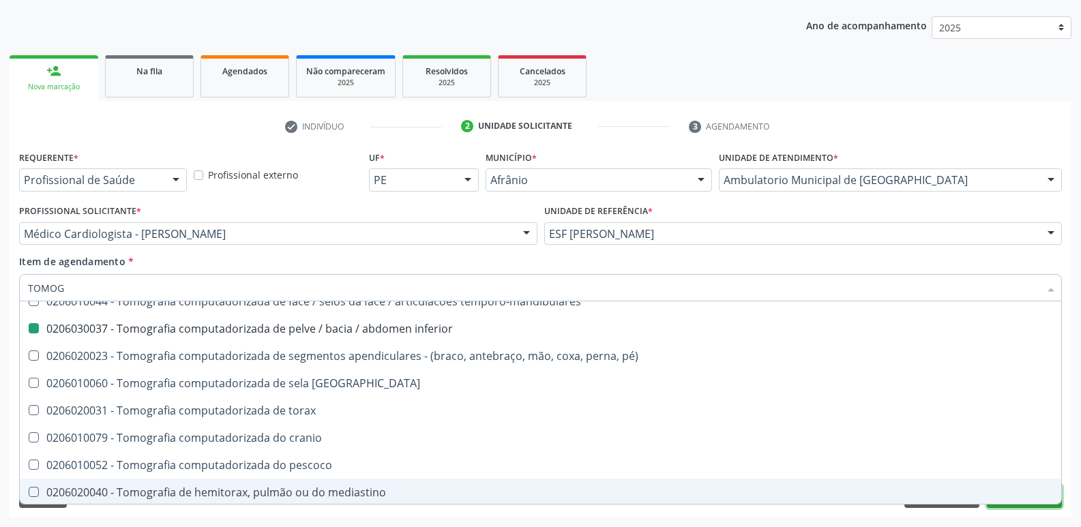
click at [1017, 505] on button "Próximo" at bounding box center [1023, 496] width 75 height 23
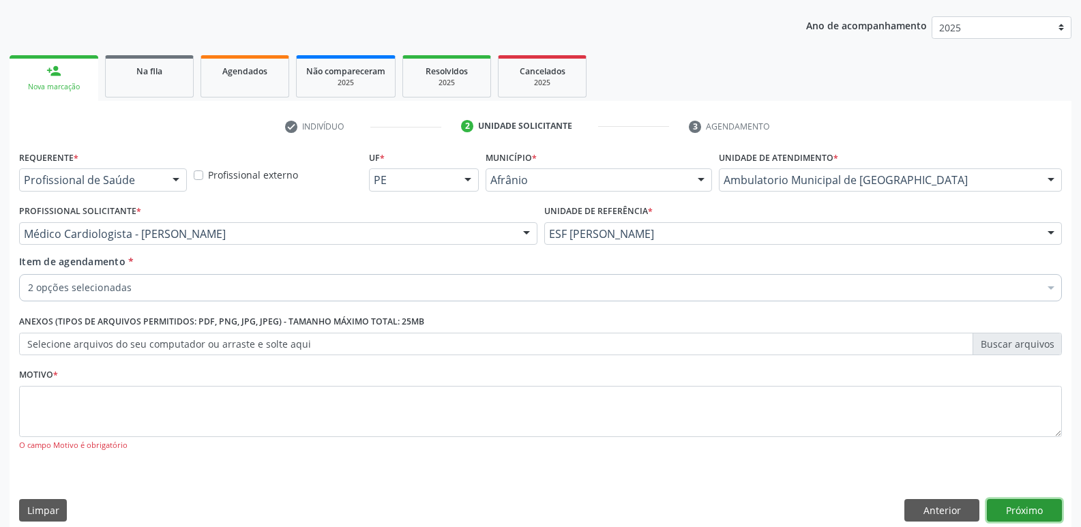
scroll to position [0, 0]
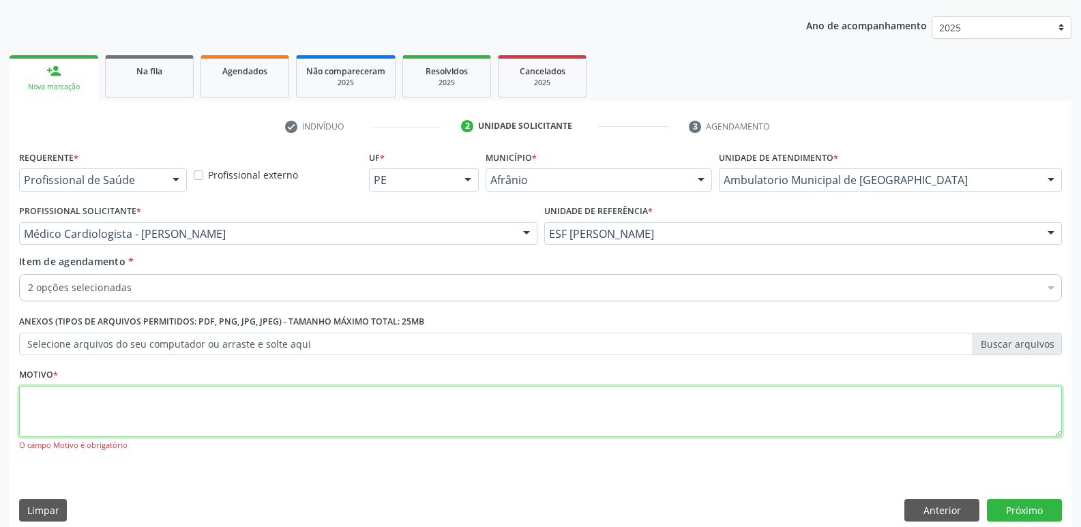
click at [722, 426] on textarea at bounding box center [540, 412] width 1042 height 52
type textarea "*"
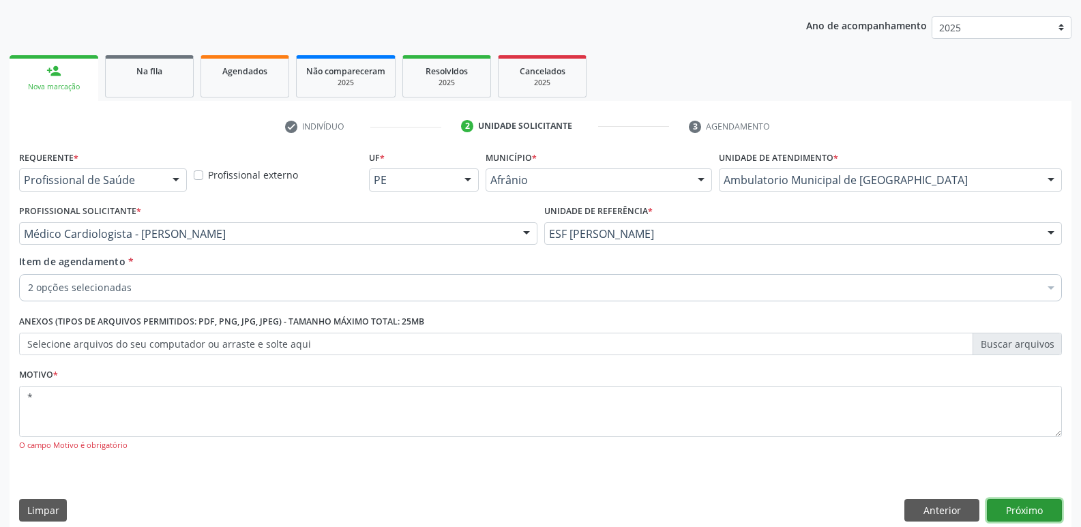
click at [1040, 507] on button "Próximo" at bounding box center [1023, 510] width 75 height 23
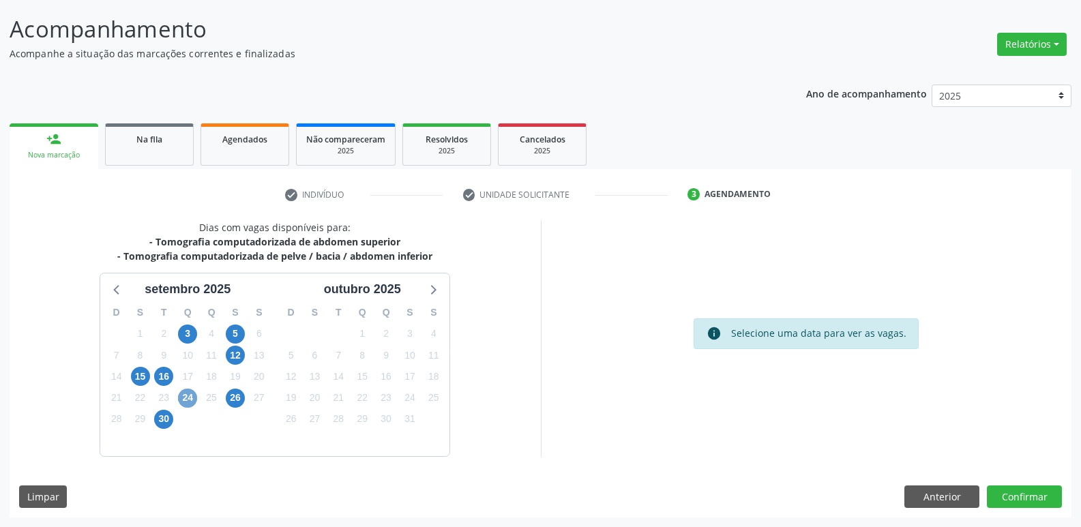
click at [187, 396] on span "24" at bounding box center [187, 398] width 19 height 19
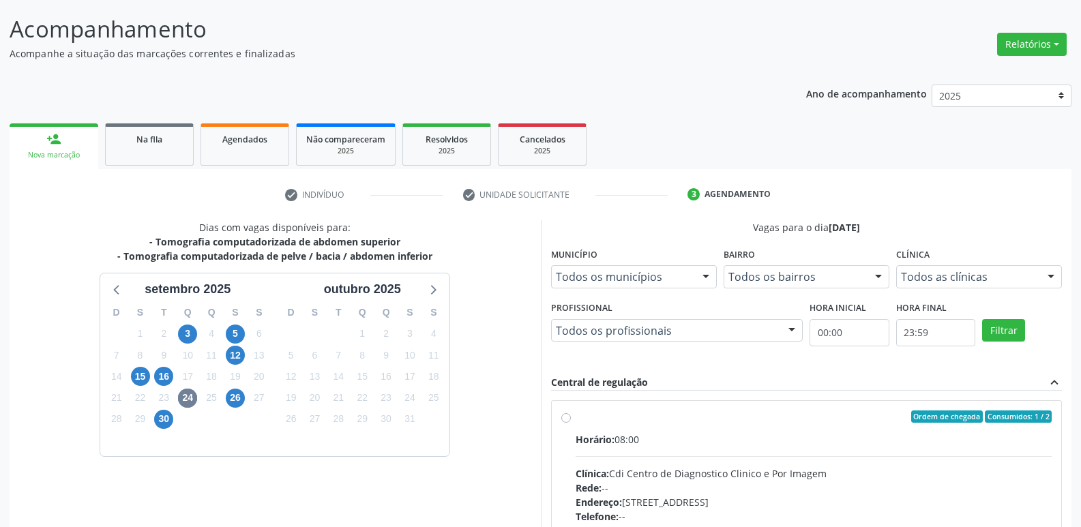
drag, startPoint x: 661, startPoint y: 425, endPoint x: 652, endPoint y: 429, distance: 9.8
click at [654, 429] on label "Ordem de chegada Consumidos: 1 / 2 Horário: 08:00 Clínica: Cdi Centro de Diagno…" at bounding box center [813, 514] width 477 height 209
click at [571, 423] on input "Ordem de chegada Consumidos: 1 / 2 Horário: 08:00 Clínica: Cdi Centro de Diagno…" at bounding box center [566, 416] width 10 height 12
radio input "true"
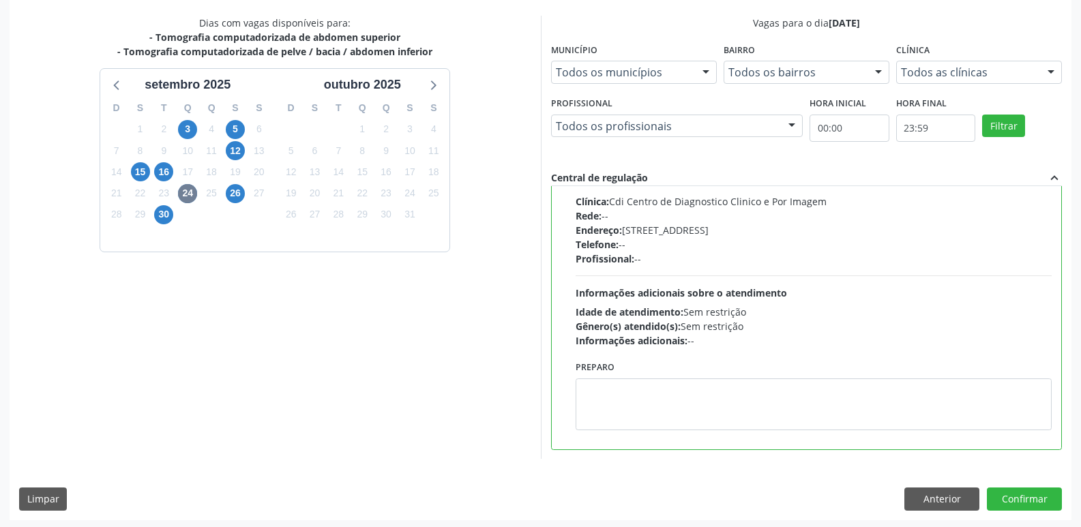
scroll to position [288, 0]
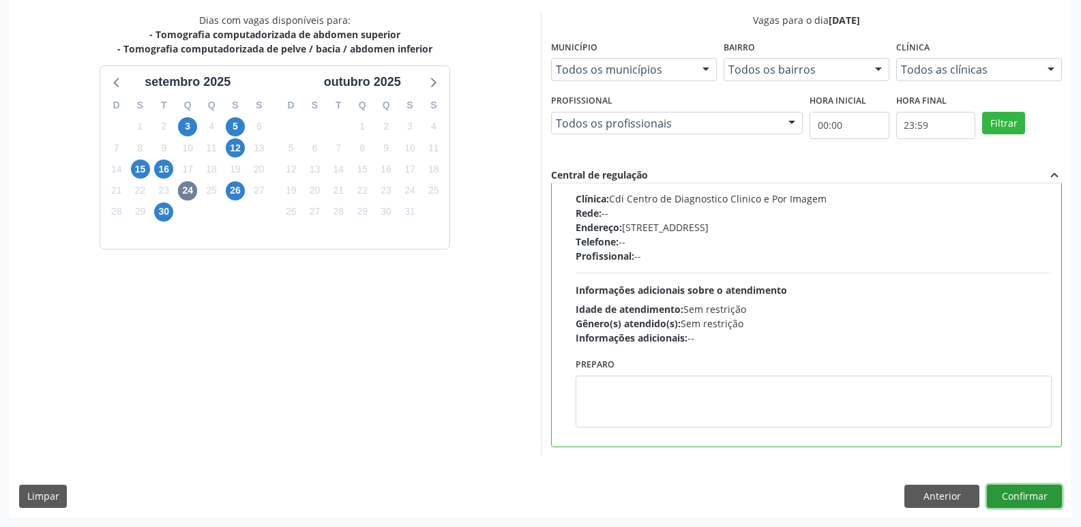
click at [1016, 487] on button "Confirmar" at bounding box center [1023, 496] width 75 height 23
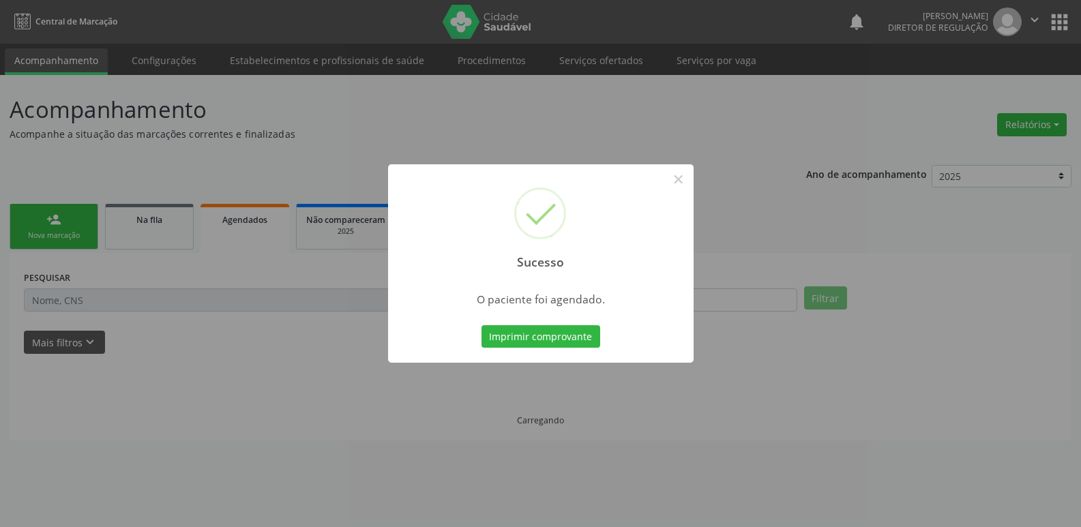
scroll to position [0, 0]
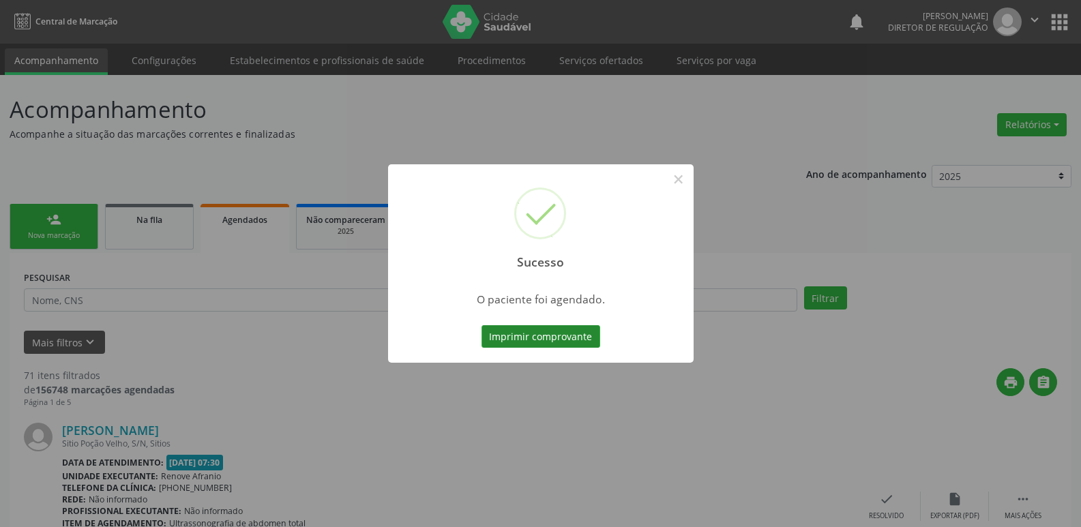
click at [575, 335] on button "Imprimir comprovante" at bounding box center [540, 336] width 119 height 23
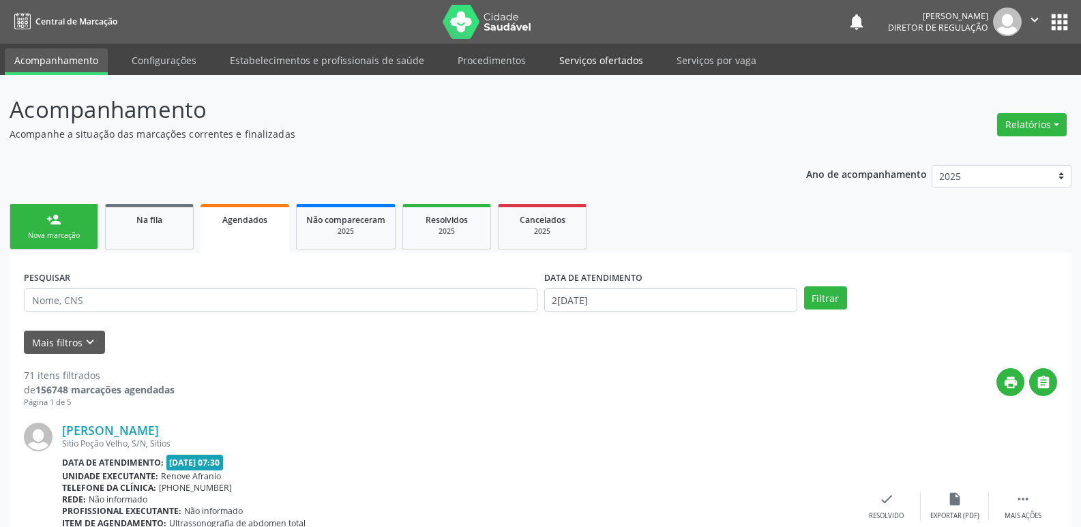
click at [612, 63] on link "Serviços ofertados" at bounding box center [600, 60] width 103 height 24
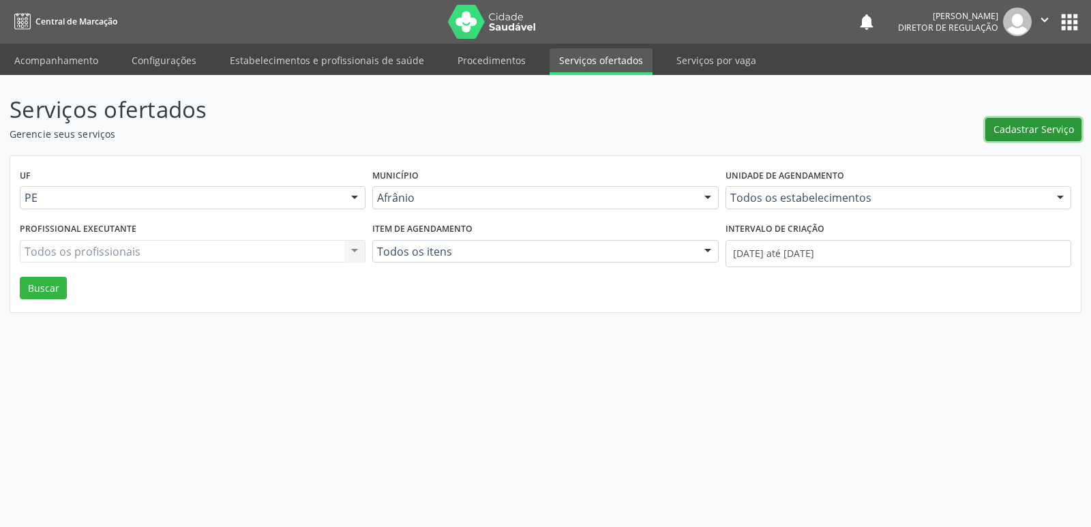
click at [1011, 128] on span "Cadastrar Serviço" at bounding box center [1033, 129] width 80 height 14
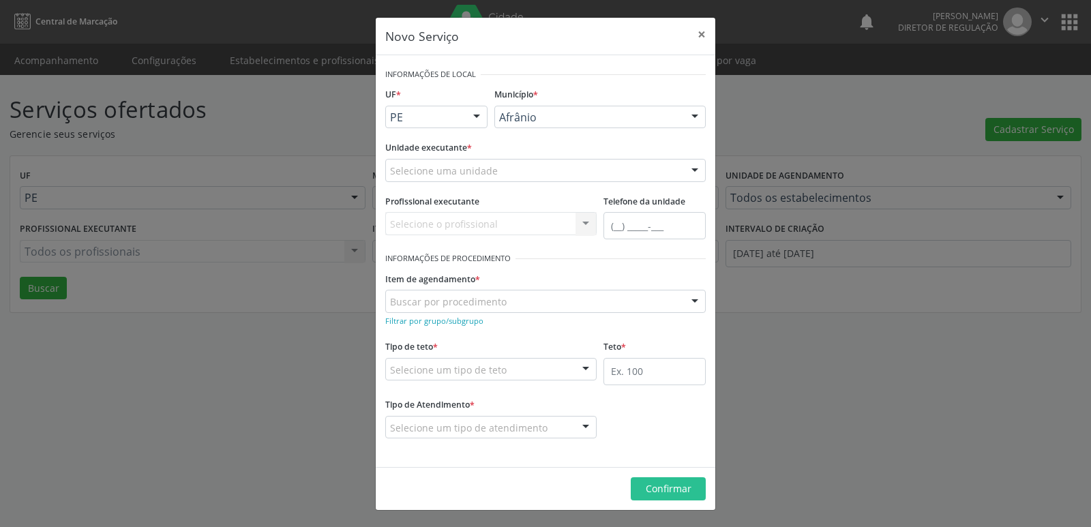
click at [472, 118] on div at bounding box center [476, 117] width 20 height 23
click at [464, 142] on span "BA" at bounding box center [436, 141] width 101 height 27
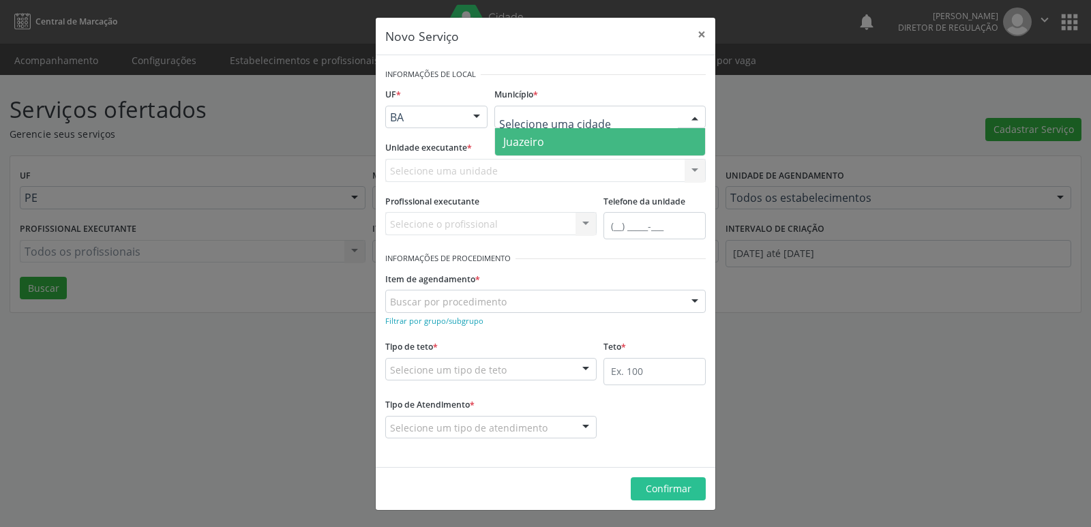
click at [552, 139] on span "Juazeiro" at bounding box center [600, 141] width 210 height 27
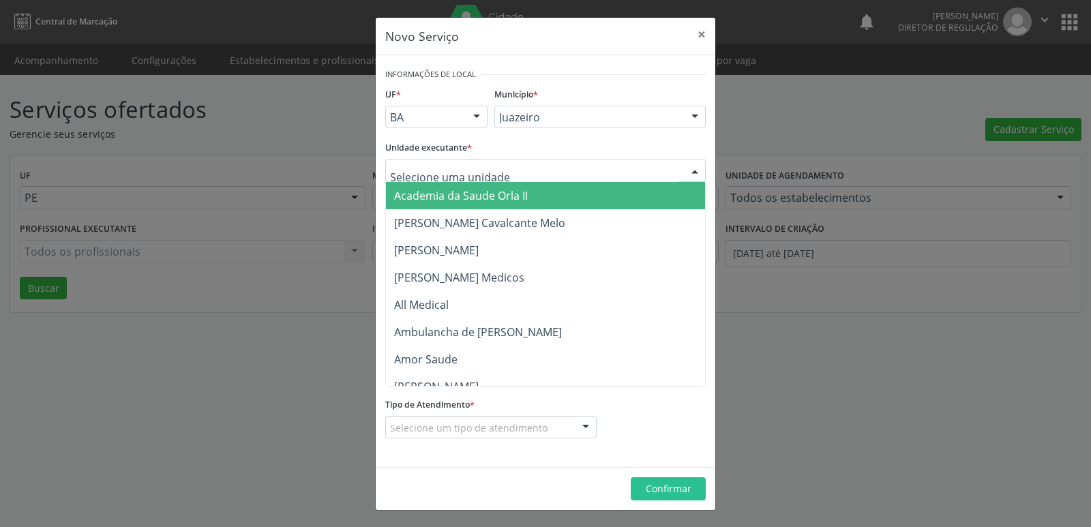
click at [531, 164] on div at bounding box center [545, 170] width 320 height 23
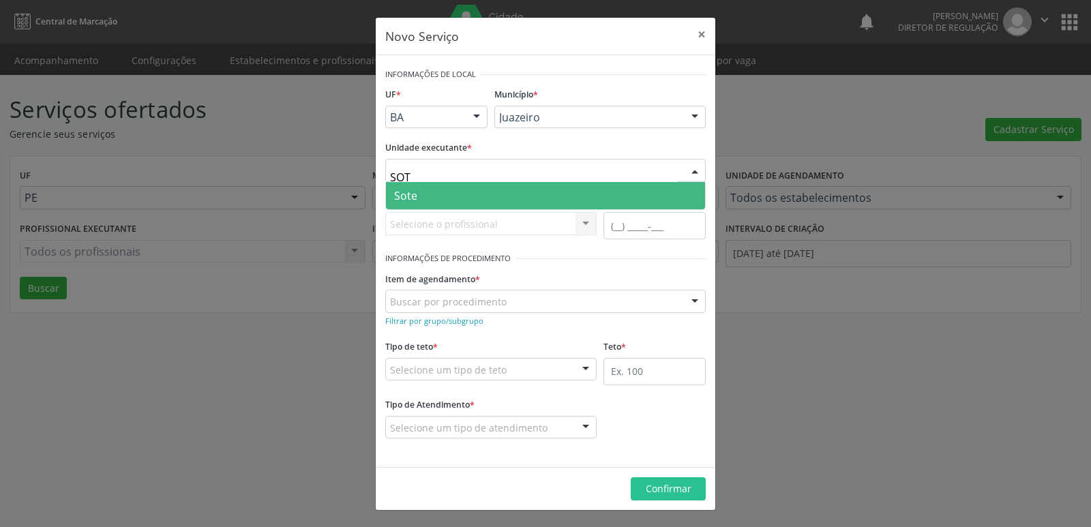
type input "SOTE"
click at [471, 194] on span "Sote" at bounding box center [545, 195] width 319 height 27
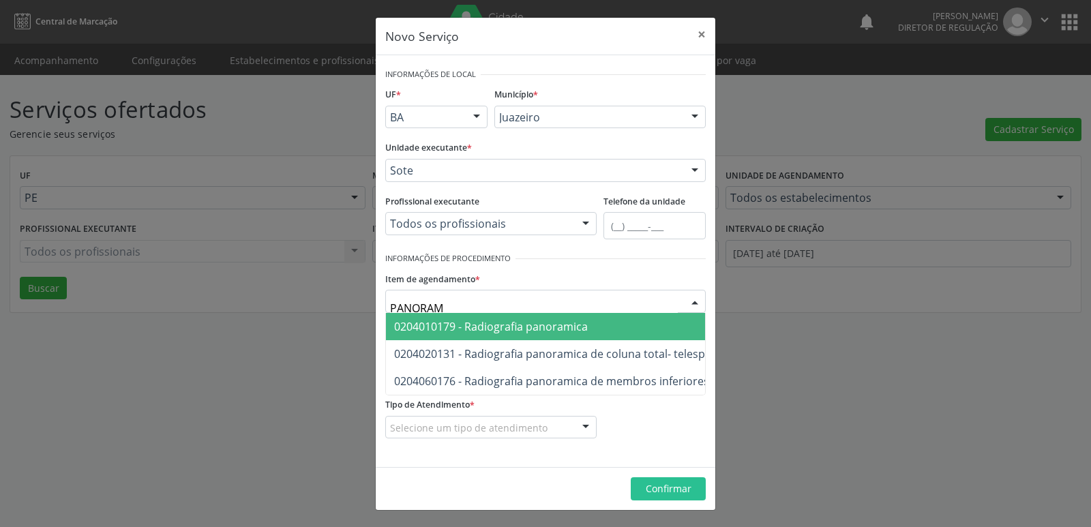
type input "PANORAMI"
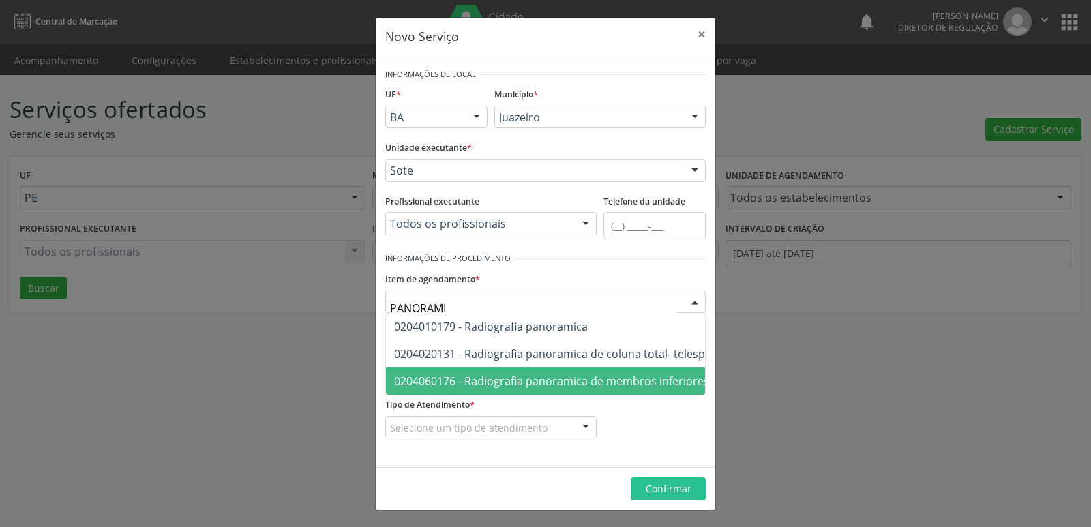
click at [515, 378] on span "0204060176 - Radiografia panoramica de membros inferiores" at bounding box center [551, 381] width 315 height 15
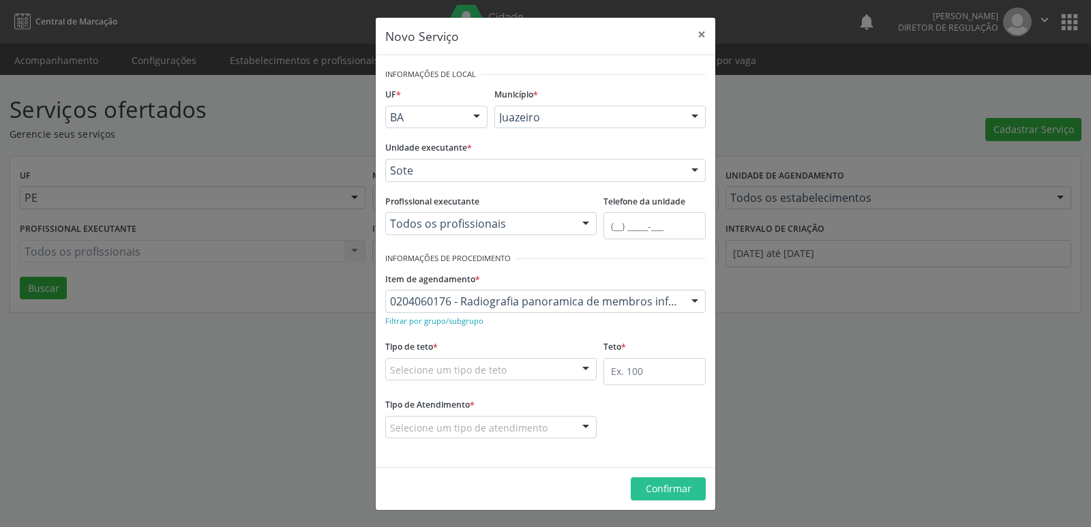
click at [516, 367] on div "Selecione um tipo de teto" at bounding box center [490, 369] width 211 height 23
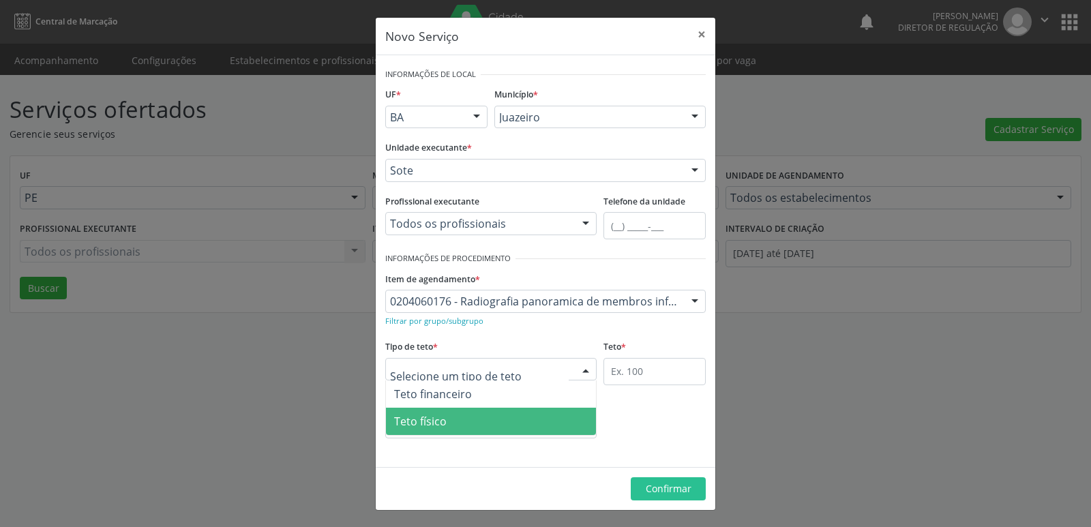
click at [504, 427] on span "Teto físico" at bounding box center [491, 421] width 210 height 27
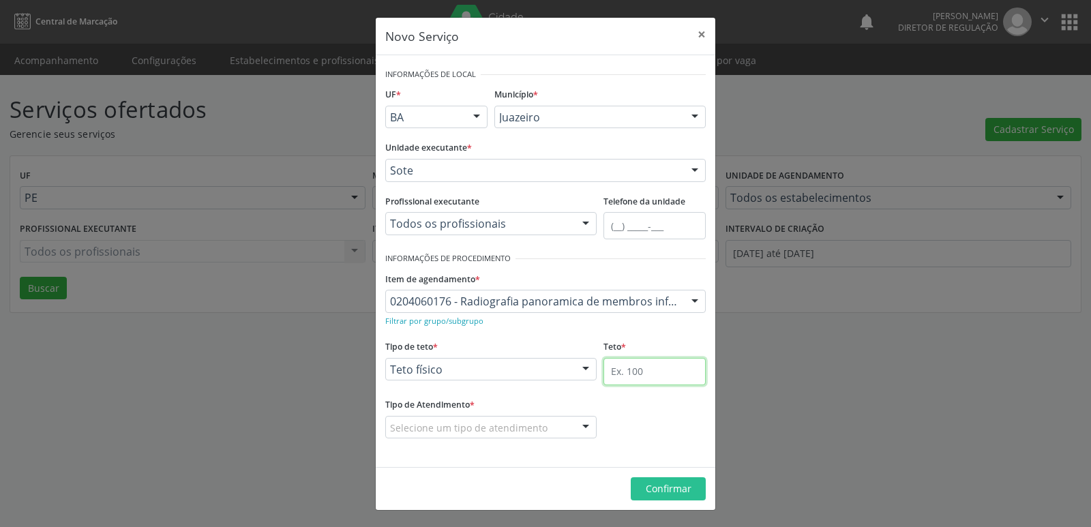
click at [646, 376] on input "text" at bounding box center [654, 371] width 102 height 27
type input "2"
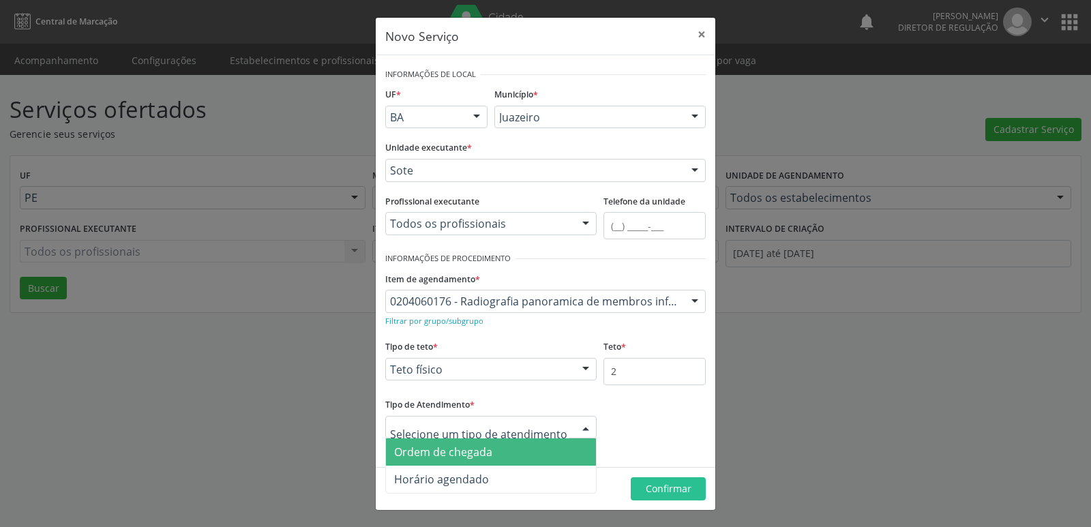
click at [528, 452] on span "Ordem de chegada" at bounding box center [491, 451] width 210 height 27
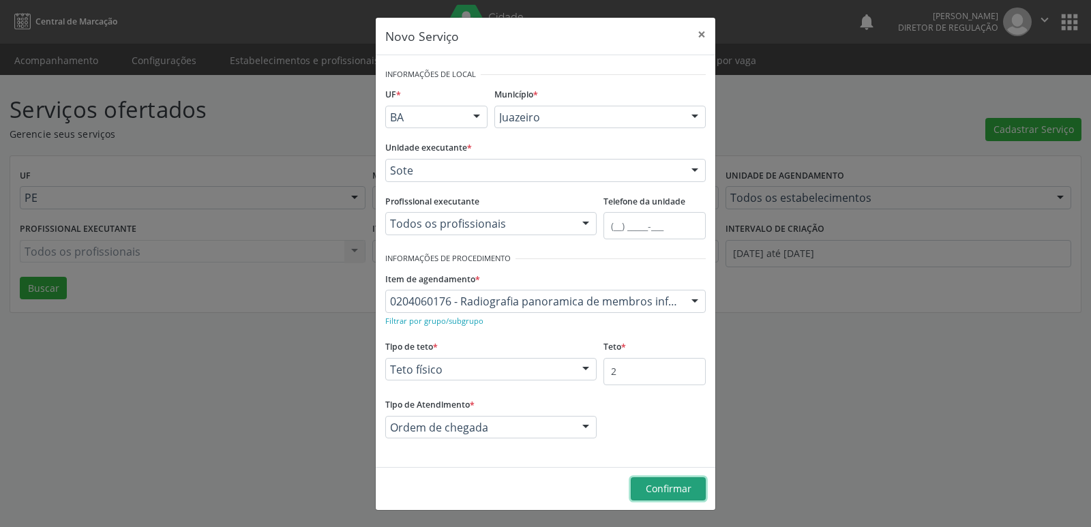
click at [676, 484] on span "Confirmar" at bounding box center [669, 488] width 46 height 13
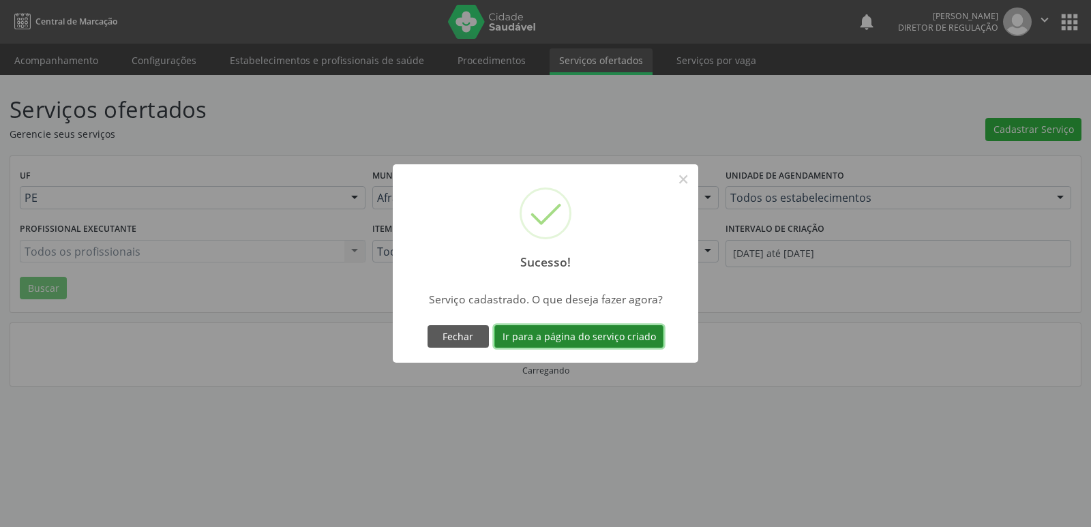
click at [634, 339] on button "Ir para a página do serviço criado" at bounding box center [578, 336] width 169 height 23
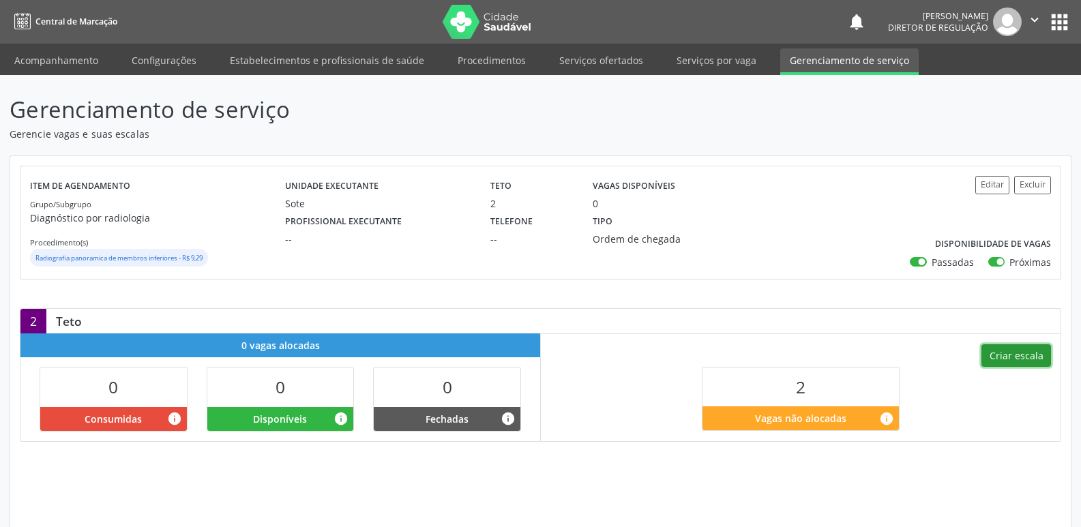
click at [1021, 358] on button "Criar escala" at bounding box center [1016, 355] width 70 height 23
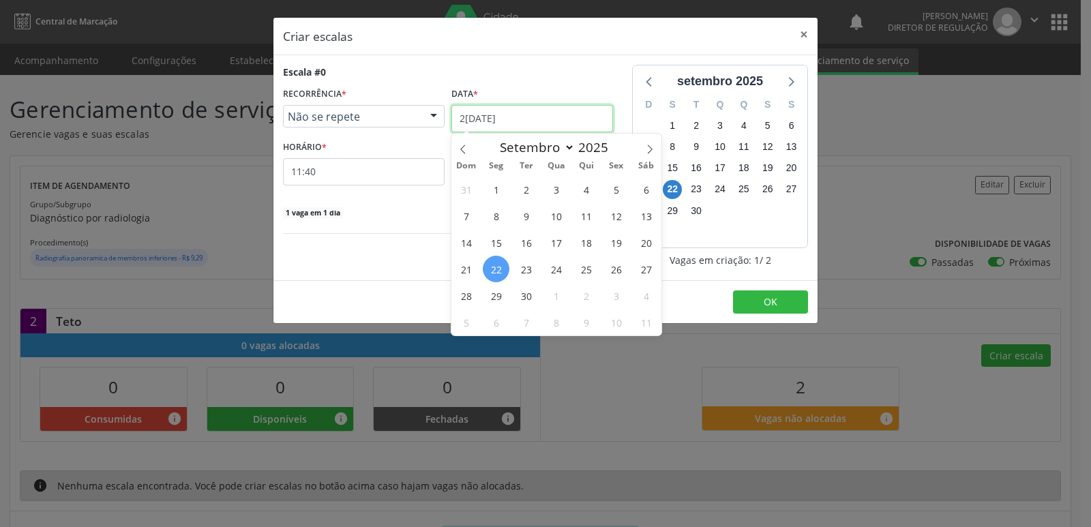
click at [524, 114] on input "2[DATE]" at bounding box center [532, 118] width 162 height 27
click at [589, 273] on span "25" at bounding box center [586, 269] width 27 height 27
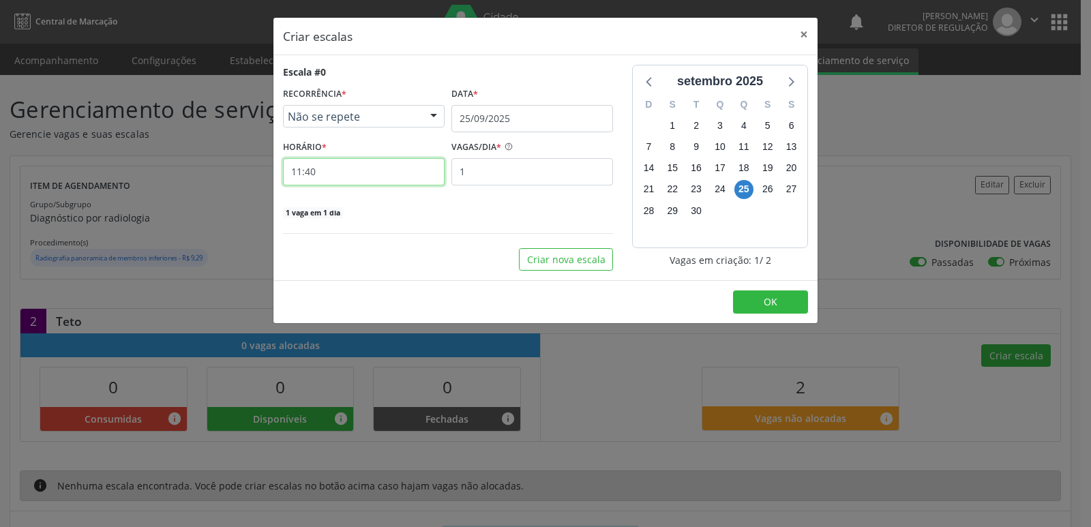
click at [358, 170] on input "11:40" at bounding box center [364, 171] width 162 height 27
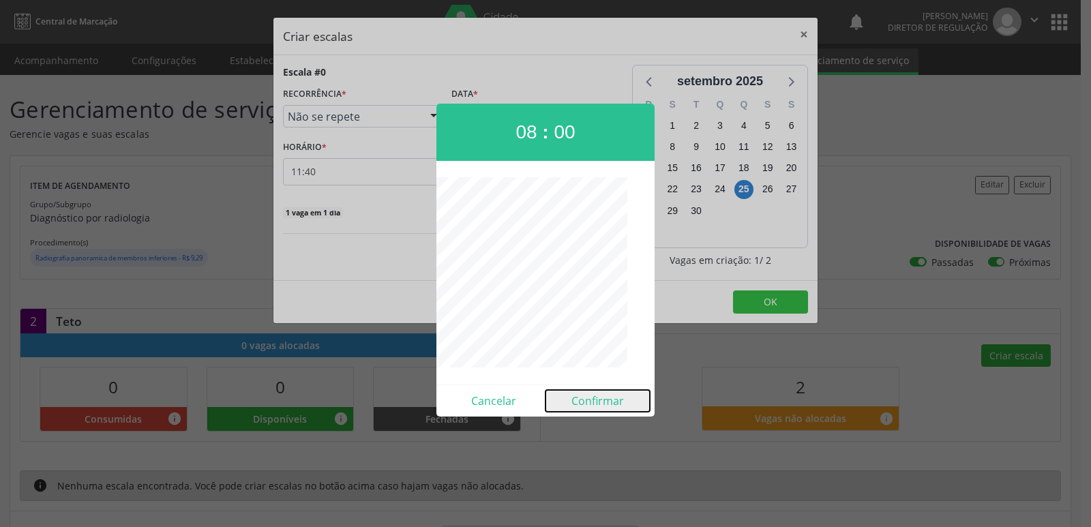
click at [591, 397] on button "Confirmar" at bounding box center [597, 401] width 104 height 22
type input "08:00"
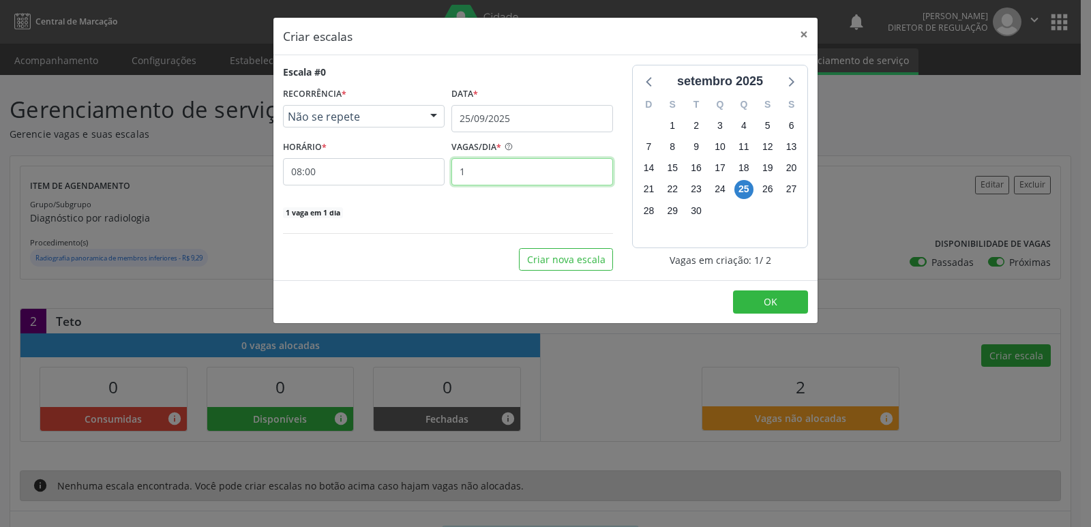
click at [531, 179] on input "1" at bounding box center [532, 171] width 162 height 27
type input "2"
click at [762, 303] on button "OK" at bounding box center [770, 301] width 75 height 23
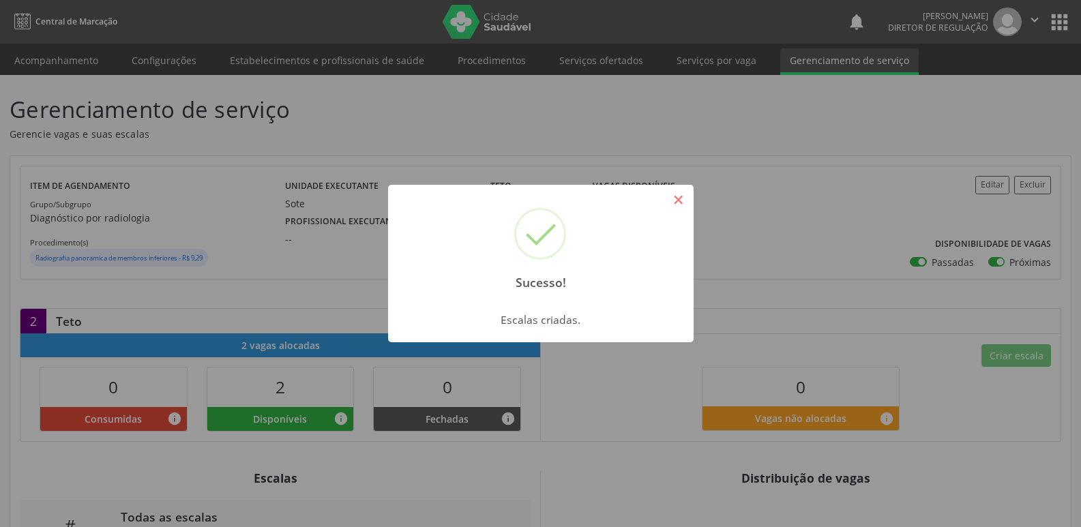
click at [685, 199] on button "×" at bounding box center [678, 199] width 23 height 23
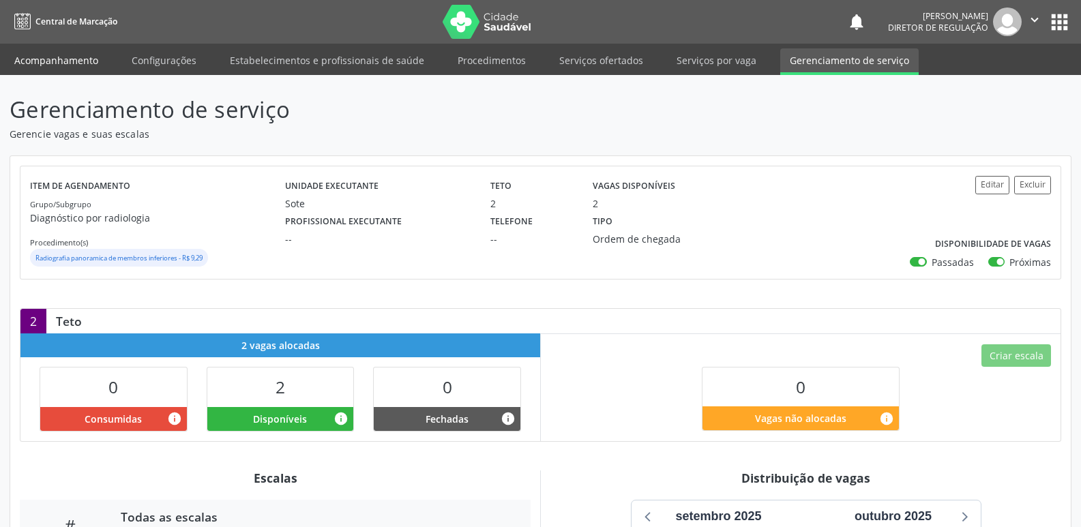
click at [59, 58] on link "Acompanhamento" at bounding box center [56, 60] width 103 height 24
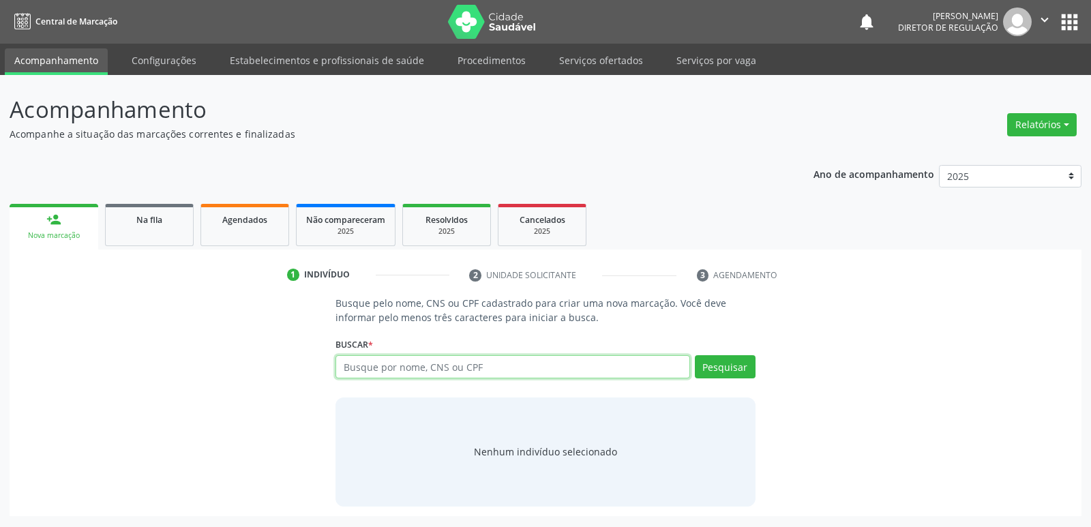
click at [369, 366] on input "text" at bounding box center [512, 366] width 354 height 23
type input "700501990914659"
click at [734, 370] on button "Pesquisar" at bounding box center [725, 366] width 61 height 23
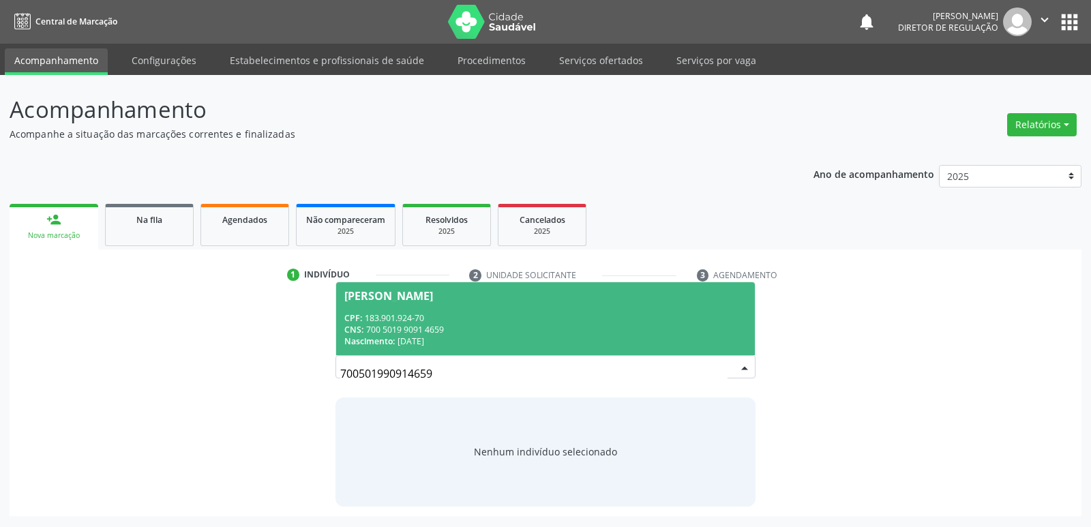
click at [385, 329] on div "CNS: 700 5019 9091 4659" at bounding box center [545, 330] width 402 height 12
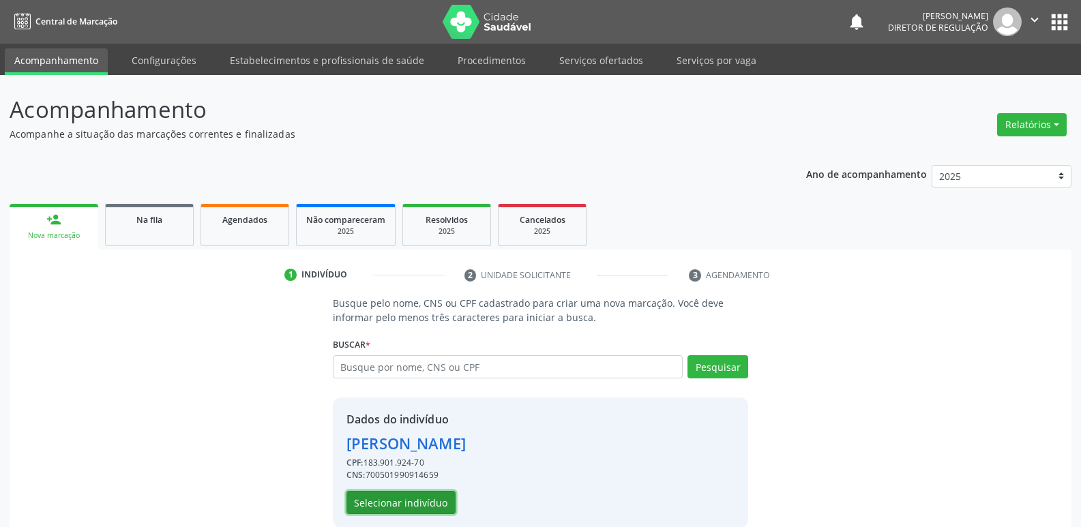
click at [421, 509] on button "Selecionar indivíduo" at bounding box center [400, 502] width 109 height 23
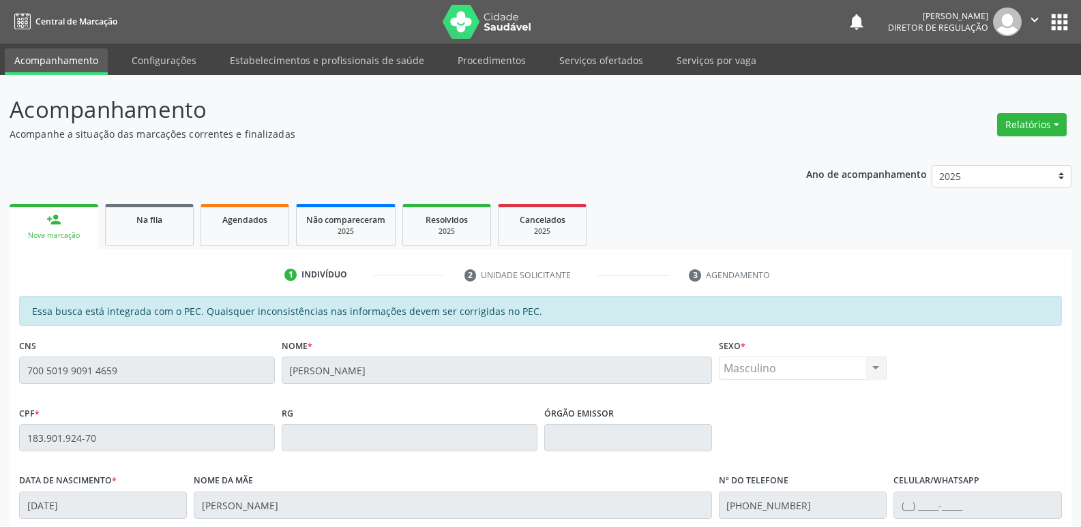
scroll to position [252, 0]
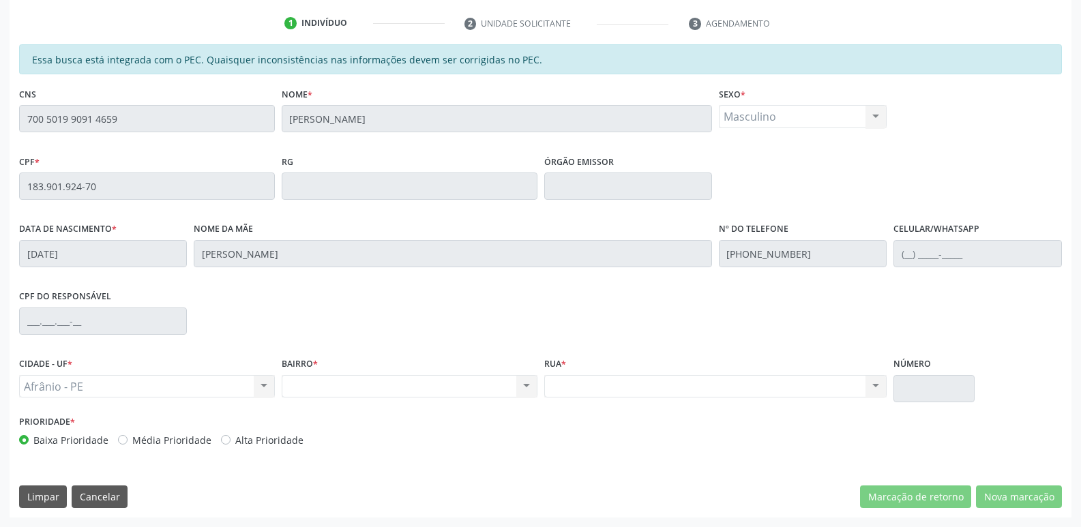
click at [7, 192] on div "Acompanhamento Acompanhe a situação das marcações correntes e finalizadas Relat…" at bounding box center [540, 175] width 1081 height 704
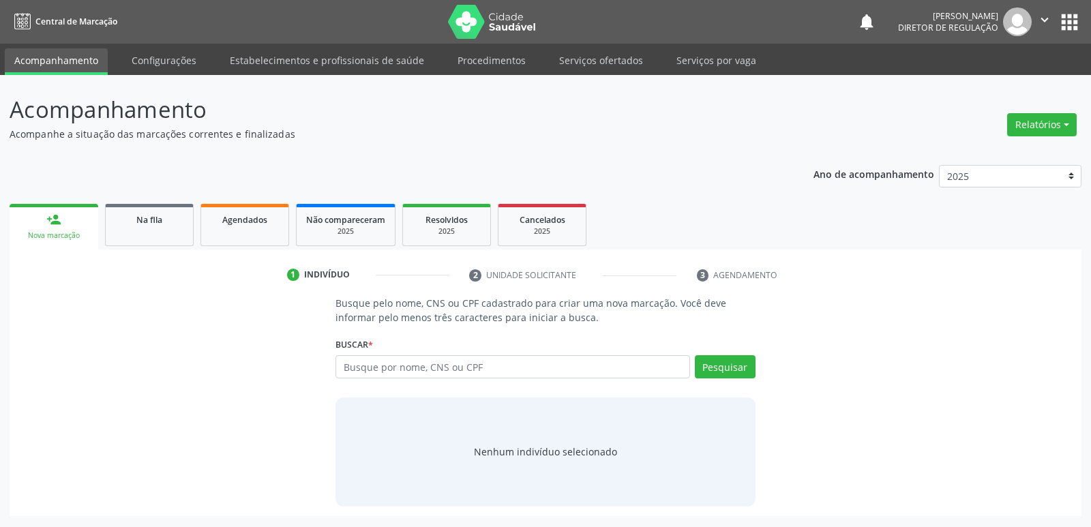
click at [389, 367] on input "text" at bounding box center [512, 366] width 354 height 23
type input "183.901.924-70"
click at [728, 368] on button "Pesquisar" at bounding box center [725, 366] width 61 height 23
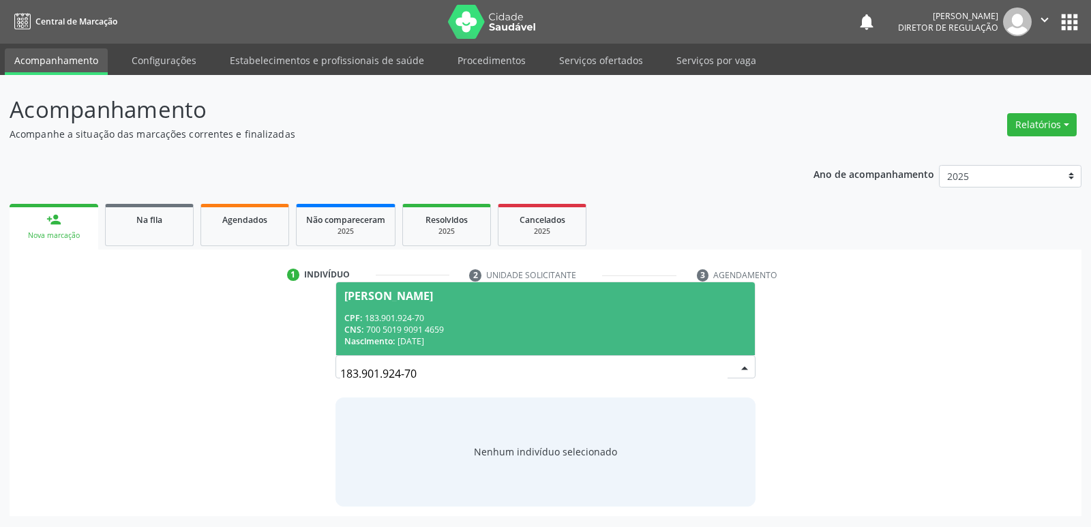
click at [406, 329] on div "CNS: 700 5019 9091 4659" at bounding box center [545, 330] width 402 height 12
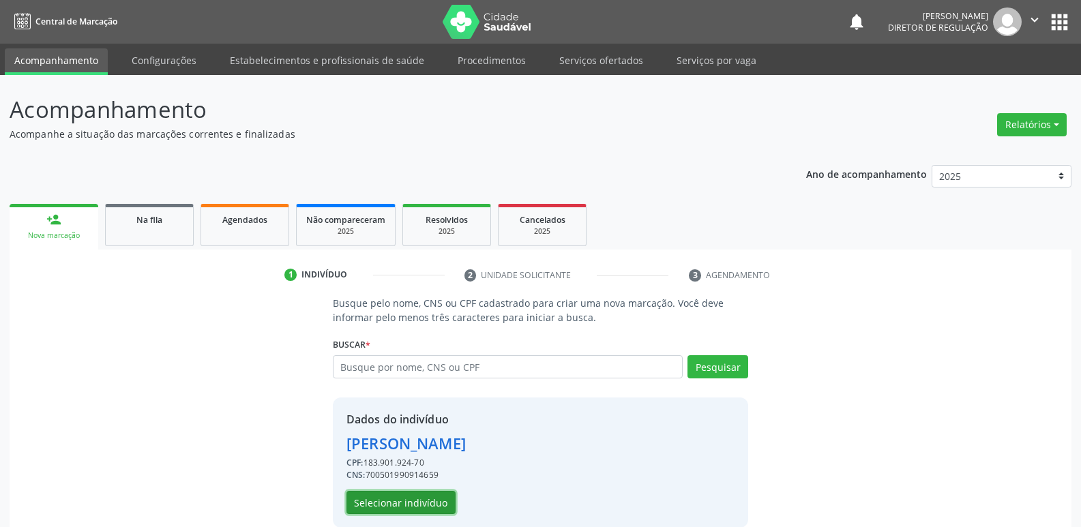
click at [421, 499] on button "Selecionar indivíduo" at bounding box center [400, 502] width 109 height 23
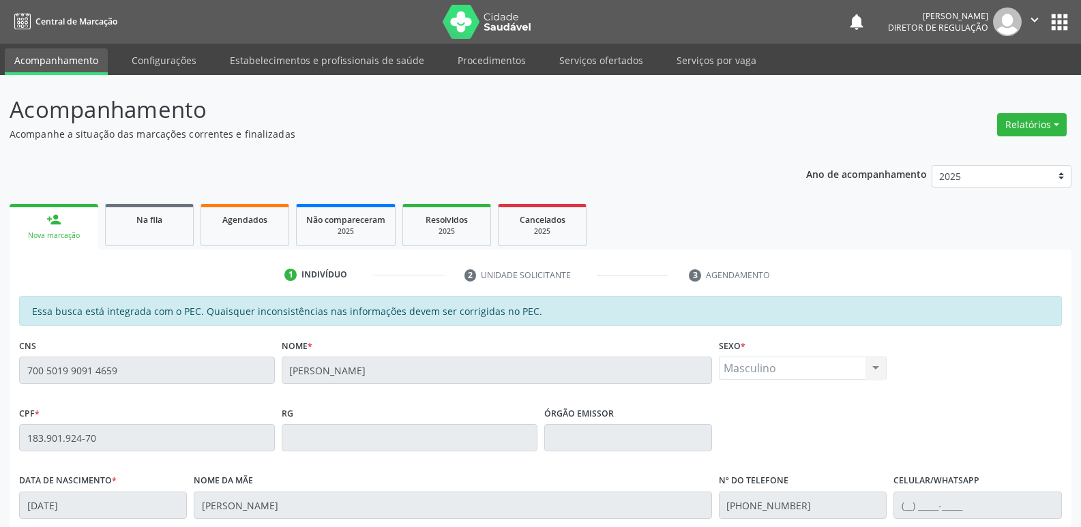
scroll to position [252, 0]
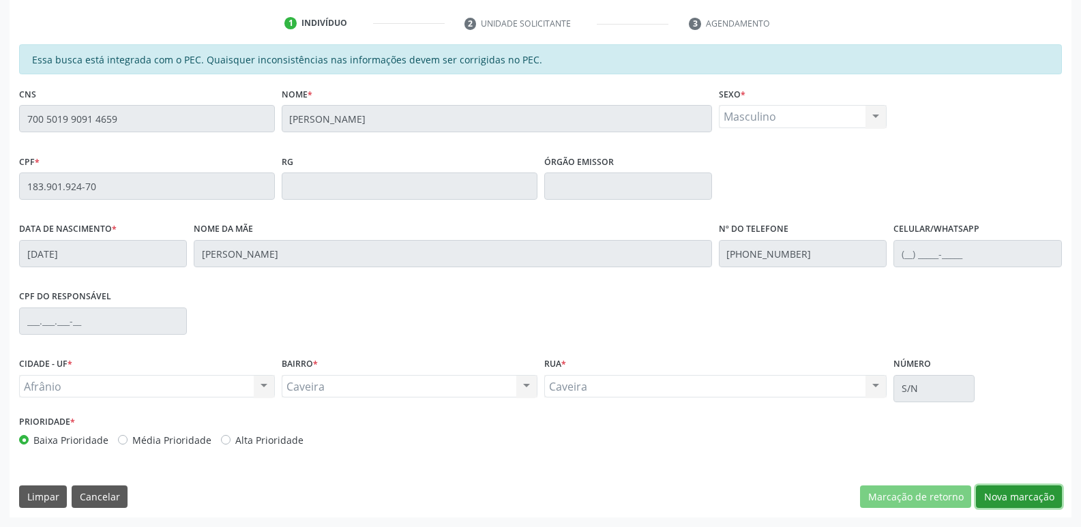
click at [1017, 496] on button "Nova marcação" at bounding box center [1019, 496] width 86 height 23
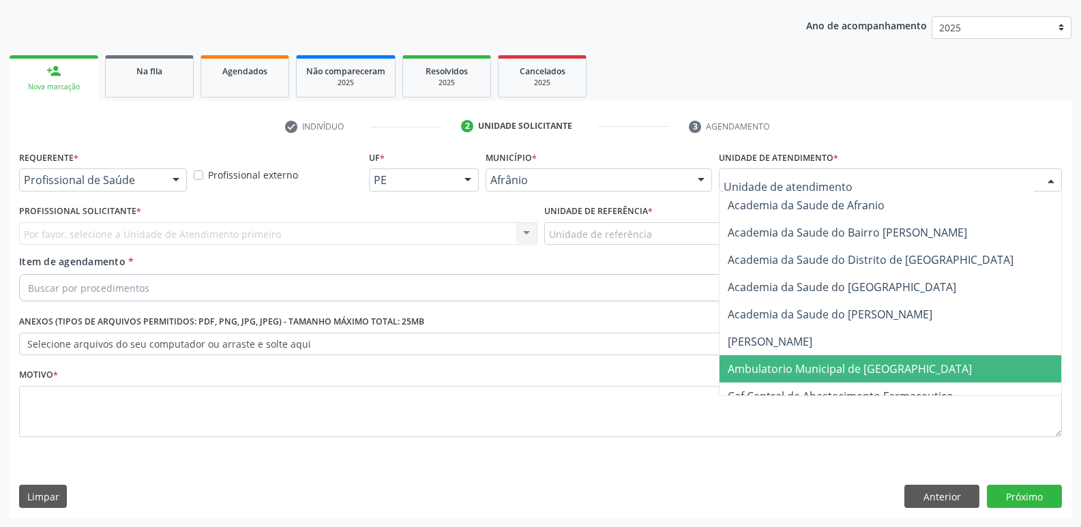
click at [793, 367] on span "Ambulatorio Municipal de [GEOGRAPHIC_DATA]" at bounding box center [849, 368] width 244 height 15
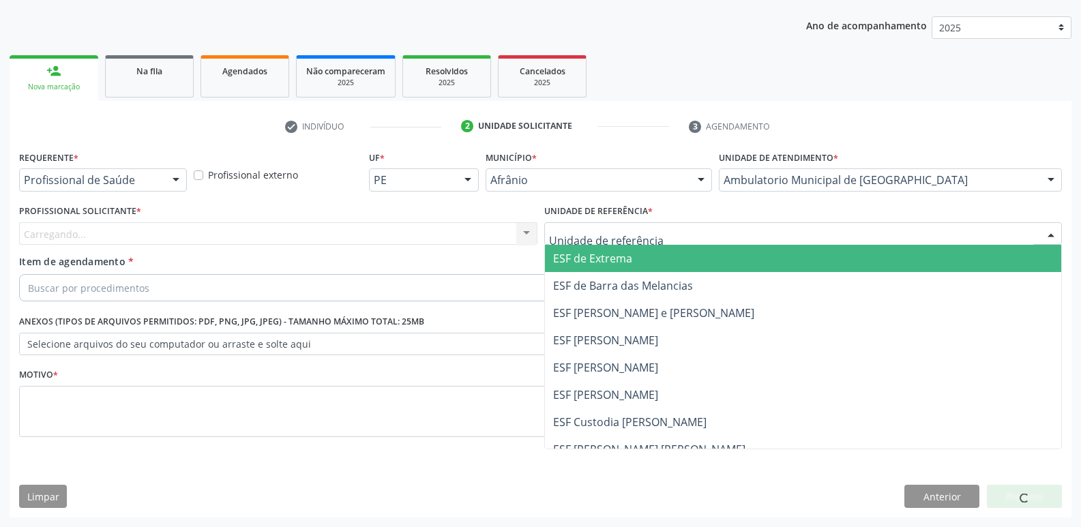
click at [602, 226] on div at bounding box center [803, 233] width 518 height 23
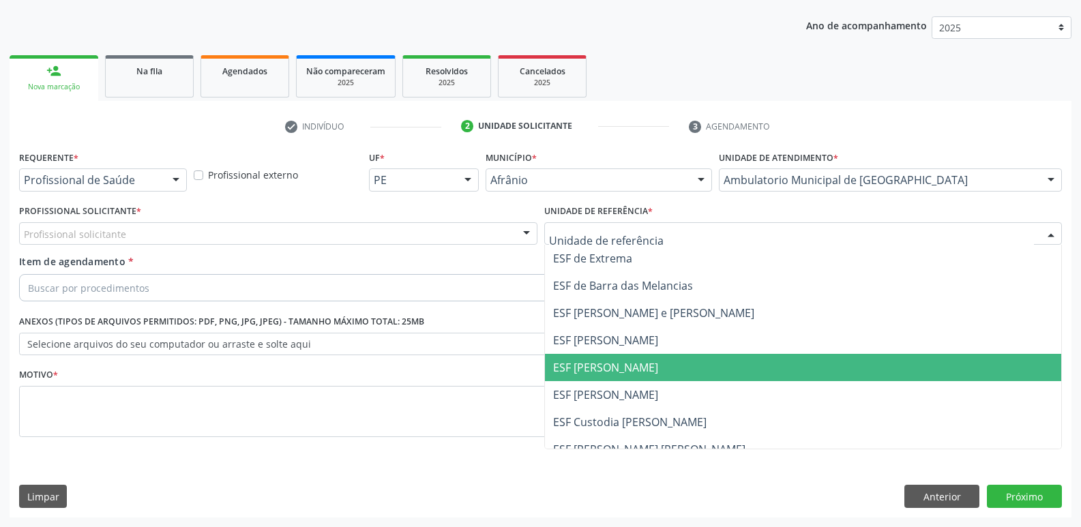
click at [601, 365] on span "ESF [PERSON_NAME]" at bounding box center [605, 367] width 105 height 15
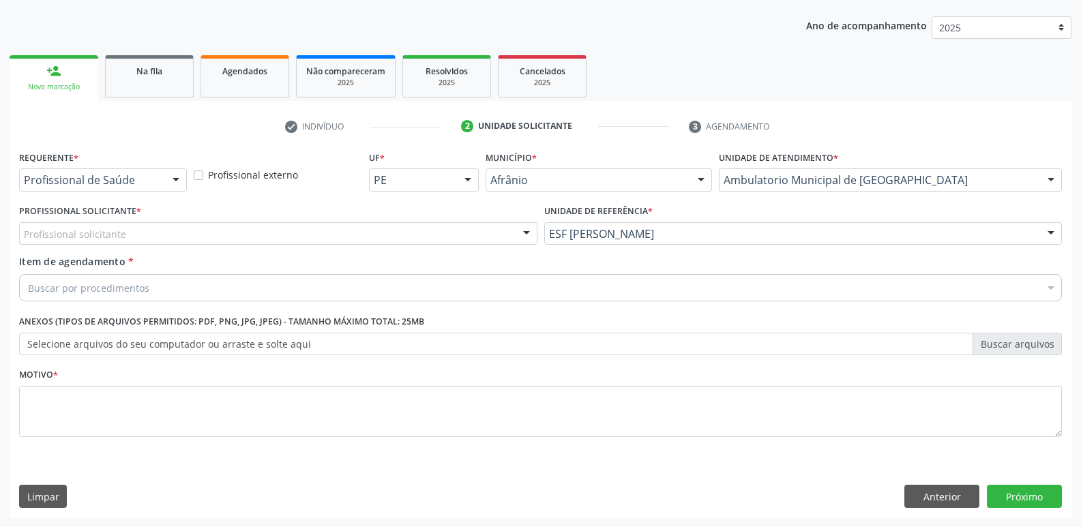
click at [444, 228] on div "Profissional solicitante" at bounding box center [278, 233] width 518 height 23
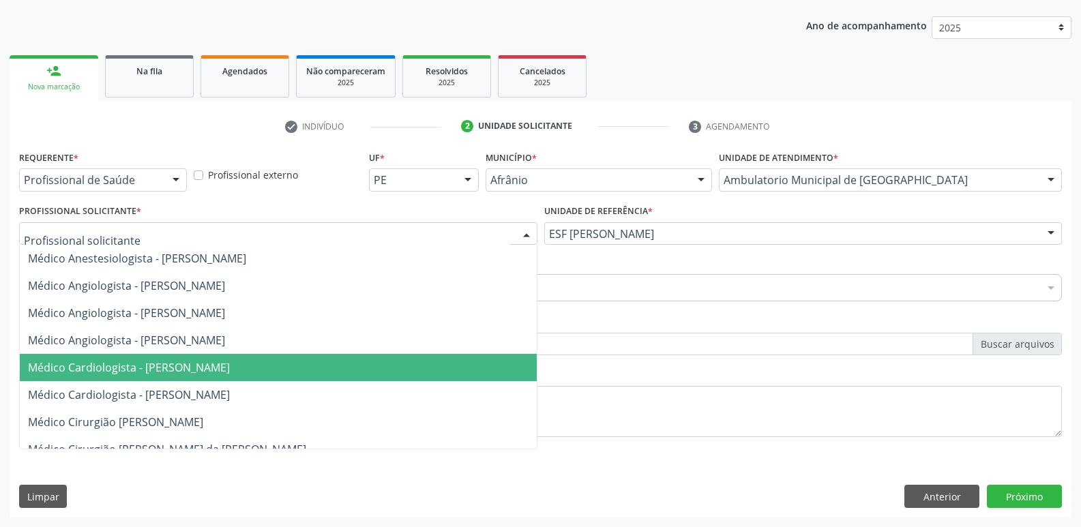
click at [398, 363] on span "Médico Cardiologista - [PERSON_NAME]" at bounding box center [278, 367] width 517 height 27
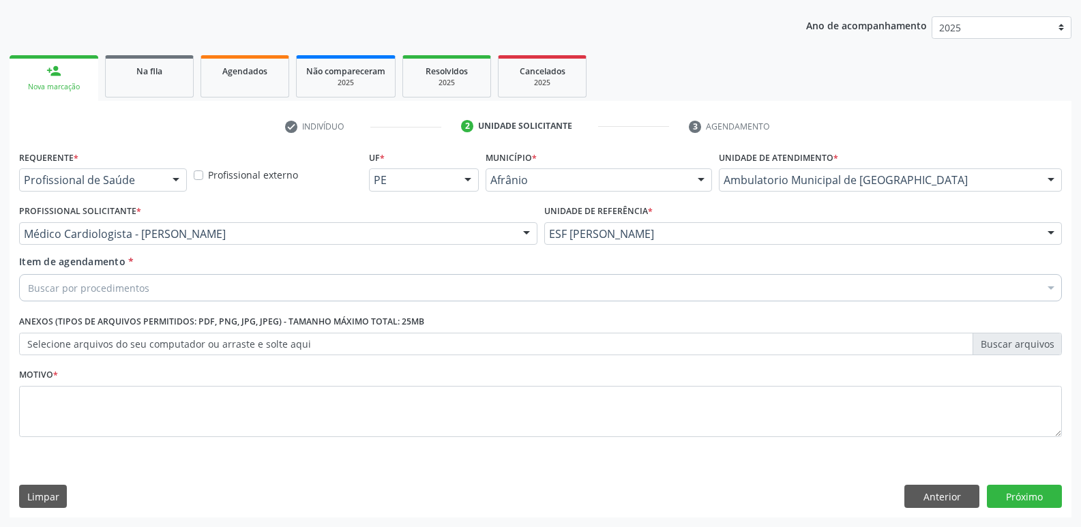
click at [247, 288] on div "Buscar por procedimentos" at bounding box center [540, 287] width 1042 height 27
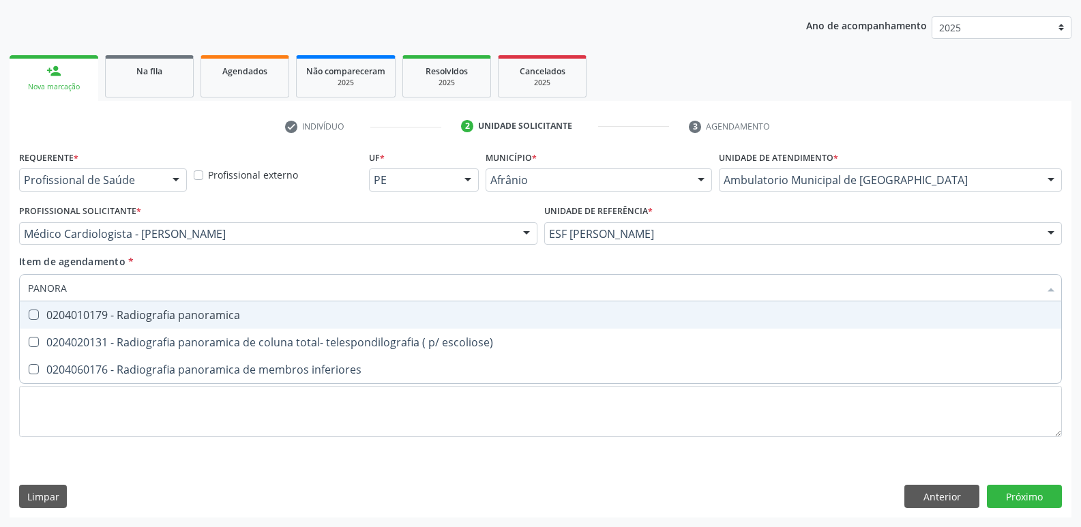
type input "PANORAM"
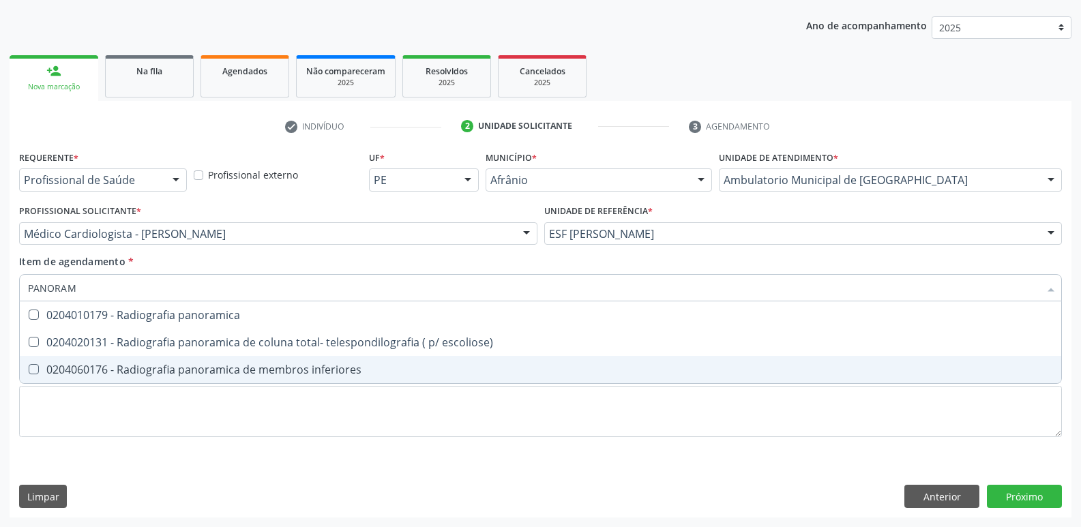
click at [187, 368] on div "0204060176 - Radiografia panoramica de membros inferiores" at bounding box center [540, 369] width 1025 height 11
checkbox inferiores "true"
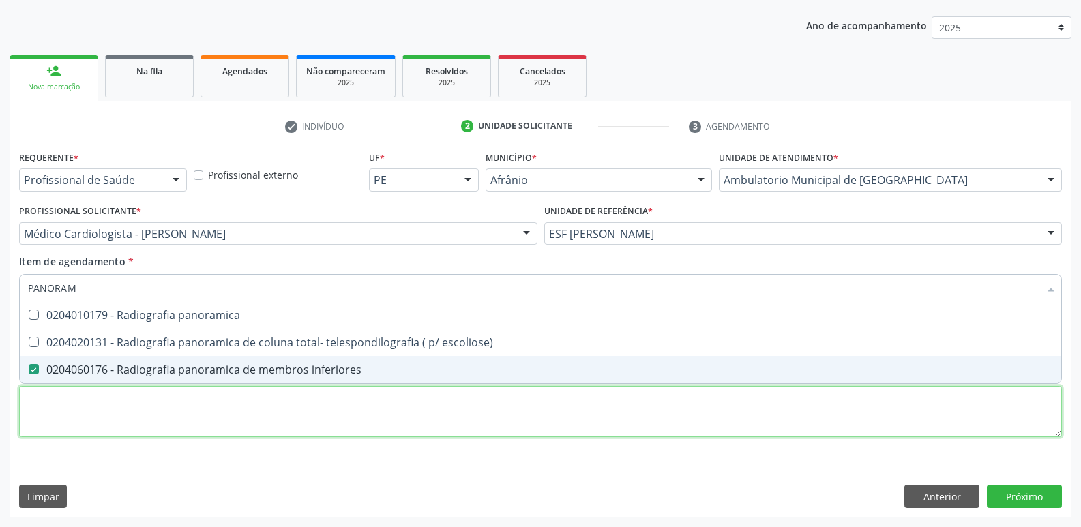
click at [191, 397] on div "Requerente * Profissional de Saúde Profissional de Saúde Paciente Nenhum result…" at bounding box center [540, 301] width 1042 height 309
checkbox escoliose\) "true"
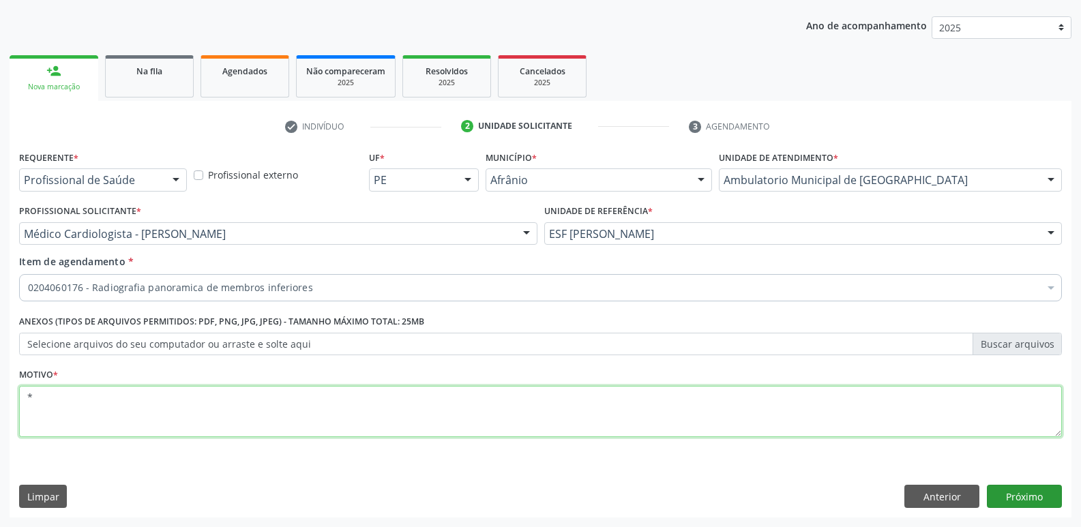
type textarea "*"
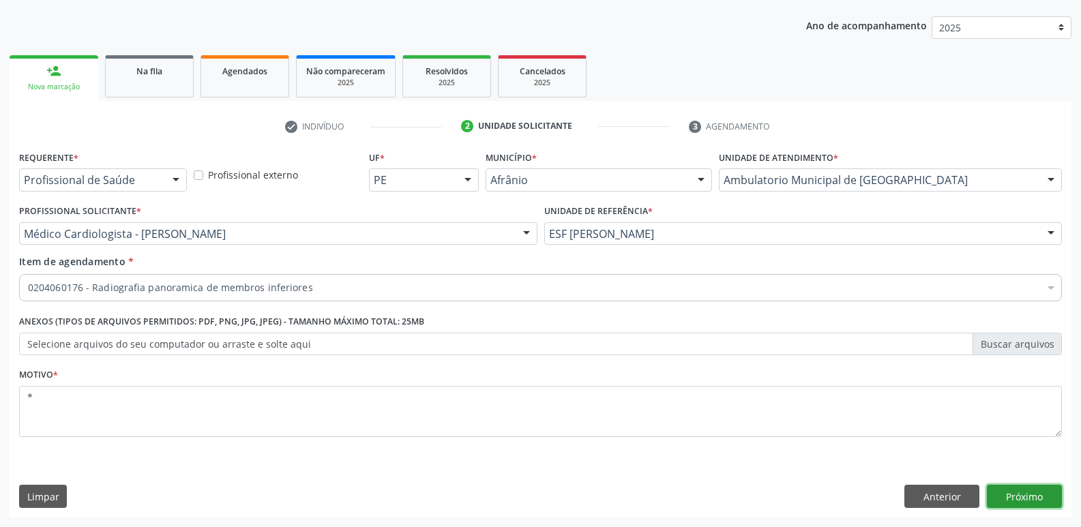
click at [1040, 500] on button "Próximo" at bounding box center [1023, 496] width 75 height 23
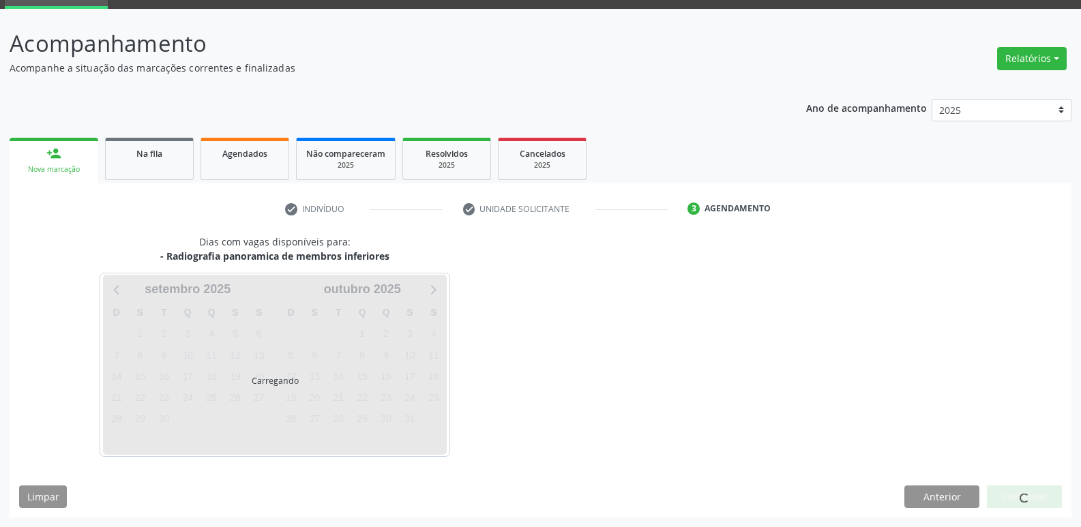
scroll to position [66, 0]
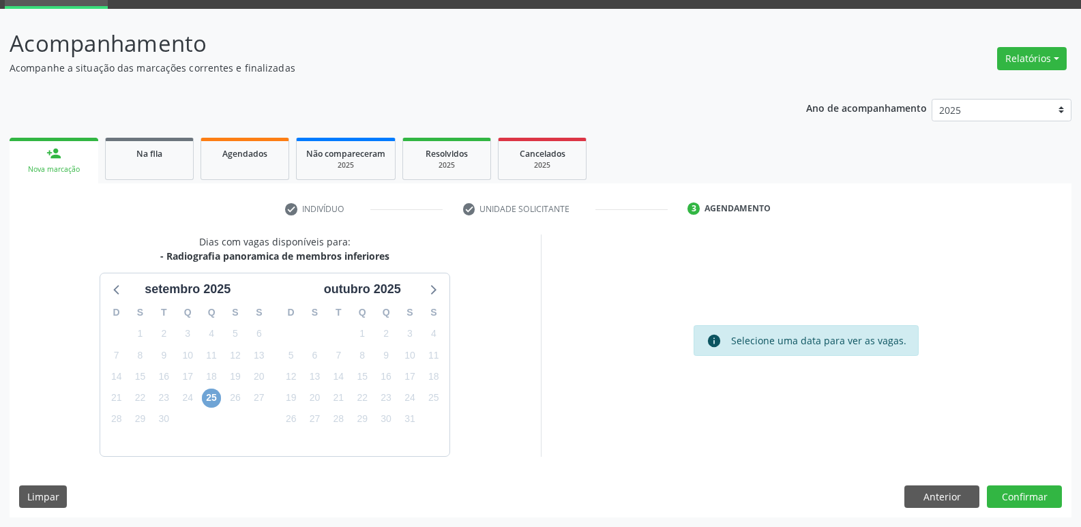
click at [211, 397] on span "25" at bounding box center [211, 398] width 19 height 19
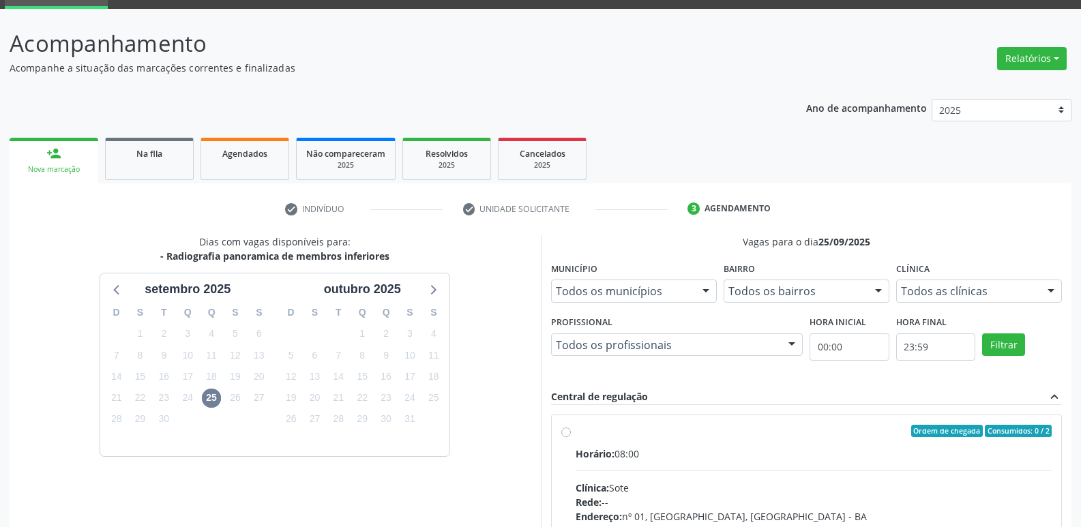
click at [576, 435] on div "Ordem de chegada Consumidos: 0 / 2" at bounding box center [813, 431] width 477 height 12
click at [571, 435] on input "Ordem de chegada Consumidos: 0 / 2 Horário: 08:00 Clínica: Sote Rede: -- Endere…" at bounding box center [566, 431] width 10 height 12
radio input "true"
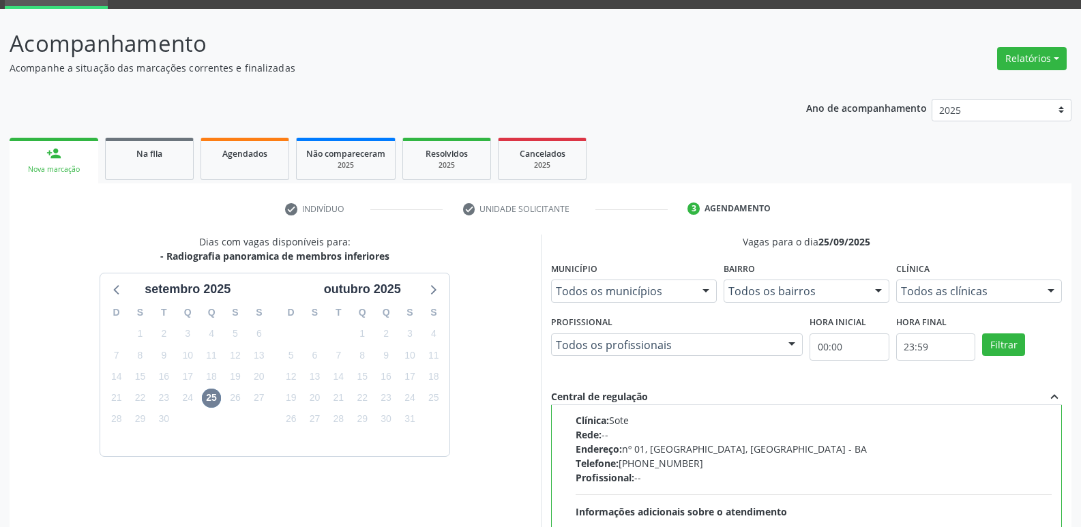
scroll to position [288, 0]
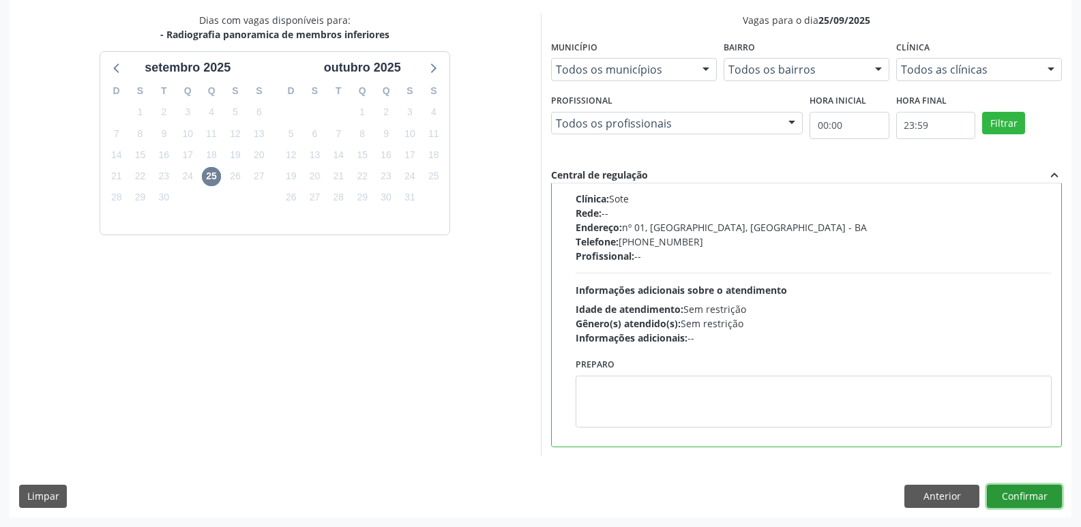
click at [1026, 494] on button "Confirmar" at bounding box center [1023, 496] width 75 height 23
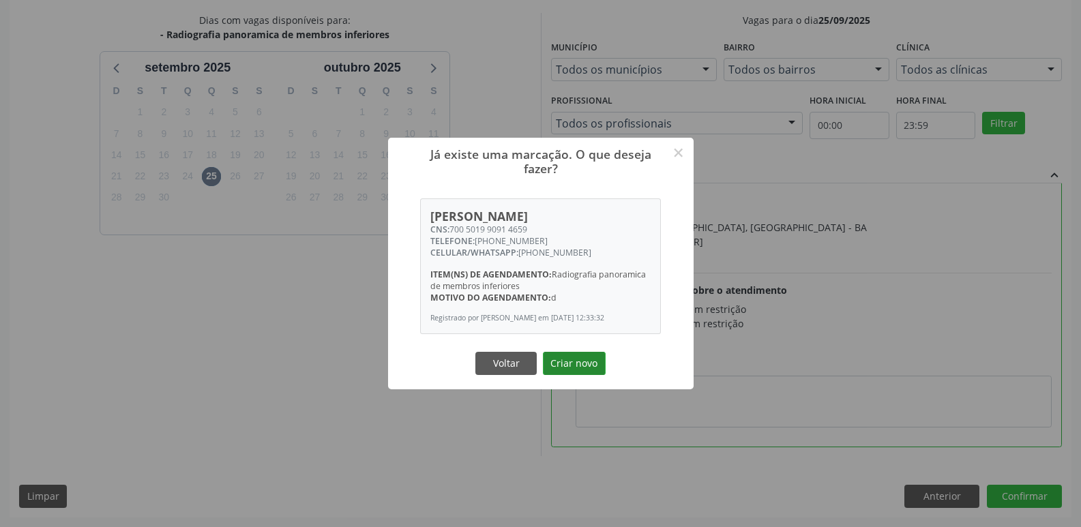
click at [564, 367] on button "Criar novo" at bounding box center [574, 363] width 63 height 23
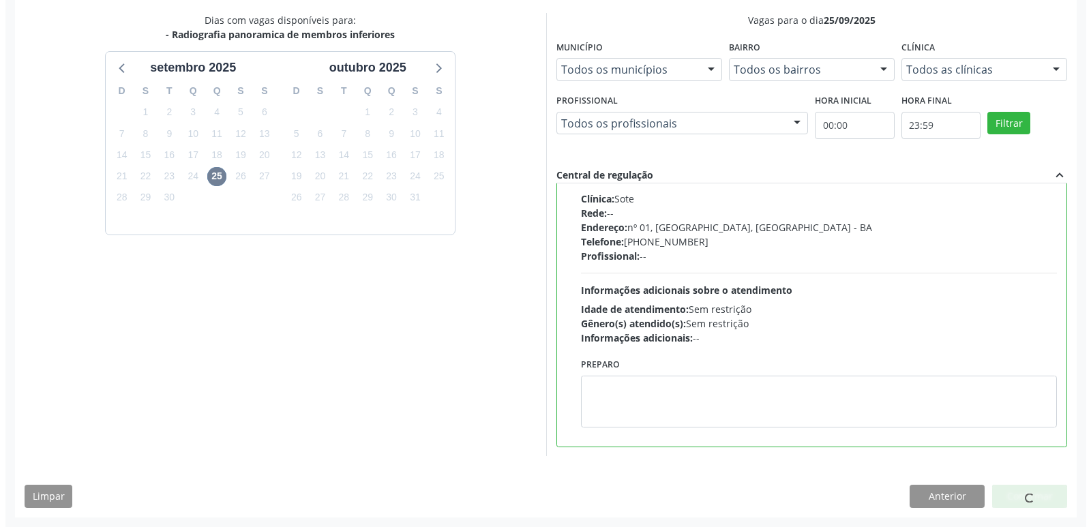
scroll to position [0, 0]
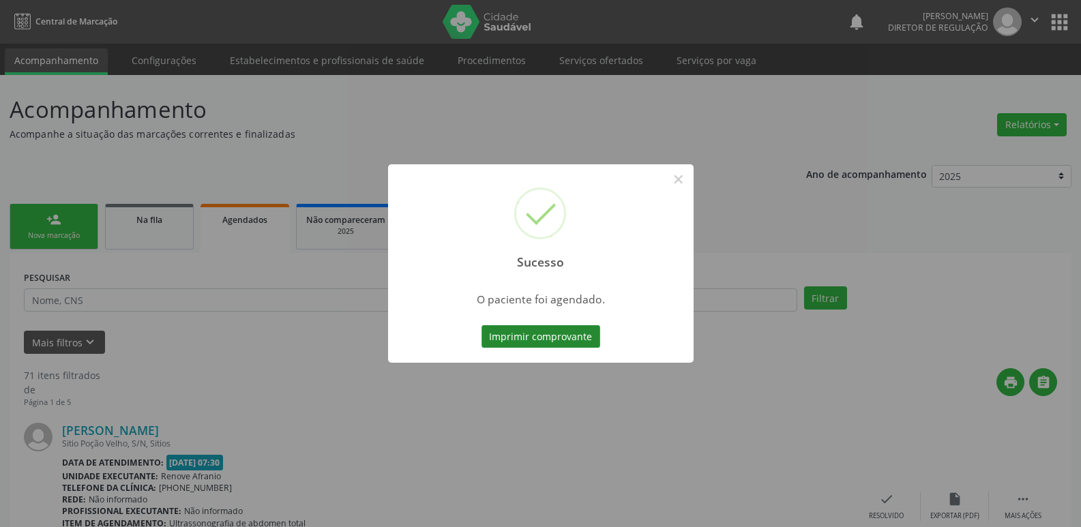
click at [576, 341] on button "Imprimir comprovante" at bounding box center [540, 336] width 119 height 23
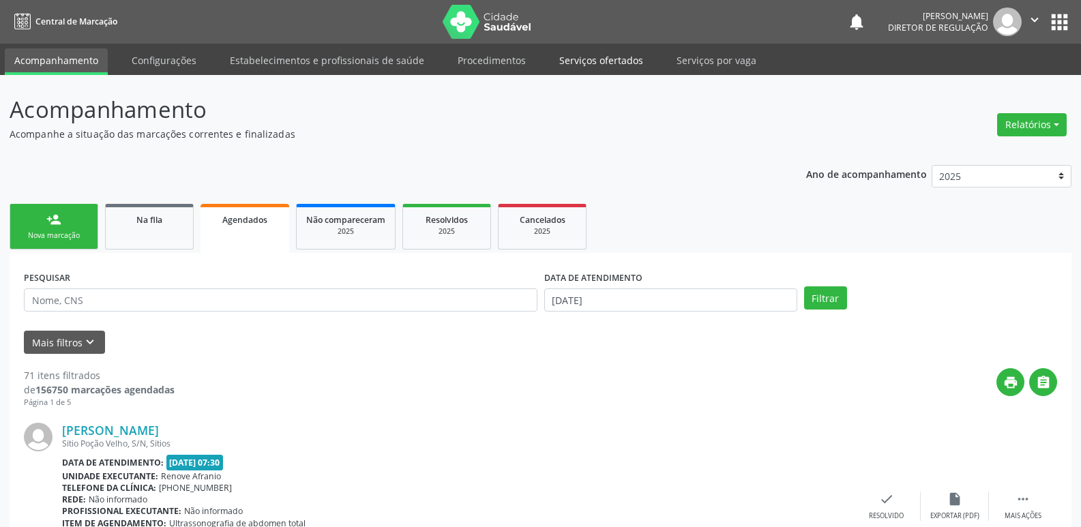
click at [599, 65] on link "Serviços ofertados" at bounding box center [600, 60] width 103 height 24
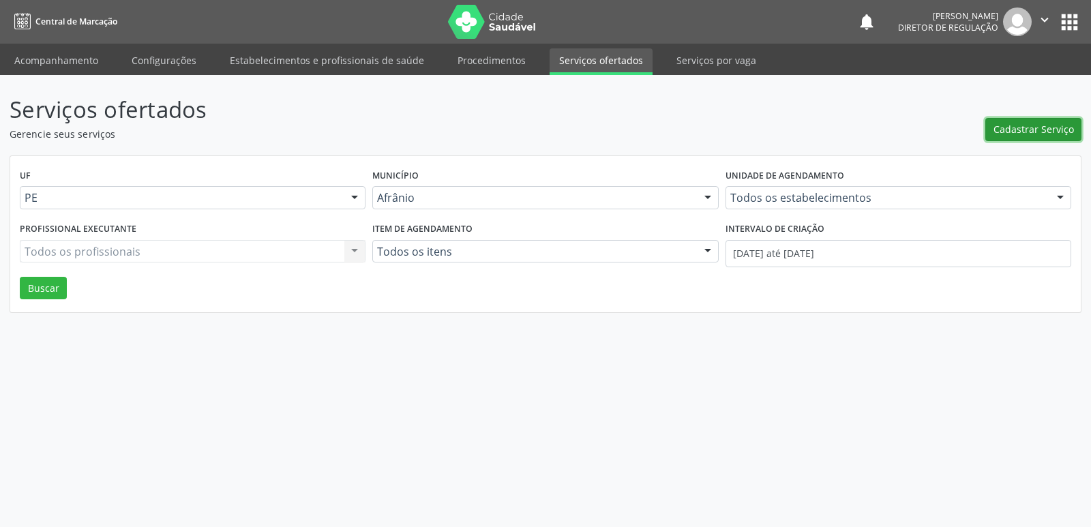
click at [1057, 127] on span "Cadastrar Serviço" at bounding box center [1033, 129] width 80 height 14
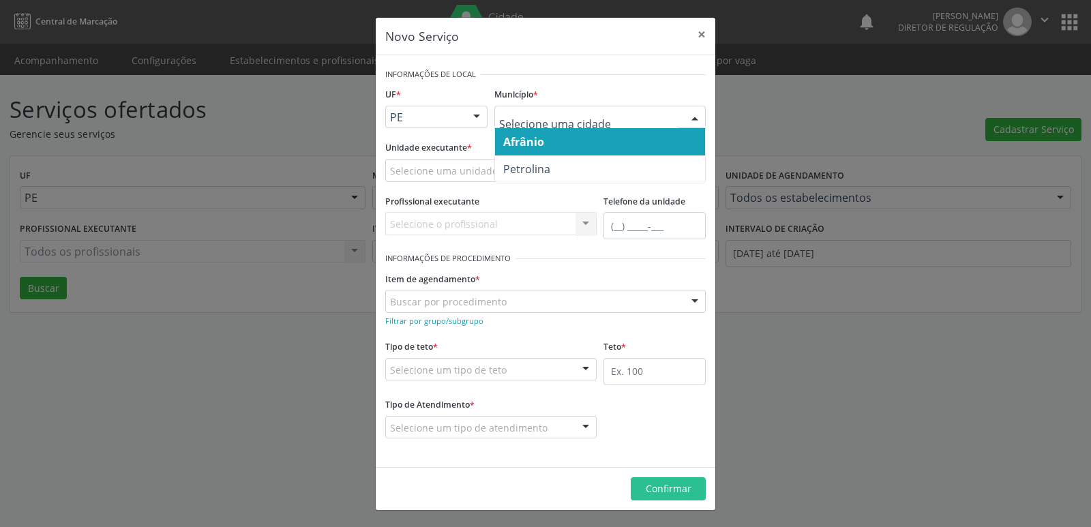
click at [569, 145] on span "Afrânio" at bounding box center [600, 141] width 210 height 27
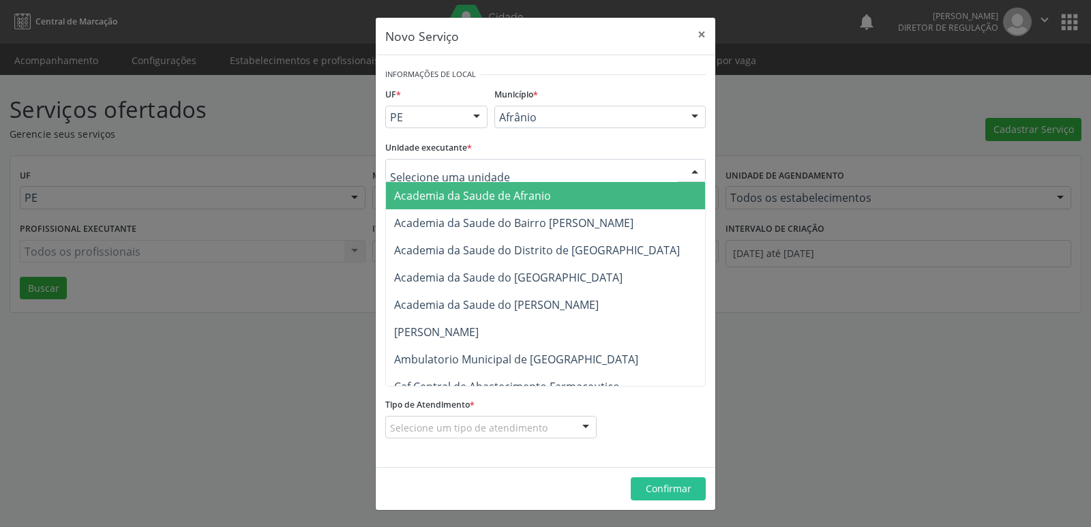
click at [504, 169] on div at bounding box center [545, 170] width 320 height 23
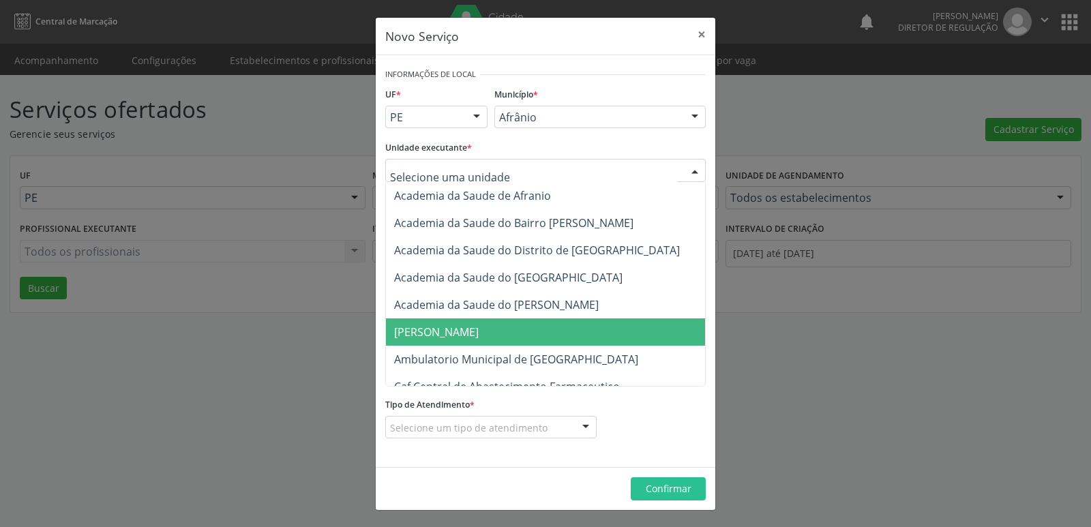
scroll to position [136, 0]
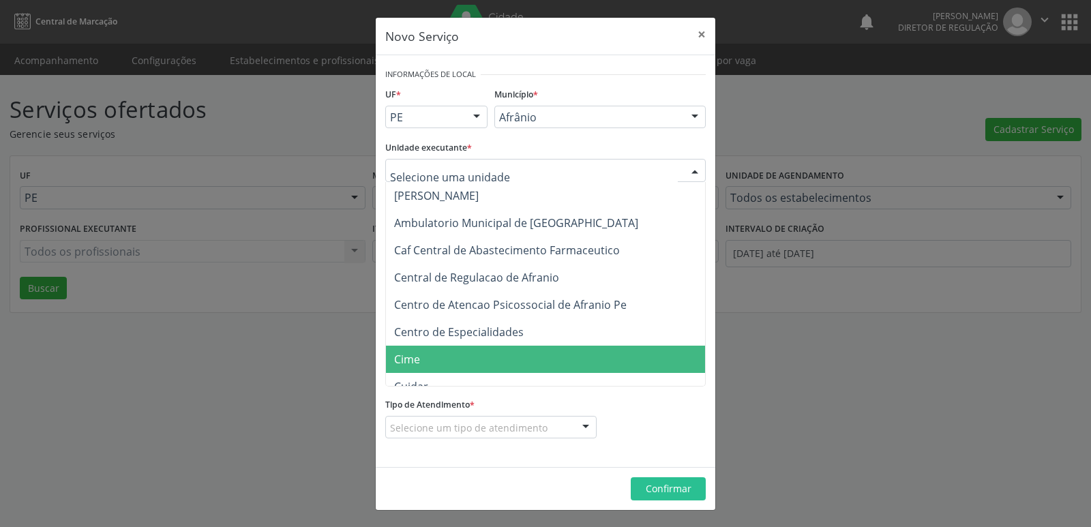
click at [509, 355] on span "Cime" at bounding box center [552, 359] width 333 height 27
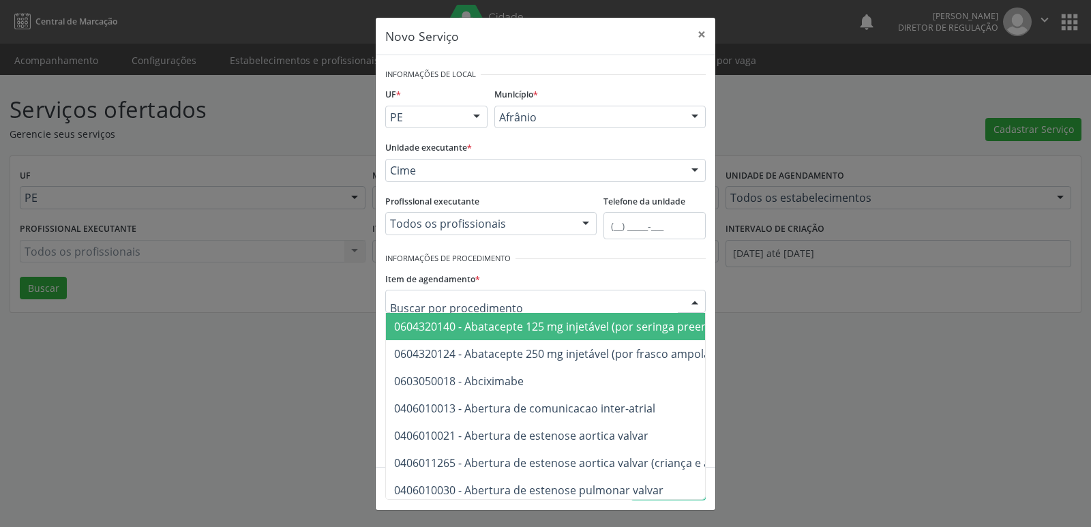
click at [530, 295] on div at bounding box center [545, 301] width 320 height 23
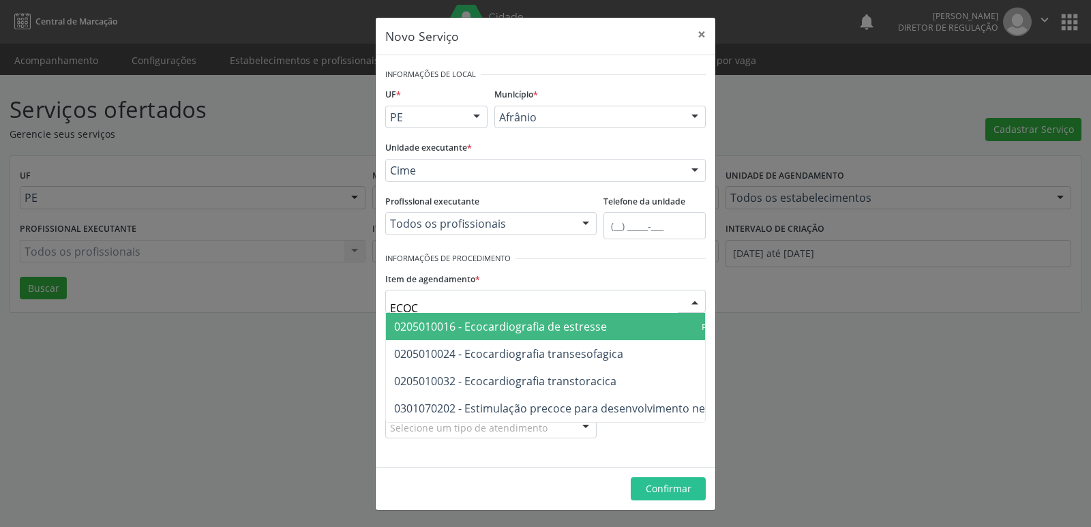
type input "ECOCA"
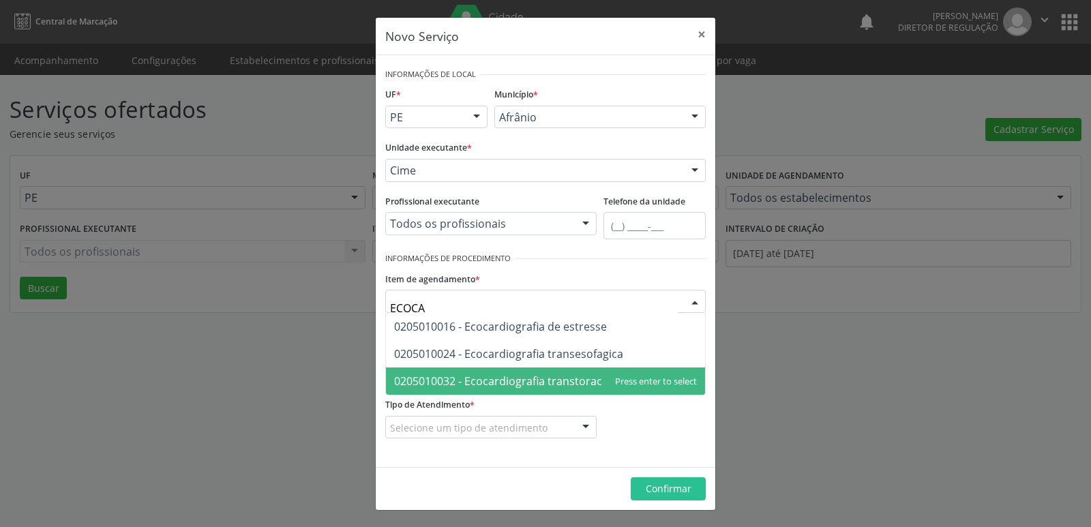
click at [582, 377] on span "0205010032 - Ecocardiografia transtoracica" at bounding box center [505, 381] width 222 height 15
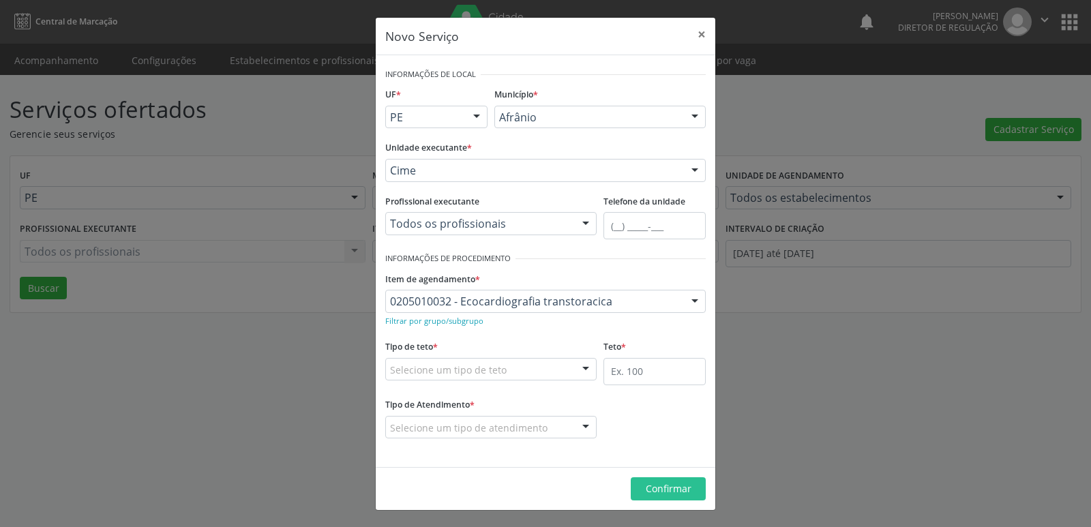
click at [539, 364] on div "Selecione um tipo de teto" at bounding box center [490, 369] width 211 height 23
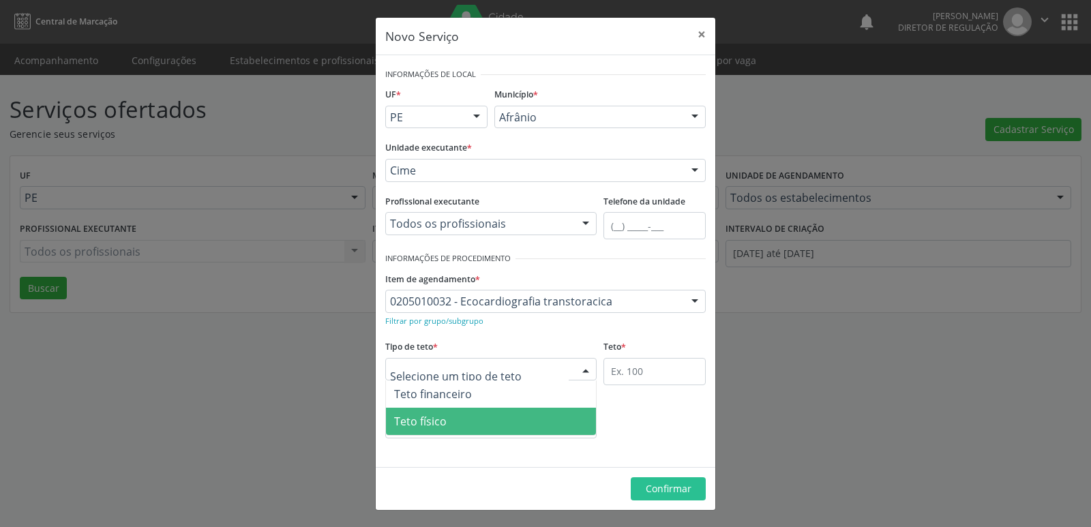
click at [485, 423] on span "Teto físico" at bounding box center [491, 421] width 210 height 27
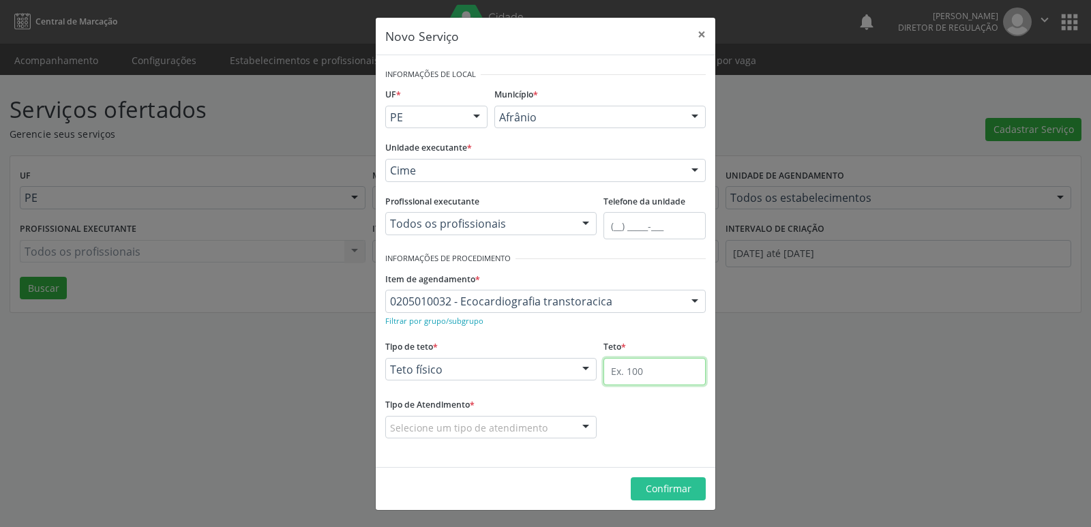
click at [658, 372] on input "text" at bounding box center [654, 371] width 102 height 27
type input "1"
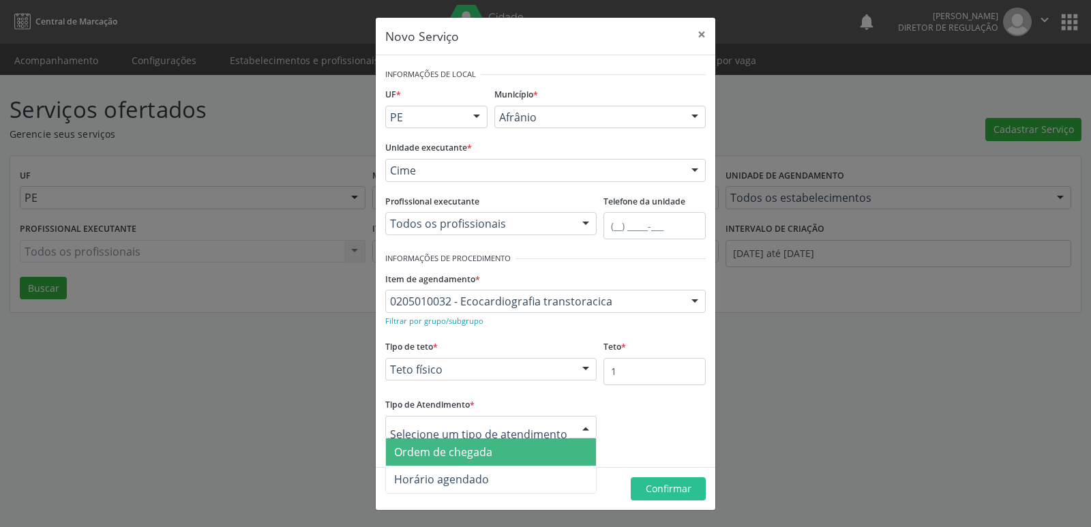
click at [513, 449] on span "Ordem de chegada" at bounding box center [491, 451] width 210 height 27
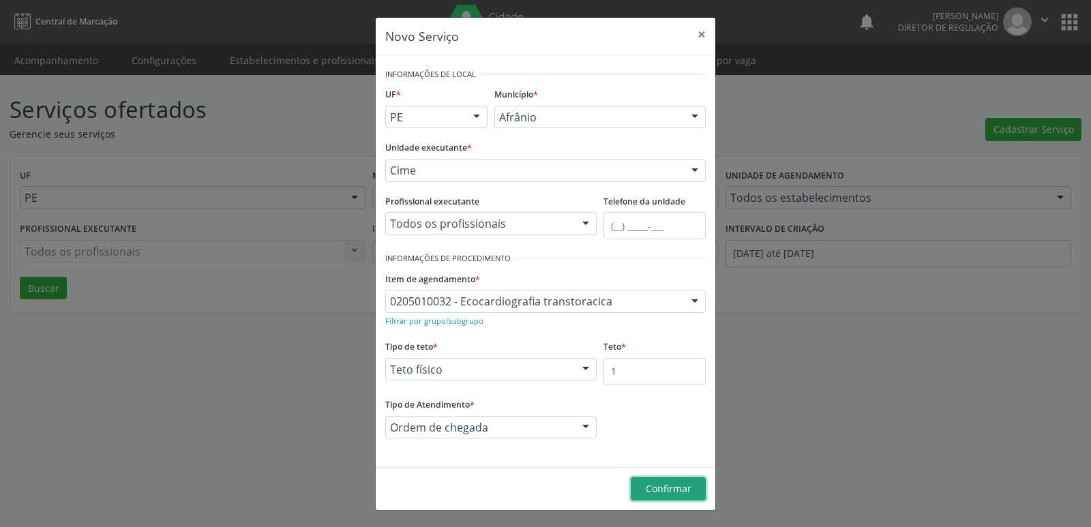
click at [684, 484] on span "Confirmar" at bounding box center [669, 488] width 46 height 13
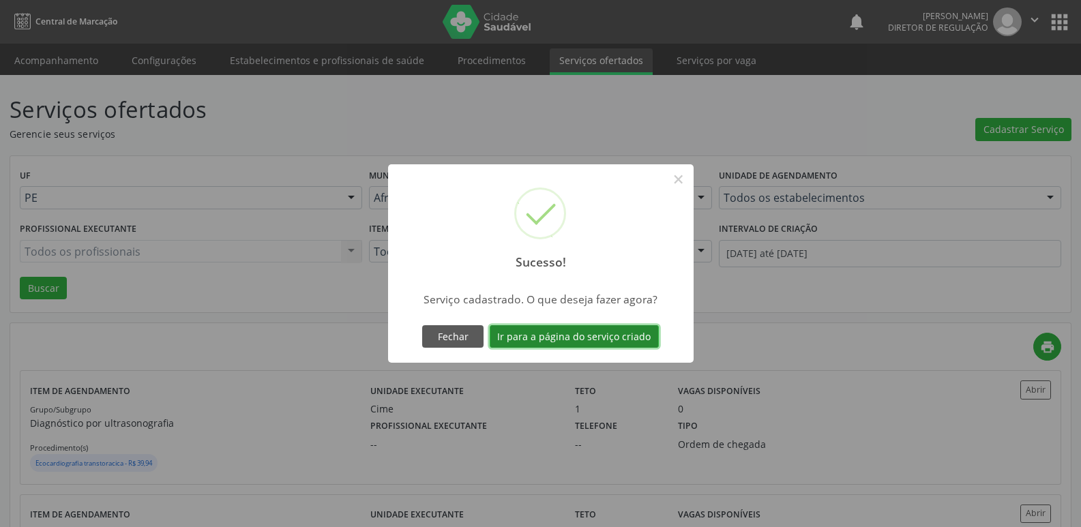
click at [624, 337] on button "Ir para a página do serviço criado" at bounding box center [573, 336] width 169 height 23
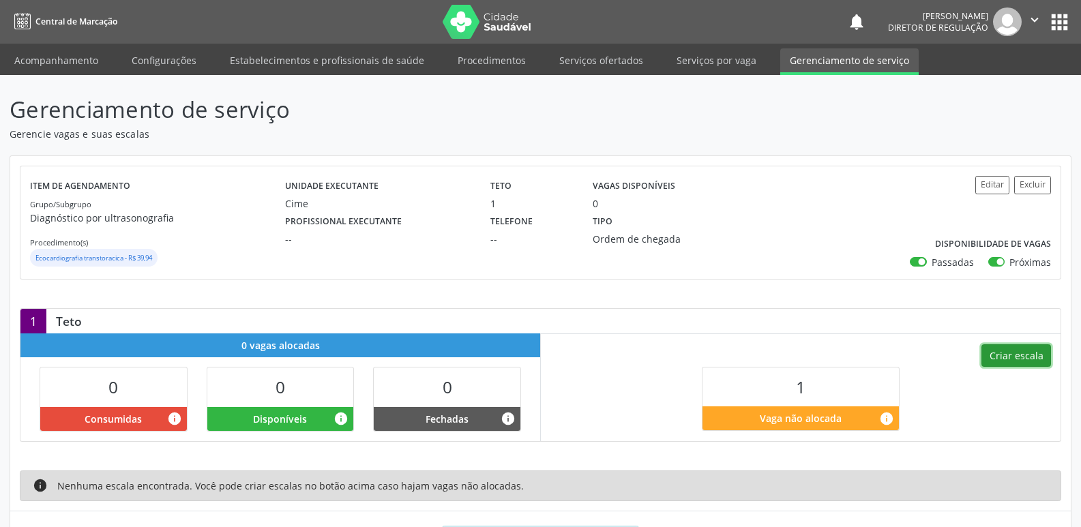
click at [1005, 355] on button "Criar escala" at bounding box center [1016, 355] width 70 height 23
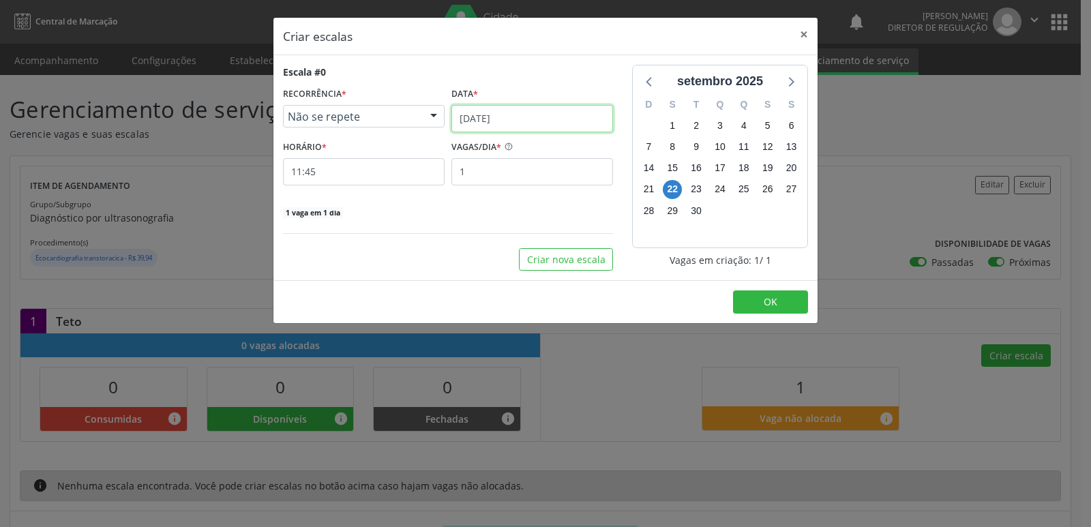
click at [580, 113] on input "[DATE]" at bounding box center [532, 118] width 162 height 27
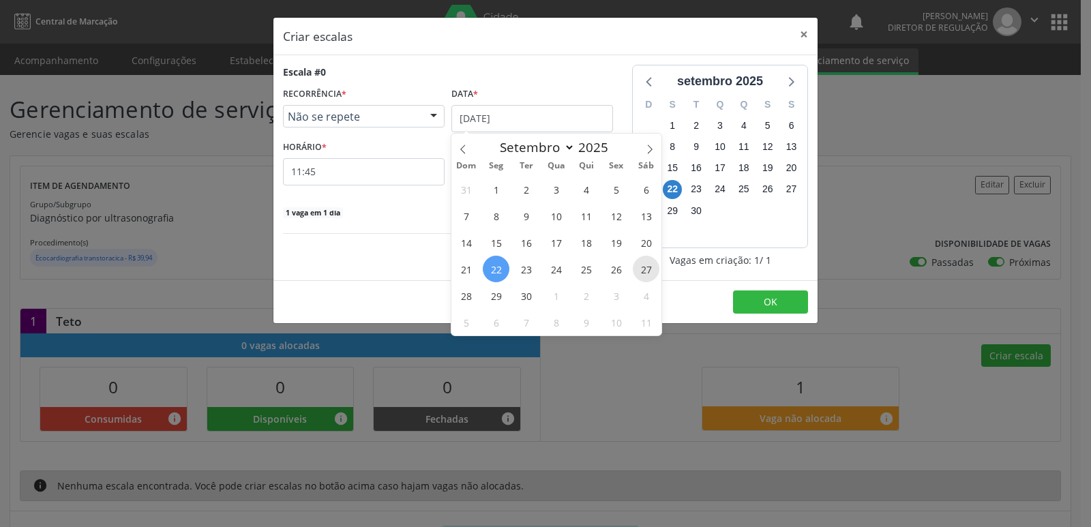
click at [645, 268] on span "27" at bounding box center [646, 269] width 27 height 27
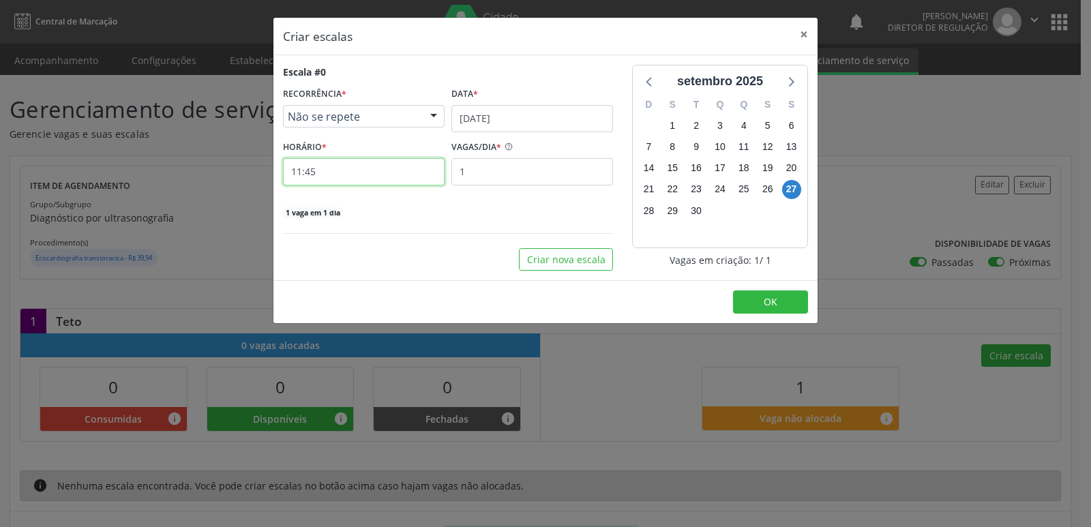
click at [382, 168] on input "11:45" at bounding box center [364, 171] width 162 height 27
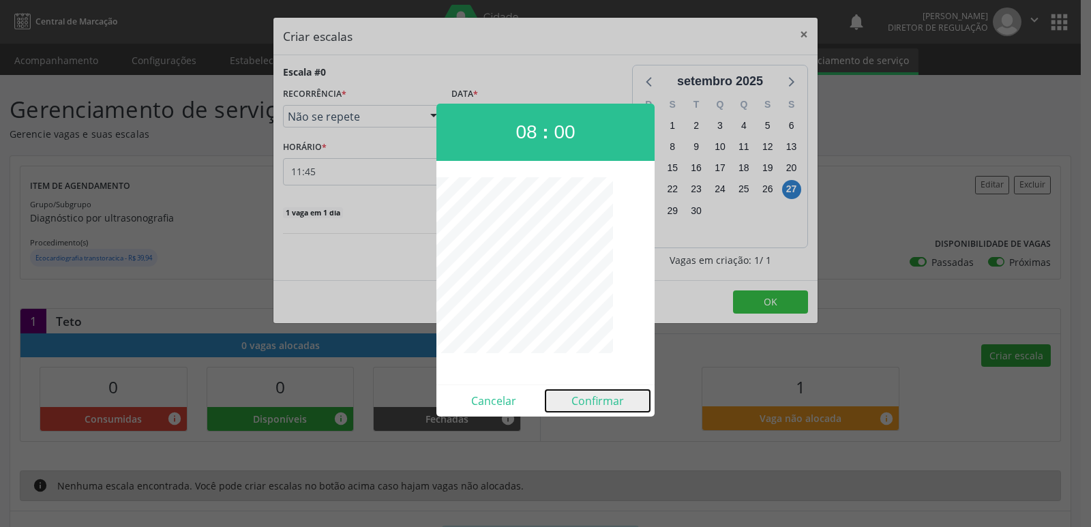
click at [603, 404] on button "Confirmar" at bounding box center [597, 401] width 104 height 22
type input "08:00"
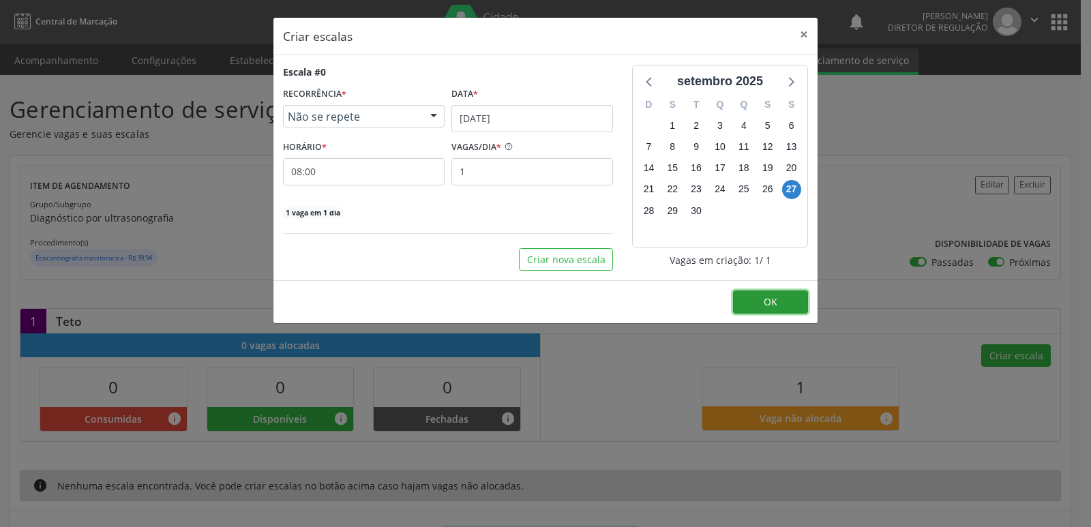
click at [792, 300] on button "OK" at bounding box center [770, 301] width 75 height 23
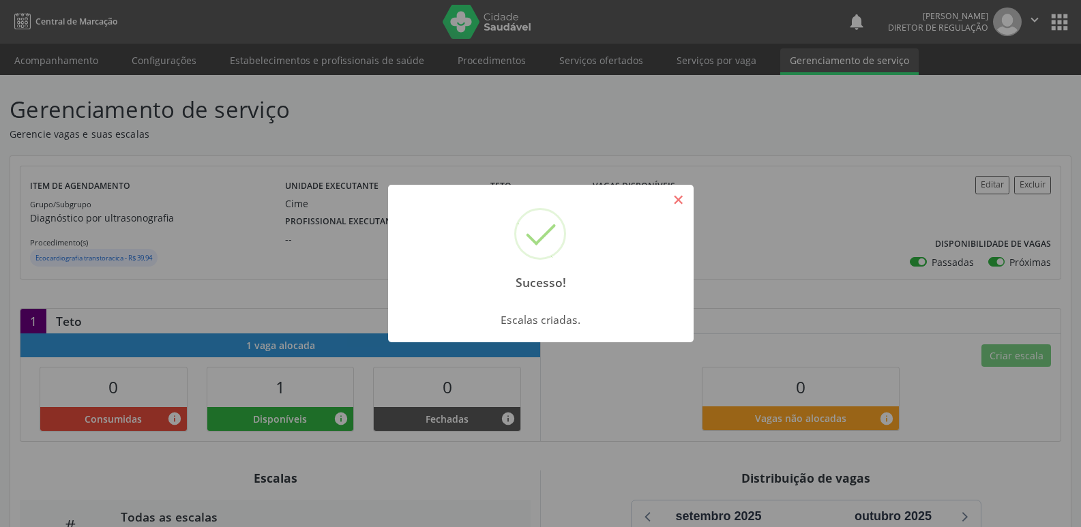
click at [678, 207] on button "×" at bounding box center [678, 199] width 23 height 23
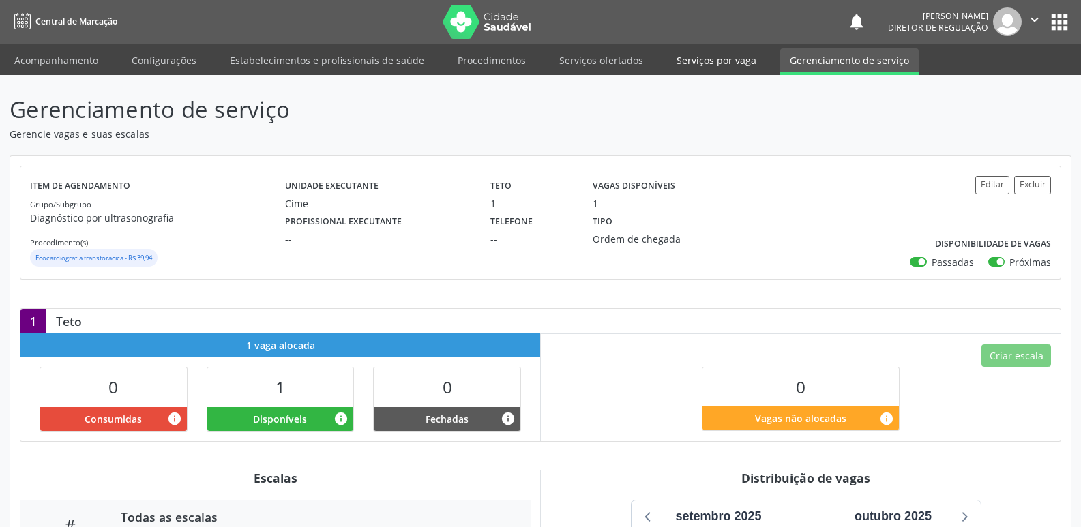
click at [710, 60] on link "Serviços por vaga" at bounding box center [716, 60] width 99 height 24
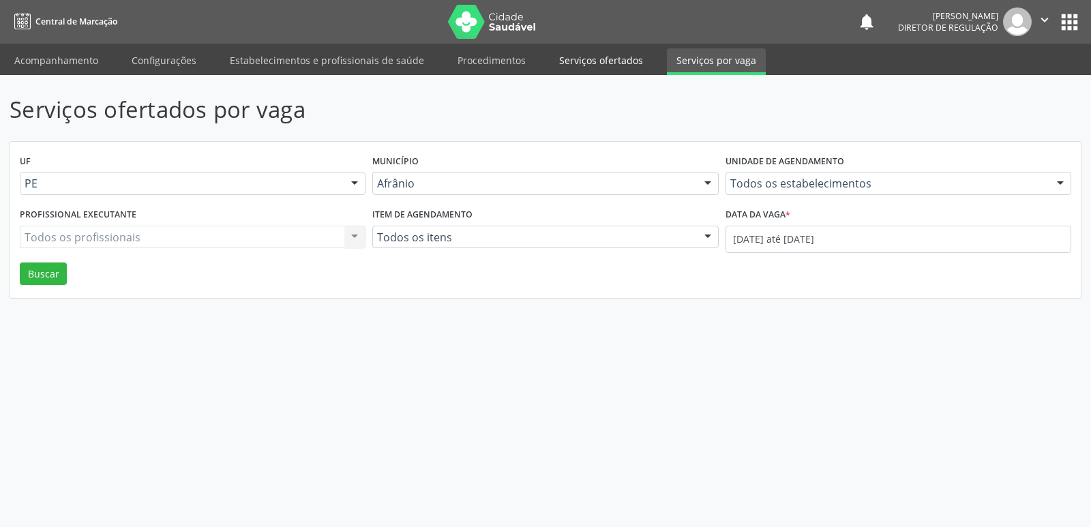
click at [597, 61] on link "Serviços ofertados" at bounding box center [600, 60] width 103 height 24
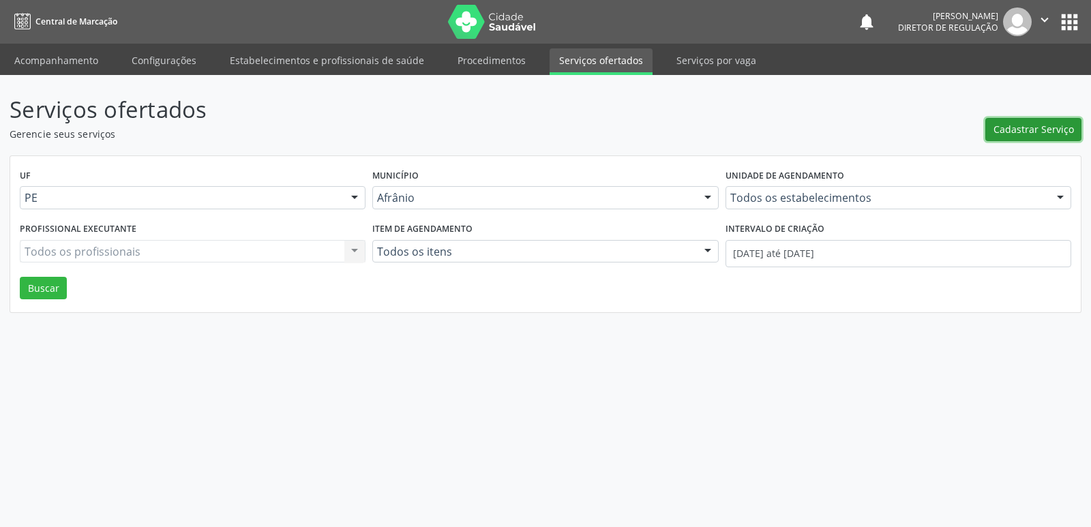
click at [1038, 128] on span "Cadastrar Serviço" at bounding box center [1033, 129] width 80 height 14
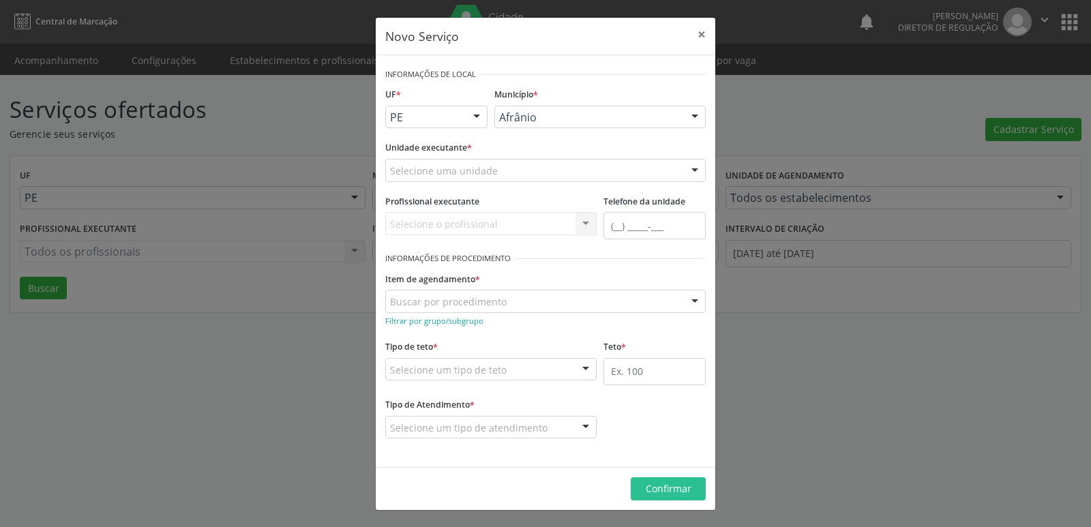
click at [534, 168] on div "Selecione uma unidade" at bounding box center [545, 170] width 320 height 23
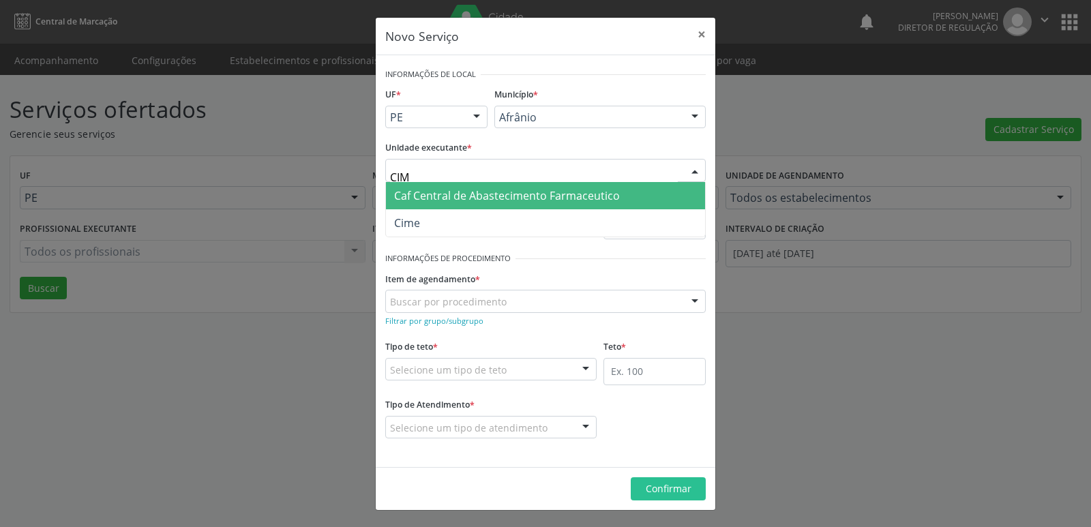
type input "CIME"
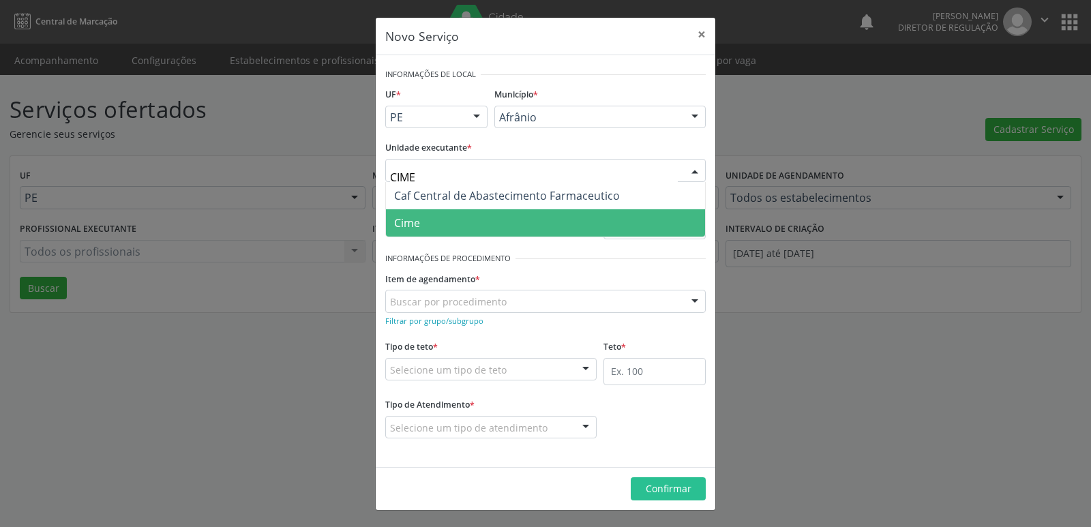
click at [479, 216] on span "Cime" at bounding box center [545, 222] width 319 height 27
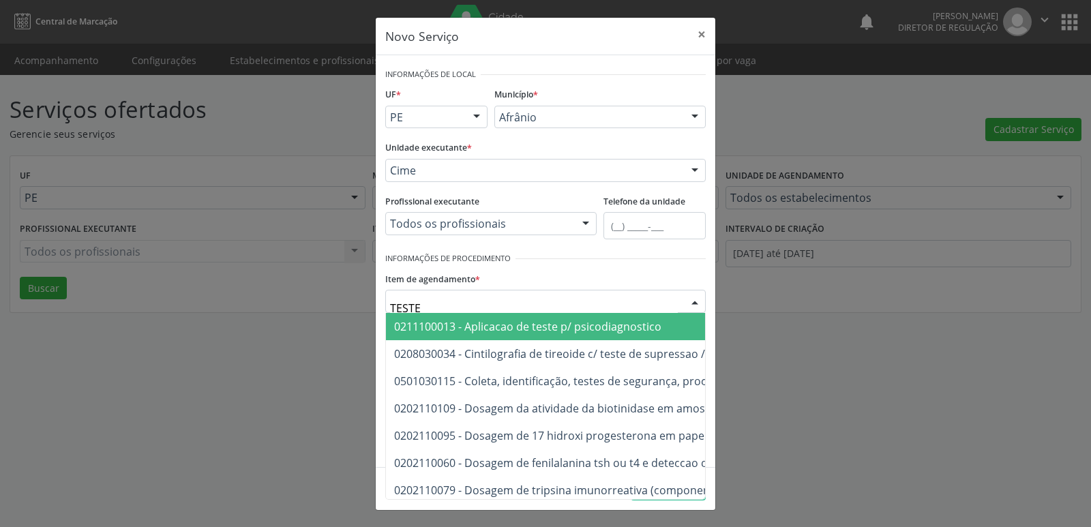
type input "TESTE E"
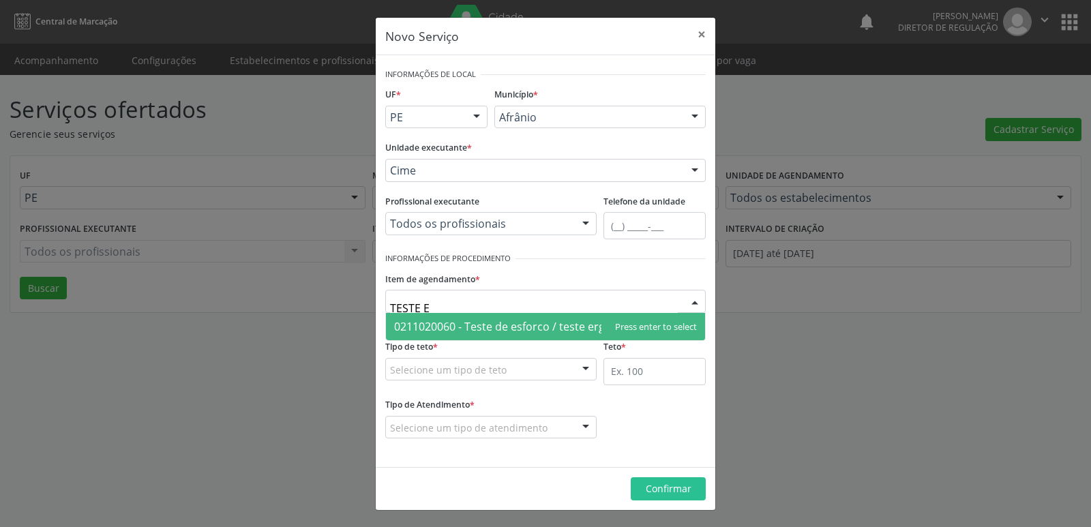
click at [521, 325] on span "0211020060 - Teste de esforco / teste ergometrico" at bounding box center [523, 326] width 258 height 15
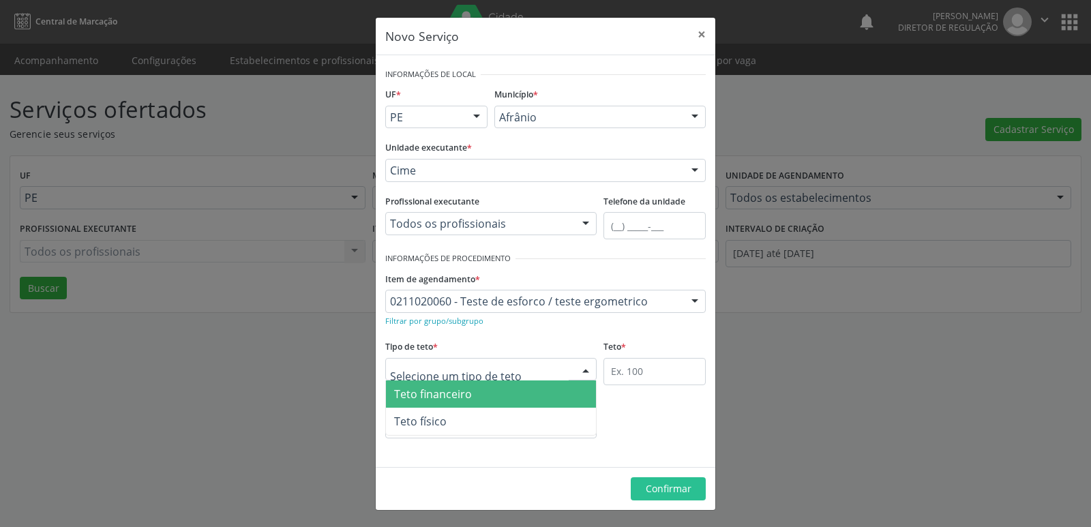
click at [523, 367] on div at bounding box center [490, 369] width 211 height 23
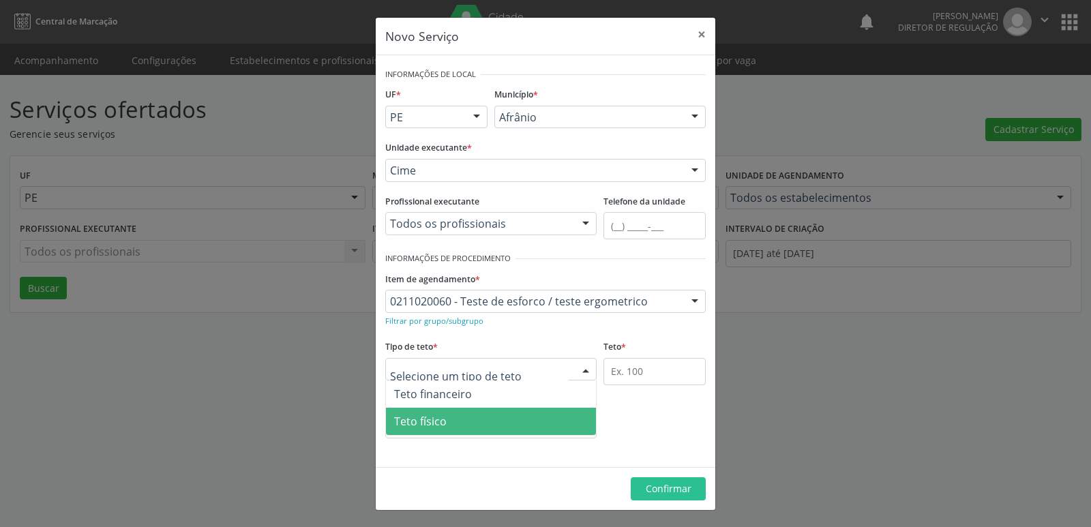
click at [503, 425] on span "Teto físico" at bounding box center [491, 421] width 210 height 27
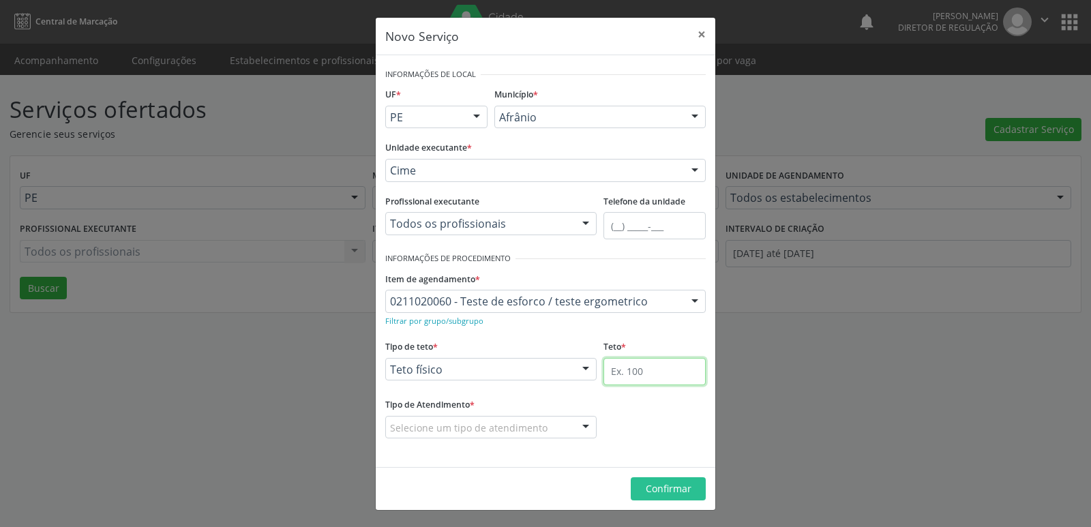
click at [647, 372] on input "text" at bounding box center [654, 371] width 102 height 27
type input "1"
click at [558, 425] on div at bounding box center [490, 427] width 211 height 23
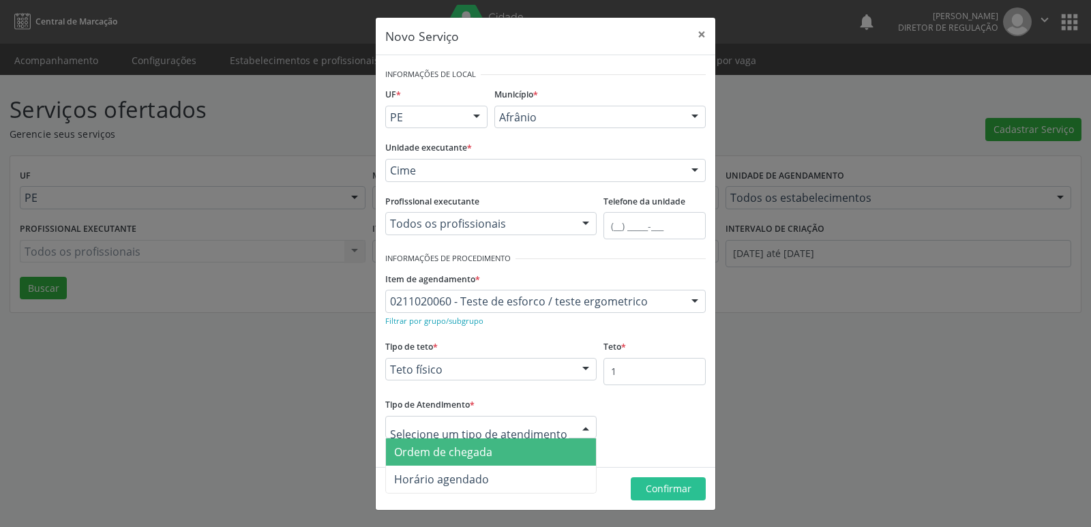
click at [563, 455] on span "Ordem de chegada" at bounding box center [491, 451] width 210 height 27
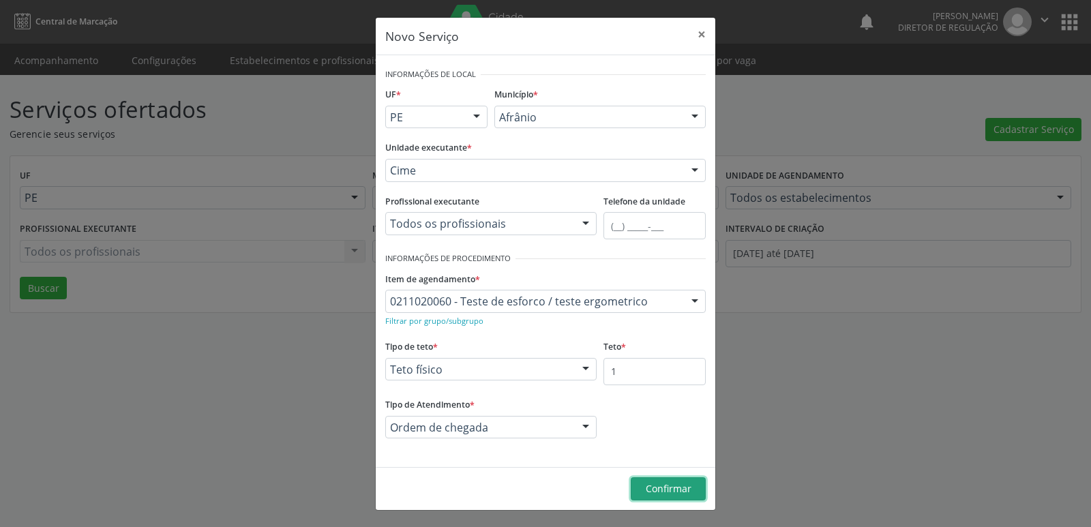
click at [657, 487] on span "Confirmar" at bounding box center [669, 488] width 46 height 13
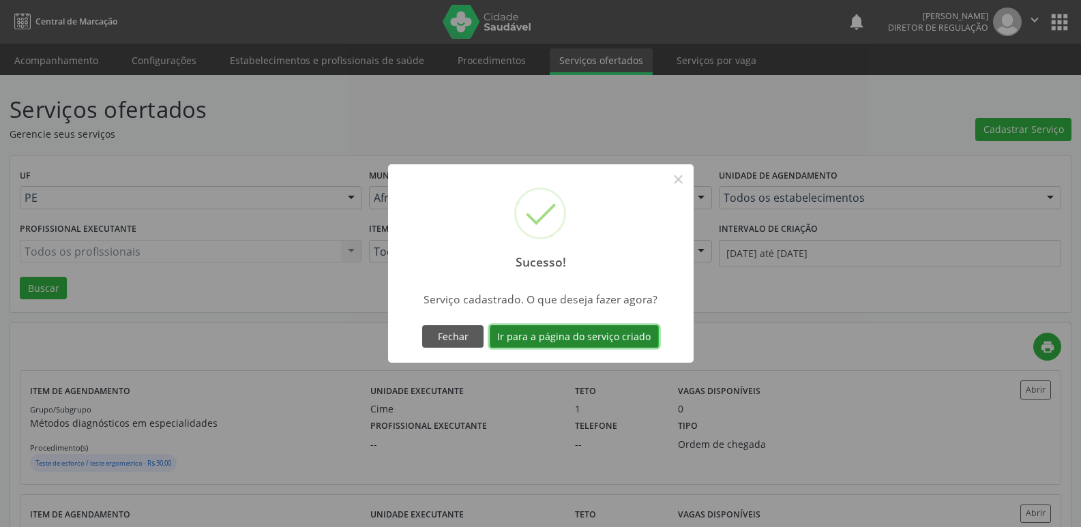
click at [630, 335] on button "Ir para a página do serviço criado" at bounding box center [573, 336] width 169 height 23
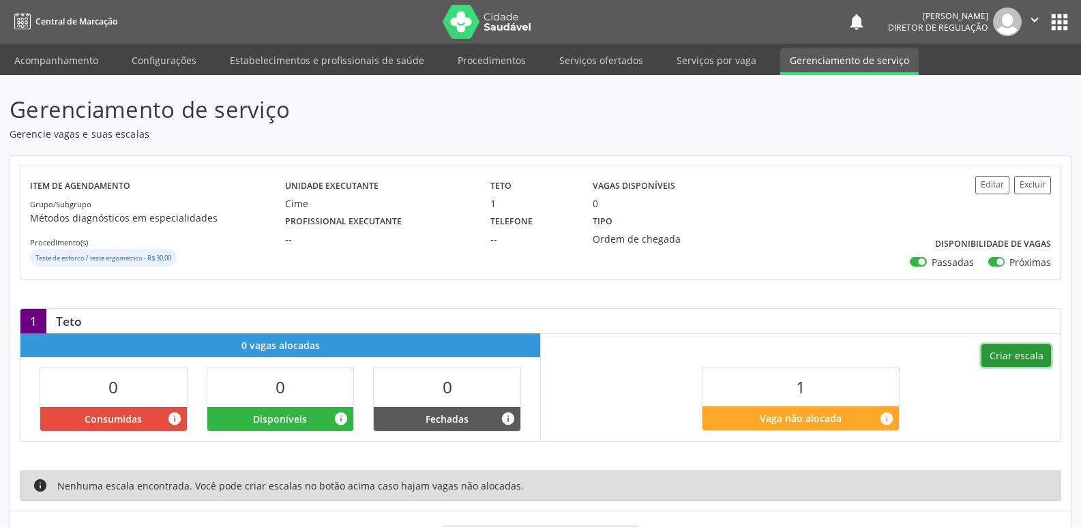
click at [1004, 354] on button "Criar escala" at bounding box center [1016, 355] width 70 height 23
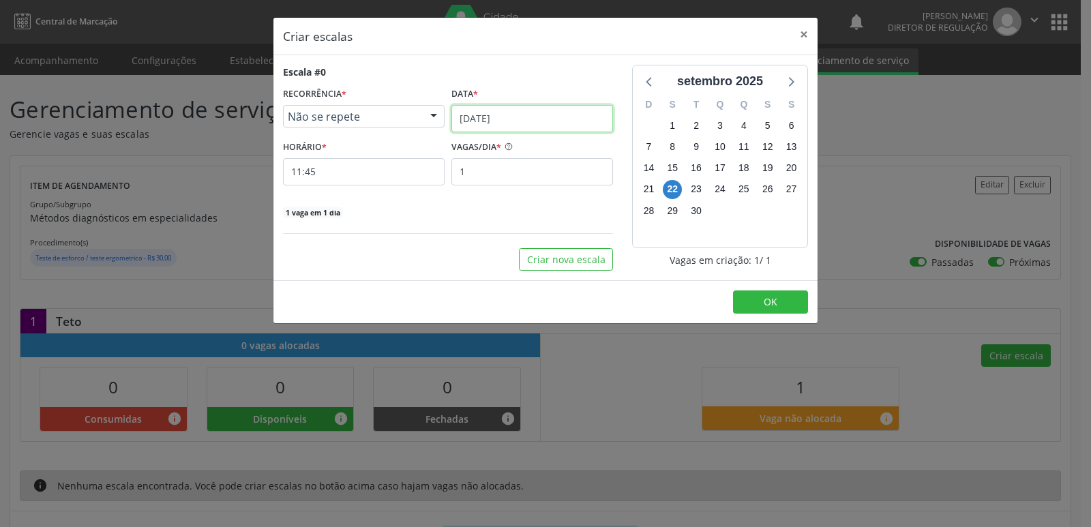
click at [543, 118] on input "2[DATE]" at bounding box center [532, 118] width 162 height 27
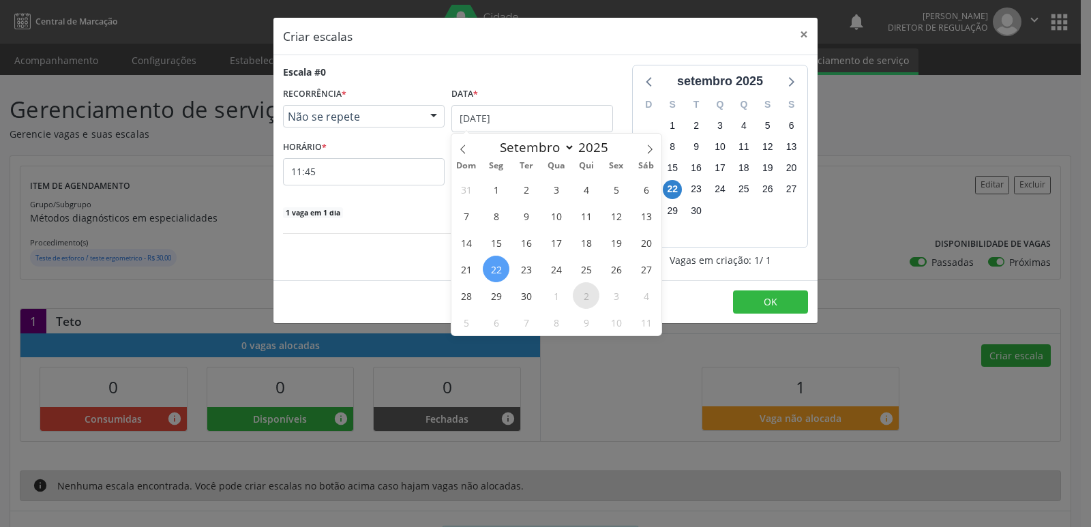
click at [586, 294] on span "2" at bounding box center [586, 295] width 27 height 27
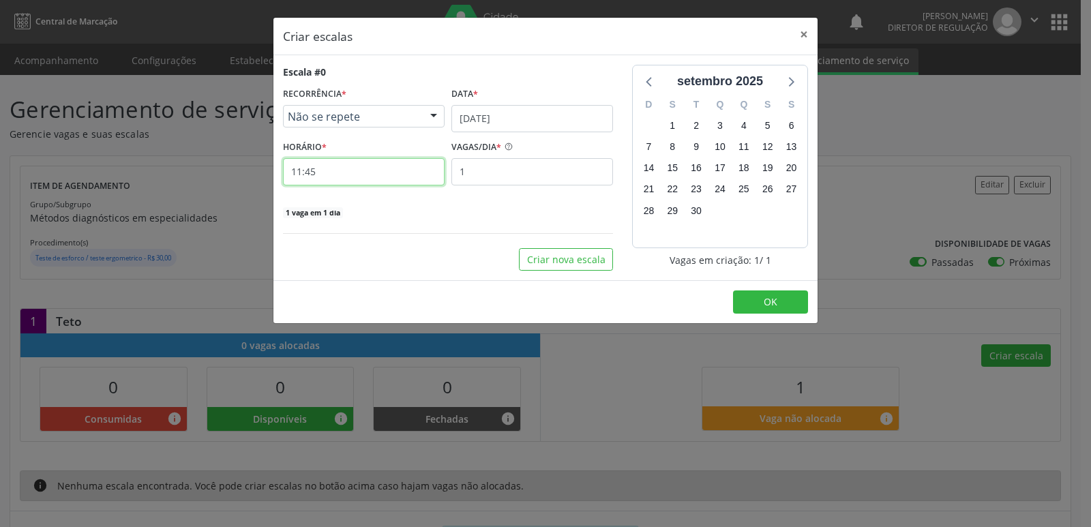
click at [400, 169] on input "11:45" at bounding box center [364, 171] width 162 height 27
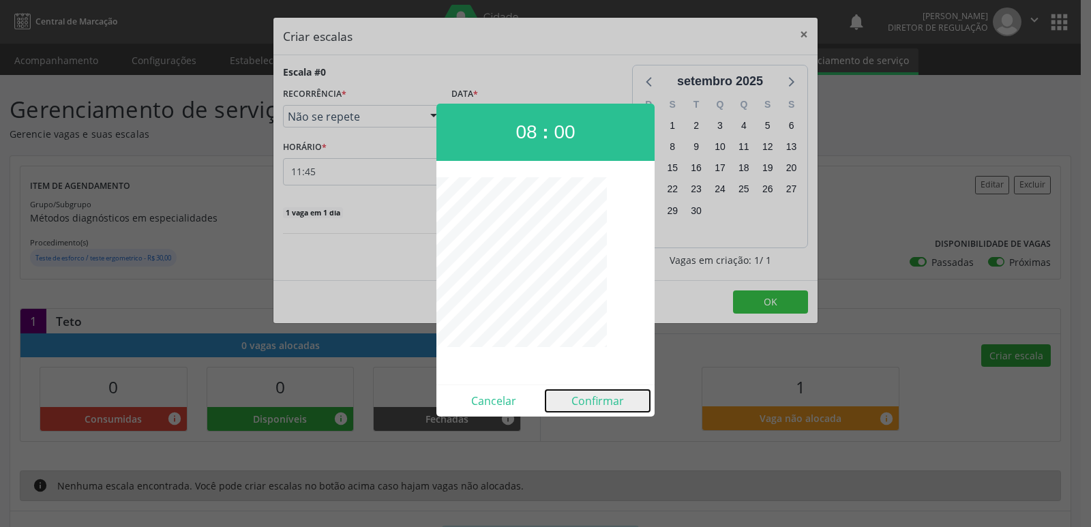
click at [599, 401] on button "Confirmar" at bounding box center [597, 401] width 104 height 22
type input "08:00"
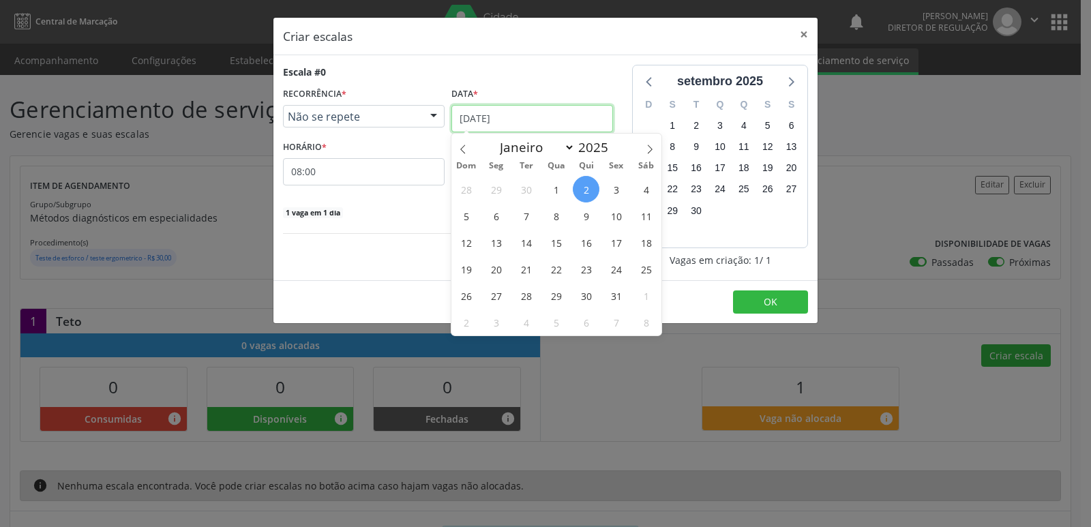
click at [560, 121] on input "[DATE]" at bounding box center [532, 118] width 162 height 27
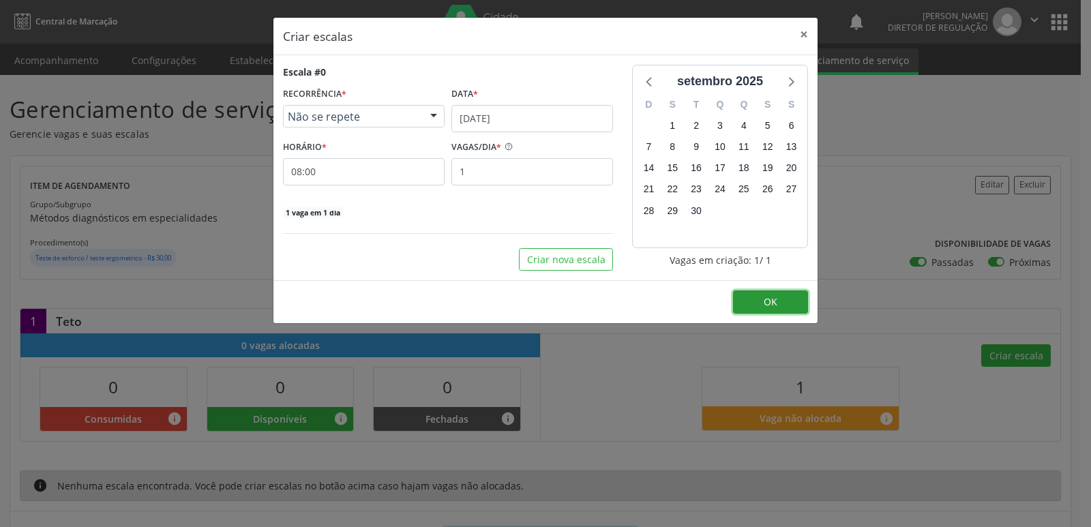
click at [787, 298] on button "OK" at bounding box center [770, 301] width 75 height 23
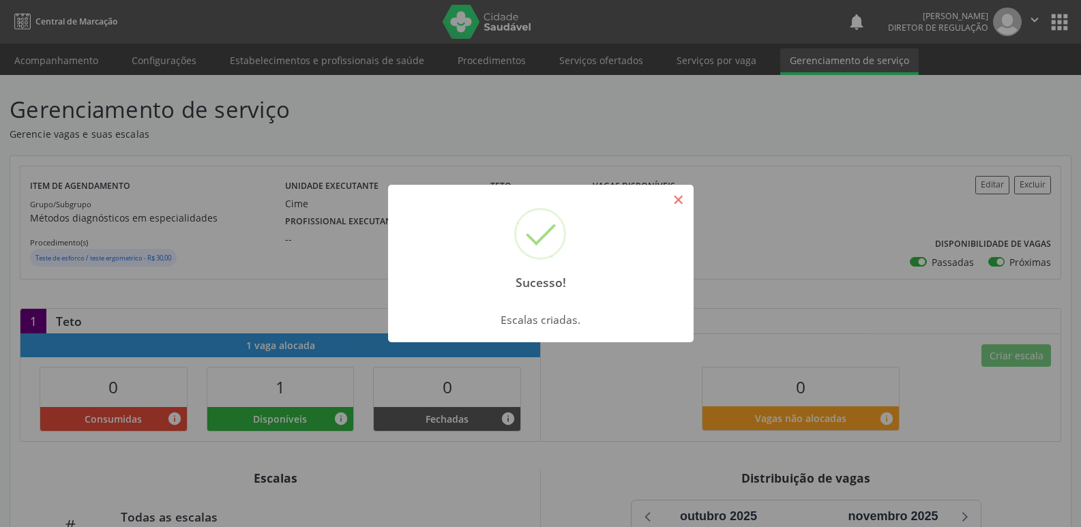
click at [676, 205] on button "×" at bounding box center [678, 199] width 23 height 23
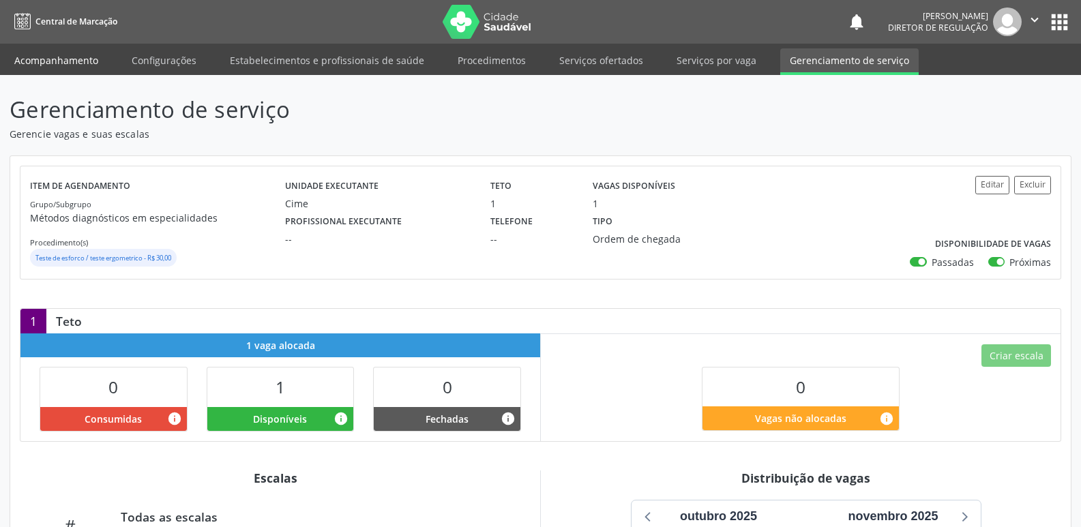
click at [77, 59] on link "Acompanhamento" at bounding box center [56, 60] width 103 height 24
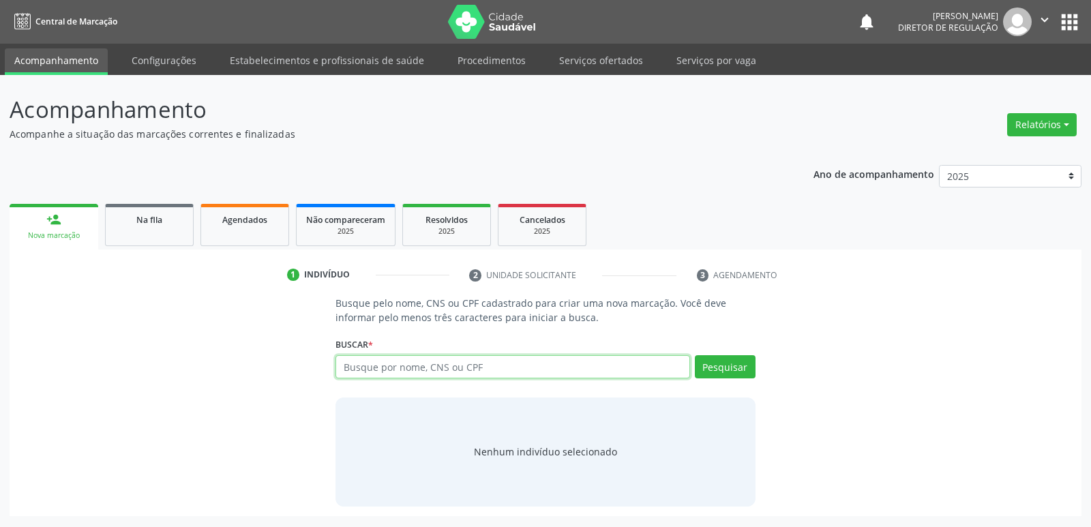
click at [397, 372] on input "text" at bounding box center [512, 366] width 354 height 23
click at [402, 368] on input "text" at bounding box center [512, 366] width 354 height 23
click at [622, 58] on link "Serviços ofertados" at bounding box center [600, 60] width 103 height 24
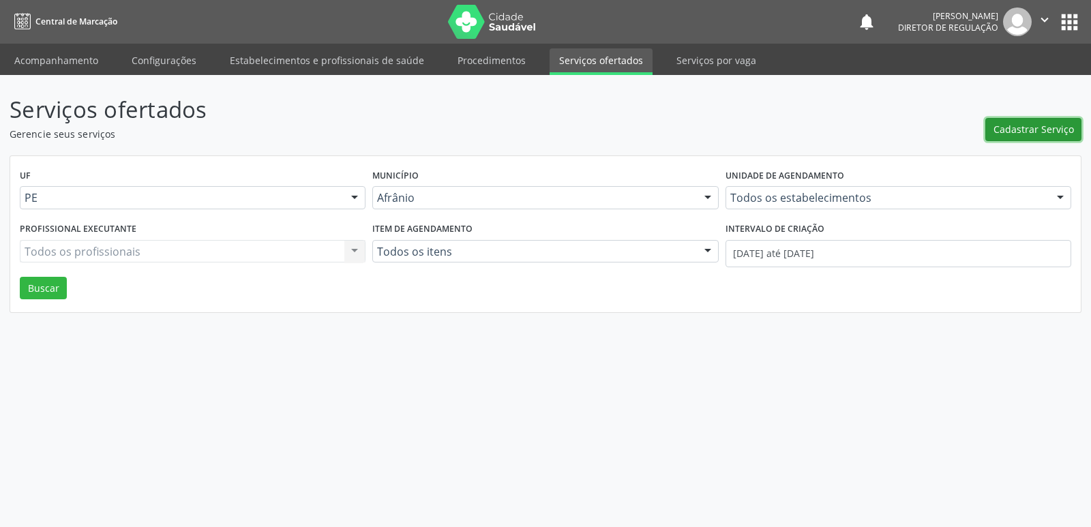
click at [1021, 127] on span "Cadastrar Serviço" at bounding box center [1033, 129] width 80 height 14
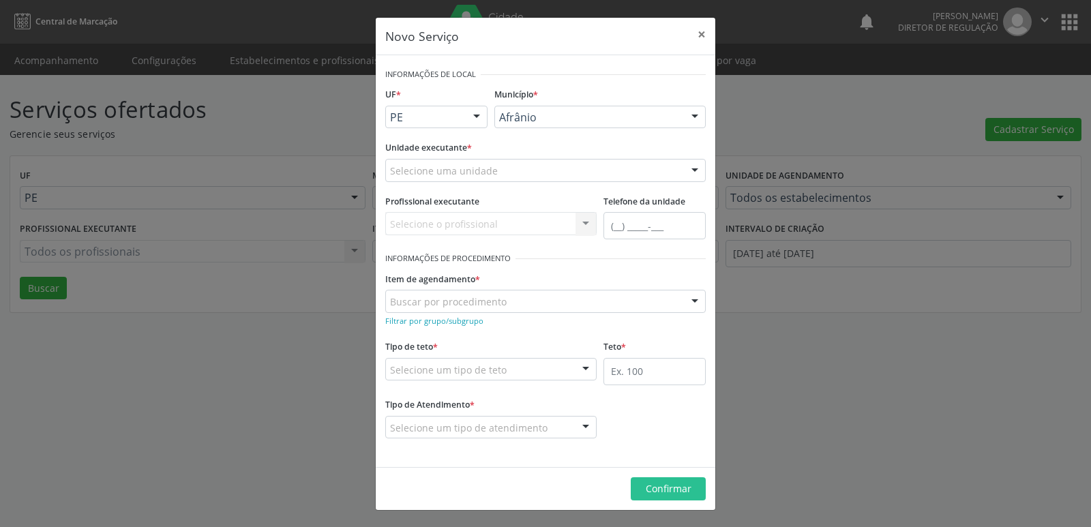
click at [570, 169] on div "Selecione uma unidade" at bounding box center [545, 170] width 320 height 23
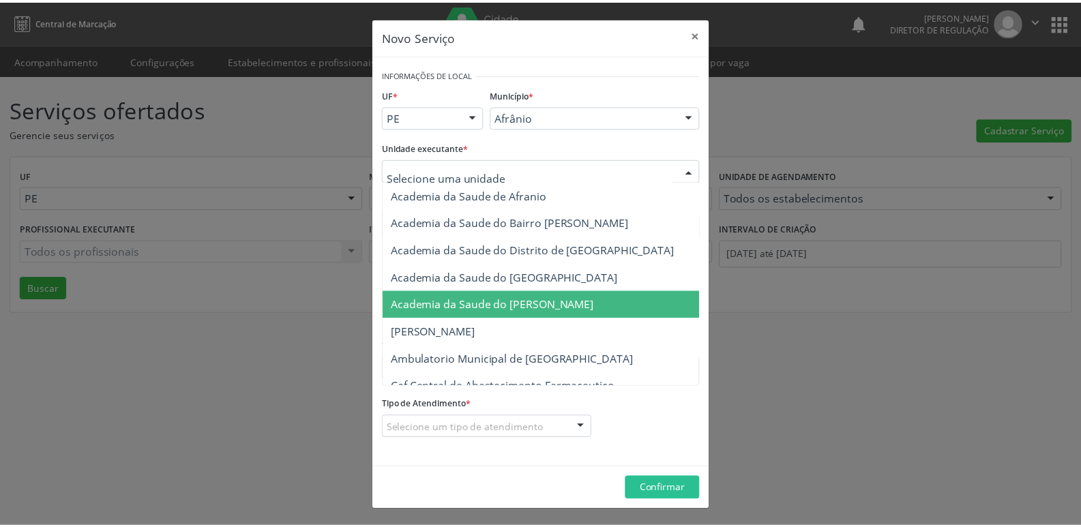
scroll to position [136, 0]
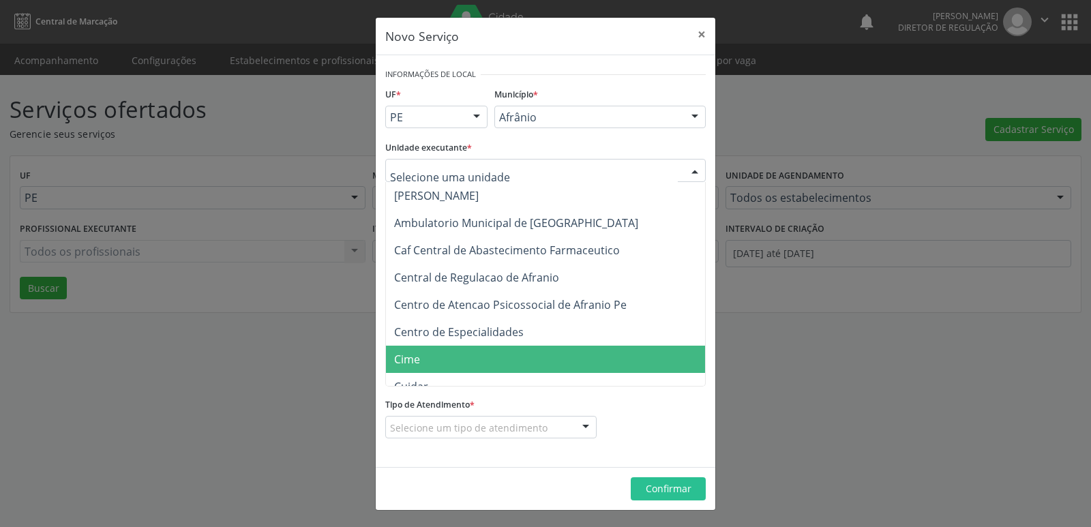
click at [500, 356] on span "Cime" at bounding box center [552, 359] width 333 height 27
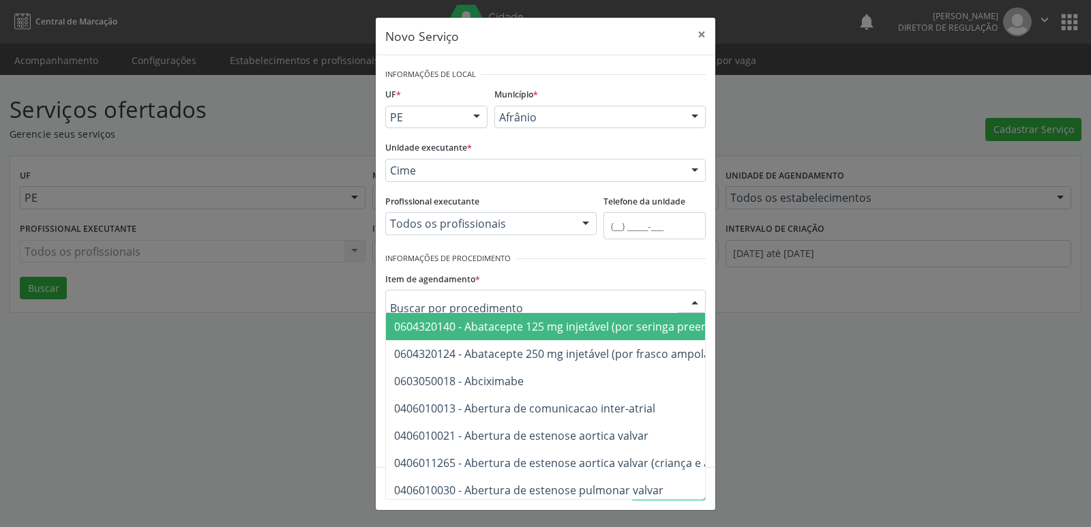
click at [504, 301] on div at bounding box center [545, 301] width 320 height 23
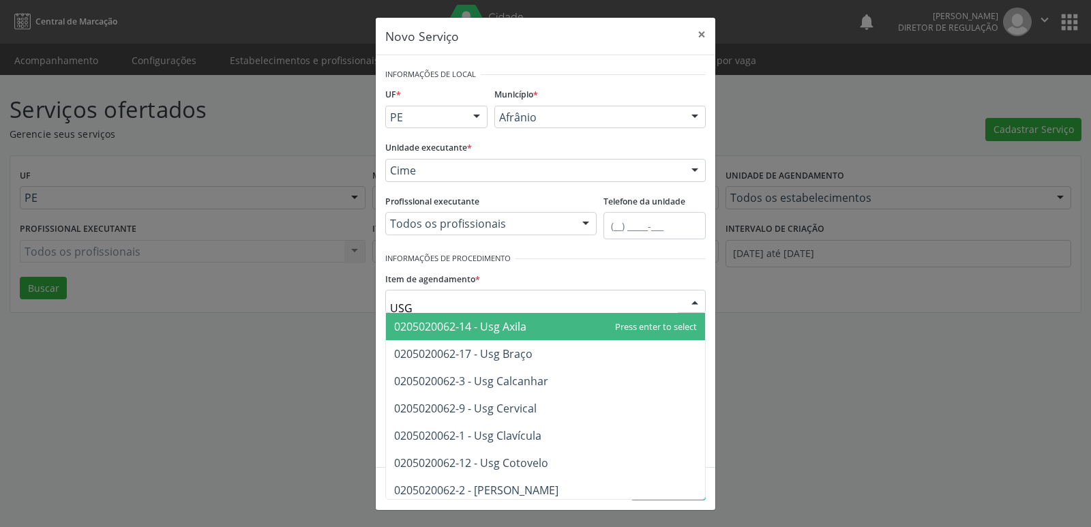
type input "USG T"
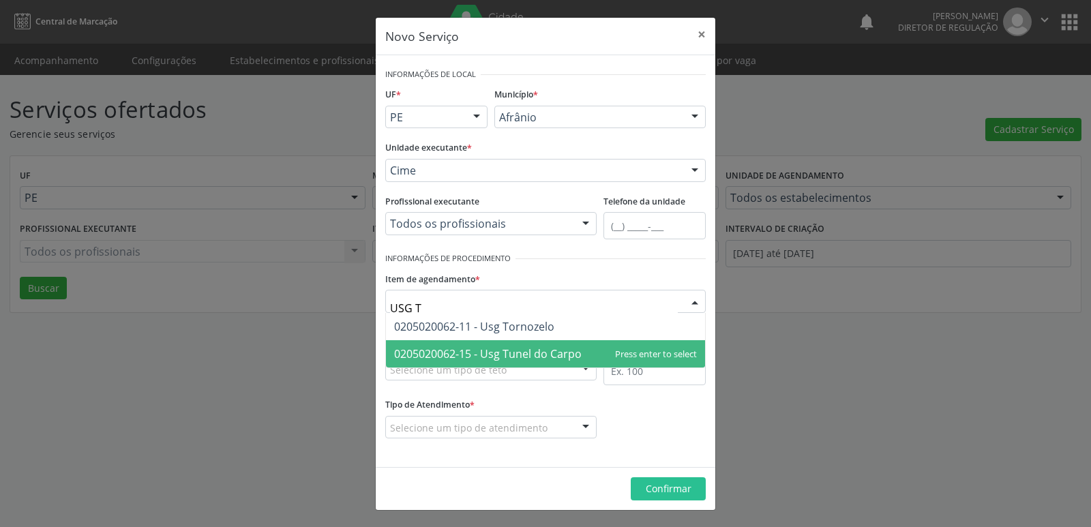
click at [528, 355] on span "0205020062-15 - Usg Tunel do Carpo" at bounding box center [487, 353] width 187 height 15
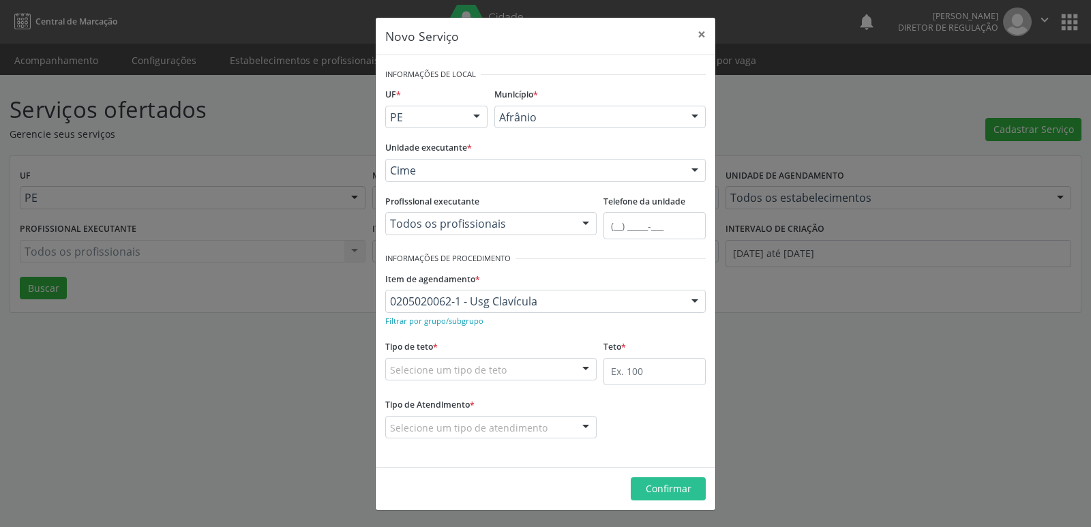
click at [512, 369] on div "Selecione um tipo de teto" at bounding box center [490, 369] width 211 height 23
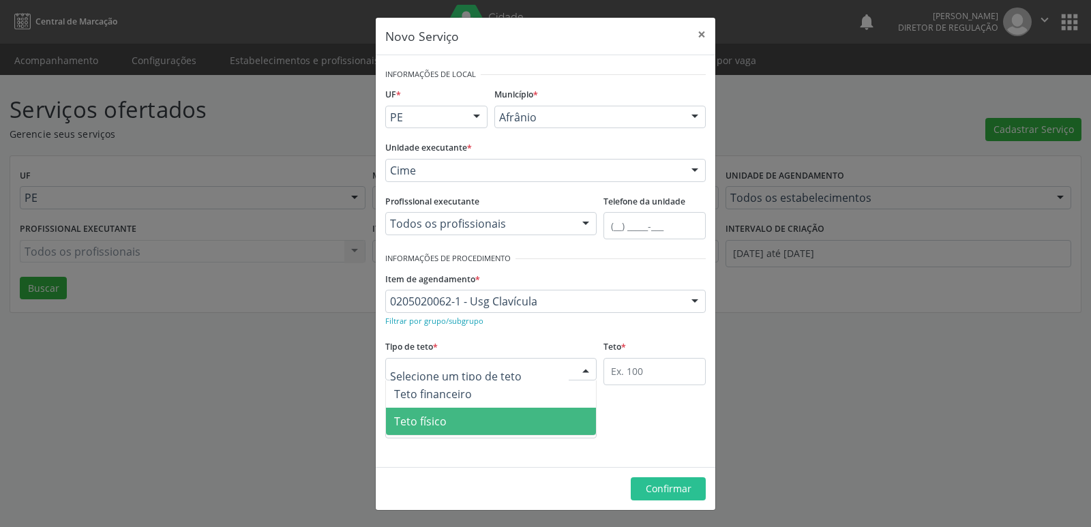
drag, startPoint x: 528, startPoint y: 415, endPoint x: 625, endPoint y: 402, distance: 97.7
click at [533, 414] on span "Teto físico" at bounding box center [491, 421] width 210 height 27
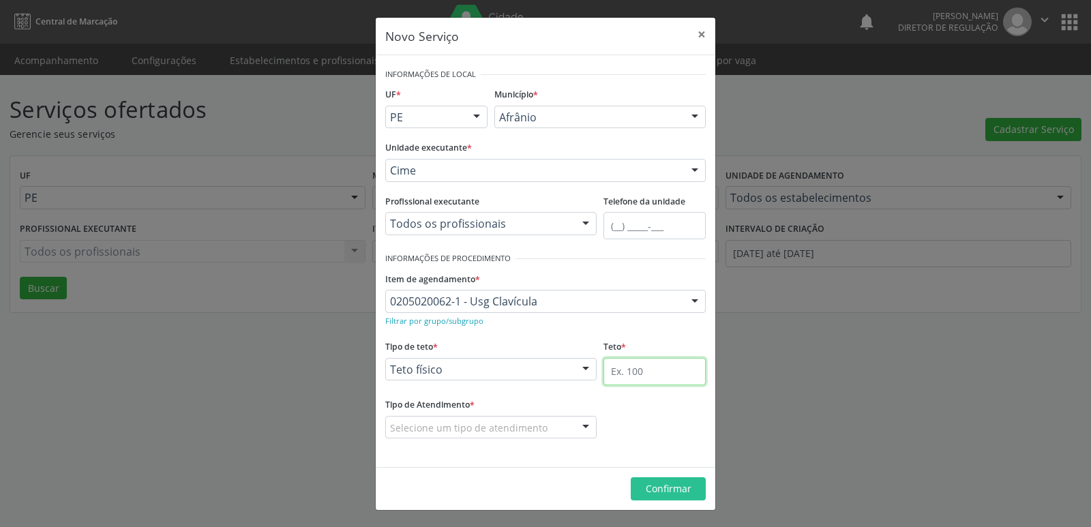
click at [658, 377] on input "text" at bounding box center [654, 371] width 102 height 27
type input "1"
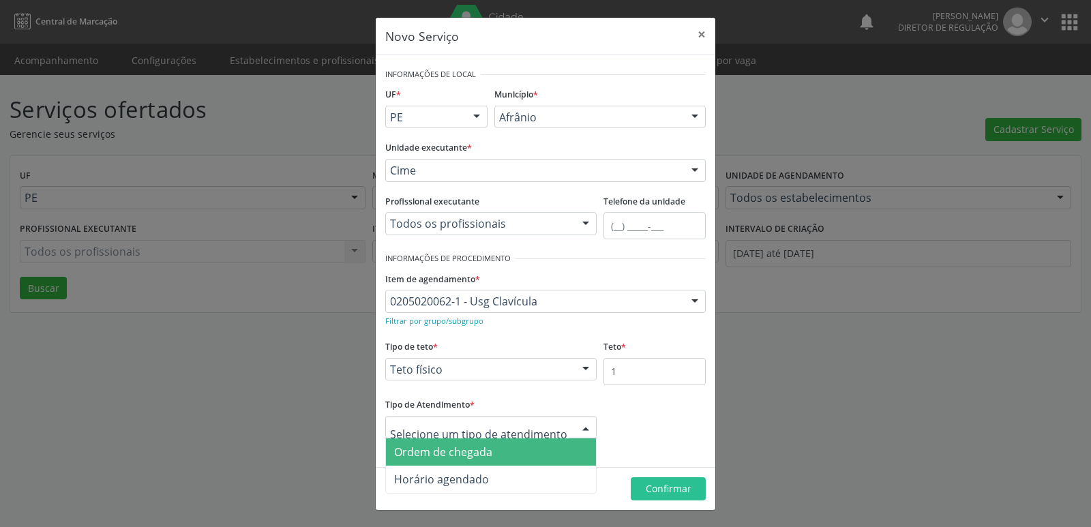
click at [508, 450] on span "Ordem de chegada" at bounding box center [491, 451] width 210 height 27
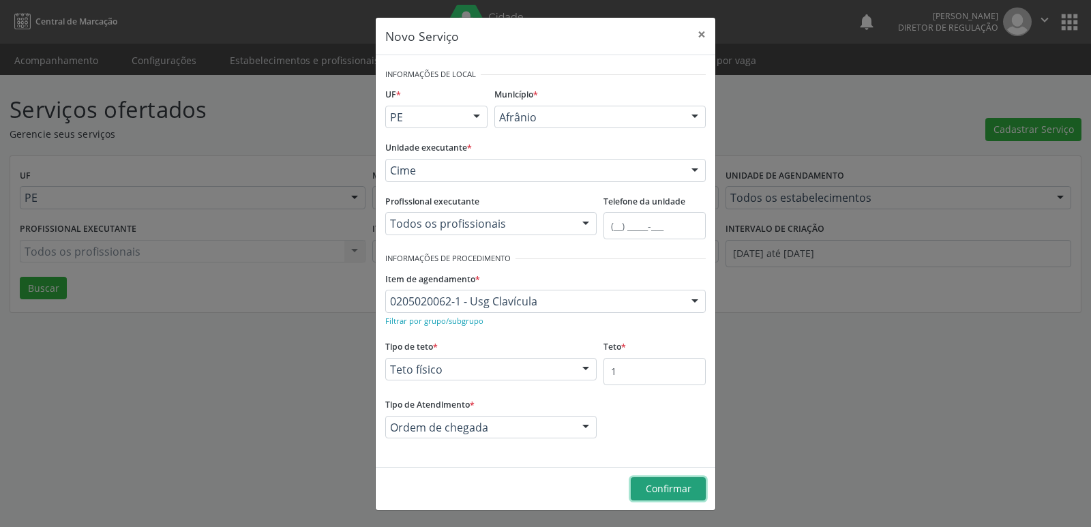
click at [661, 484] on span "Confirmar" at bounding box center [669, 488] width 46 height 13
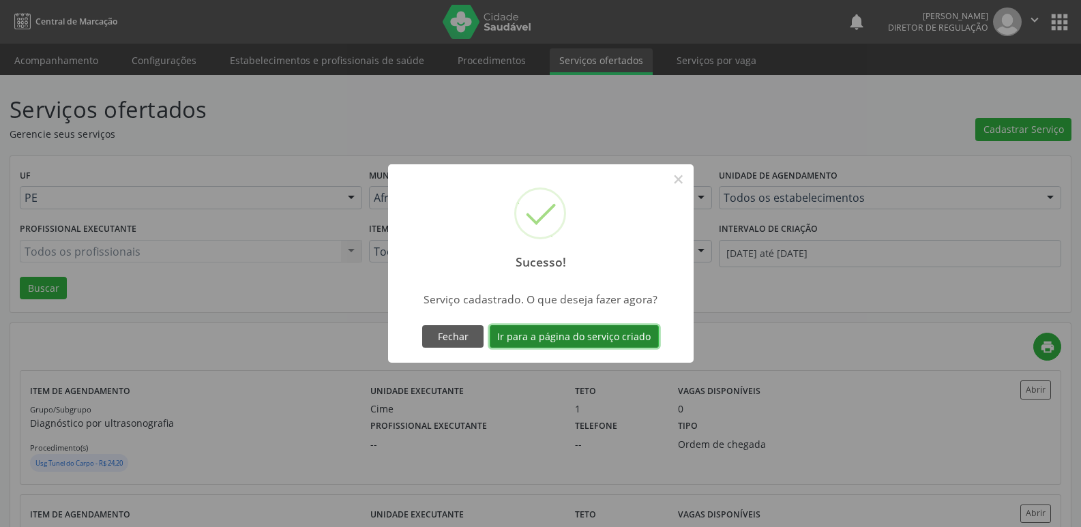
click at [613, 335] on button "Ir para a página do serviço criado" at bounding box center [573, 336] width 169 height 23
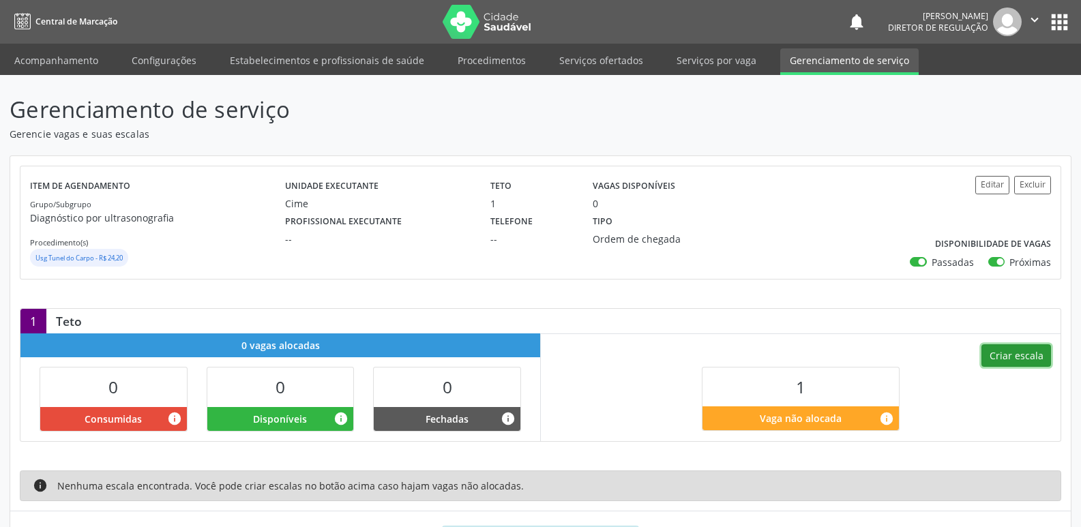
click at [1044, 355] on button "Criar escala" at bounding box center [1016, 355] width 70 height 23
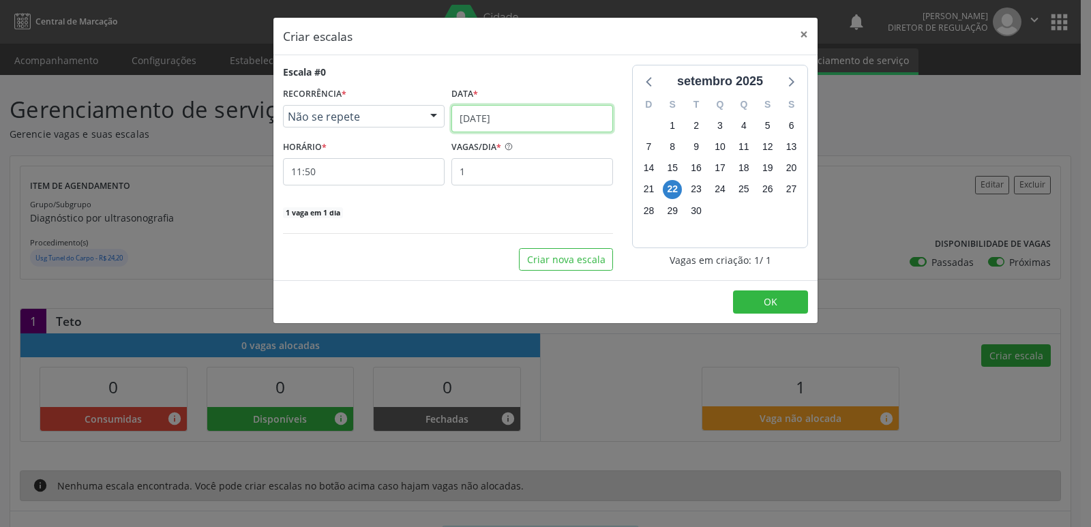
click at [537, 117] on input "2[DATE]" at bounding box center [532, 118] width 162 height 27
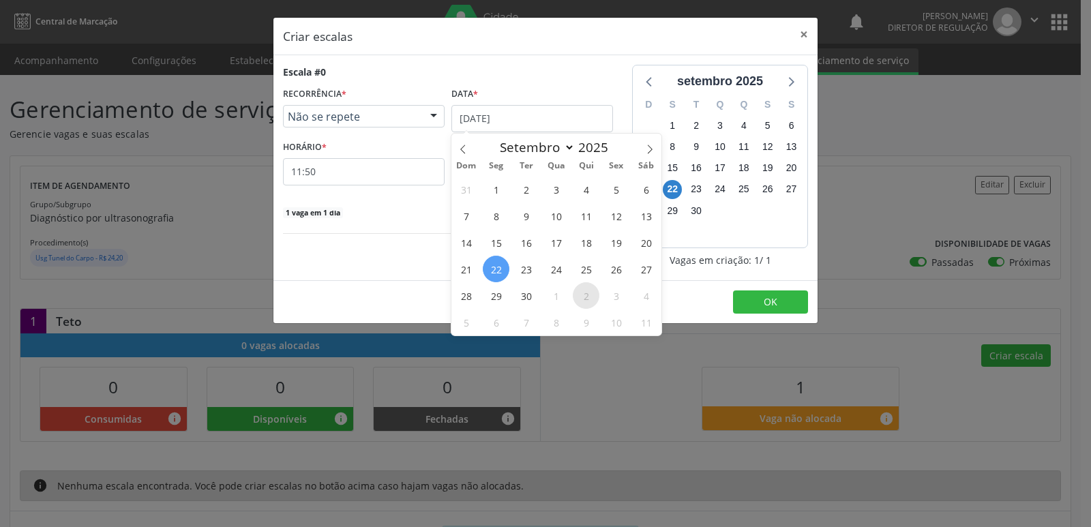
click at [586, 292] on span "2" at bounding box center [586, 295] width 27 height 27
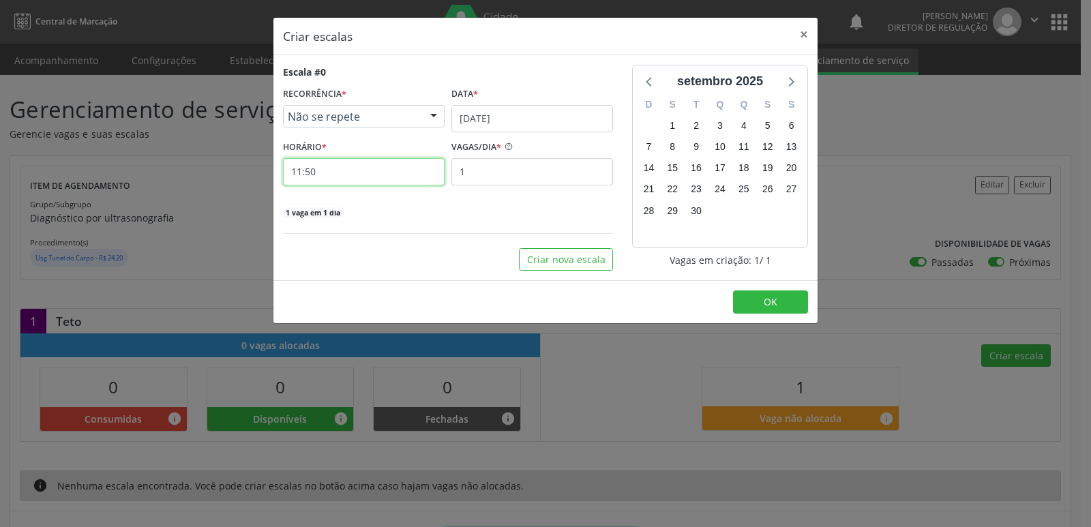
click at [401, 169] on input "11:50" at bounding box center [364, 171] width 162 height 27
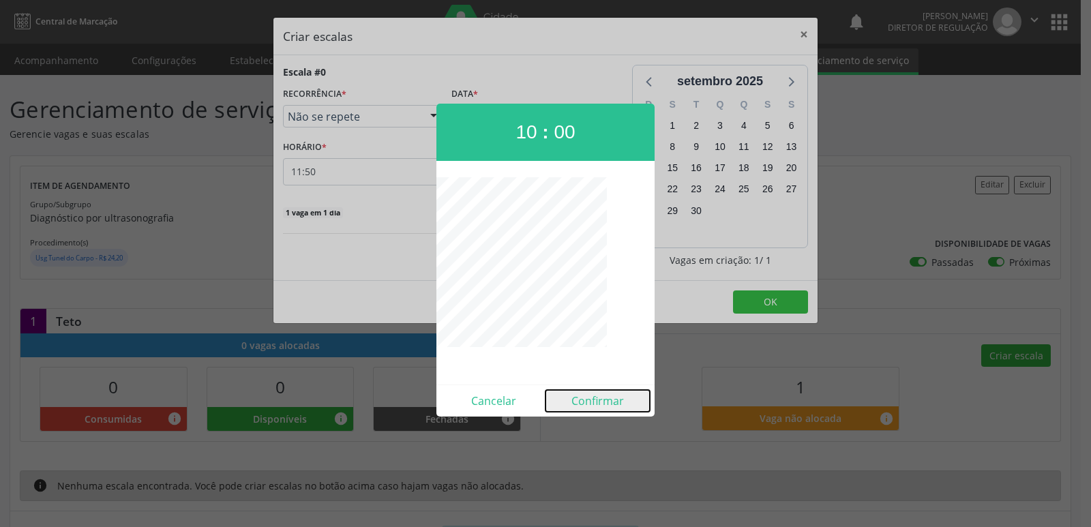
click at [605, 402] on button "Confirmar" at bounding box center [597, 401] width 104 height 22
type input "10:00"
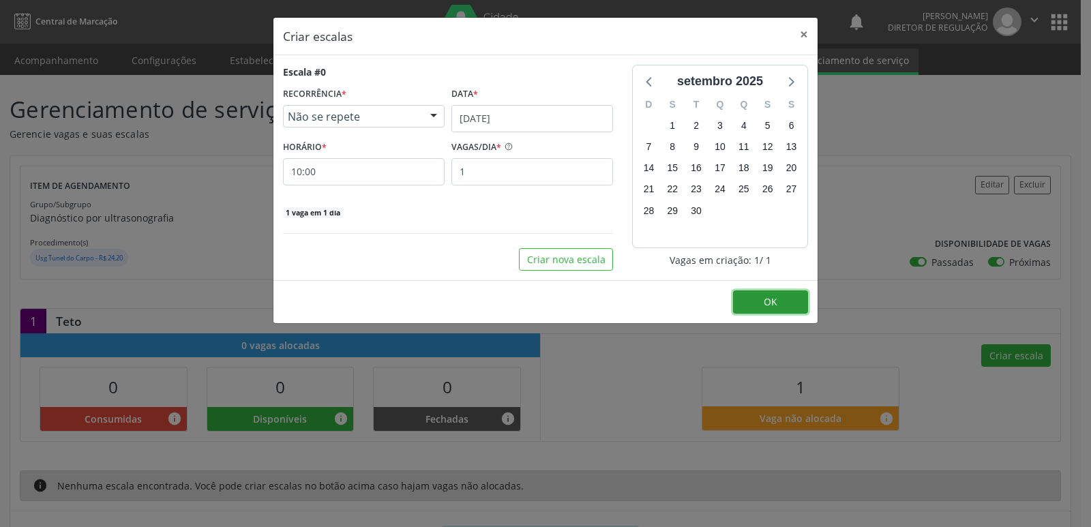
click at [788, 304] on button "OK" at bounding box center [770, 301] width 75 height 23
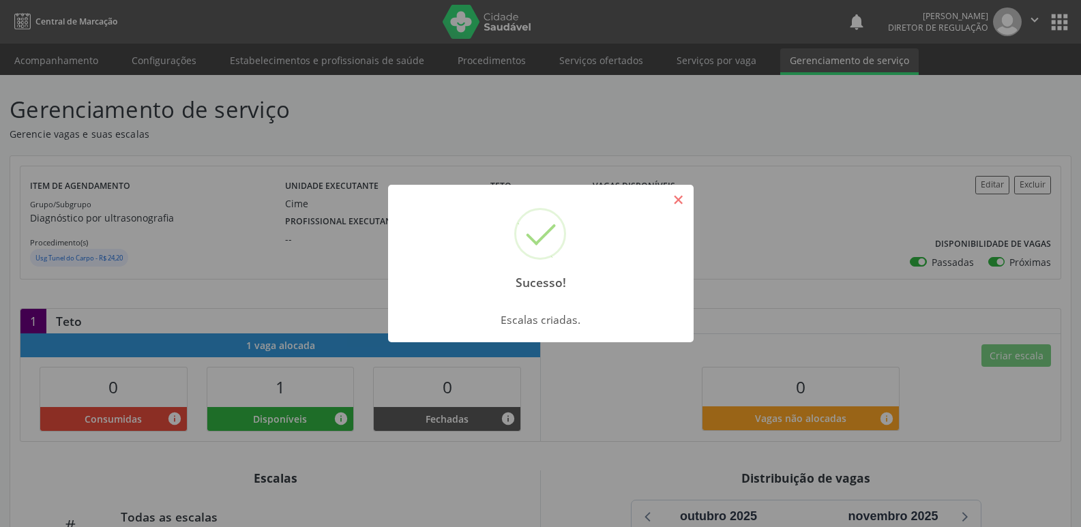
click at [675, 198] on button "×" at bounding box center [678, 199] width 23 height 23
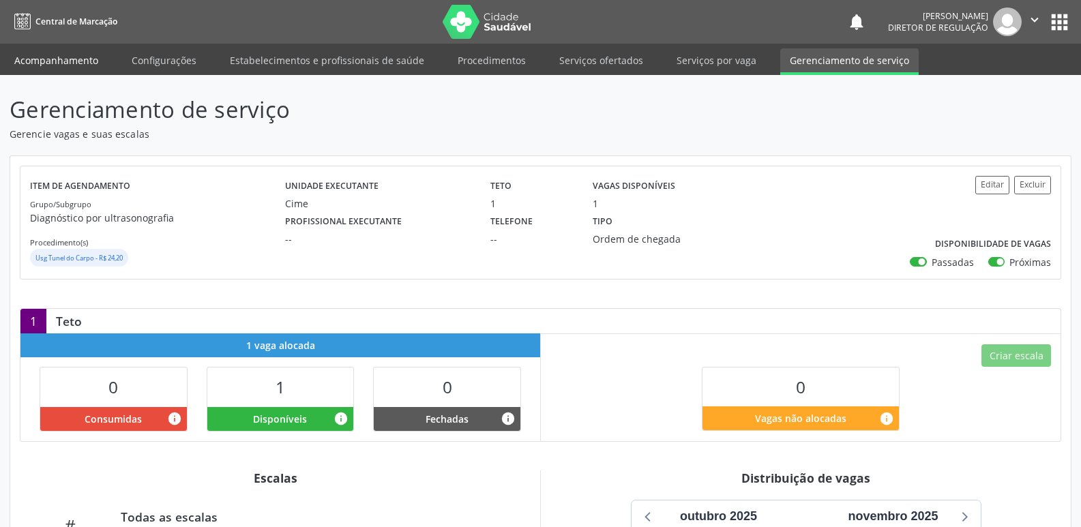
click at [95, 60] on link "Acompanhamento" at bounding box center [56, 60] width 103 height 24
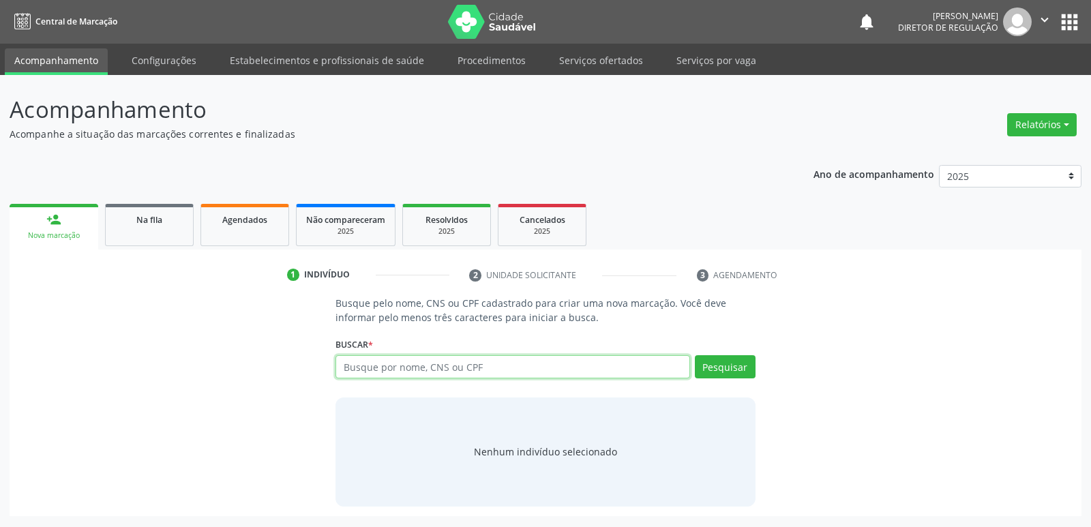
click at [390, 374] on input "text" at bounding box center [512, 366] width 354 height 23
type input "709200248904236"
click at [742, 368] on button "Pesquisar" at bounding box center [725, 366] width 61 height 23
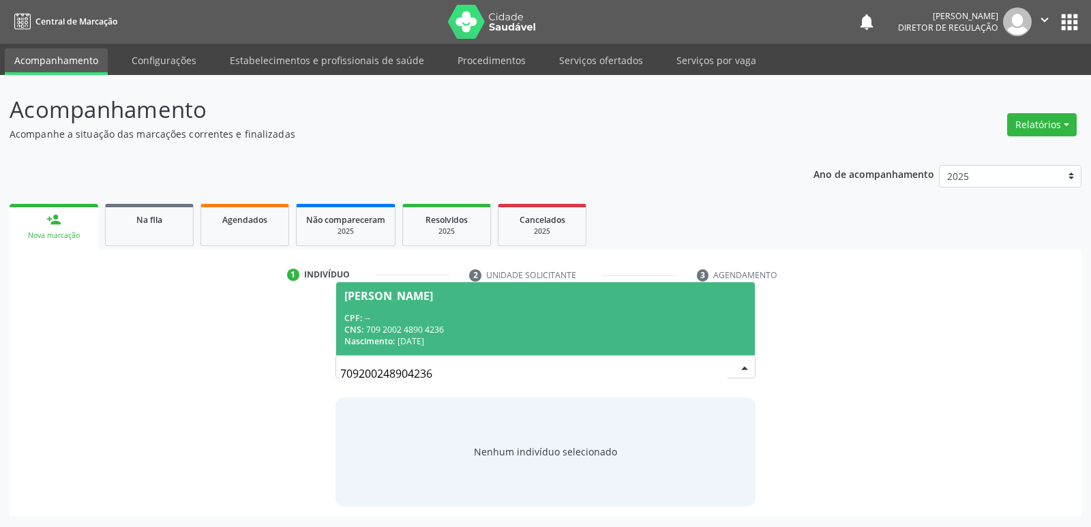
click at [467, 333] on div "CNS: 709 2002 4890 4236" at bounding box center [545, 330] width 402 height 12
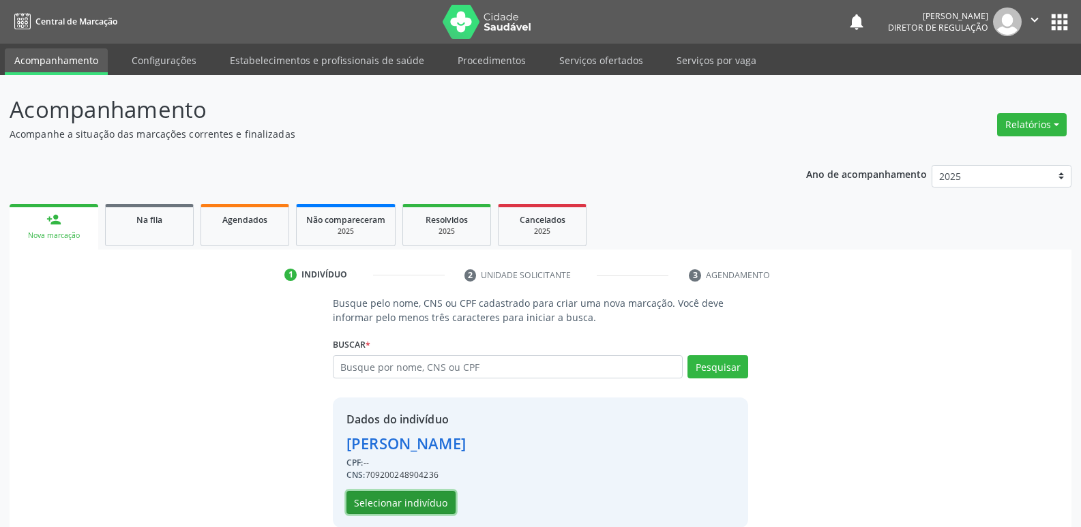
click at [434, 504] on button "Selecionar indivíduo" at bounding box center [400, 502] width 109 height 23
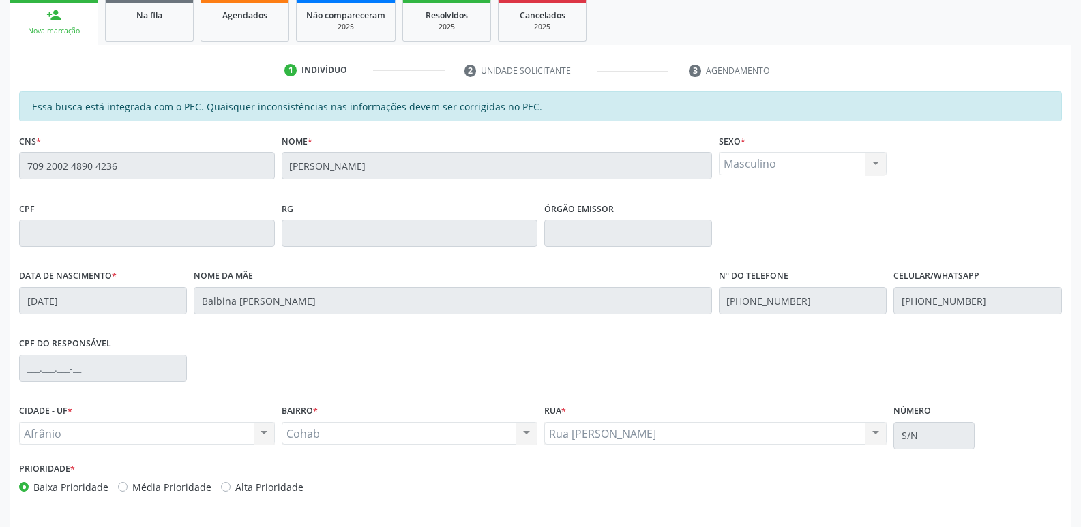
scroll to position [252, 0]
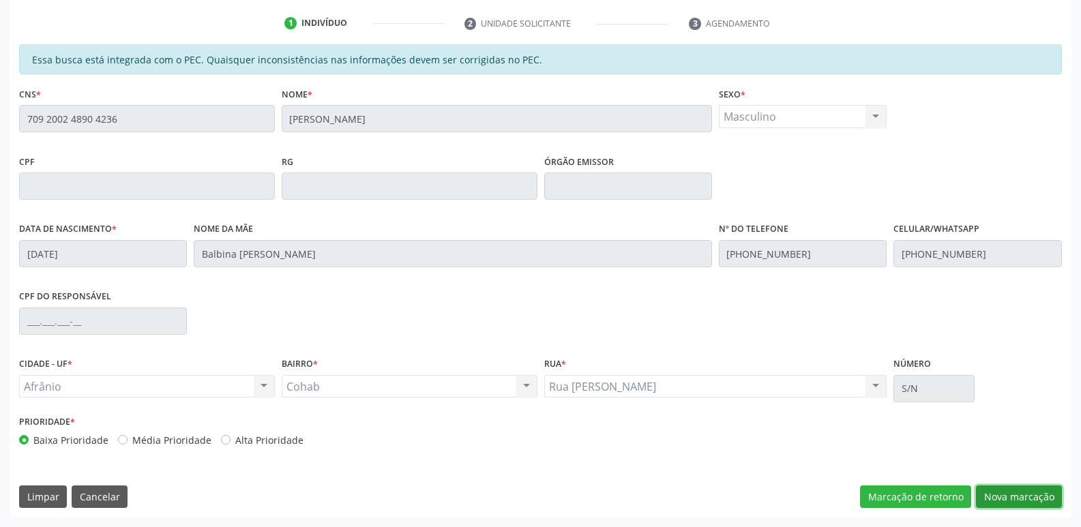
click at [1010, 497] on button "Nova marcação" at bounding box center [1019, 496] width 86 height 23
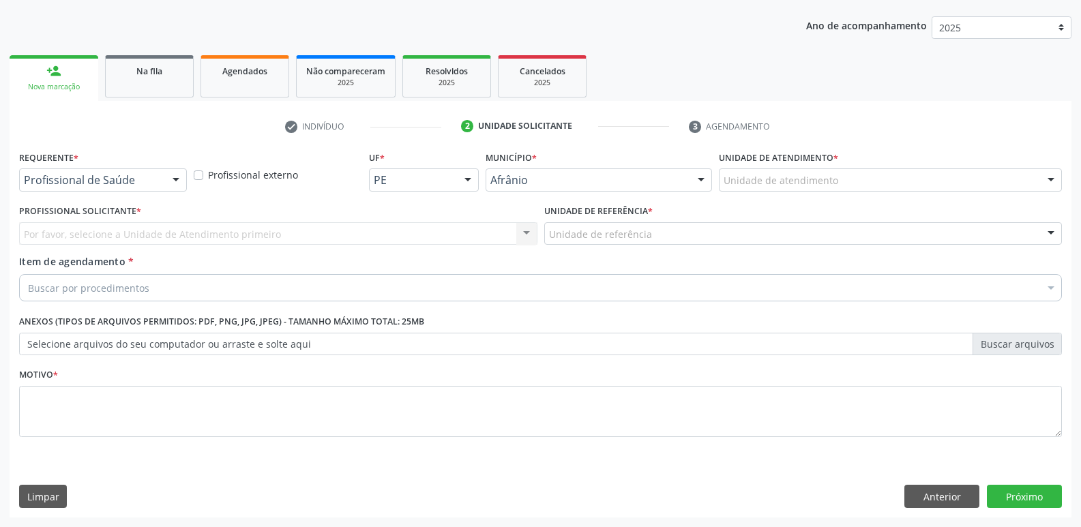
scroll to position [149, 0]
click at [896, 178] on div "Unidade de atendimento" at bounding box center [890, 179] width 343 height 23
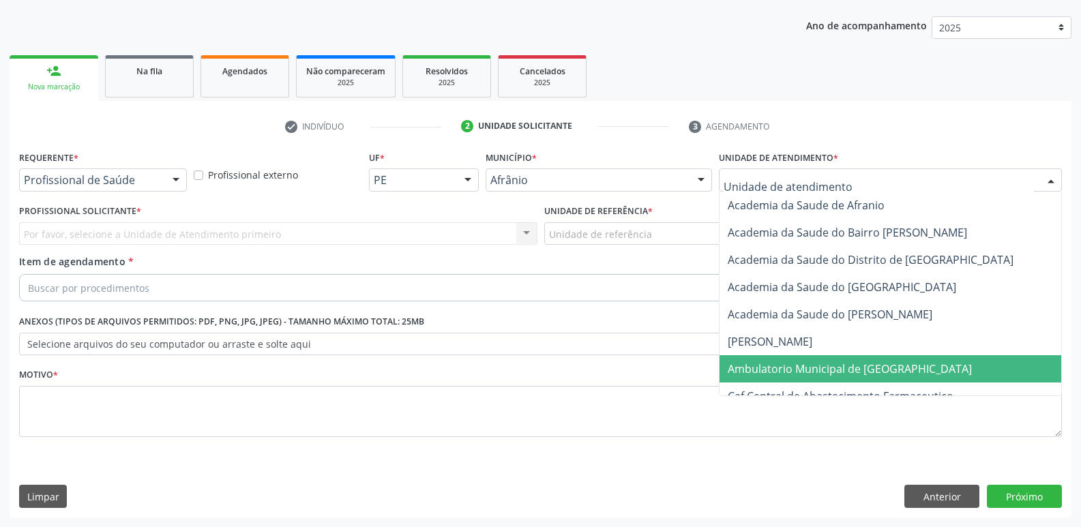
click at [858, 369] on span "Ambulatorio Municipal de [GEOGRAPHIC_DATA]" at bounding box center [849, 368] width 244 height 15
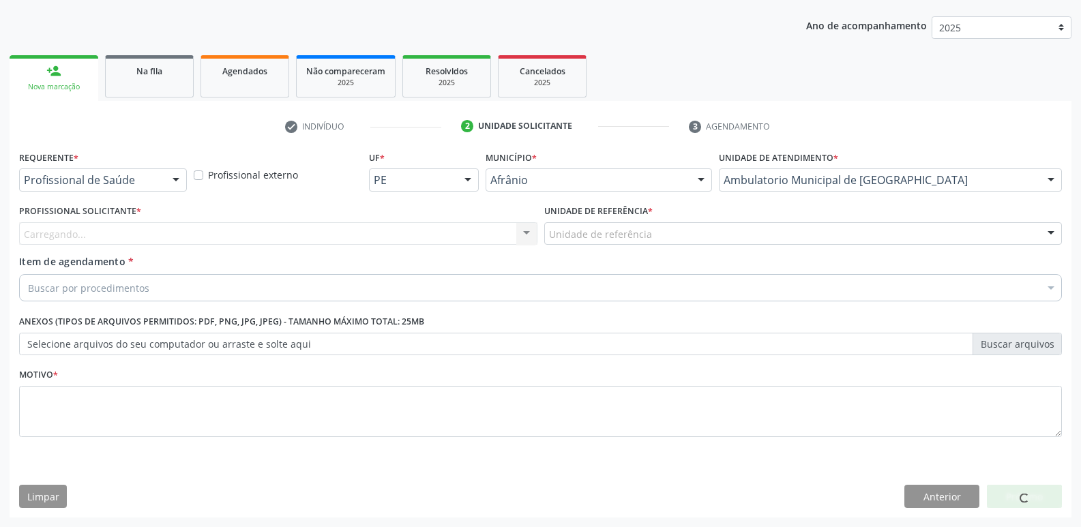
click at [699, 234] on div "Unidade de referência" at bounding box center [803, 233] width 518 height 23
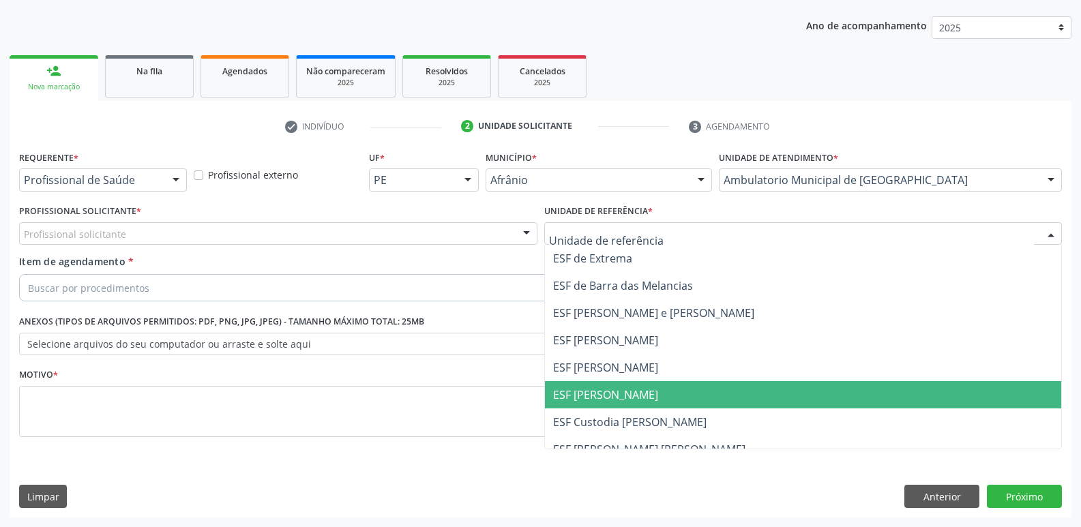
click at [662, 391] on span "ESF [PERSON_NAME]" at bounding box center [803, 394] width 517 height 27
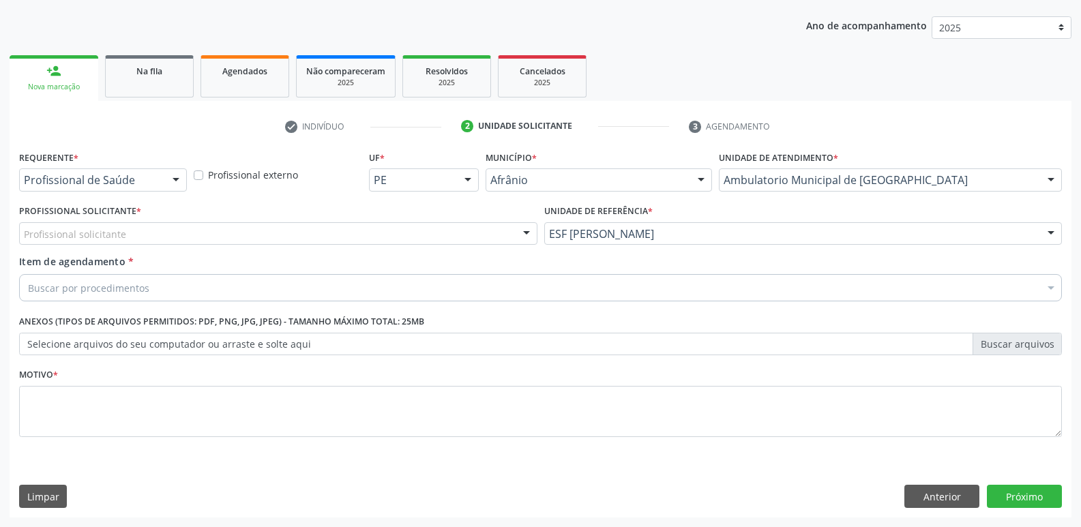
click at [427, 237] on div "Profissional solicitante" at bounding box center [278, 233] width 518 height 23
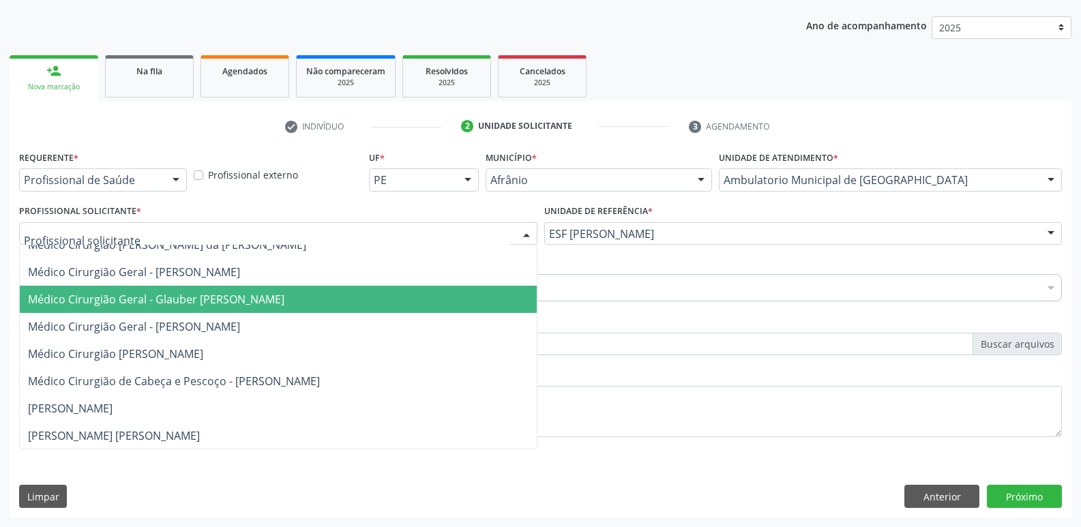
scroll to position [0, 0]
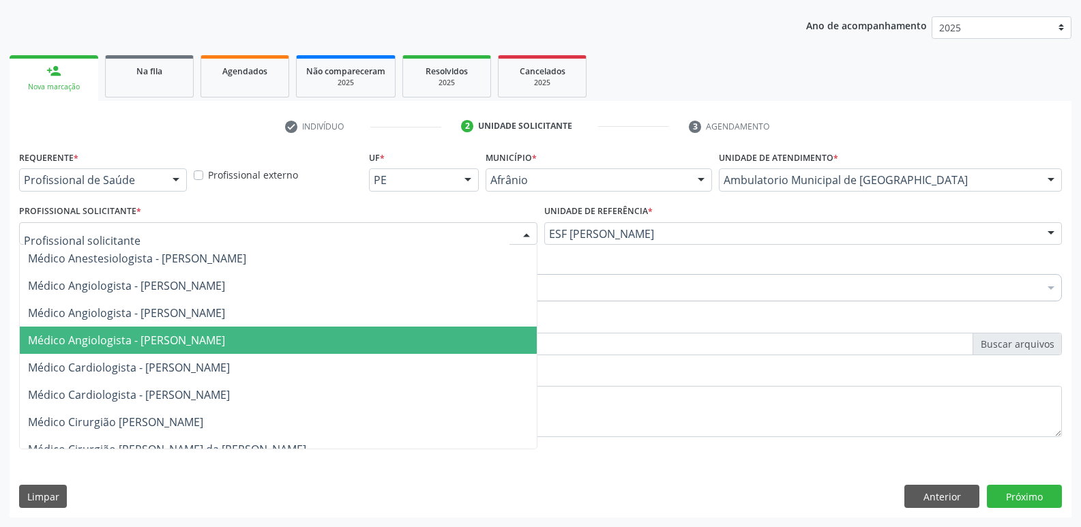
click at [417, 348] on span "Médico Angiologista - [PERSON_NAME]" at bounding box center [278, 340] width 517 height 27
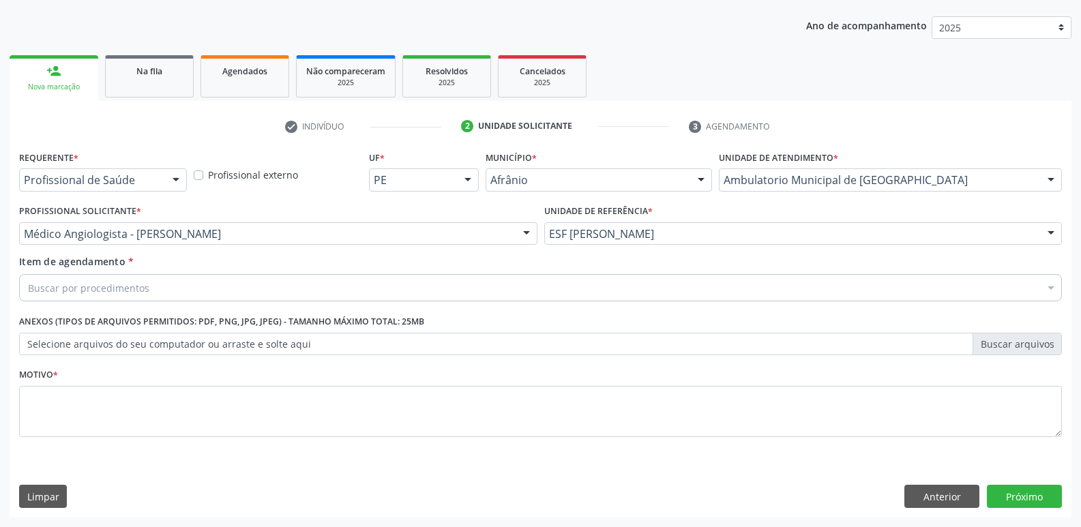
click at [389, 283] on div "Buscar por procedimentos" at bounding box center [540, 287] width 1042 height 27
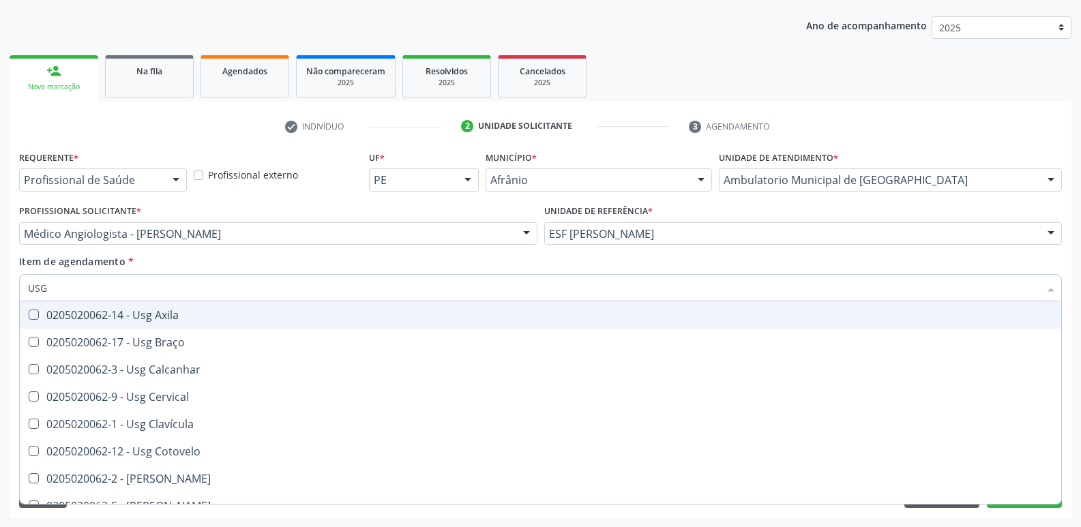
type input "USG T"
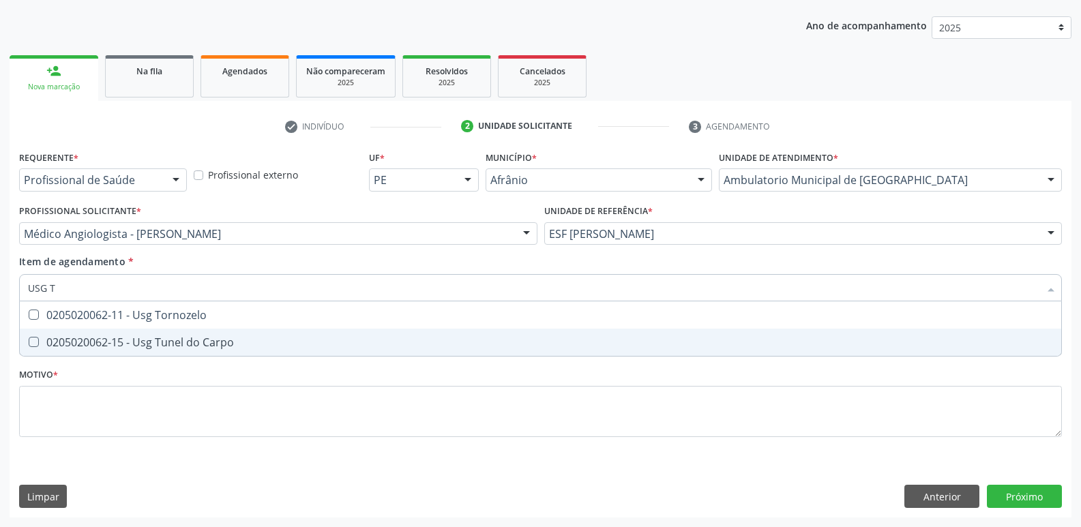
click at [344, 342] on div "0205020062-15 - Usg Tunel do Carpo" at bounding box center [540, 342] width 1025 height 11
checkbox Carpo "true"
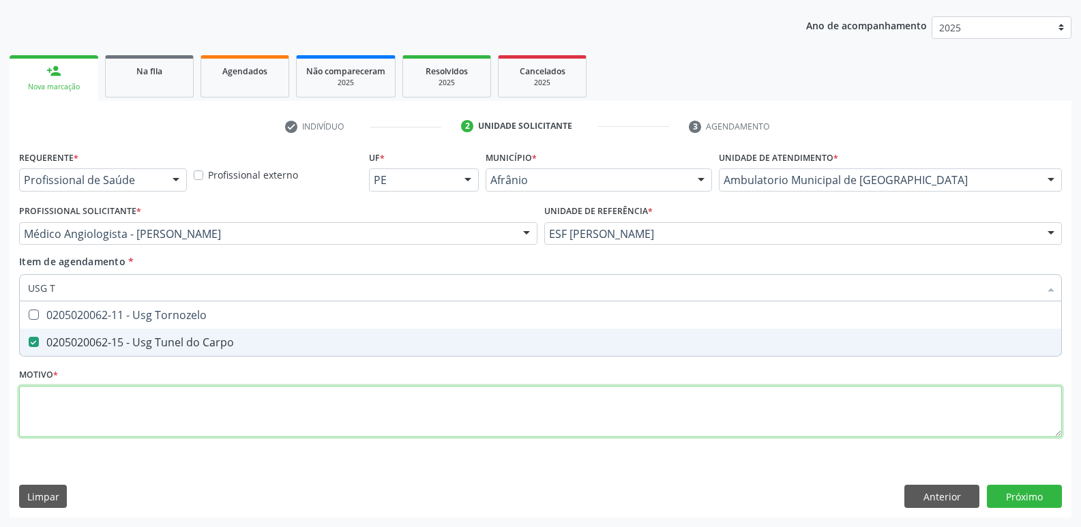
click at [490, 424] on div "Requerente * Profissional de Saúde Profissional de Saúde Paciente Nenhum result…" at bounding box center [540, 301] width 1042 height 309
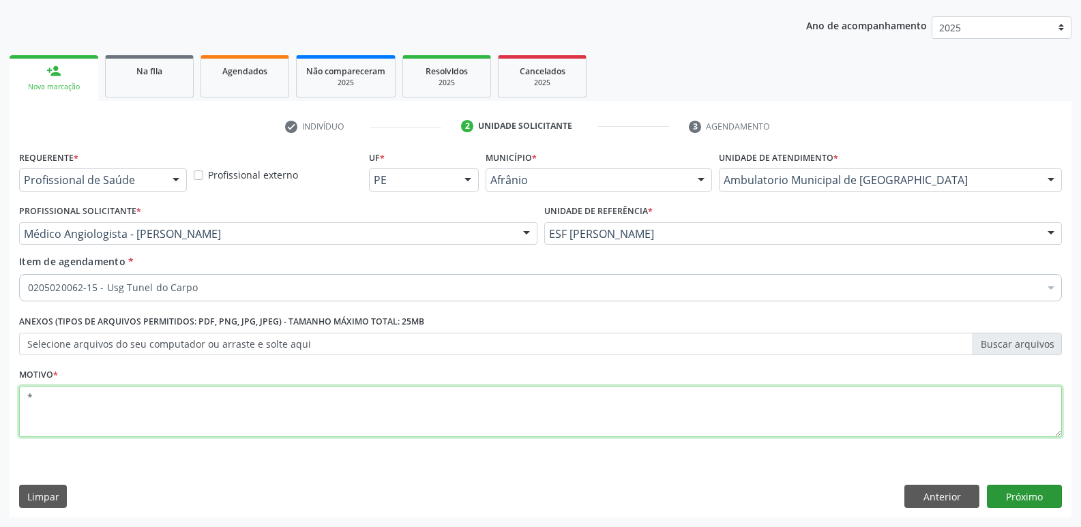
type textarea "*"
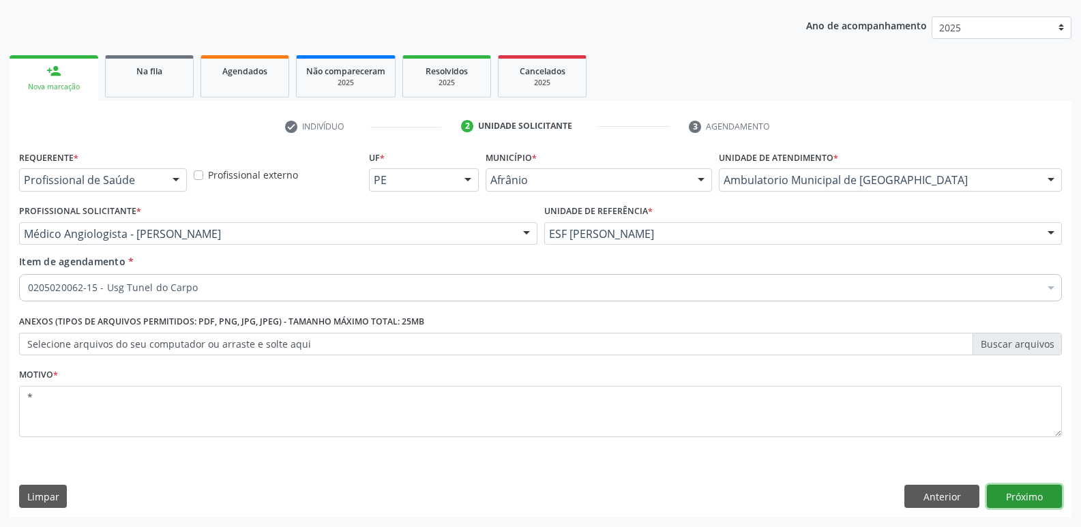
click at [1034, 495] on button "Próximo" at bounding box center [1023, 496] width 75 height 23
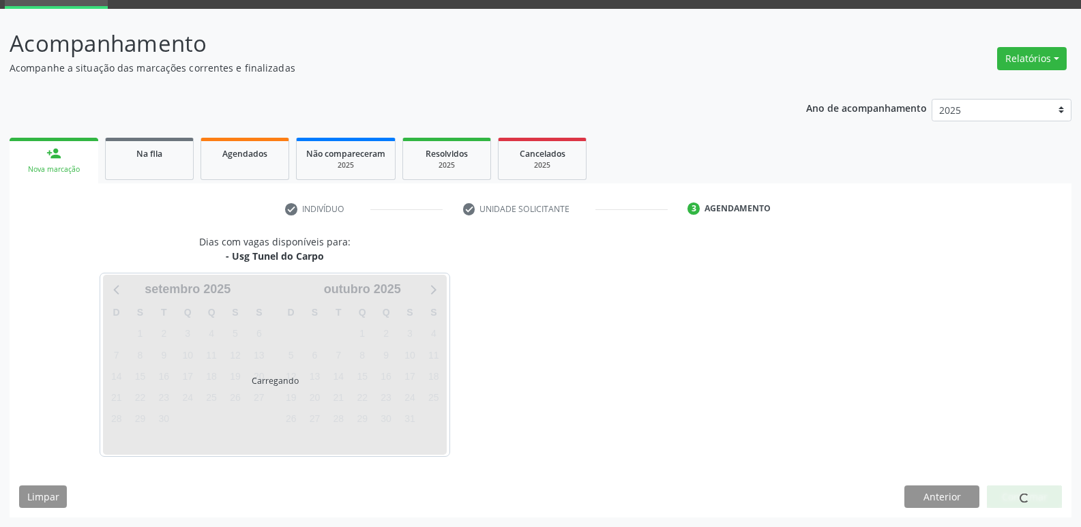
scroll to position [66, 0]
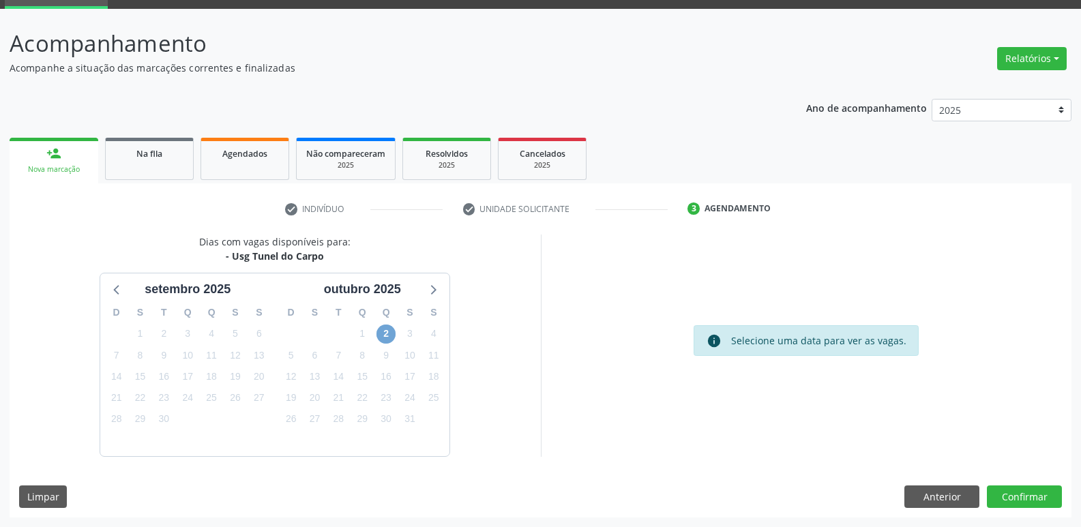
click at [387, 329] on span "2" at bounding box center [385, 334] width 19 height 19
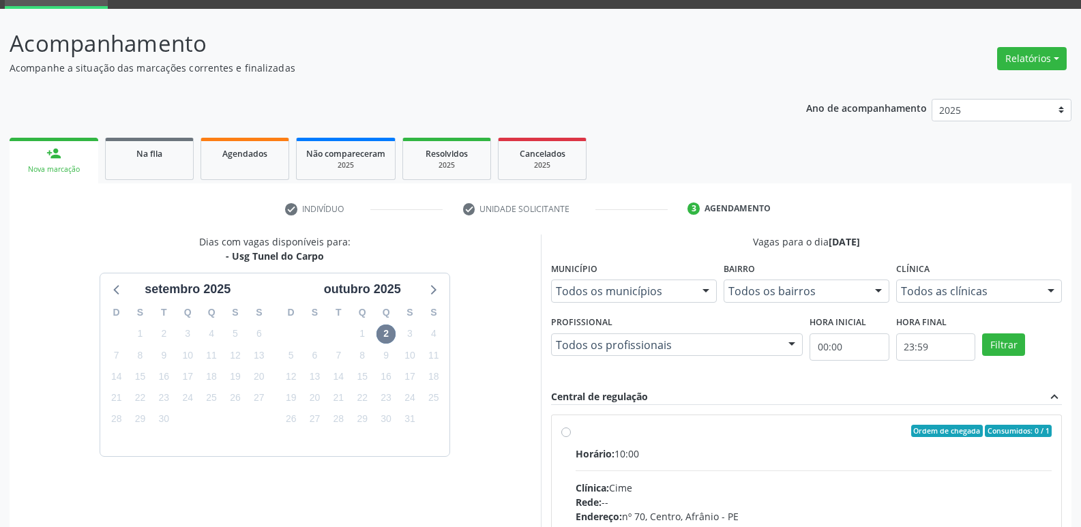
click at [668, 434] on div "Ordem de chegada Consumidos: 0 / 1" at bounding box center [813, 431] width 477 height 12
click at [571, 434] on input "Ordem de chegada Consumidos: 0 / 1 Horário: 10:00 Clínica: Cime Rede: -- Endere…" at bounding box center [566, 431] width 10 height 12
radio input "true"
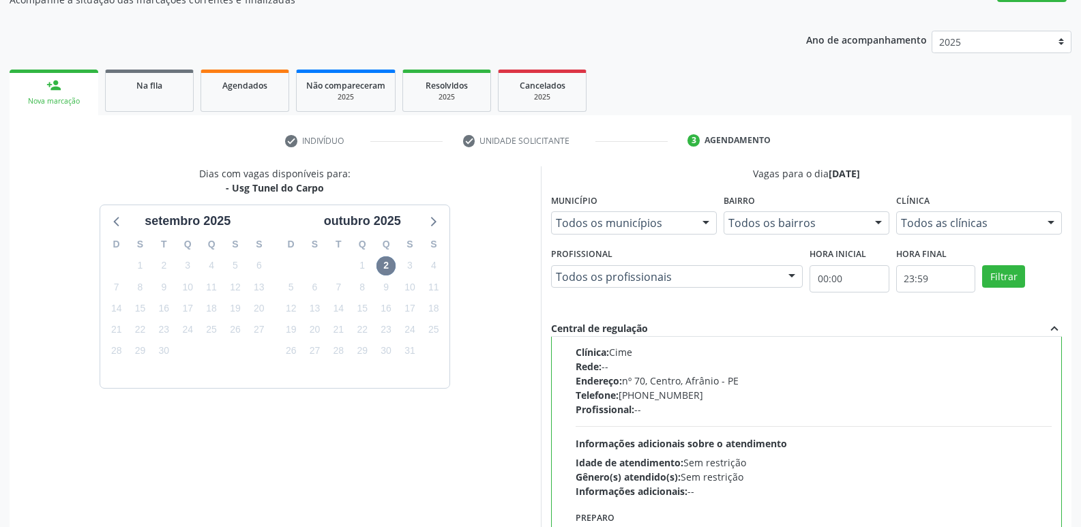
scroll to position [288, 0]
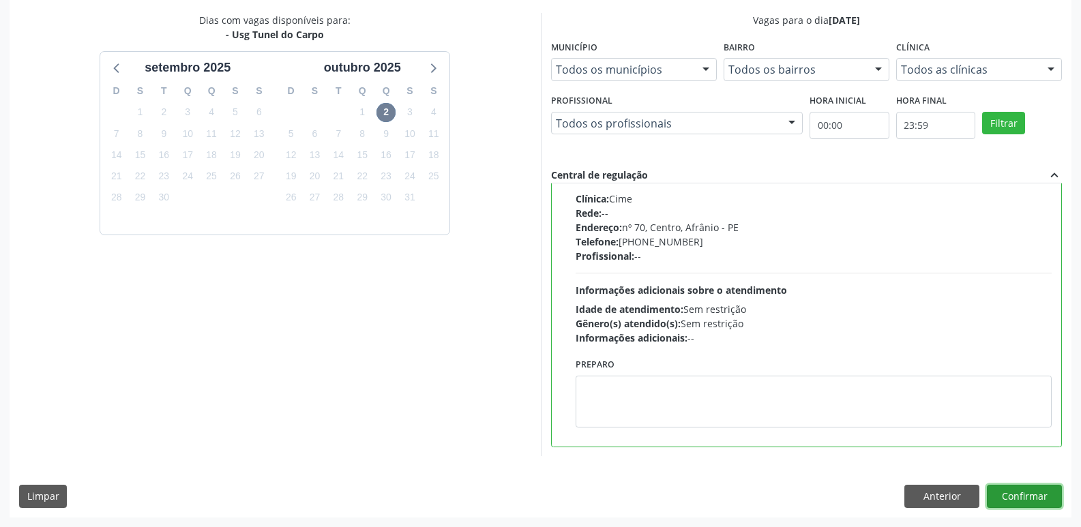
click at [1008, 495] on button "Confirmar" at bounding box center [1023, 496] width 75 height 23
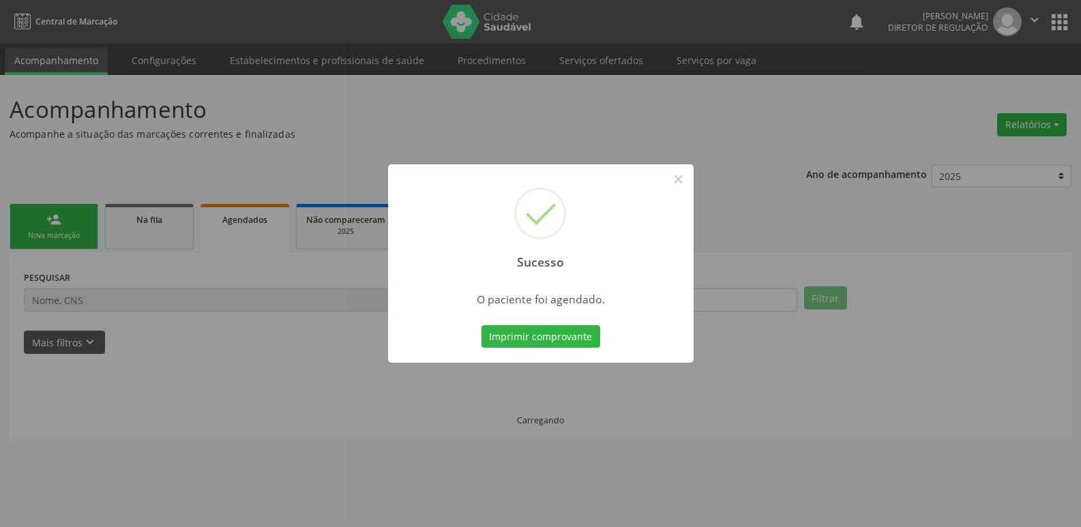
scroll to position [0, 0]
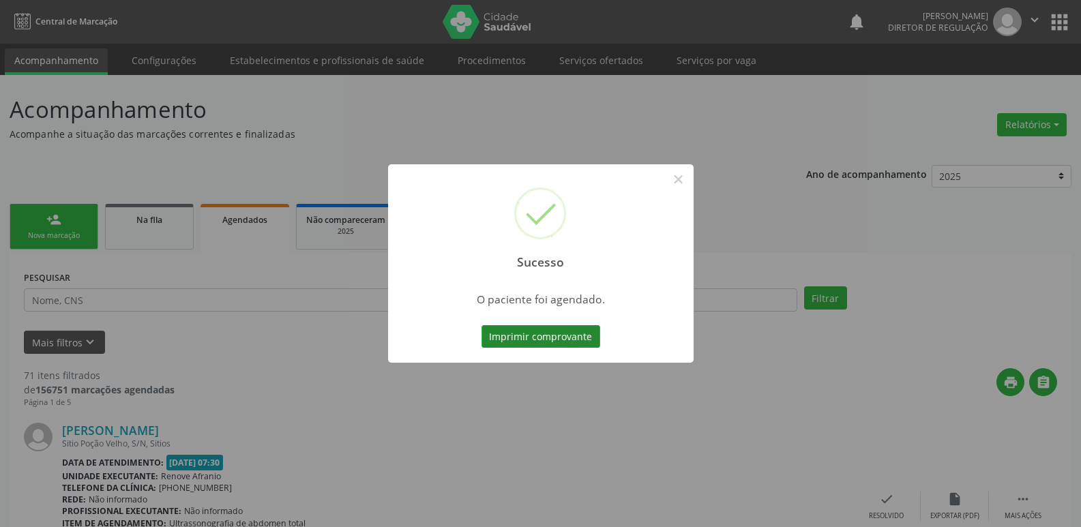
click at [584, 336] on button "Imprimir comprovante" at bounding box center [540, 336] width 119 height 23
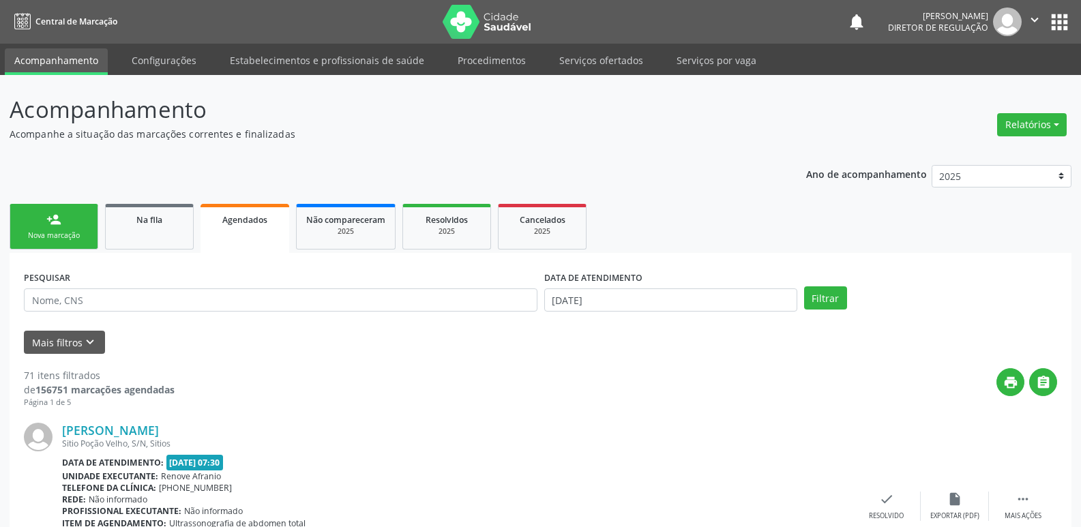
click at [82, 228] on link "person_add Nova marcação" at bounding box center [54, 227] width 89 height 46
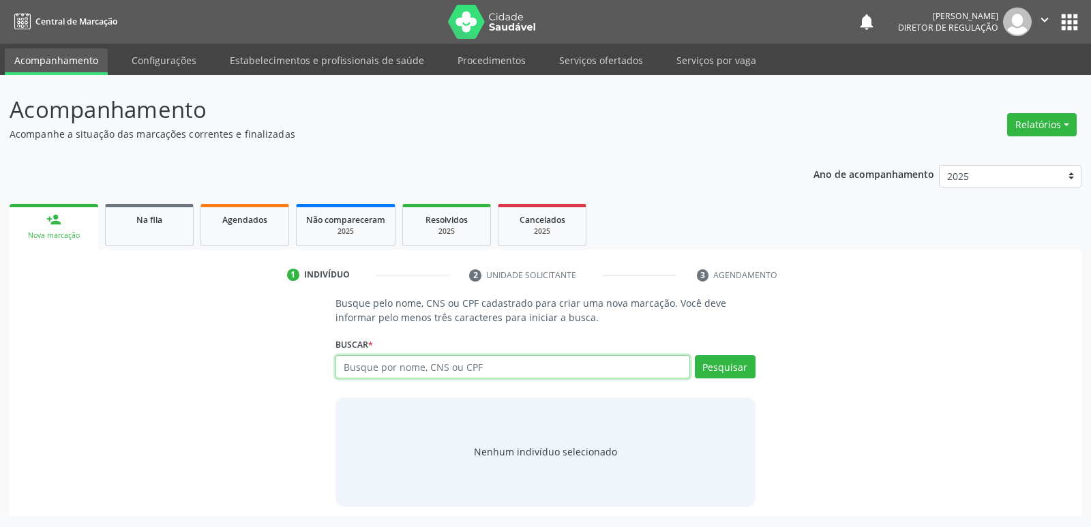
click at [444, 372] on input "text" at bounding box center [512, 366] width 354 height 23
type input "709200248904236"
click at [736, 367] on button "Pesquisar" at bounding box center [725, 366] width 61 height 23
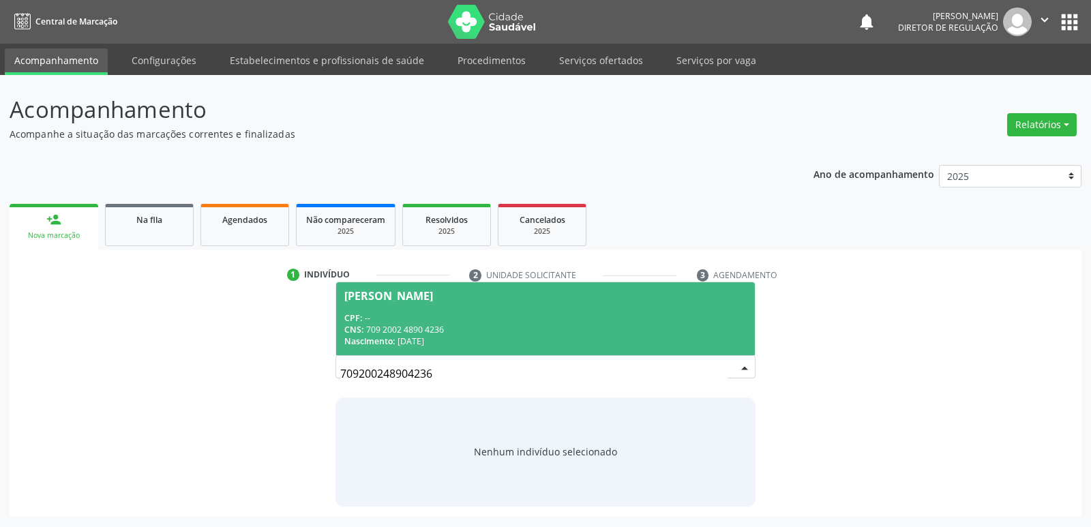
click at [486, 329] on div "CNS: 709 2002 4890 4236" at bounding box center [545, 330] width 402 height 12
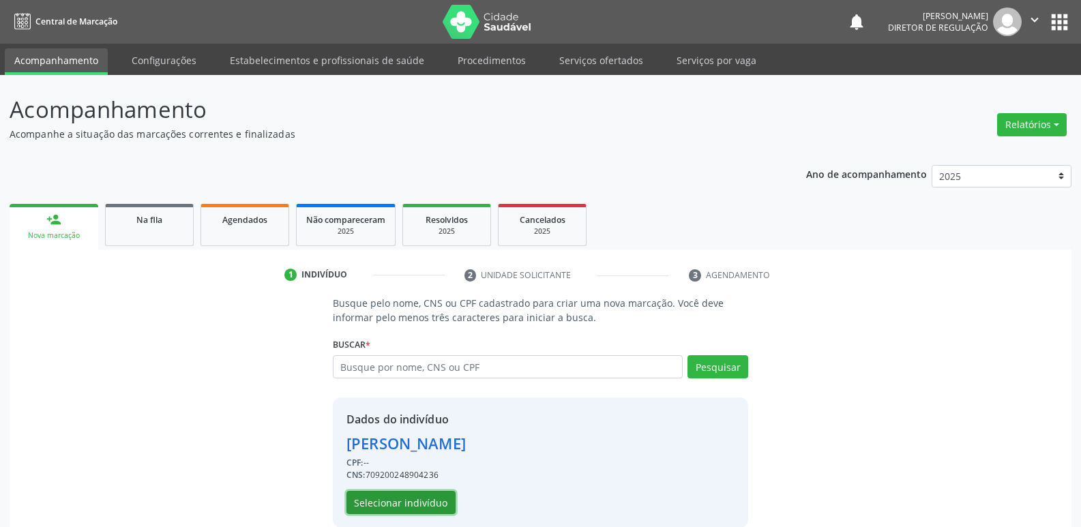
click at [434, 500] on button "Selecionar indivíduo" at bounding box center [400, 502] width 109 height 23
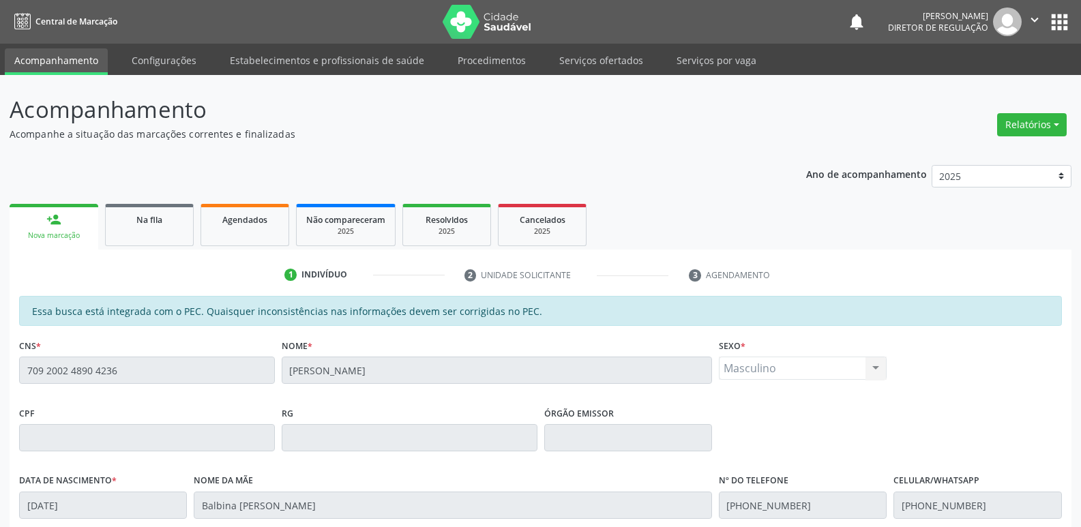
click at [16, 363] on div "CNS * 709 2002 4890 4236" at bounding box center [147, 368] width 262 height 67
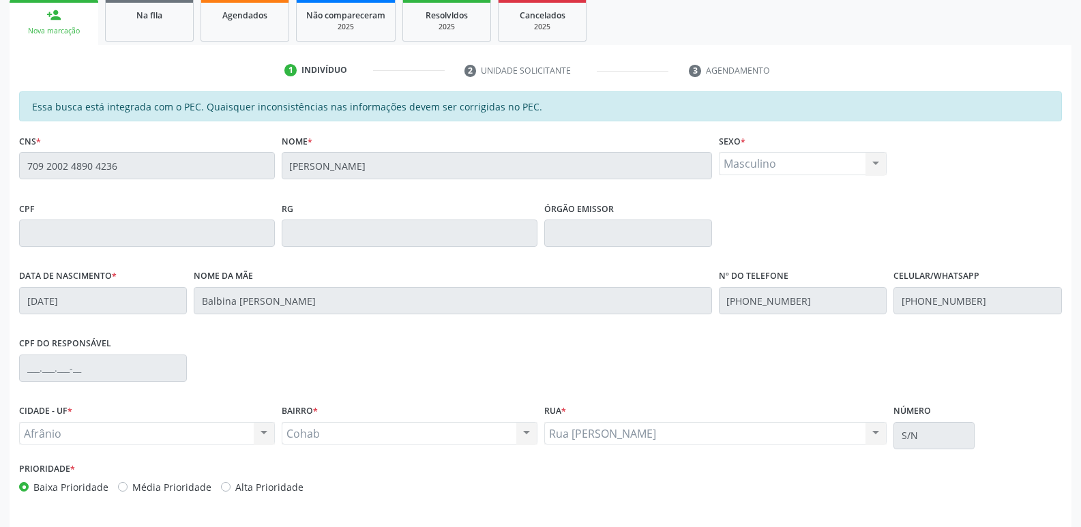
scroll to position [252, 0]
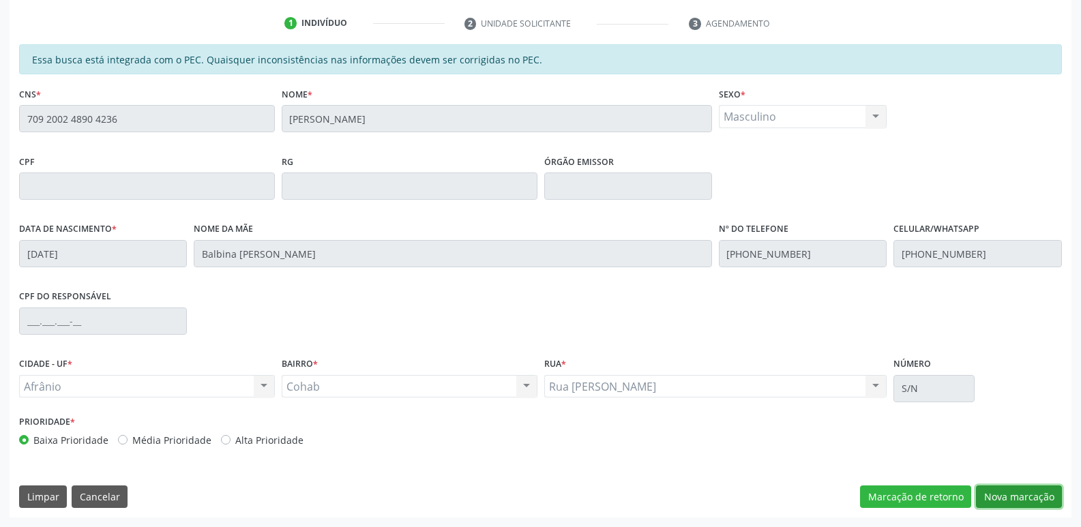
click at [1016, 498] on button "Nova marcação" at bounding box center [1019, 496] width 86 height 23
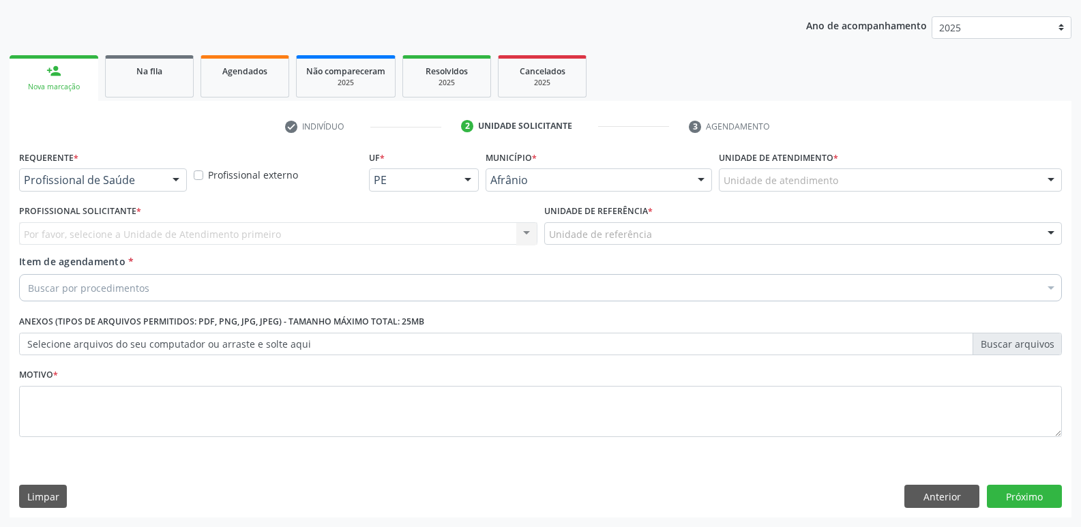
scroll to position [149, 0]
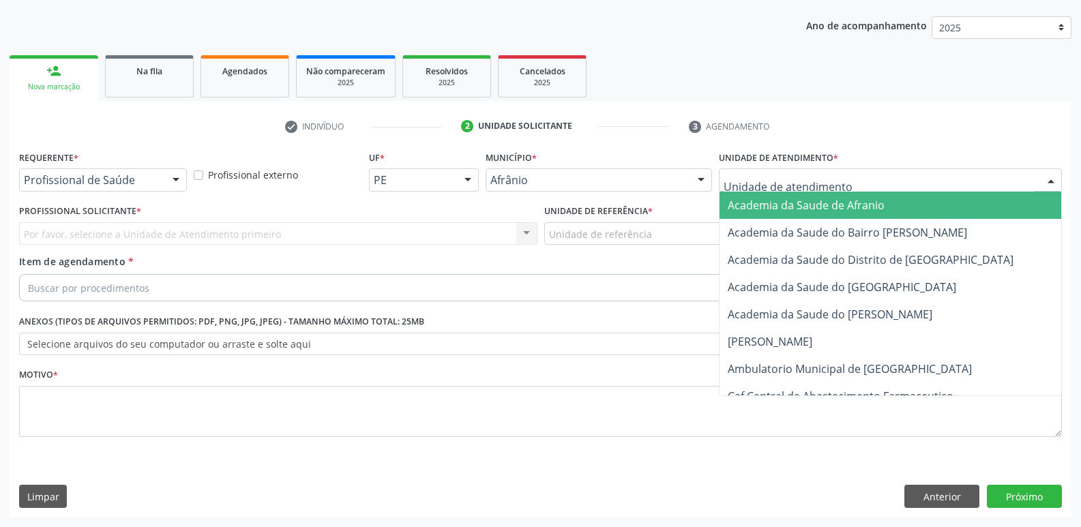
click at [846, 177] on div at bounding box center [890, 179] width 343 height 23
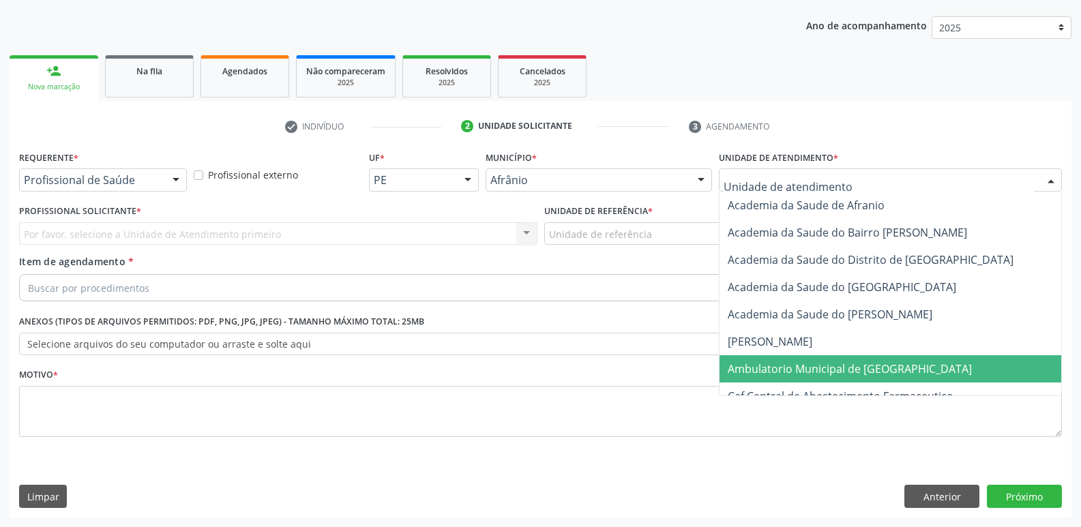
click at [845, 368] on span "Ambulatorio Municipal de [GEOGRAPHIC_DATA]" at bounding box center [849, 368] width 244 height 15
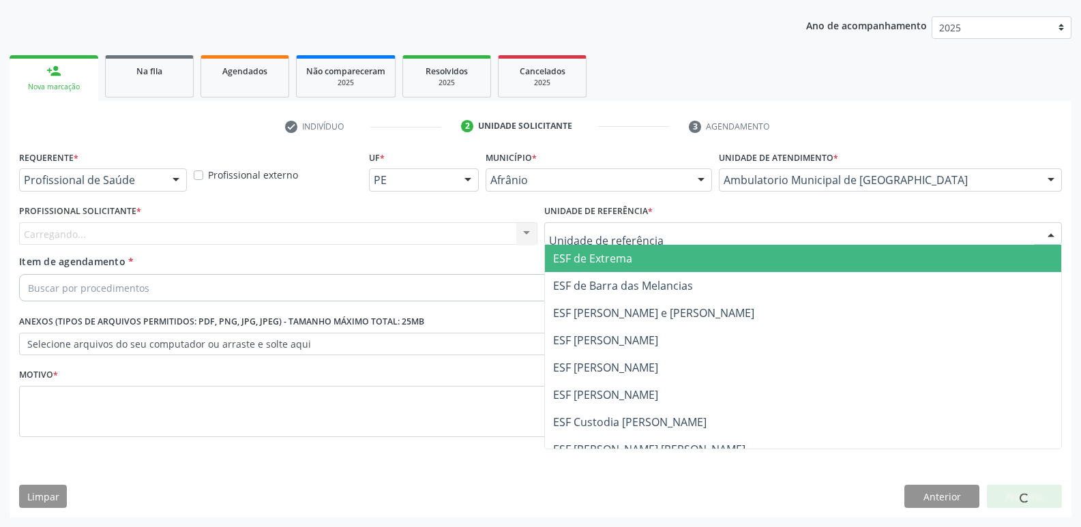
click at [669, 229] on div at bounding box center [803, 233] width 518 height 23
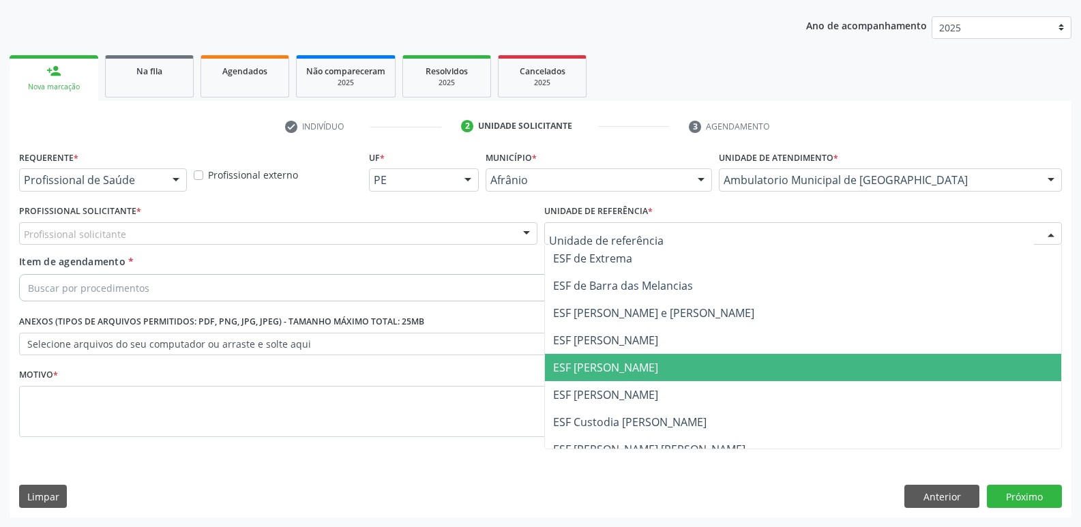
click at [639, 362] on span "ESF [PERSON_NAME]" at bounding box center [605, 367] width 105 height 15
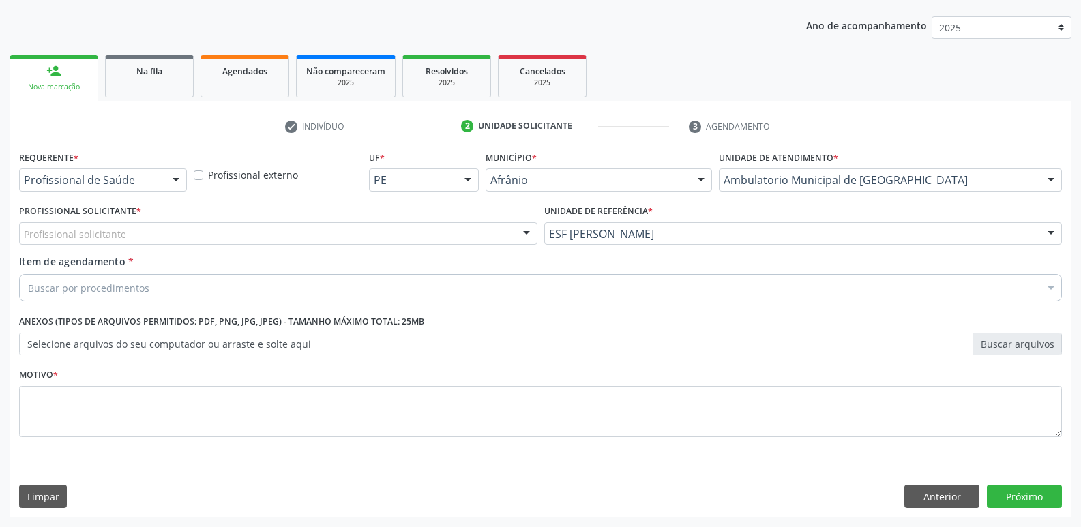
click at [426, 225] on div "Profissional solicitante" at bounding box center [278, 233] width 518 height 23
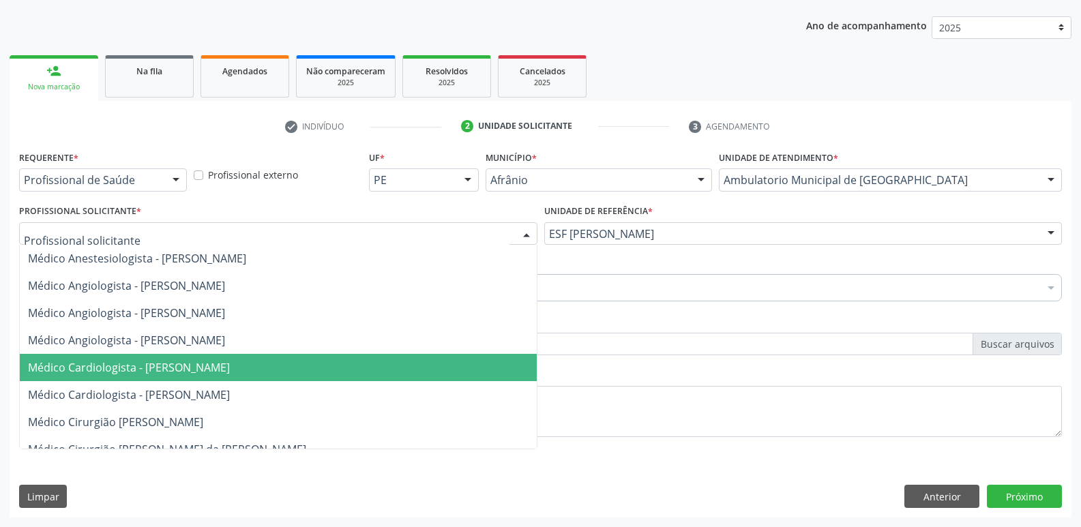
click at [410, 372] on span "Médico Cardiologista - [PERSON_NAME]" at bounding box center [278, 367] width 517 height 27
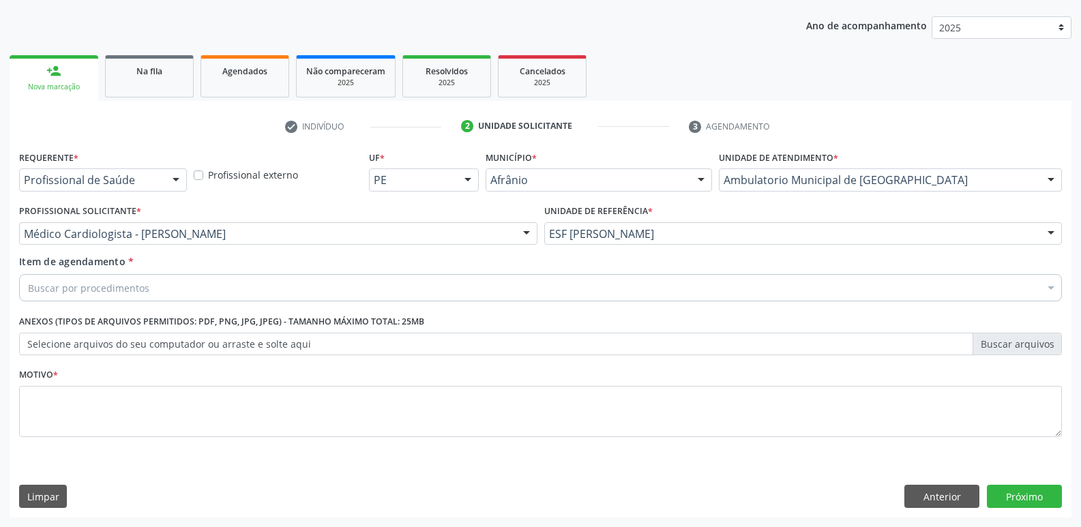
click at [329, 285] on div "Buscar por procedimentos" at bounding box center [540, 287] width 1042 height 27
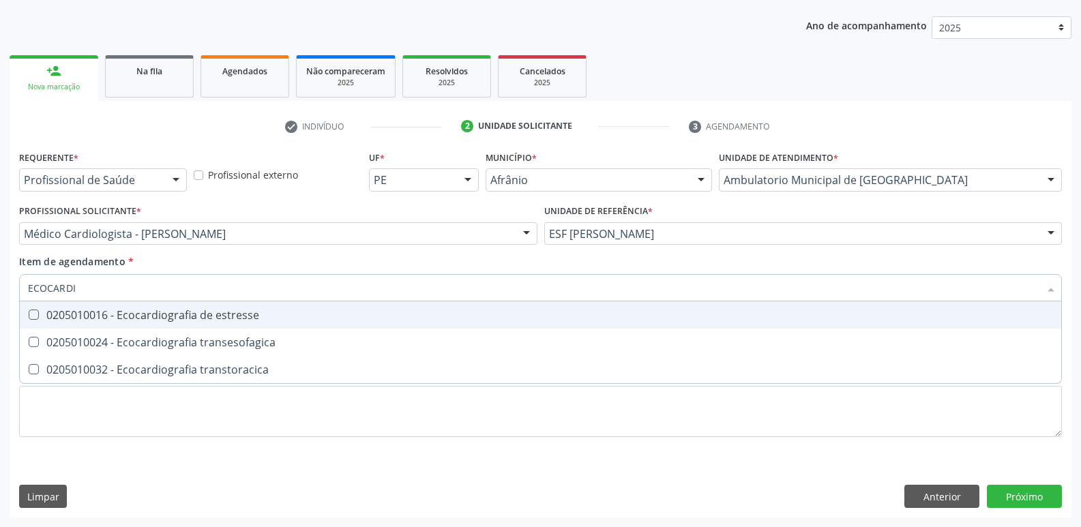
type input "ECOCARDIO"
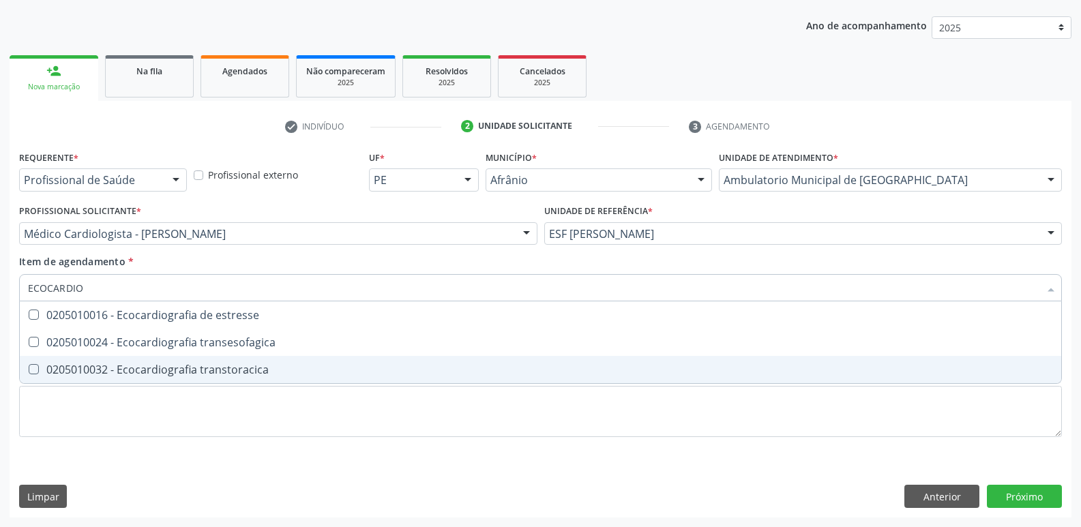
click at [307, 367] on div "0205010032 - Ecocardiografia transtoracica" at bounding box center [540, 369] width 1025 height 11
checkbox transtoracica "true"
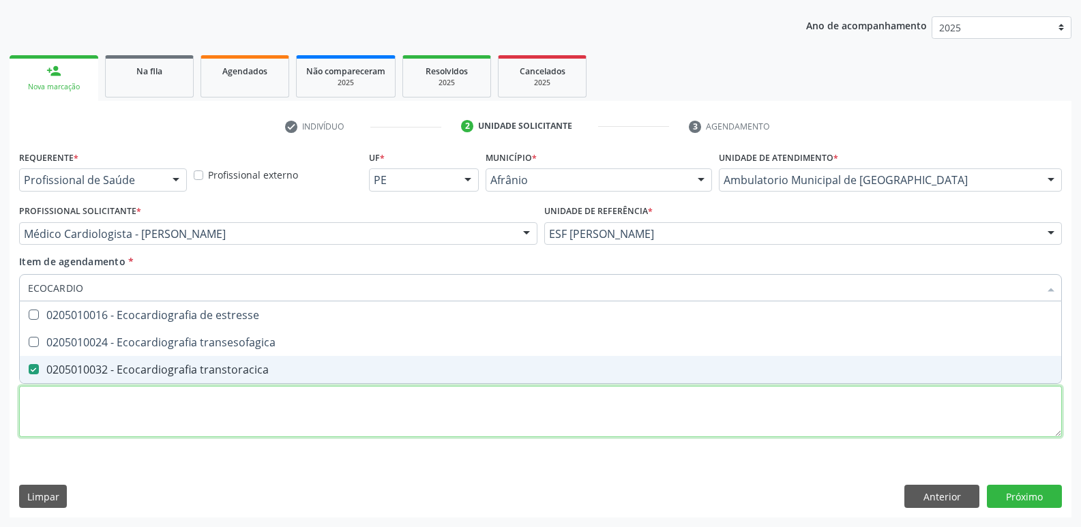
click at [310, 402] on div "Requerente * Profissional de Saúde Profissional de Saúde Paciente Nenhum result…" at bounding box center [540, 301] width 1042 height 309
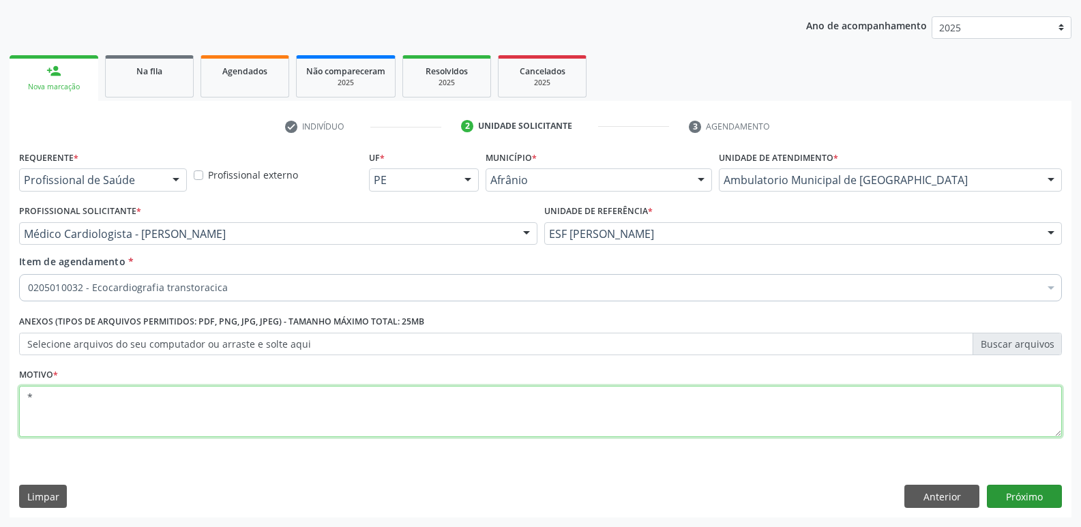
type textarea "*"
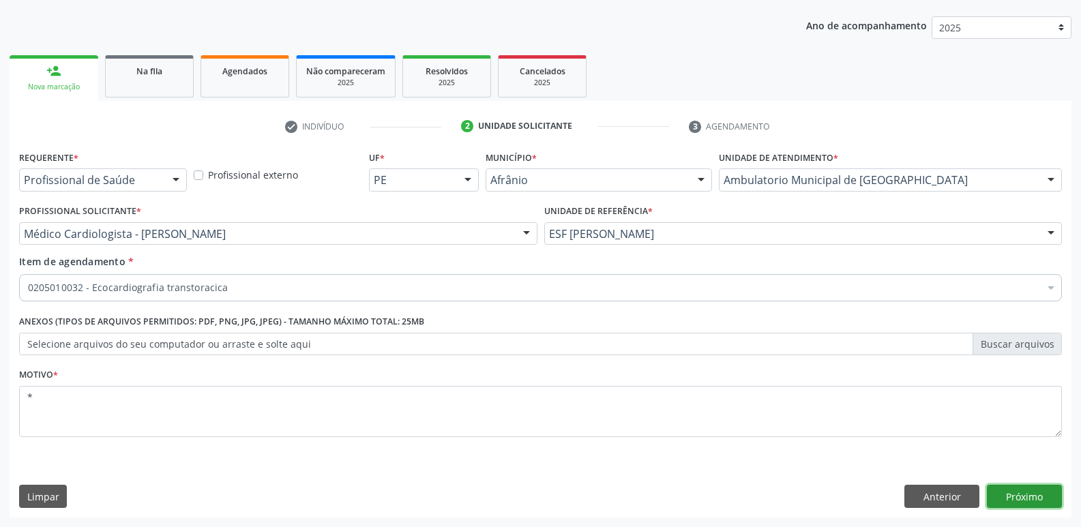
click at [1014, 496] on button "Próximo" at bounding box center [1023, 496] width 75 height 23
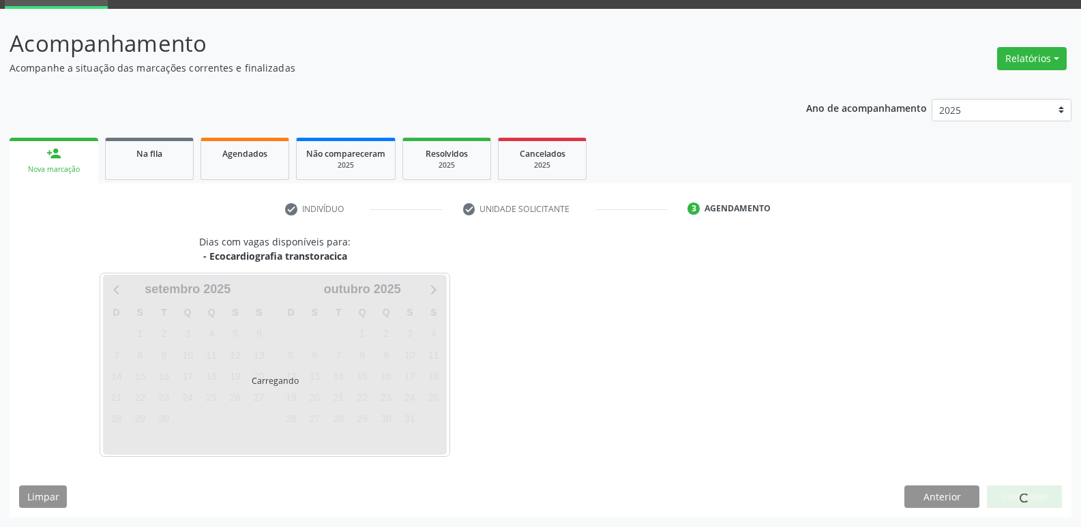
scroll to position [66, 0]
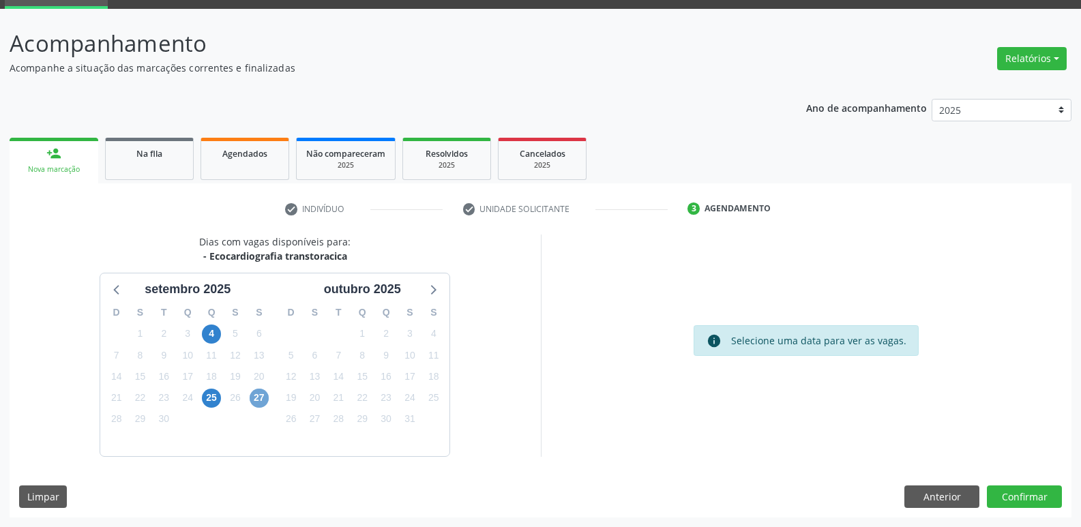
click at [261, 397] on span "27" at bounding box center [259, 398] width 19 height 19
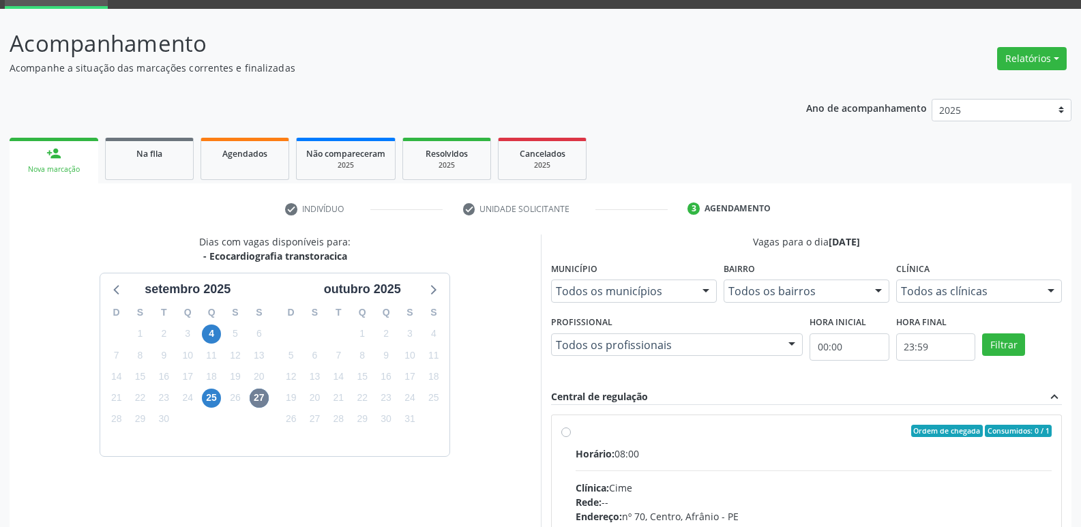
click at [573, 427] on div "Ordem de chegada Consumidos: 0 / 1 Horário: 08:00 Clínica: Cime Rede: -- Endere…" at bounding box center [806, 529] width 491 height 209
radio input "true"
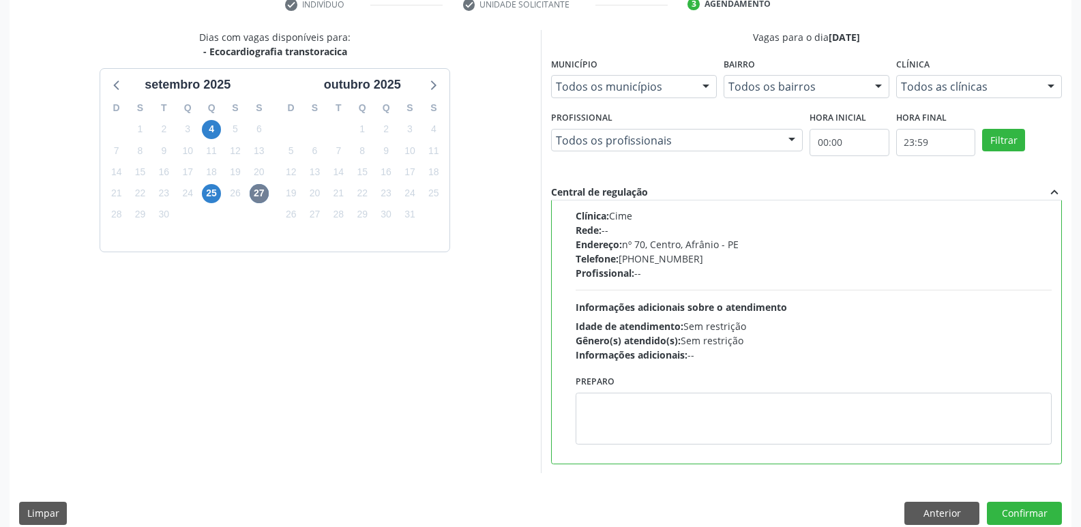
scroll to position [288, 0]
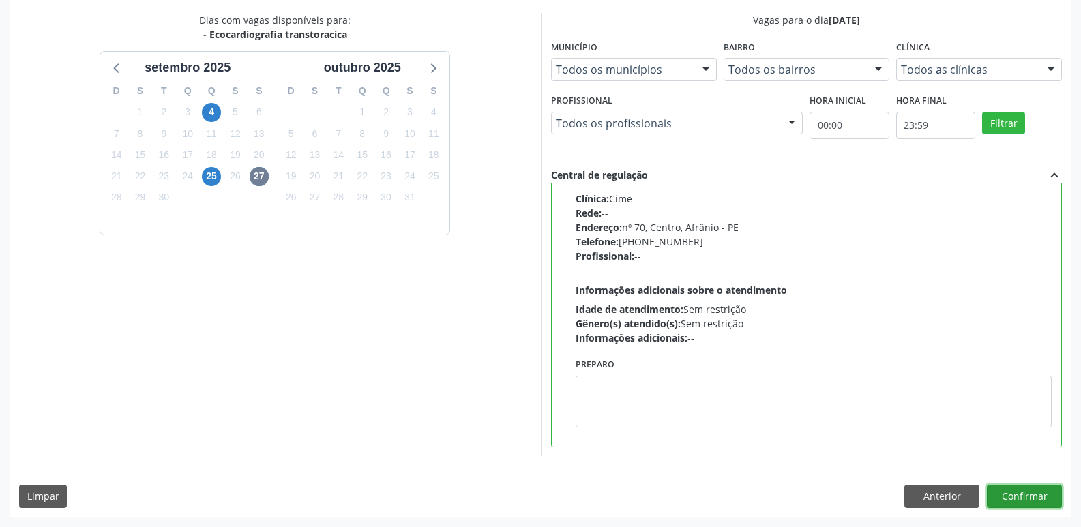
click at [1034, 496] on button "Confirmar" at bounding box center [1023, 496] width 75 height 23
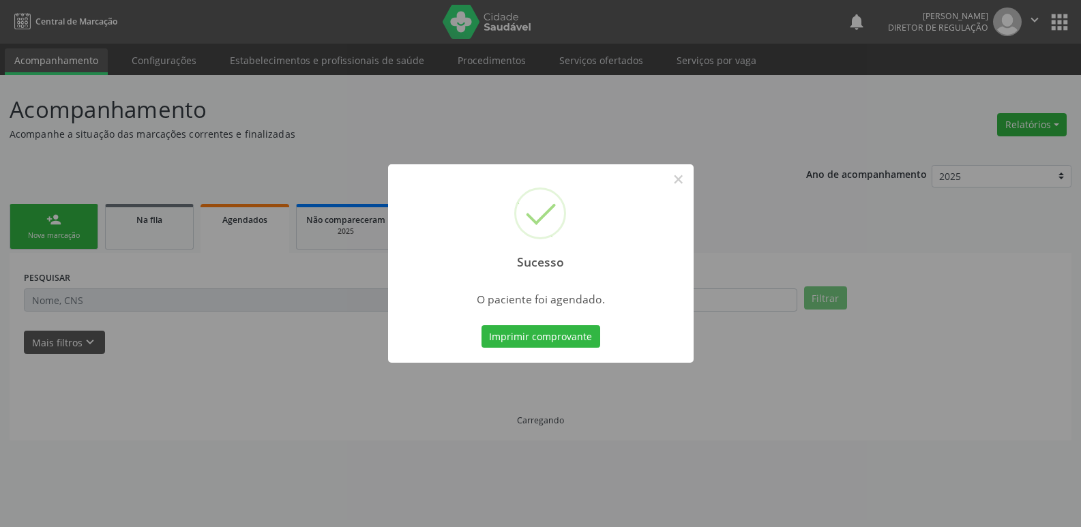
scroll to position [0, 0]
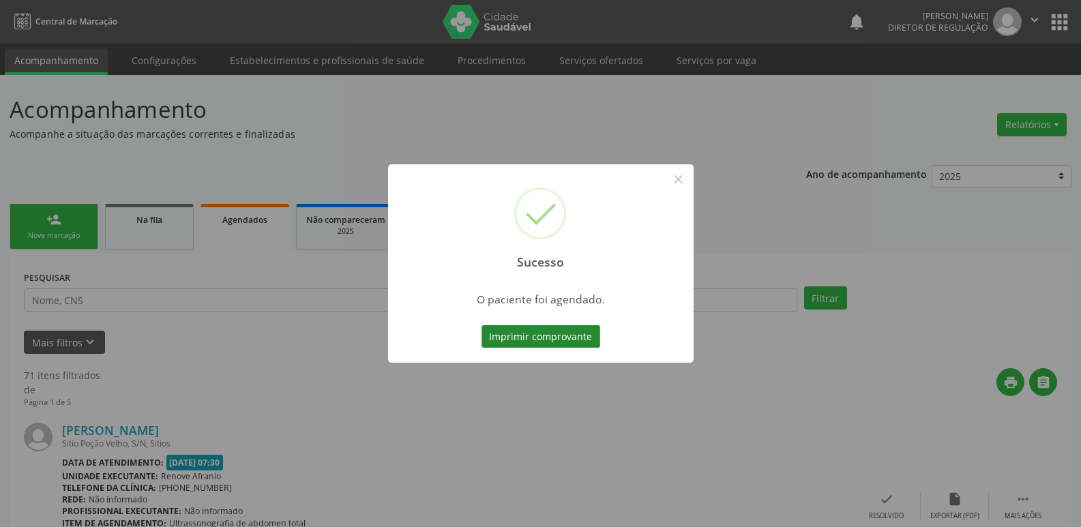
click at [545, 333] on button "Imprimir comprovante" at bounding box center [540, 336] width 119 height 23
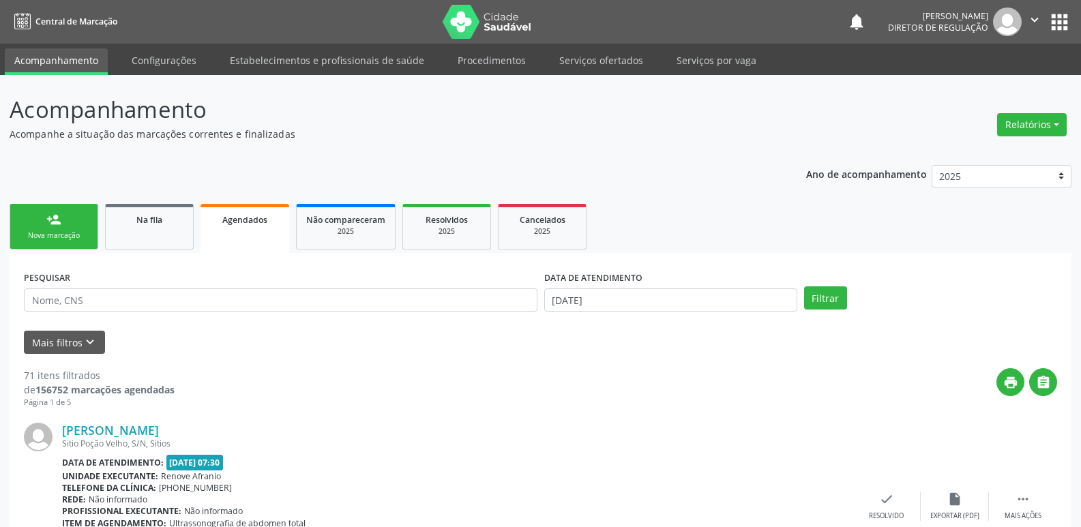
click at [66, 229] on link "person_add Nova marcação" at bounding box center [54, 227] width 89 height 46
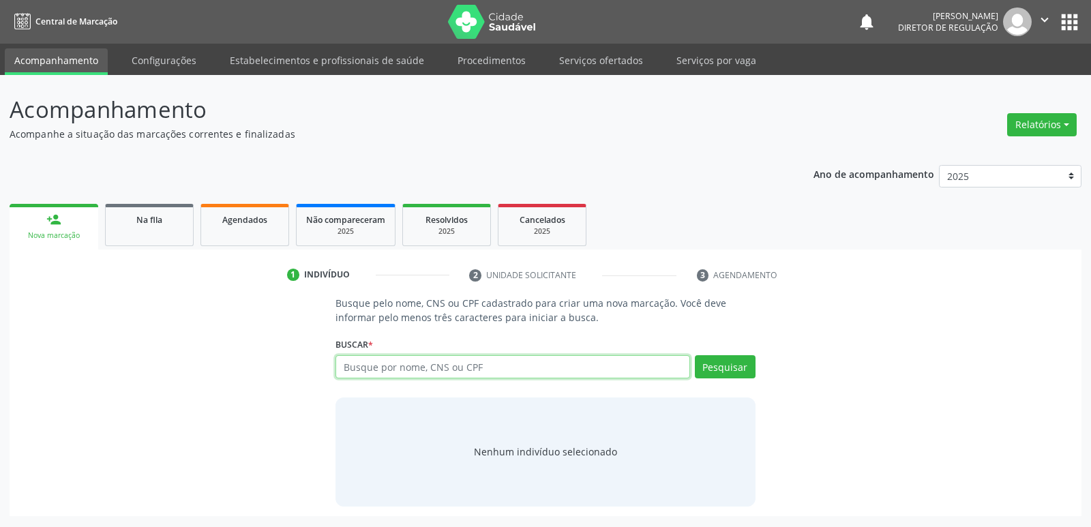
click at [436, 361] on input "text" at bounding box center [512, 366] width 354 height 23
paste input "709 2002 4890 4236"
type input "709 2002 4890 4236"
click at [723, 367] on button "Pesquisar" at bounding box center [725, 366] width 61 height 23
type input "709 2002 4890 4236"
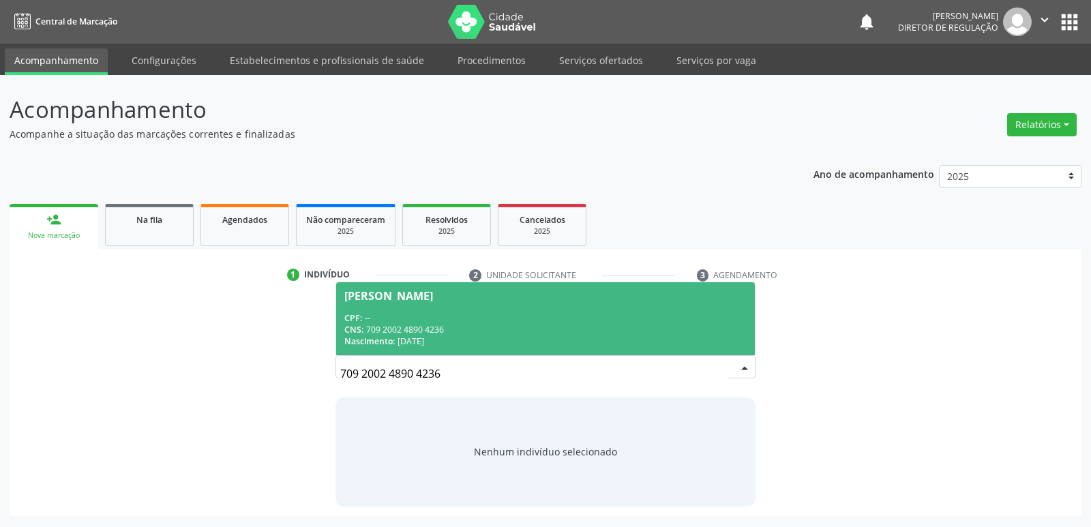
click at [430, 331] on div "CNS: 709 2002 4890 4236" at bounding box center [545, 330] width 402 height 12
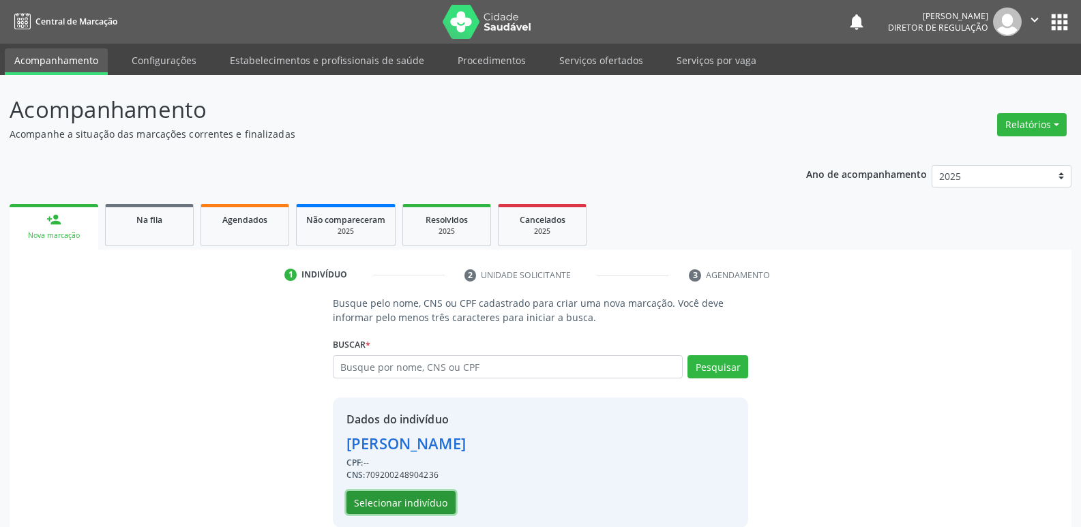
click at [434, 501] on button "Selecionar indivíduo" at bounding box center [400, 502] width 109 height 23
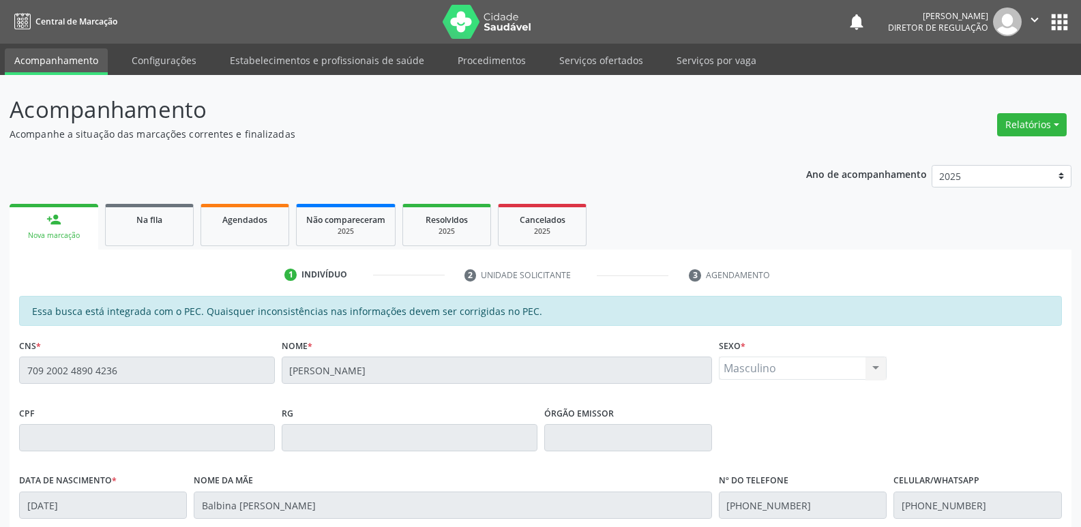
scroll to position [252, 0]
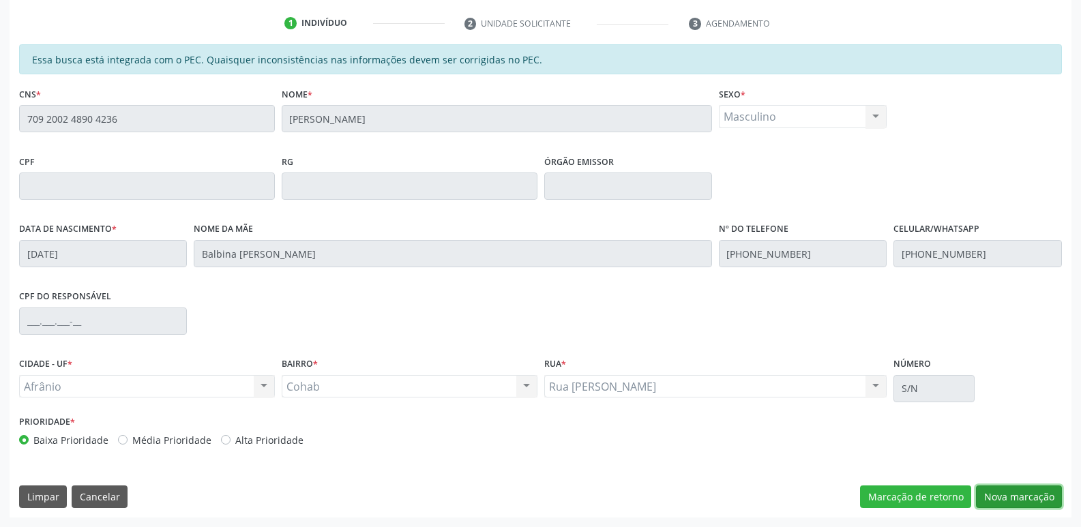
click at [1010, 496] on button "Nova marcação" at bounding box center [1019, 496] width 86 height 23
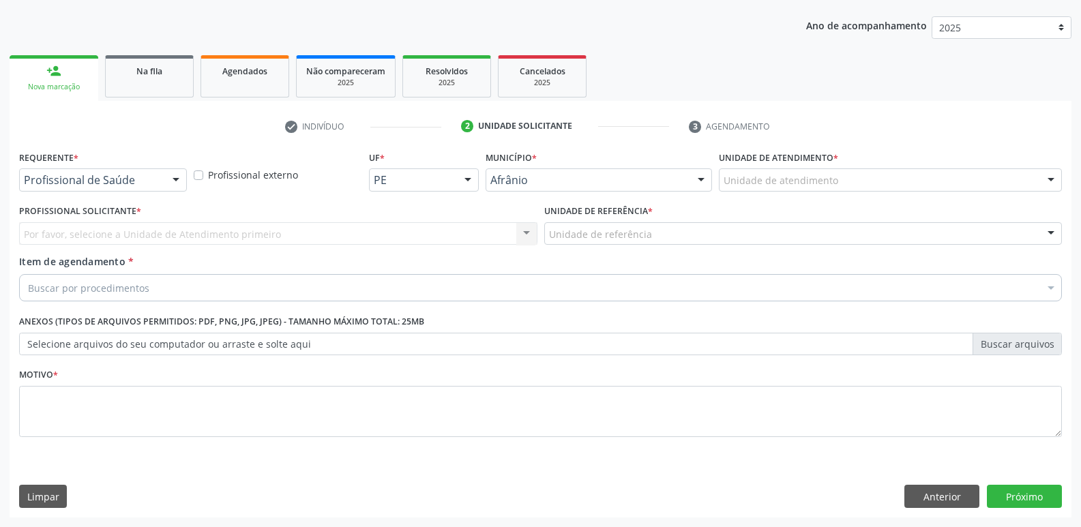
scroll to position [149, 0]
click at [835, 180] on div "Unidade de atendimento" at bounding box center [890, 179] width 343 height 23
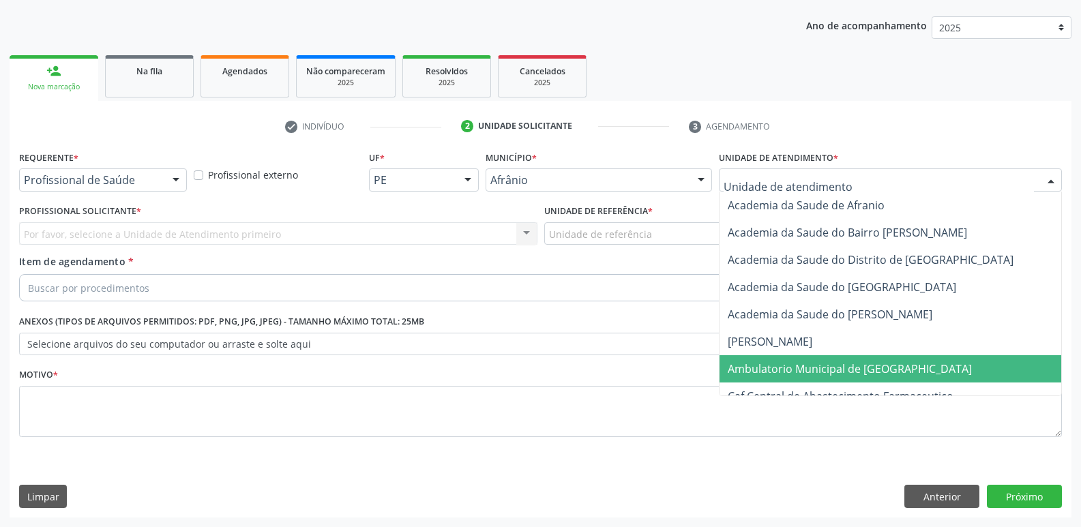
click at [832, 367] on span "Ambulatorio Municipal de [GEOGRAPHIC_DATA]" at bounding box center [849, 368] width 244 height 15
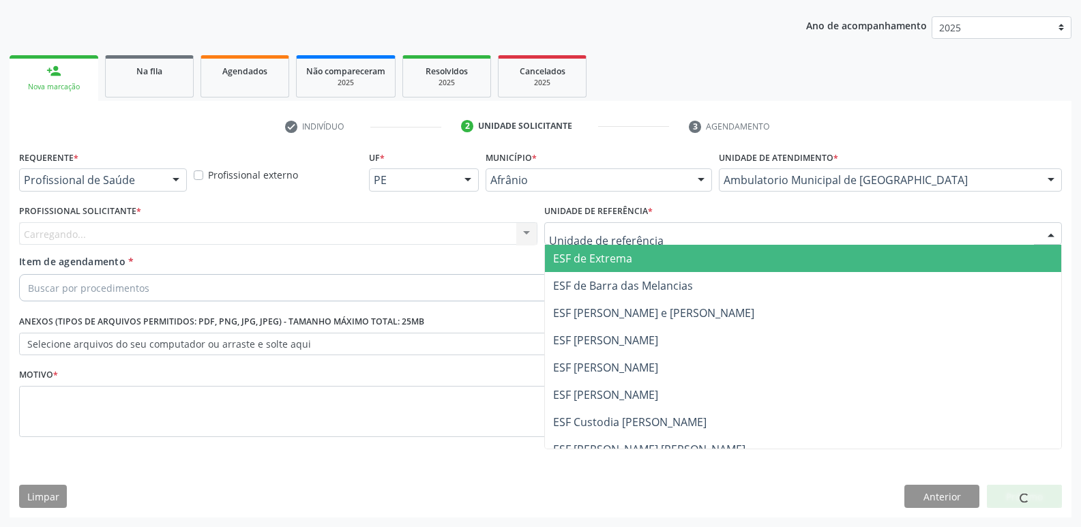
click at [654, 232] on div at bounding box center [803, 233] width 518 height 23
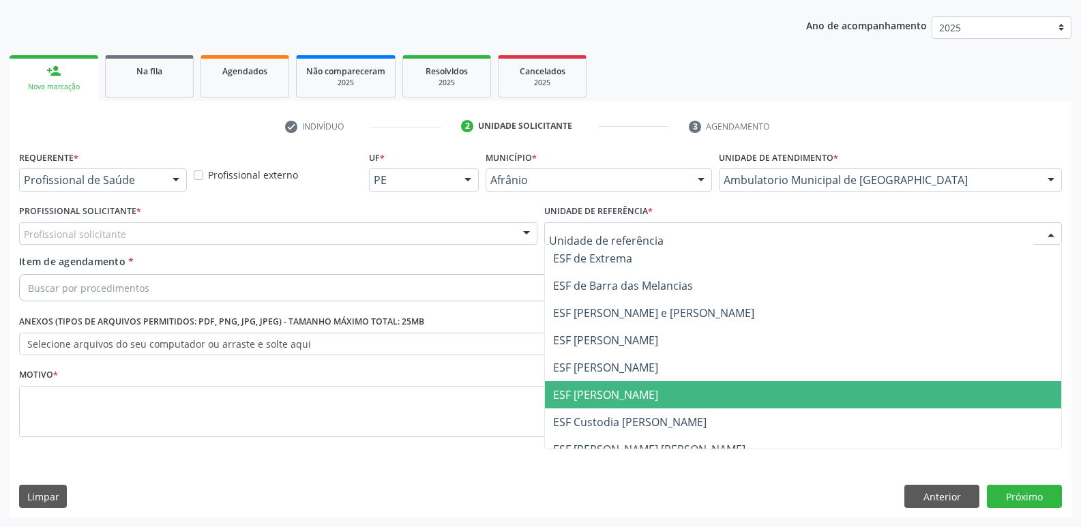
click at [611, 391] on span "ESF [PERSON_NAME]" at bounding box center [605, 394] width 105 height 15
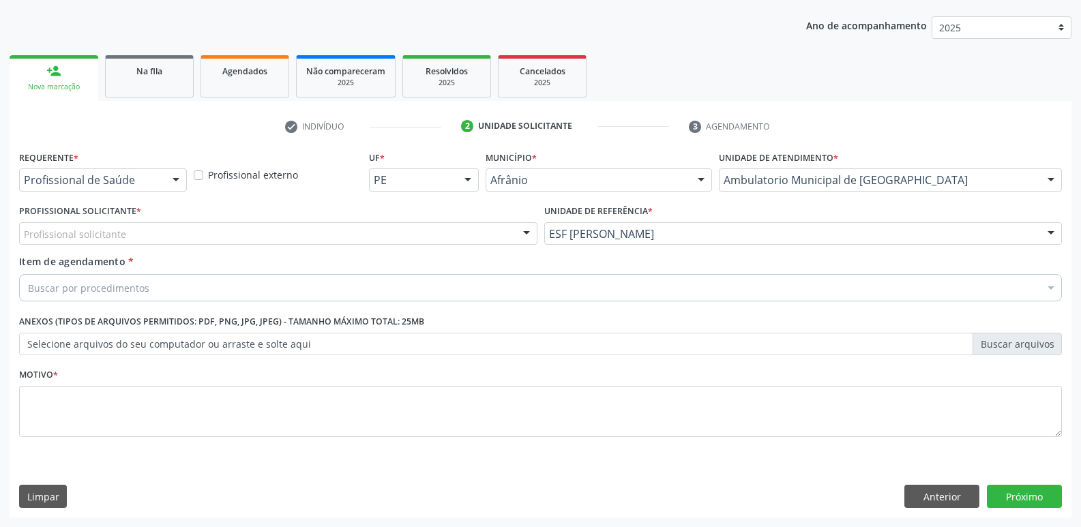
click at [390, 234] on div "Profissional solicitante" at bounding box center [278, 233] width 518 height 23
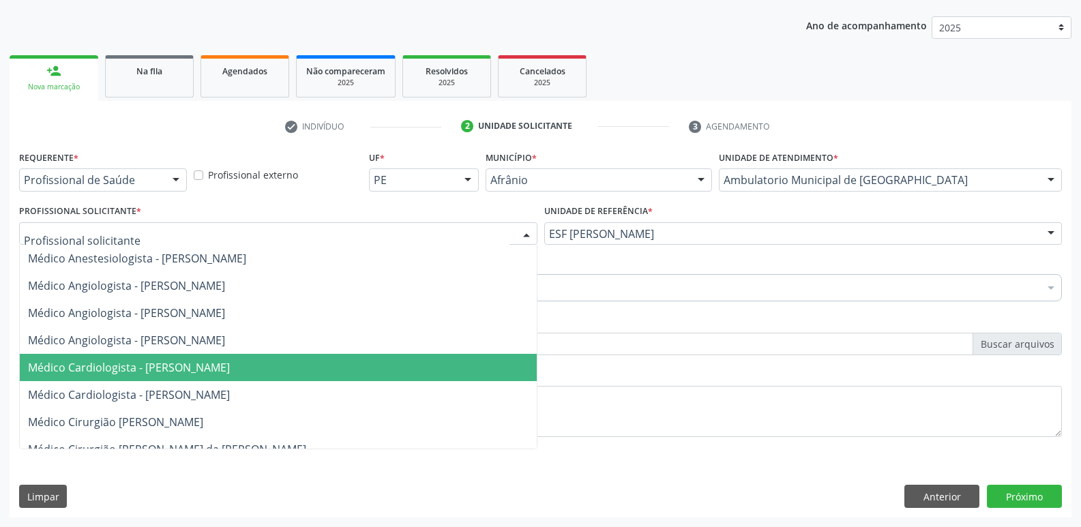
click at [365, 377] on span "Médico Cardiologista - [PERSON_NAME]" at bounding box center [278, 367] width 517 height 27
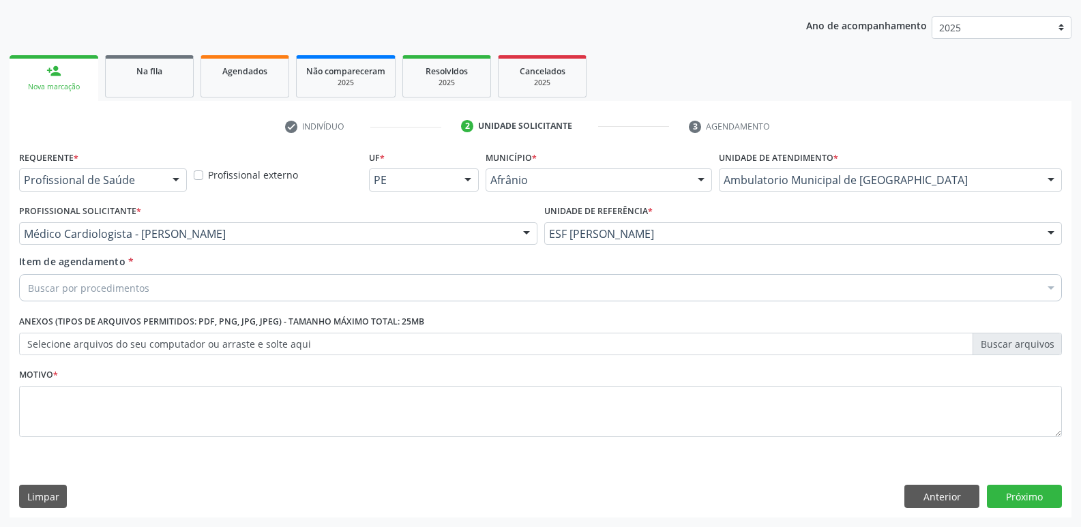
click at [213, 283] on div "Buscar por procedimentos" at bounding box center [540, 287] width 1042 height 27
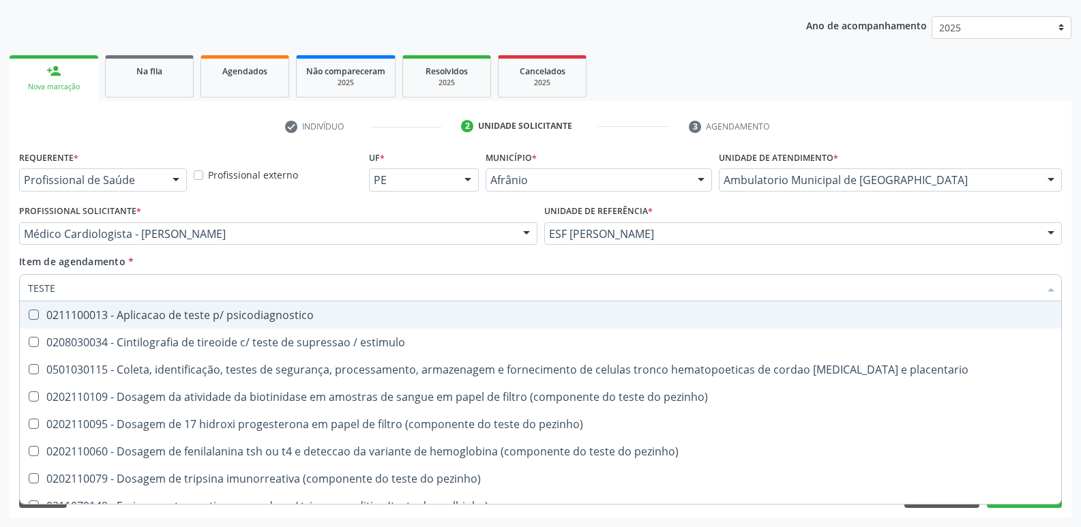
type input "TESTE E"
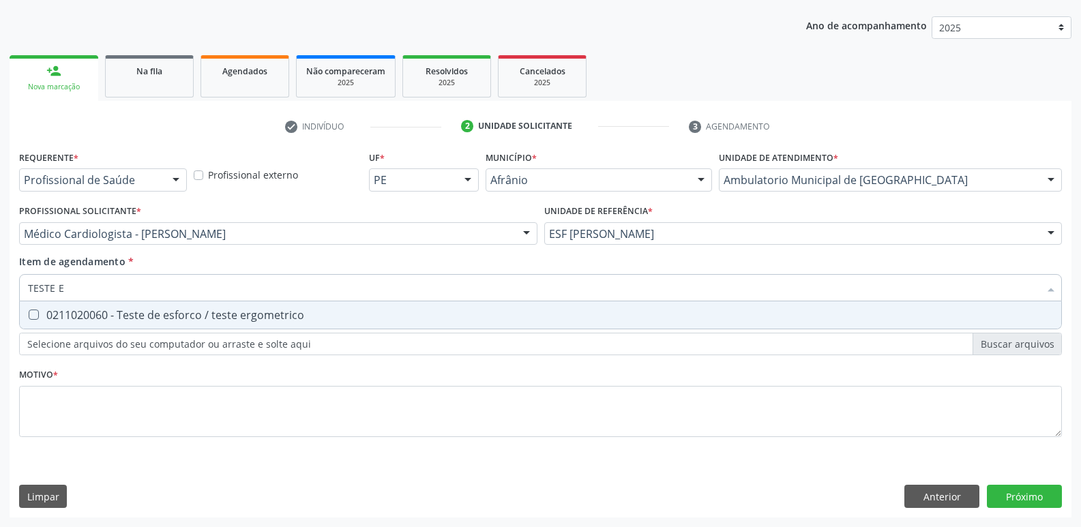
click at [275, 312] on div "0211020060 - Teste de esforco / teste ergometrico" at bounding box center [540, 315] width 1025 height 11
checkbox ergometrico "true"
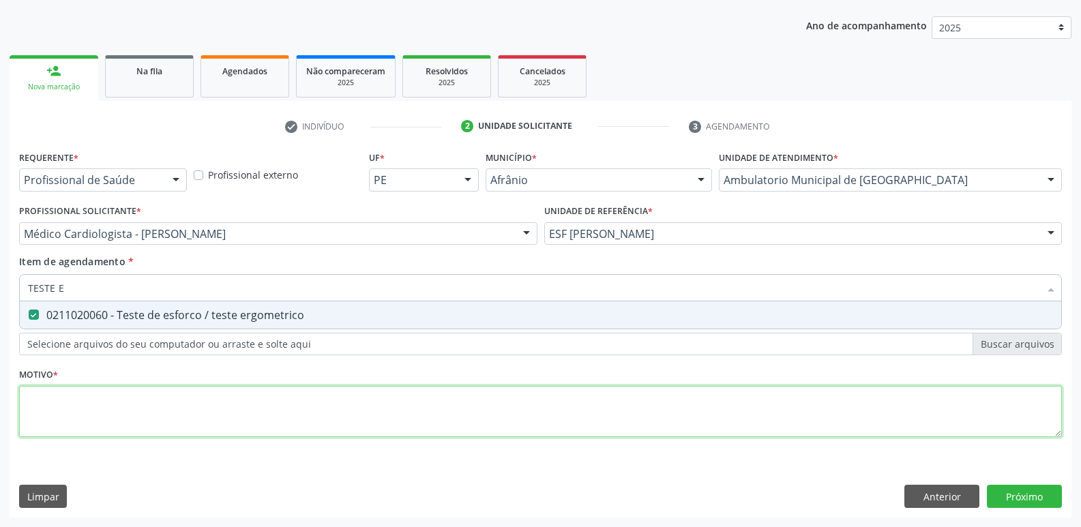
click at [271, 412] on div "Requerente * Profissional de Saúde Profissional de Saúde Paciente Nenhum result…" at bounding box center [540, 301] width 1042 height 309
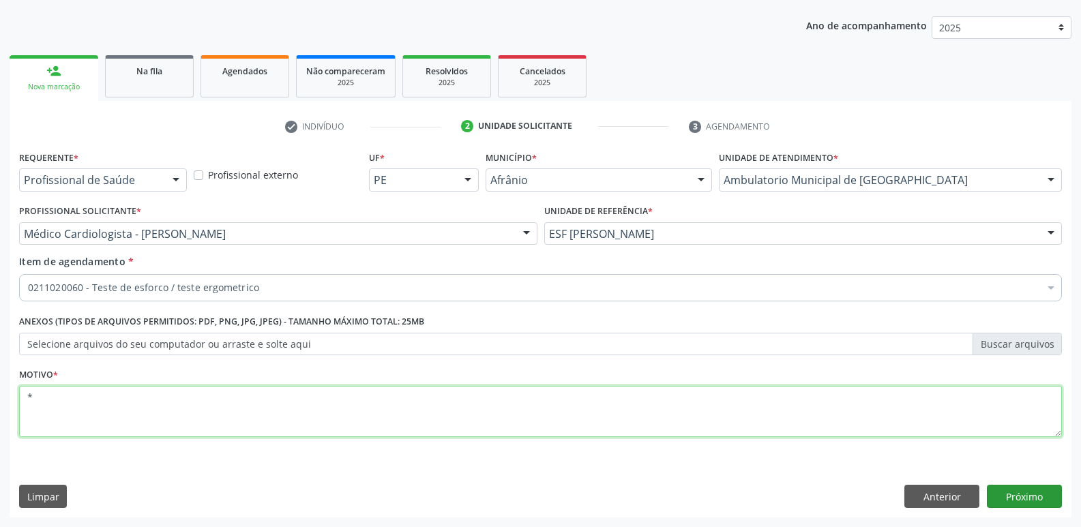
type textarea "*"
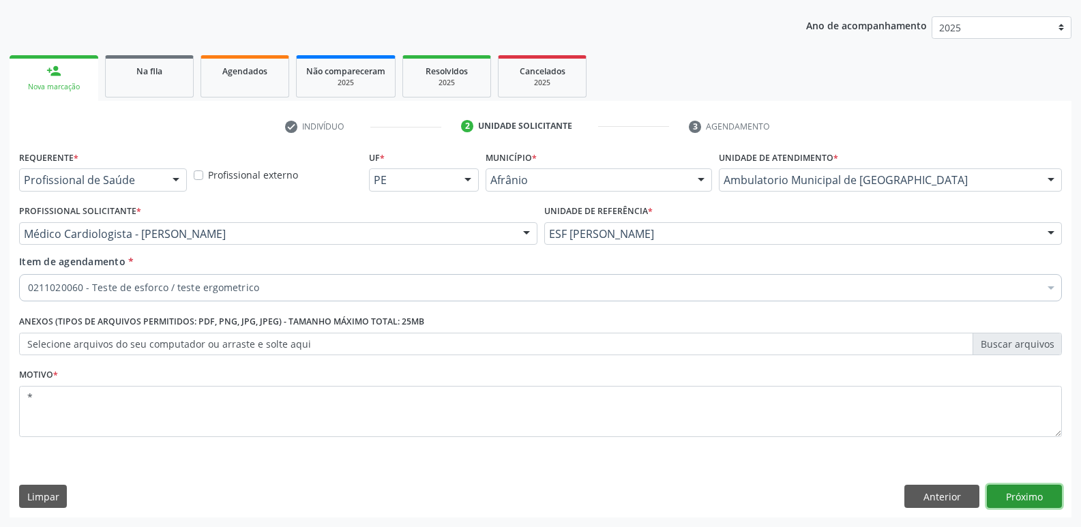
click at [1018, 492] on button "Próximo" at bounding box center [1023, 496] width 75 height 23
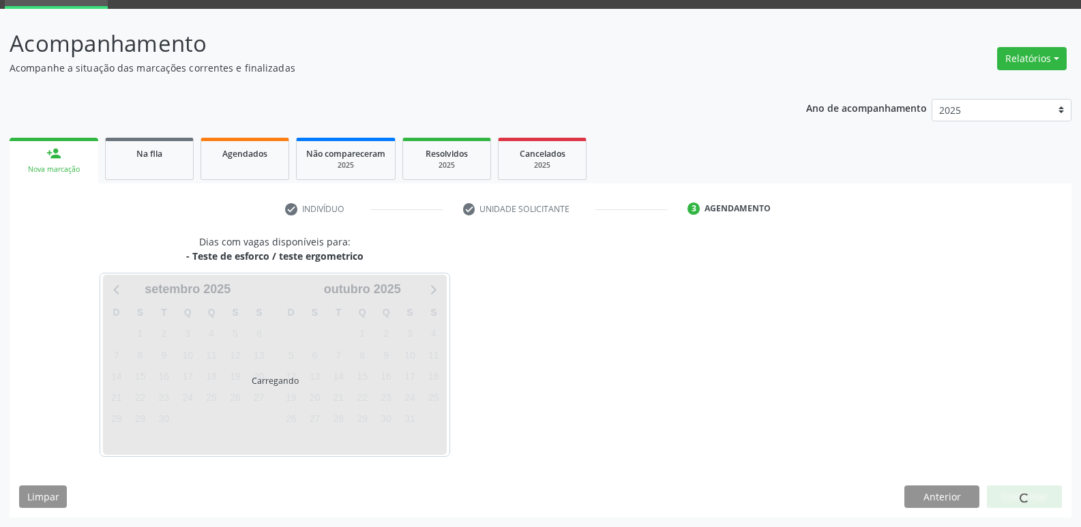
scroll to position [66, 0]
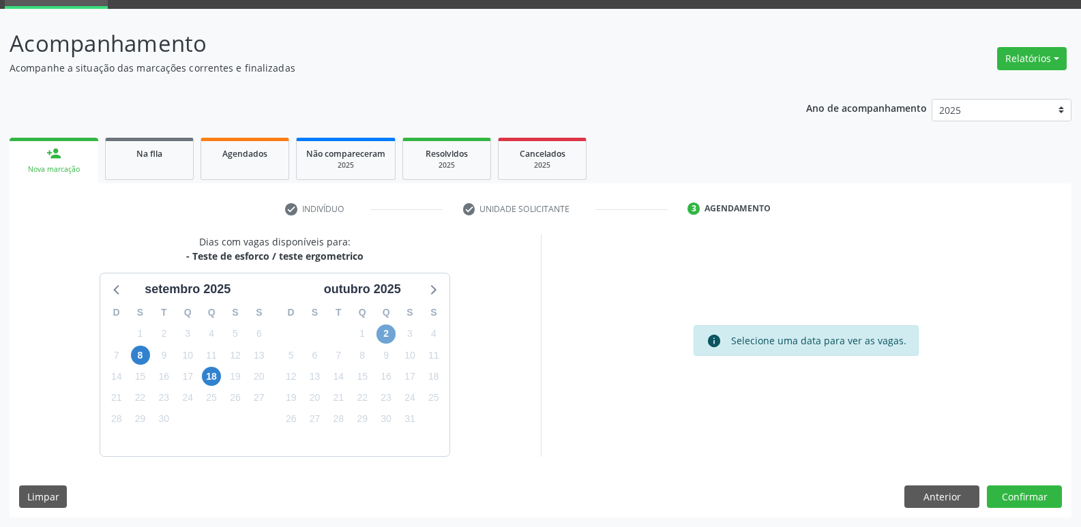
click at [391, 332] on span "2" at bounding box center [385, 334] width 19 height 19
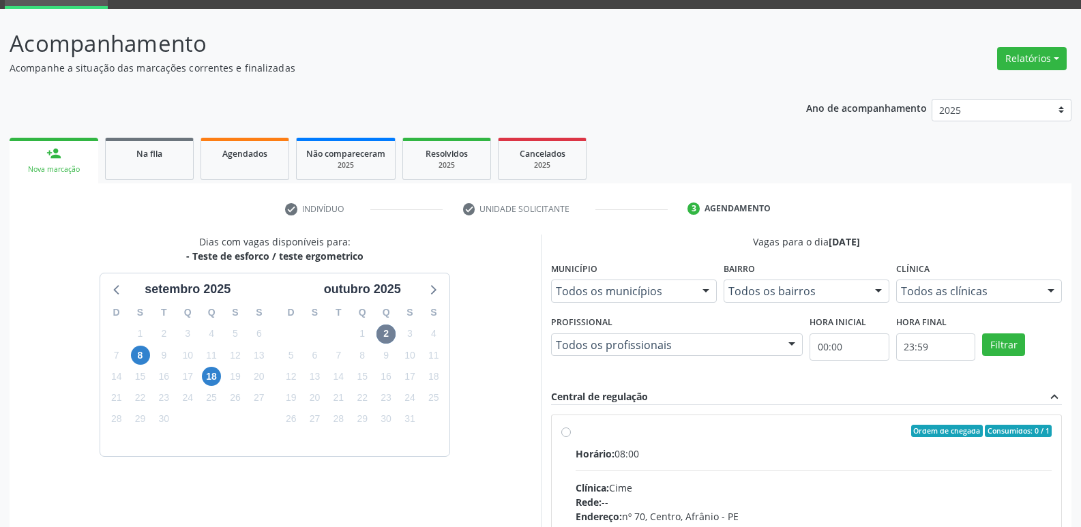
click at [592, 427] on div "Ordem de chegada Consumidos: 0 / 1" at bounding box center [813, 431] width 477 height 12
click at [571, 427] on input "Ordem de chegada Consumidos: 0 / 1 Horário: 08:00 Clínica: Cime Rede: -- Endere…" at bounding box center [566, 431] width 10 height 12
radio input "true"
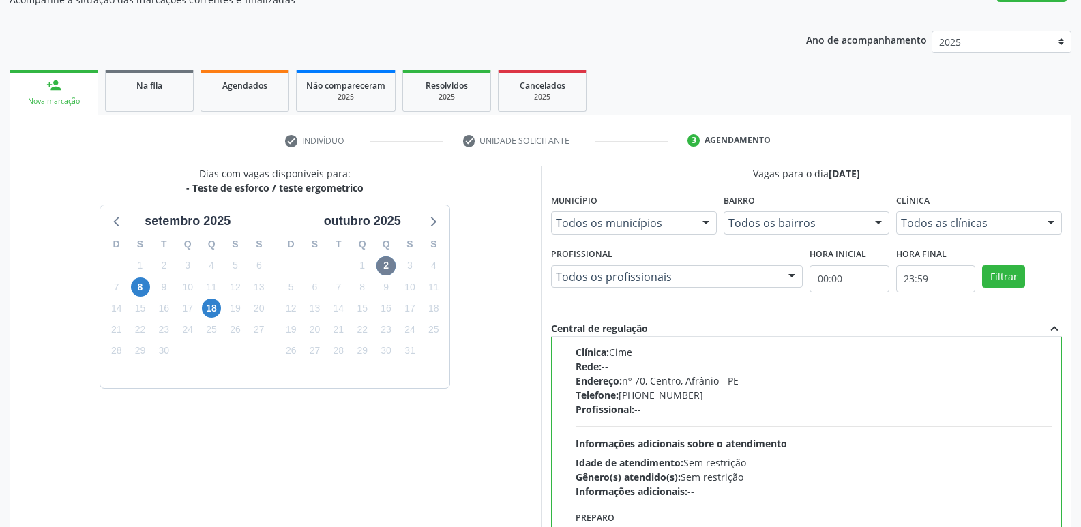
scroll to position [288, 0]
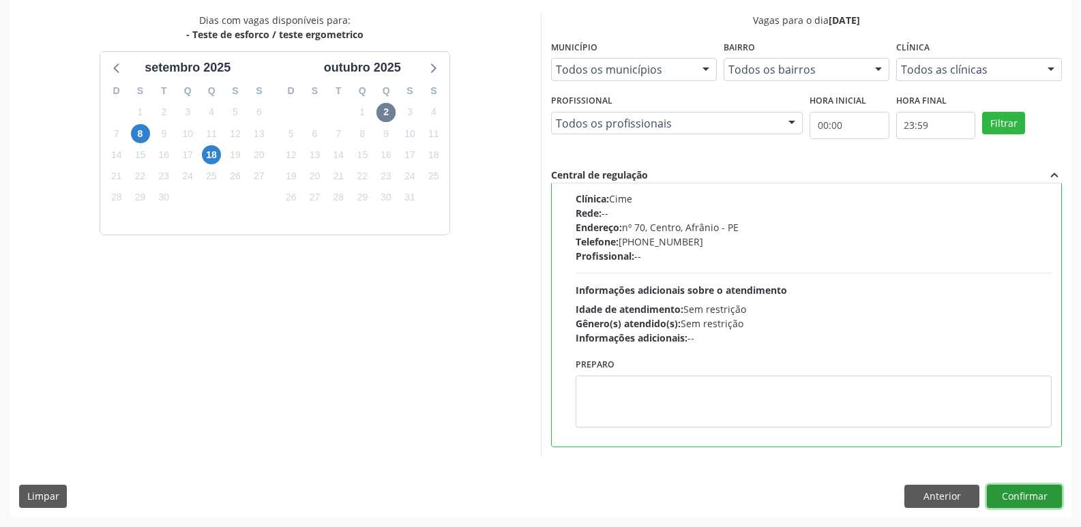
click at [1016, 496] on button "Confirmar" at bounding box center [1023, 496] width 75 height 23
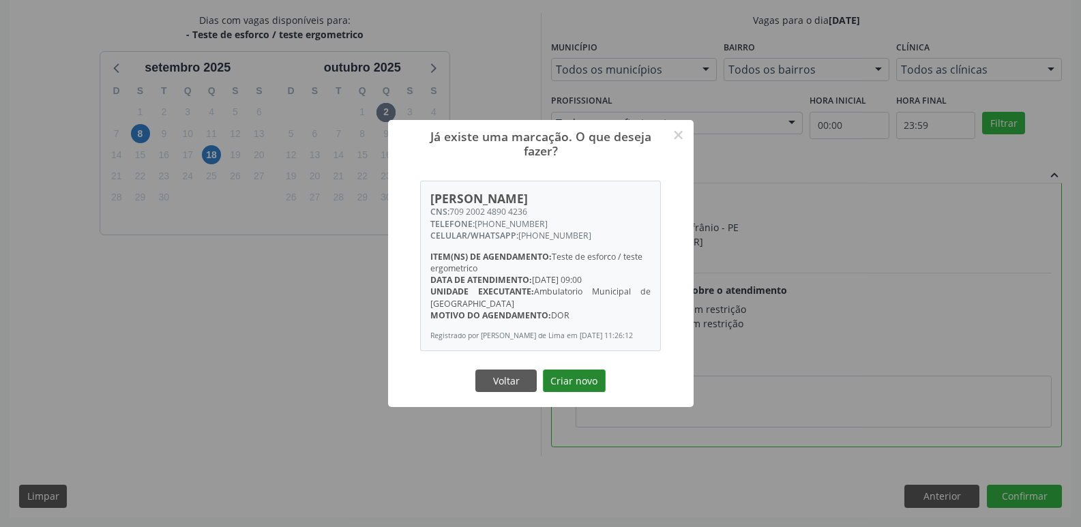
click at [571, 387] on button "Criar novo" at bounding box center [574, 381] width 63 height 23
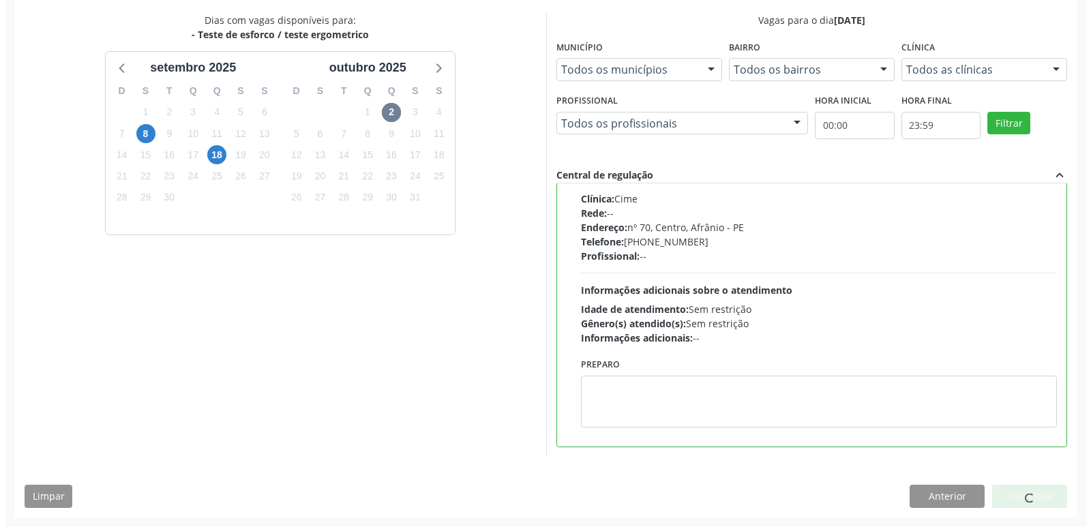
scroll to position [0, 0]
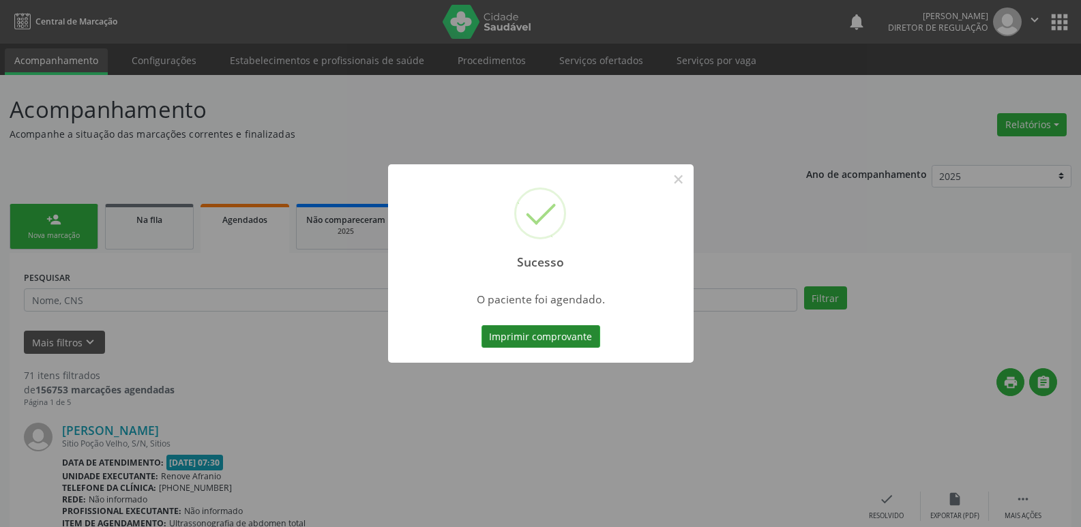
click at [571, 342] on button "Imprimir comprovante" at bounding box center [540, 336] width 119 height 23
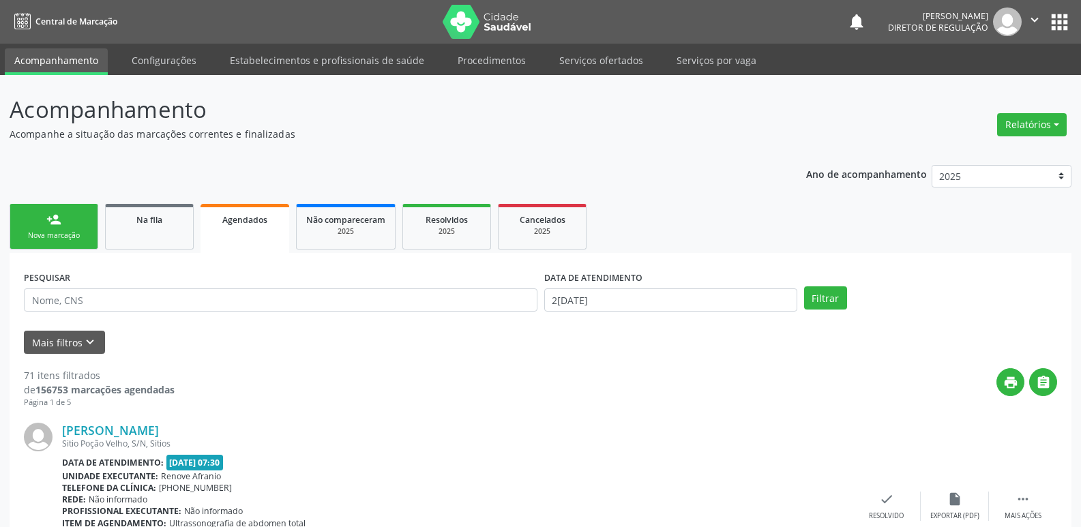
click at [73, 229] on link "person_add Nova marcação" at bounding box center [54, 227] width 89 height 46
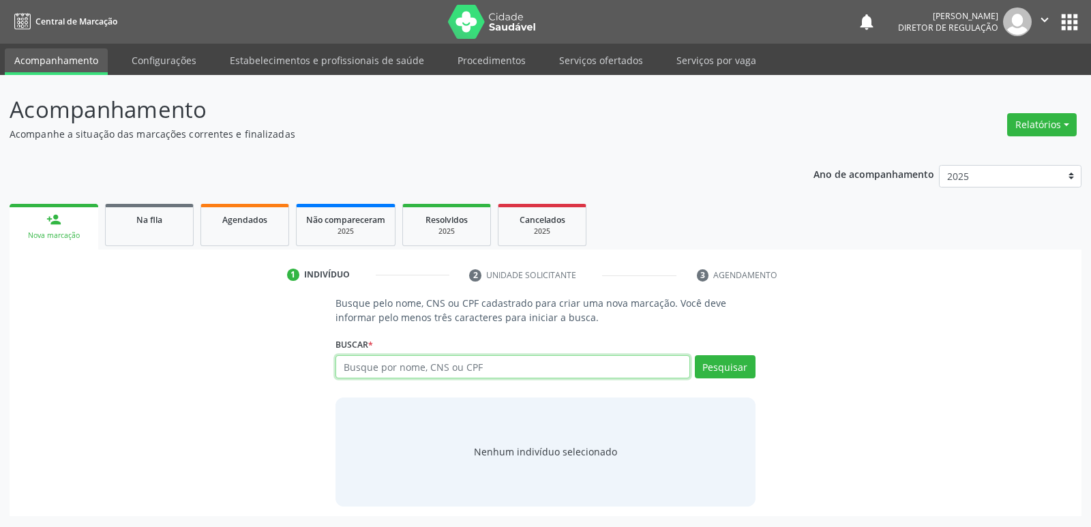
click at [438, 363] on input "text" at bounding box center [512, 366] width 354 height 23
paste input "709 2002 4890 4236"
type input "709 2002 4890 4236"
click at [717, 365] on button "Pesquisar" at bounding box center [725, 366] width 61 height 23
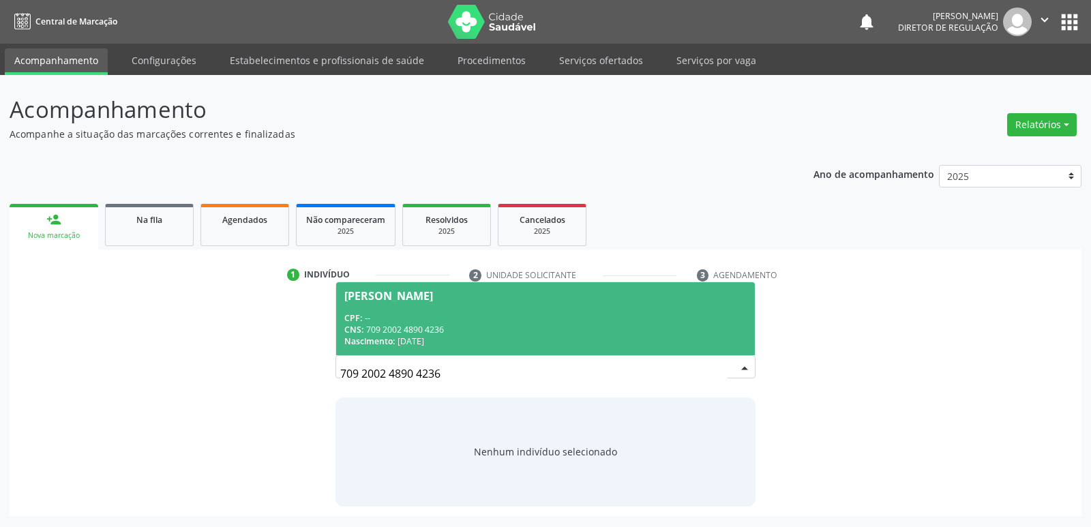
click at [406, 324] on div "CNS: 709 2002 4890 4236" at bounding box center [545, 330] width 402 height 12
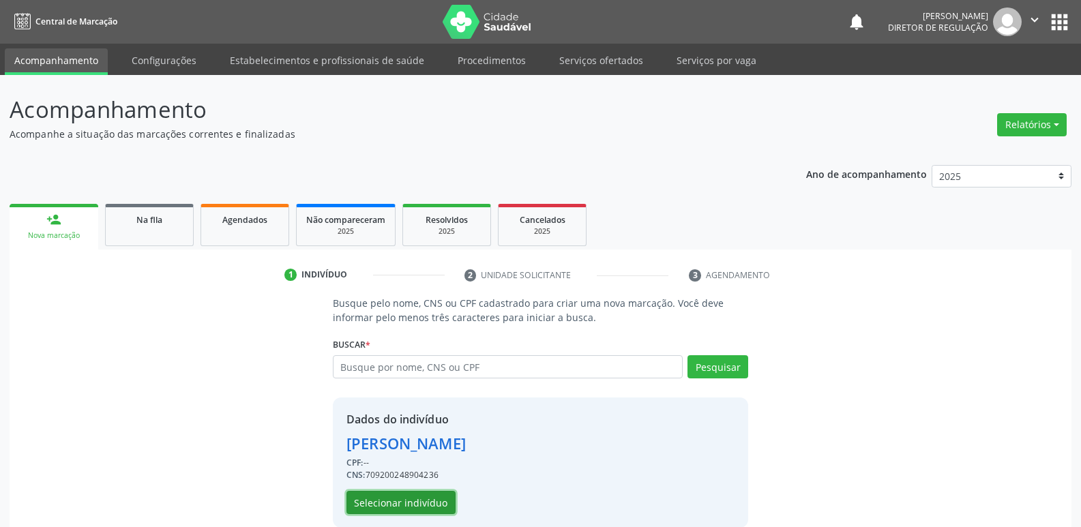
click at [440, 502] on button "Selecionar indivíduo" at bounding box center [400, 502] width 109 height 23
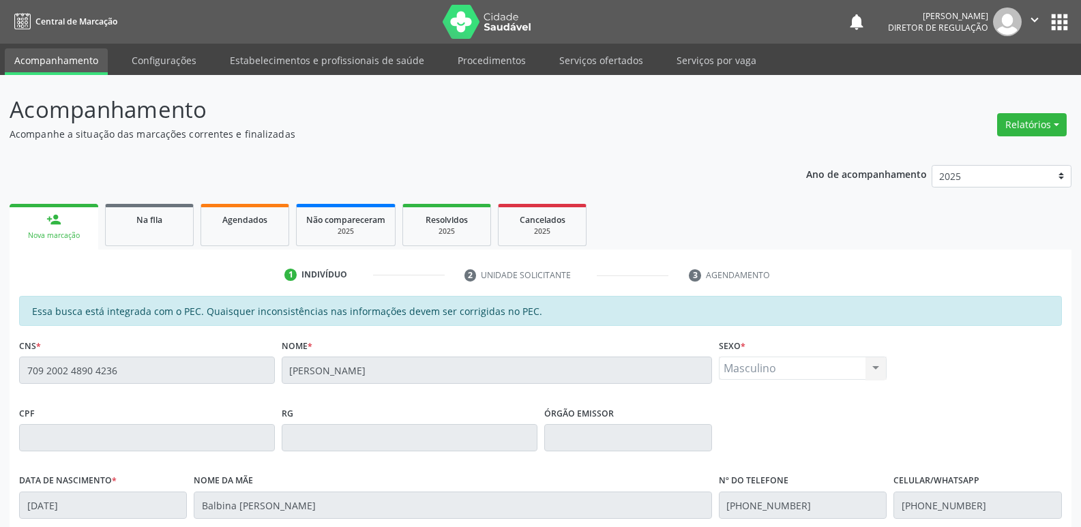
scroll to position [252, 0]
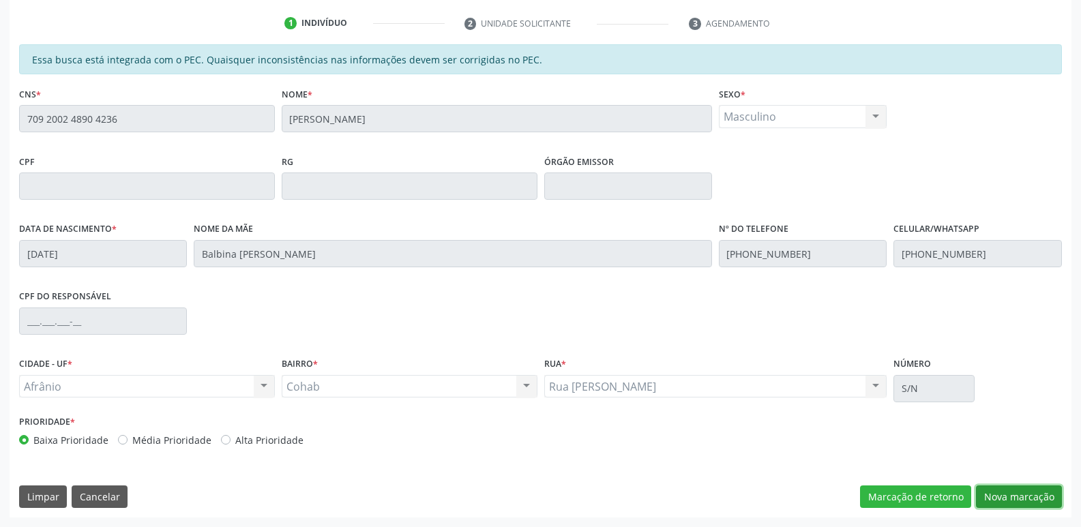
click at [1008, 496] on button "Nova marcação" at bounding box center [1019, 496] width 86 height 23
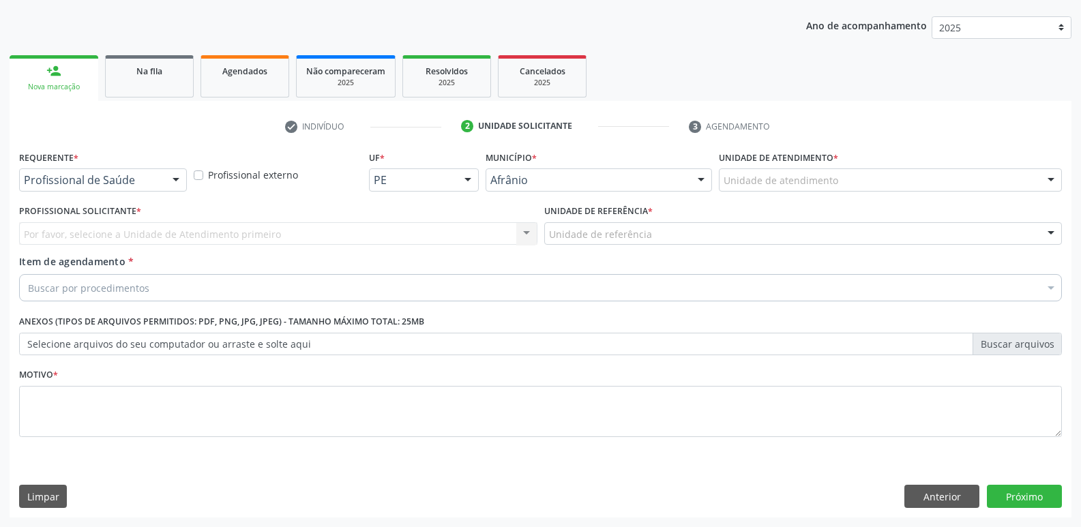
click at [845, 173] on div "Unidade de atendimento" at bounding box center [890, 179] width 343 height 23
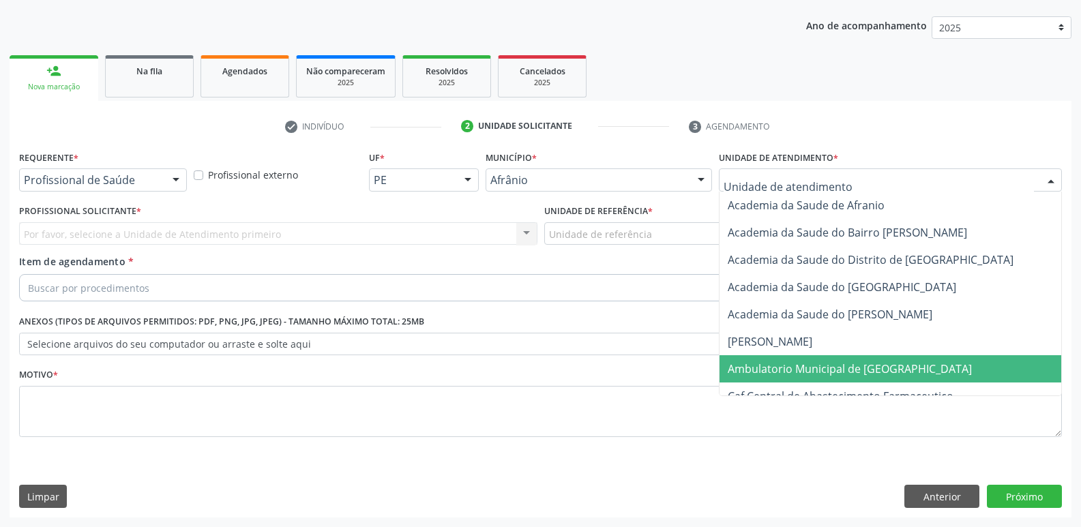
click at [831, 365] on span "Ambulatorio Municipal de [GEOGRAPHIC_DATA]" at bounding box center [849, 368] width 244 height 15
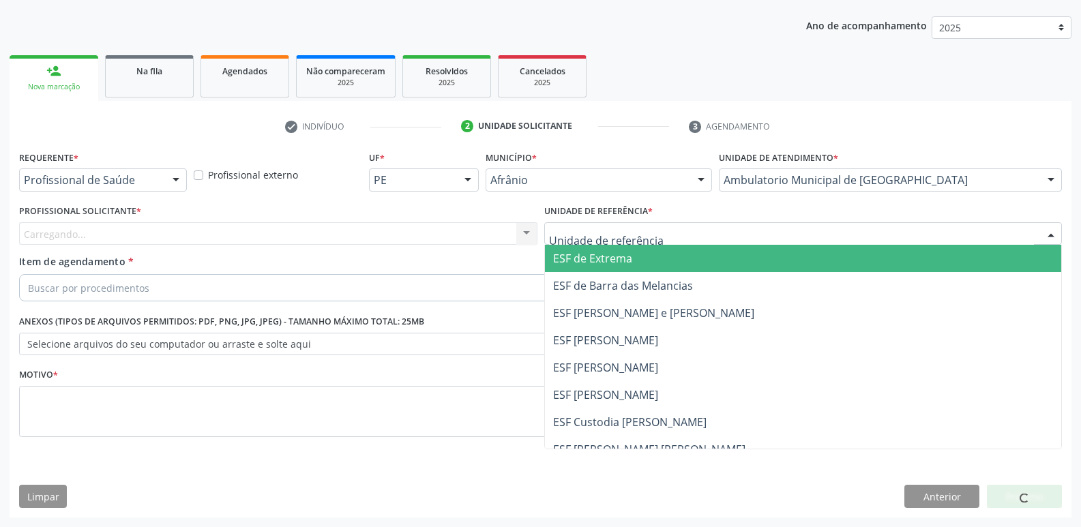
click at [680, 233] on div at bounding box center [803, 233] width 518 height 23
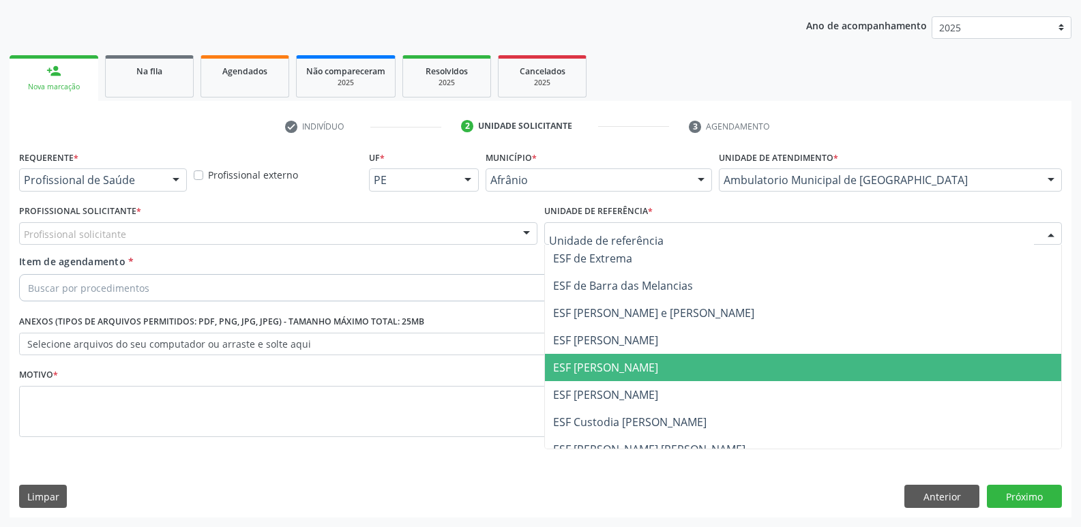
click at [662, 368] on span "ESF [PERSON_NAME]" at bounding box center [803, 367] width 517 height 27
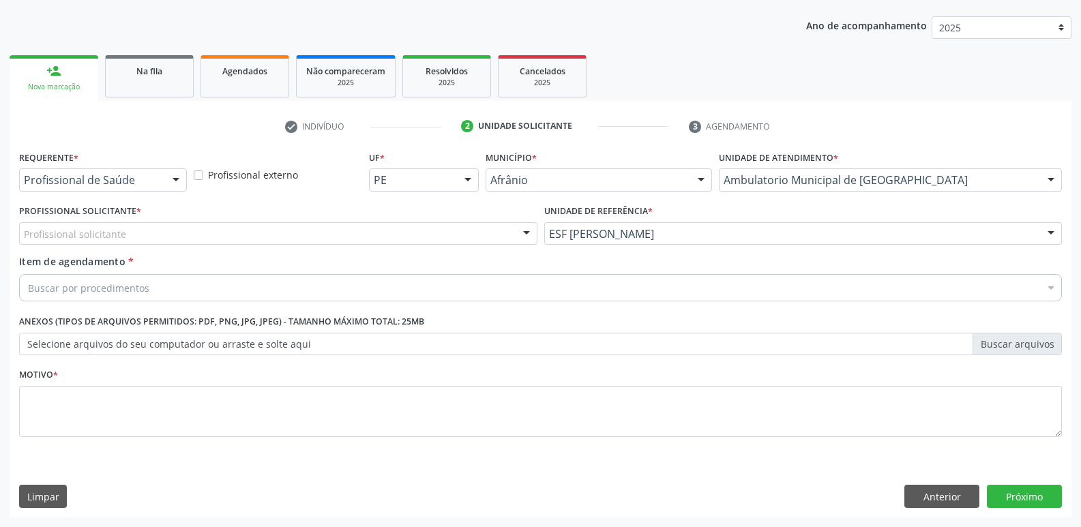
click at [454, 230] on div "Profissional solicitante" at bounding box center [278, 233] width 518 height 23
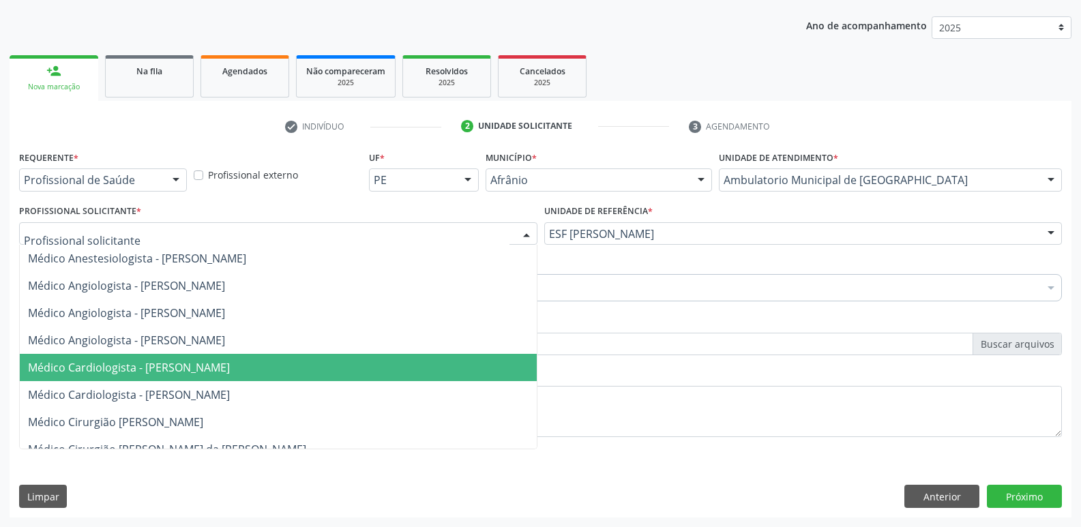
click at [420, 372] on span "Médico Cardiologista - [PERSON_NAME]" at bounding box center [278, 367] width 517 height 27
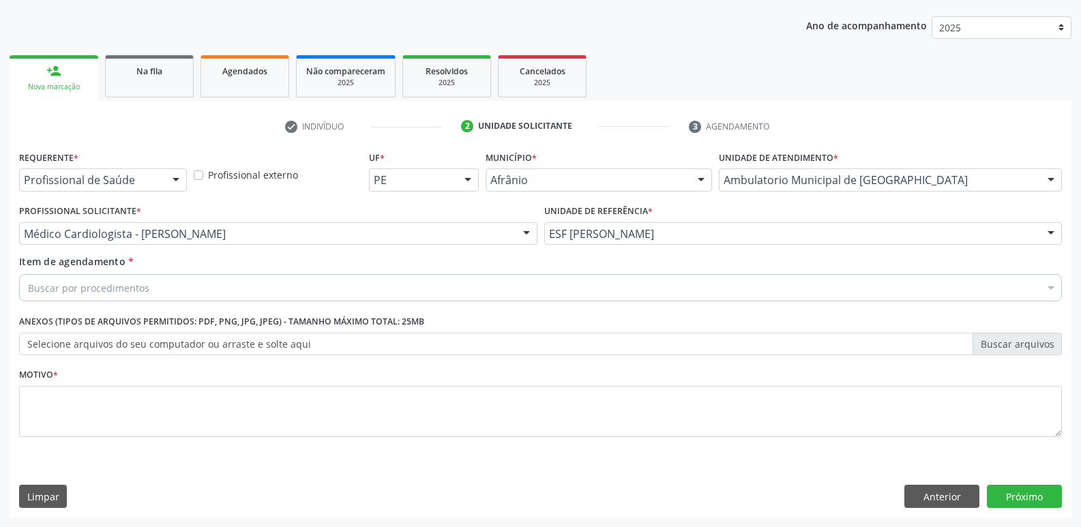
click at [374, 286] on div "Buscar por procedimentos" at bounding box center [540, 287] width 1042 height 27
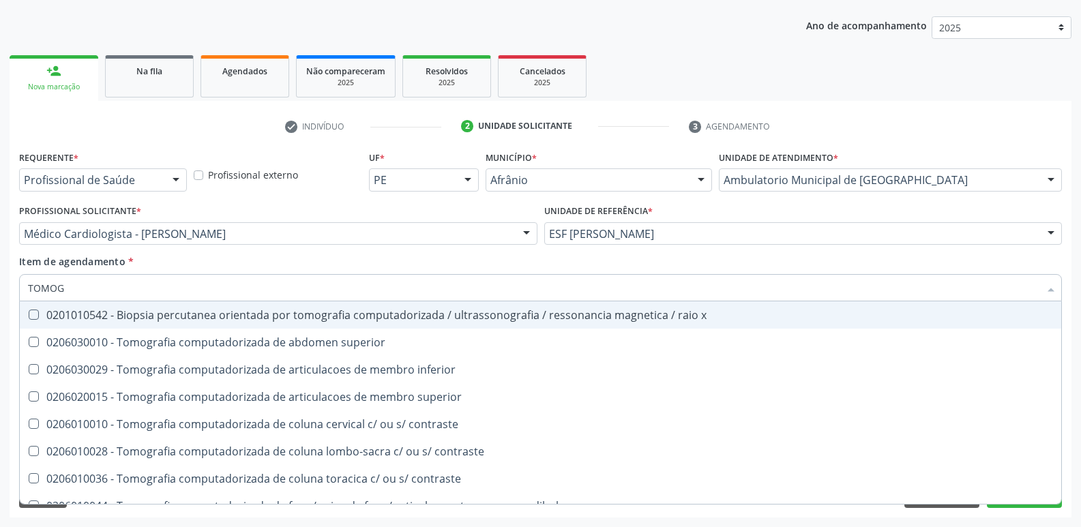
type input "TOMOGR"
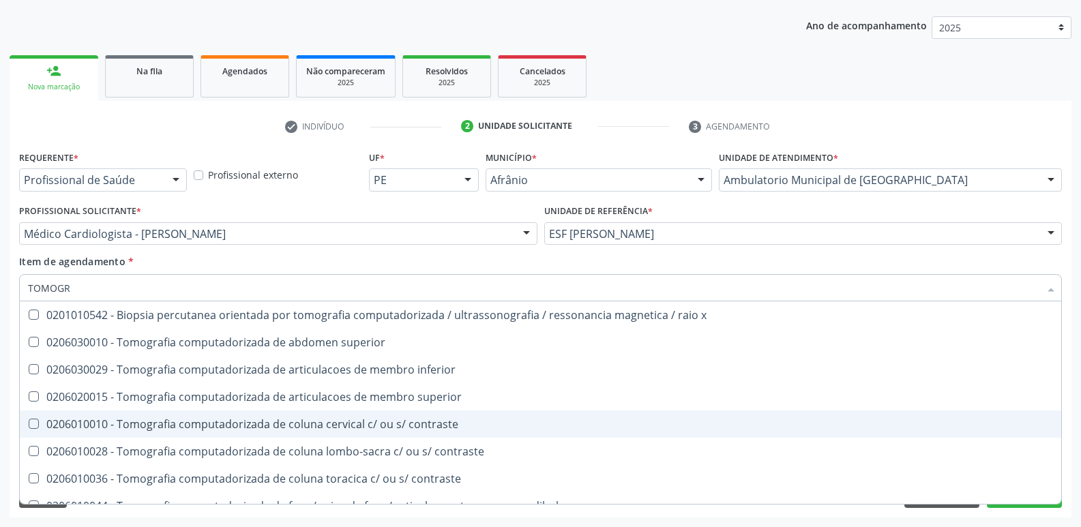
click at [382, 423] on div "0206010010 - Tomografia computadorizada de coluna cervical c/ ou s/ contraste" at bounding box center [540, 424] width 1025 height 11
checkbox contraste "true"
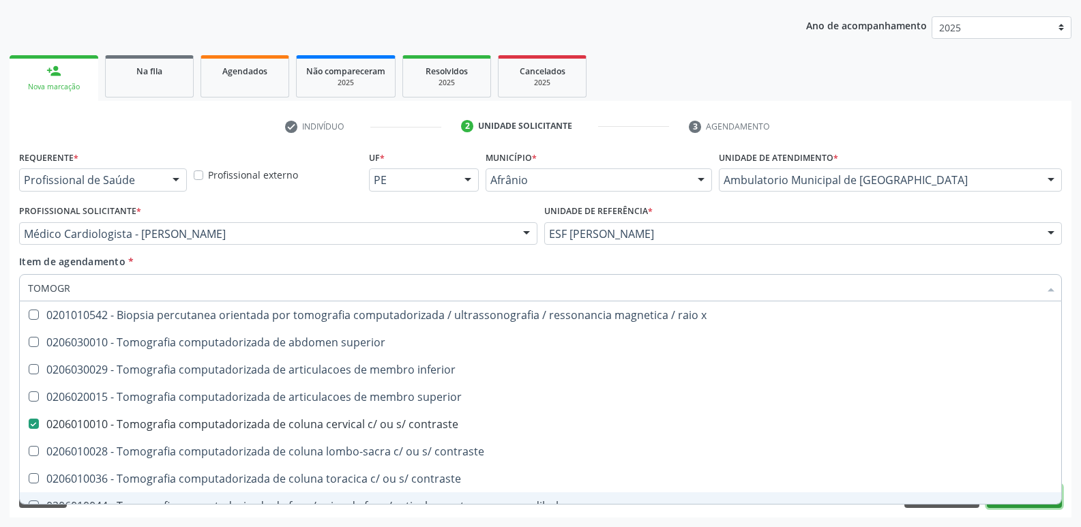
click at [1005, 505] on button "Próximo" at bounding box center [1023, 496] width 75 height 23
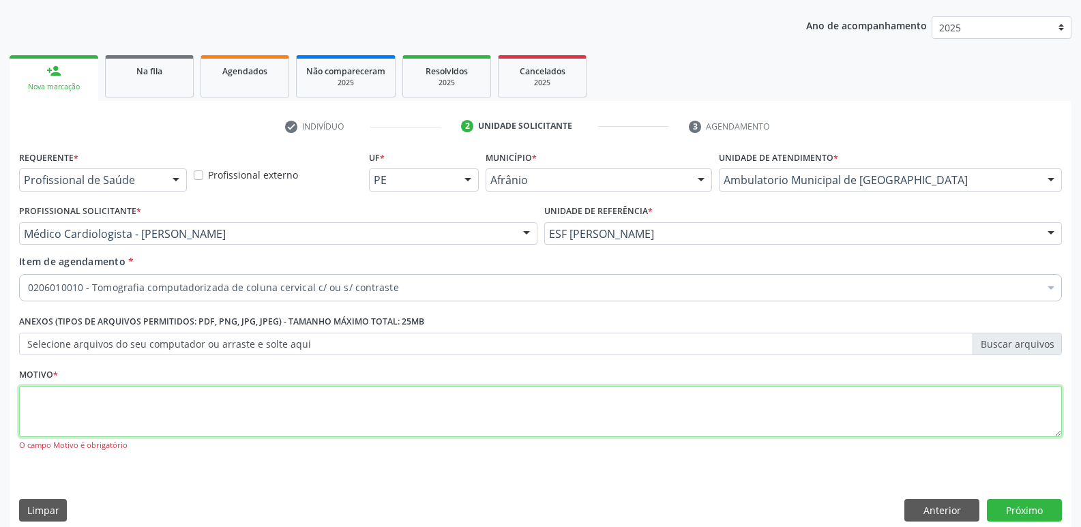
click at [646, 402] on textarea at bounding box center [540, 412] width 1042 height 52
type textarea "*"
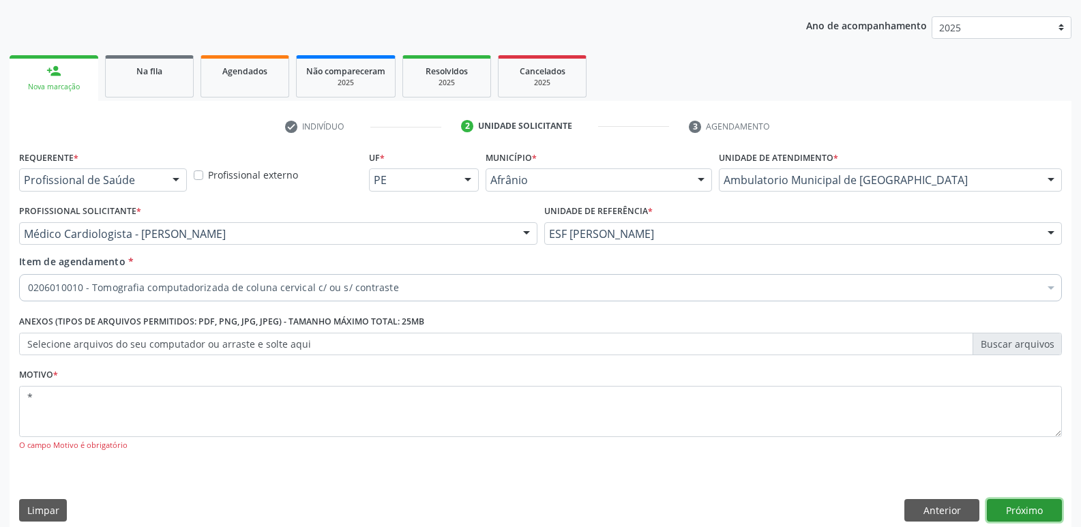
click at [1020, 509] on button "Próximo" at bounding box center [1023, 510] width 75 height 23
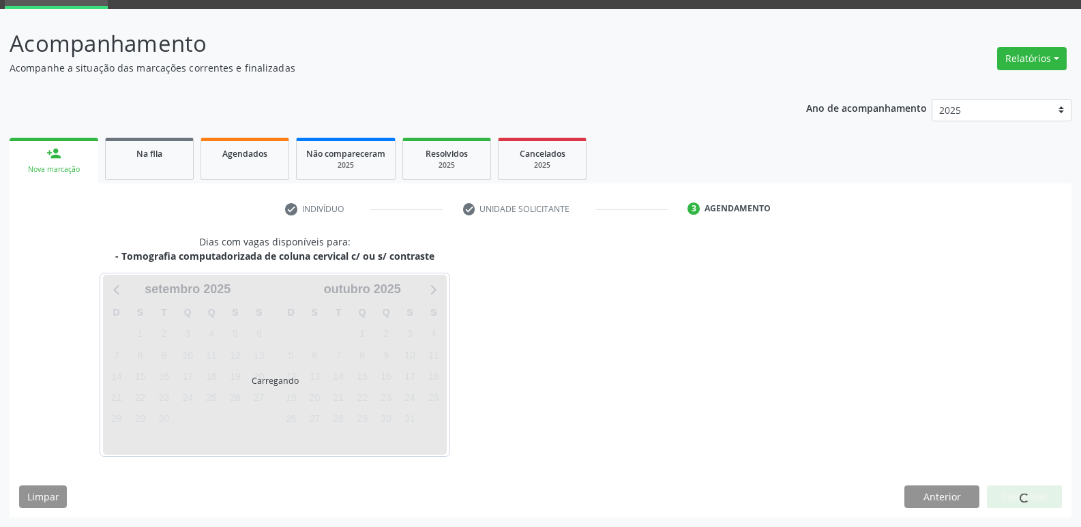
scroll to position [106, 0]
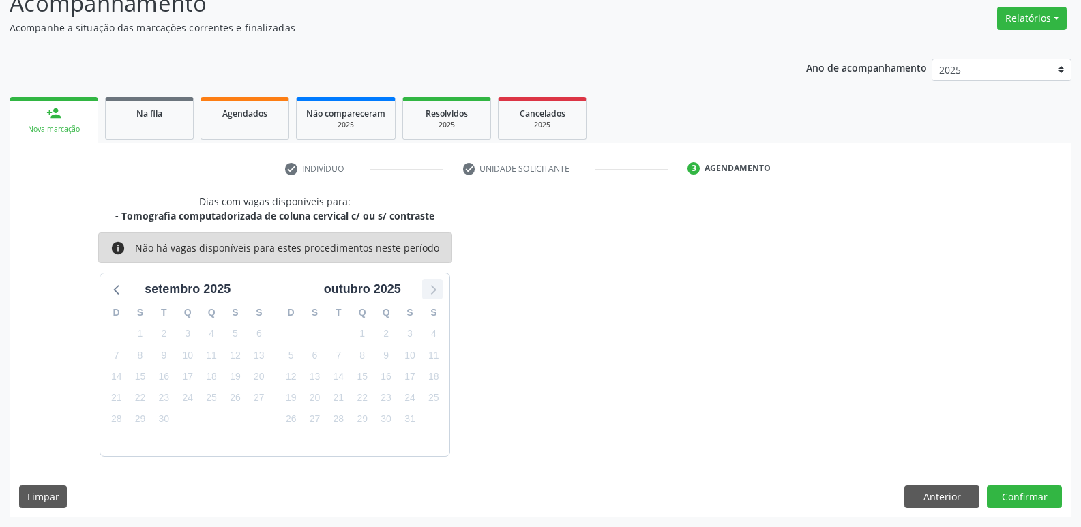
click at [430, 290] on icon at bounding box center [432, 289] width 18 height 18
click at [117, 288] on icon at bounding box center [116, 291] width 5 height 10
click at [119, 288] on icon at bounding box center [117, 289] width 18 height 18
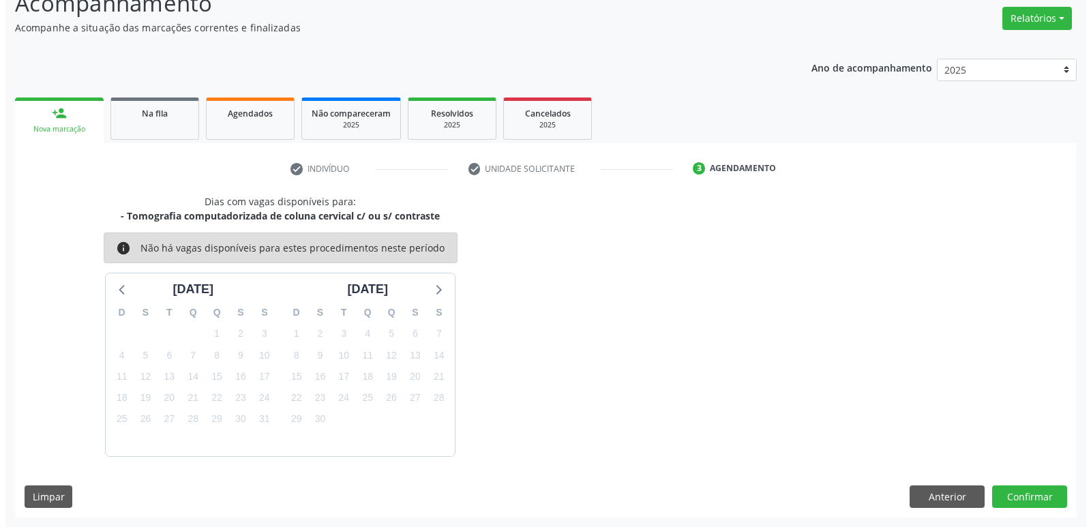
scroll to position [0, 0]
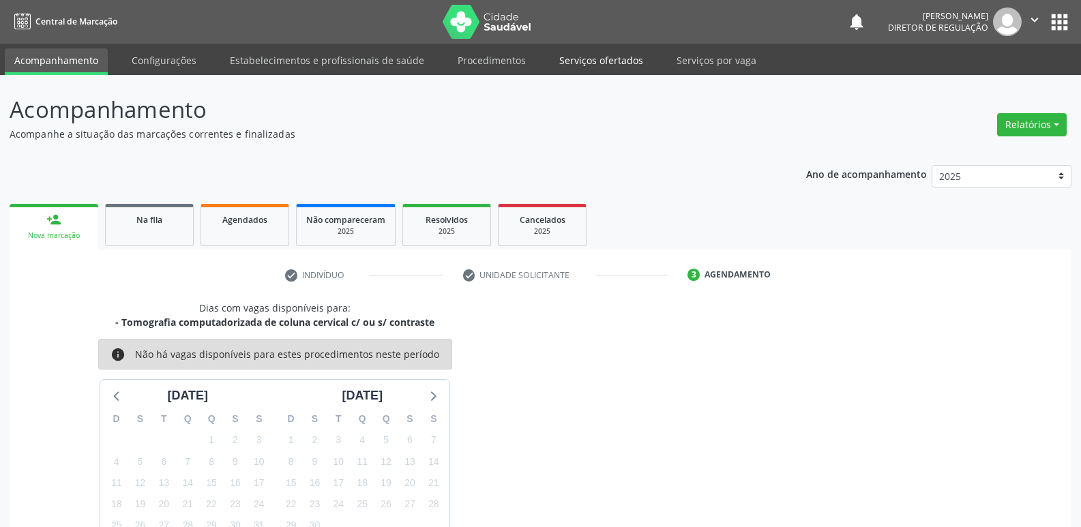
click at [609, 63] on link "Serviços ofertados" at bounding box center [600, 60] width 103 height 24
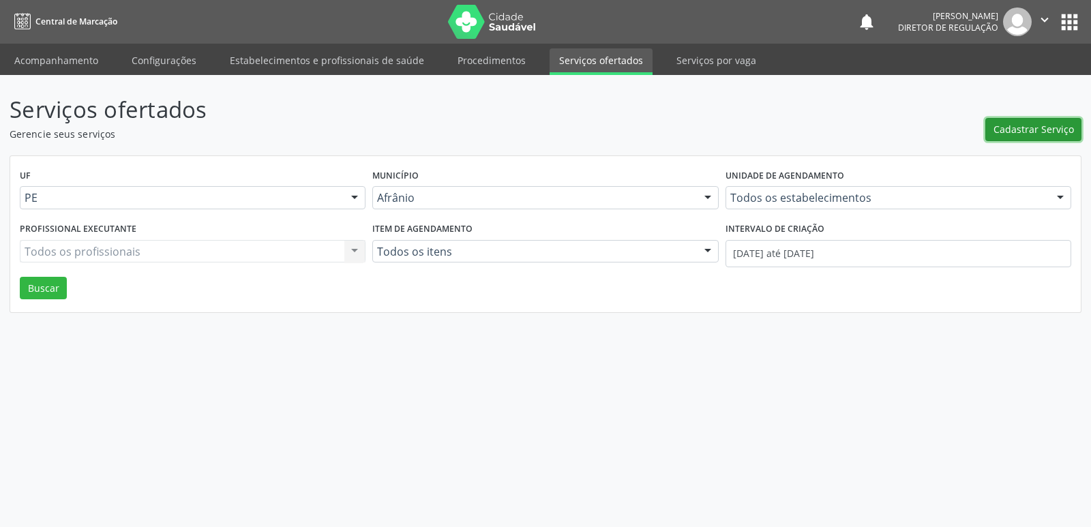
click at [1027, 129] on span "Cadastrar Serviço" at bounding box center [1033, 129] width 80 height 14
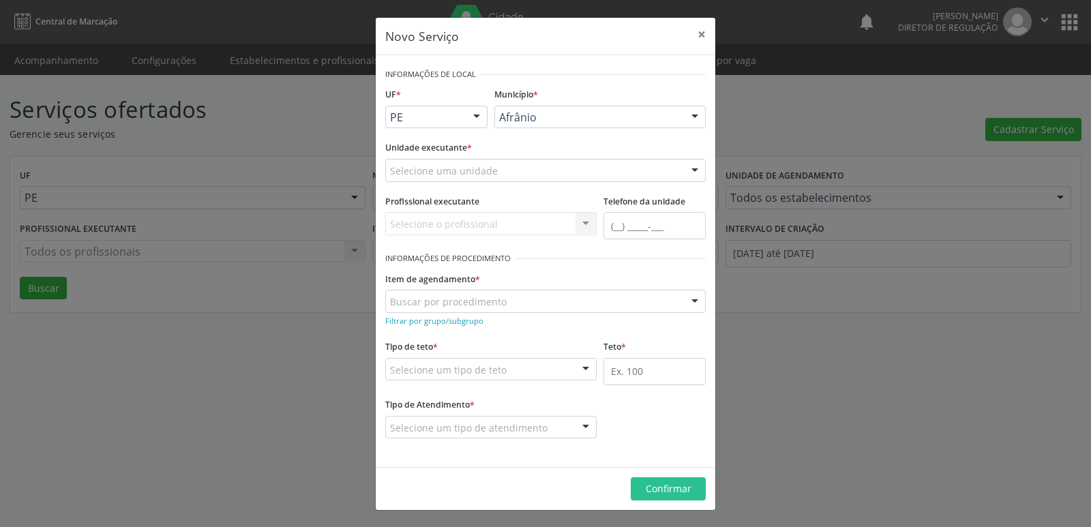
click at [553, 170] on div "Selecione uma unidade" at bounding box center [545, 170] width 320 height 23
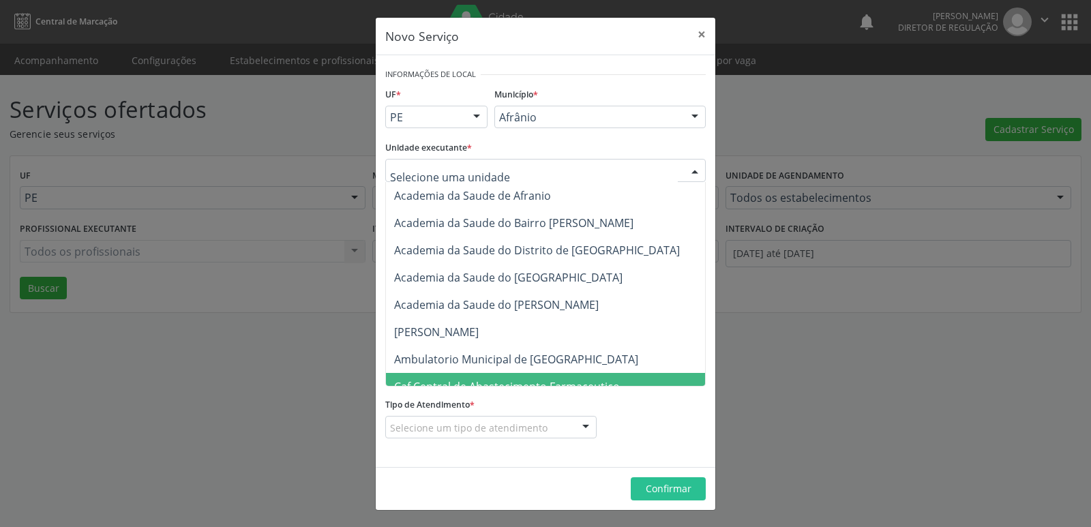
scroll to position [136, 0]
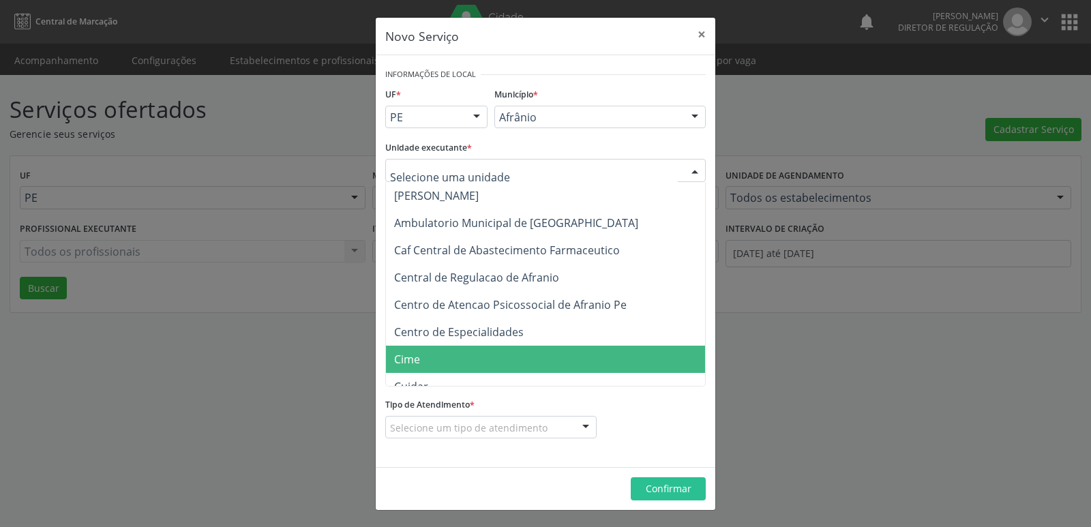
click at [453, 355] on span "Cime" at bounding box center [552, 359] width 333 height 27
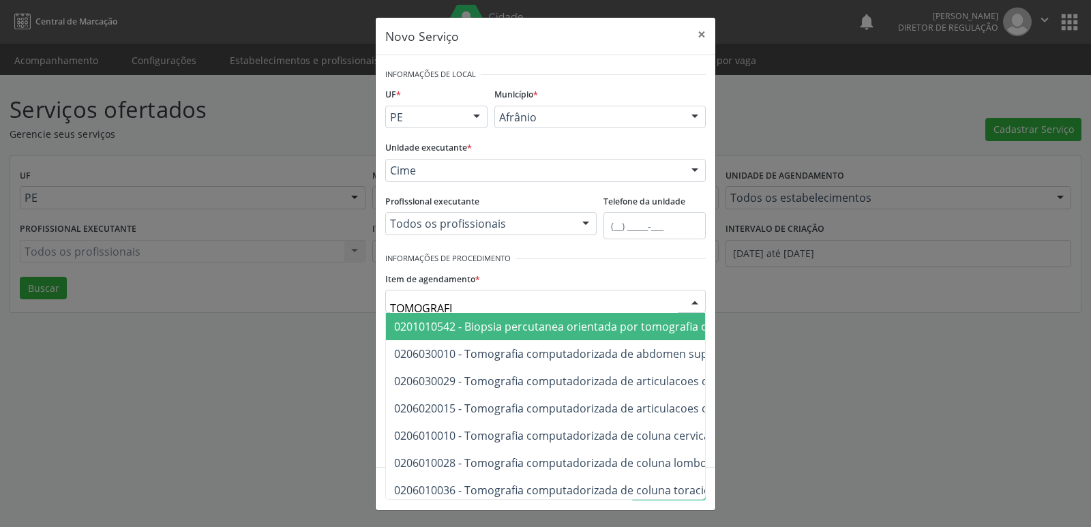
type input "TOMOGRAFIA"
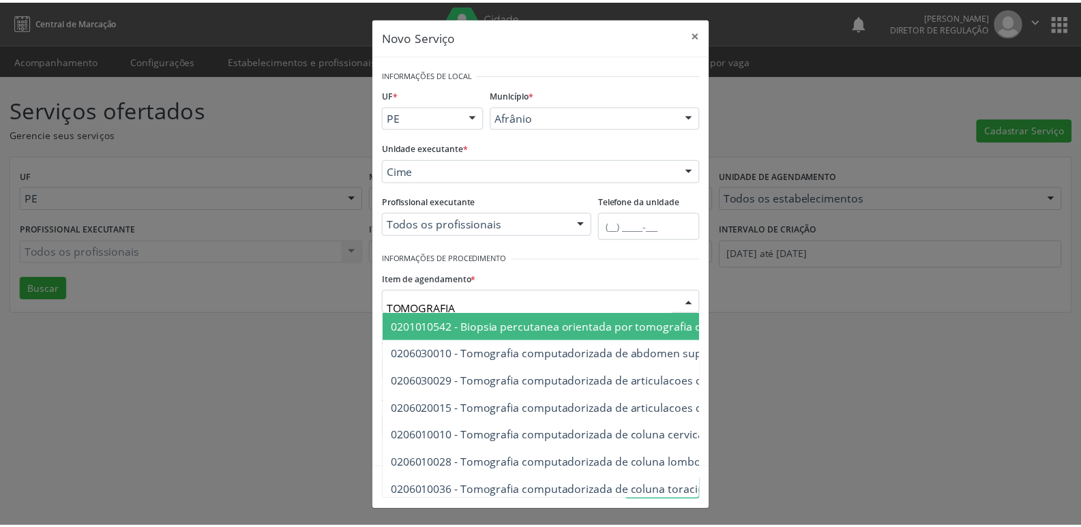
scroll to position [68, 0]
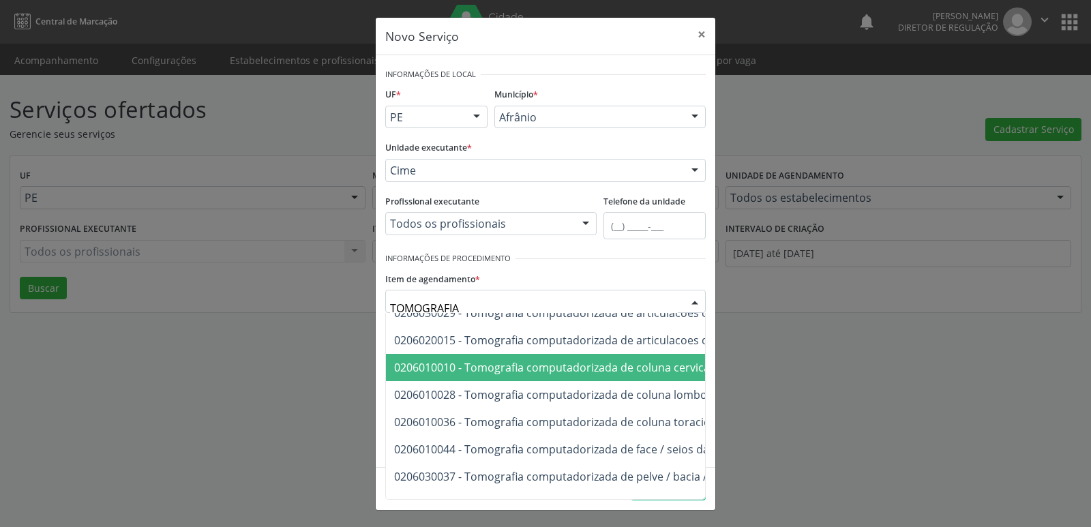
click at [629, 365] on span "0206010010 - Tomografia computadorizada de coluna cervical c/ ou s/ contraste" at bounding box center [600, 367] width 412 height 15
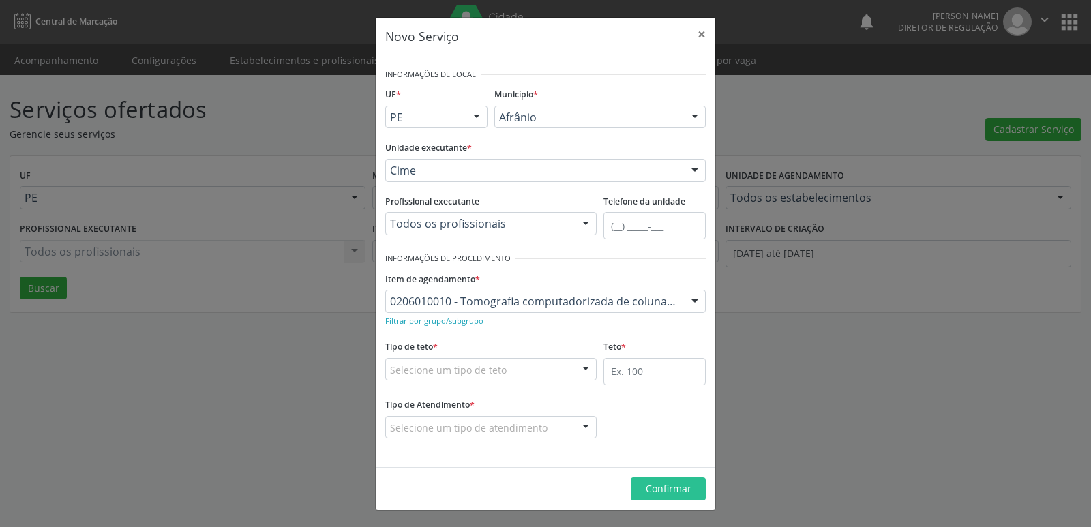
click at [541, 365] on div "Selecione um tipo de teto" at bounding box center [490, 369] width 211 height 23
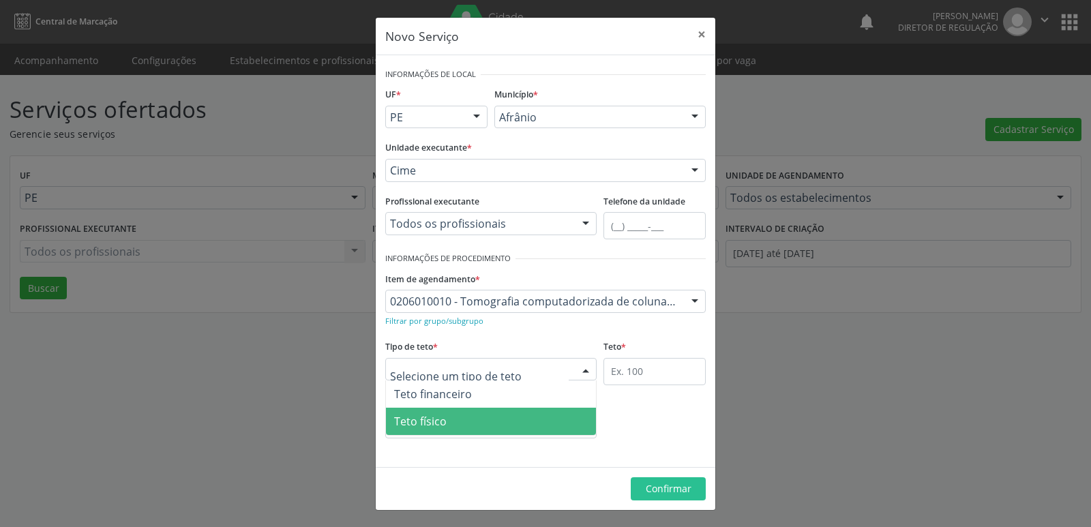
click at [515, 423] on span "Teto físico" at bounding box center [491, 421] width 210 height 27
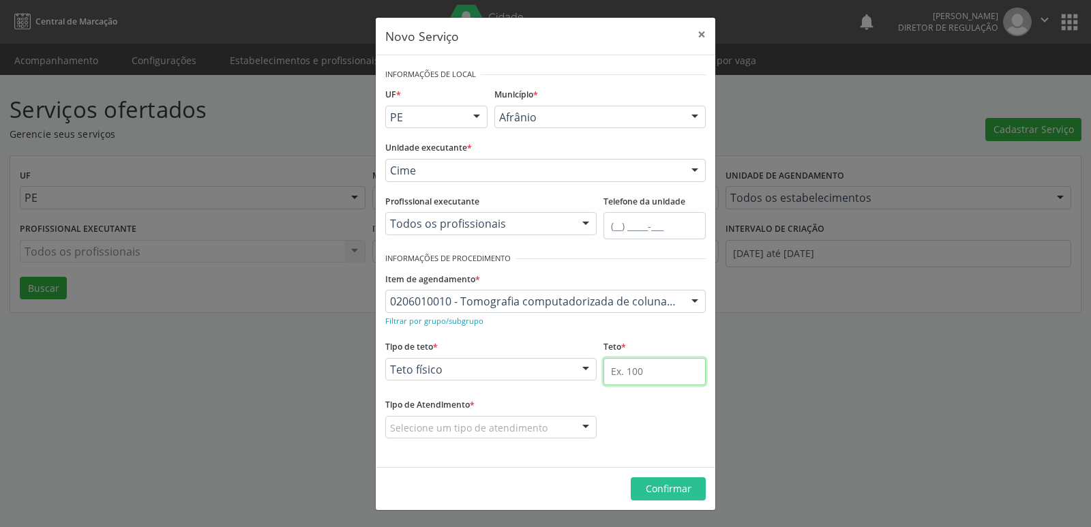
click at [641, 374] on input "text" at bounding box center [654, 371] width 102 height 27
type input "1"
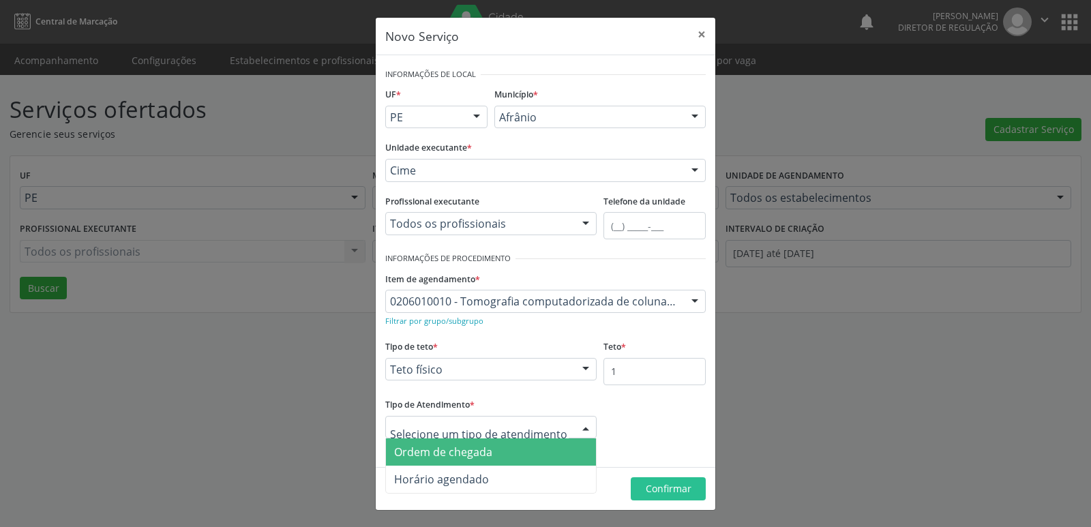
click at [514, 451] on span "Ordem de chegada" at bounding box center [491, 451] width 210 height 27
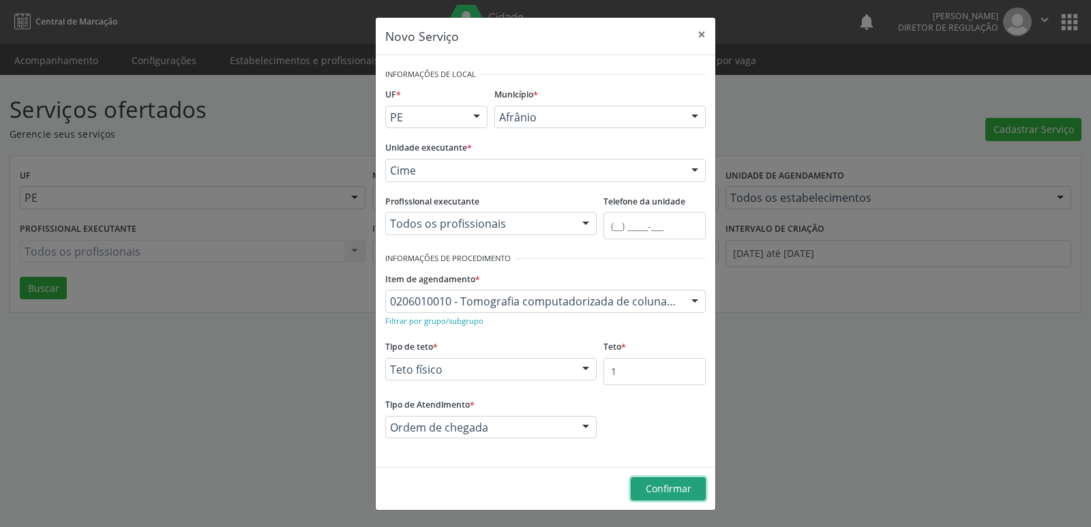
click at [673, 487] on span "Confirmar" at bounding box center [669, 488] width 46 height 13
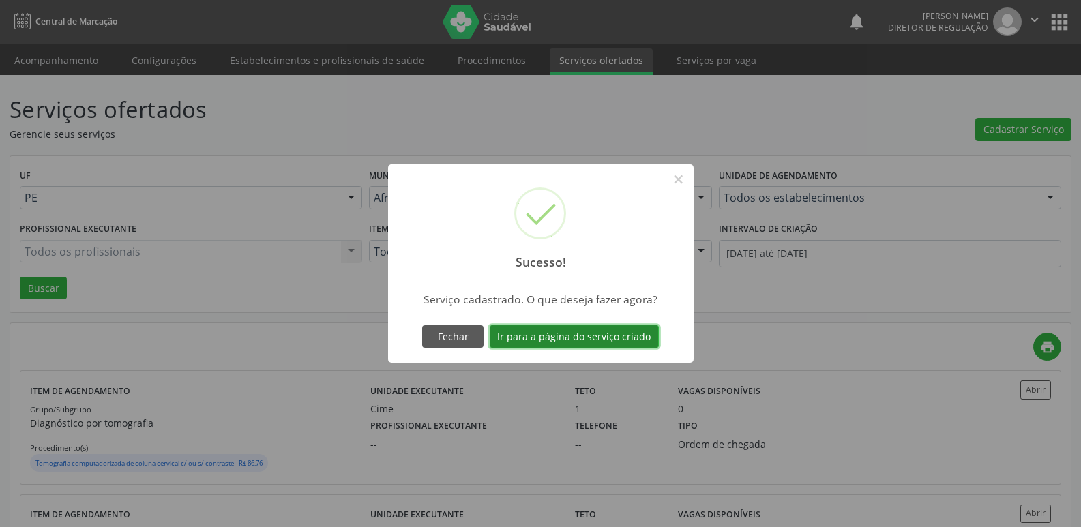
click at [626, 335] on button "Ir para a página do serviço criado" at bounding box center [573, 336] width 169 height 23
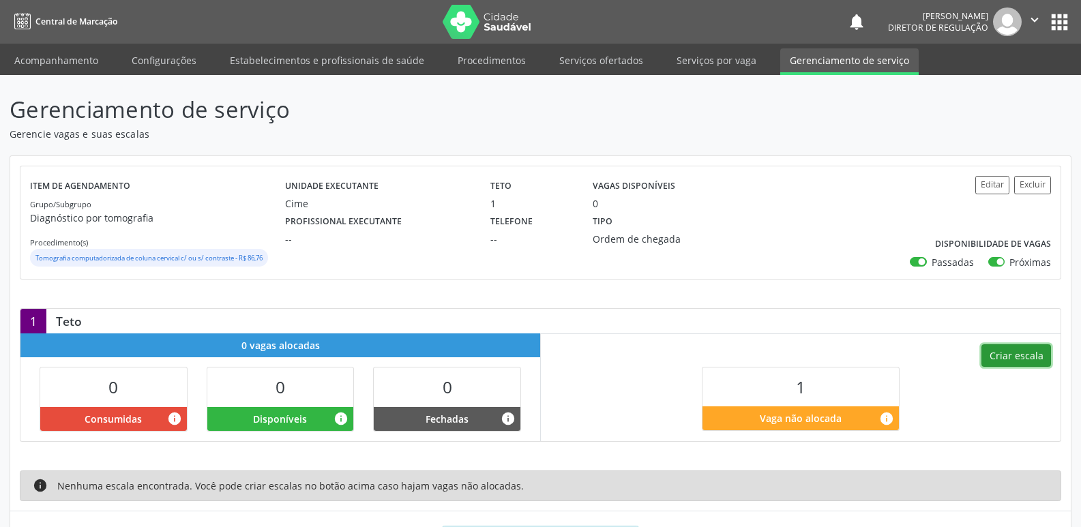
click at [1023, 357] on button "Criar escala" at bounding box center [1016, 355] width 70 height 23
select select "8"
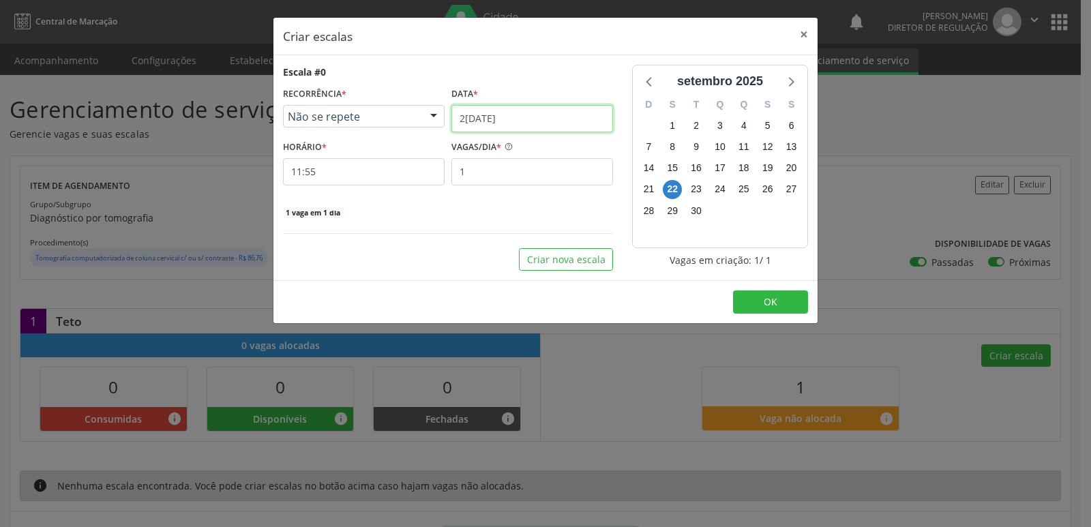
click at [570, 115] on input "2[DATE]" at bounding box center [532, 118] width 162 height 27
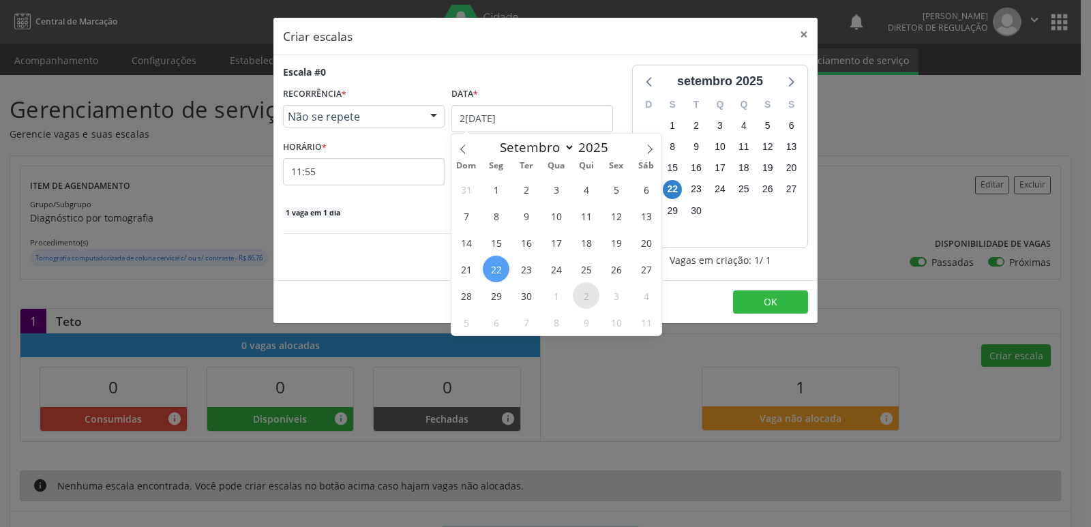
click at [584, 296] on span "2" at bounding box center [586, 295] width 27 height 27
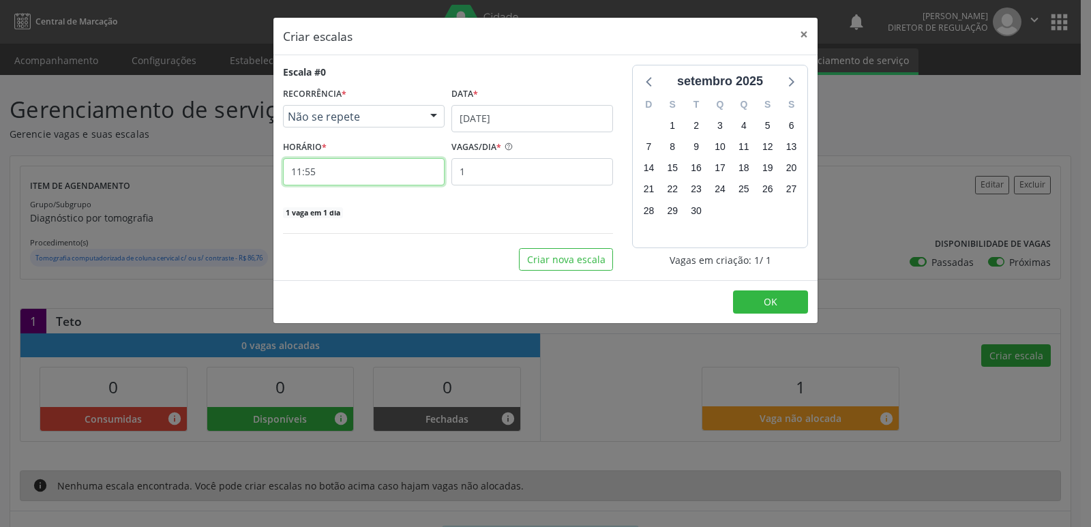
click at [387, 165] on input "11:55" at bounding box center [364, 171] width 162 height 27
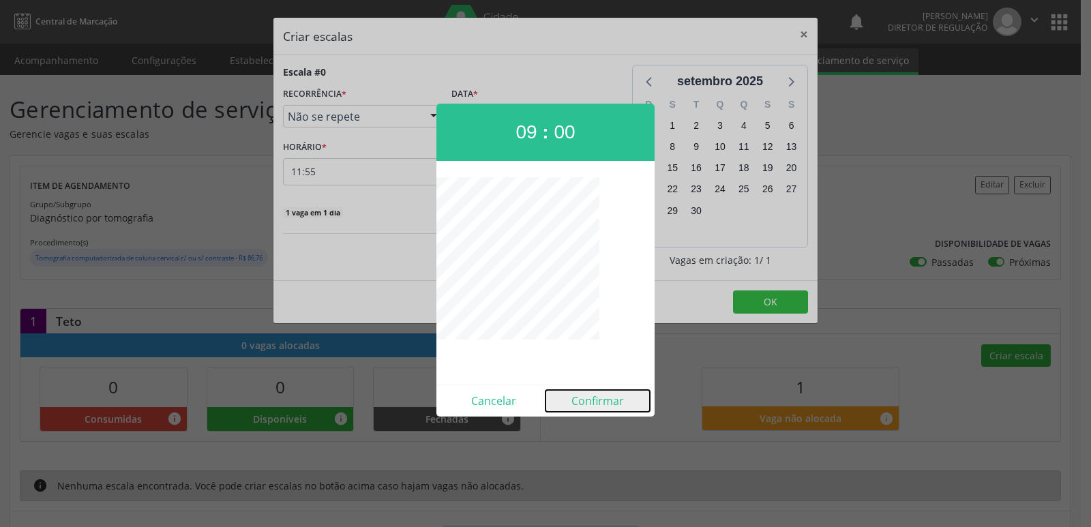
click at [612, 405] on button "Confirmar" at bounding box center [597, 401] width 104 height 22
type input "09:00"
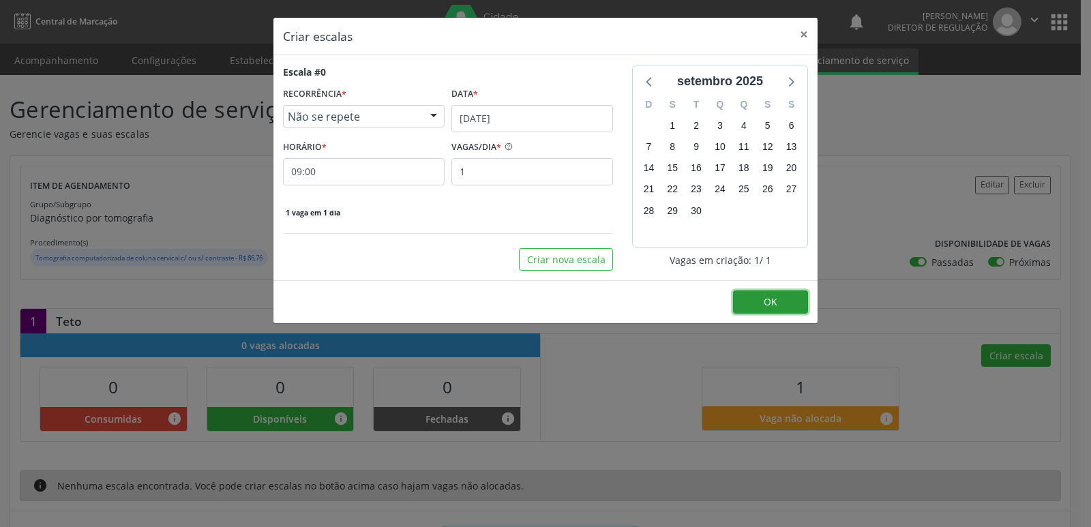
click at [768, 296] on span "OK" at bounding box center [771, 301] width 14 height 13
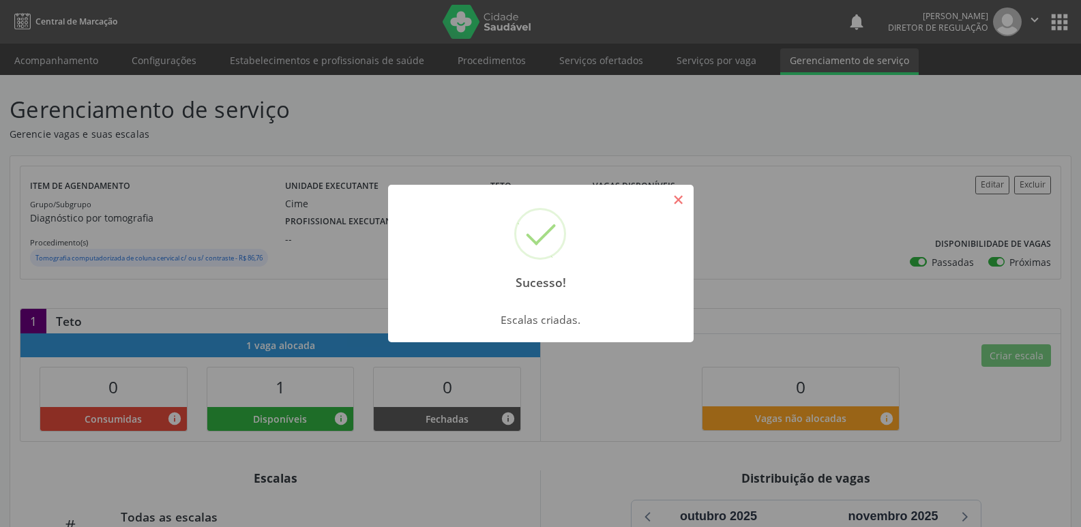
click at [678, 200] on button "×" at bounding box center [678, 199] width 23 height 23
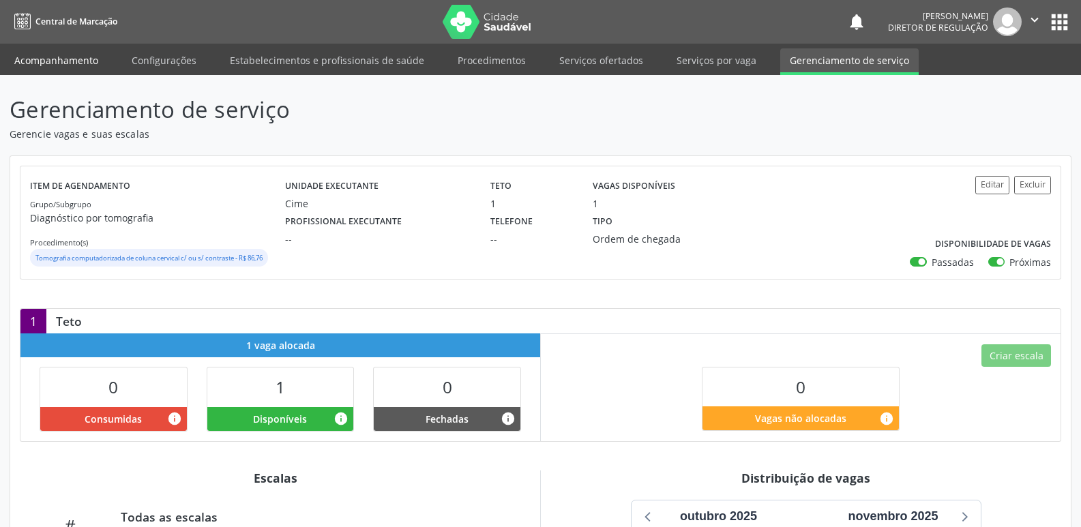
click at [86, 59] on link "Acompanhamento" at bounding box center [56, 60] width 103 height 24
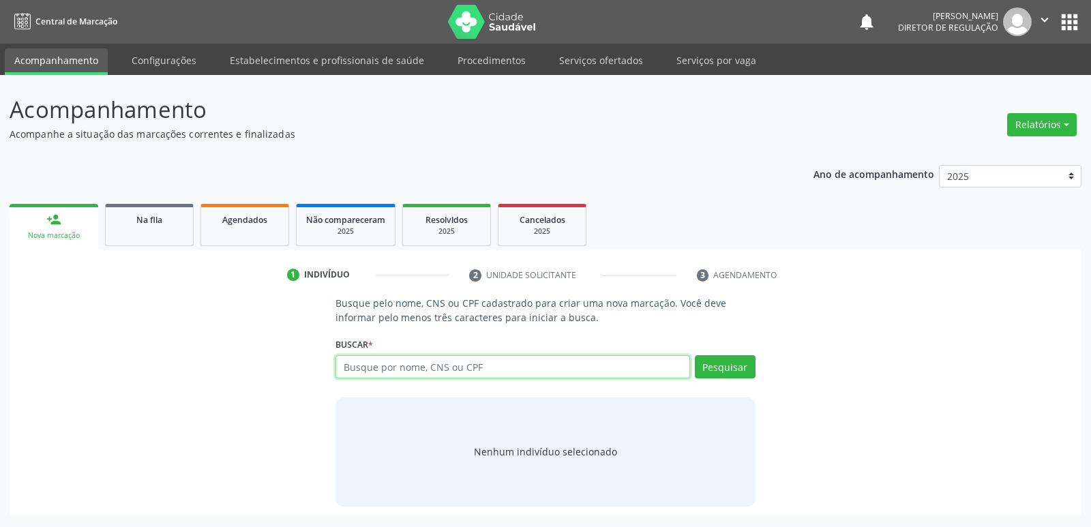
click at [408, 370] on input "text" at bounding box center [512, 366] width 354 height 23
paste input "709 2002 4890 4236"
type input "709 2002 4890 4236"
click at [713, 368] on button "Pesquisar" at bounding box center [725, 366] width 61 height 23
type input "709 2002 4890 4236"
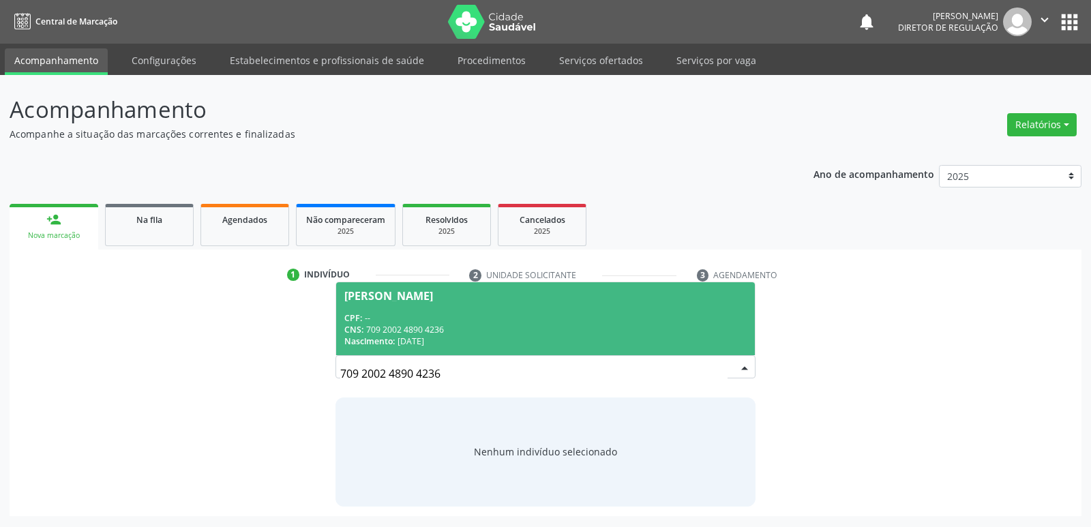
click at [434, 331] on div "CNS: 709 2002 4890 4236" at bounding box center [545, 330] width 402 height 12
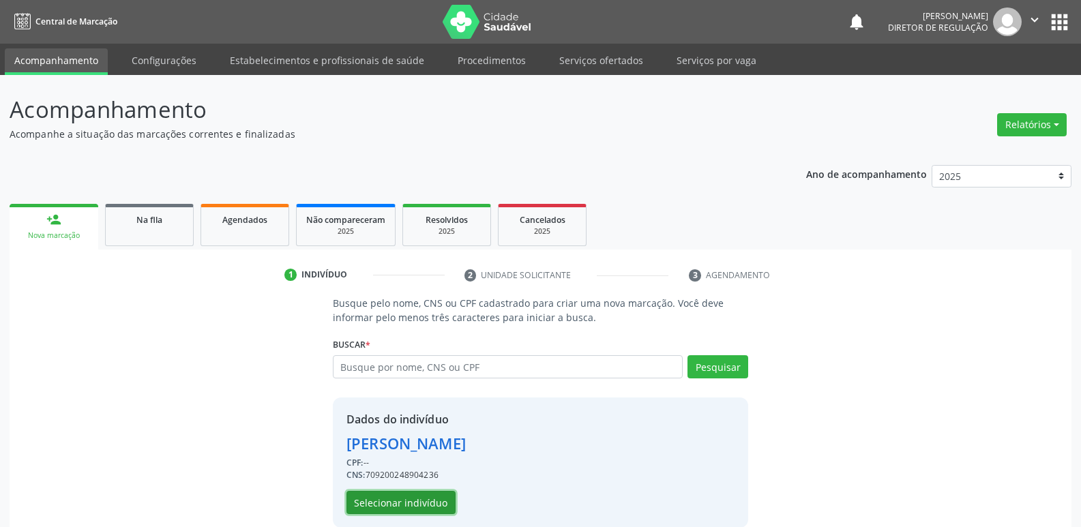
click at [443, 503] on button "Selecionar indivíduo" at bounding box center [400, 502] width 109 height 23
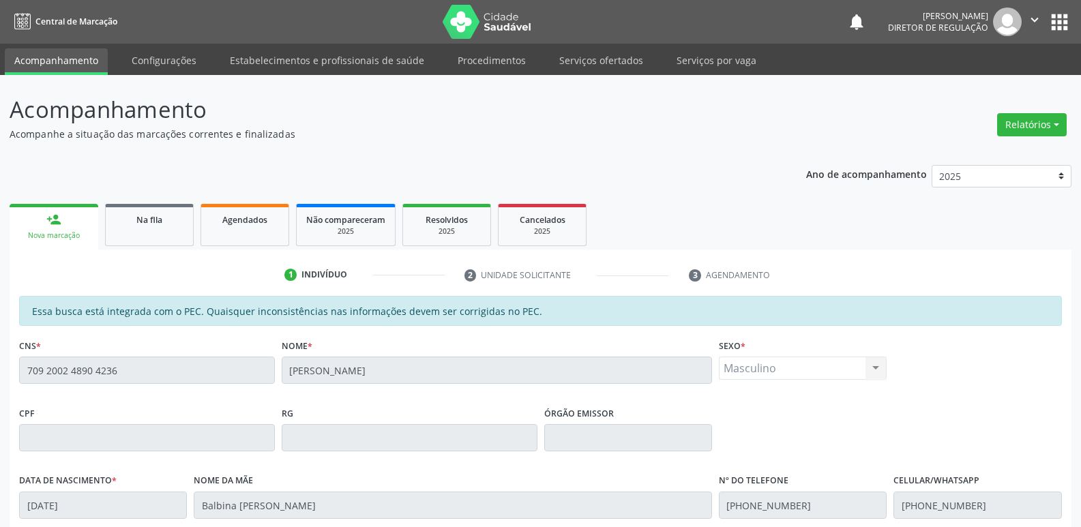
scroll to position [252, 0]
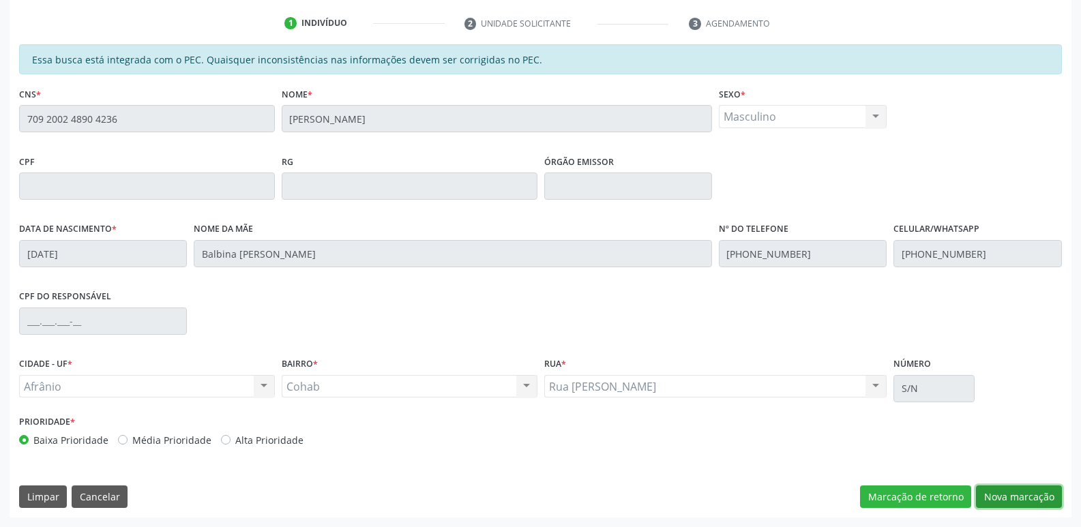
click at [1003, 497] on button "Nova marcação" at bounding box center [1019, 496] width 86 height 23
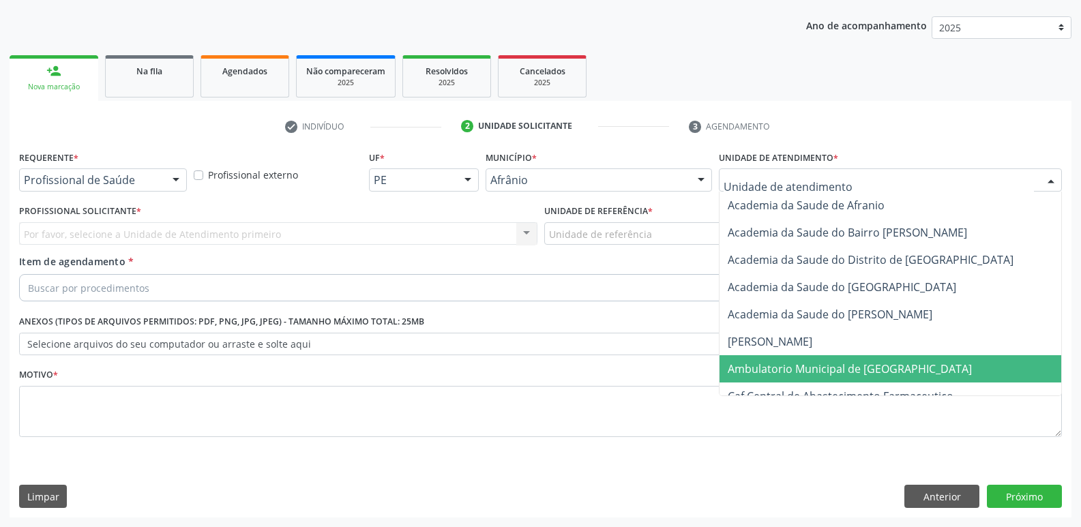
click at [881, 366] on span "Ambulatorio Municipal de [GEOGRAPHIC_DATA]" at bounding box center [849, 368] width 244 height 15
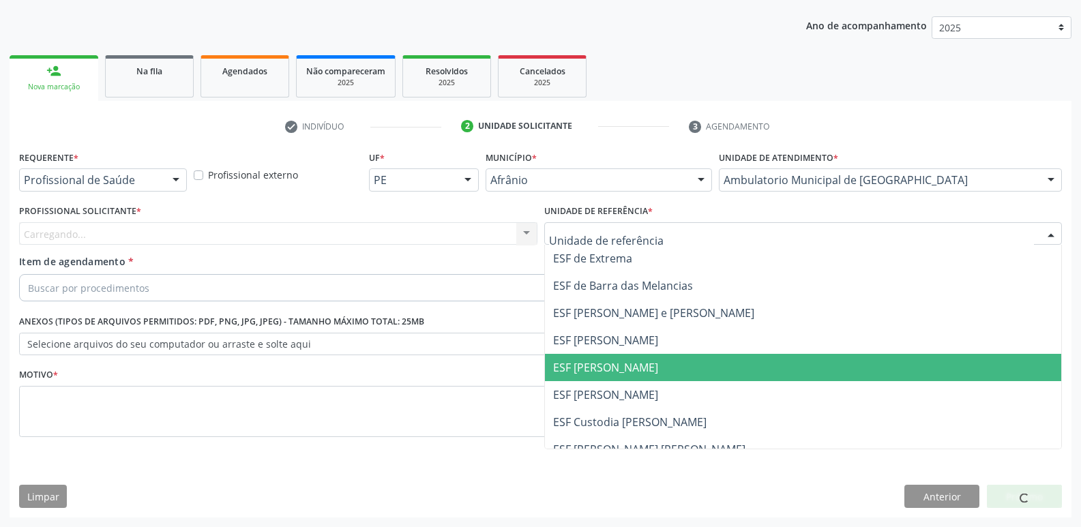
click at [645, 361] on span "ESF [PERSON_NAME]" at bounding box center [803, 367] width 517 height 27
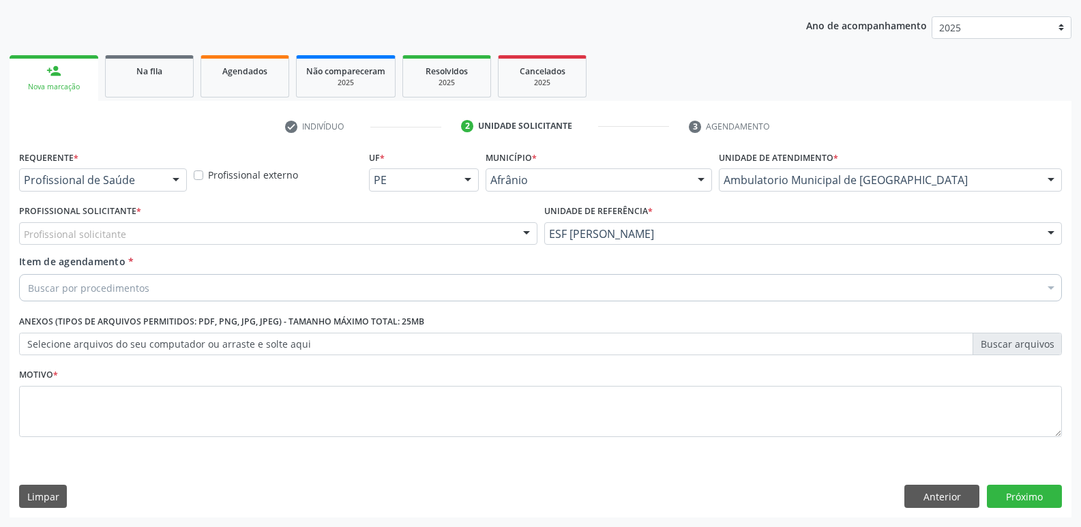
click at [447, 232] on div "Profissional solicitante" at bounding box center [278, 233] width 518 height 23
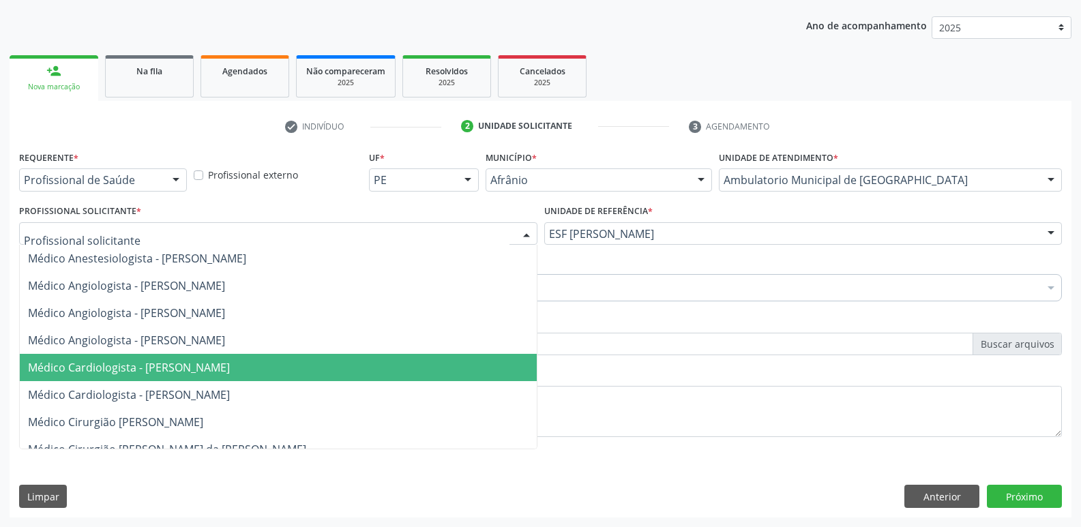
click at [409, 358] on span "Médico Cardiologista - [PERSON_NAME]" at bounding box center [278, 367] width 517 height 27
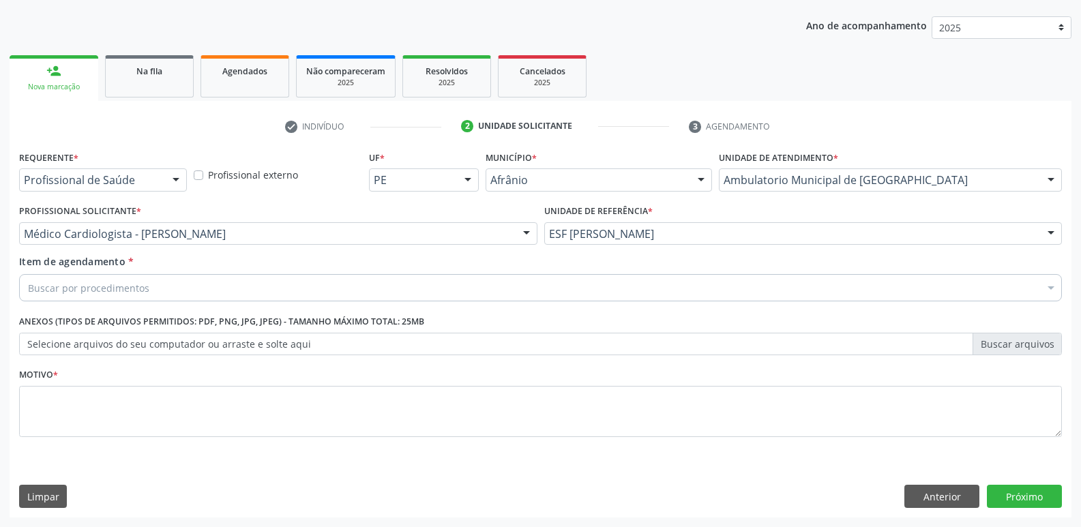
click at [292, 284] on div "Buscar por procedimentos" at bounding box center [540, 287] width 1042 height 27
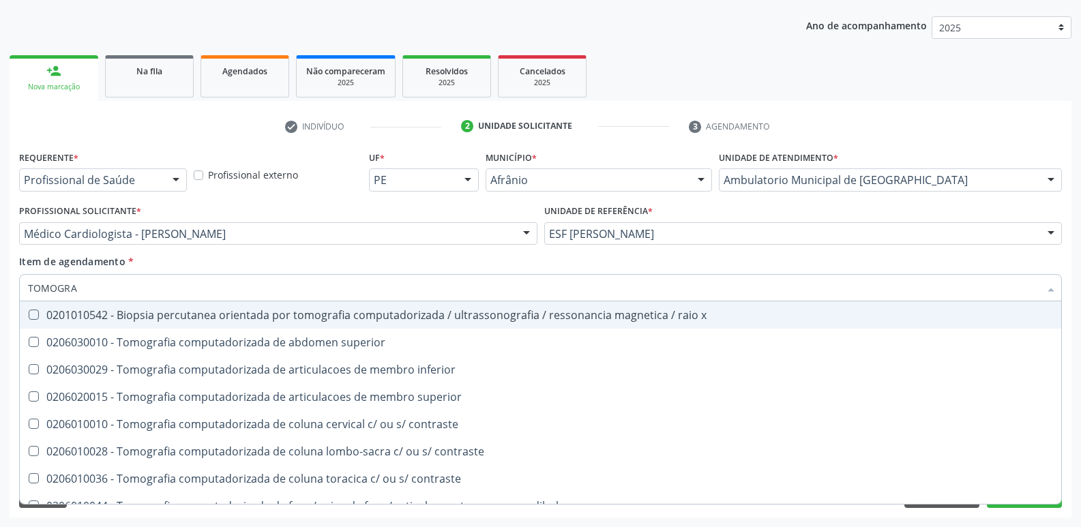
type input "TOMOGRAF"
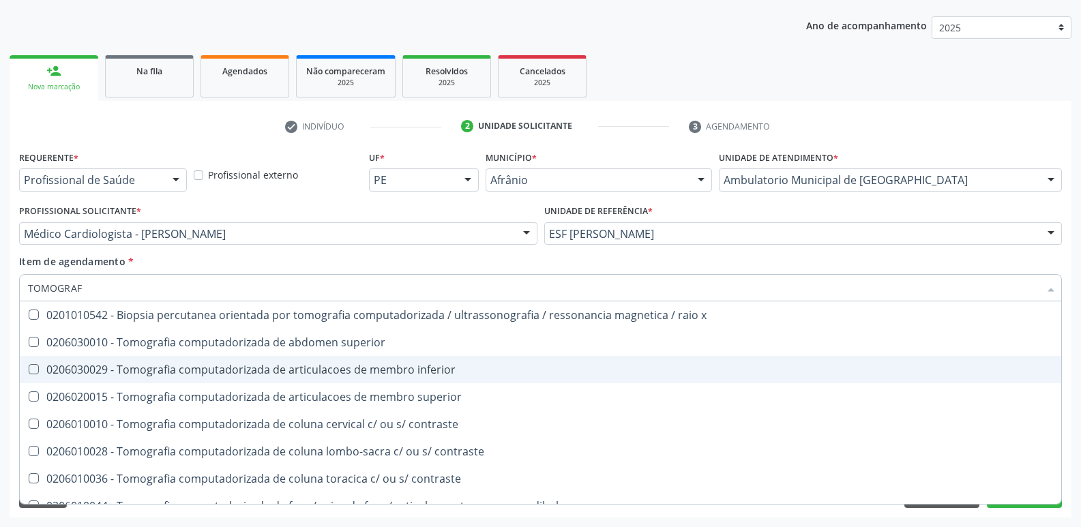
scroll to position [68, 0]
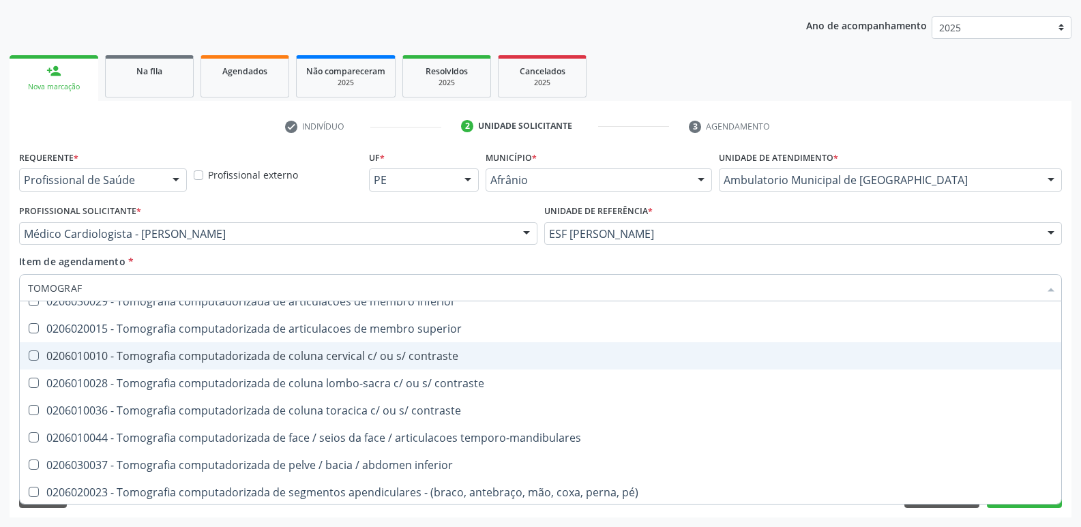
click at [380, 357] on div "0206010010 - Tomografia computadorizada de coluna cervical c/ ou s/ contraste" at bounding box center [540, 355] width 1025 height 11
checkbox contraste "true"
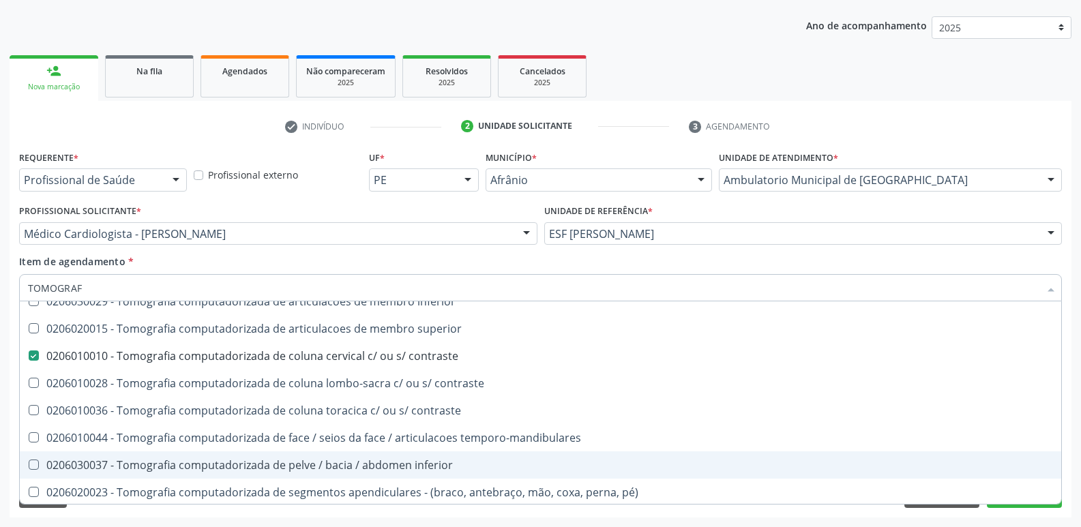
click at [1043, 504] on div "Desfazer seleção 0201010542 - Biopsia percutanea orientada por tomografia compu…" at bounding box center [540, 402] width 1042 height 202
click at [1040, 507] on button "Próximo" at bounding box center [1023, 496] width 75 height 23
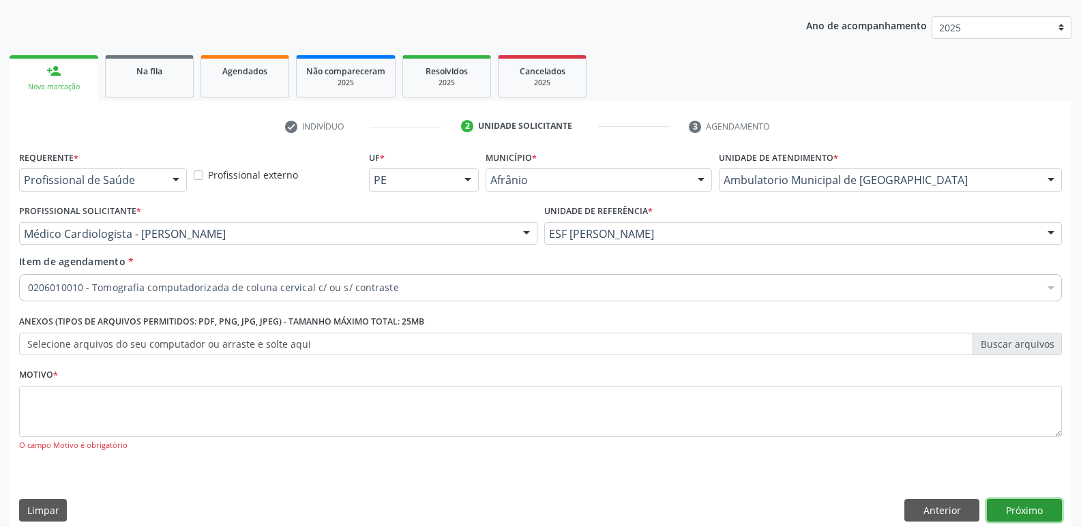
scroll to position [0, 0]
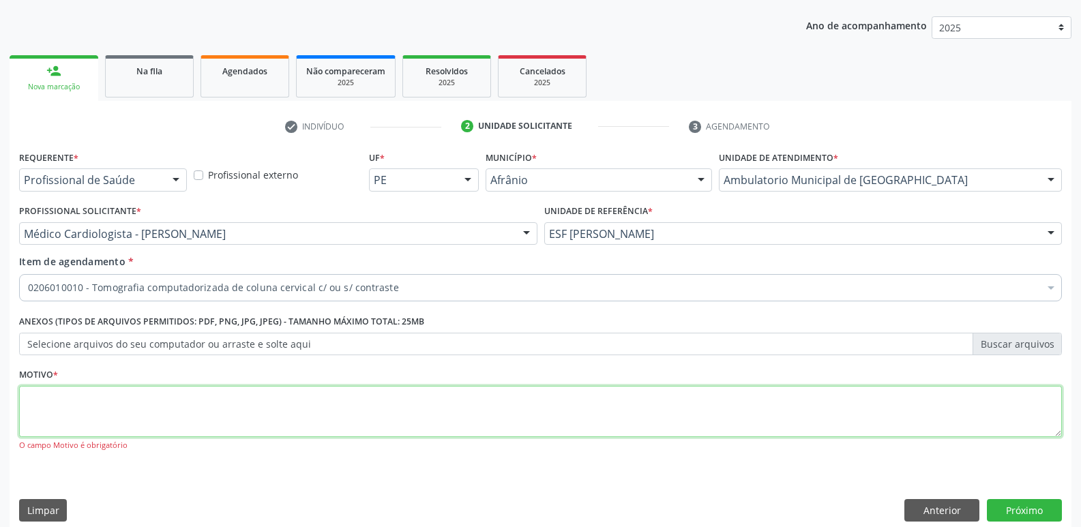
click at [395, 410] on textarea at bounding box center [540, 412] width 1042 height 52
type textarea "*"
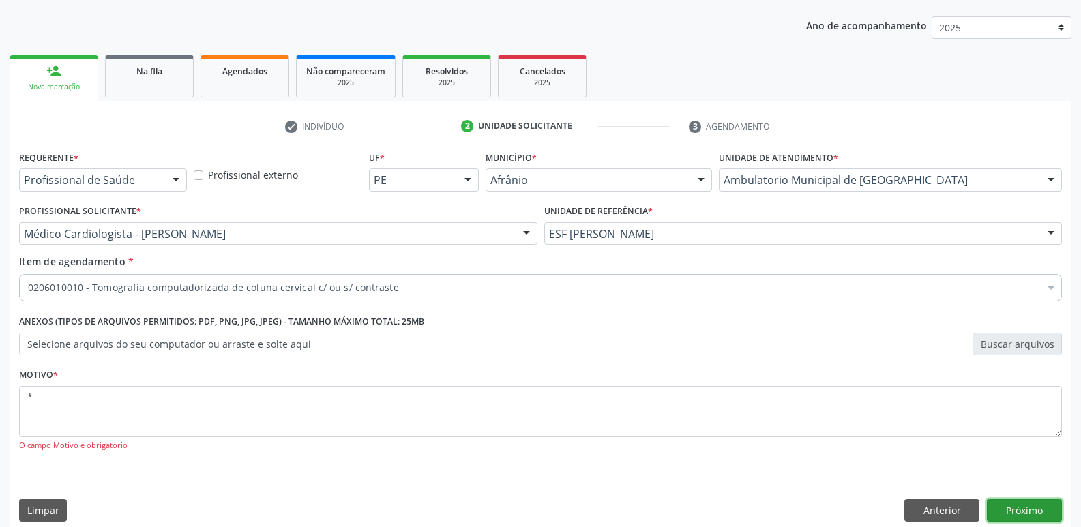
click at [1025, 511] on button "Próximo" at bounding box center [1023, 510] width 75 height 23
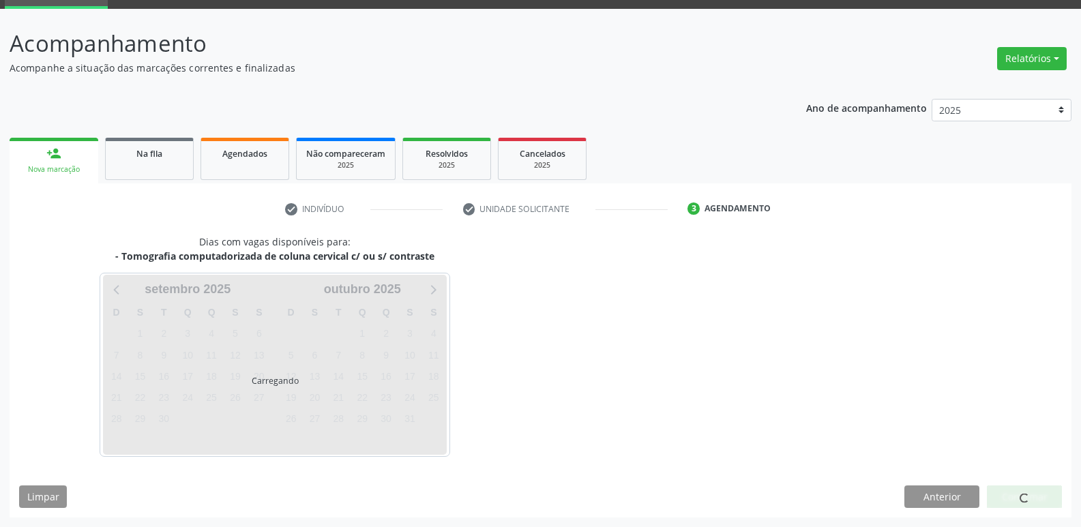
scroll to position [66, 0]
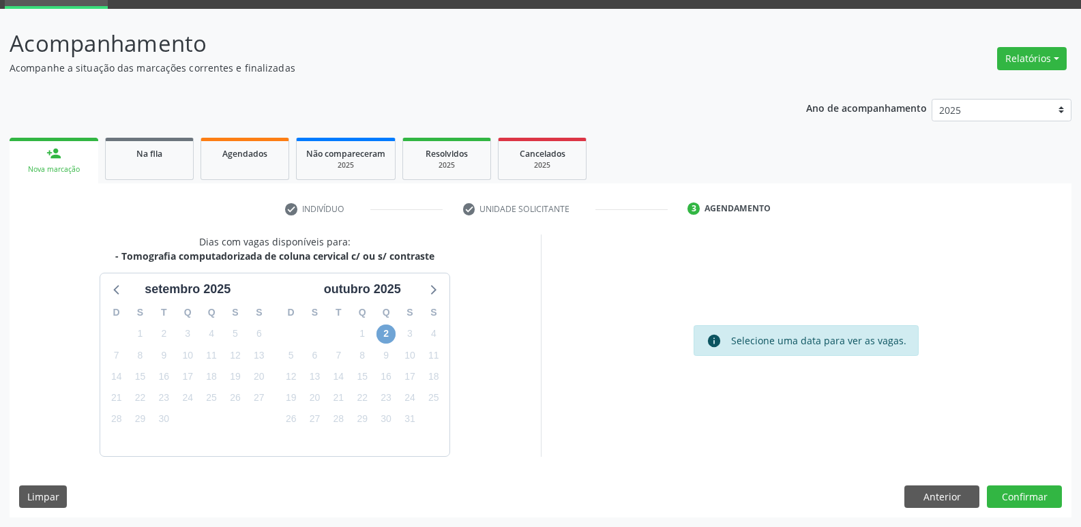
click at [384, 332] on span "2" at bounding box center [385, 334] width 19 height 19
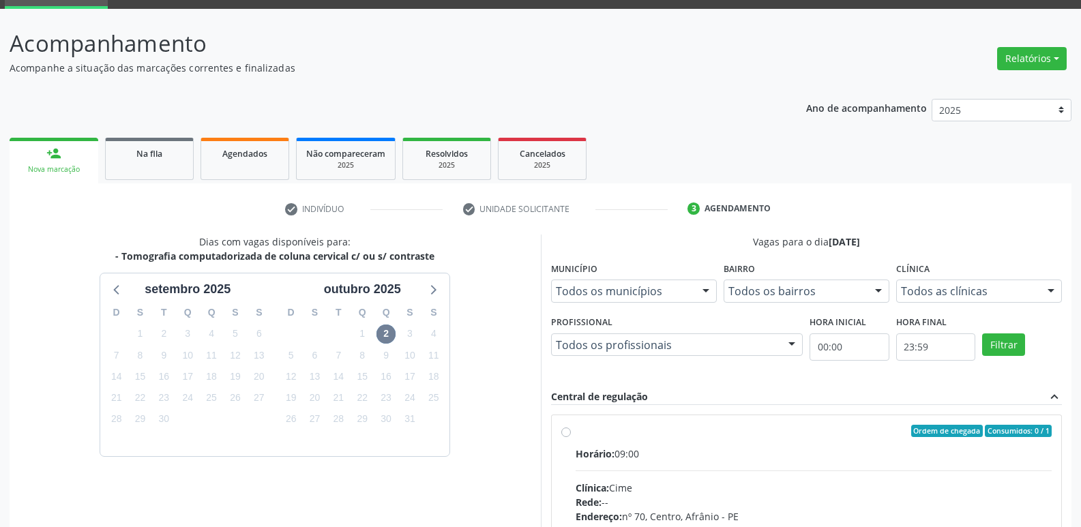
click at [612, 453] on span "Horário:" at bounding box center [594, 453] width 39 height 13
click at [571, 437] on input "Ordem de chegada Consumidos: 0 / 1 Horário: 09:00 Clínica: Cime Rede: -- Endere…" at bounding box center [566, 431] width 10 height 12
radio input "true"
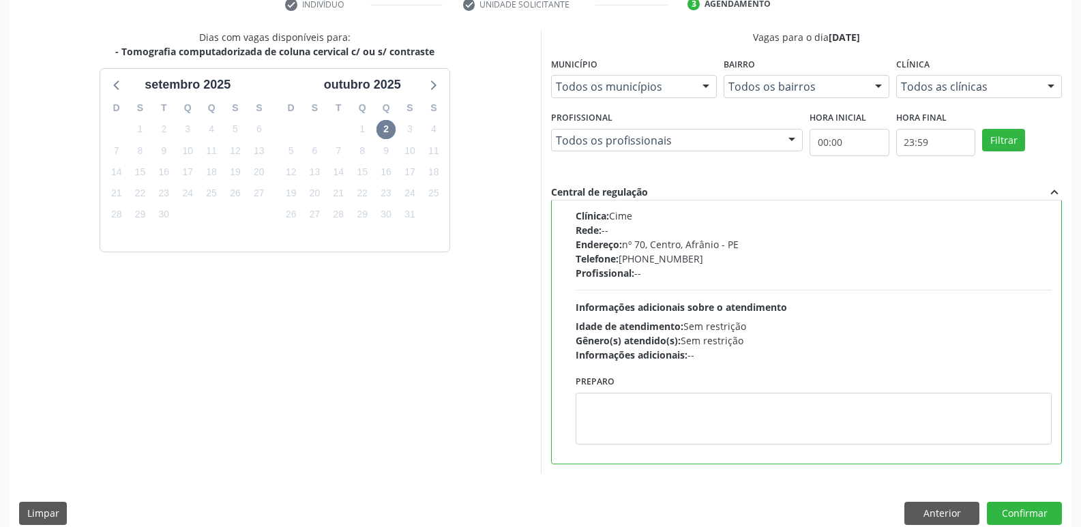
scroll to position [288, 0]
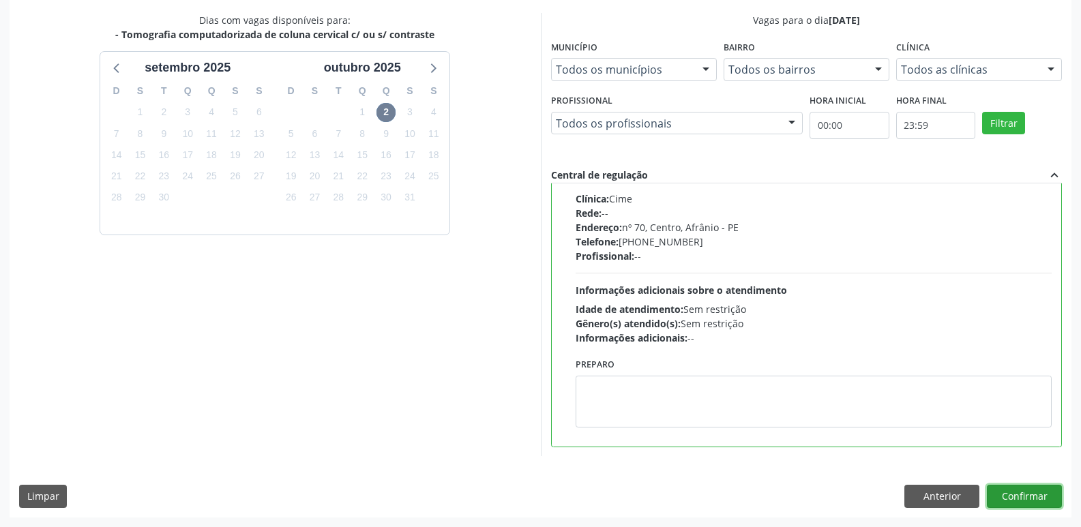
click at [1034, 494] on button "Confirmar" at bounding box center [1023, 496] width 75 height 23
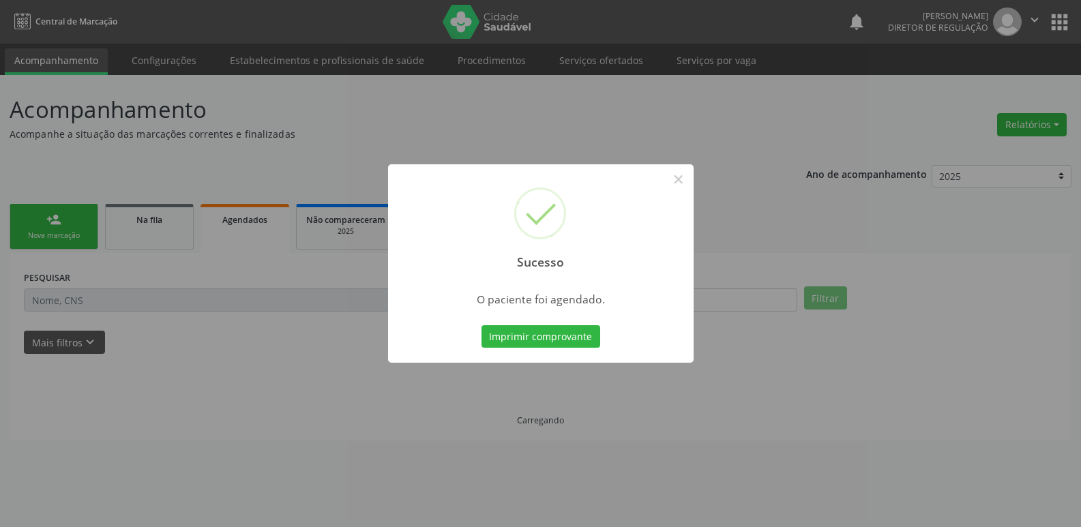
scroll to position [0, 0]
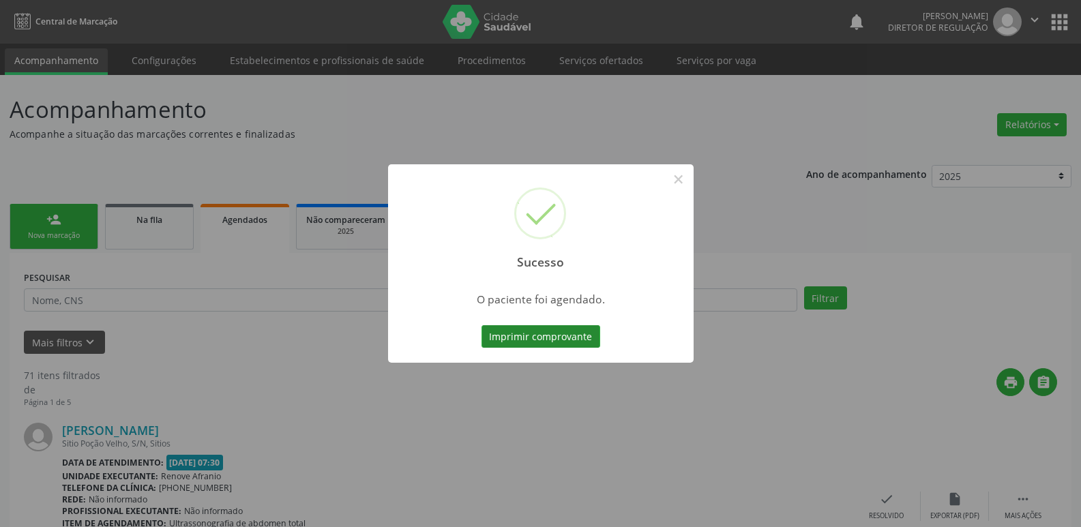
click at [585, 332] on button "Imprimir comprovante" at bounding box center [540, 336] width 119 height 23
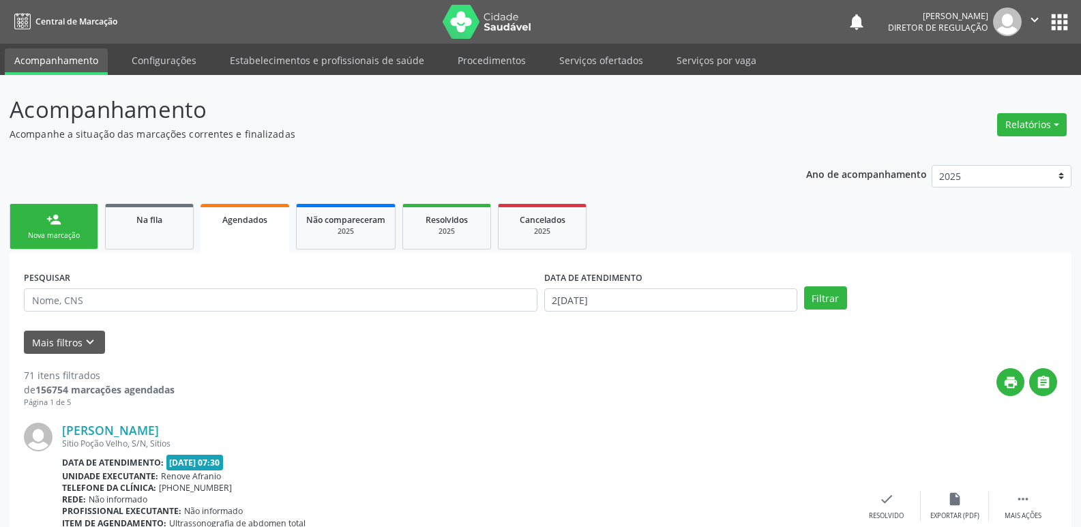
click at [80, 228] on link "person_add Nova marcação" at bounding box center [54, 227] width 89 height 46
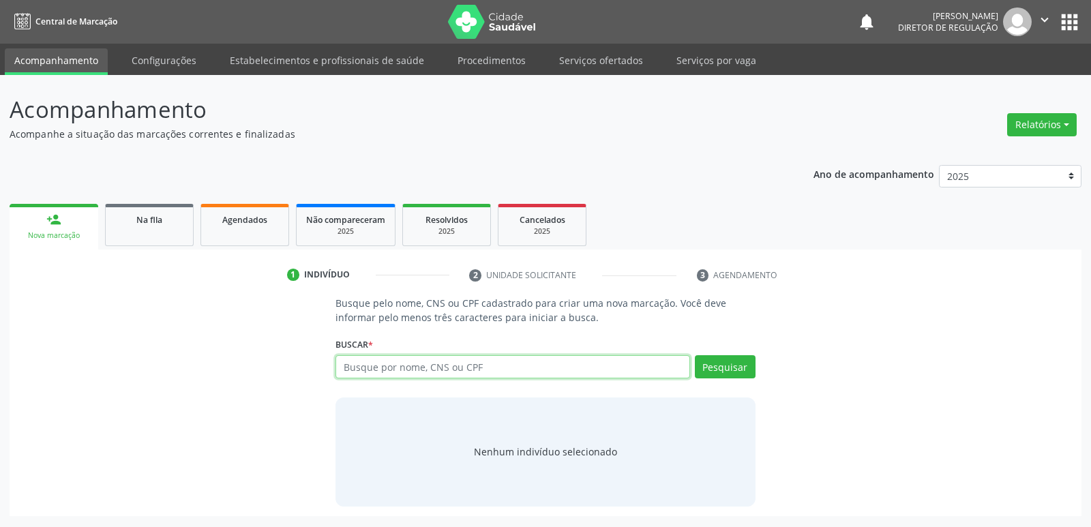
click at [406, 372] on input "text" at bounding box center [512, 366] width 354 height 23
paste input "177.082.994-62"
type input "177.082.994-62"
click at [735, 370] on button "Pesquisar" at bounding box center [725, 366] width 61 height 23
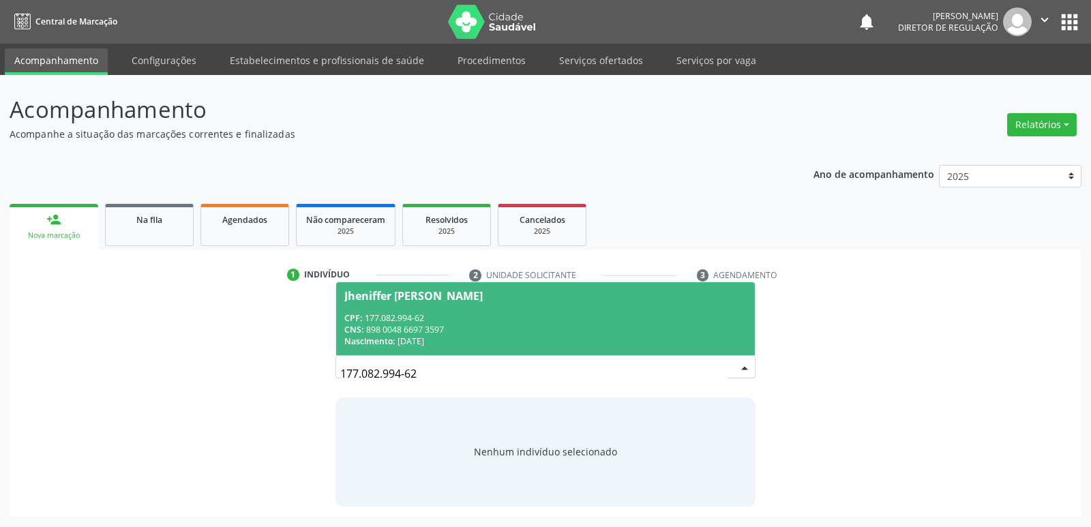
click at [419, 336] on div "Nascimento: 01/09/2015" at bounding box center [545, 341] width 402 height 12
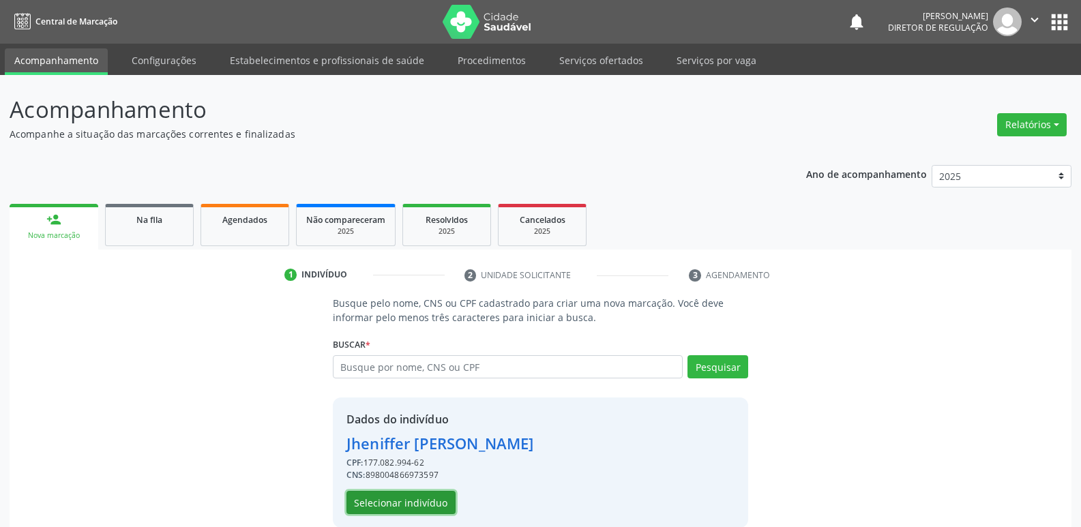
click at [418, 507] on button "Selecionar indivíduo" at bounding box center [400, 502] width 109 height 23
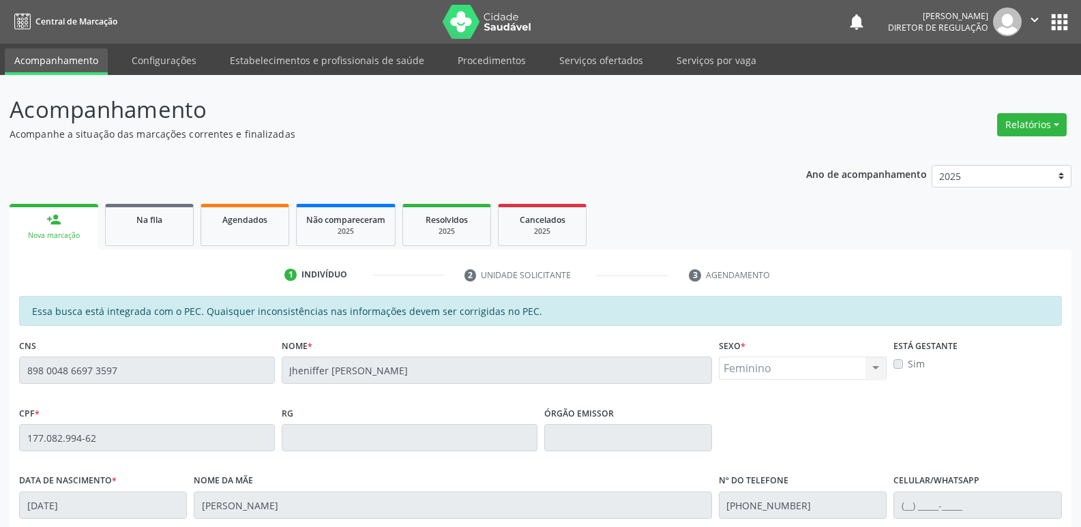
scroll to position [252, 0]
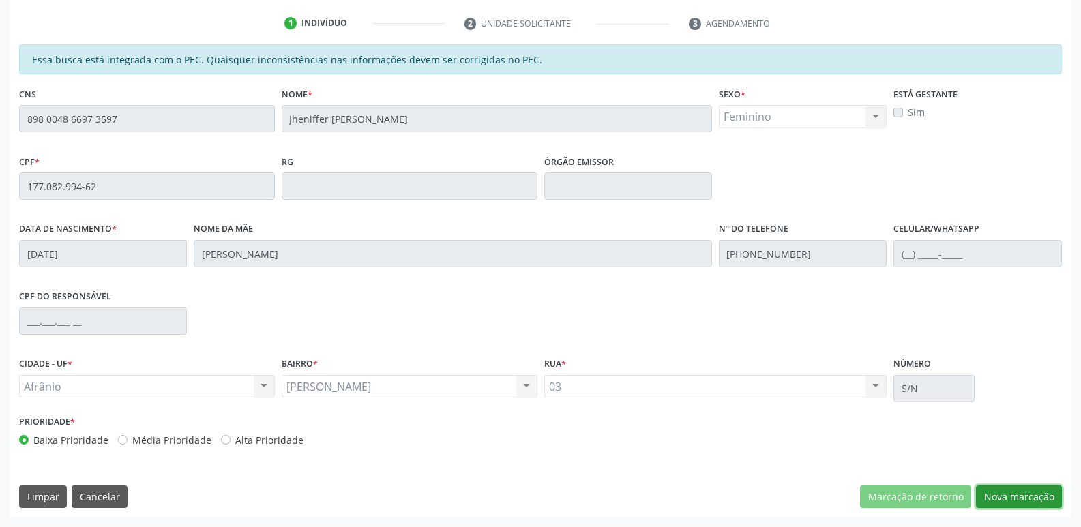
click at [1025, 496] on button "Nova marcação" at bounding box center [1019, 496] width 86 height 23
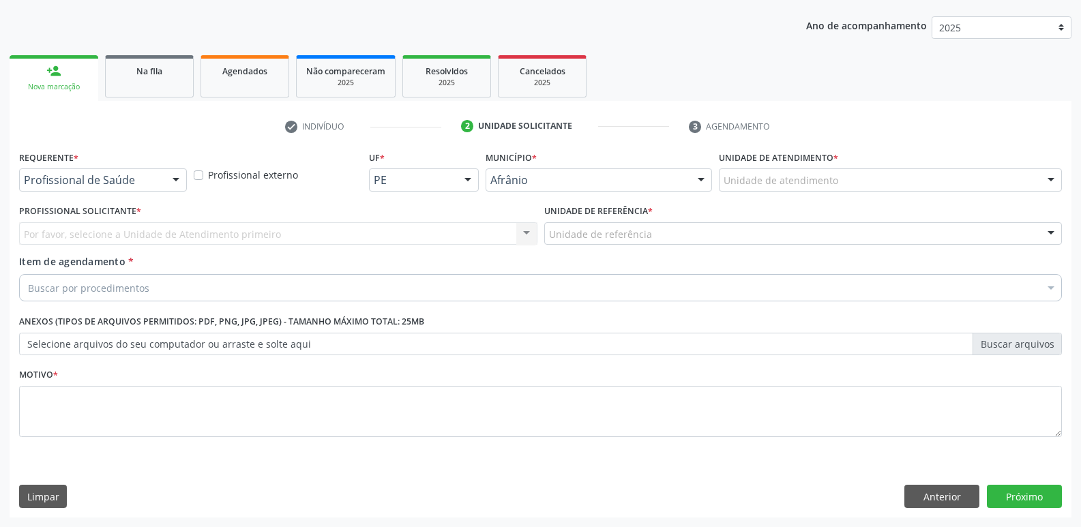
click at [841, 183] on div "Unidade de atendimento" at bounding box center [890, 179] width 343 height 23
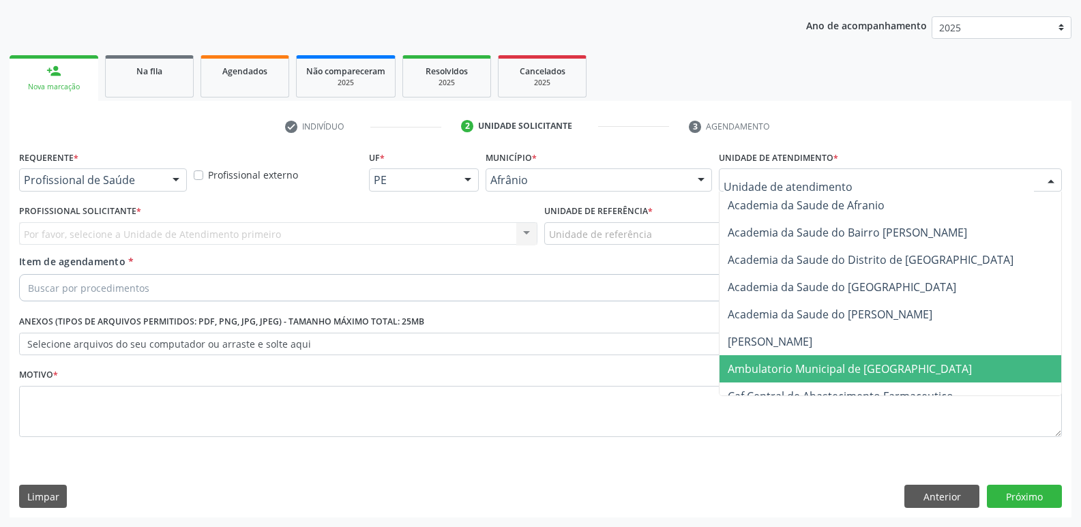
click at [828, 368] on span "Ambulatorio Municipal de [GEOGRAPHIC_DATA]" at bounding box center [849, 368] width 244 height 15
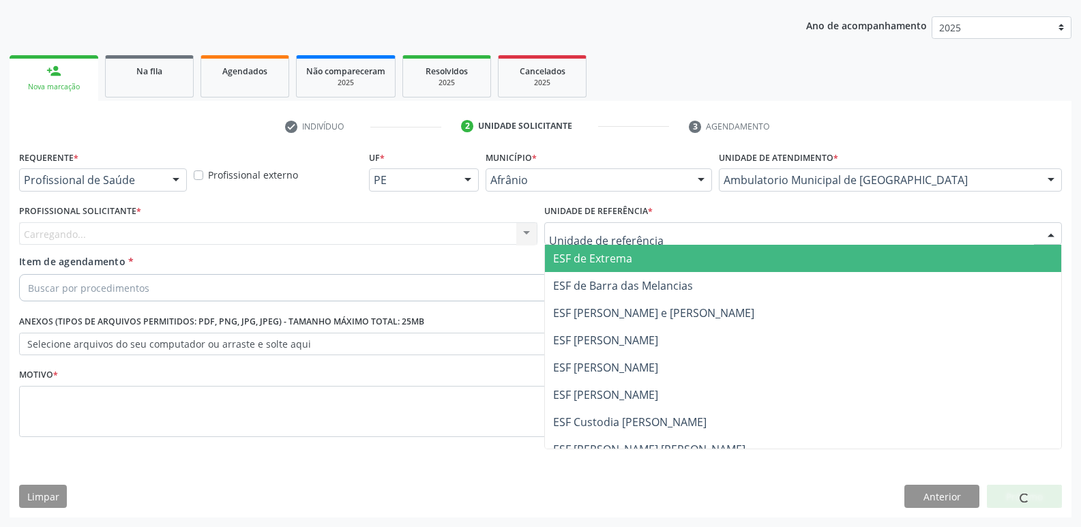
click at [697, 229] on div at bounding box center [803, 233] width 518 height 23
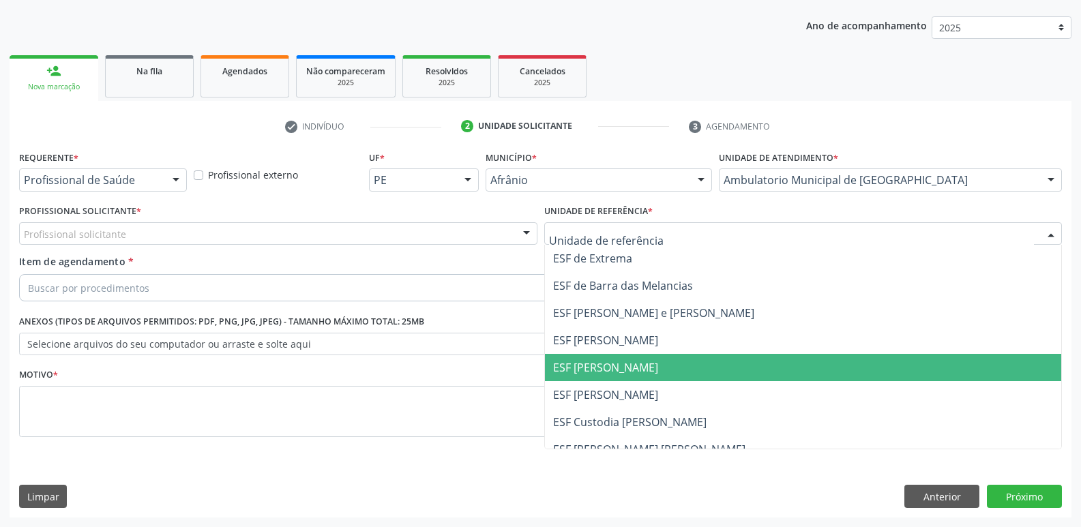
click at [674, 361] on span "ESF [PERSON_NAME]" at bounding box center [803, 367] width 517 height 27
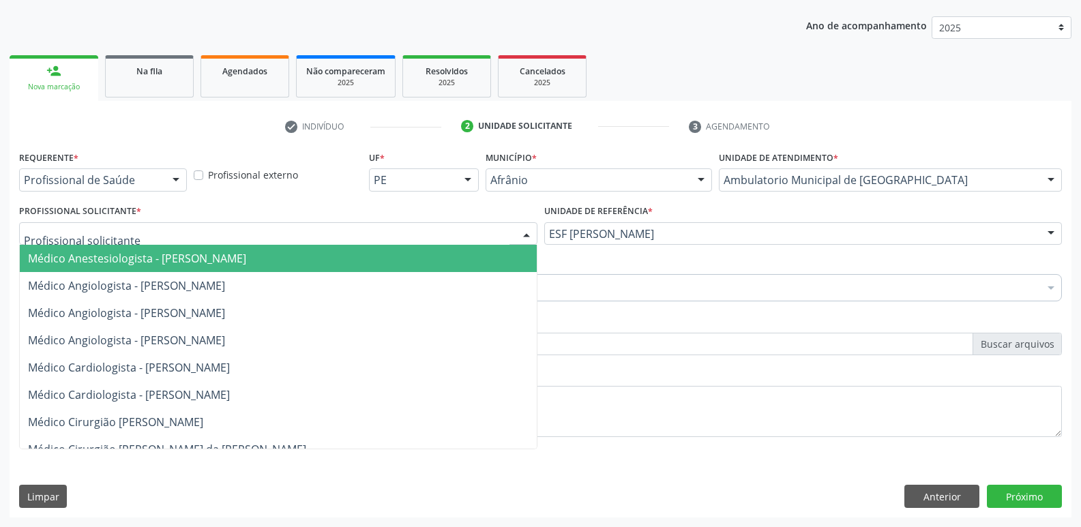
click at [482, 231] on div at bounding box center [278, 233] width 518 height 23
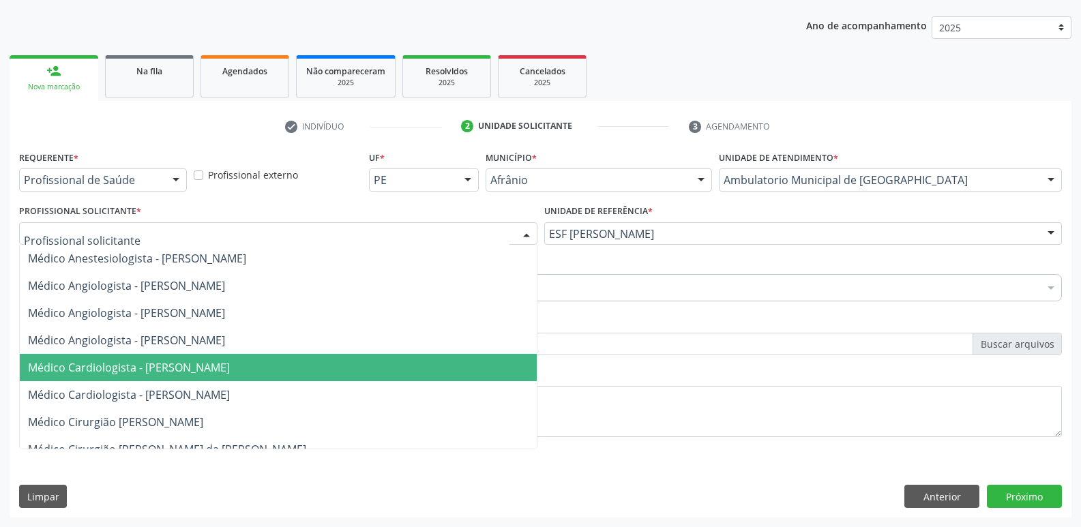
click at [497, 365] on span "Médico Cardiologista - [PERSON_NAME]" at bounding box center [278, 367] width 517 height 27
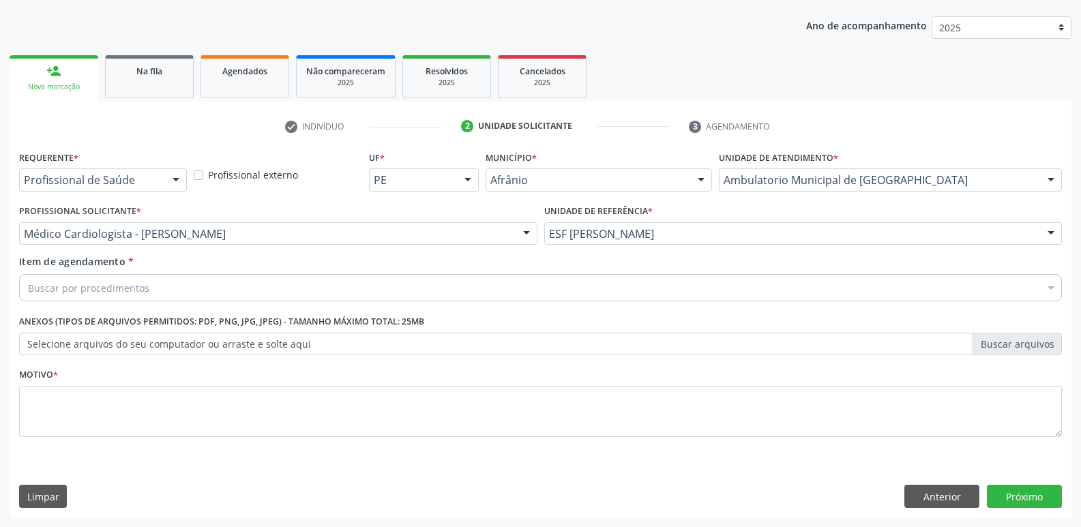
click at [477, 288] on div "Buscar por procedimentos" at bounding box center [540, 287] width 1042 height 27
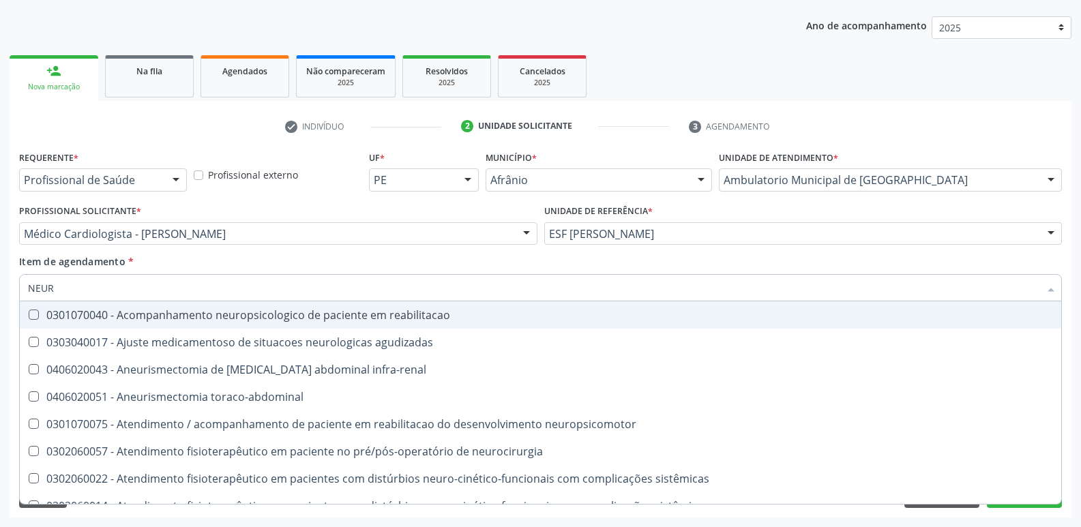
type input "NEURO"
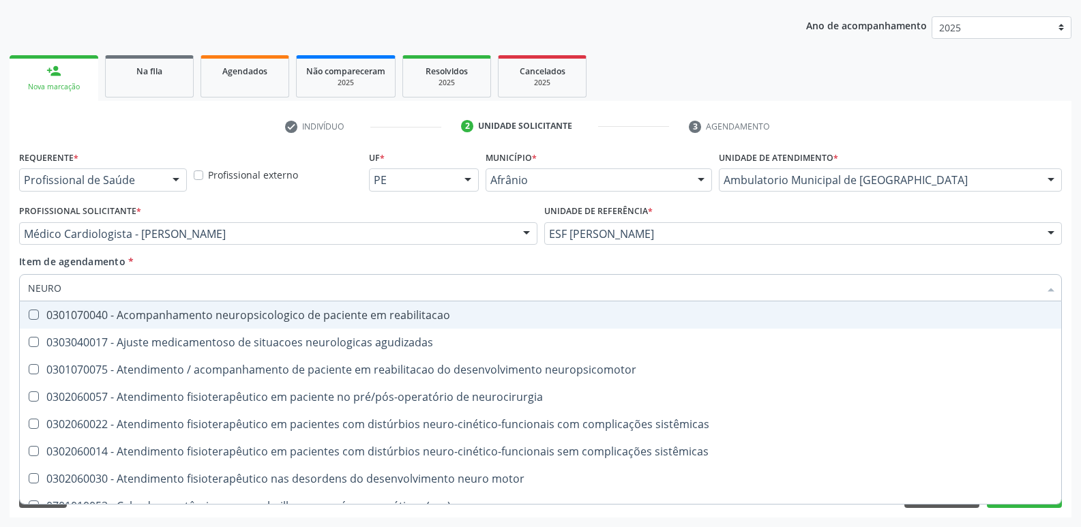
click at [460, 316] on div "0301070040 - Acompanhamento neuropsicologico de paciente em reabilitacao" at bounding box center [540, 315] width 1025 height 11
checkbox reabilitacao "true"
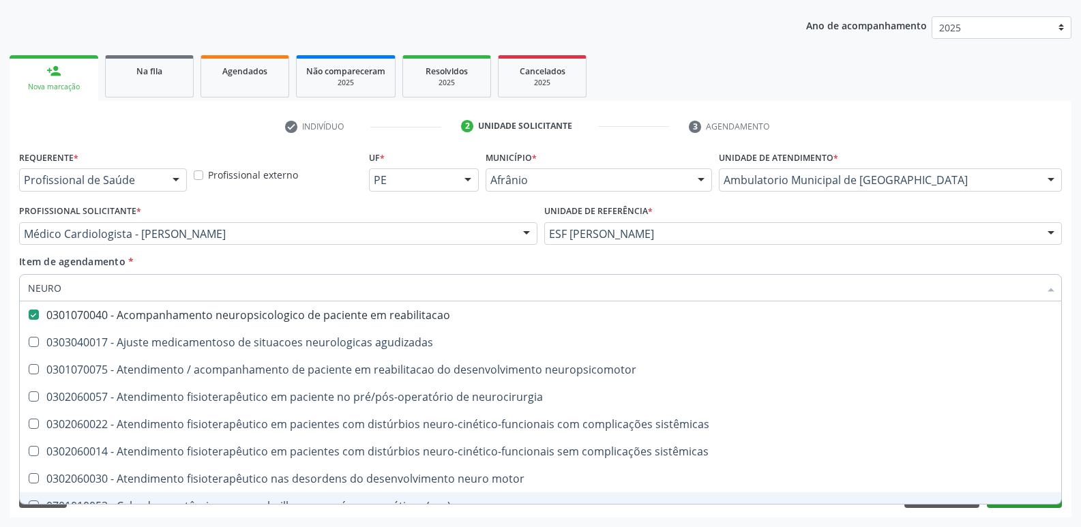
click at [997, 507] on div "Requerente * Profissional de Saúde Profissional de Saúde Paciente Nenhum result…" at bounding box center [540, 332] width 1061 height 370
checkbox agudizadas "true"
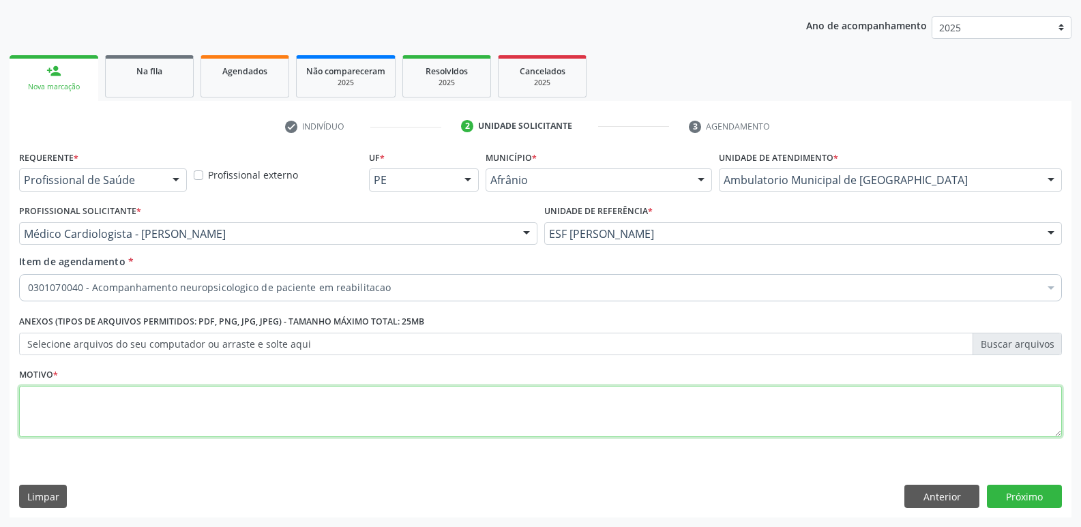
click at [572, 400] on textarea at bounding box center [540, 412] width 1042 height 52
type textarea "E"
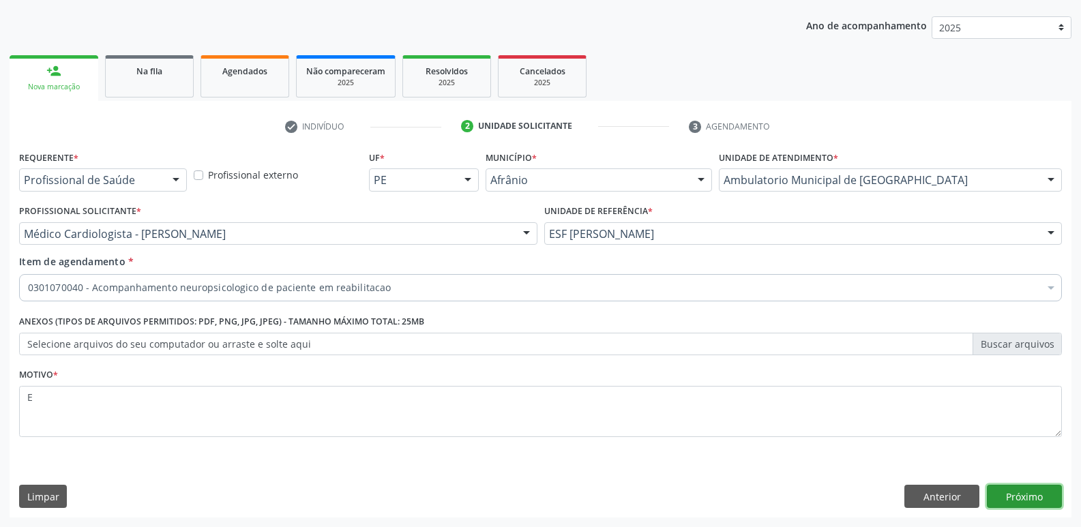
click at [1028, 496] on button "Próximo" at bounding box center [1023, 496] width 75 height 23
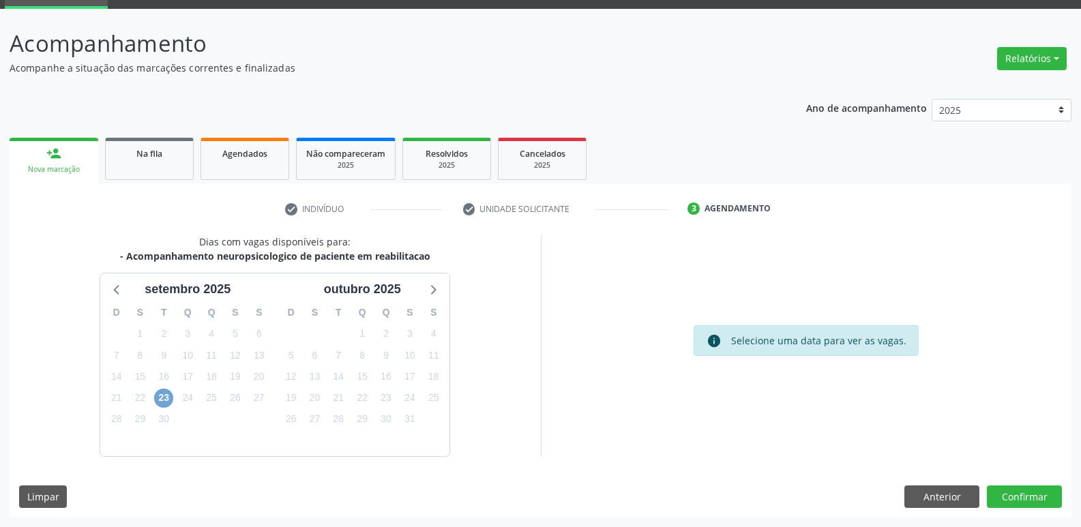
click at [163, 395] on span "23" at bounding box center [163, 398] width 19 height 19
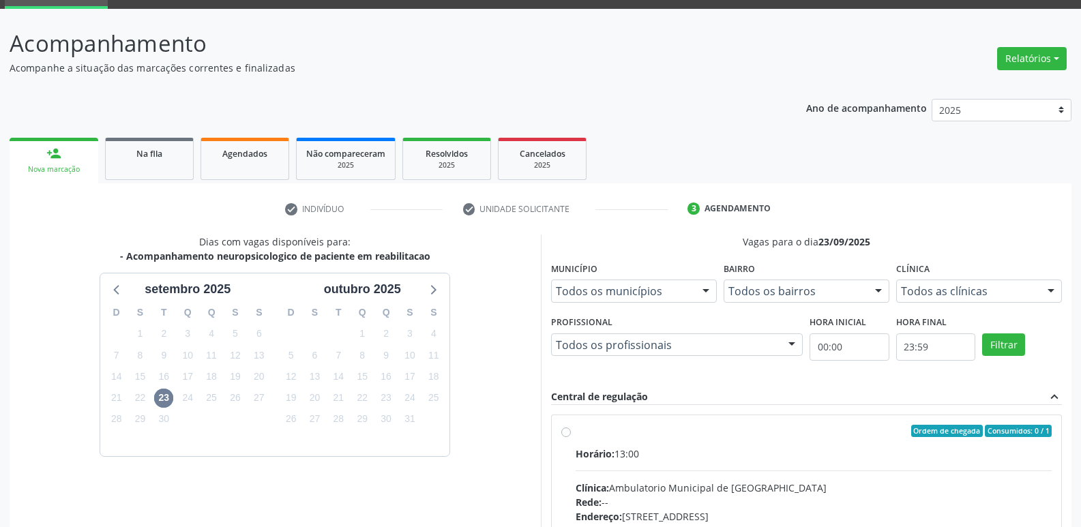
click at [715, 438] on label "Ordem de chegada Consumidos: 0 / 1 Horário: 13:00 Clínica: Ambulatorio Municipa…" at bounding box center [813, 529] width 477 height 209
click at [571, 437] on input "Ordem de chegada Consumidos: 0 / 1 Horário: 13:00 Clínica: Ambulatorio Municipa…" at bounding box center [566, 431] width 10 height 12
radio input "true"
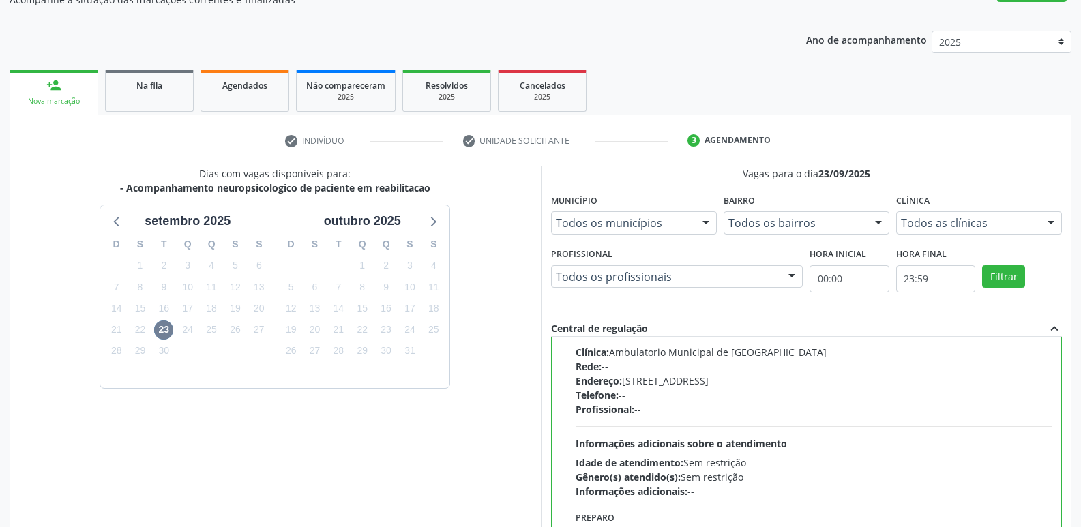
scroll to position [288, 0]
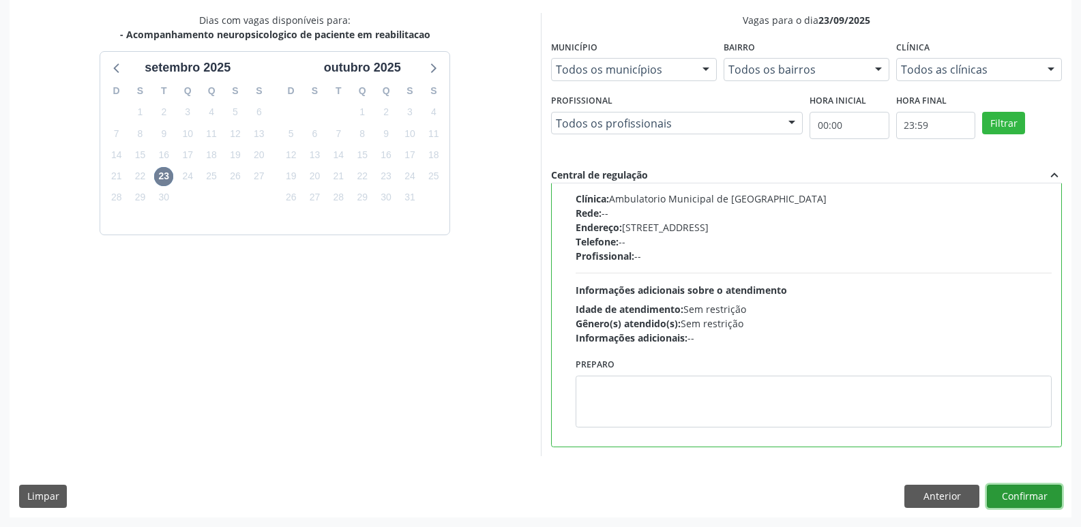
click at [1021, 496] on button "Confirmar" at bounding box center [1023, 496] width 75 height 23
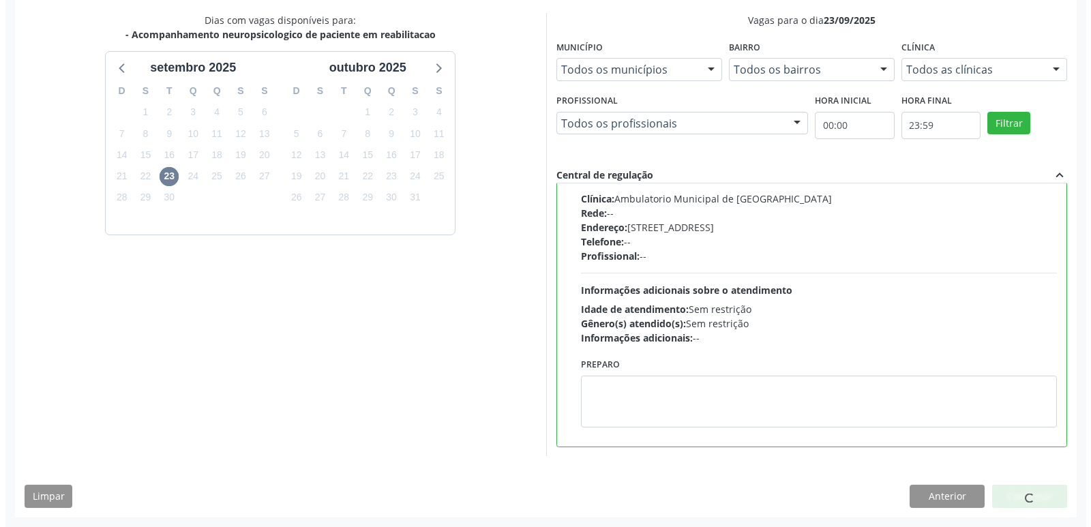
scroll to position [0, 0]
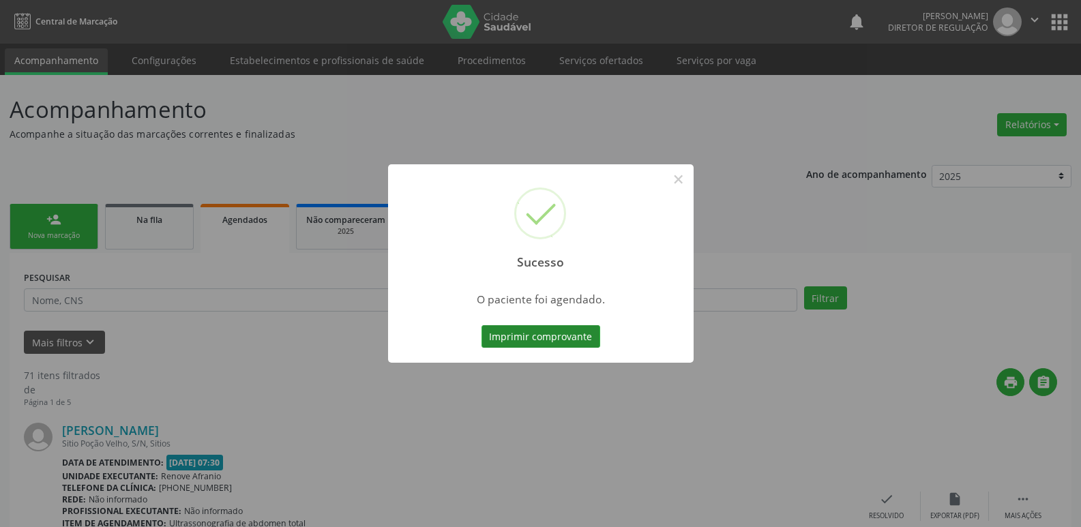
click at [556, 340] on button "Imprimir comprovante" at bounding box center [540, 336] width 119 height 23
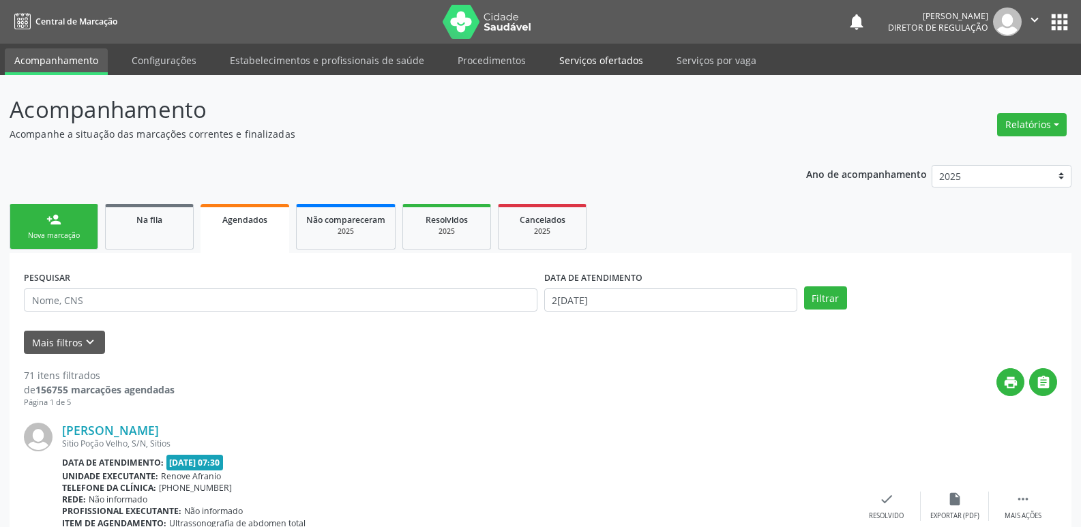
click at [624, 61] on link "Serviços ofertados" at bounding box center [600, 60] width 103 height 24
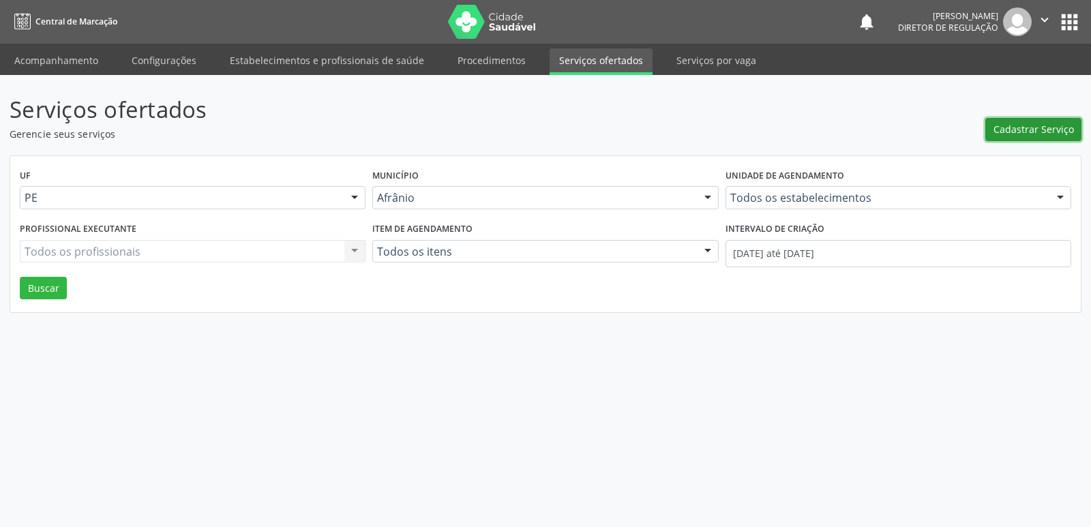
click at [1032, 127] on span "Cadastrar Serviço" at bounding box center [1033, 129] width 80 height 14
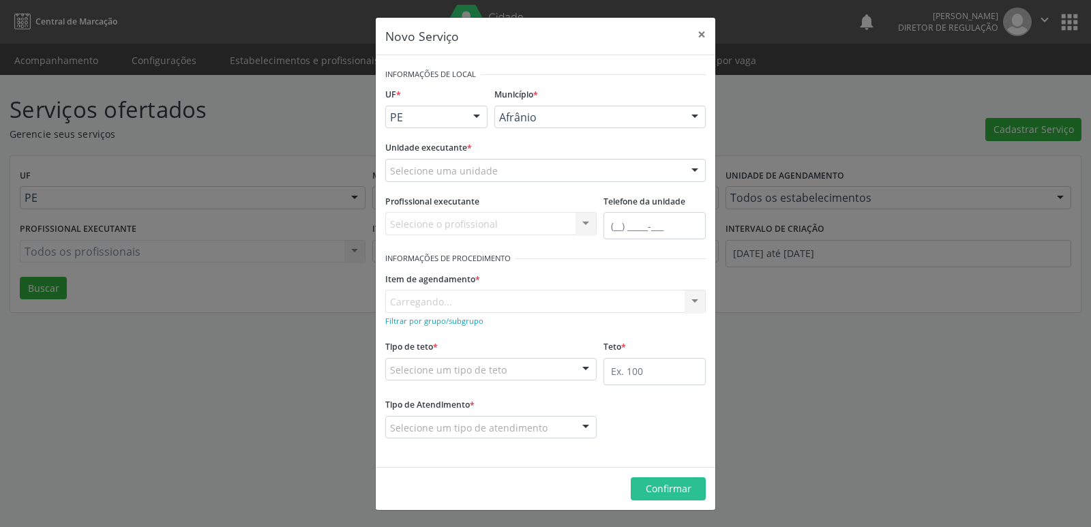
click at [472, 116] on div at bounding box center [476, 117] width 20 height 23
click at [464, 136] on span "BA" at bounding box center [436, 141] width 101 height 27
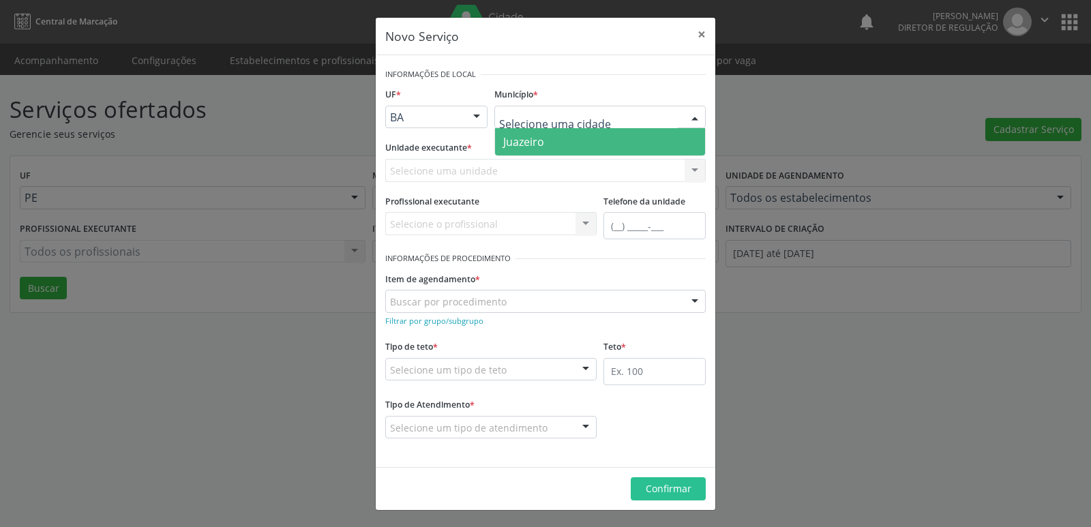
click at [532, 146] on span "Juazeiro" at bounding box center [523, 141] width 41 height 15
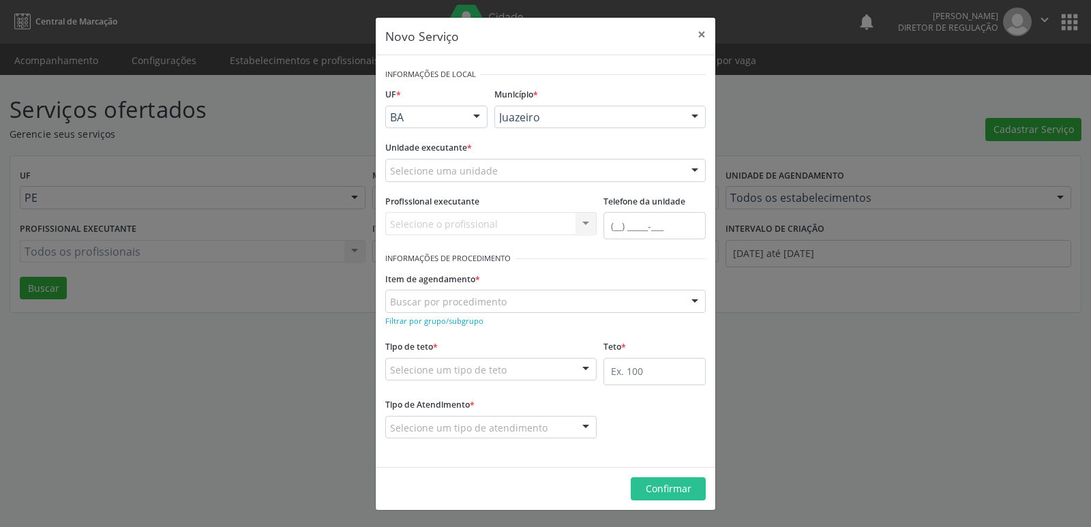
click at [528, 176] on div "Selecione uma unidade" at bounding box center [545, 170] width 320 height 23
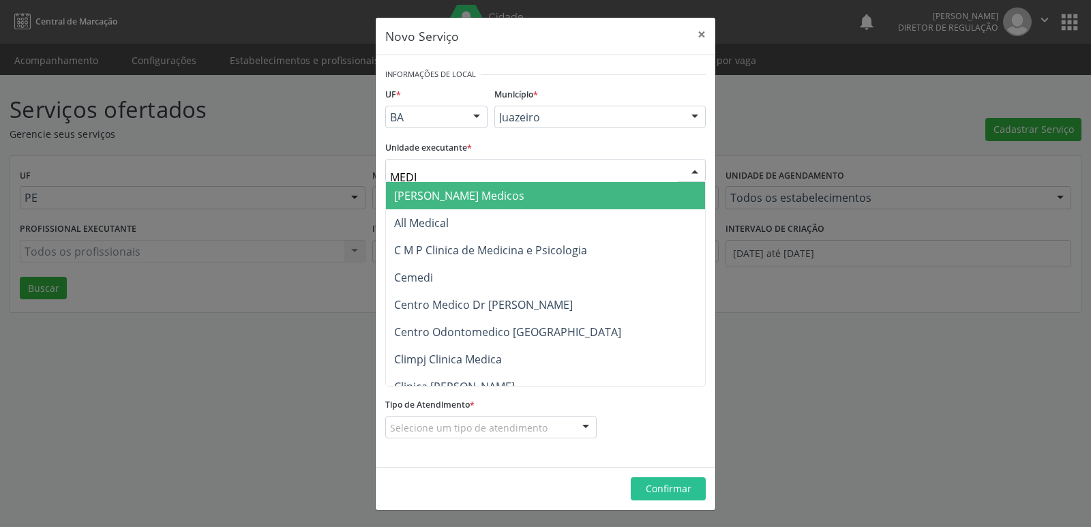
type input "MEDIV"
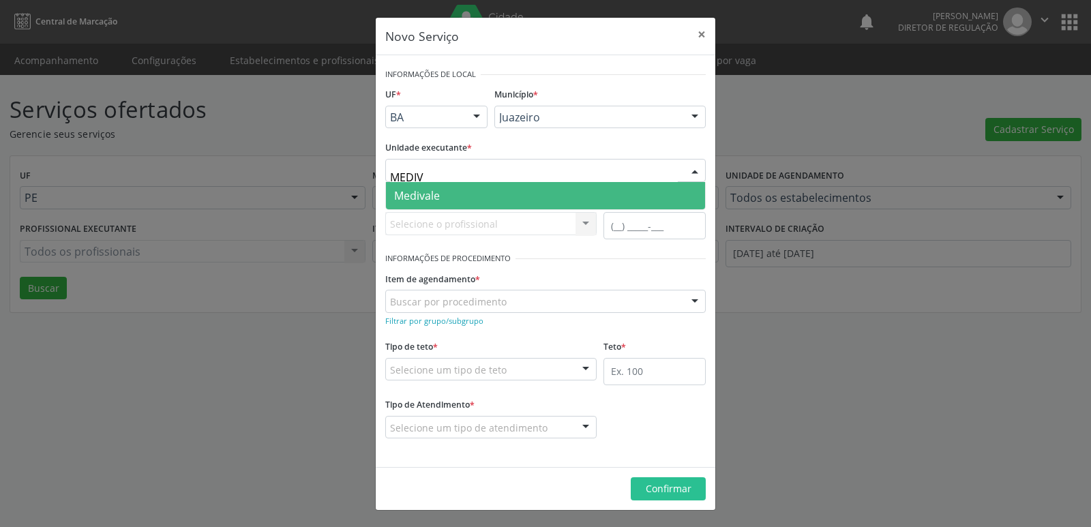
click at [522, 194] on span "Medivale" at bounding box center [545, 195] width 319 height 27
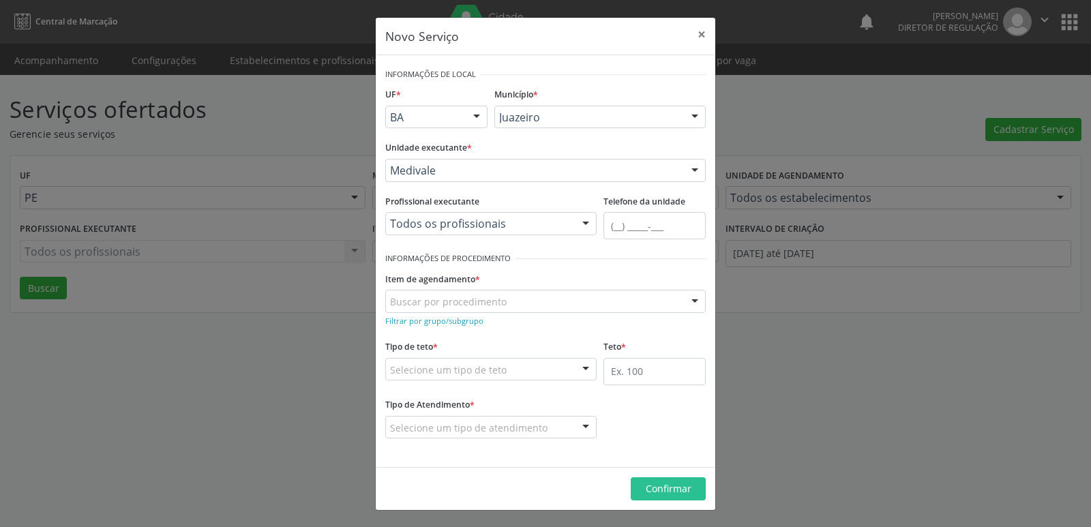
click at [519, 298] on div "Buscar por procedimento" at bounding box center [545, 301] width 320 height 23
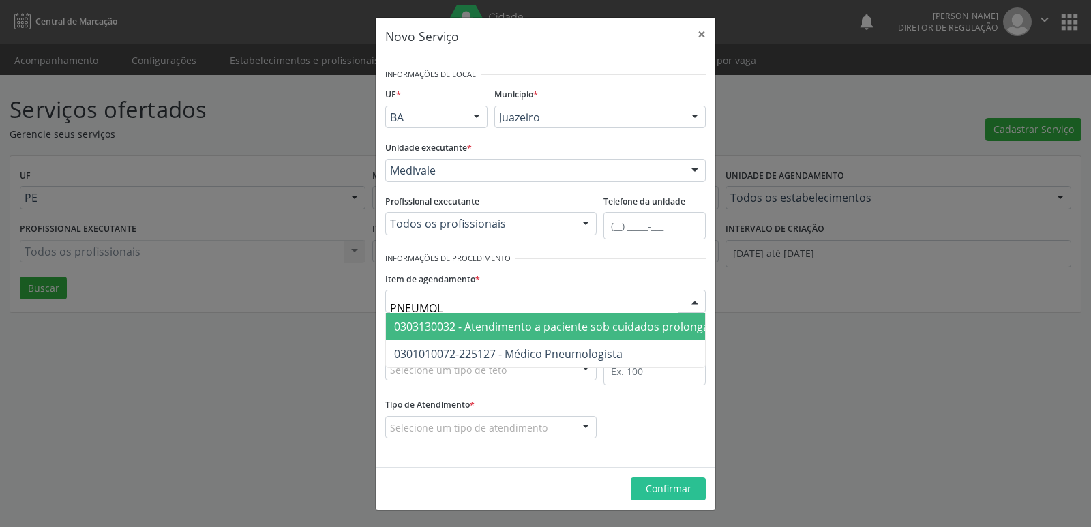
type input "PNEUMOLO"
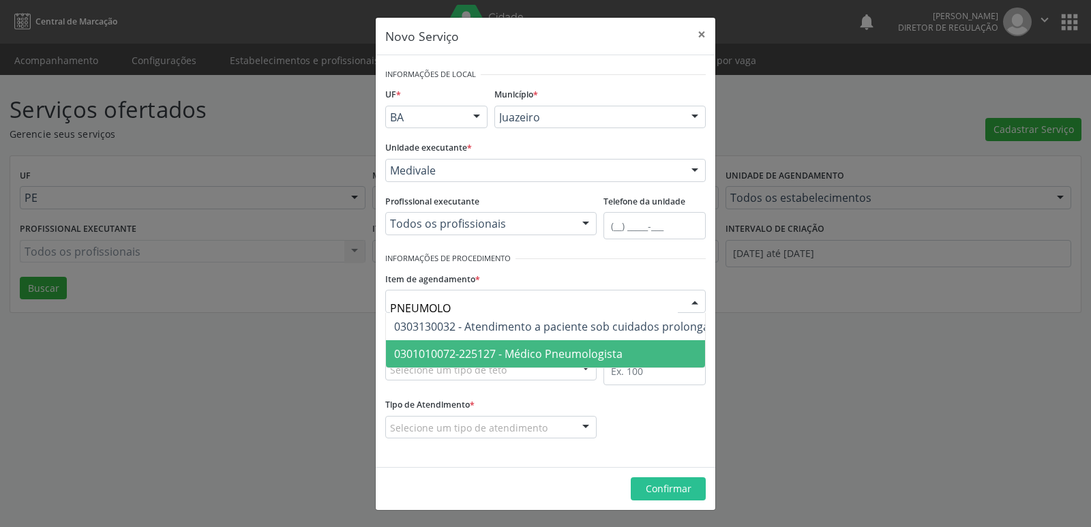
click at [535, 349] on span "0301010072-225127 - Médico Pneumologista" at bounding box center [508, 353] width 228 height 15
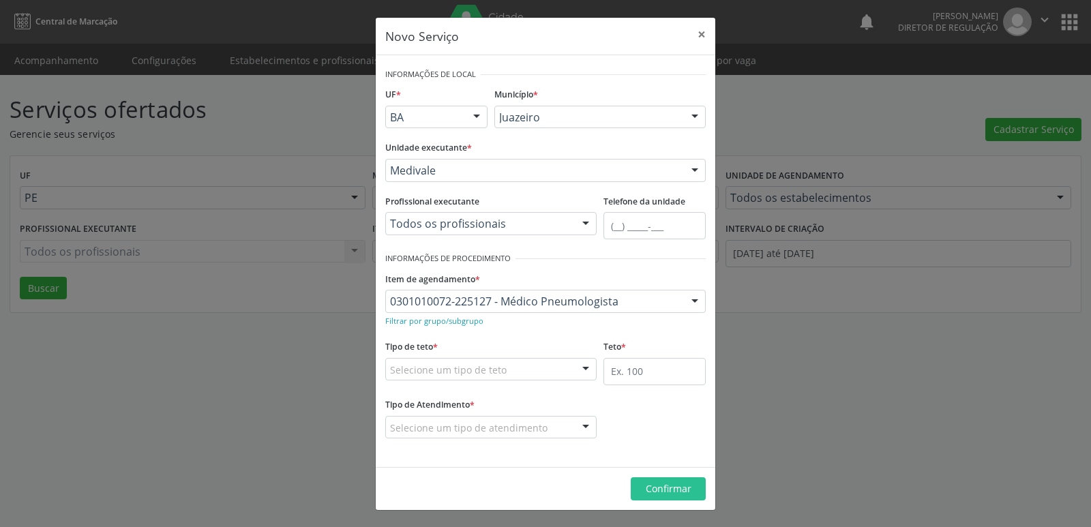
click at [505, 363] on div "Selecione um tipo de teto" at bounding box center [490, 369] width 211 height 23
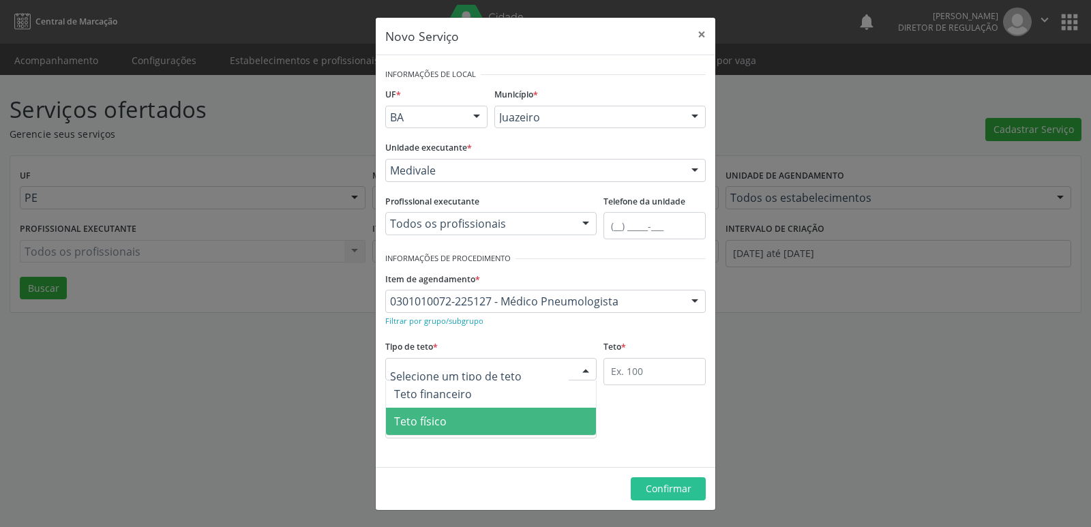
click at [502, 421] on span "Teto físico" at bounding box center [491, 421] width 210 height 27
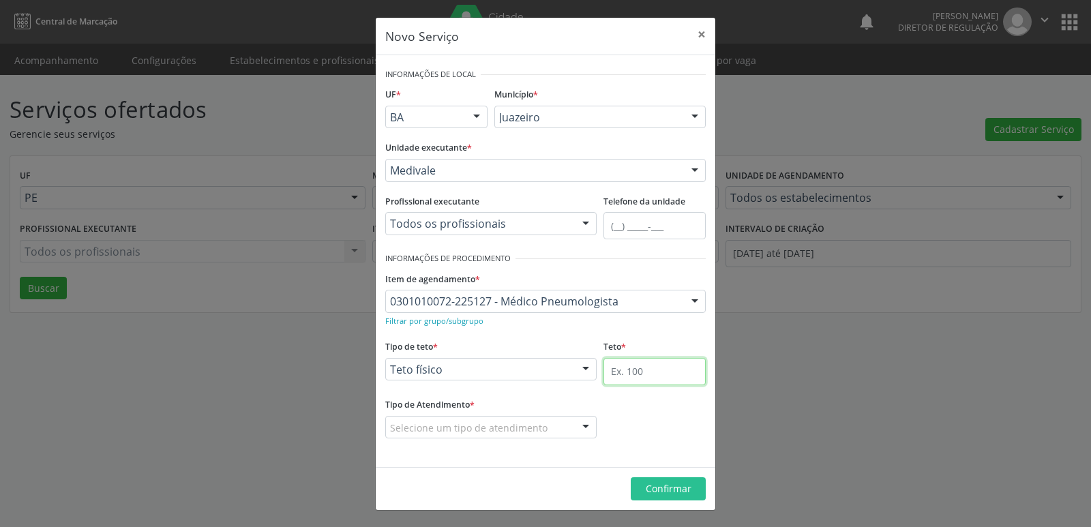
drag, startPoint x: 620, startPoint y: 372, endPoint x: 627, endPoint y: 369, distance: 7.3
click at [622, 372] on input "text" at bounding box center [654, 371] width 102 height 27
type input "1"
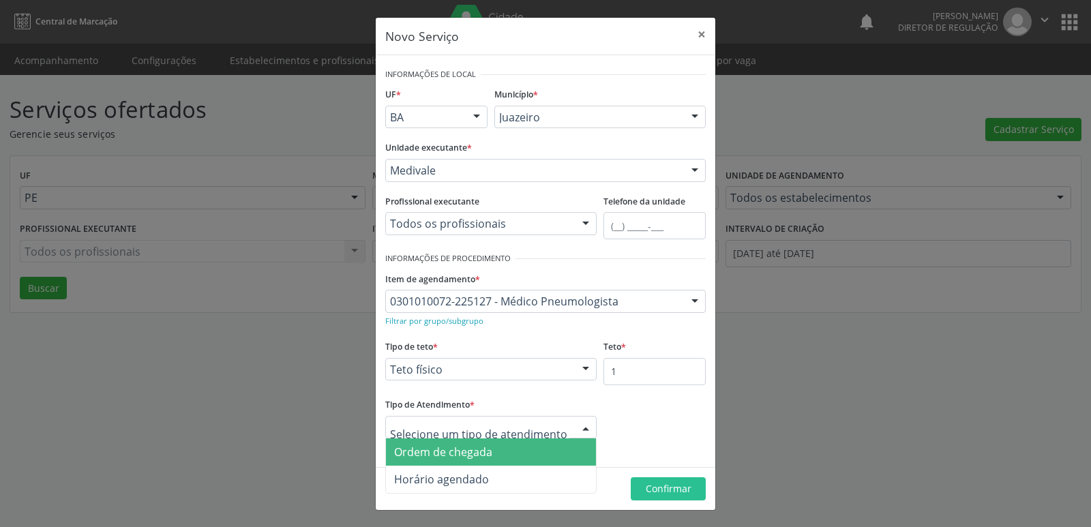
click at [522, 449] on span "Ordem de chegada" at bounding box center [491, 451] width 210 height 27
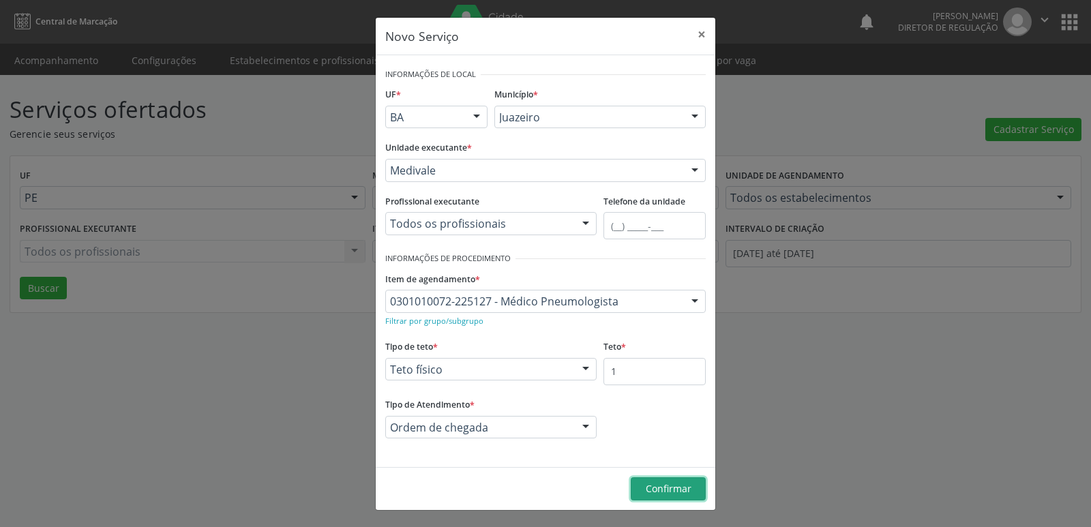
click at [663, 486] on span "Confirmar" at bounding box center [669, 488] width 46 height 13
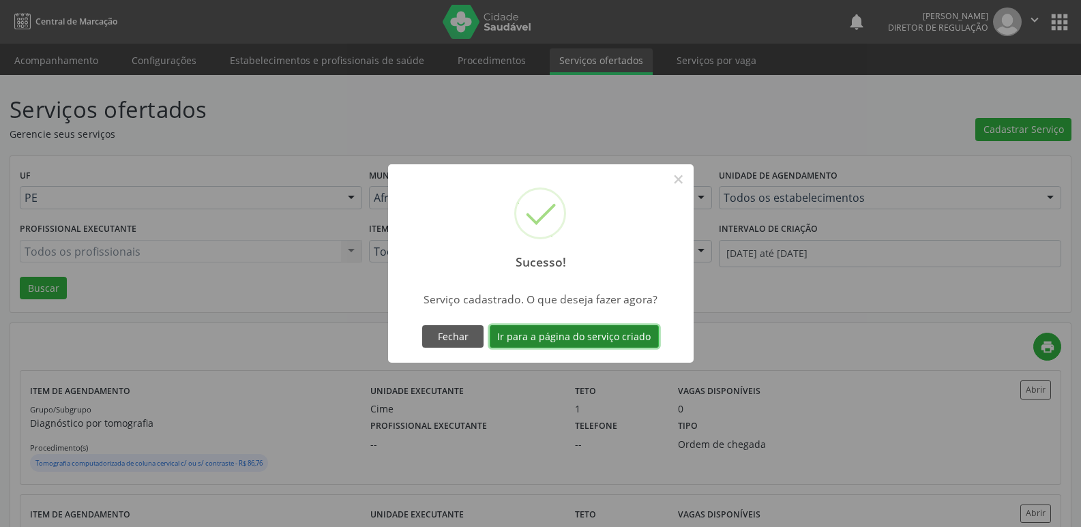
click at [622, 341] on button "Ir para a página do serviço criado" at bounding box center [573, 336] width 169 height 23
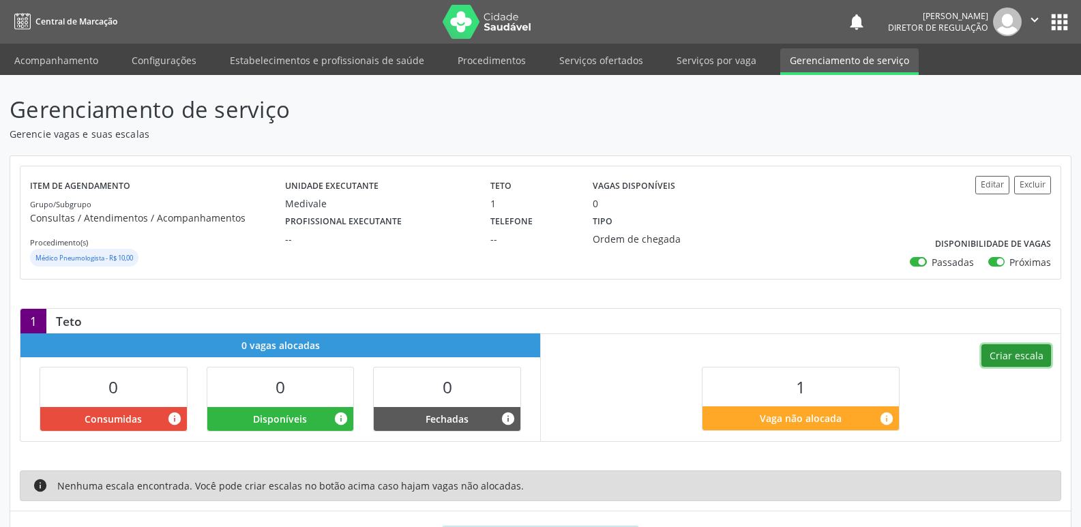
click at [1014, 354] on button "Criar escala" at bounding box center [1016, 355] width 70 height 23
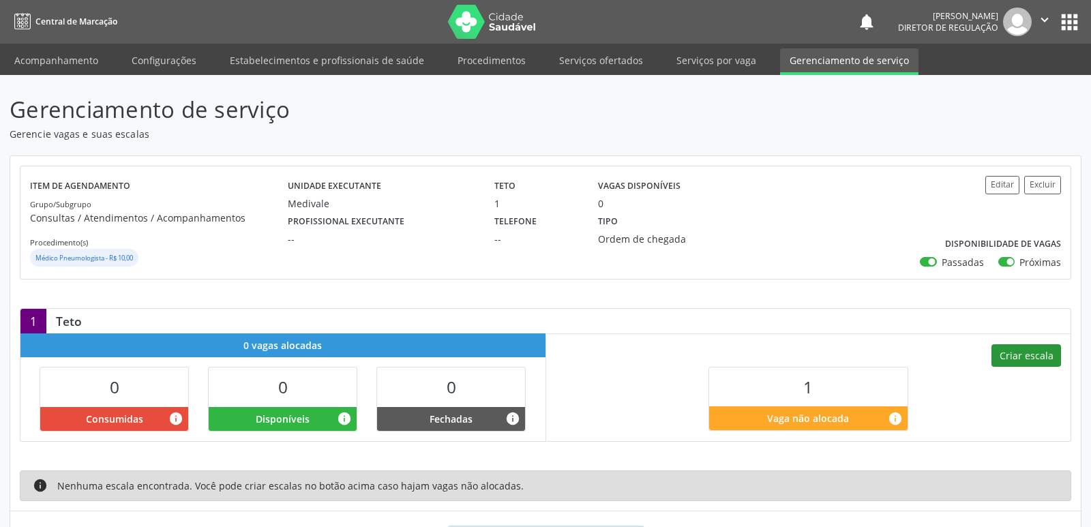
select select "8"
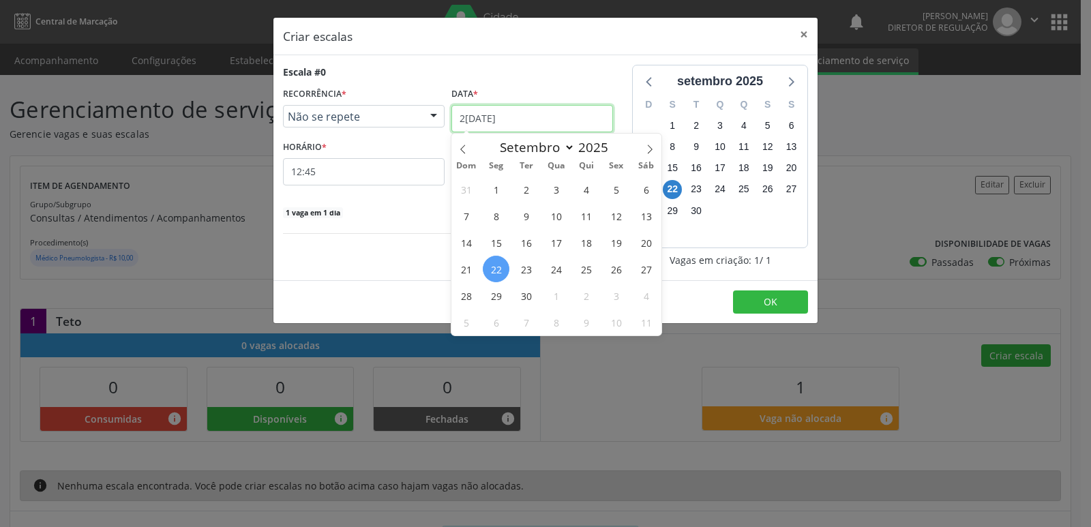
click at [542, 112] on input "2[DATE]" at bounding box center [532, 118] width 162 height 27
click at [558, 269] on span "24" at bounding box center [556, 269] width 27 height 27
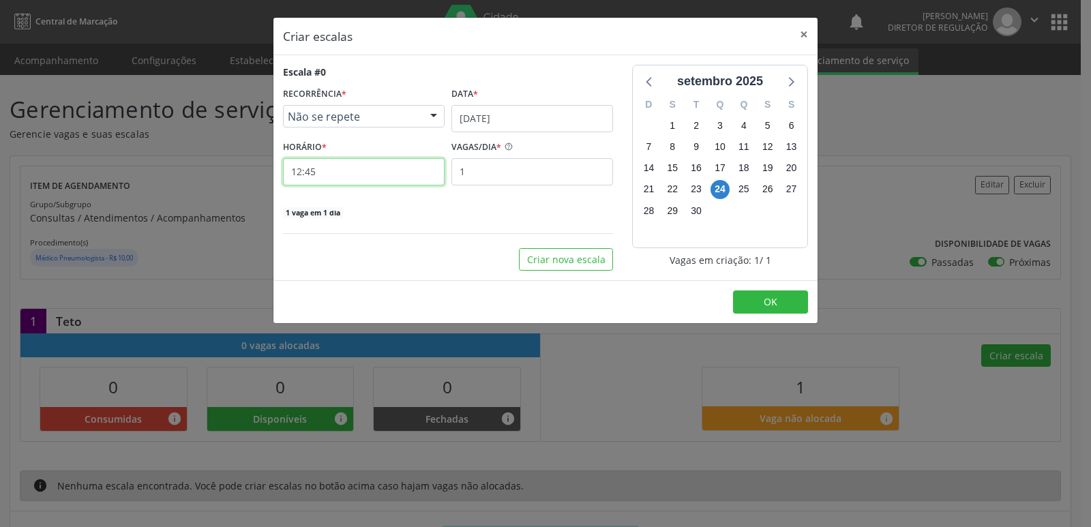
click at [392, 174] on input "12:45" at bounding box center [364, 171] width 162 height 27
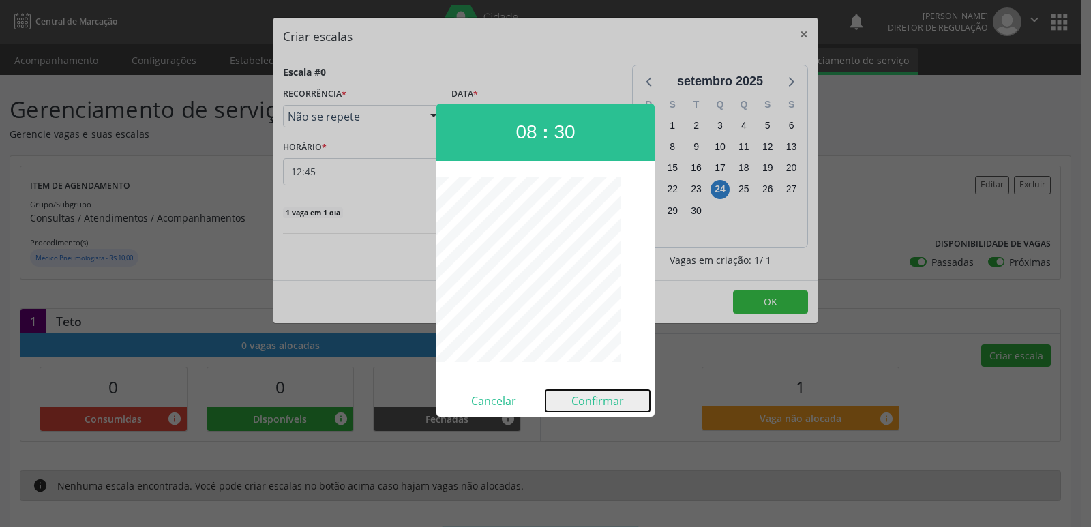
click at [608, 401] on button "Confirmar" at bounding box center [597, 401] width 104 height 22
type input "08:30"
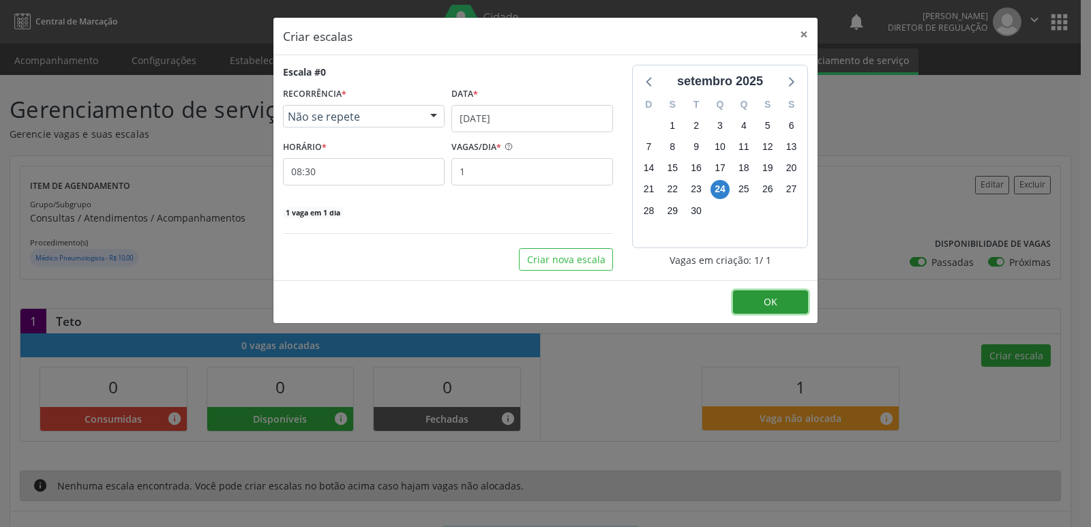
click at [773, 303] on span "OK" at bounding box center [771, 301] width 14 height 13
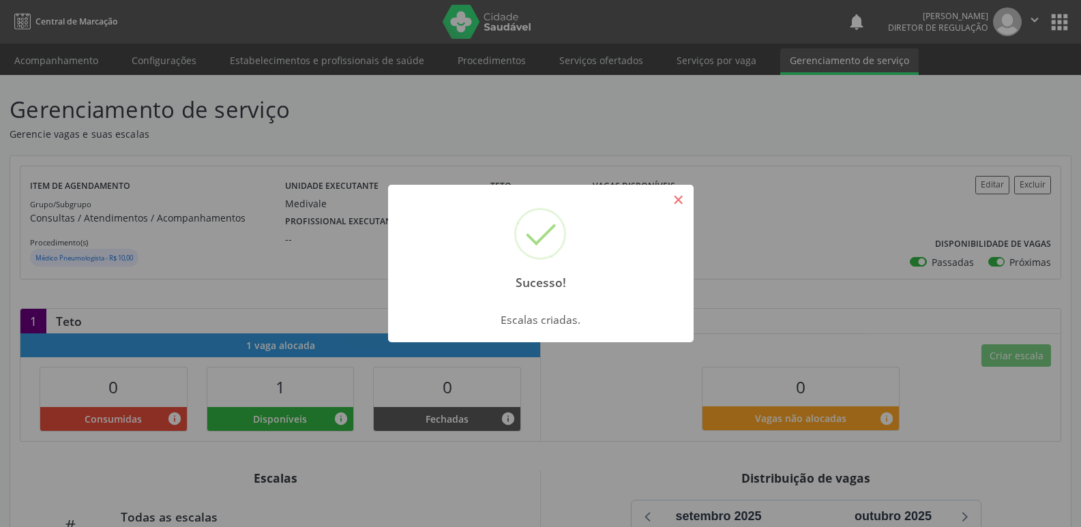
click at [682, 203] on button "×" at bounding box center [678, 199] width 23 height 23
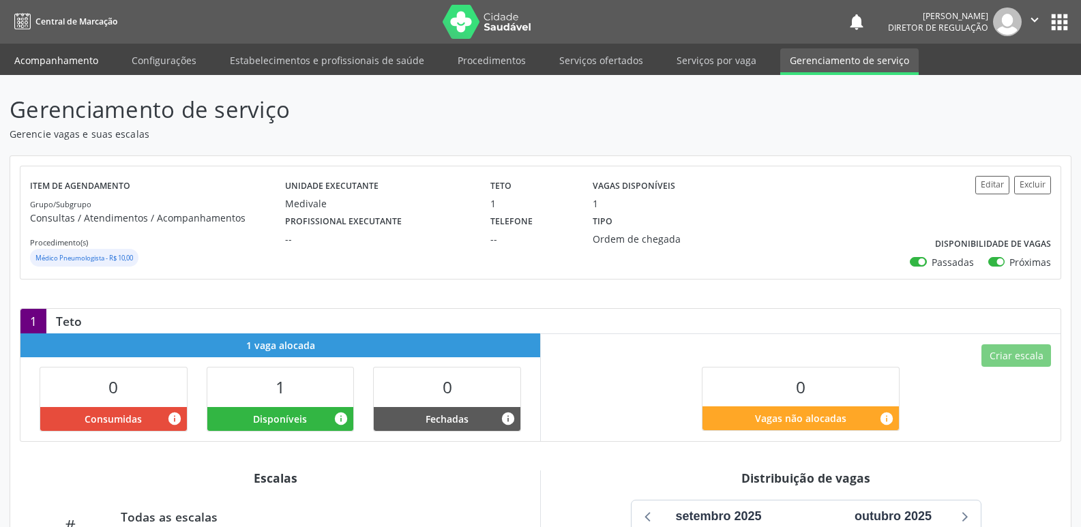
click at [89, 60] on link "Acompanhamento" at bounding box center [56, 60] width 103 height 24
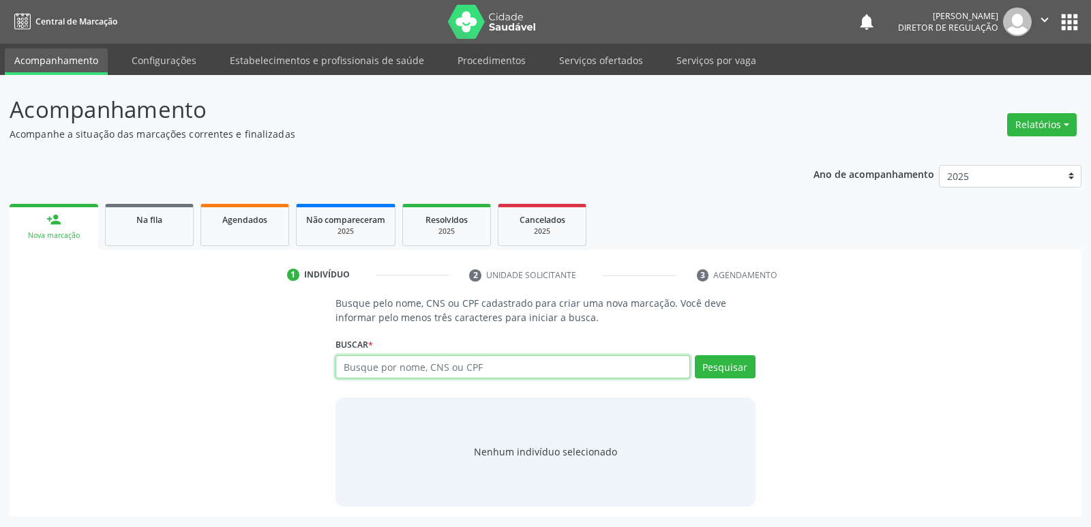
click at [375, 367] on input "text" at bounding box center [512, 366] width 354 height 23
type input "700304919225034"
click at [723, 368] on button "Pesquisar" at bounding box center [725, 366] width 61 height 23
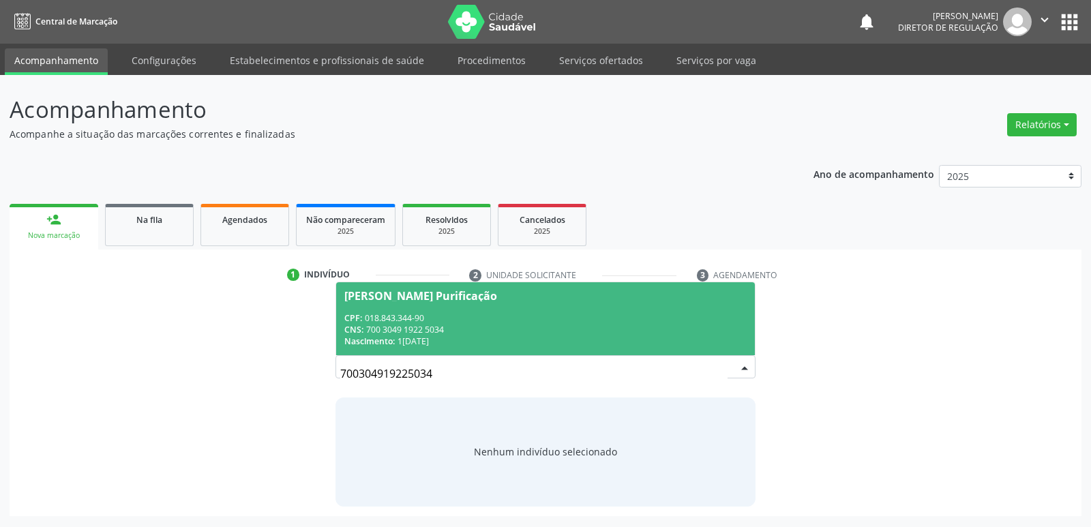
click at [414, 340] on div "Nascimento: 1[DATE]" at bounding box center [545, 341] width 402 height 12
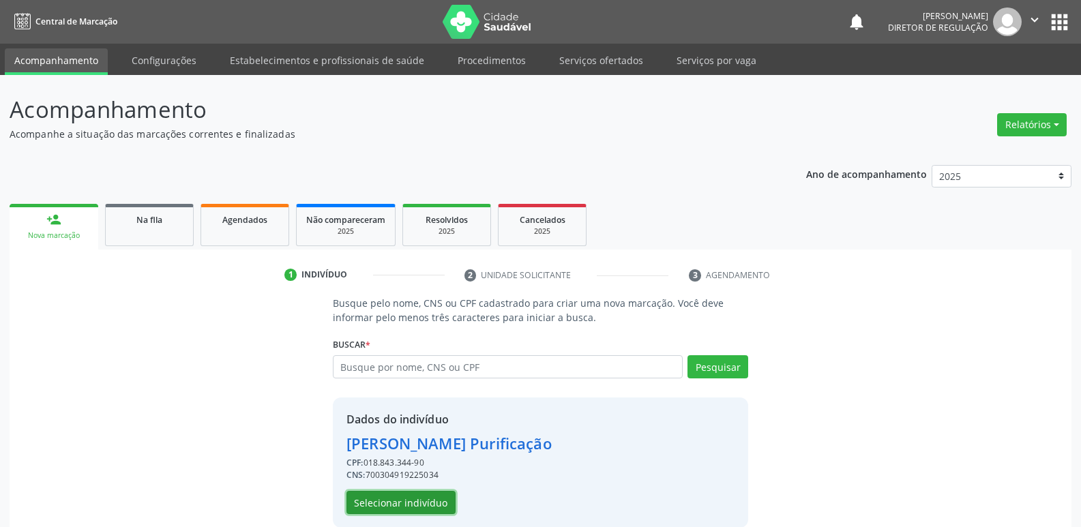
click at [425, 506] on button "Selecionar indivíduo" at bounding box center [400, 502] width 109 height 23
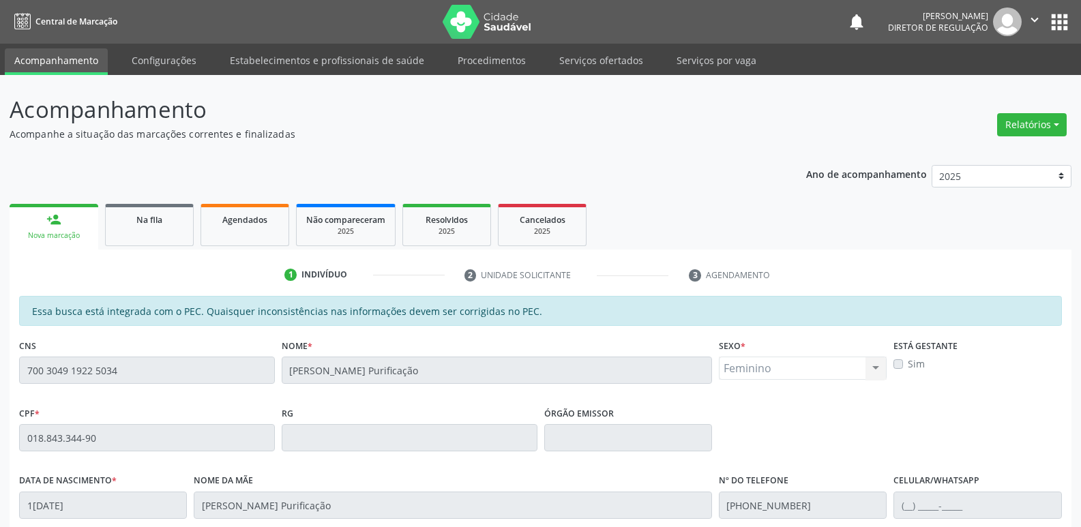
scroll to position [252, 0]
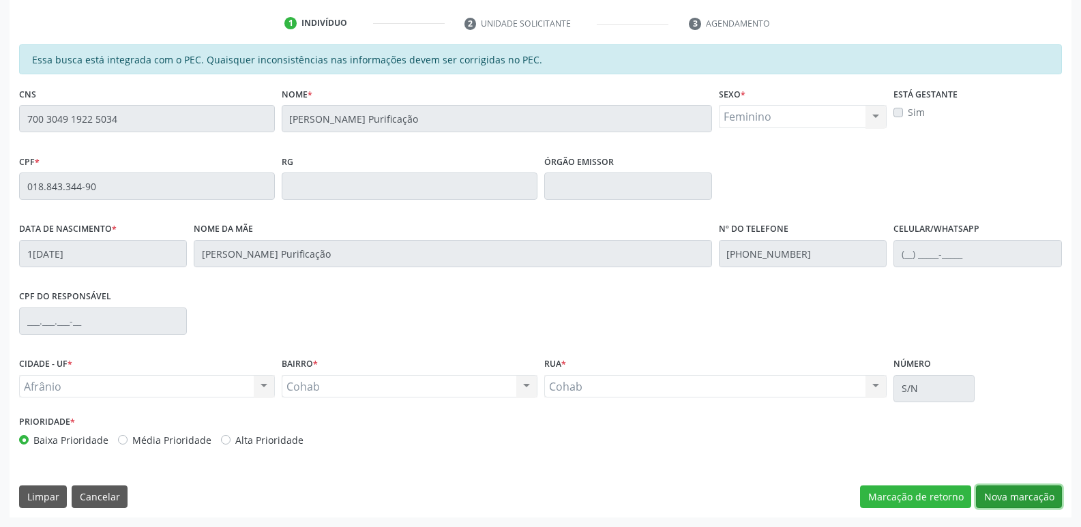
click at [1036, 496] on button "Nova marcação" at bounding box center [1019, 496] width 86 height 23
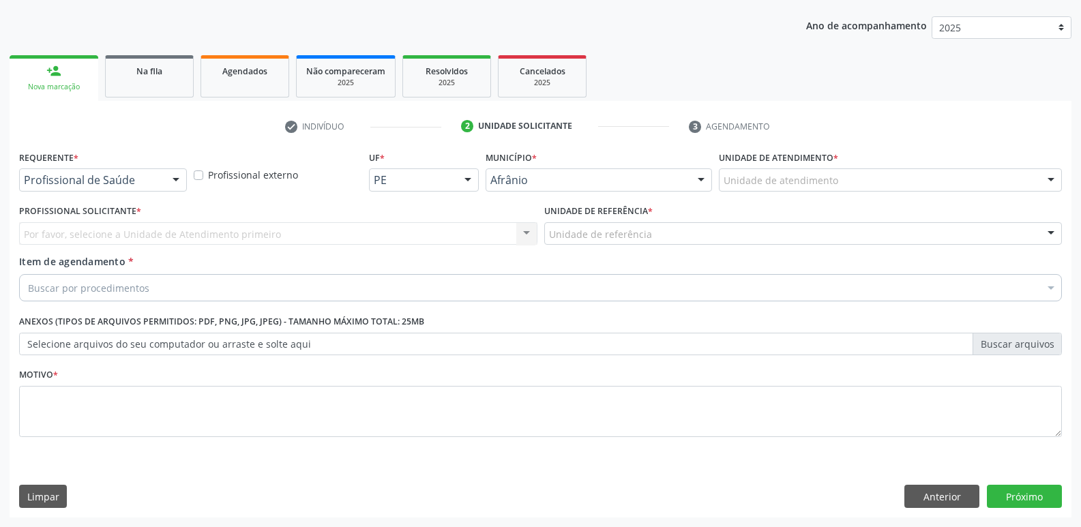
scroll to position [149, 0]
click at [881, 185] on div "Unidade de atendimento" at bounding box center [890, 179] width 343 height 23
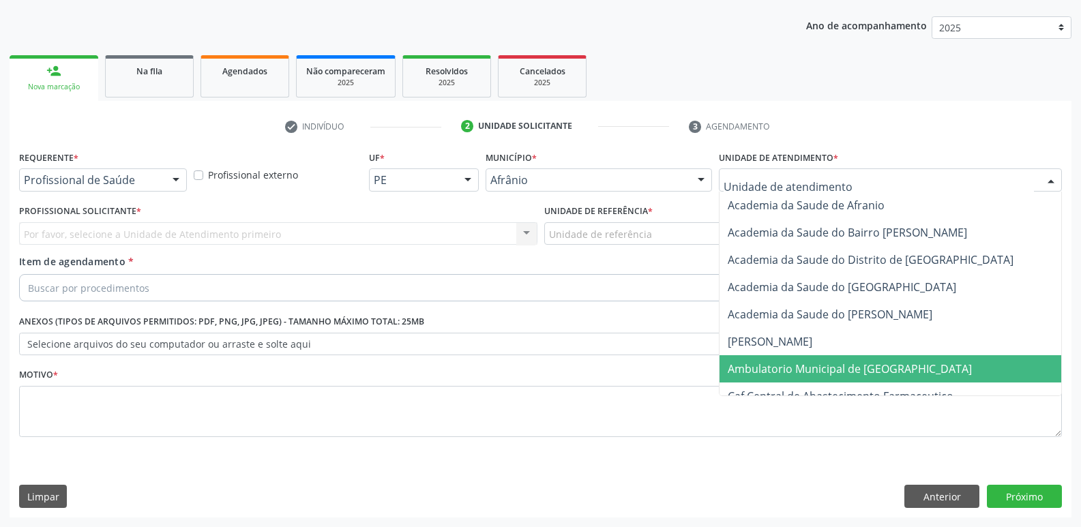
drag, startPoint x: 857, startPoint y: 367, endPoint x: 844, endPoint y: 365, distance: 13.1
click at [857, 367] on span "Ambulatorio Municipal de [GEOGRAPHIC_DATA]" at bounding box center [849, 368] width 244 height 15
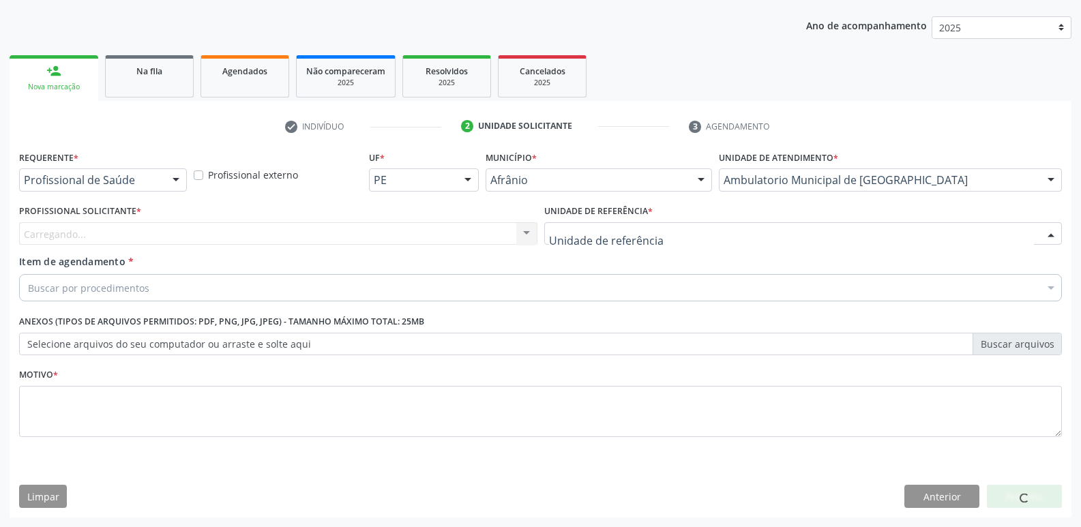
click at [682, 229] on div at bounding box center [803, 233] width 518 height 23
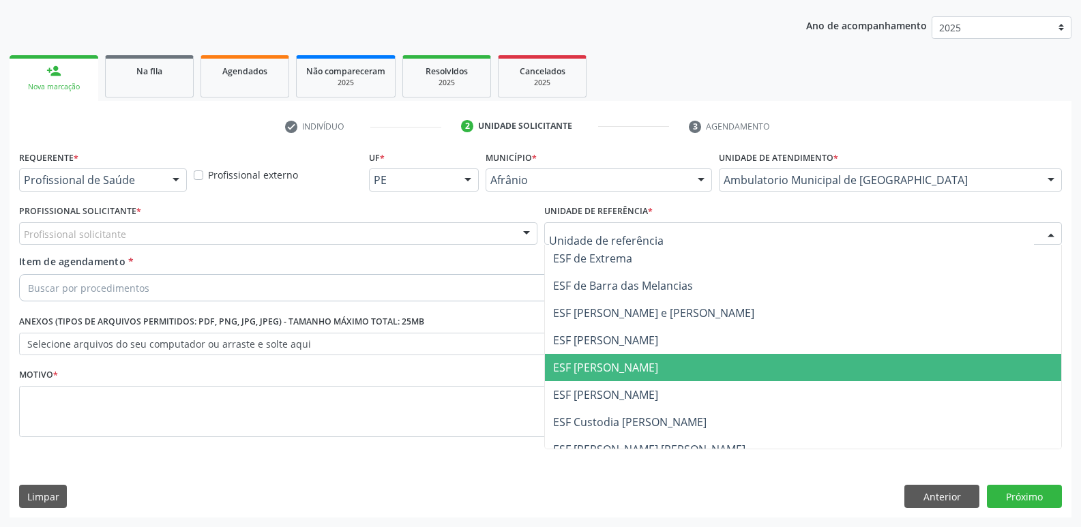
click at [697, 365] on span "ESF [PERSON_NAME]" at bounding box center [803, 367] width 517 height 27
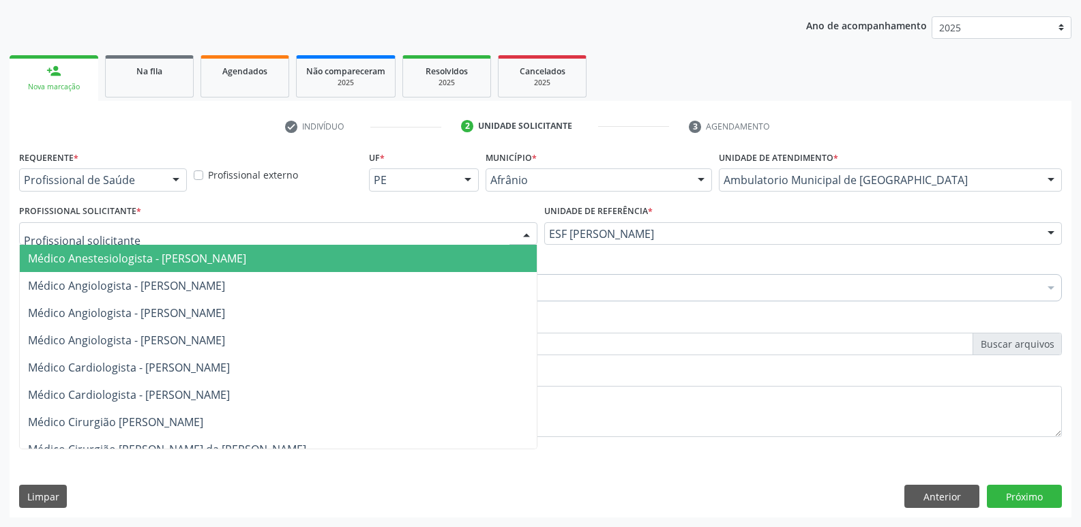
click at [430, 235] on div at bounding box center [278, 233] width 518 height 23
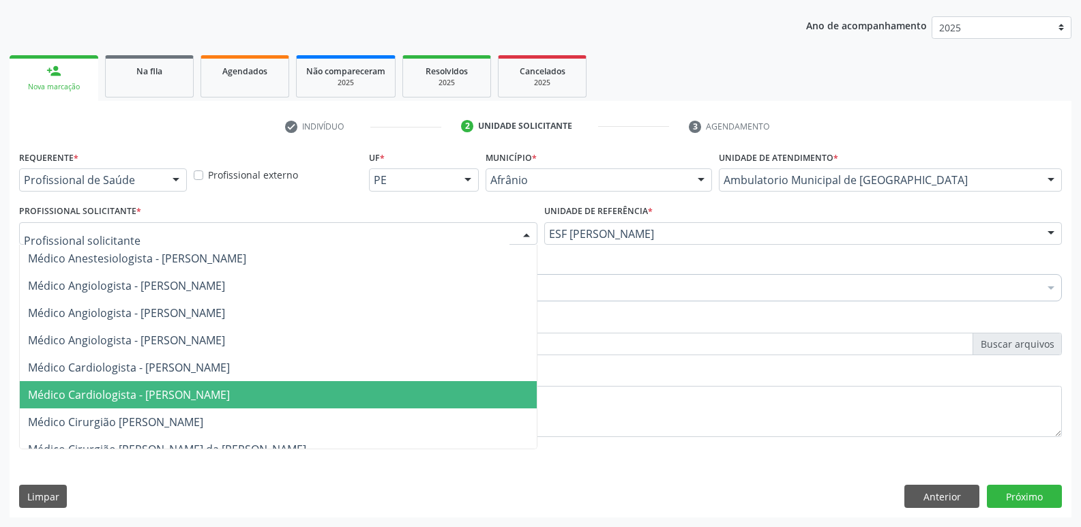
click at [460, 390] on span "Médico Cardiologista - [PERSON_NAME]" at bounding box center [278, 394] width 517 height 27
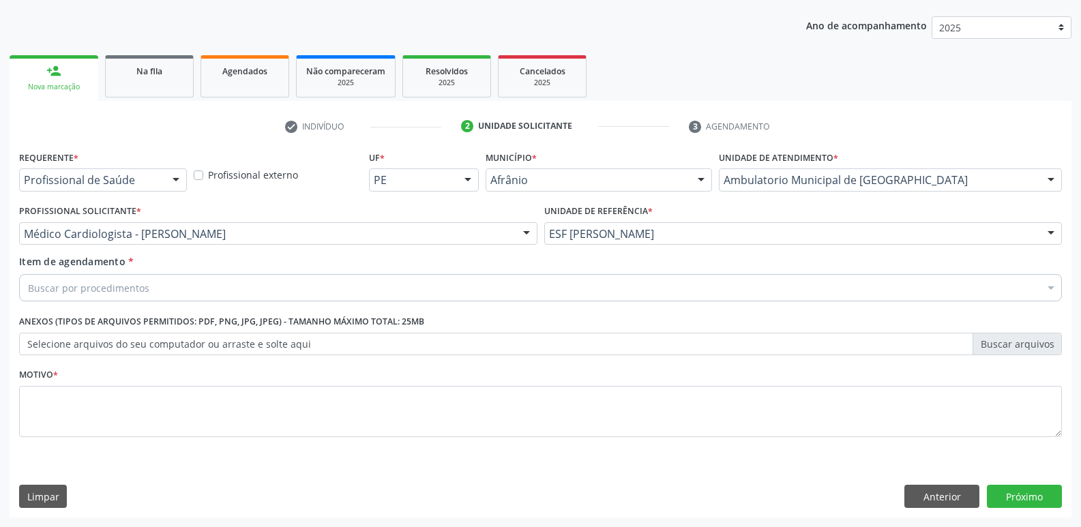
click at [389, 282] on div "Buscar por procedimentos" at bounding box center [540, 287] width 1042 height 27
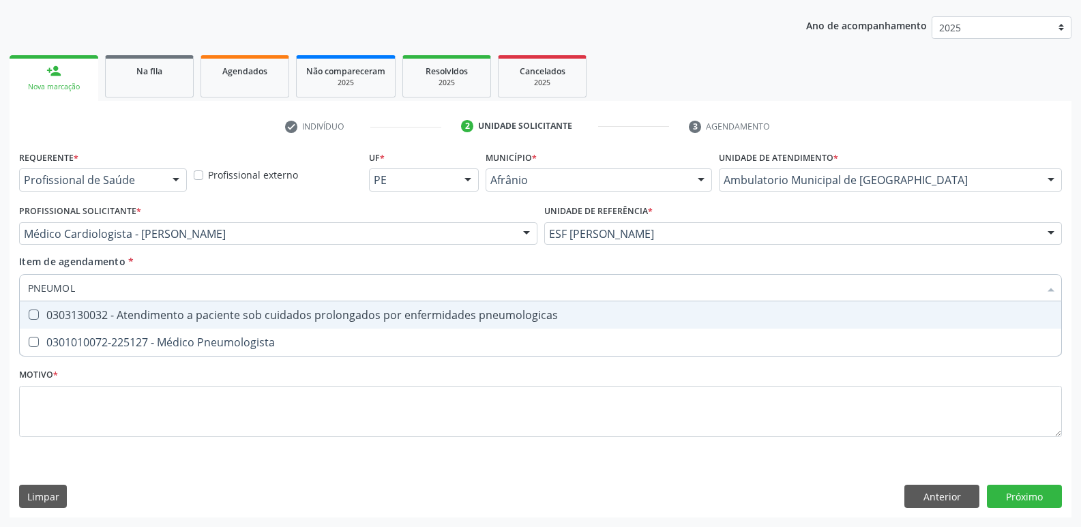
type input "PNEUMOLO"
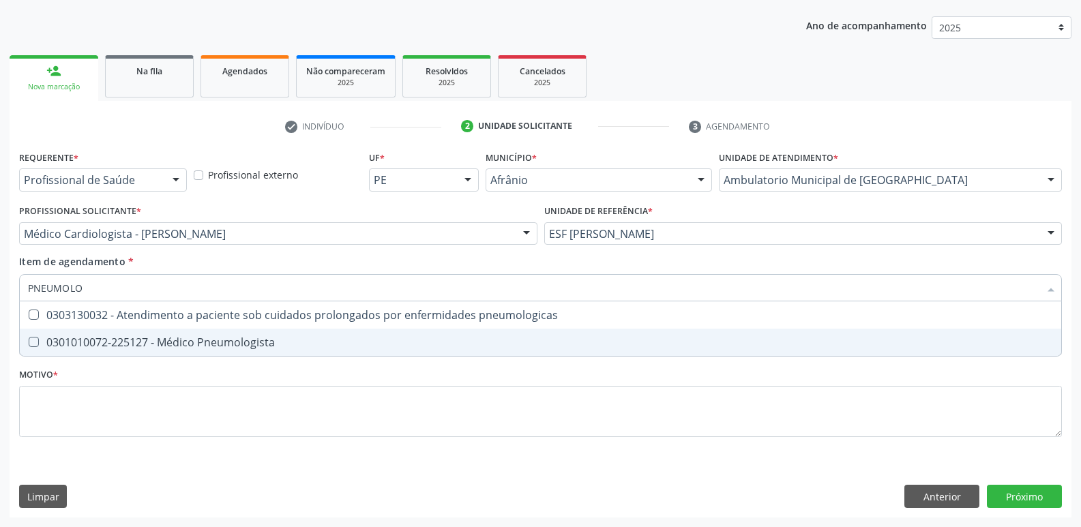
click at [344, 338] on div "0301010072-225127 - Médico Pneumologista" at bounding box center [540, 342] width 1025 height 11
checkbox Pneumologista "true"
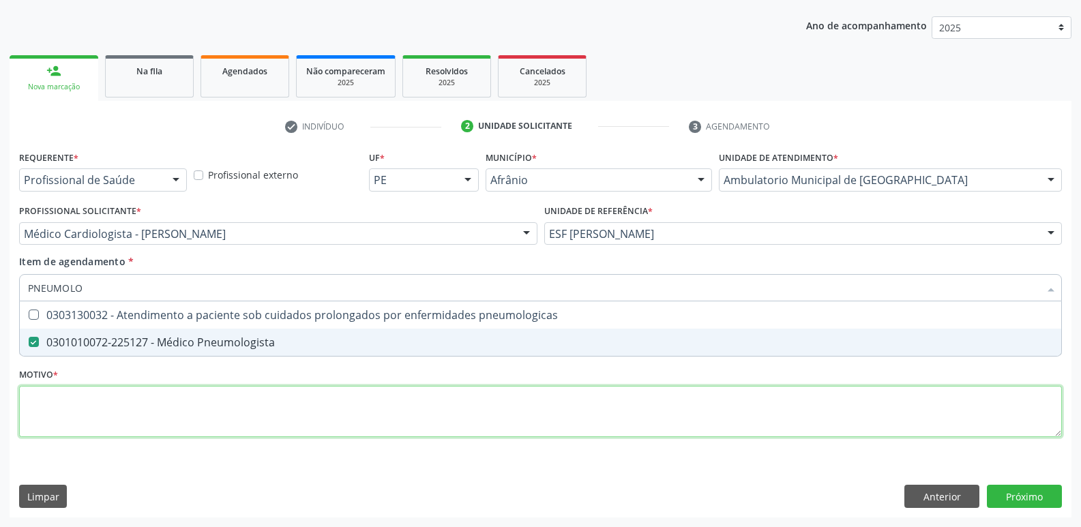
click at [349, 408] on div "Requerente * Profissional de Saúde Profissional de Saúde Paciente Nenhum result…" at bounding box center [540, 301] width 1042 height 309
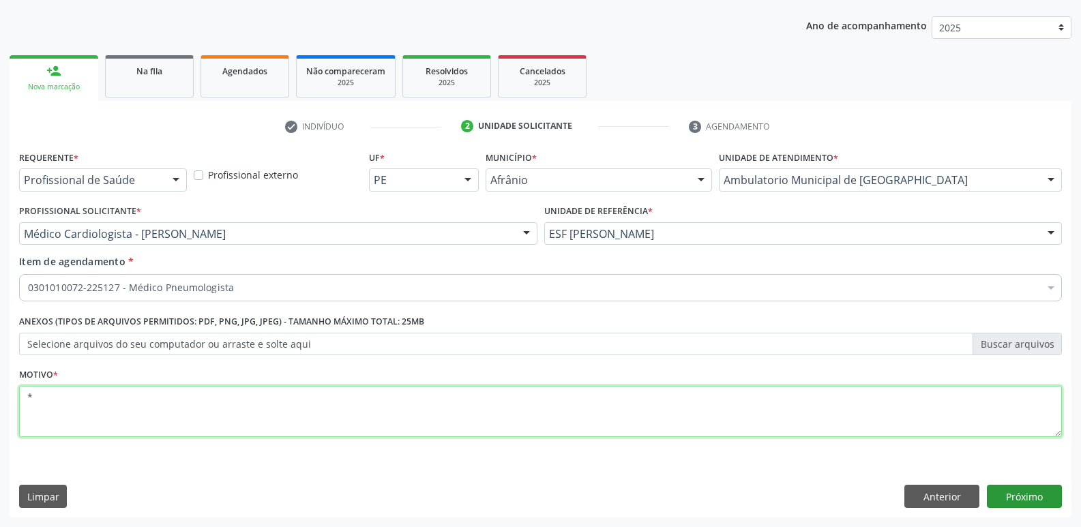
type textarea "*"
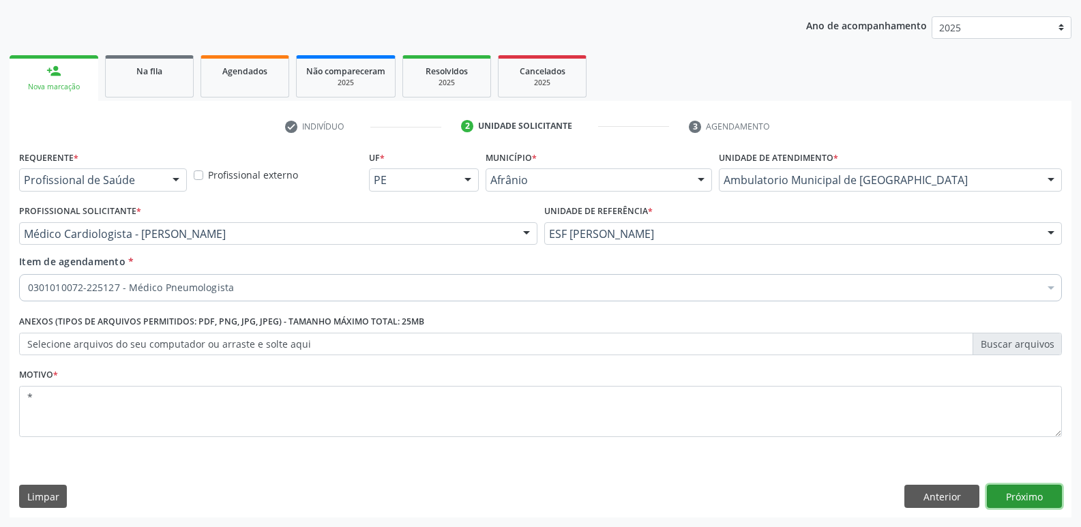
click at [1015, 499] on button "Próximo" at bounding box center [1023, 496] width 75 height 23
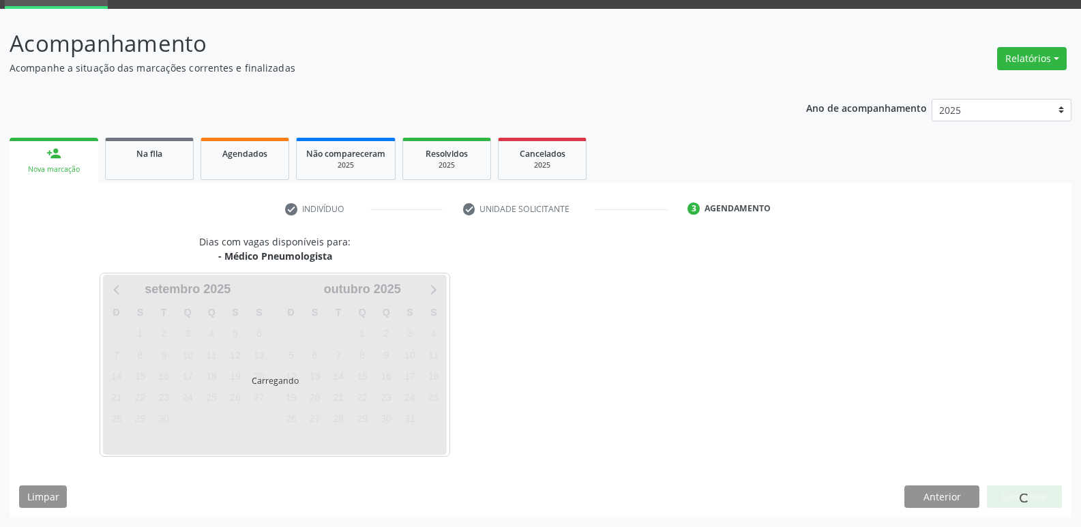
scroll to position [66, 0]
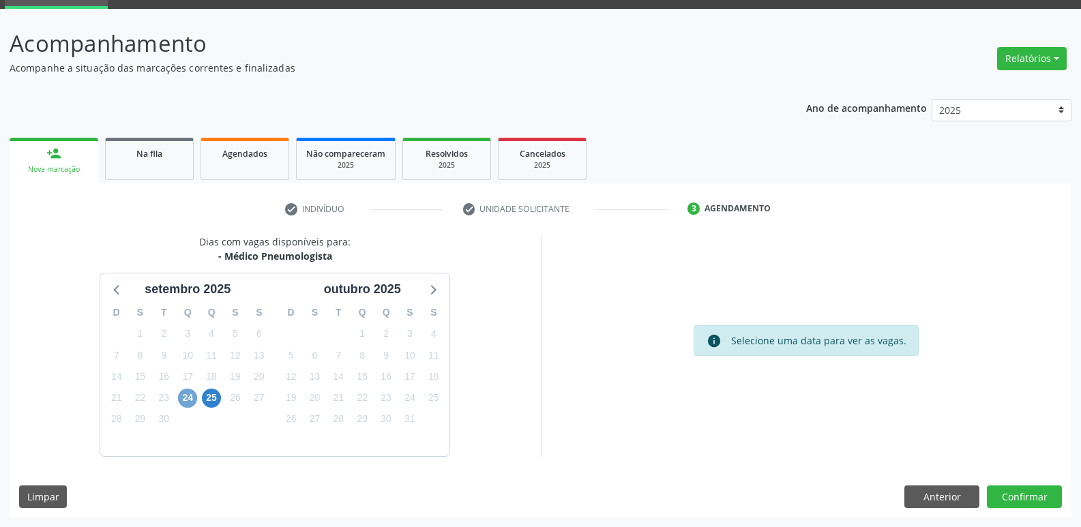
click at [191, 400] on span "24" at bounding box center [187, 398] width 19 height 19
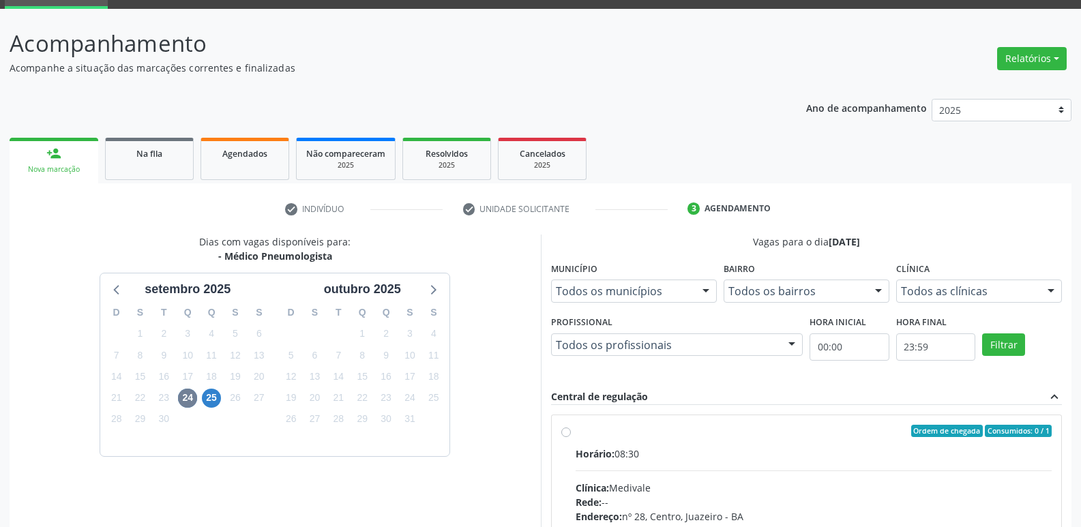
click at [586, 427] on div "Ordem de chegada Consumidos: 0 / 1" at bounding box center [813, 431] width 477 height 12
click at [571, 427] on input "Ordem de chegada Consumidos: 0 / 1 Horário: 08:30 Clínica: Medivale Rede: -- En…" at bounding box center [566, 431] width 10 height 12
radio input "true"
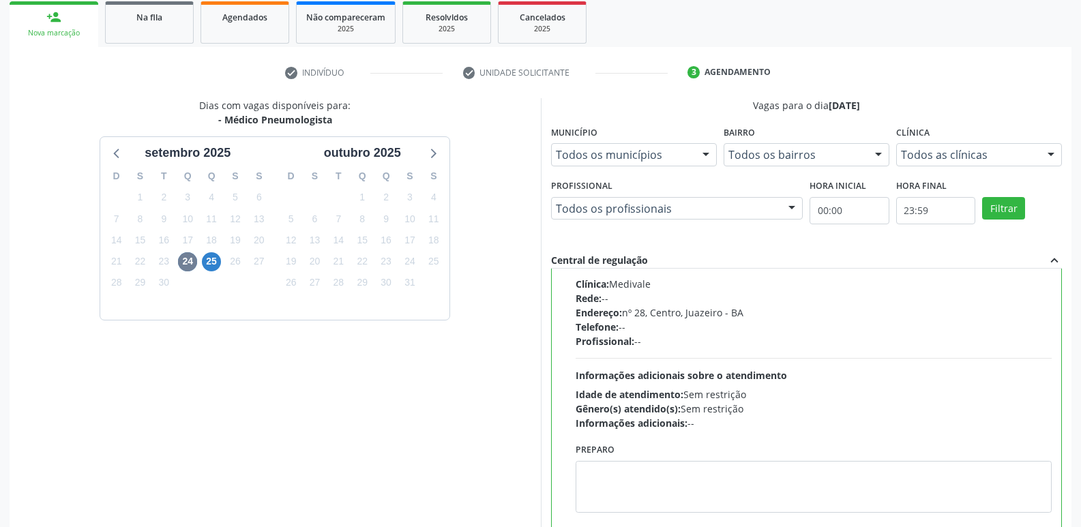
scroll to position [288, 0]
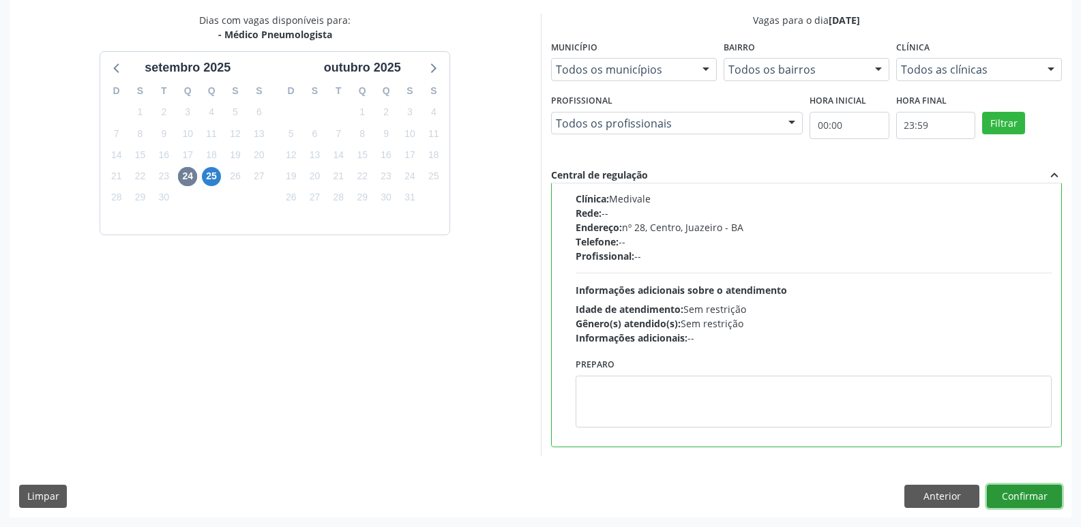
click at [1040, 495] on button "Confirmar" at bounding box center [1023, 496] width 75 height 23
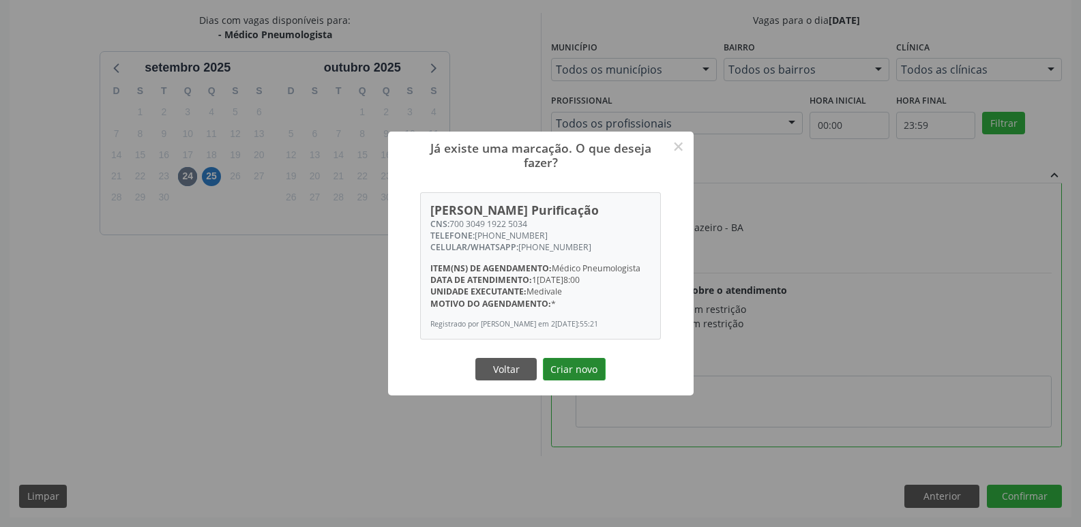
click at [586, 374] on button "Criar novo" at bounding box center [574, 369] width 63 height 23
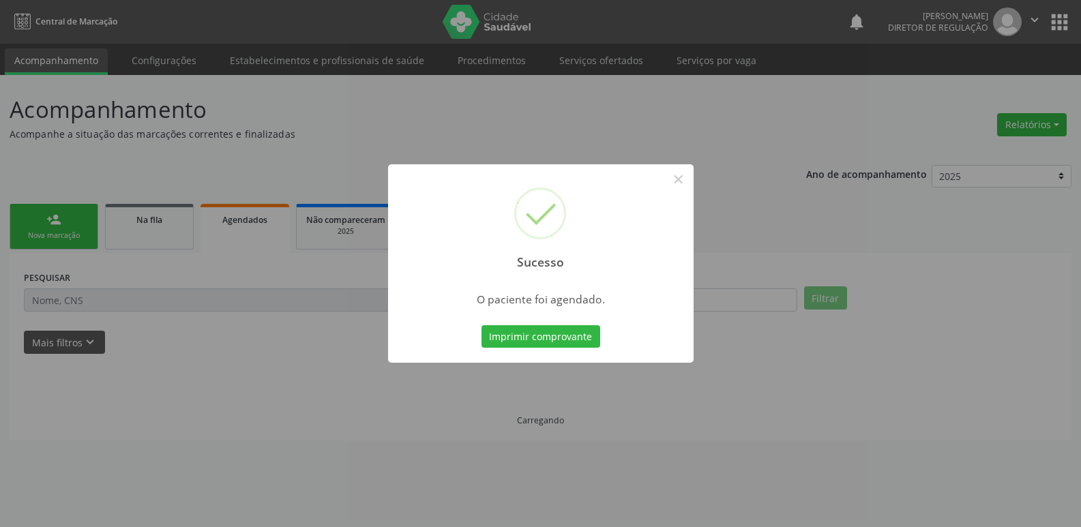
scroll to position [0, 0]
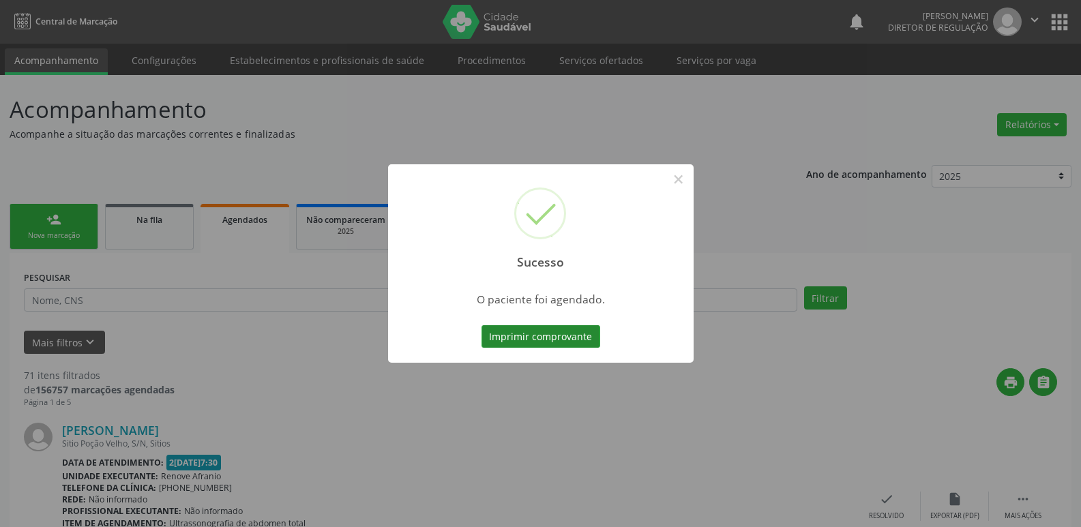
click at [573, 336] on button "Imprimir comprovante" at bounding box center [540, 336] width 119 height 23
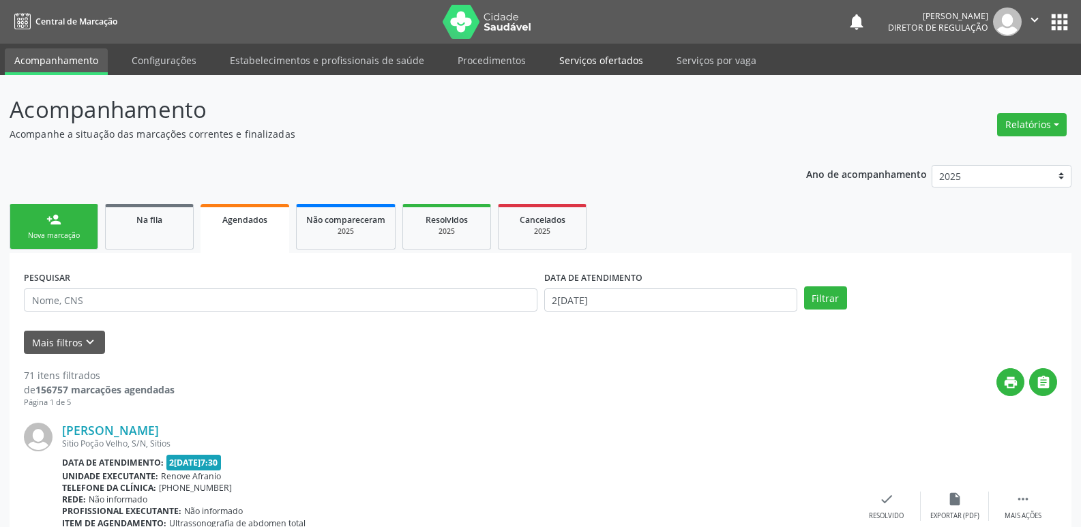
click at [600, 61] on link "Serviços ofertados" at bounding box center [600, 60] width 103 height 24
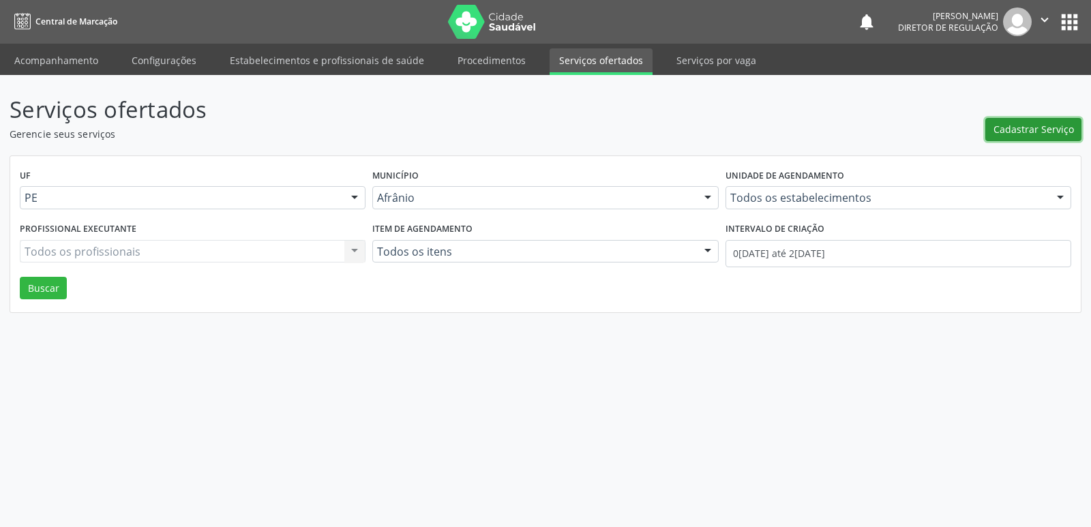
click at [1038, 128] on span "Cadastrar Serviço" at bounding box center [1033, 129] width 80 height 14
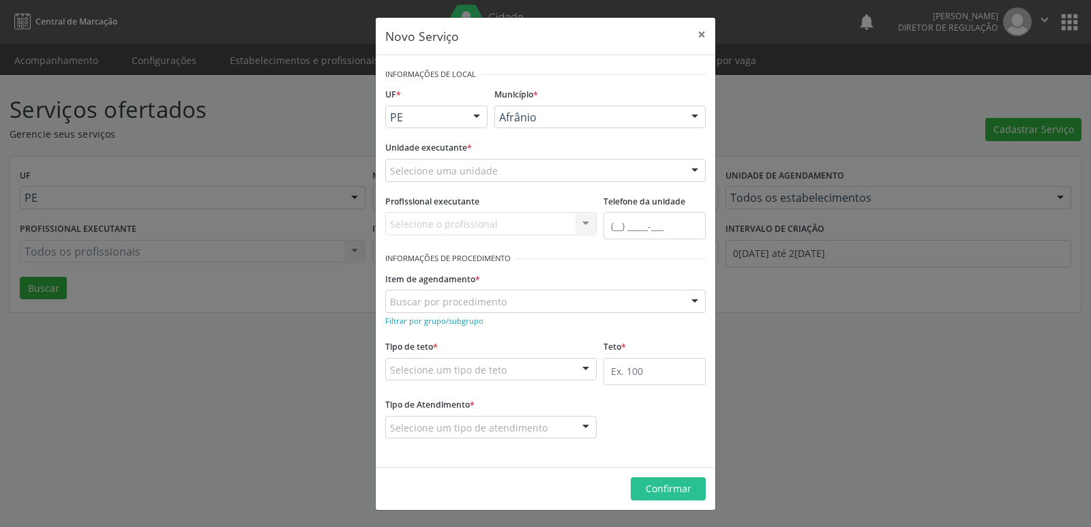
click at [545, 169] on div "Selecione uma unidade" at bounding box center [545, 170] width 320 height 23
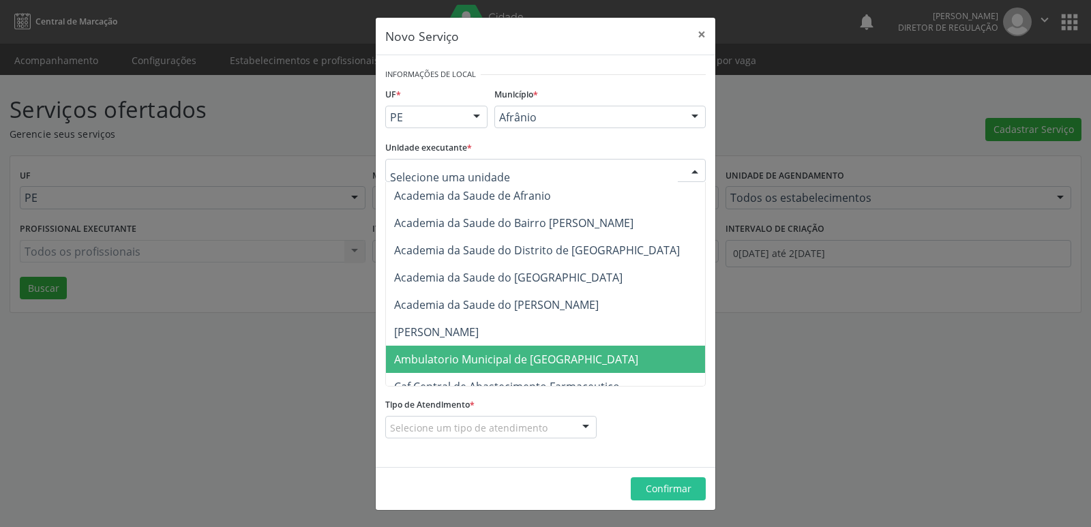
click at [521, 355] on span "Ambulatorio Municipal de [GEOGRAPHIC_DATA]" at bounding box center [516, 359] width 244 height 15
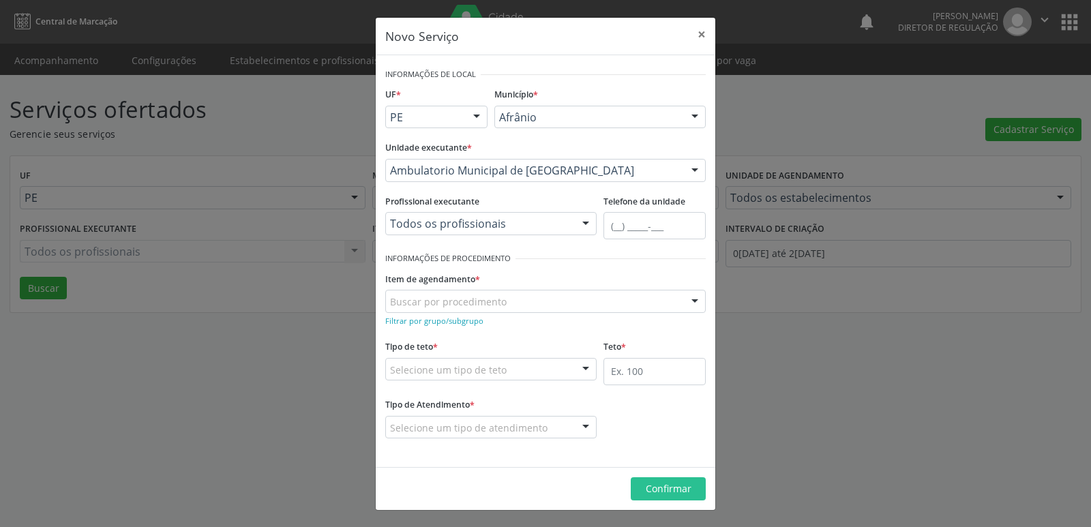
click at [509, 300] on div "Buscar por procedimento" at bounding box center [545, 301] width 320 height 23
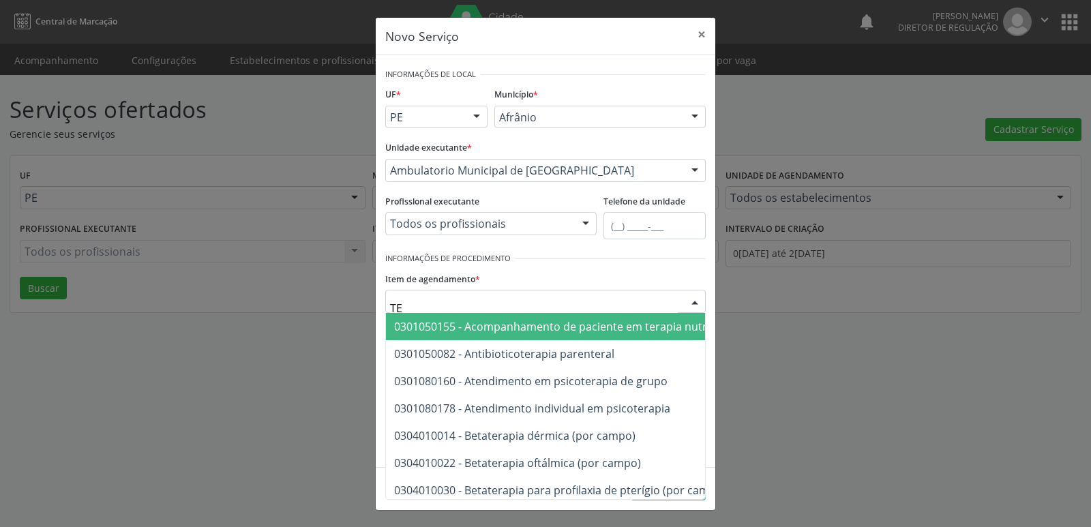
type input "T"
type input "O"
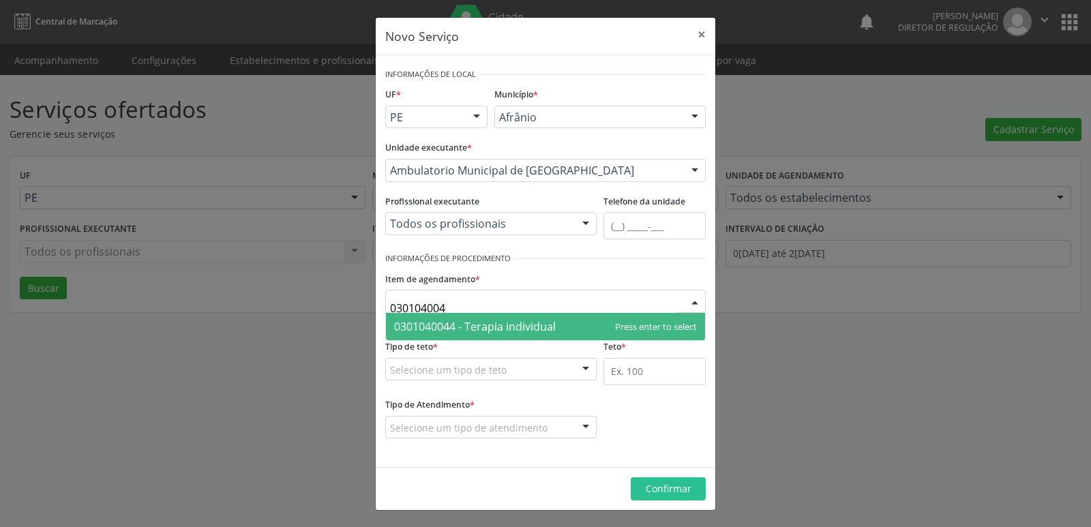
type input "0301040044"
click at [527, 332] on span "0301040044 - Terapia individual" at bounding box center [475, 326] width 162 height 15
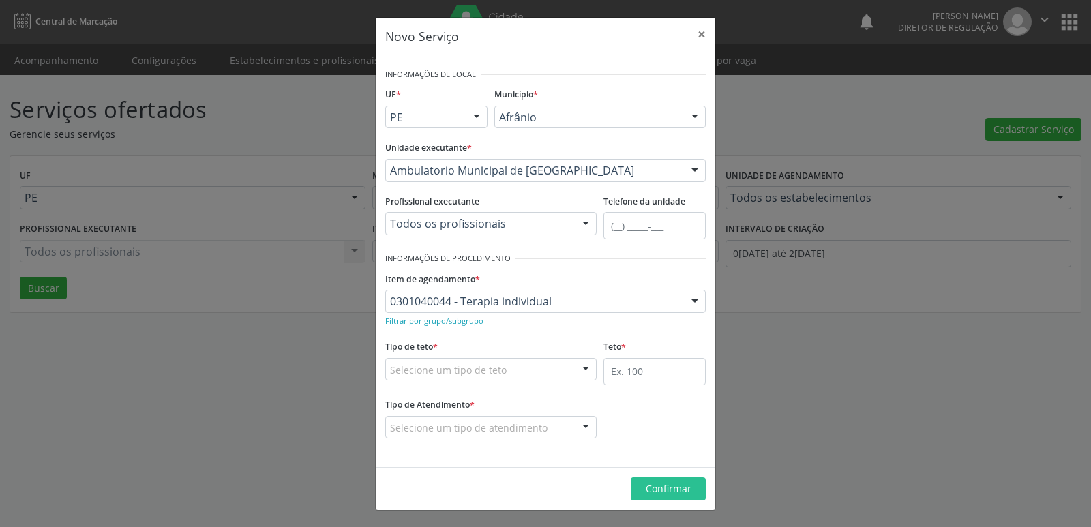
click at [519, 366] on div "Selecione um tipo de teto" at bounding box center [490, 369] width 211 height 23
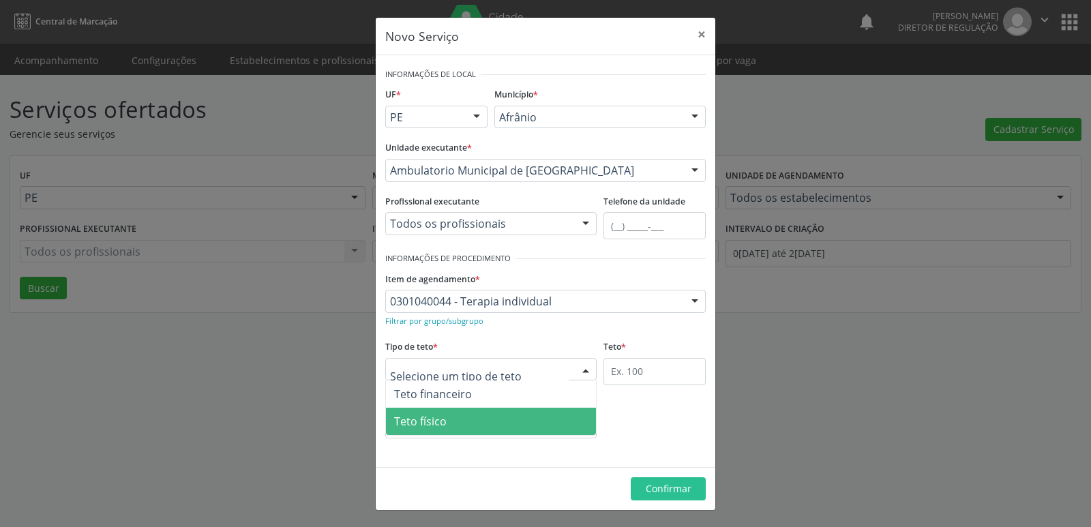
click at [509, 420] on span "Teto físico" at bounding box center [491, 421] width 210 height 27
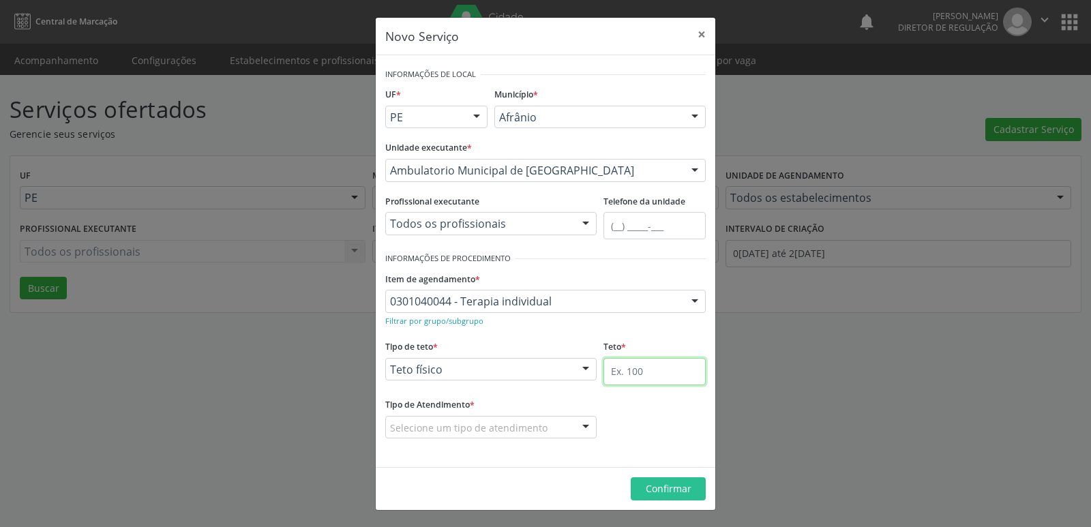
click at [642, 376] on input "text" at bounding box center [654, 371] width 102 height 27
type input "1"
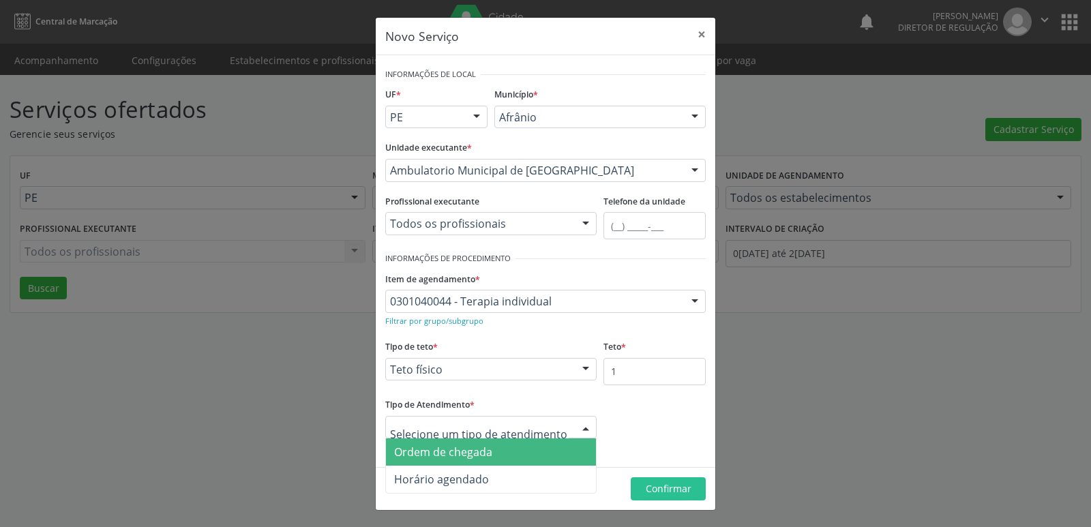
click at [498, 447] on span "Ordem de chegada" at bounding box center [491, 451] width 210 height 27
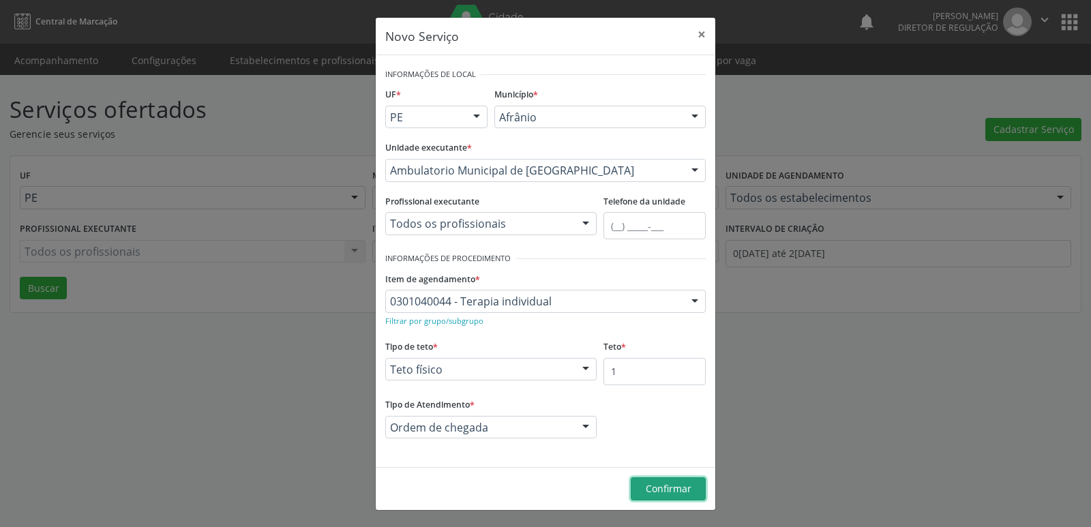
click at [671, 491] on span "Confirmar" at bounding box center [669, 488] width 46 height 13
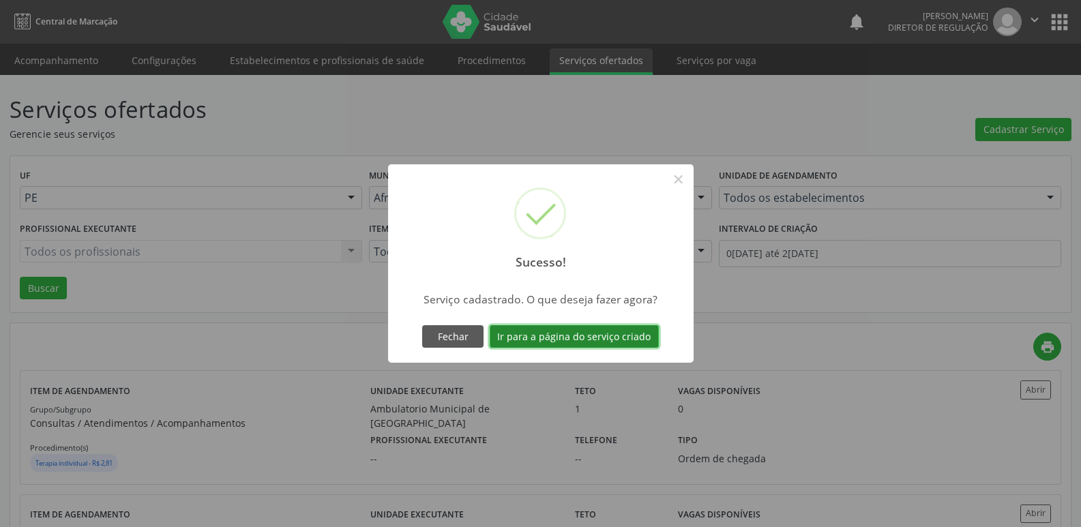
click at [631, 335] on button "Ir para a página do serviço criado" at bounding box center [573, 336] width 169 height 23
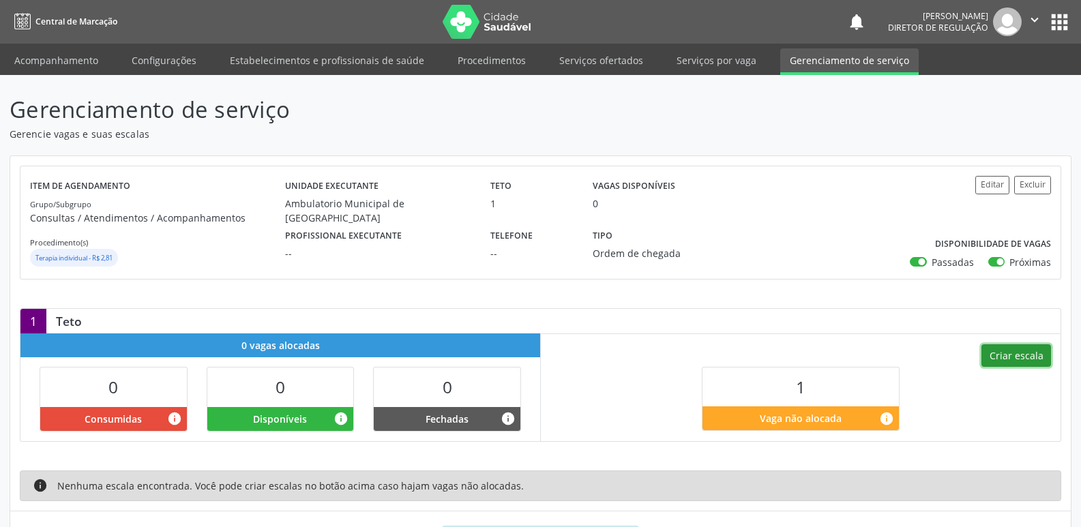
click at [1034, 348] on button "Criar escala" at bounding box center [1016, 355] width 70 height 23
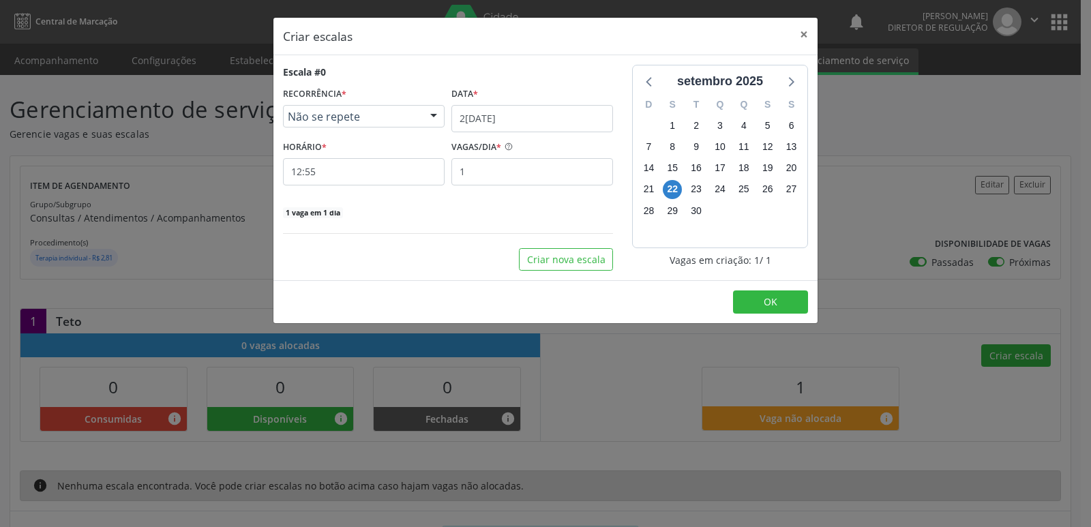
click at [544, 102] on div "Data *" at bounding box center [532, 94] width 162 height 21
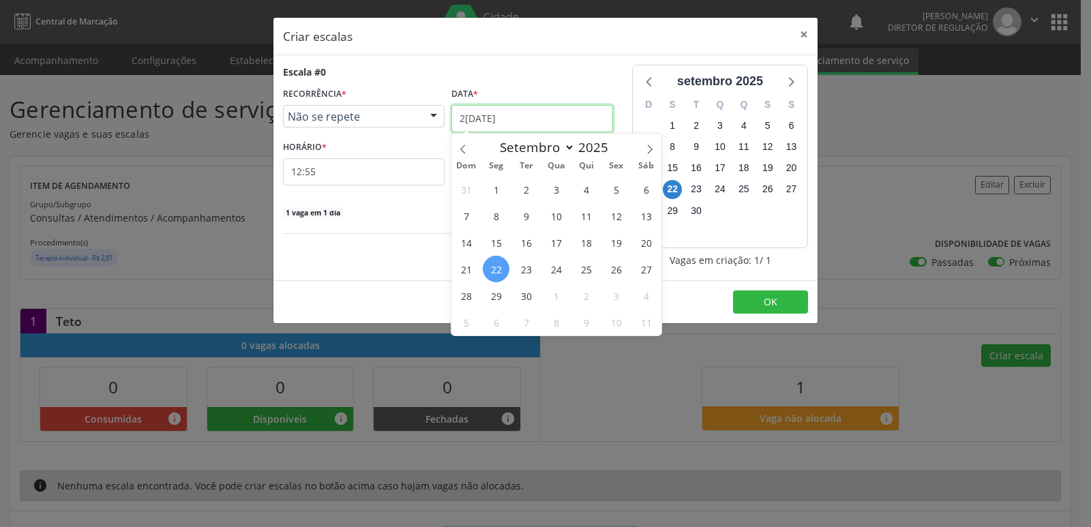
click at [570, 123] on input "2[DATE]" at bounding box center [532, 118] width 162 height 27
click at [553, 299] on span "1" at bounding box center [556, 295] width 27 height 27
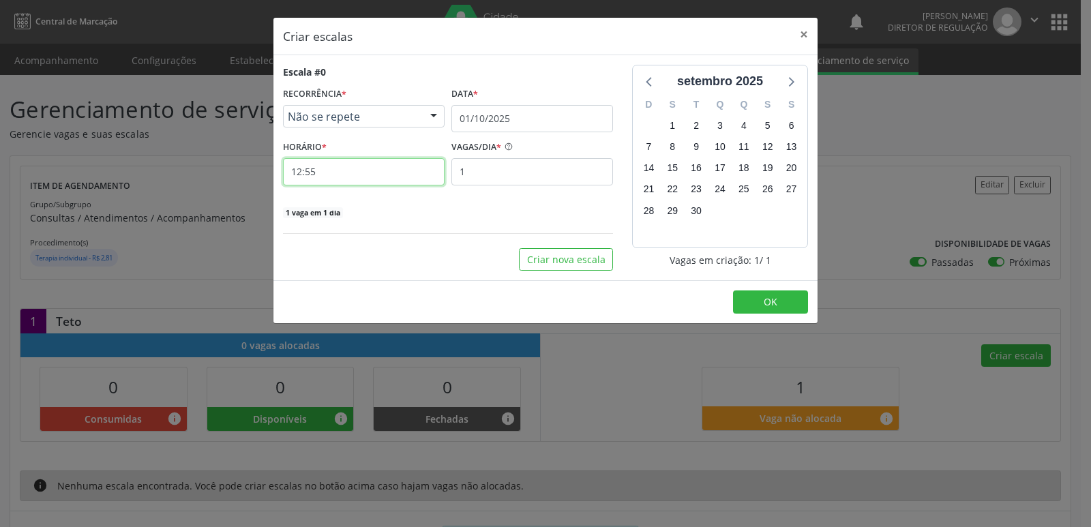
click at [389, 166] on input "12:55" at bounding box center [364, 171] width 162 height 27
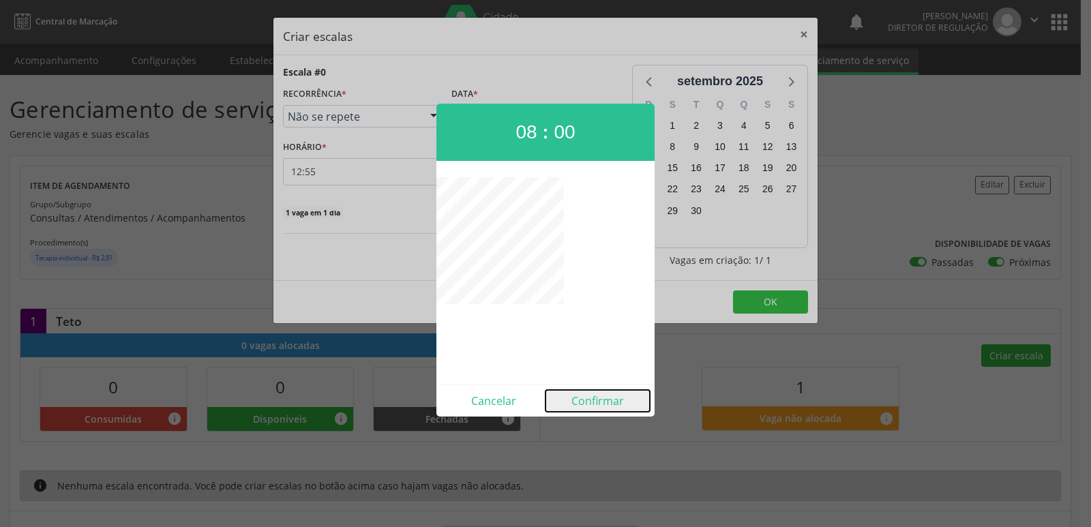
click at [595, 400] on button "Confirmar" at bounding box center [597, 401] width 104 height 22
type input "08:00"
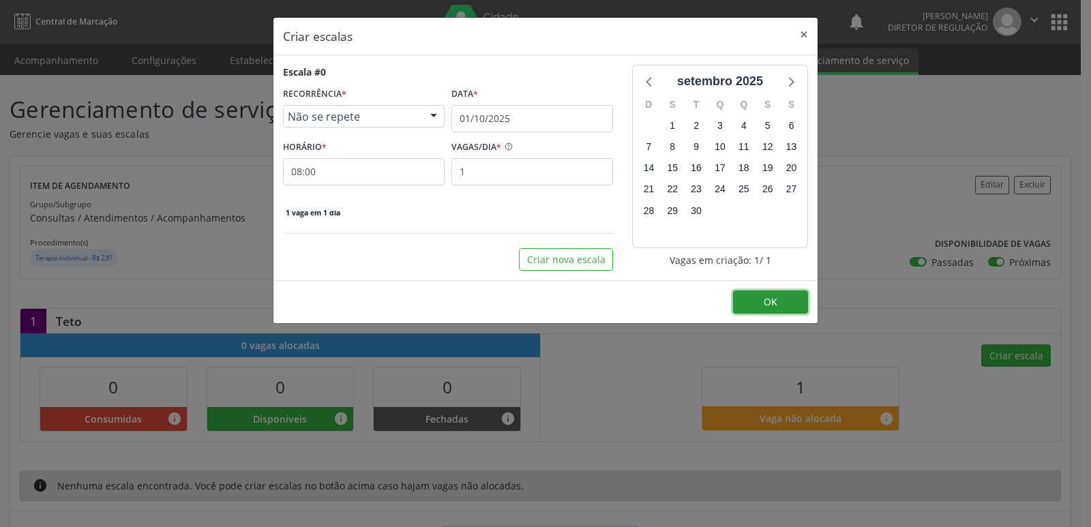
click at [765, 301] on span "OK" at bounding box center [771, 301] width 14 height 13
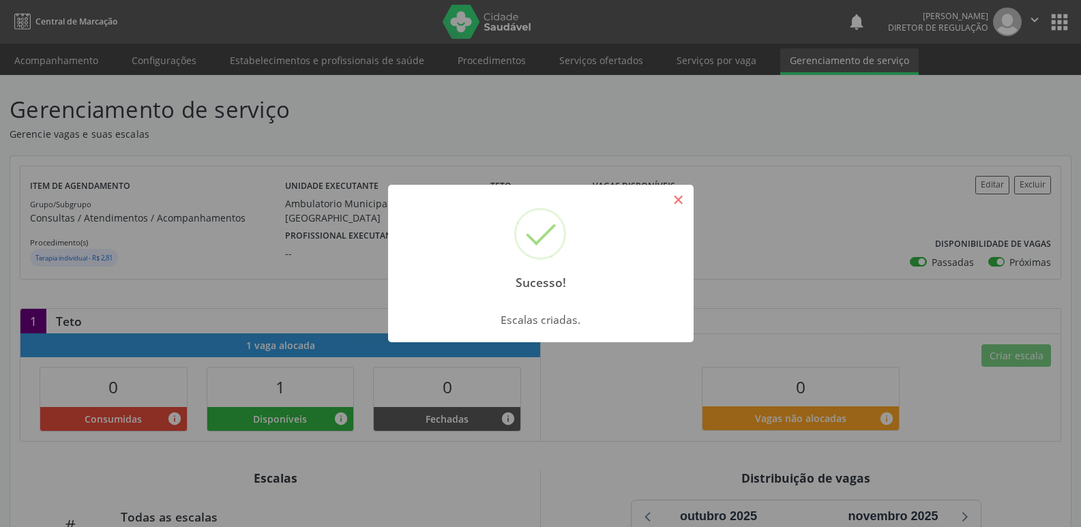
click at [678, 202] on button "×" at bounding box center [678, 199] width 23 height 23
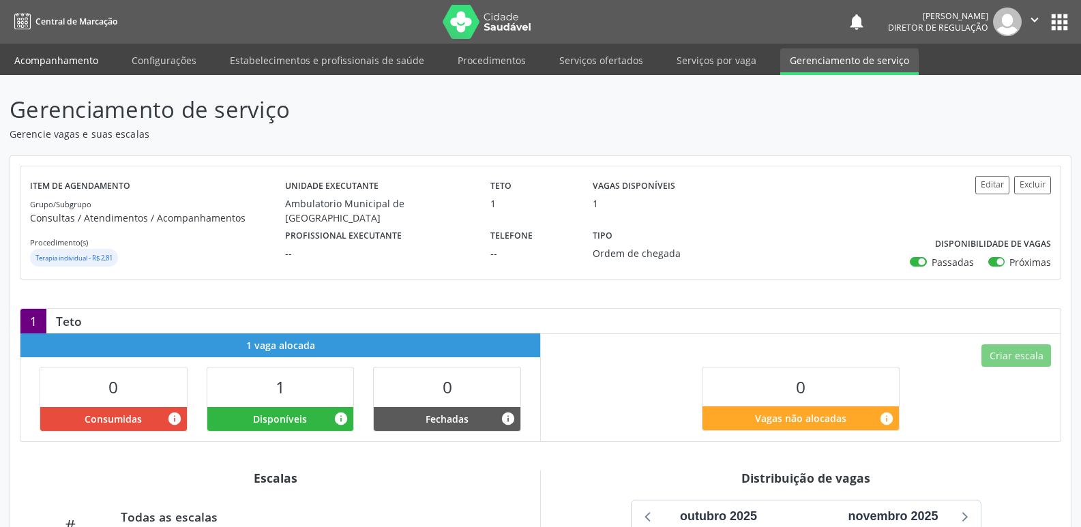
click at [78, 65] on link "Acompanhamento" at bounding box center [56, 60] width 103 height 24
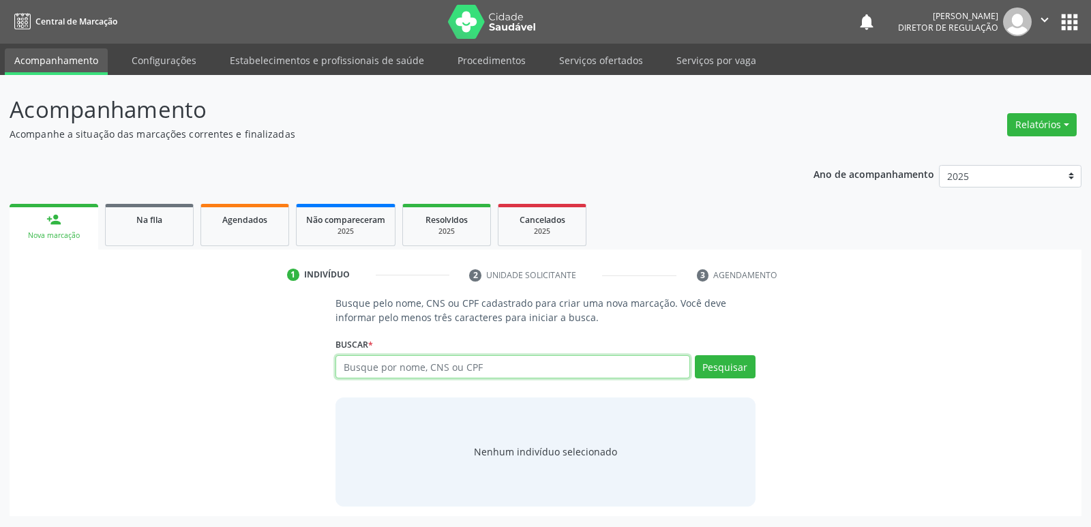
click at [367, 365] on input "text" at bounding box center [512, 366] width 354 height 23
type input "704202256538287"
click at [728, 365] on button "Pesquisar" at bounding box center [725, 366] width 61 height 23
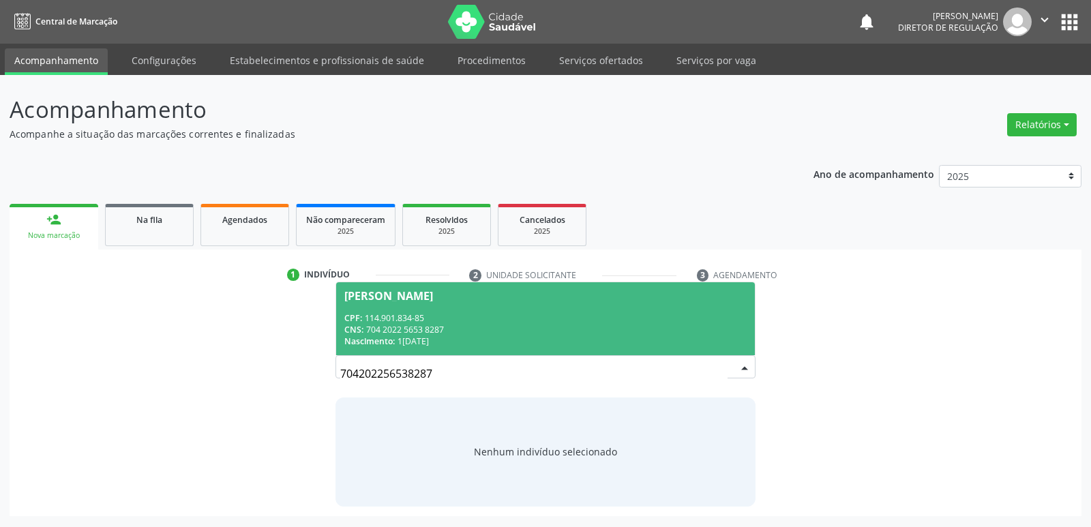
click at [414, 332] on div "CNS: 704 2022 5653 8287" at bounding box center [545, 330] width 402 height 12
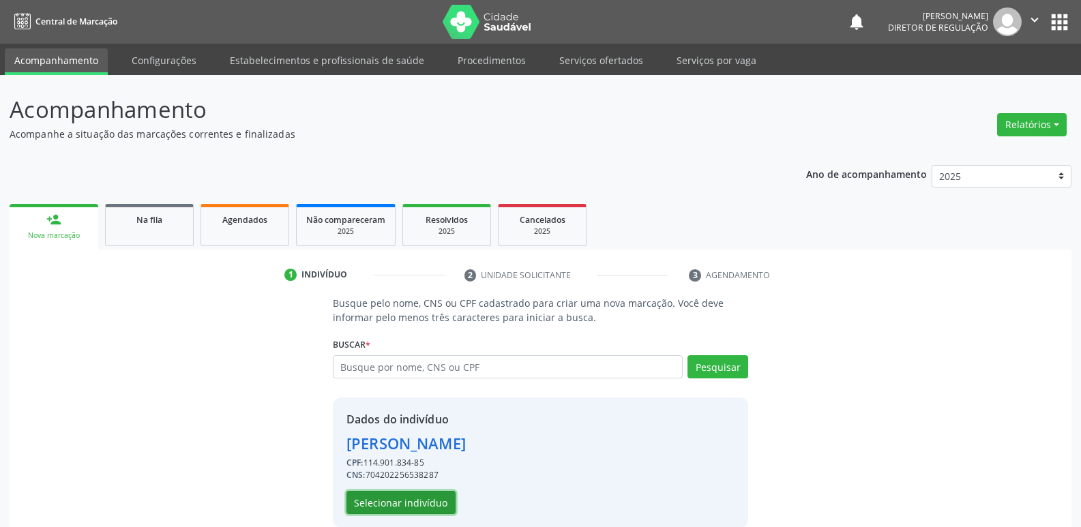
click at [420, 501] on button "Selecionar indivíduo" at bounding box center [400, 502] width 109 height 23
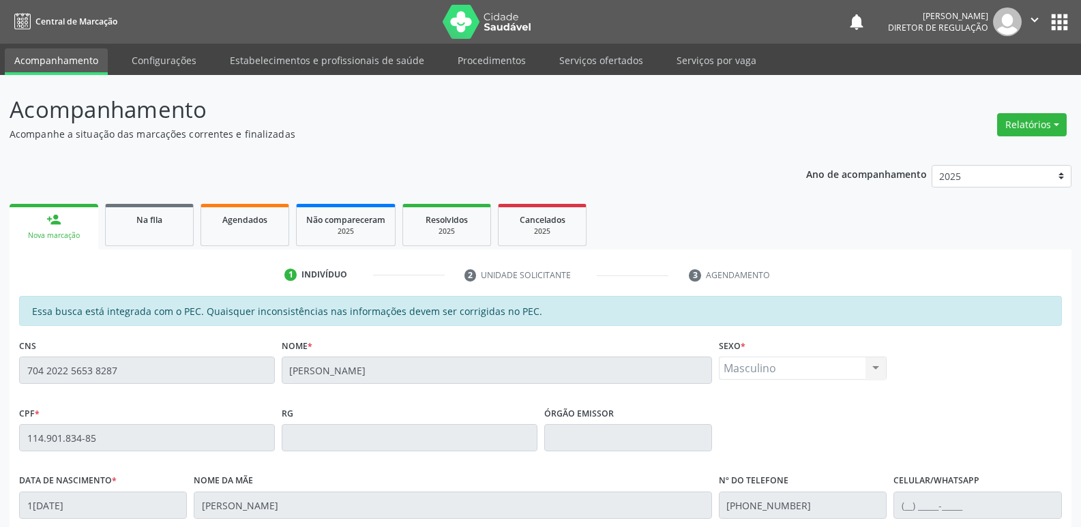
scroll to position [252, 0]
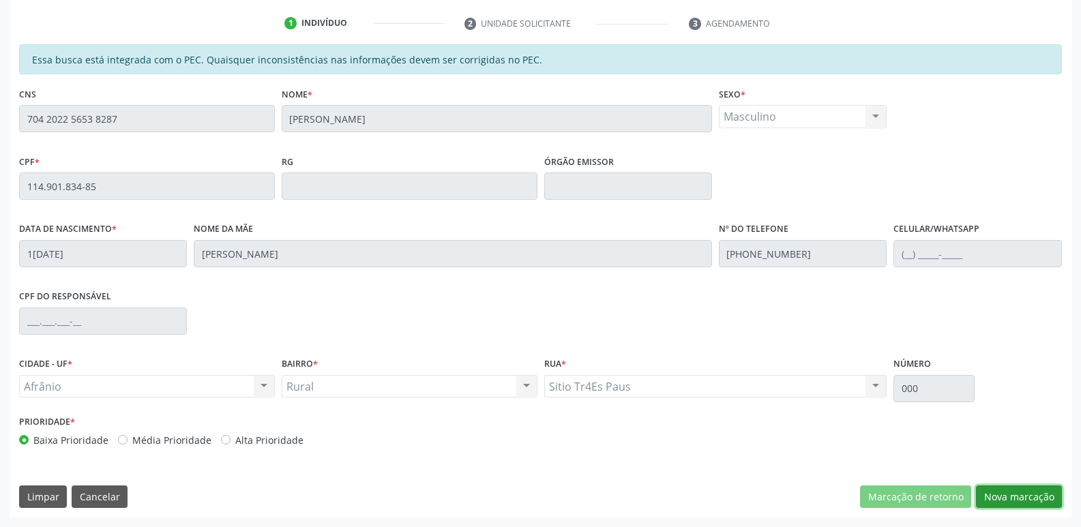
click at [1010, 498] on button "Nova marcação" at bounding box center [1019, 496] width 86 height 23
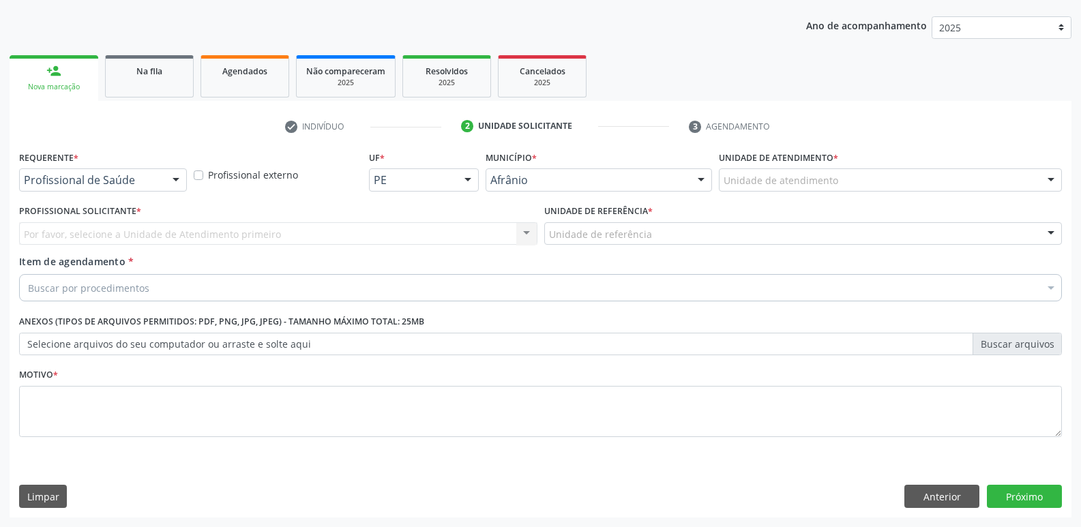
scroll to position [149, 0]
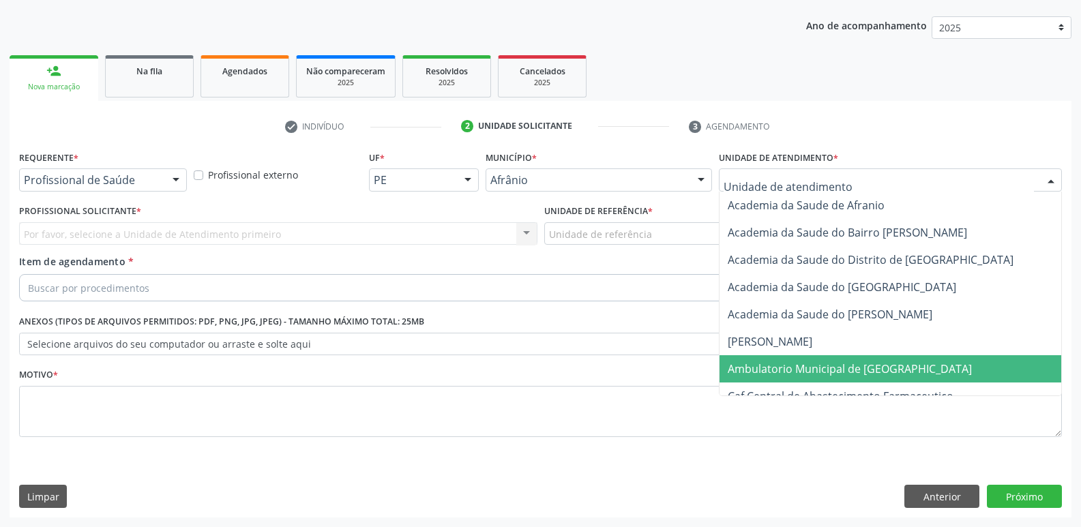
drag, startPoint x: 800, startPoint y: 370, endPoint x: 768, endPoint y: 343, distance: 41.6
click at [798, 368] on span "Ambulatorio Municipal de [GEOGRAPHIC_DATA]" at bounding box center [849, 368] width 244 height 15
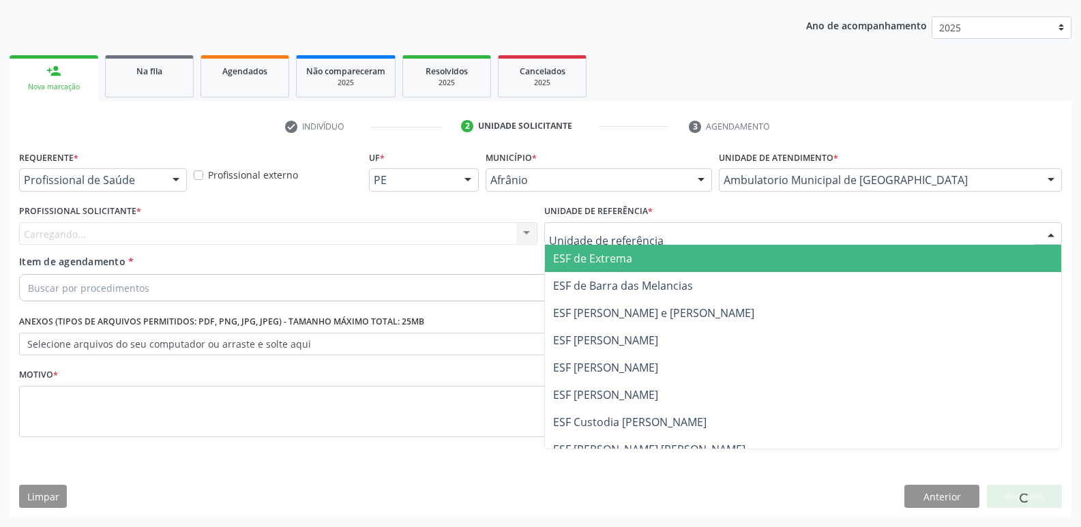
click at [688, 239] on div at bounding box center [803, 233] width 518 height 23
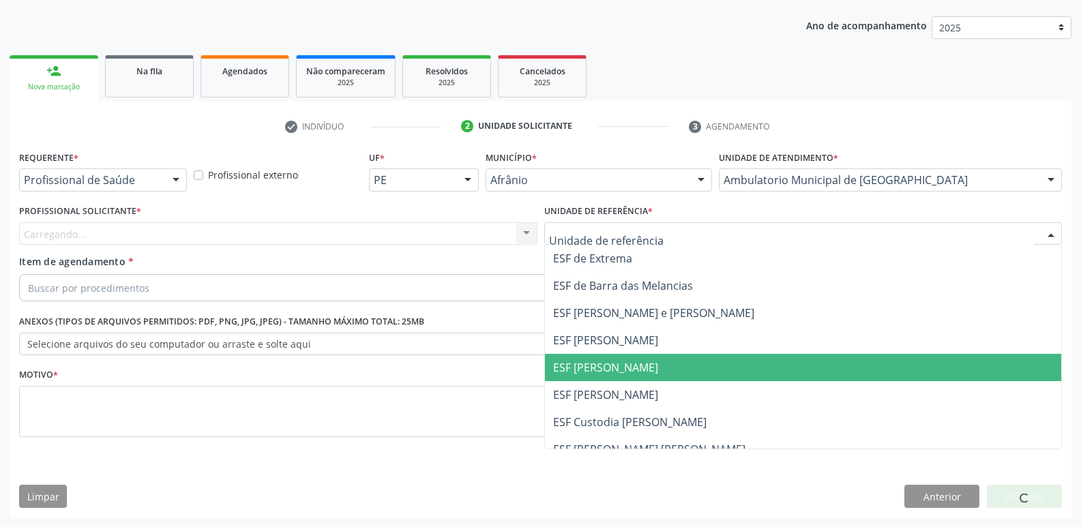
drag, startPoint x: 682, startPoint y: 368, endPoint x: 597, endPoint y: 346, distance: 87.3
click at [681, 368] on span "ESF [PERSON_NAME]" at bounding box center [803, 367] width 517 height 27
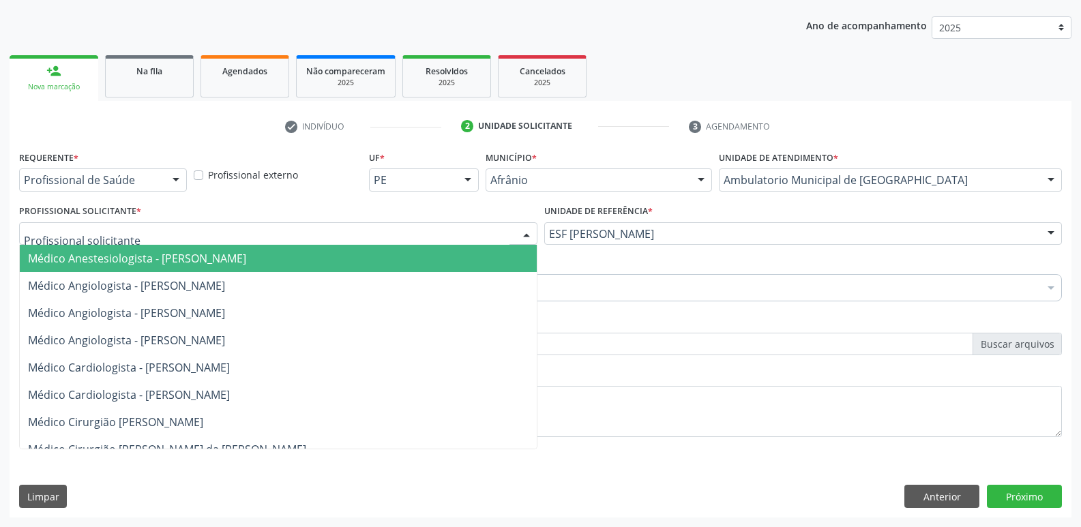
click at [464, 229] on div at bounding box center [278, 233] width 518 height 23
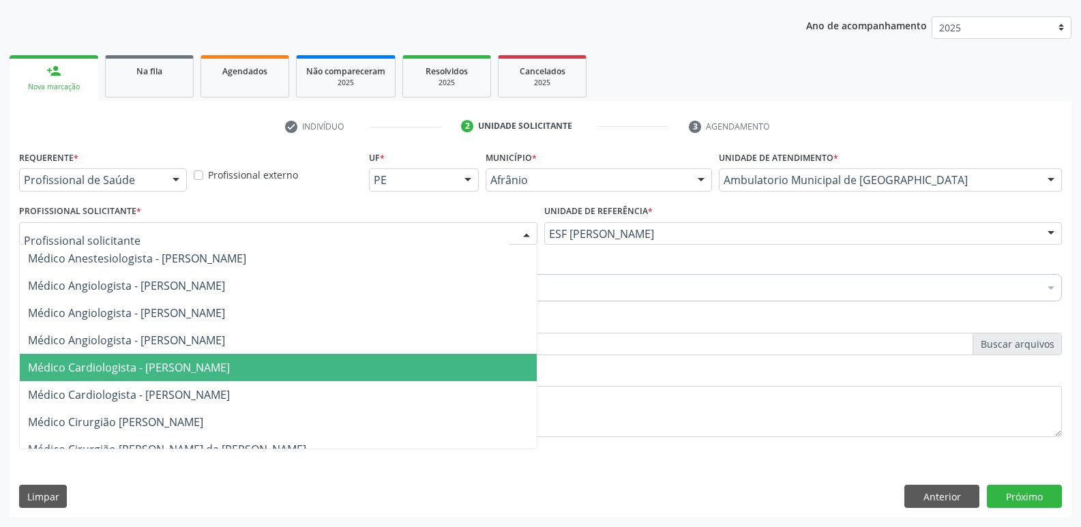
click at [462, 369] on span "Médico Cardiologista - [PERSON_NAME]" at bounding box center [278, 367] width 517 height 27
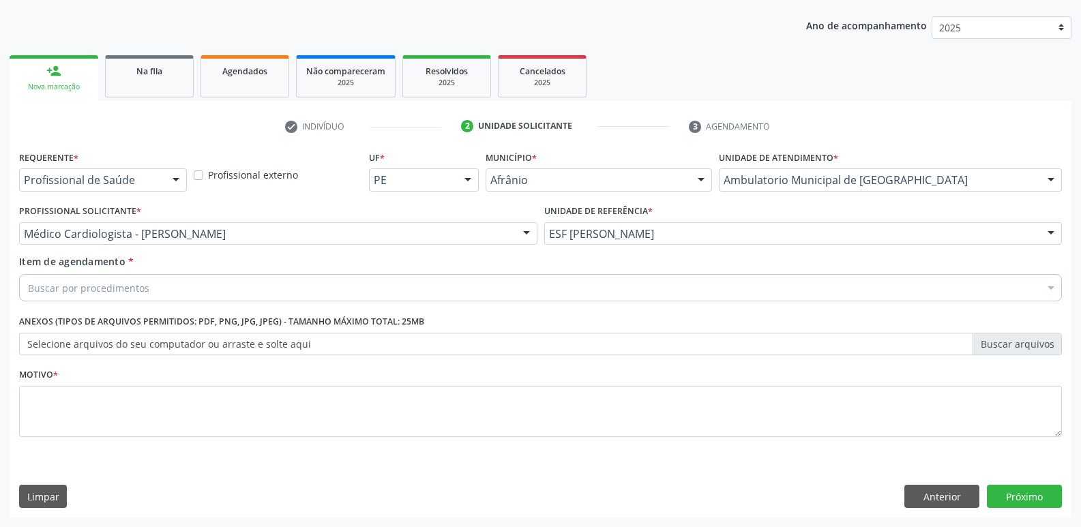
click at [421, 286] on div "Buscar por procedimentos" at bounding box center [540, 287] width 1042 height 27
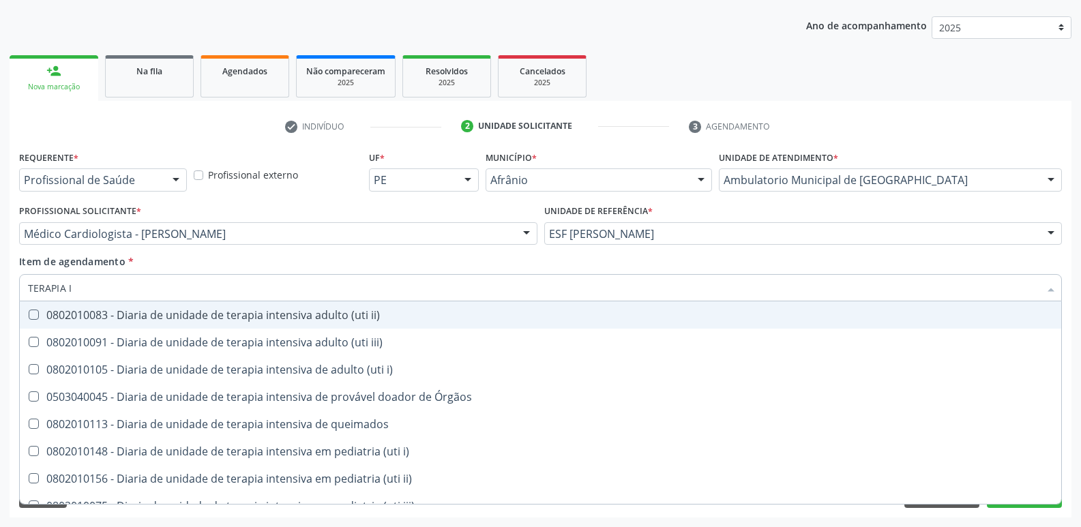
type input "TERAPIA IN"
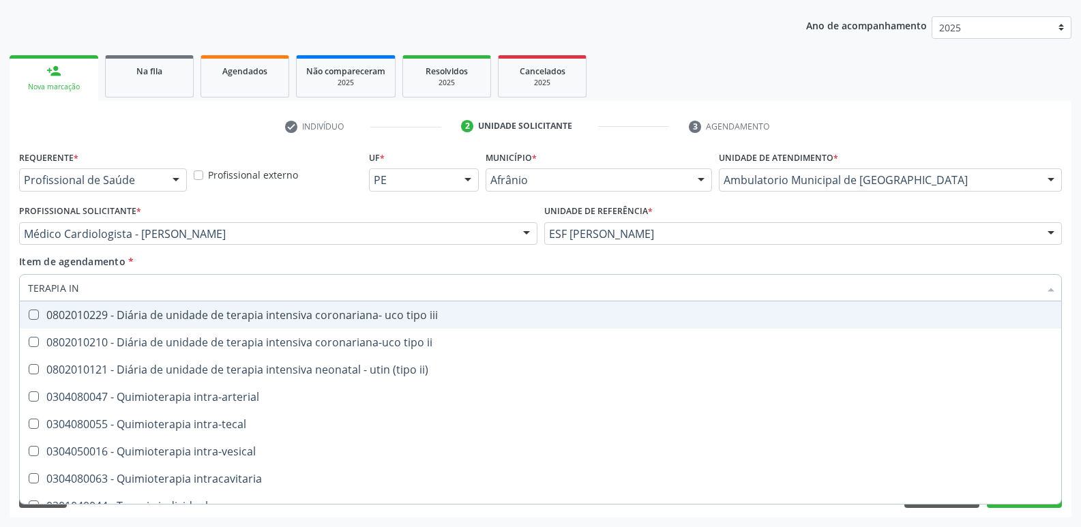
scroll to position [288, 0]
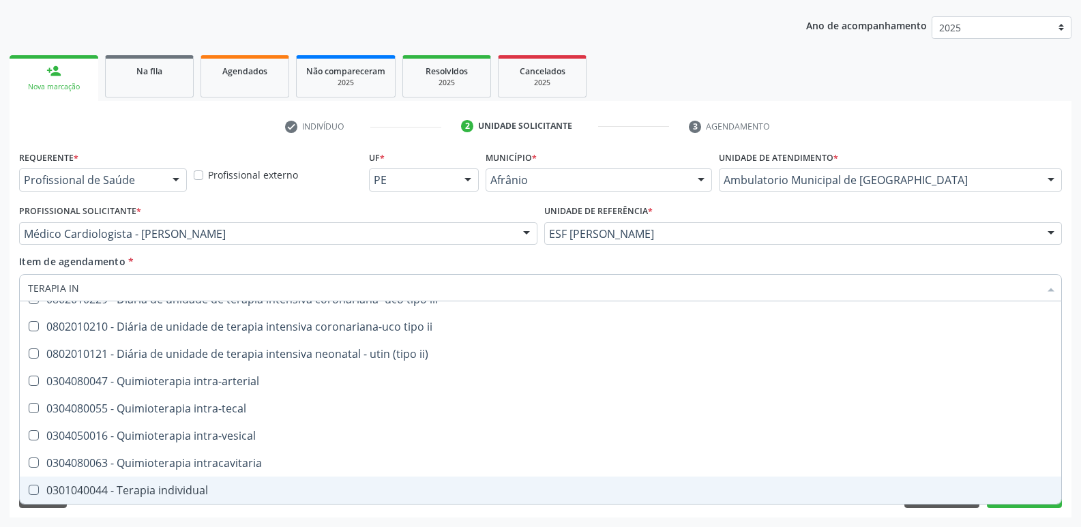
click at [215, 489] on div "0301040044 - Terapia individual" at bounding box center [540, 490] width 1025 height 11
checkbox individual "true"
click at [1016, 506] on button "Próximo" at bounding box center [1023, 496] width 75 height 23
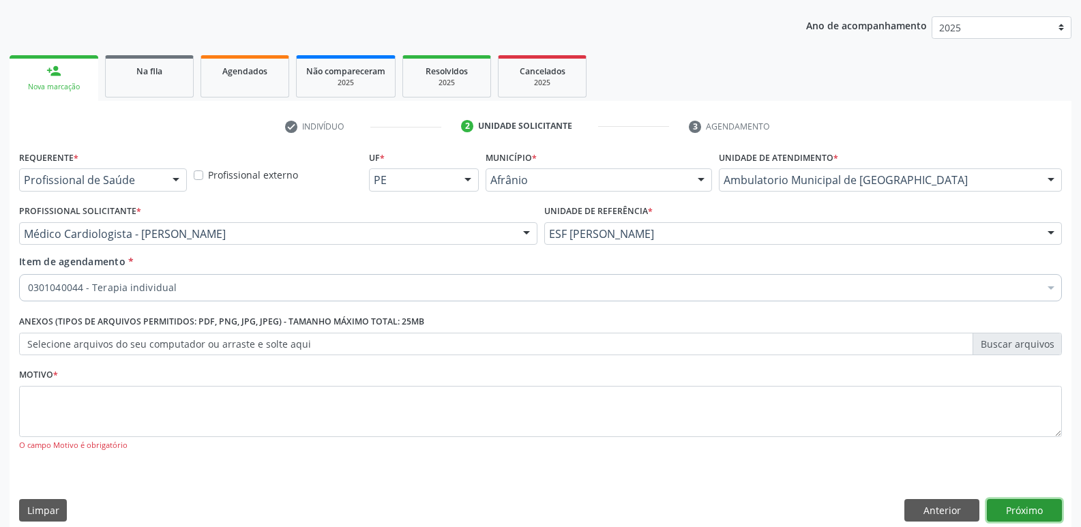
scroll to position [0, 0]
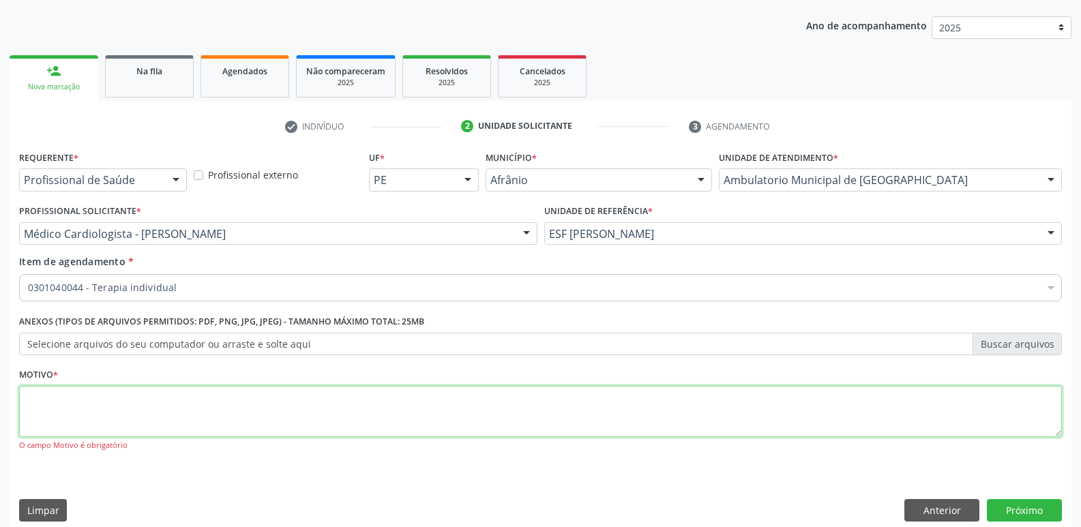
click at [492, 405] on textarea at bounding box center [540, 412] width 1042 height 52
type textarea "*"
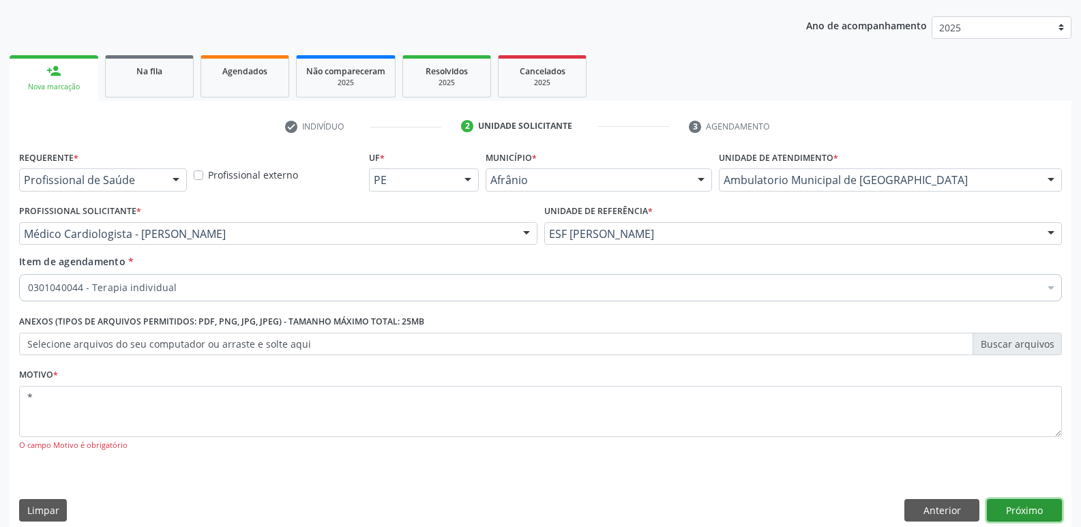
click at [1025, 512] on button "Próximo" at bounding box center [1023, 510] width 75 height 23
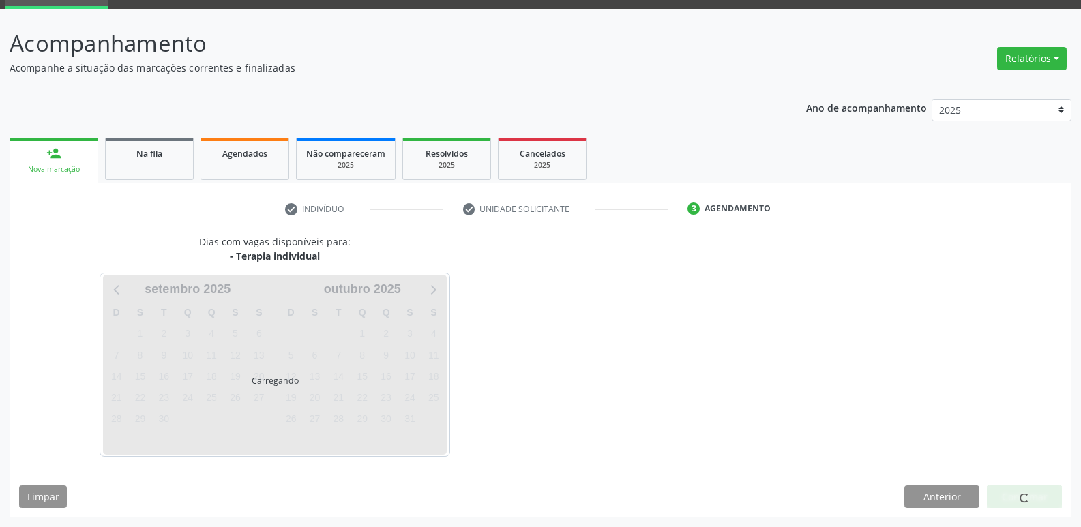
scroll to position [66, 0]
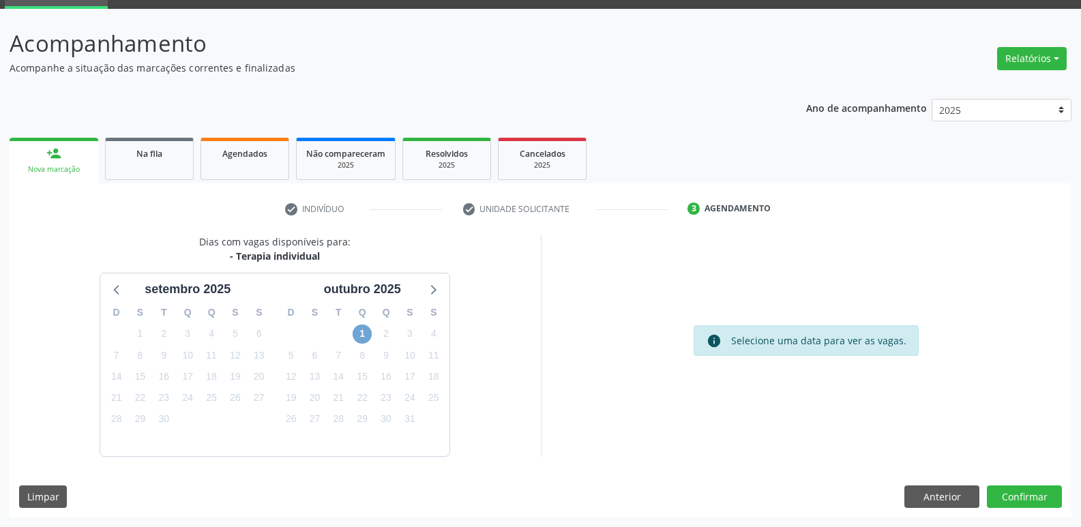
click at [357, 336] on span "1" at bounding box center [361, 334] width 19 height 19
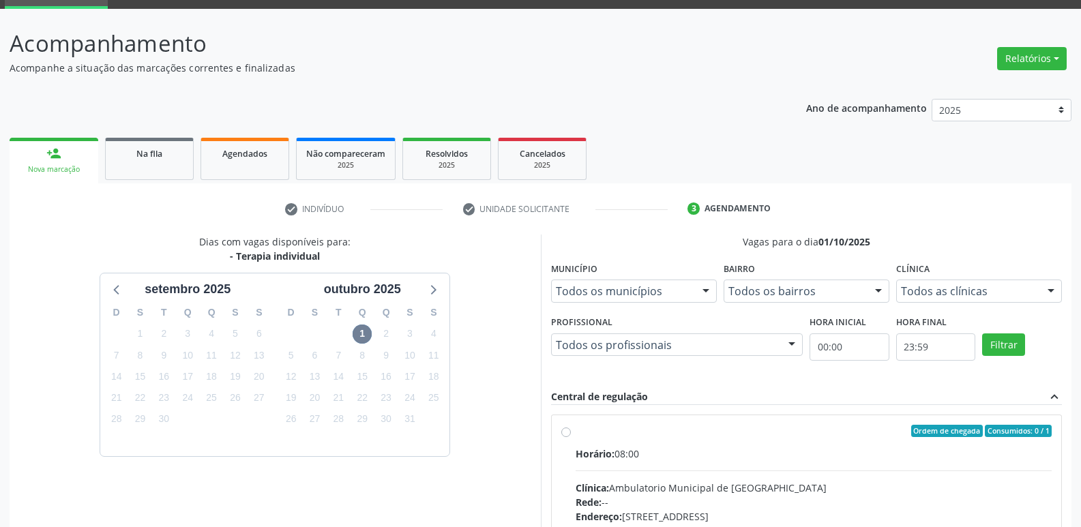
click at [619, 431] on div "Ordem de chegada Consumidos: 0 / 1" at bounding box center [813, 431] width 477 height 12
click at [571, 431] on input "Ordem de chegada Consumidos: 0 / 1 Horário: 08:00 Clínica: Ambulatorio Municipa…" at bounding box center [566, 431] width 10 height 12
radio input "true"
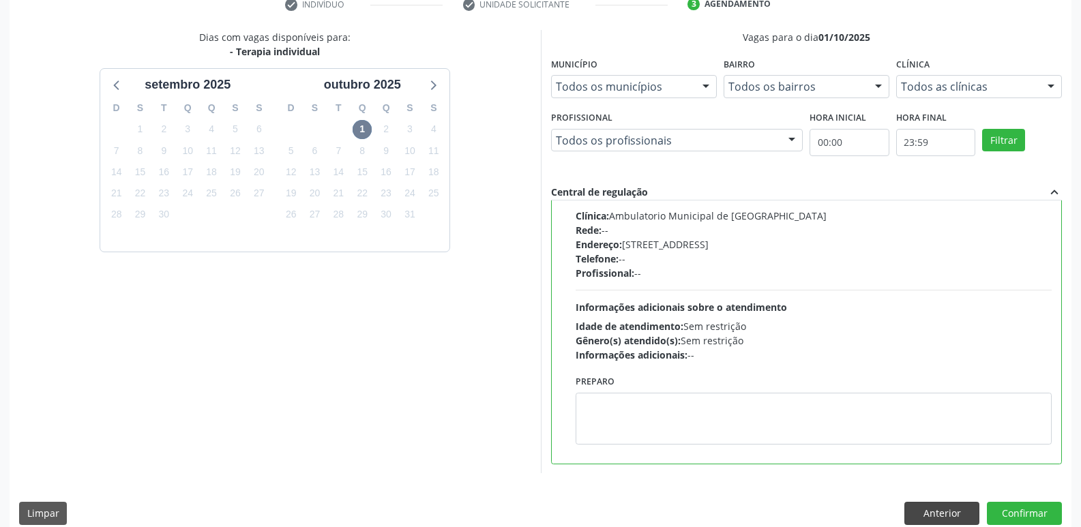
scroll to position [288, 0]
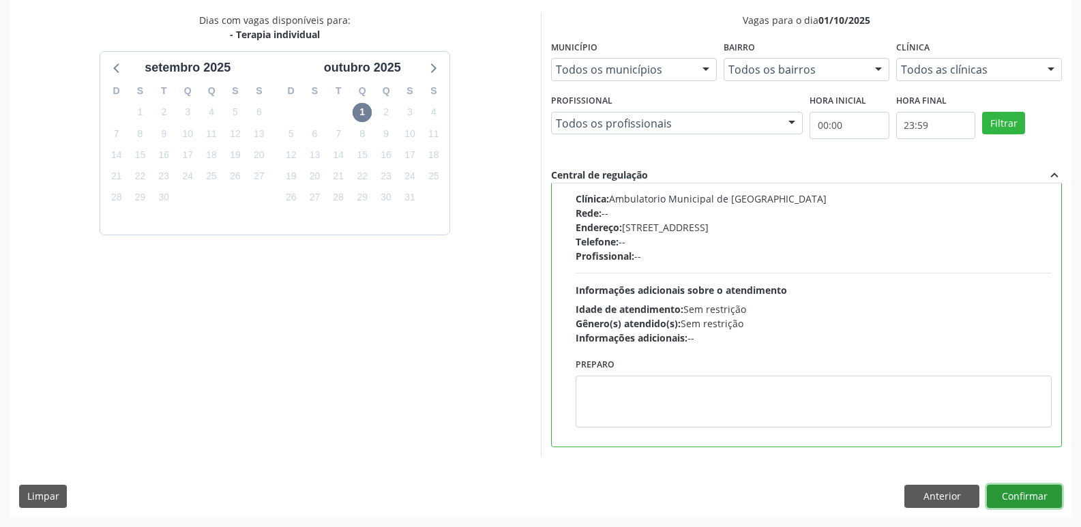
click at [1023, 500] on button "Confirmar" at bounding box center [1023, 496] width 75 height 23
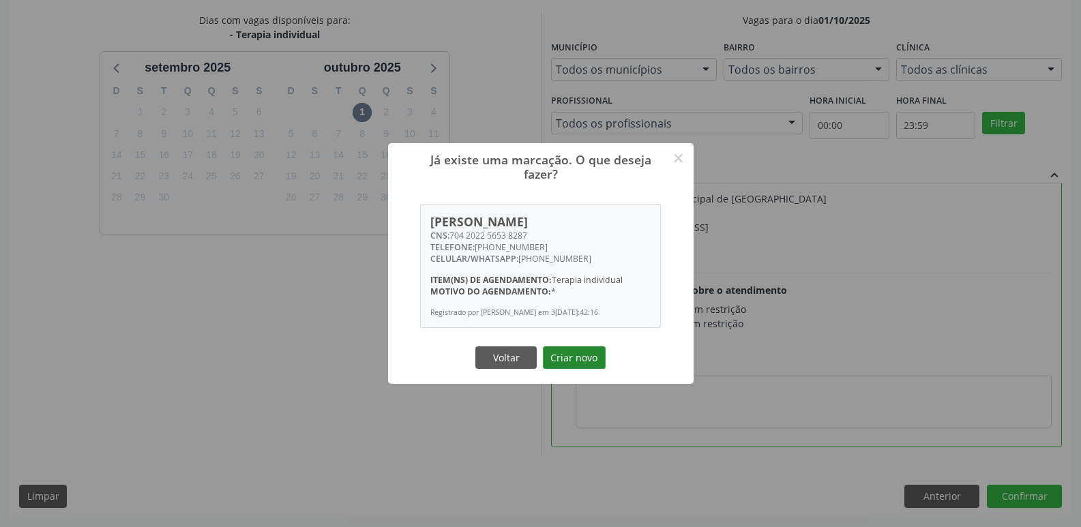
click at [577, 361] on button "Criar novo" at bounding box center [574, 357] width 63 height 23
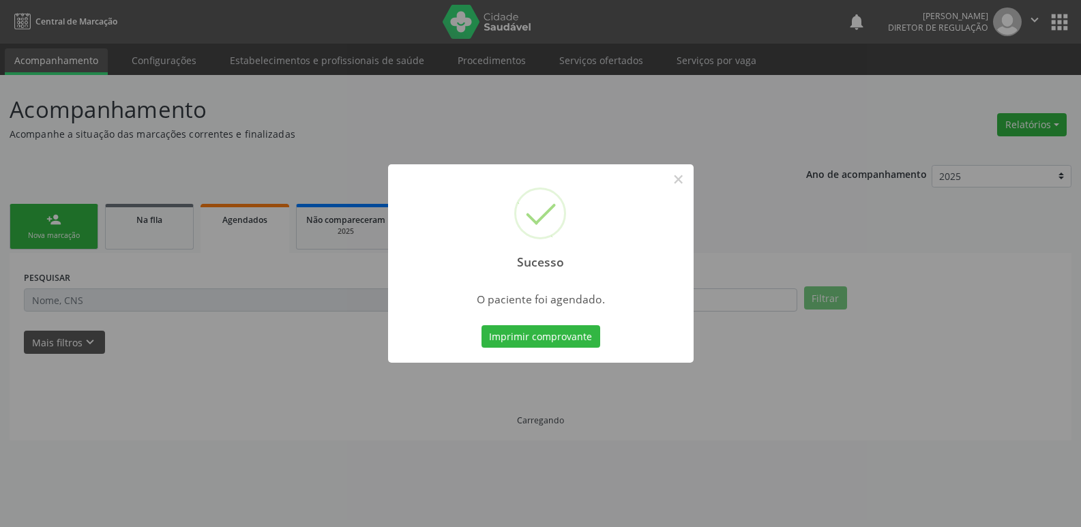
scroll to position [0, 0]
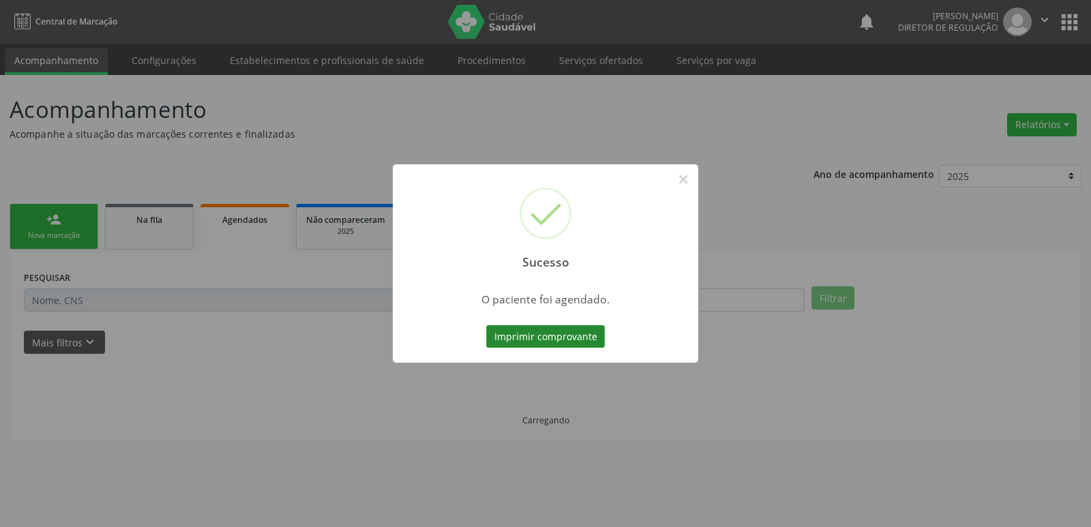
click at [565, 340] on button "Imprimir comprovante" at bounding box center [545, 336] width 119 height 23
